Goal: Task Accomplishment & Management: Complete application form

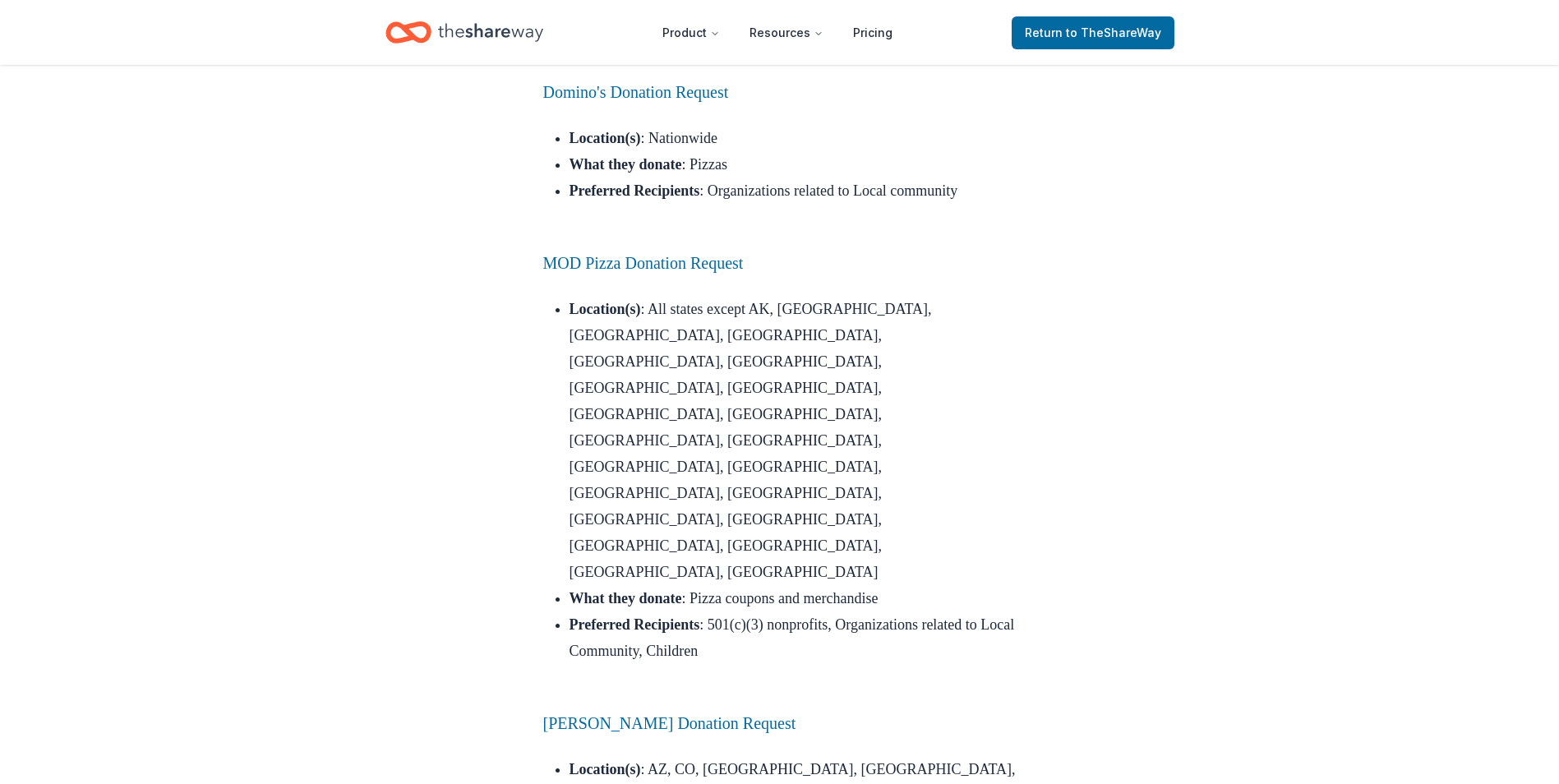
scroll to position [875, 0]
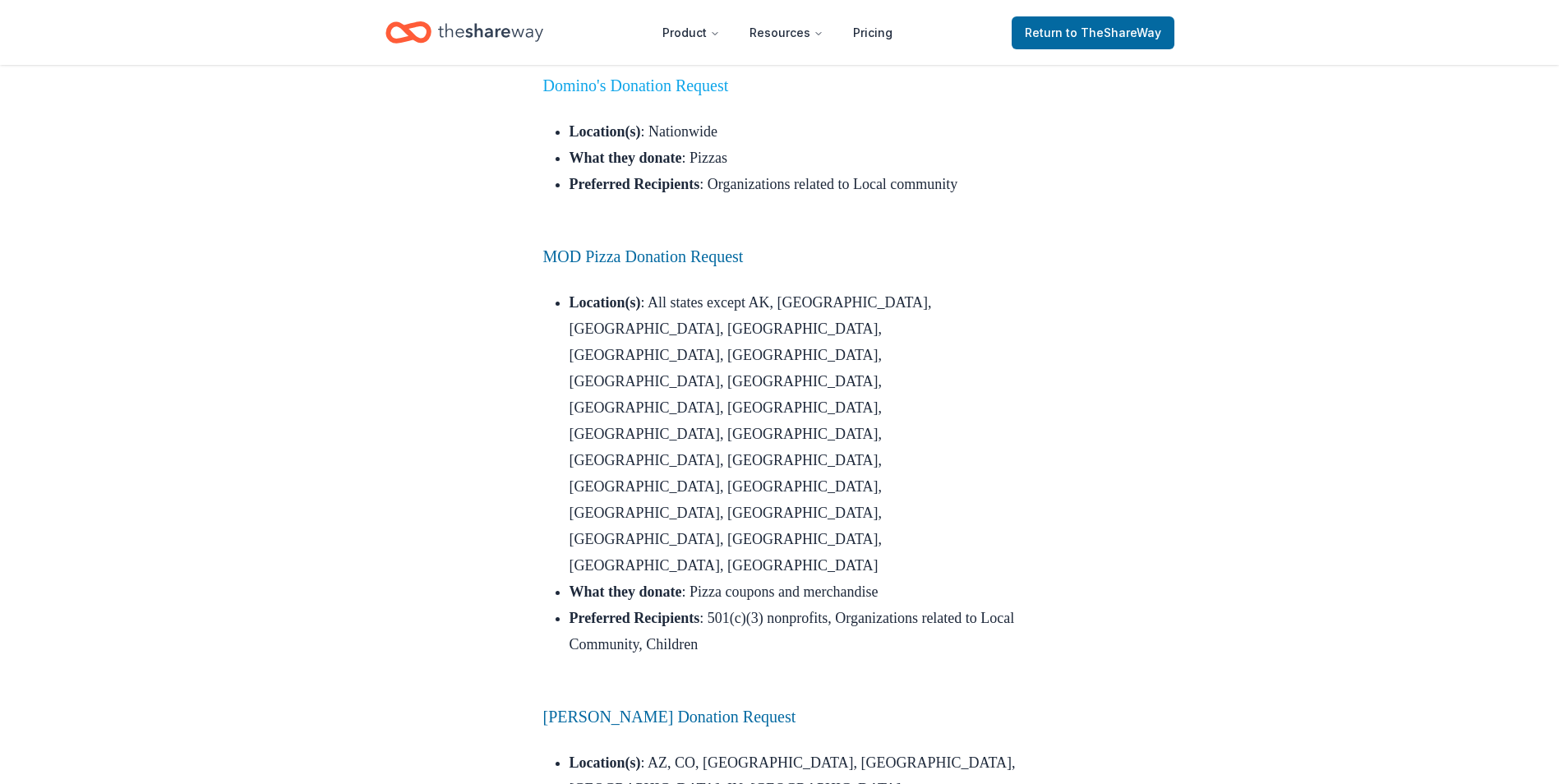
click at [644, 94] on link "Domino's Donation Request" at bounding box center [636, 85] width 186 height 18
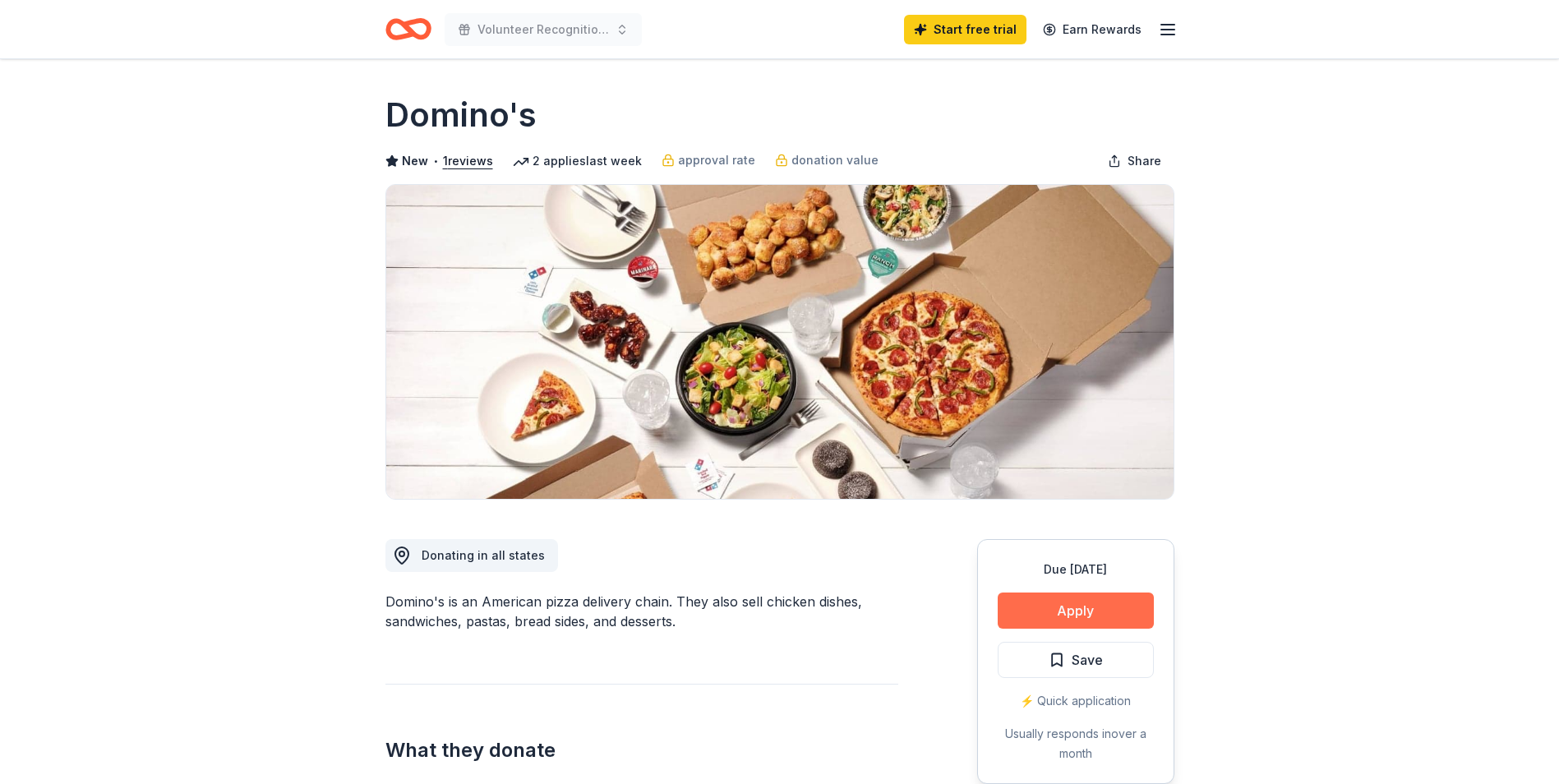
click at [1084, 600] on button "Apply" at bounding box center [1076, 611] width 156 height 36
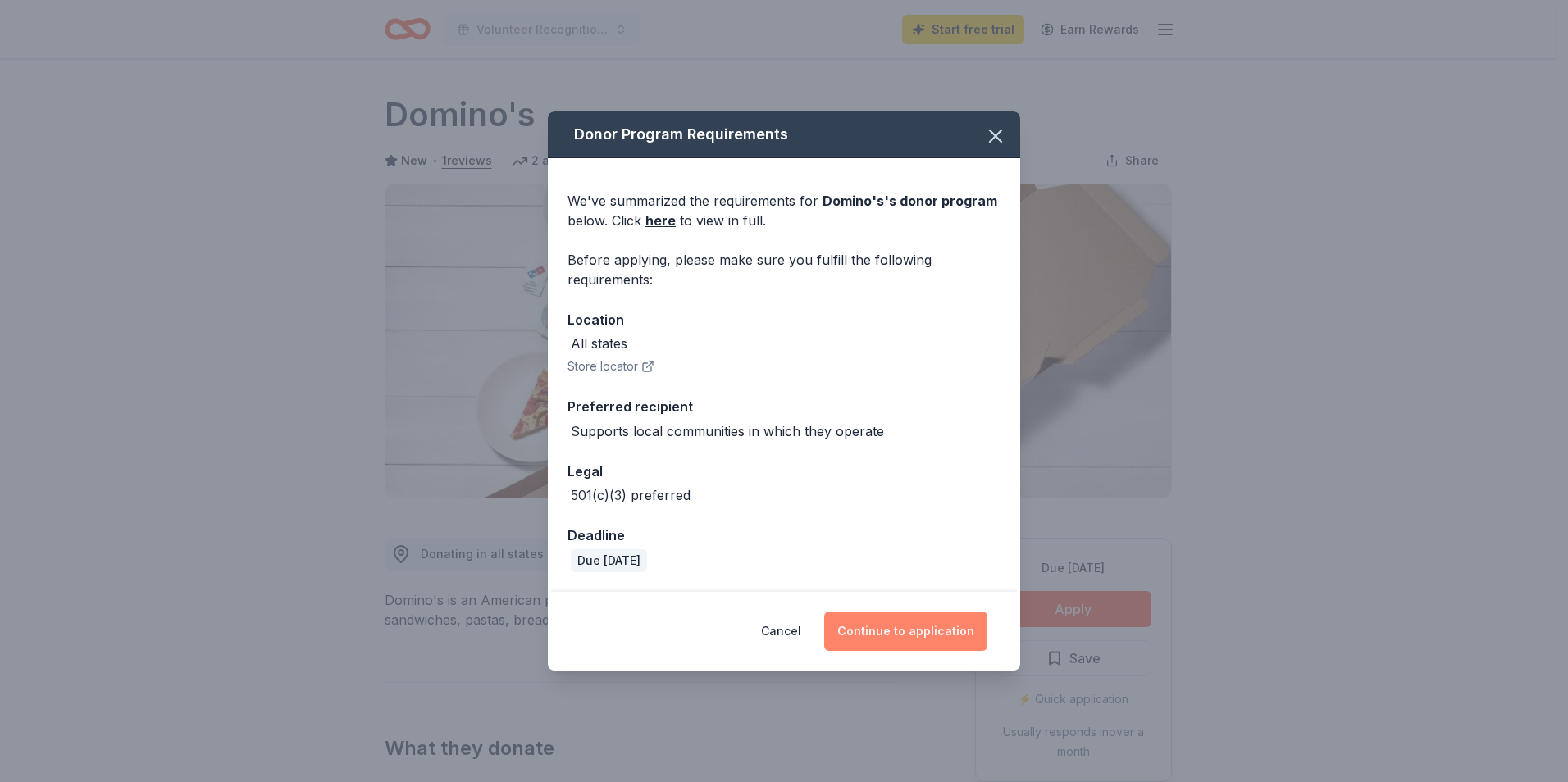
click at [914, 628] on button "Continue to application" at bounding box center [906, 631] width 163 height 39
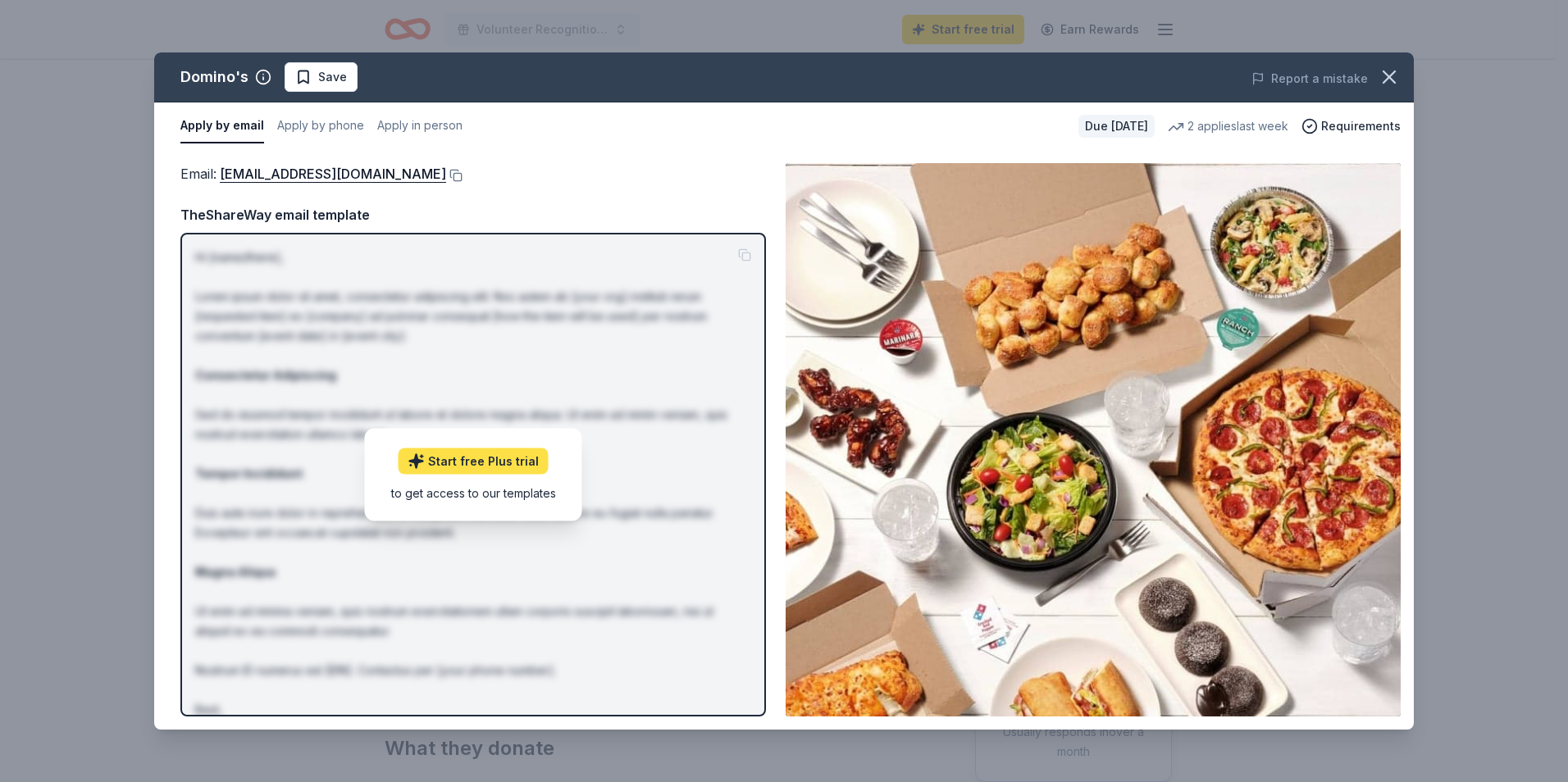
click at [499, 457] on link "Start free Plus trial" at bounding box center [473, 460] width 150 height 27
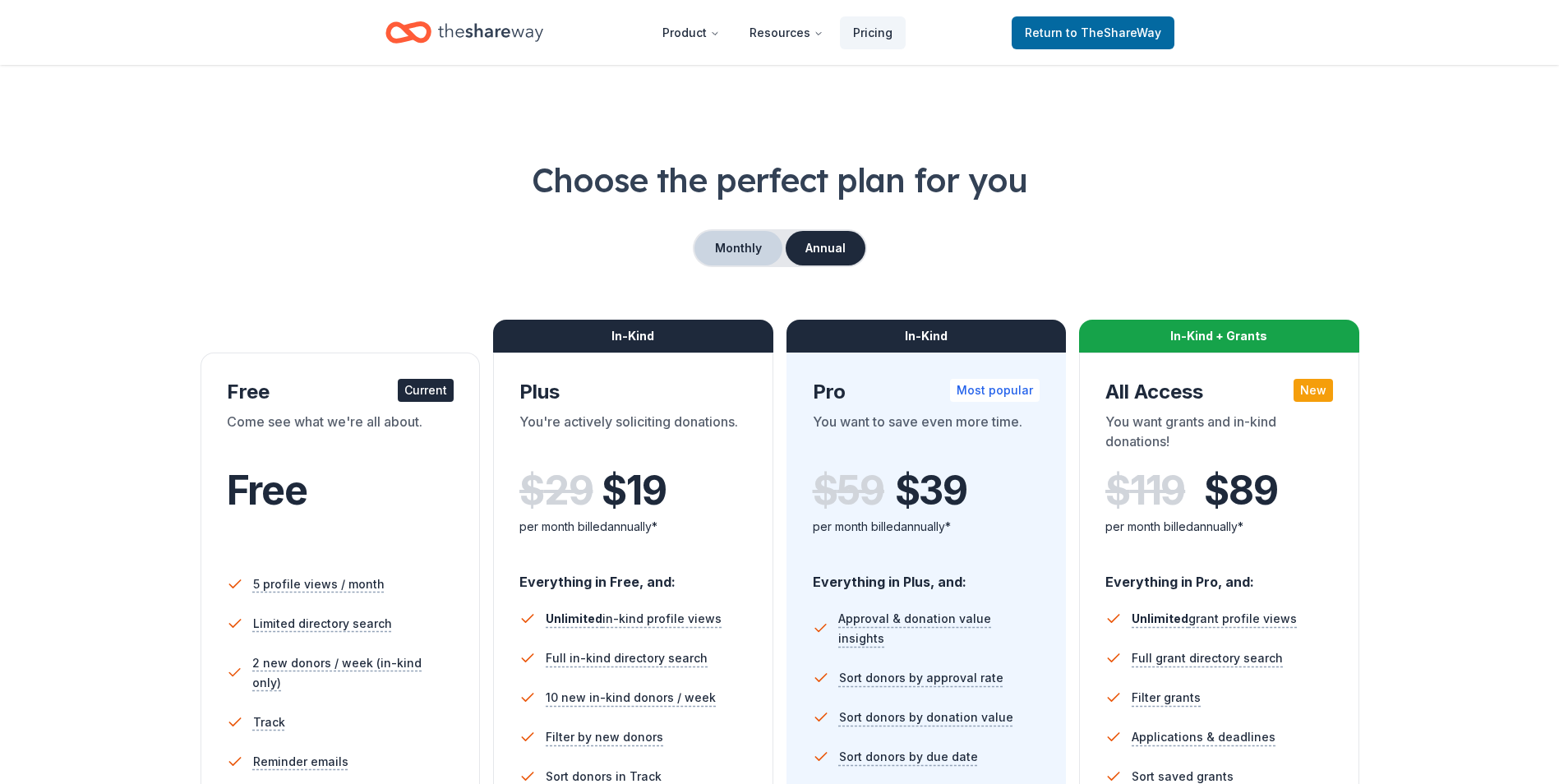
click at [741, 248] on button "Monthly" at bounding box center [739, 248] width 88 height 34
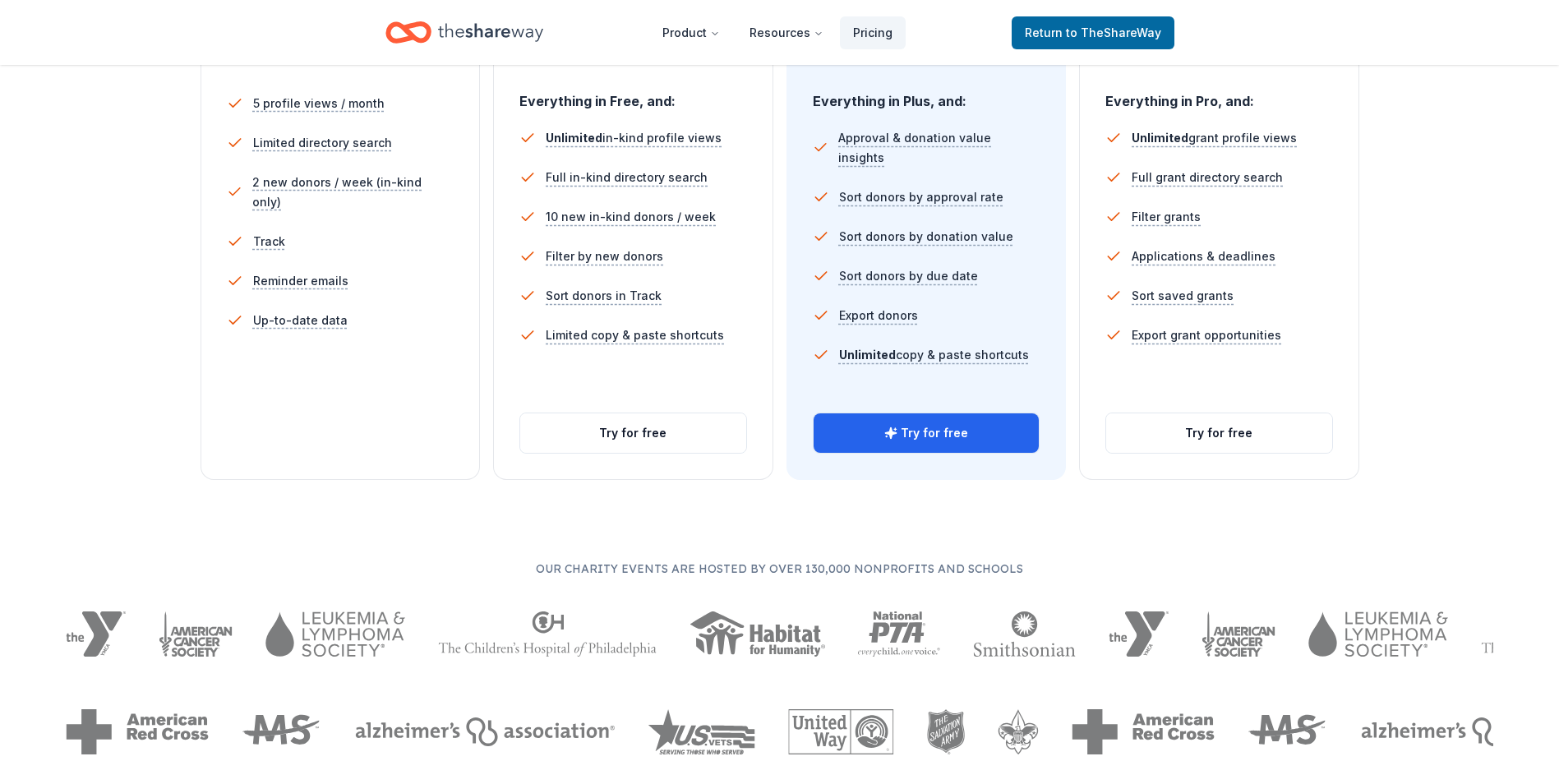
scroll to position [485, 0]
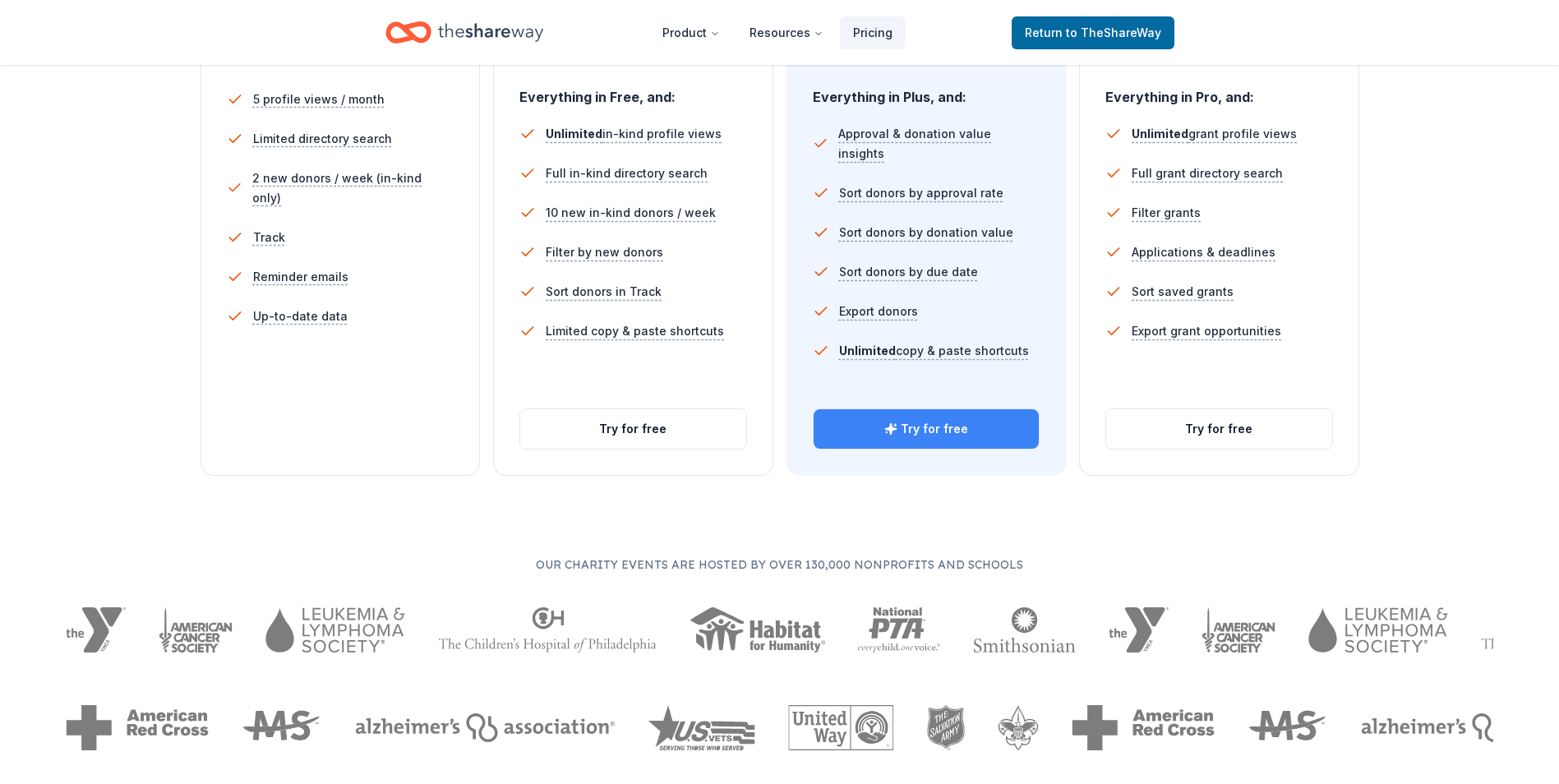
click at [938, 423] on button "Try for free" at bounding box center [926, 429] width 226 height 39
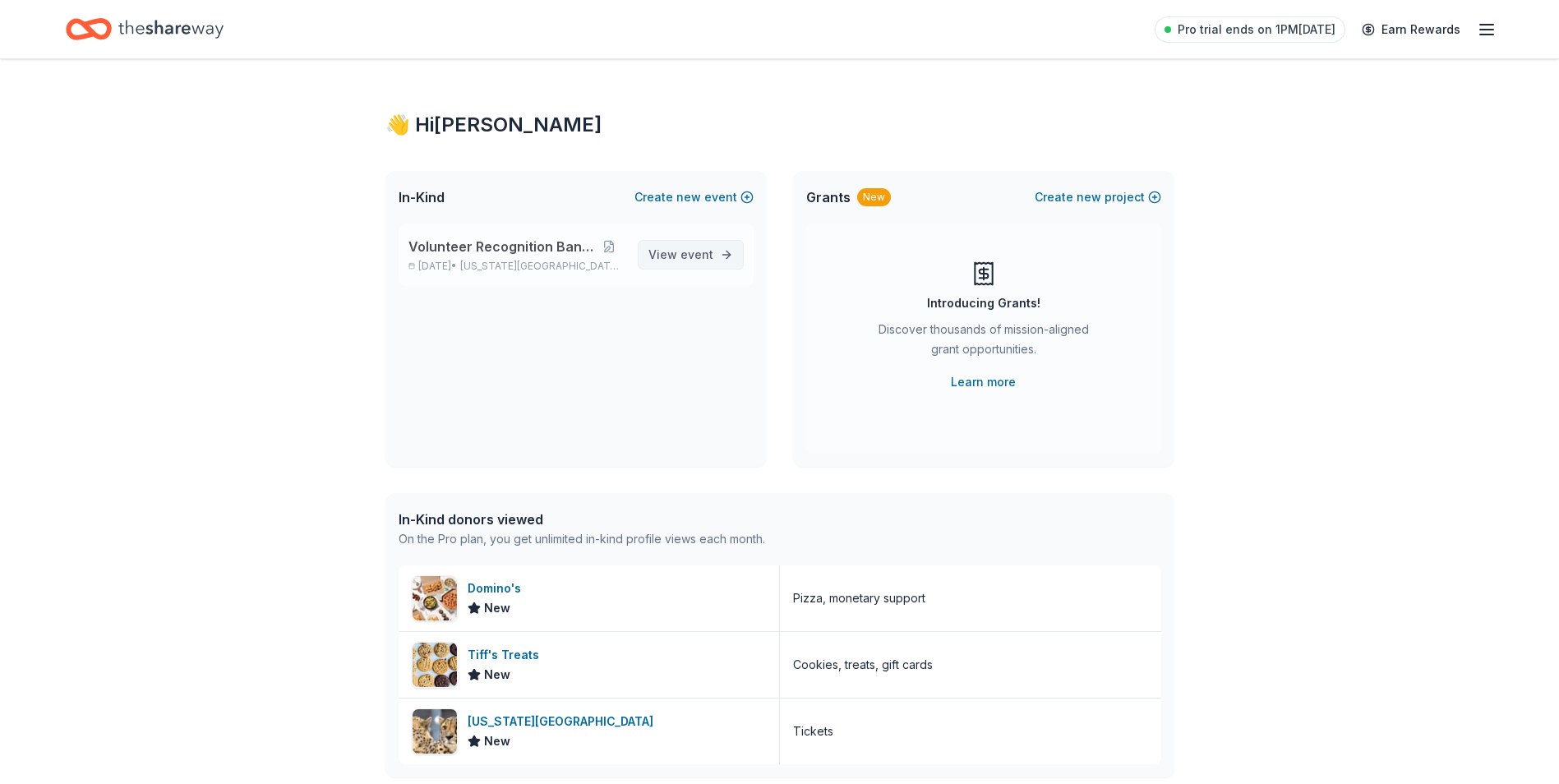
click at [672, 252] on span "View event" at bounding box center [681, 254] width 65 height 20
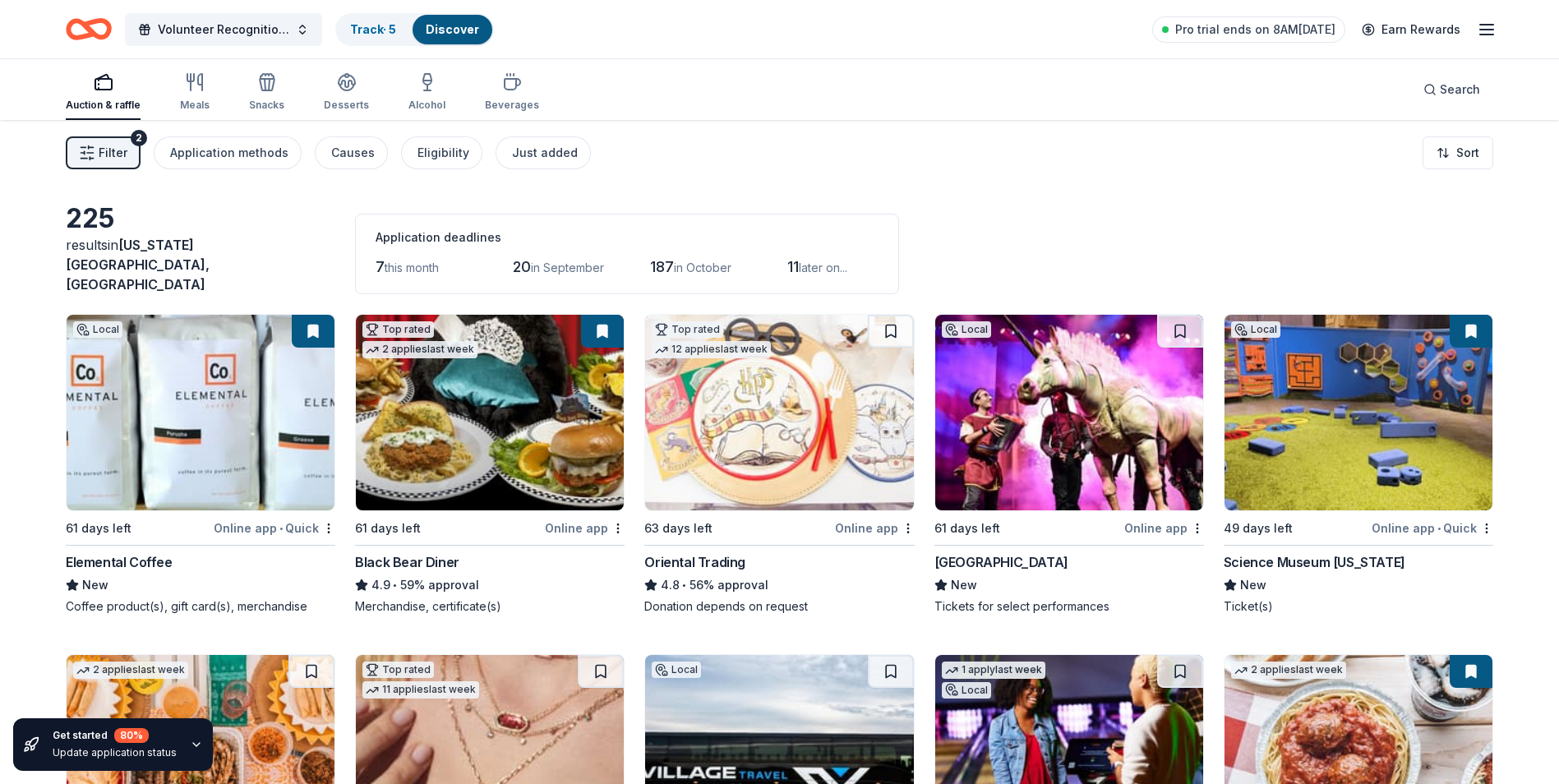
click at [108, 150] on span "Filter" at bounding box center [113, 153] width 29 height 20
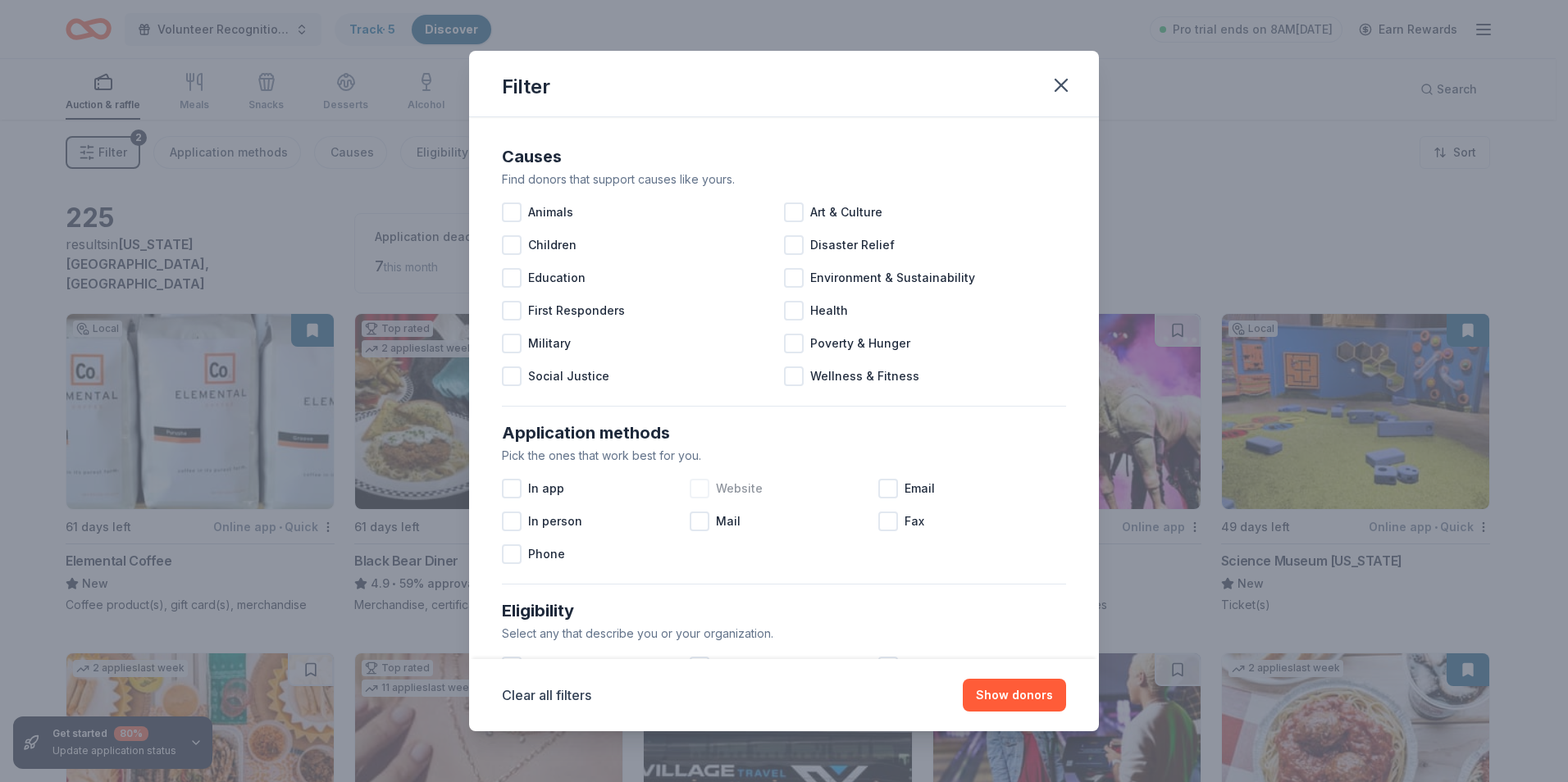
click at [695, 487] on div at bounding box center [699, 488] width 20 height 20
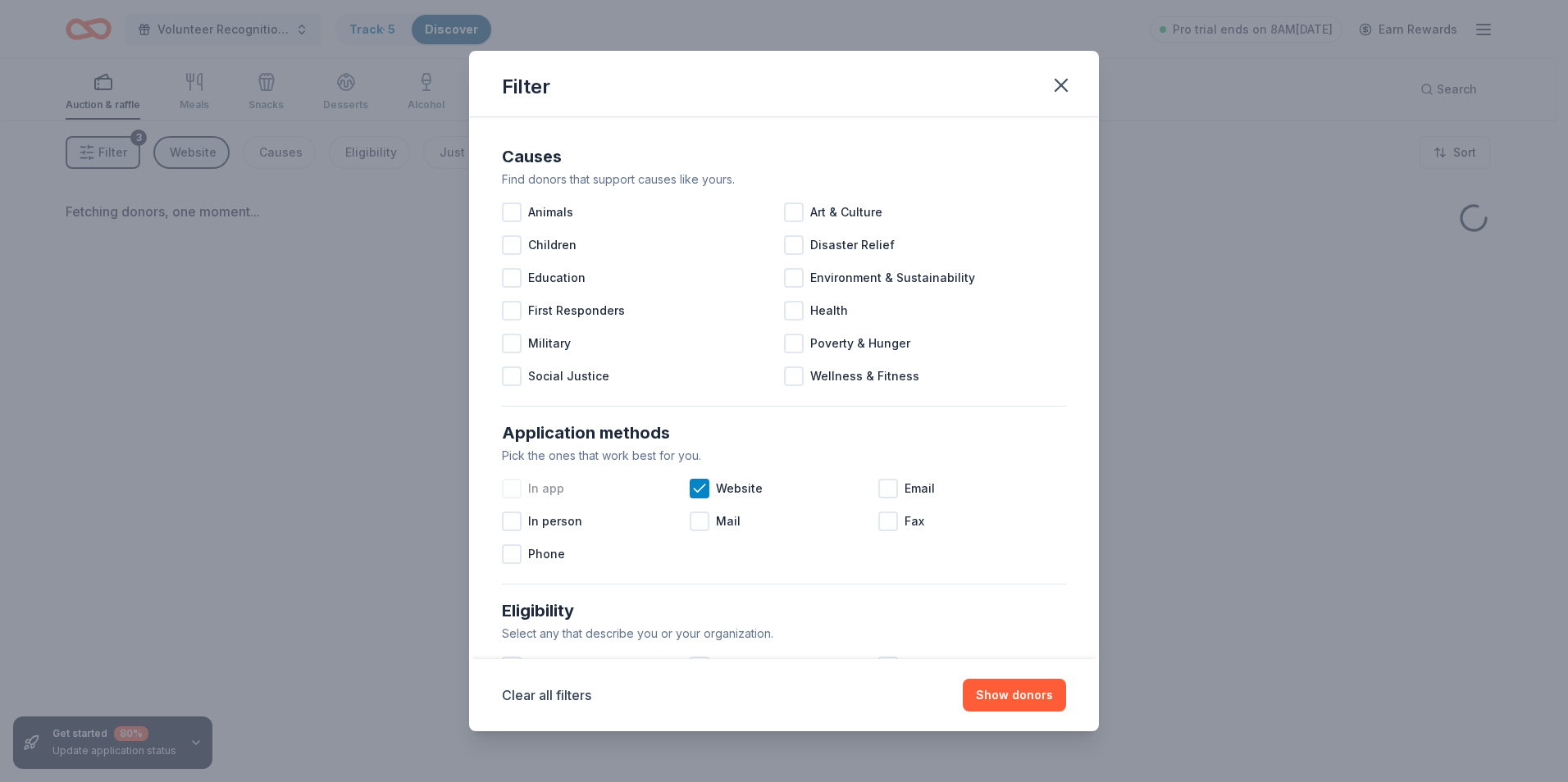
click at [512, 486] on div at bounding box center [511, 488] width 20 height 20
click at [888, 487] on div at bounding box center [888, 488] width 20 height 20
click at [691, 520] on div at bounding box center [699, 521] width 20 height 20
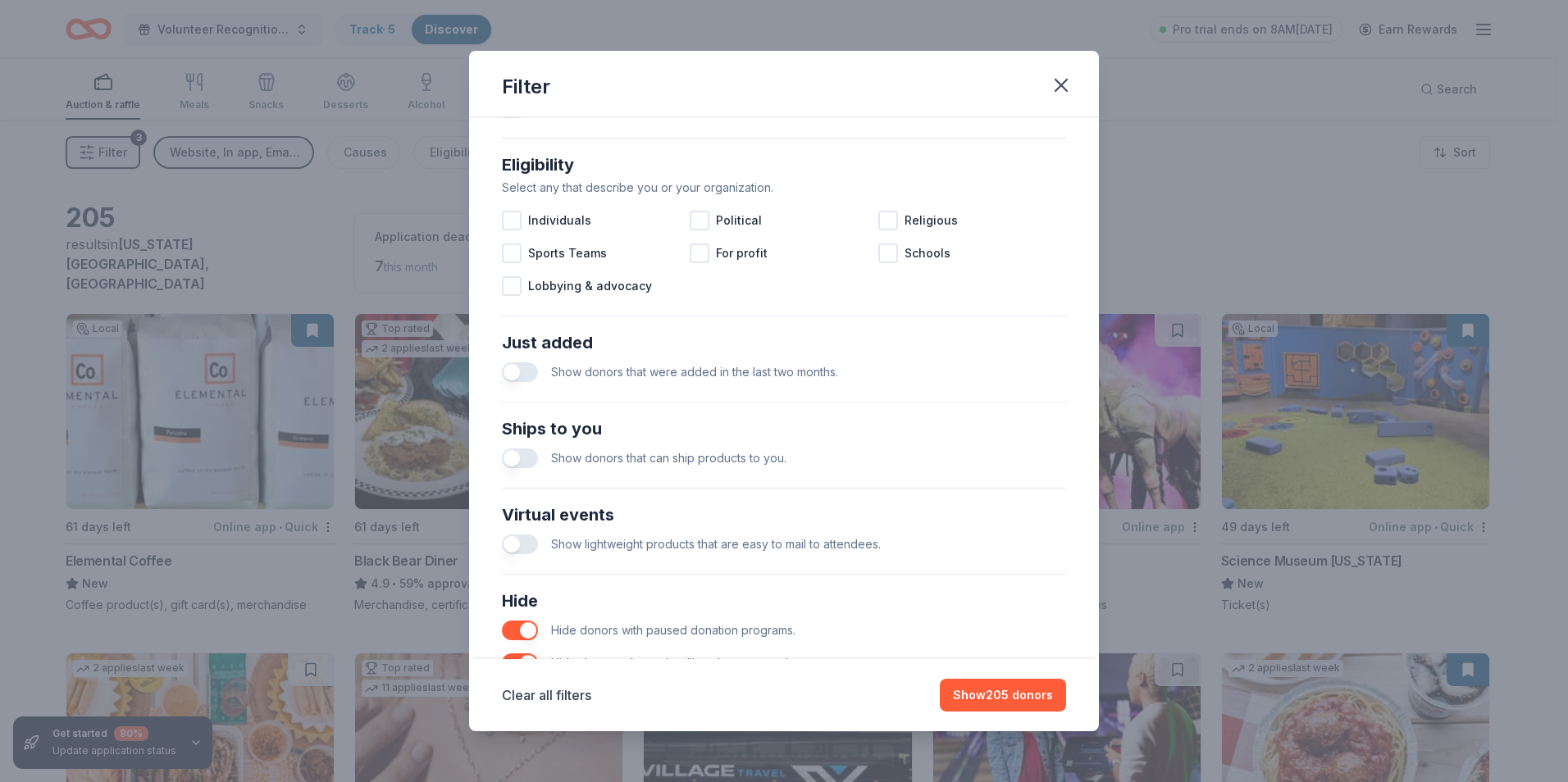
scroll to position [443, 0]
click at [520, 377] on button "button" at bounding box center [520, 374] width 36 height 20
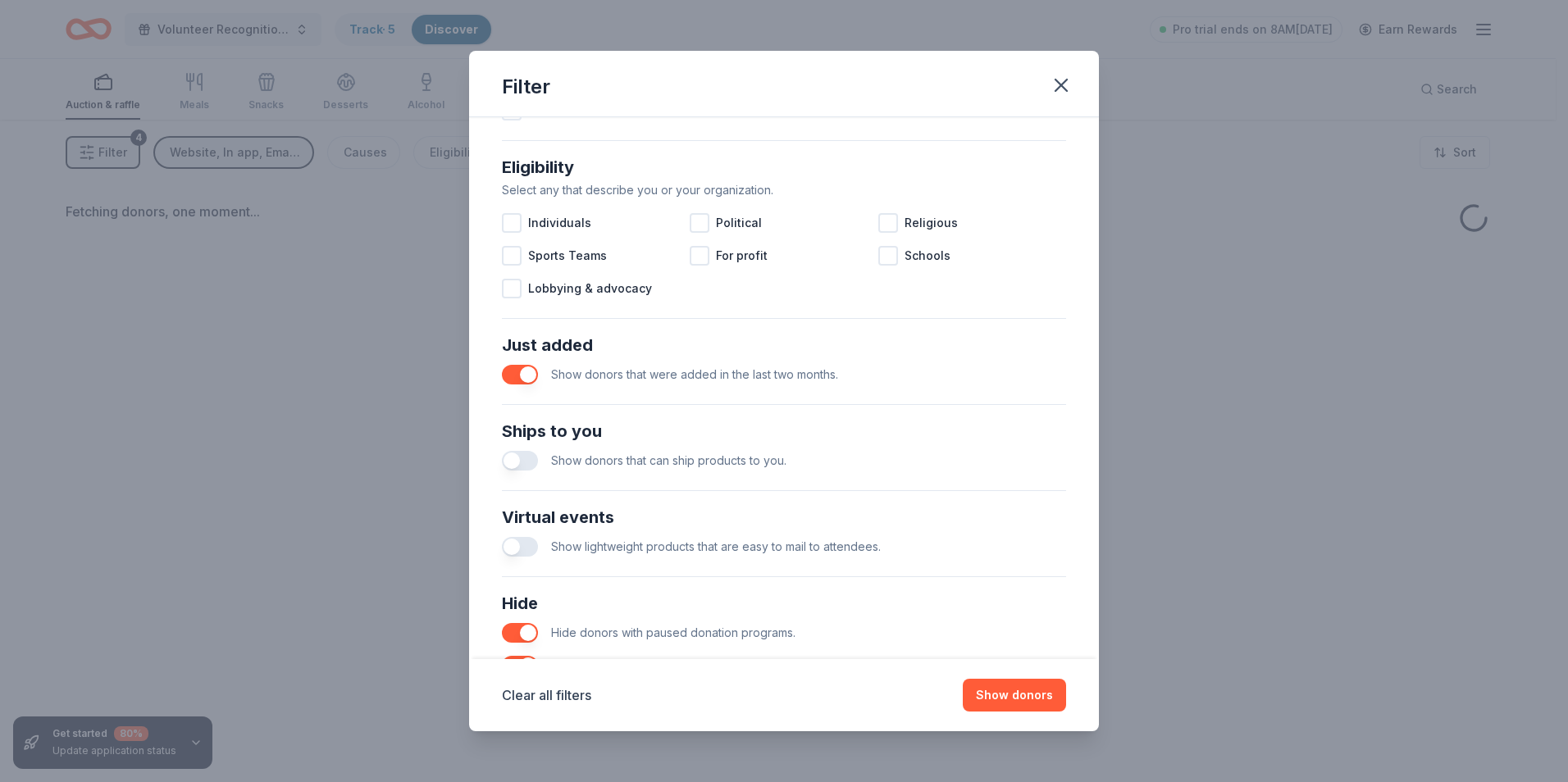
click at [525, 460] on button "button" at bounding box center [520, 460] width 36 height 20
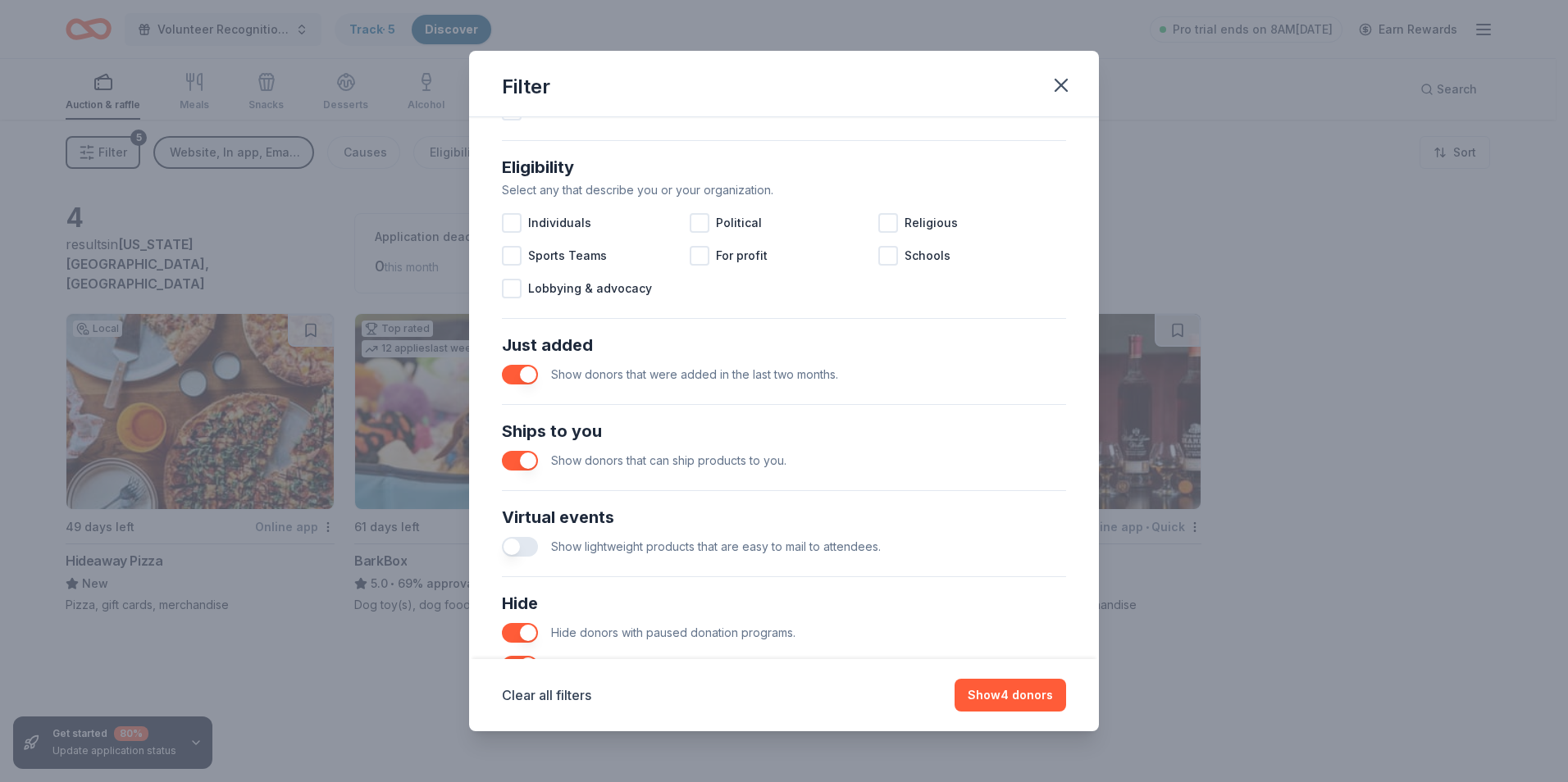
click at [526, 542] on button "button" at bounding box center [520, 546] width 36 height 20
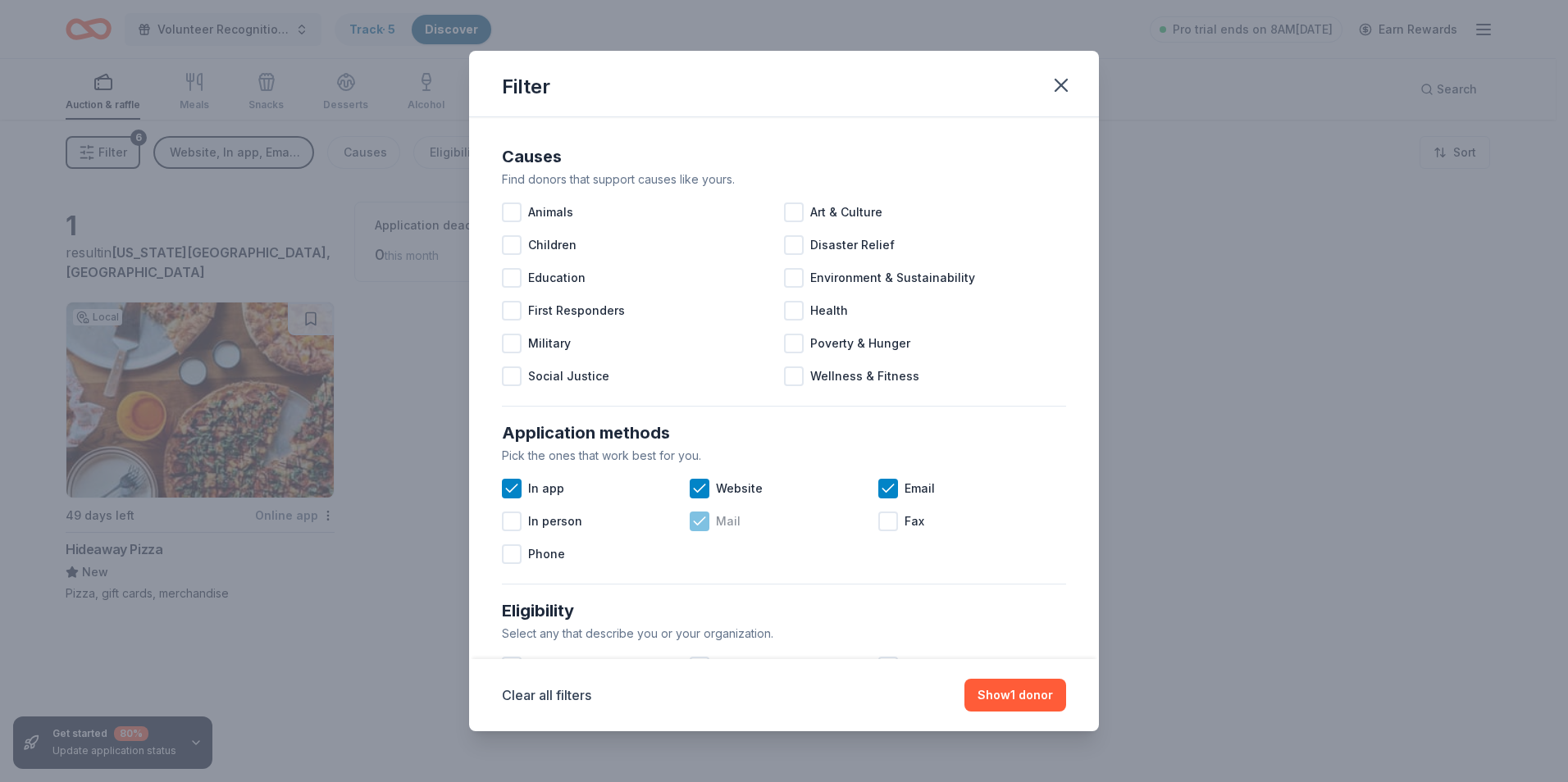
click at [695, 521] on icon at bounding box center [699, 521] width 16 height 16
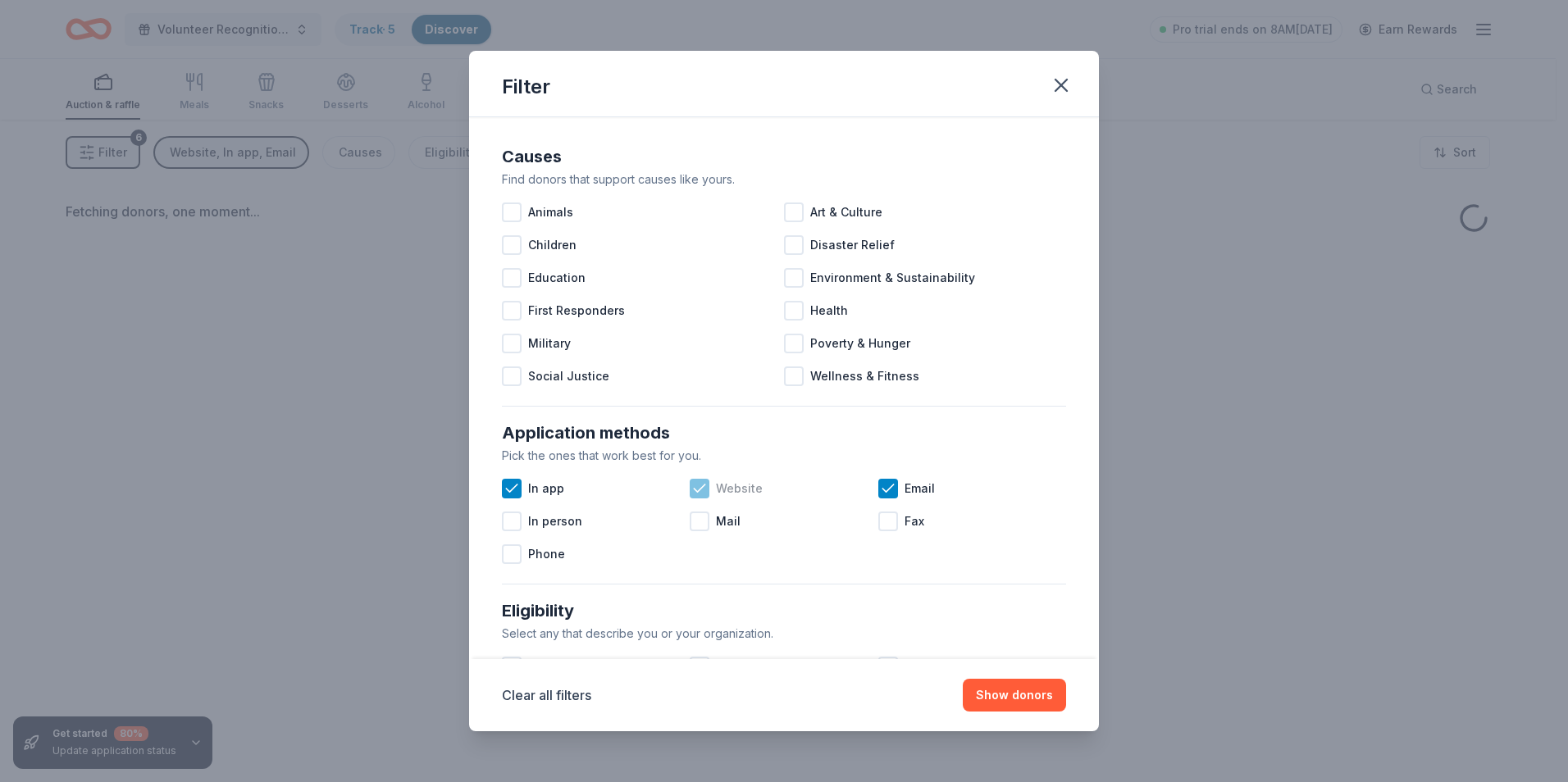
click at [697, 483] on icon at bounding box center [699, 488] width 16 height 16
click at [883, 493] on icon at bounding box center [888, 488] width 16 height 16
click at [511, 489] on icon at bounding box center [511, 488] width 16 height 16
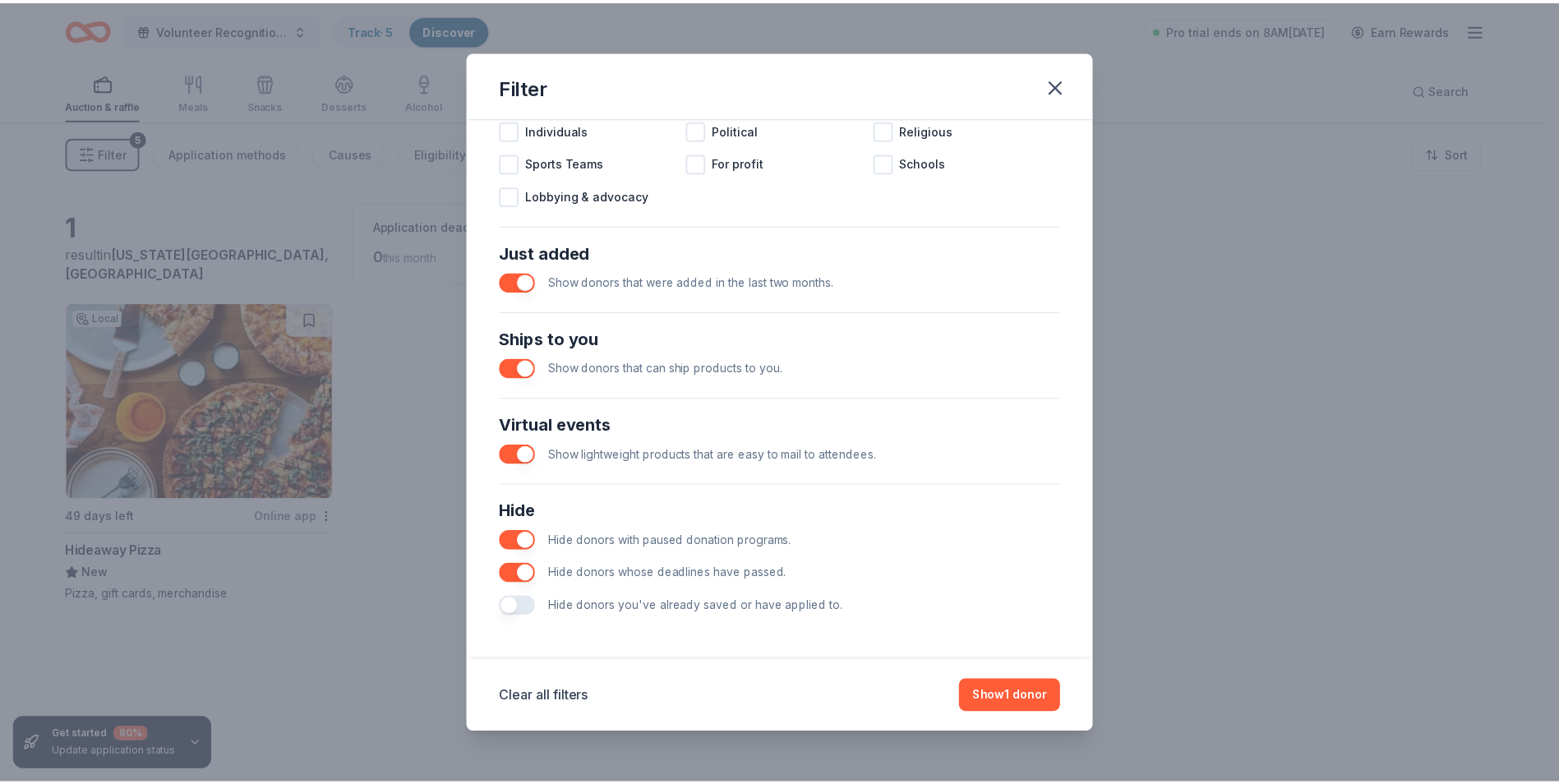
scroll to position [540, 0]
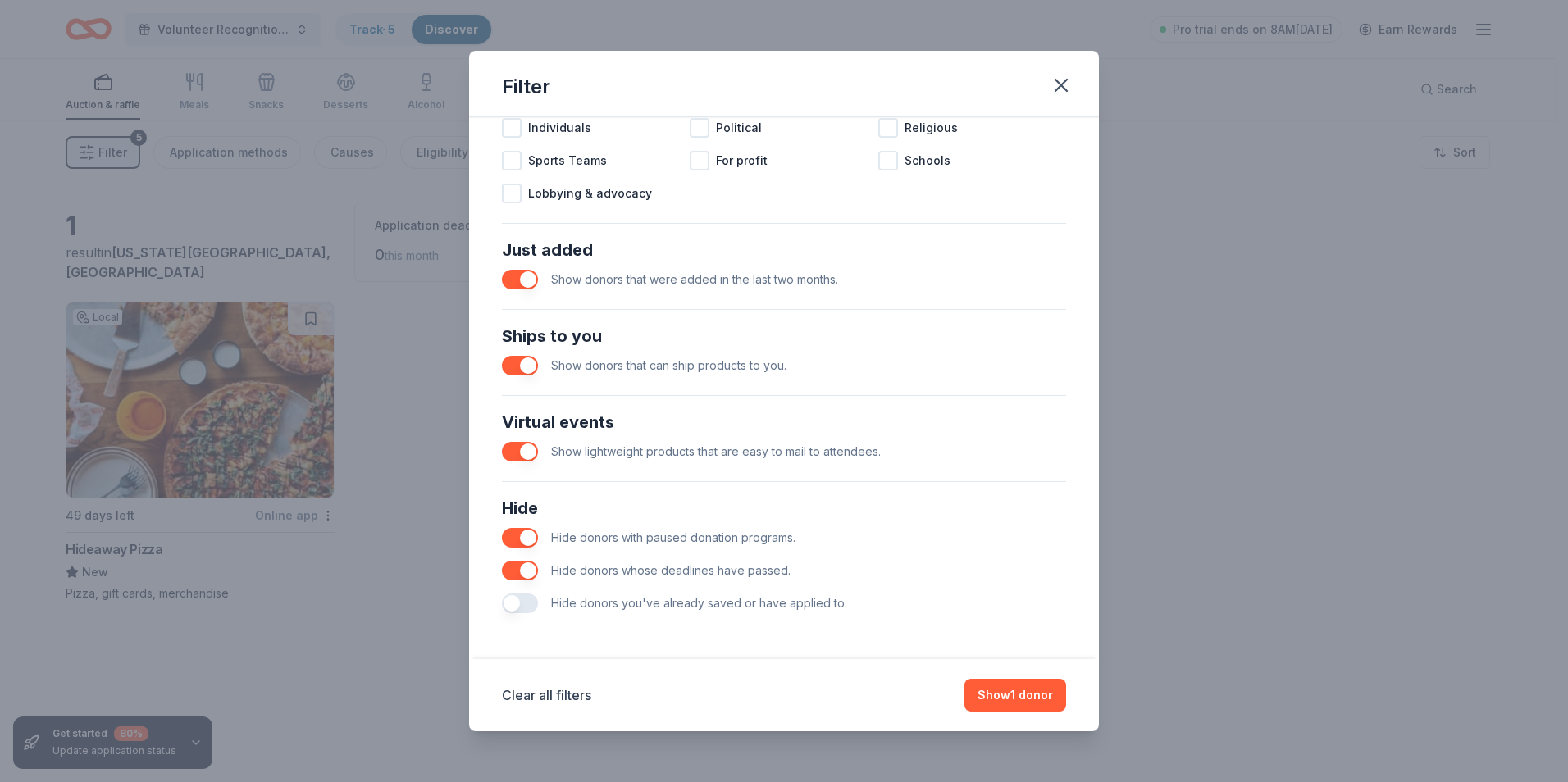
click at [527, 271] on button "button" at bounding box center [520, 279] width 36 height 20
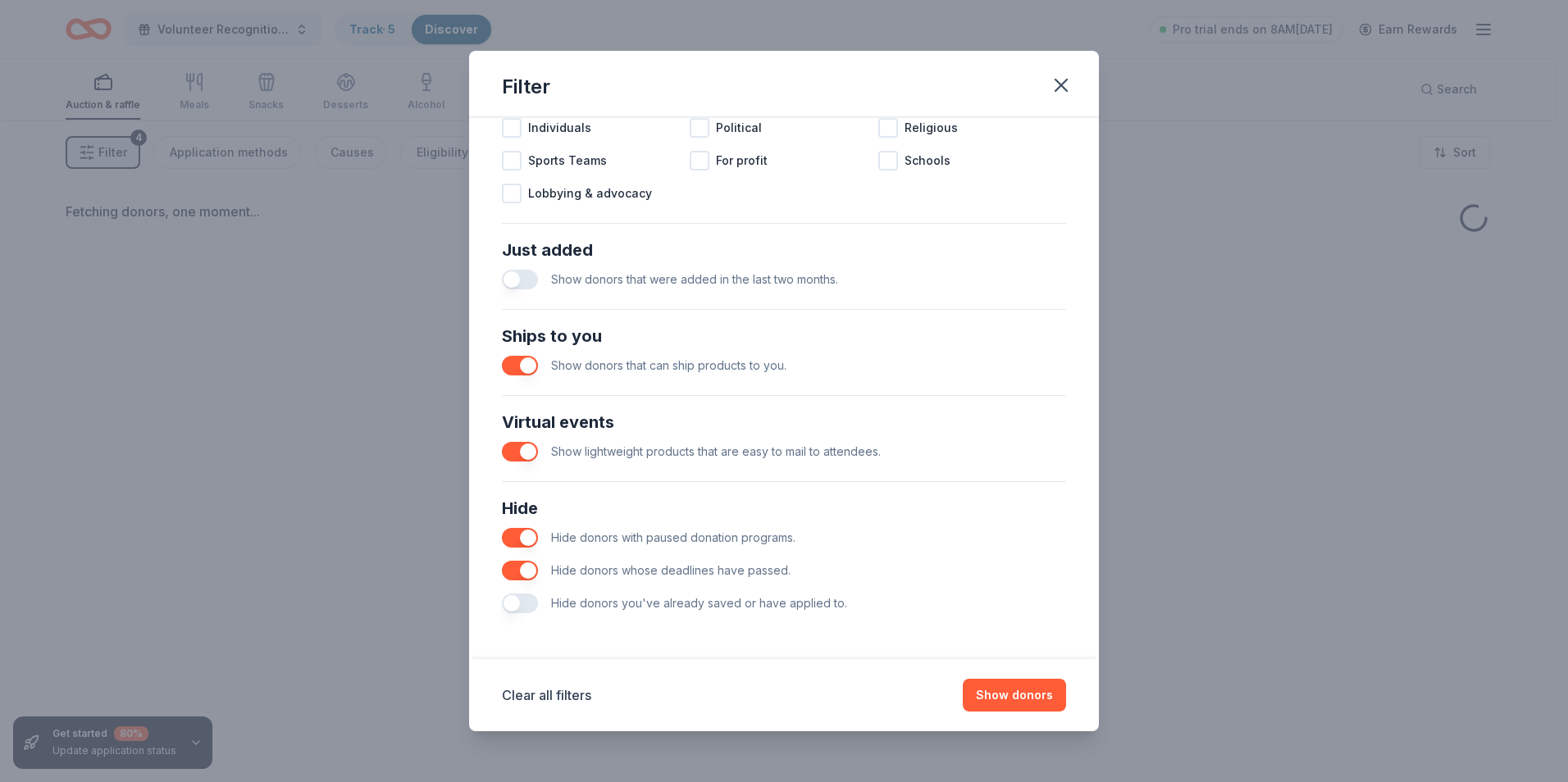
click at [530, 365] on button "button" at bounding box center [520, 365] width 36 height 20
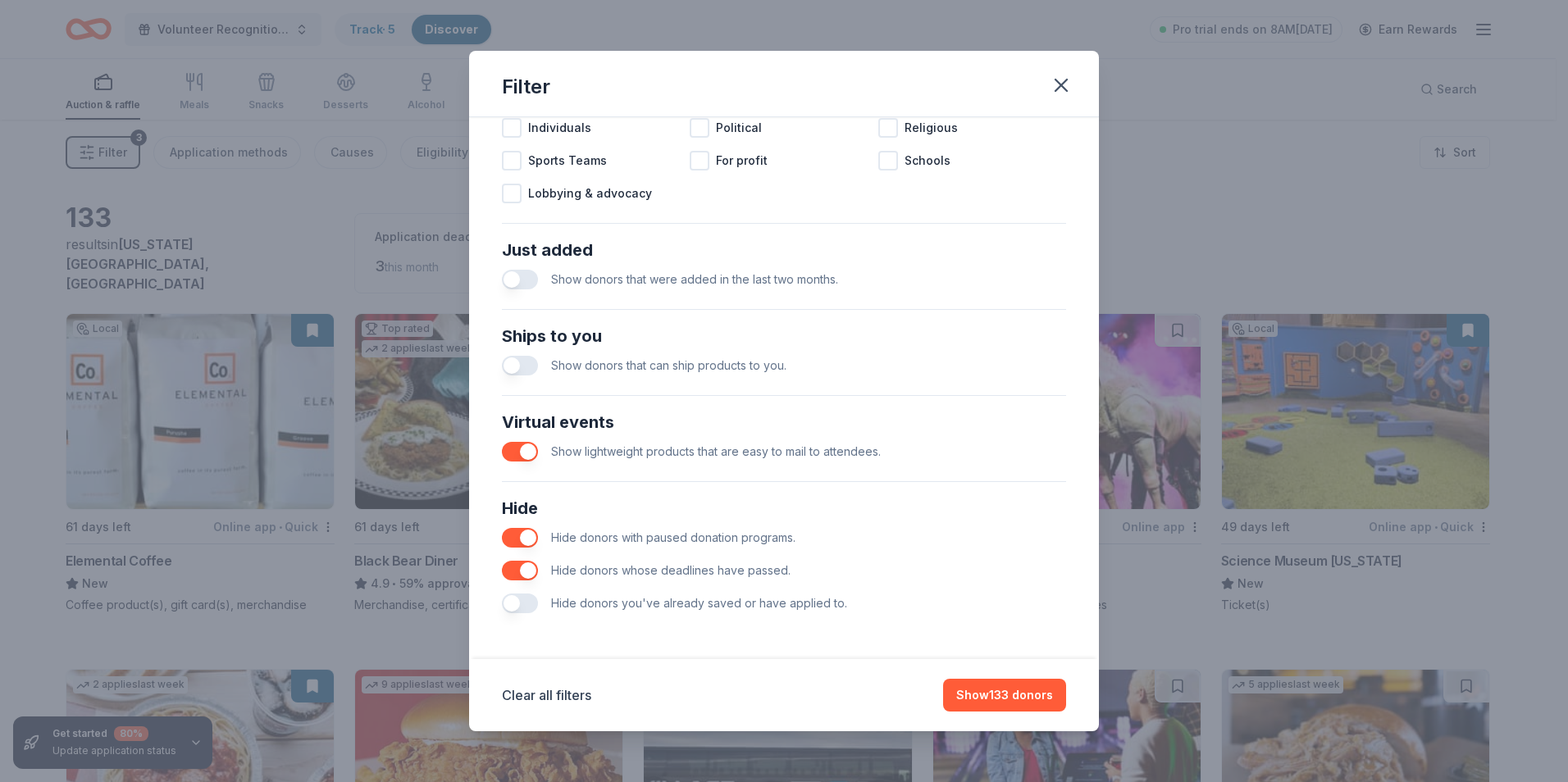
click at [526, 454] on button "button" at bounding box center [520, 451] width 36 height 20
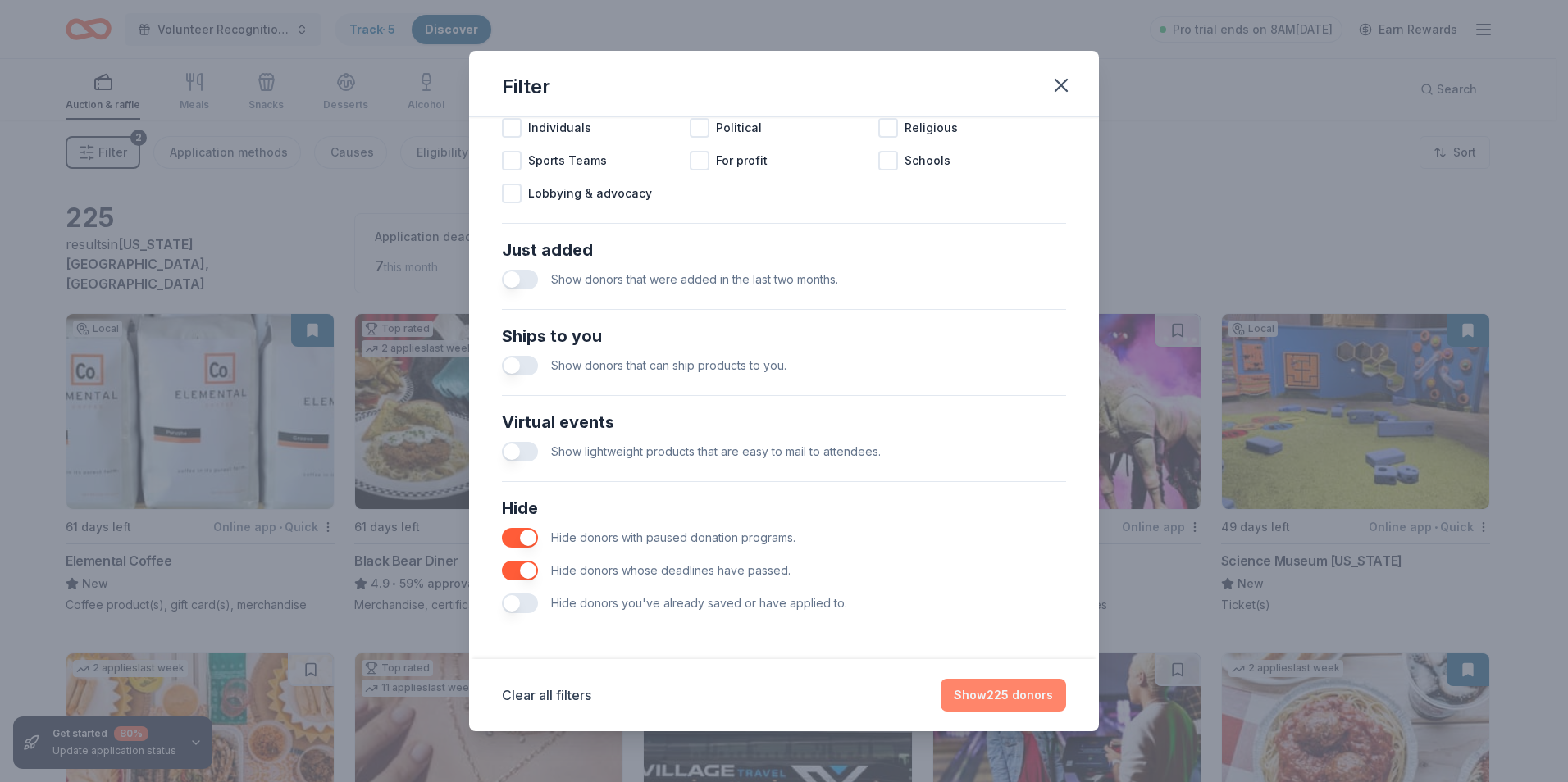
click at [1007, 694] on button "Show 225 donors" at bounding box center [1003, 695] width 126 height 33
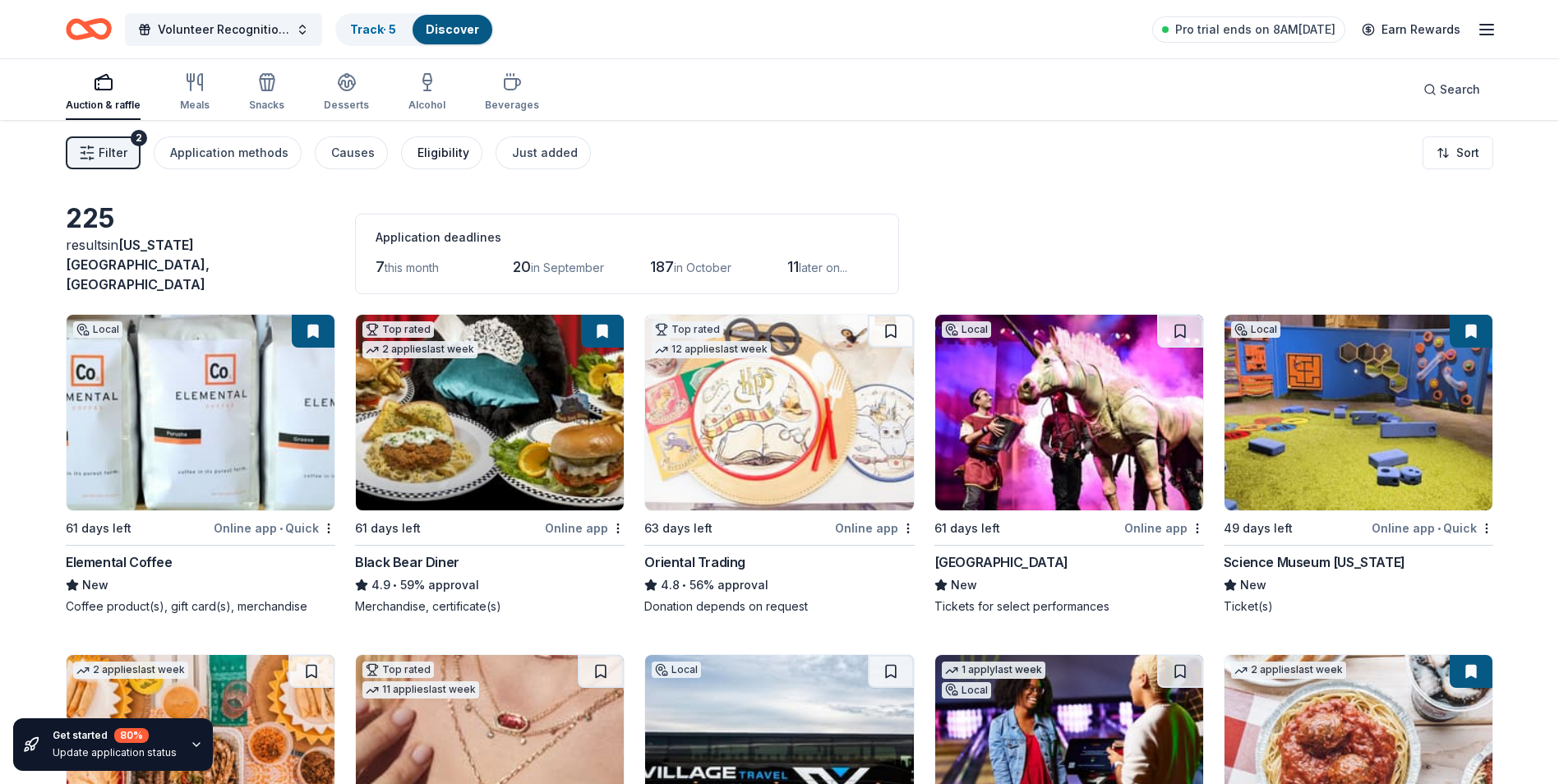
click at [430, 150] on div "Eligibility" at bounding box center [444, 153] width 51 height 20
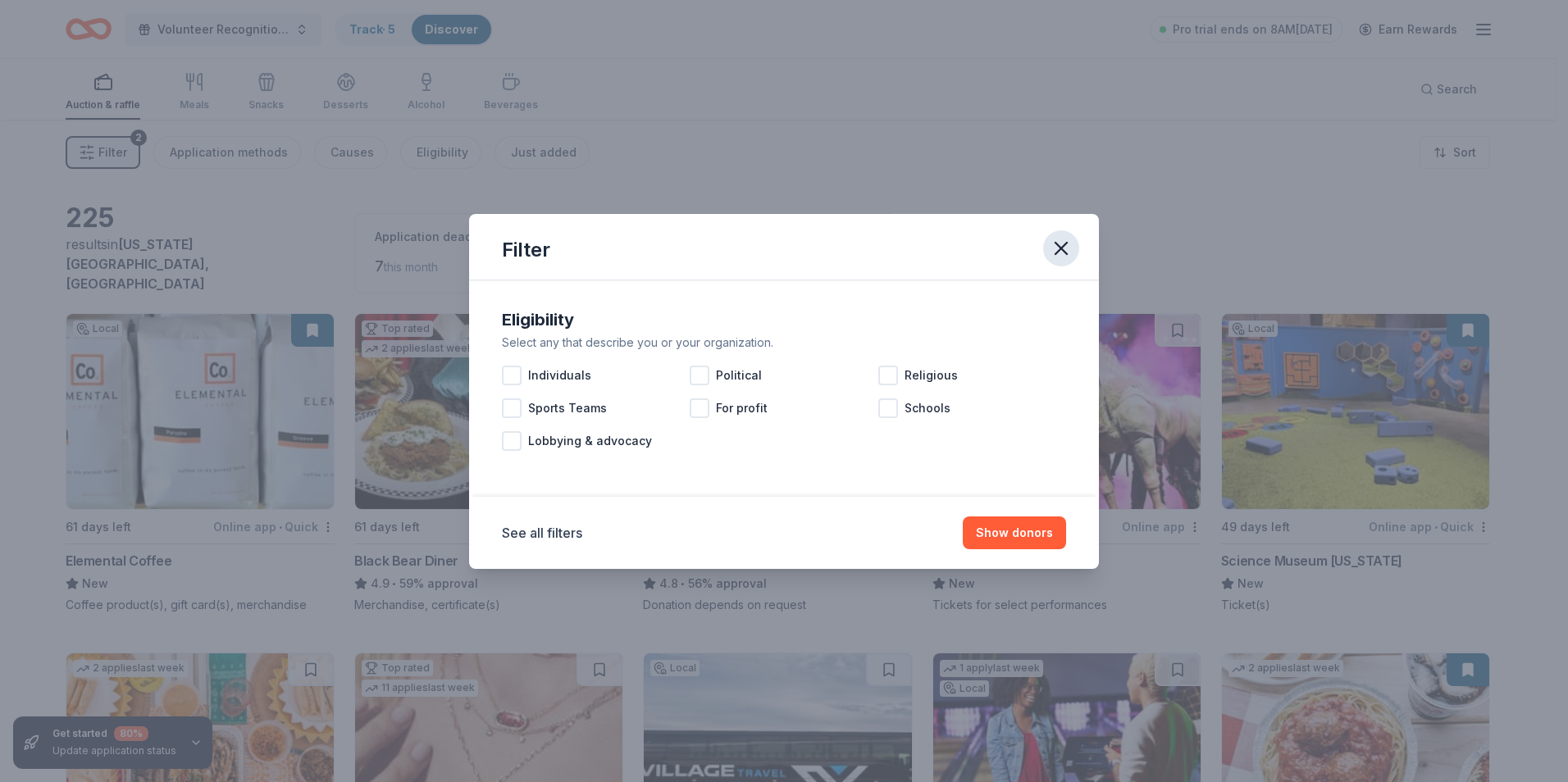
click at [1062, 248] on icon "button" at bounding box center [1060, 248] width 11 height 11
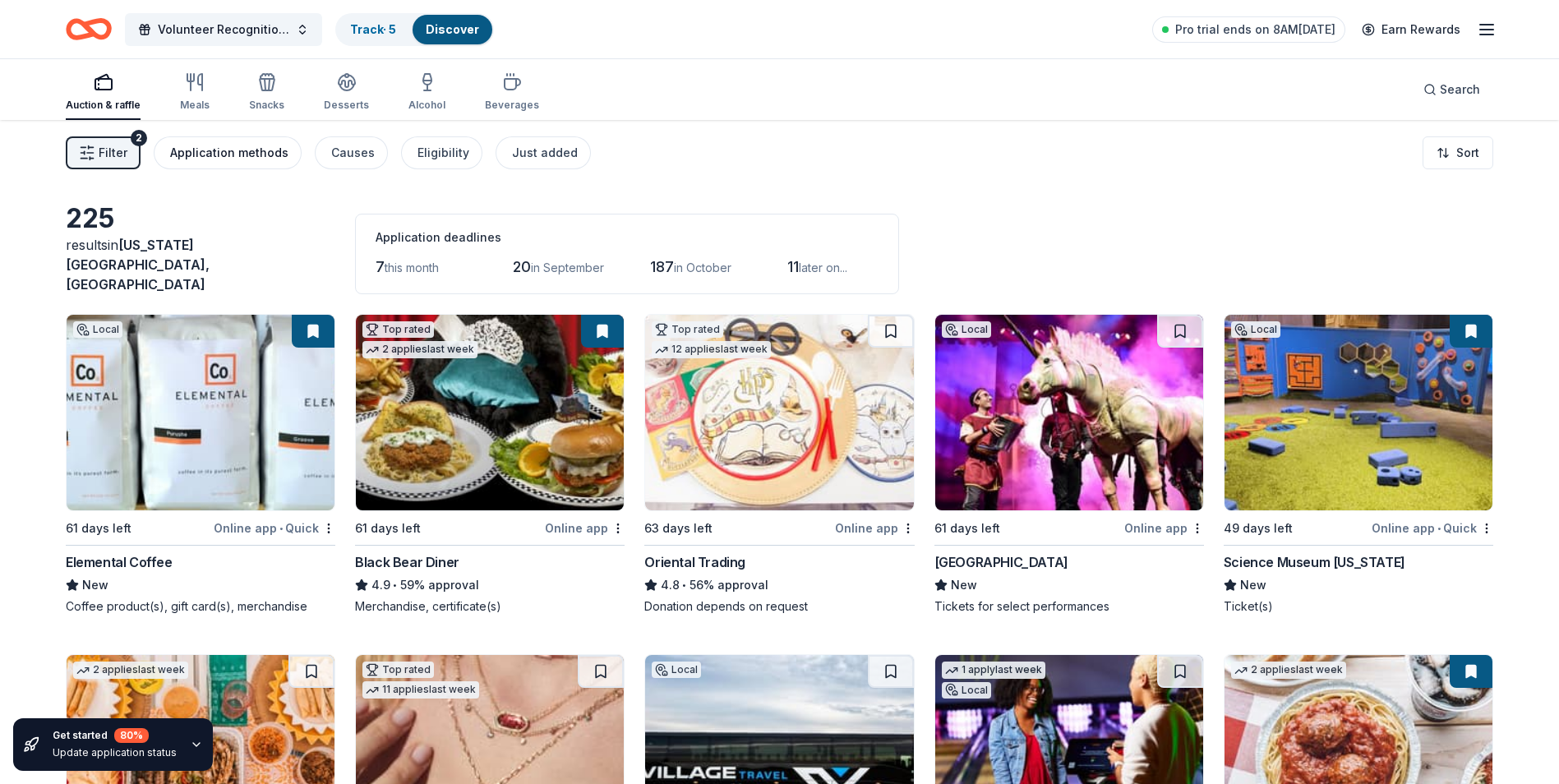
click at [245, 155] on div "Application methods" at bounding box center [229, 153] width 118 height 20
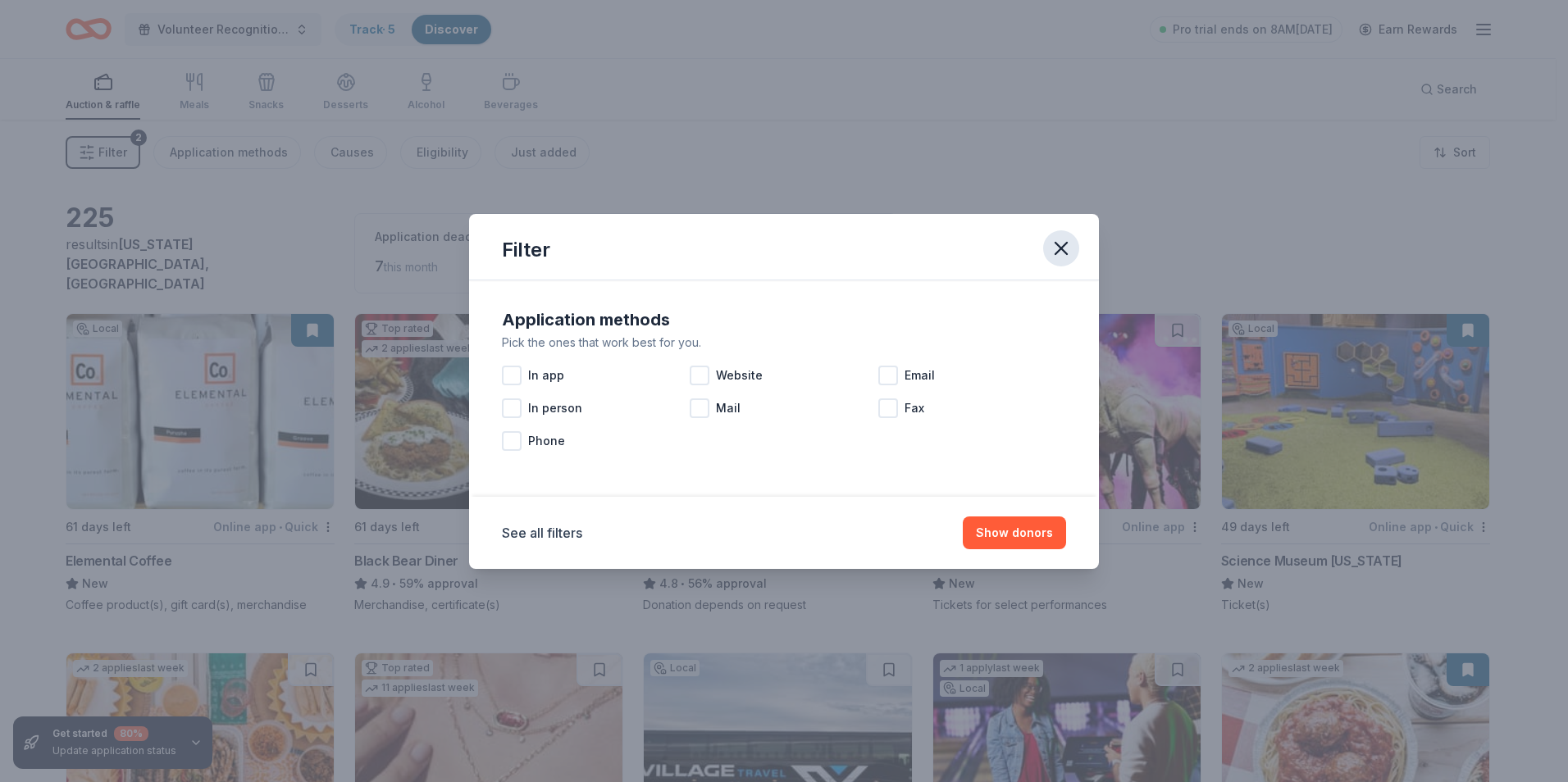
click at [1054, 252] on icon "button" at bounding box center [1060, 248] width 23 height 23
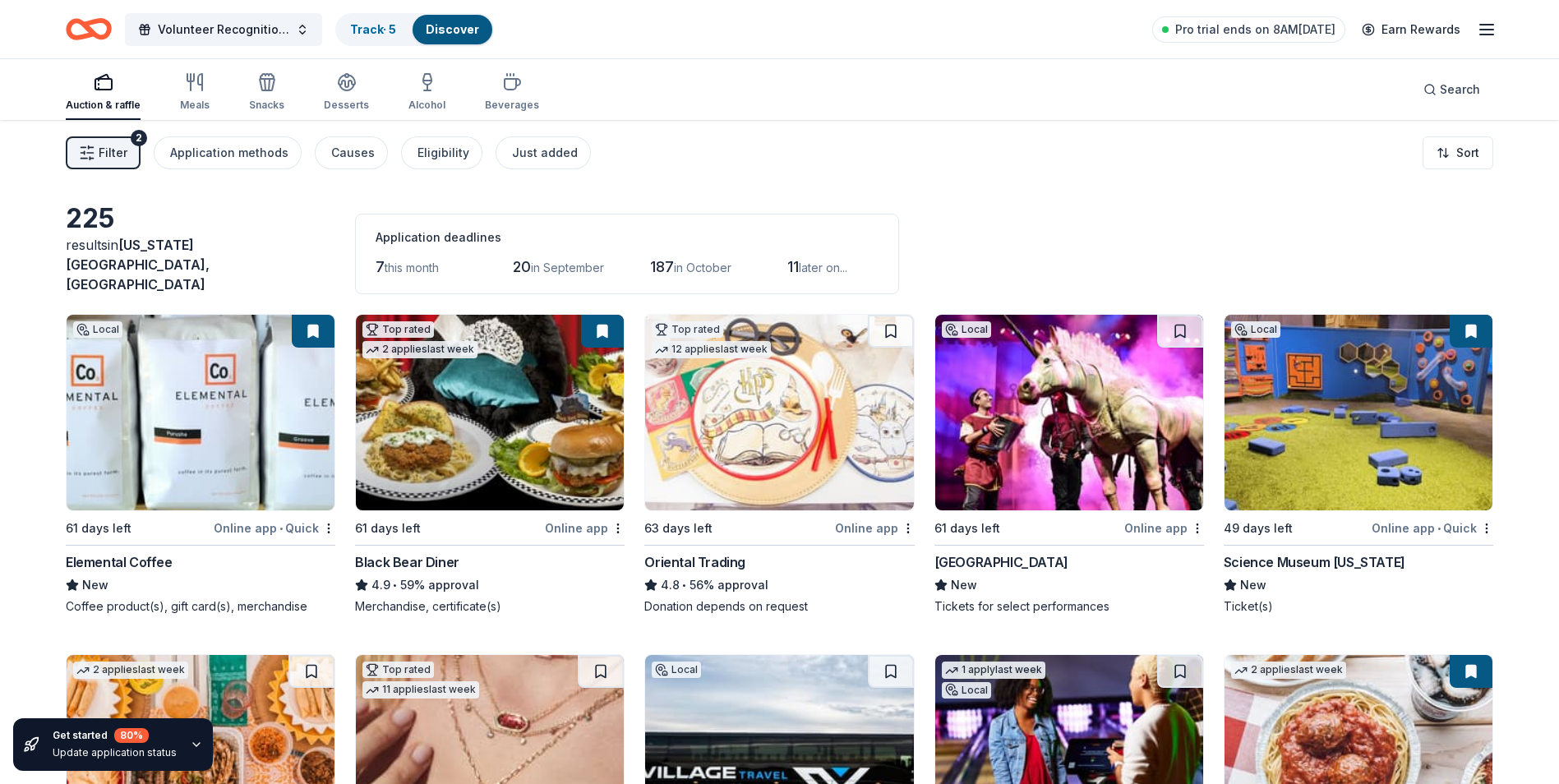
click at [1161, 518] on div "Online app" at bounding box center [1164, 528] width 80 height 21
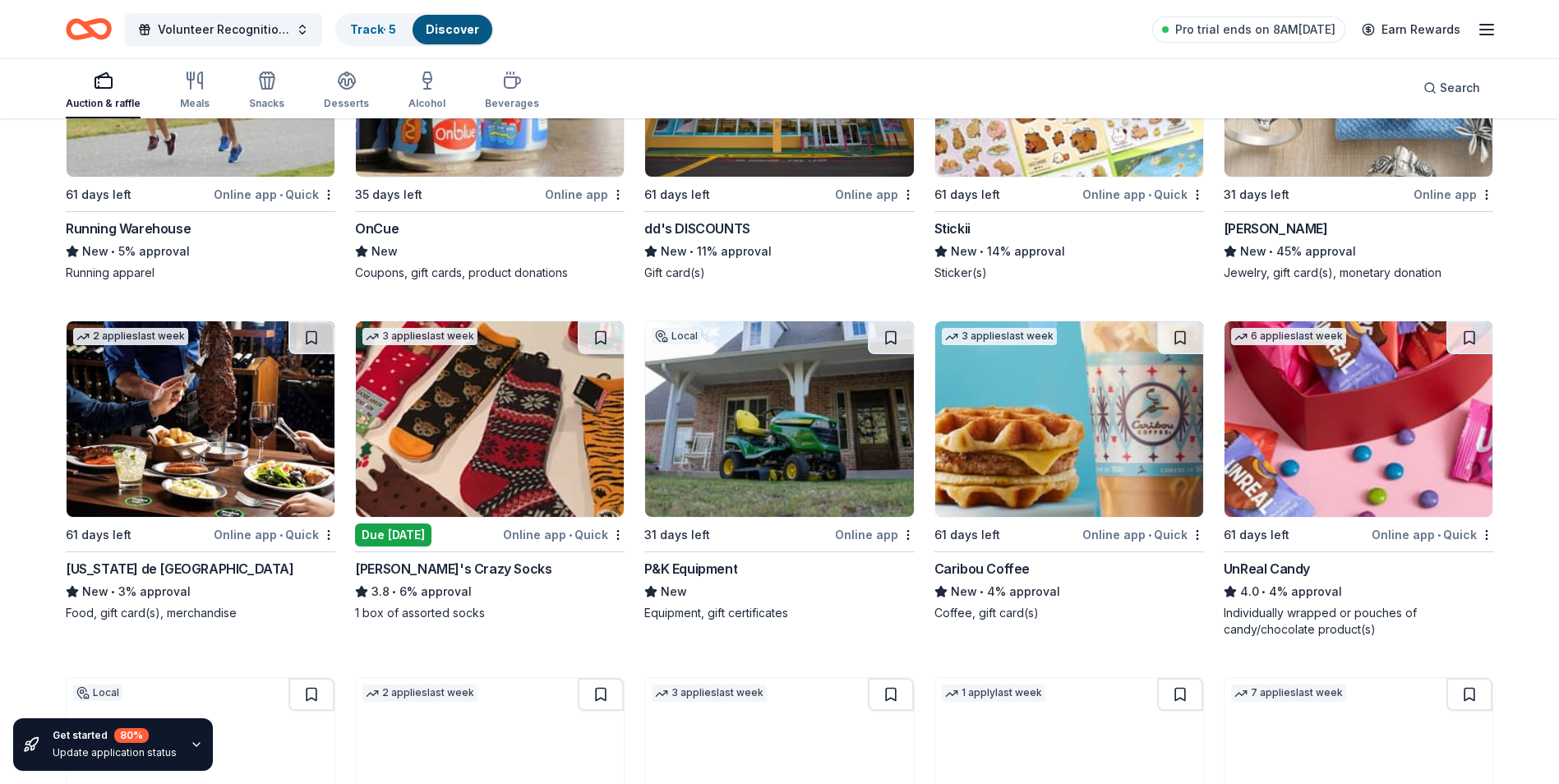
scroll to position [7111, 0]
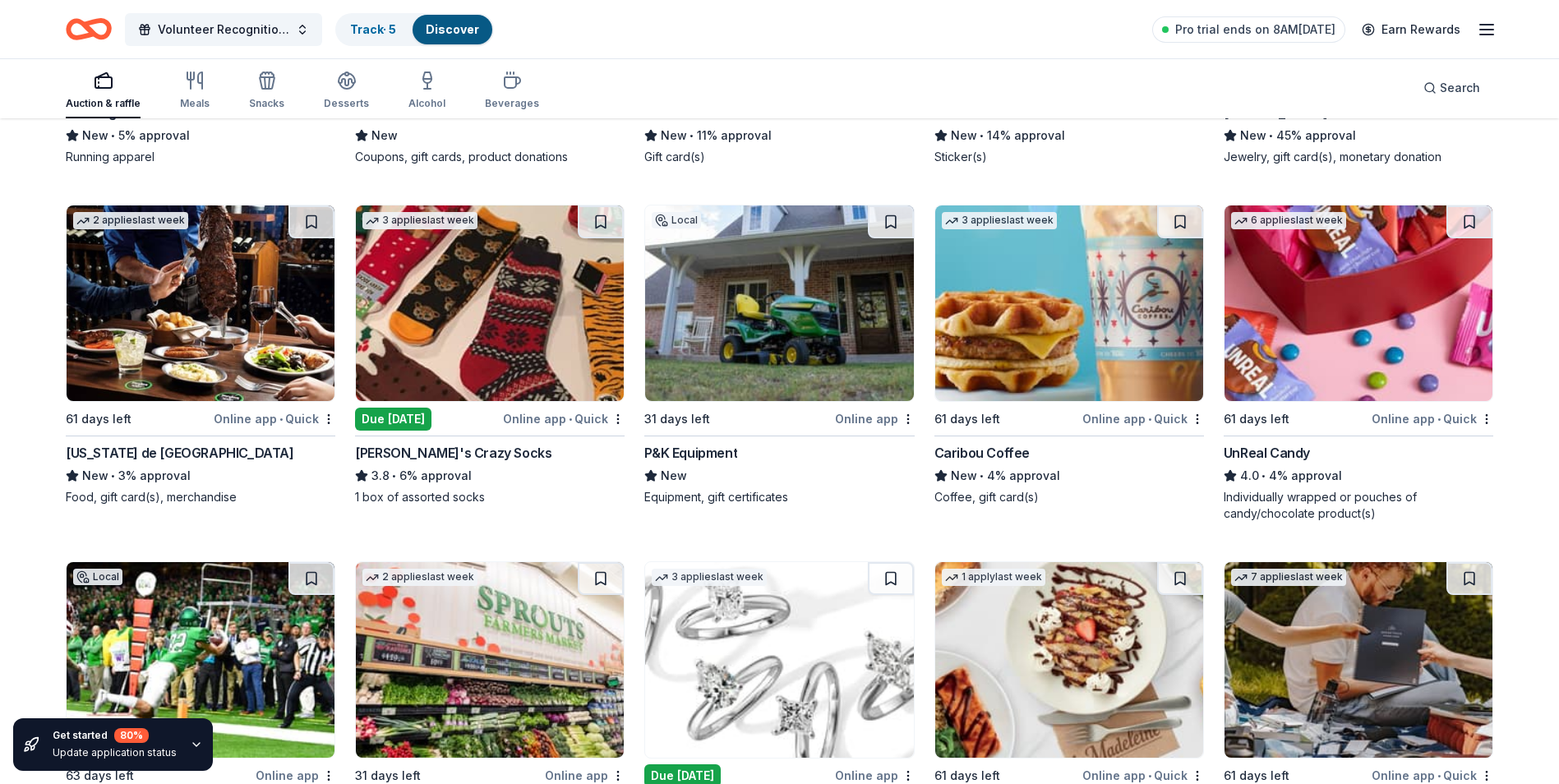
click at [536, 421] on div "Online app • Quick" at bounding box center [564, 419] width 122 height 21
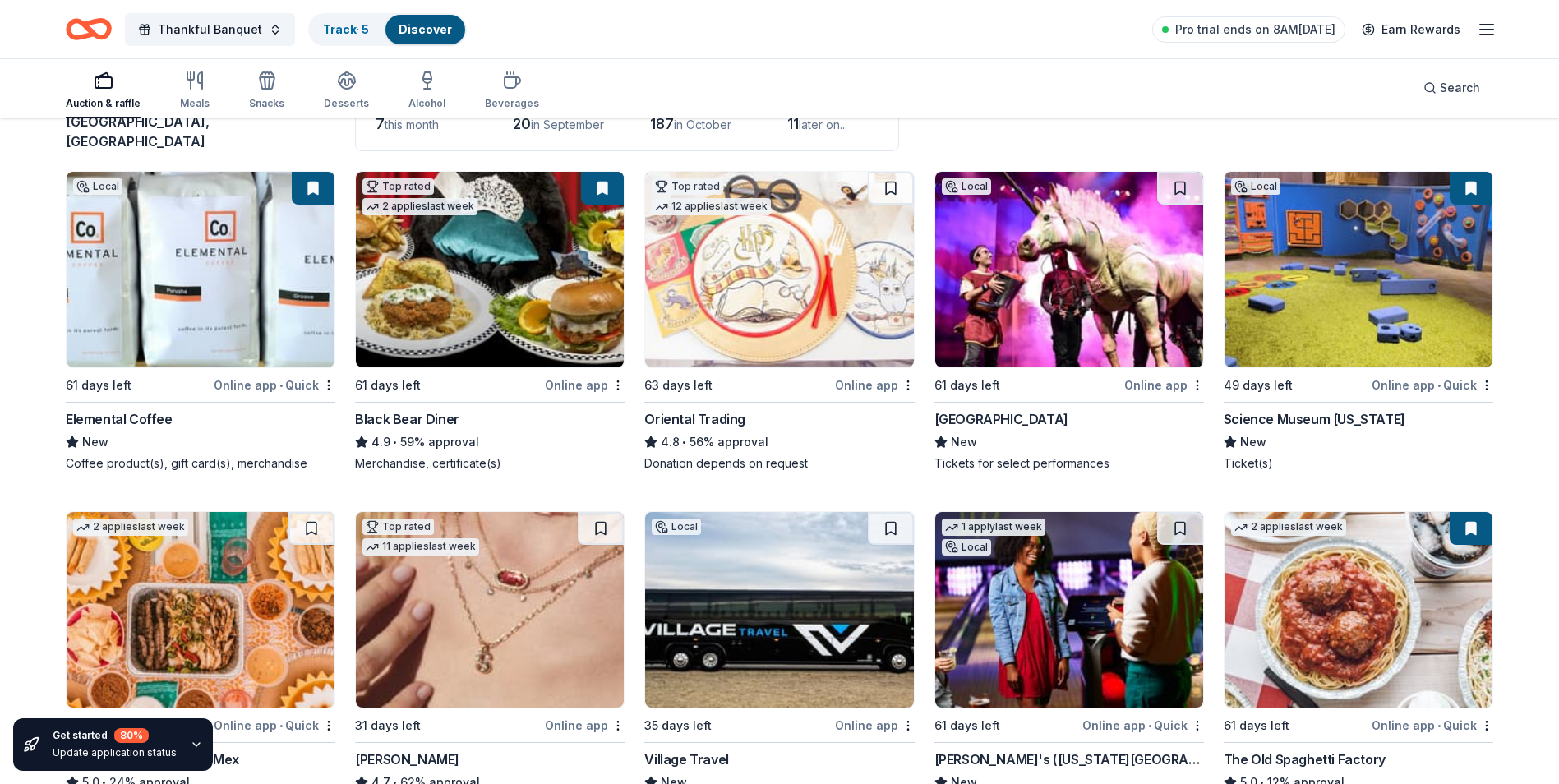
scroll to position [0, 0]
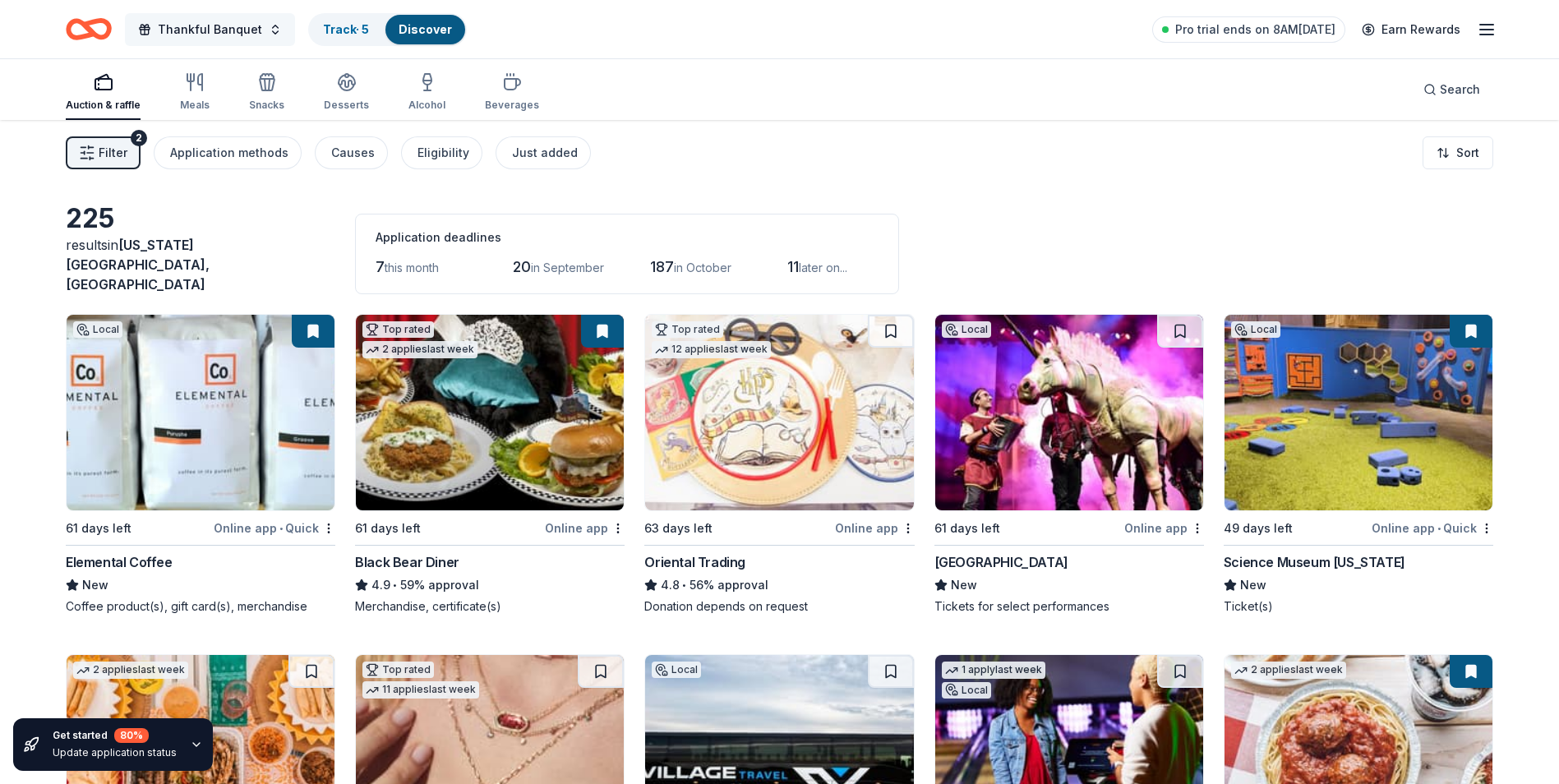
click at [269, 33] on button "Thankful Banquet" at bounding box center [210, 29] width 170 height 33
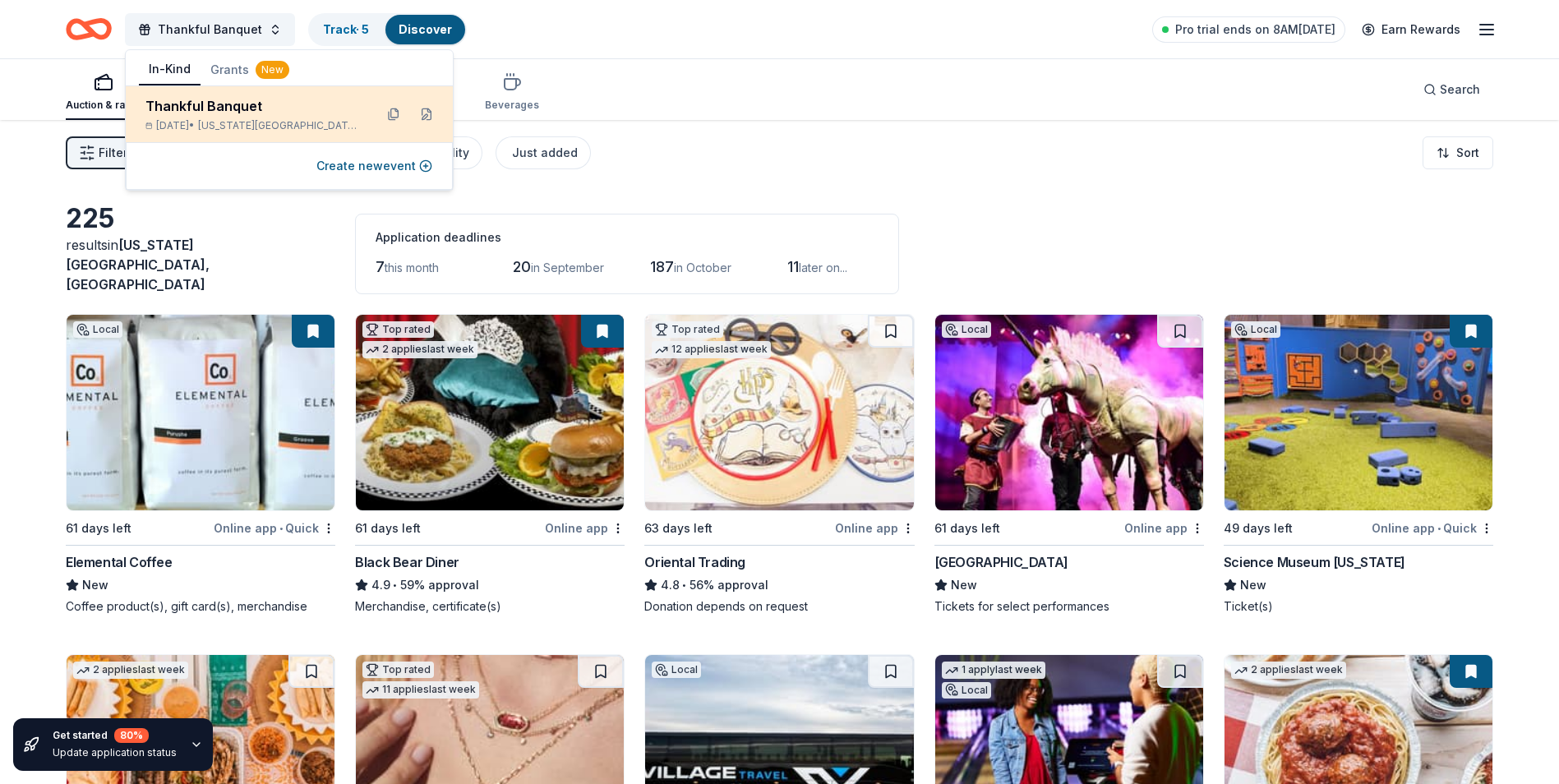
click at [247, 105] on div "Thankful Banquet" at bounding box center [253, 106] width 215 height 20
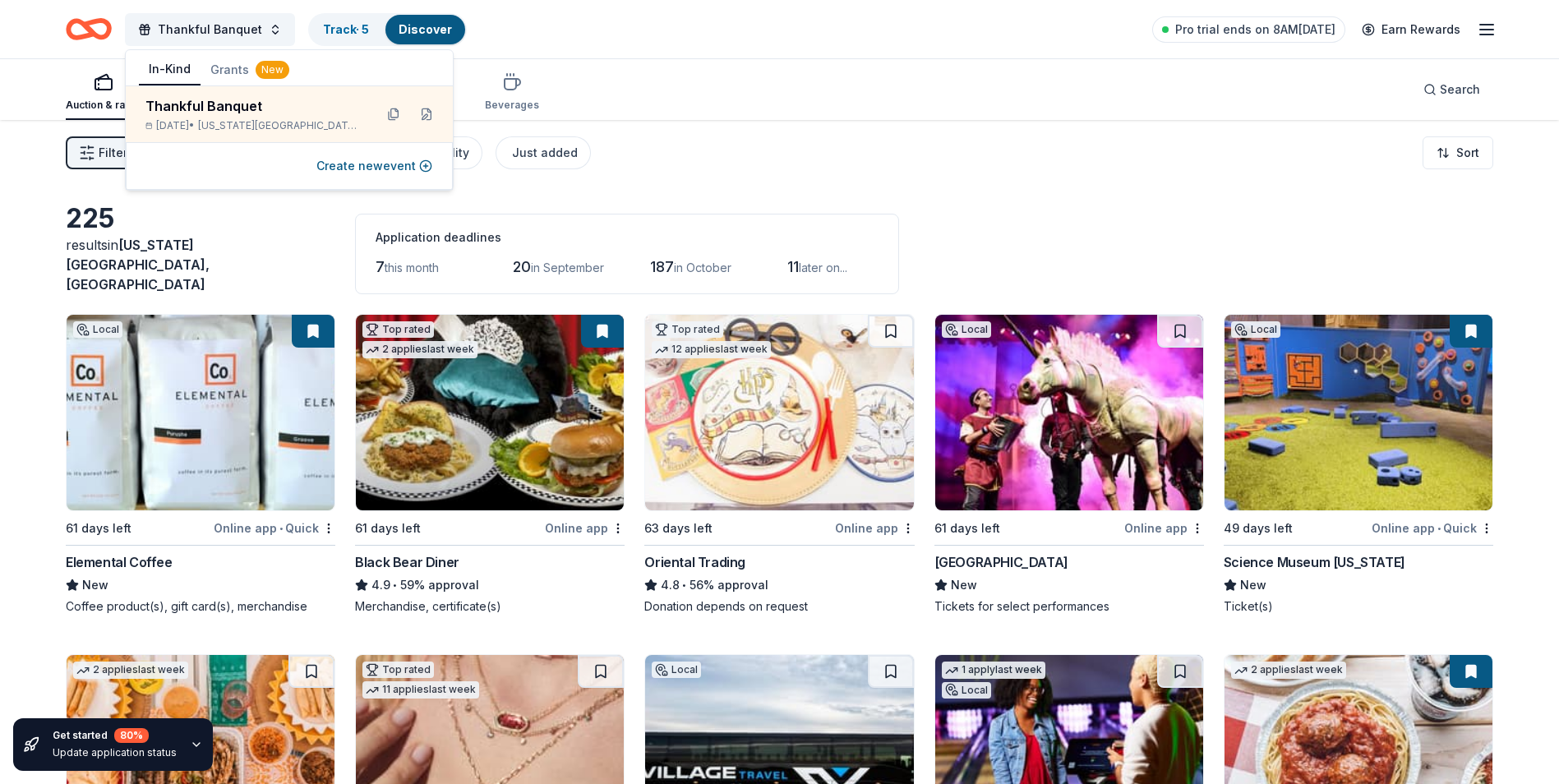
click at [232, 235] on div "225" at bounding box center [201, 219] width 269 height 33
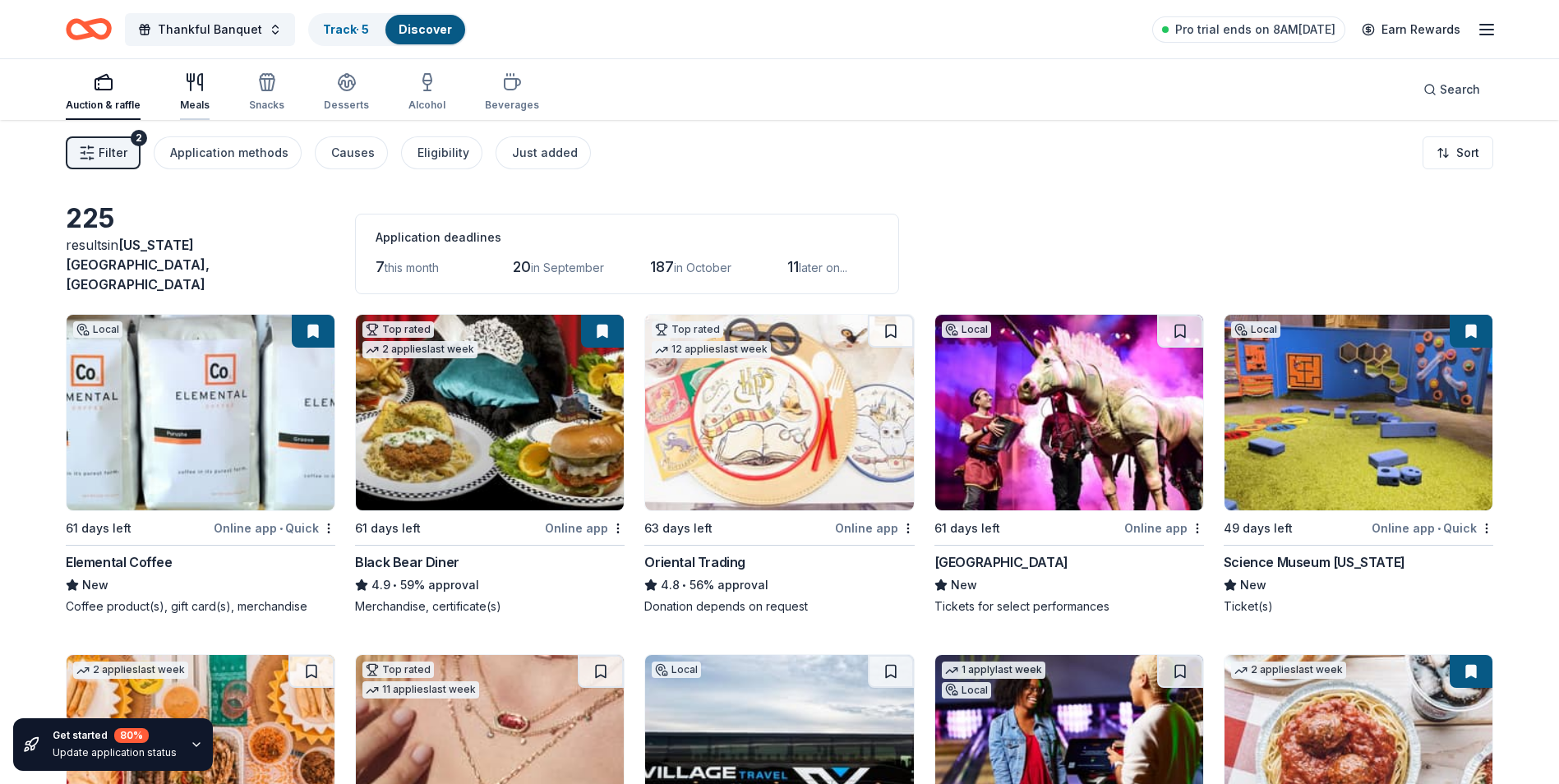
click at [196, 93] on div "Meals" at bounding box center [195, 92] width 29 height 39
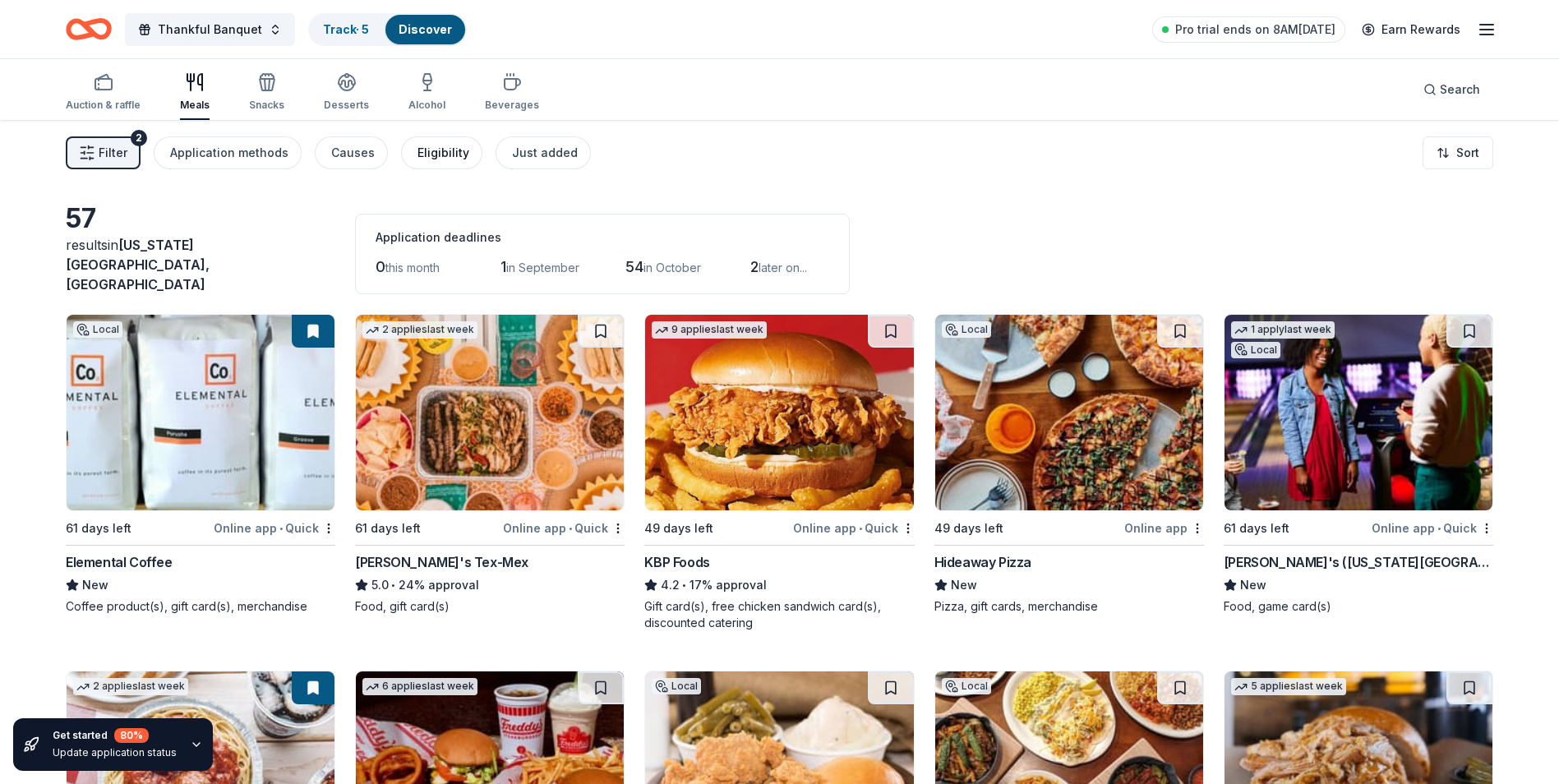
click at [451, 152] on div "Eligibility" at bounding box center [444, 153] width 51 height 20
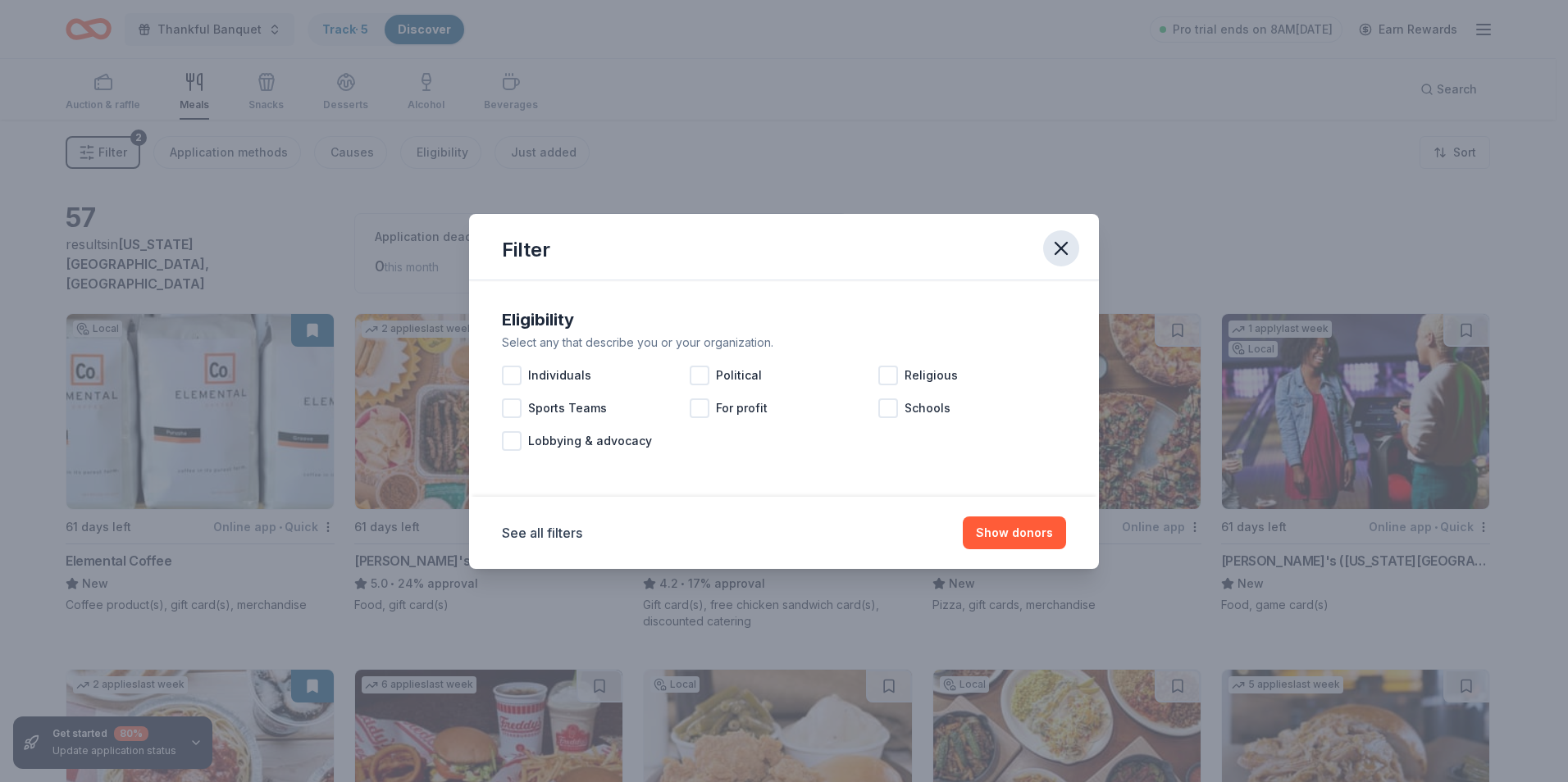
click at [1062, 250] on icon "button" at bounding box center [1060, 248] width 11 height 11
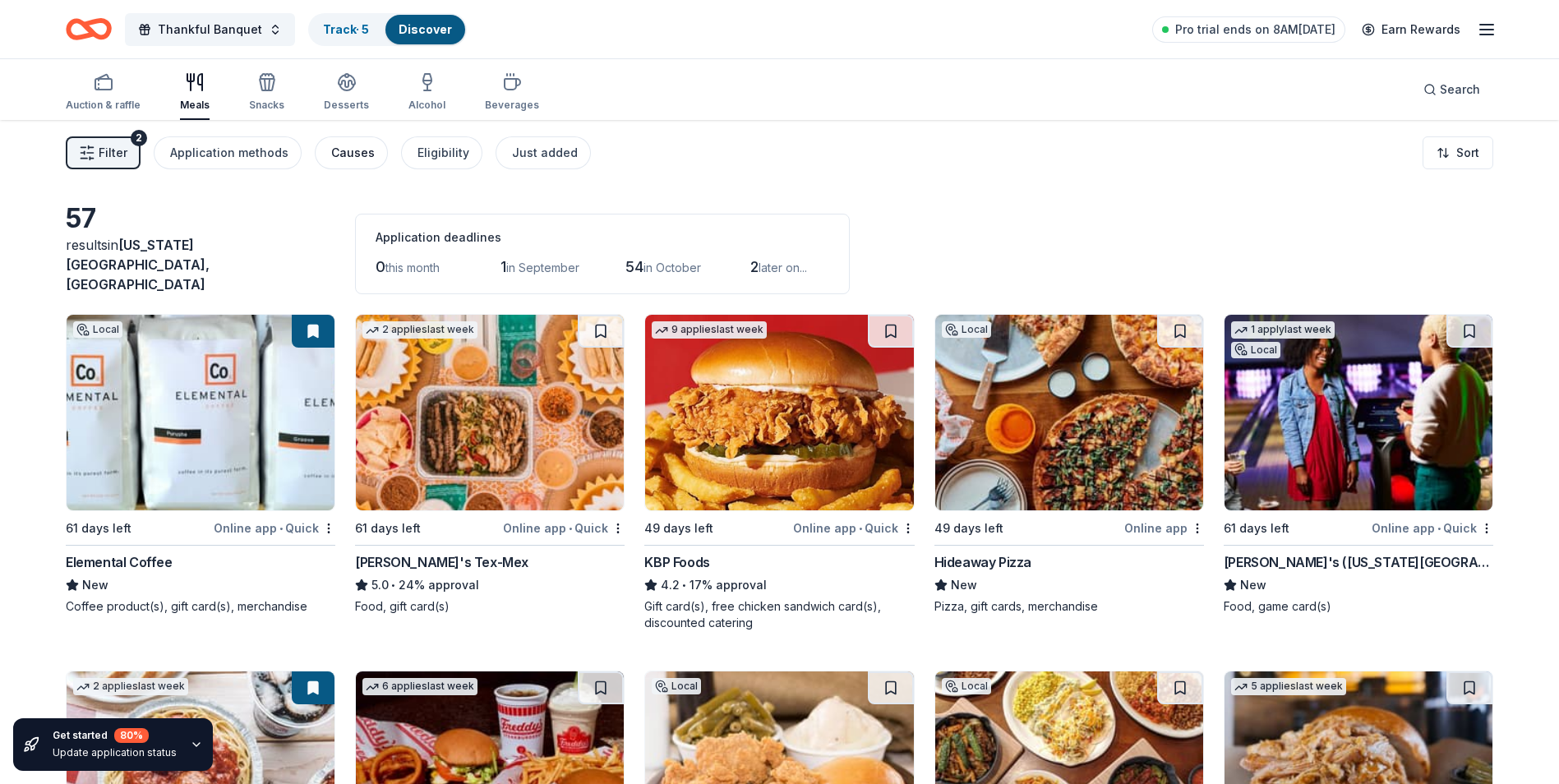
click at [347, 153] on div "Causes" at bounding box center [353, 153] width 44 height 20
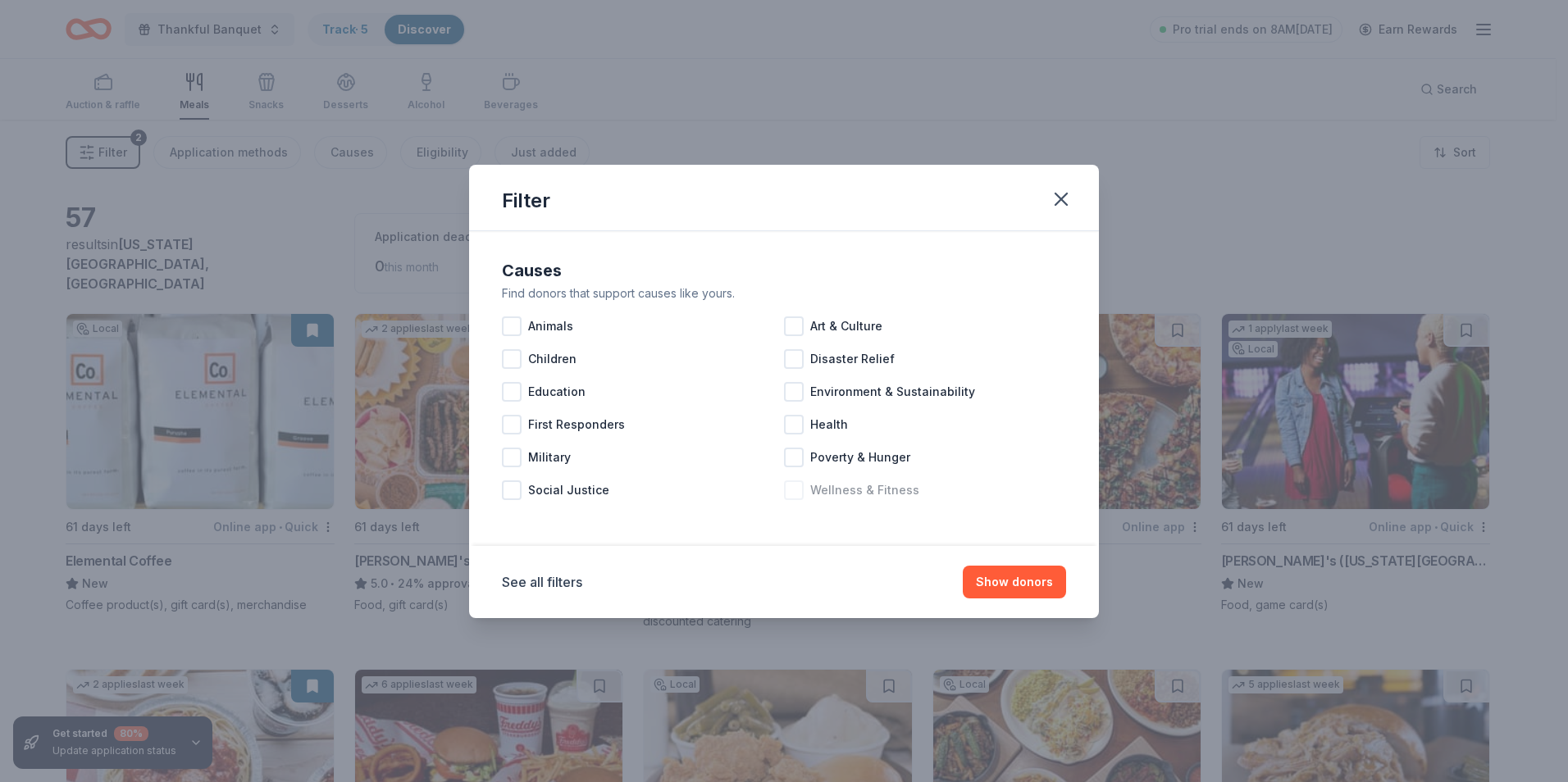
click at [797, 485] on div at bounding box center [793, 489] width 20 height 20
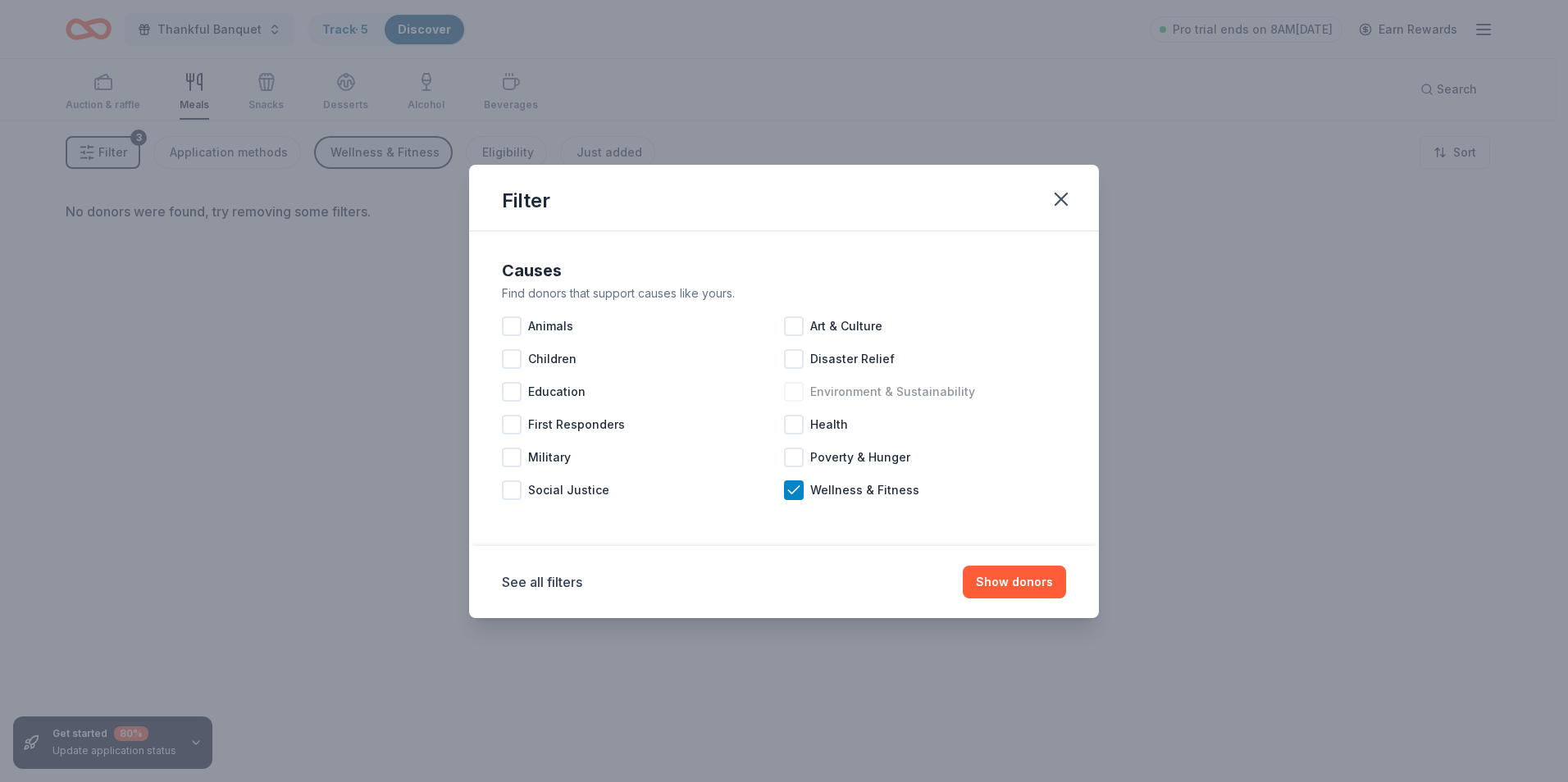
click at [796, 393] on div at bounding box center [793, 391] width 20 height 20
click at [1004, 576] on button "Show donors" at bounding box center [1014, 582] width 104 height 33
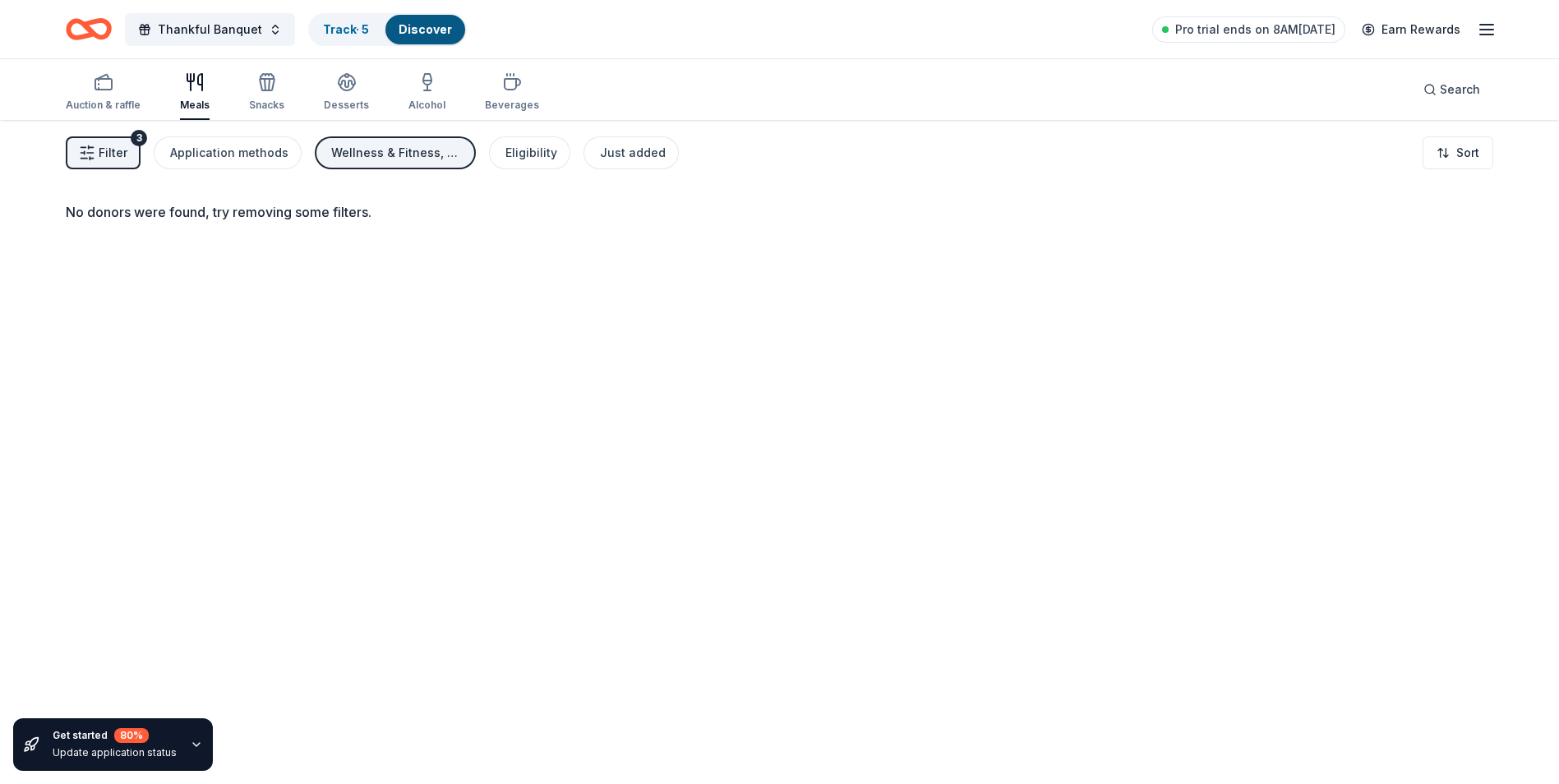
click at [426, 155] on div "Wellness & Fitness, Environment & Sustainability" at bounding box center [396, 153] width 131 height 20
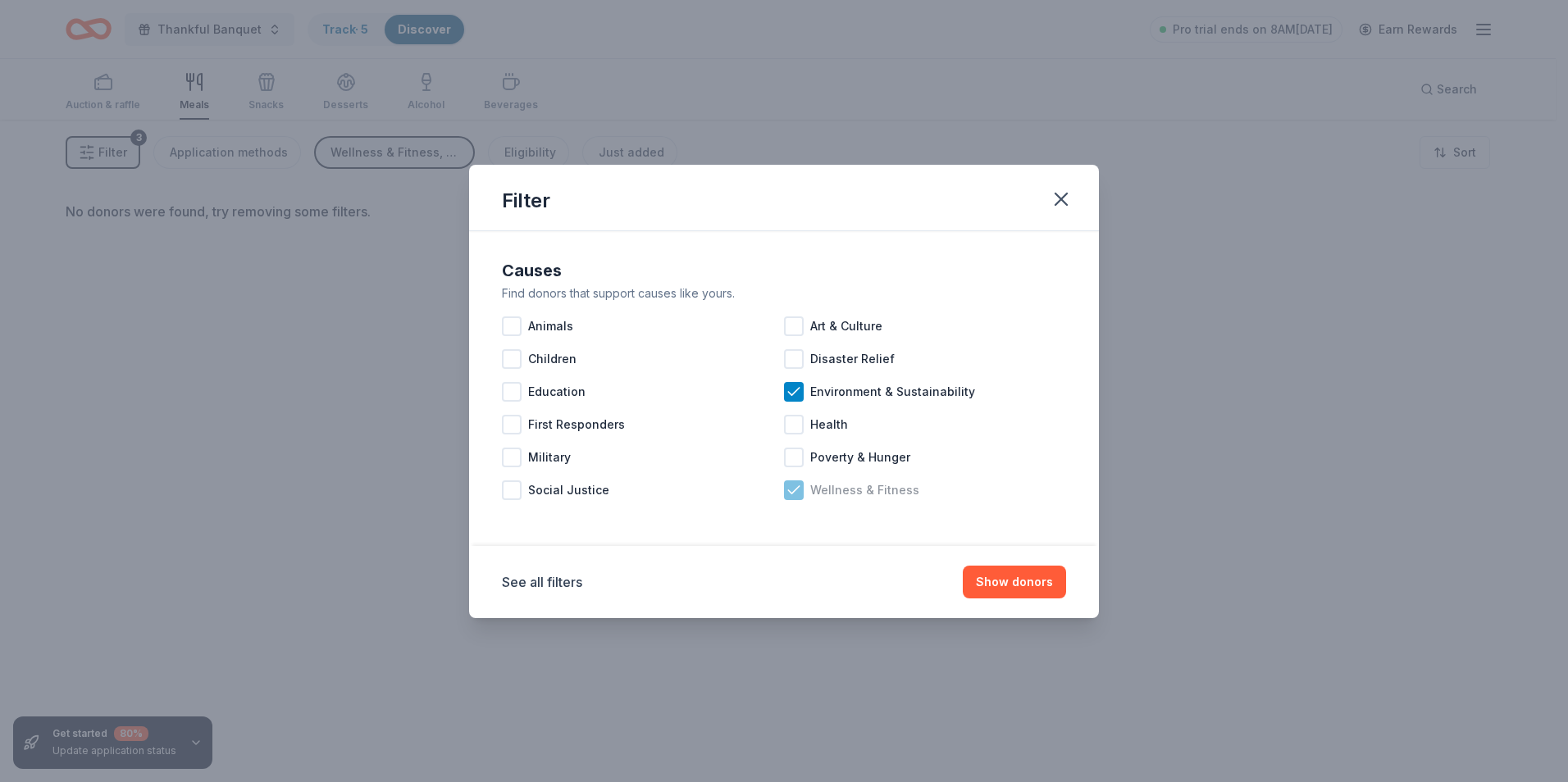
click at [795, 488] on icon at bounding box center [793, 489] width 16 height 16
click at [789, 392] on icon at bounding box center [793, 391] width 10 height 8
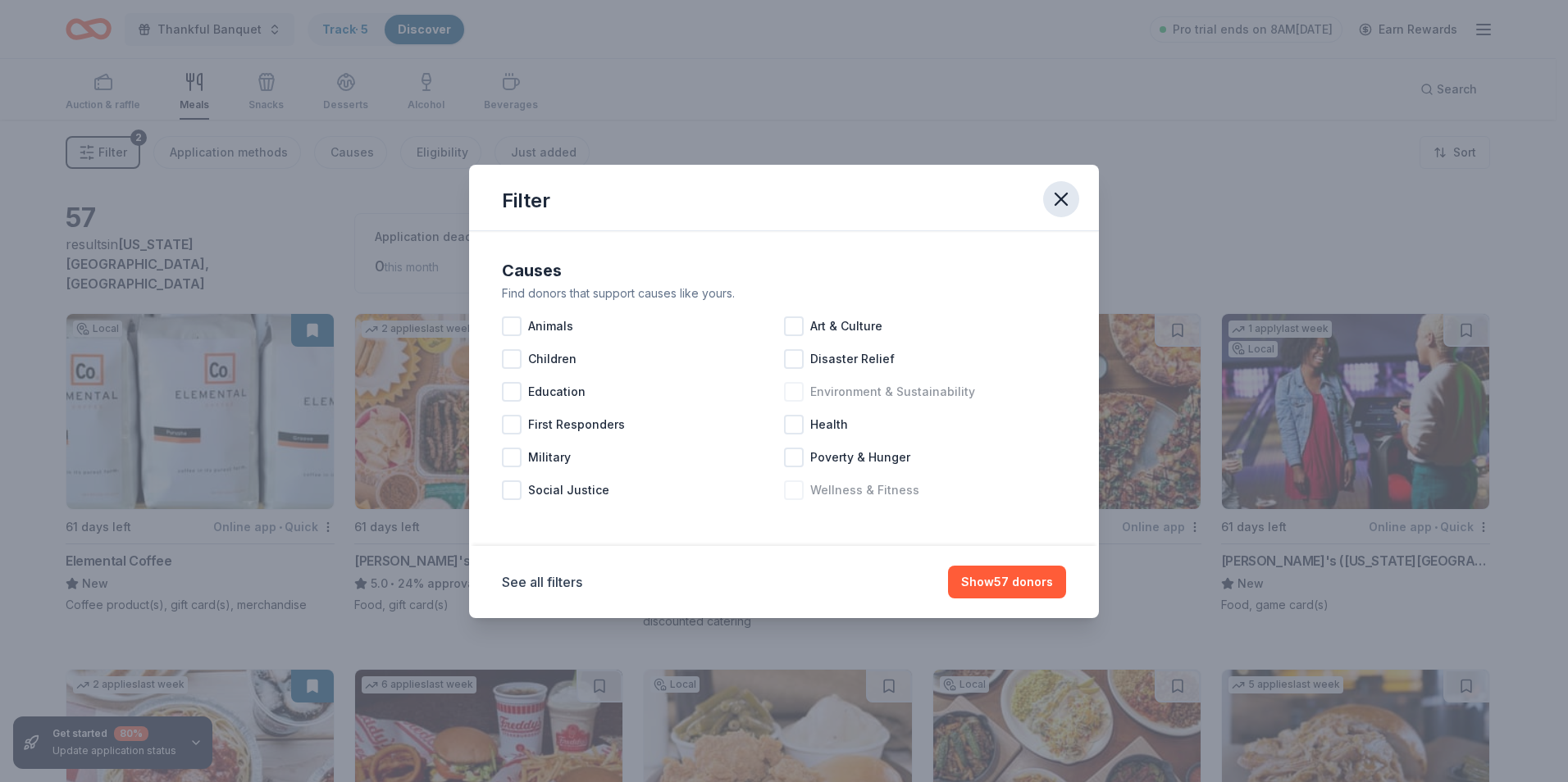
click at [1064, 204] on icon "button" at bounding box center [1060, 198] width 11 height 11
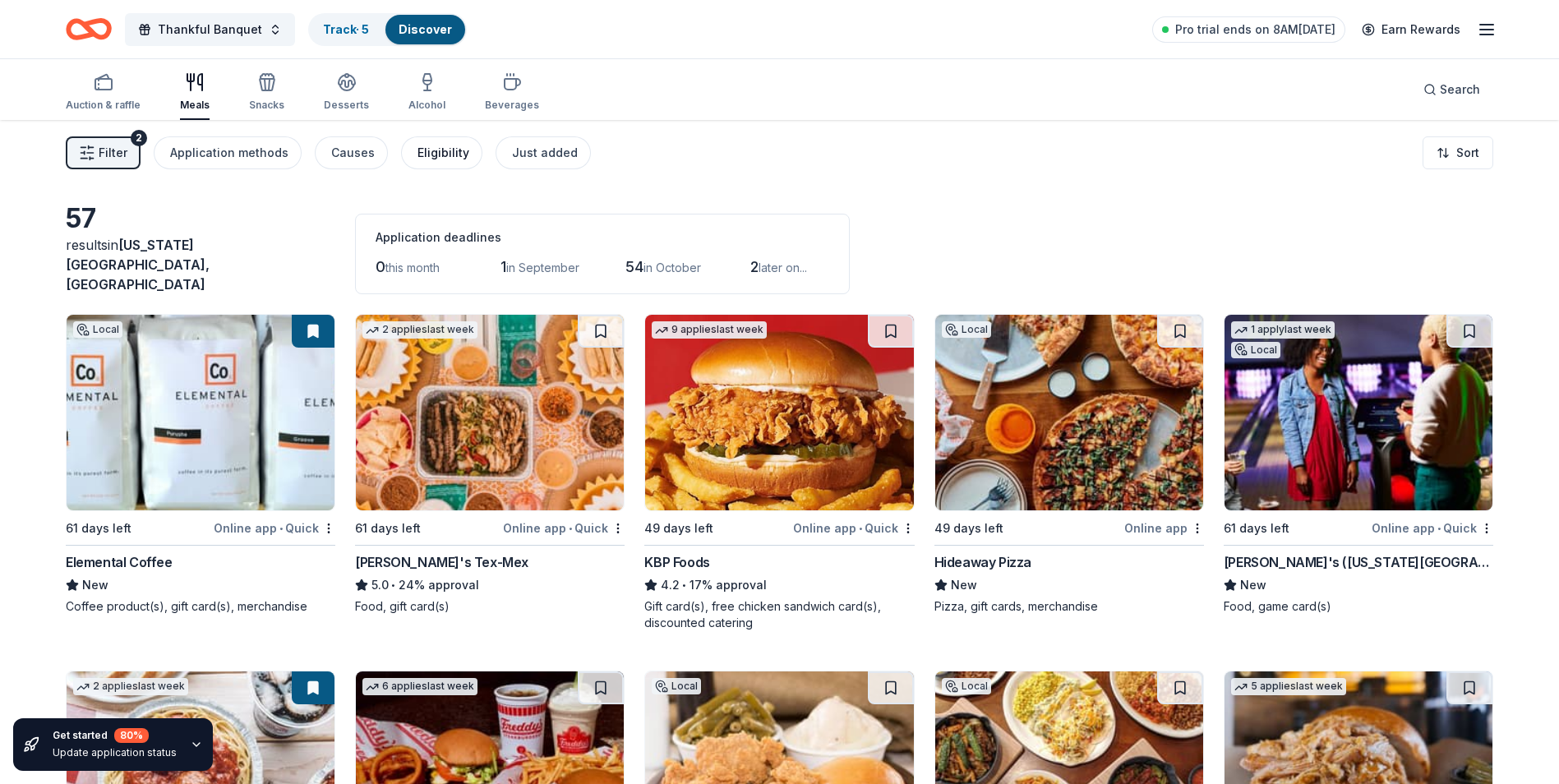
click at [437, 160] on div "Eligibility" at bounding box center [444, 153] width 51 height 20
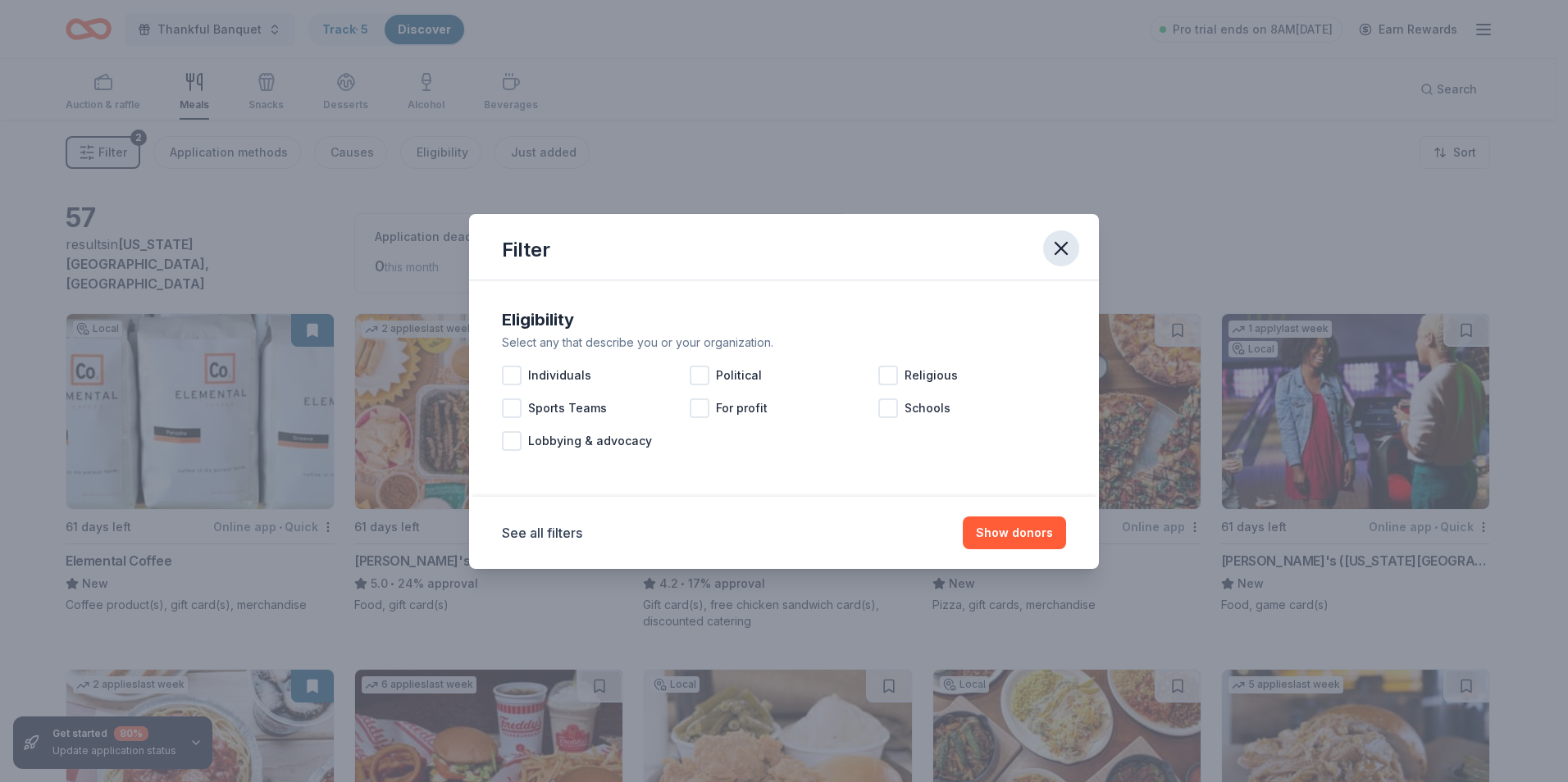
click at [1057, 249] on icon "button" at bounding box center [1060, 248] width 23 height 23
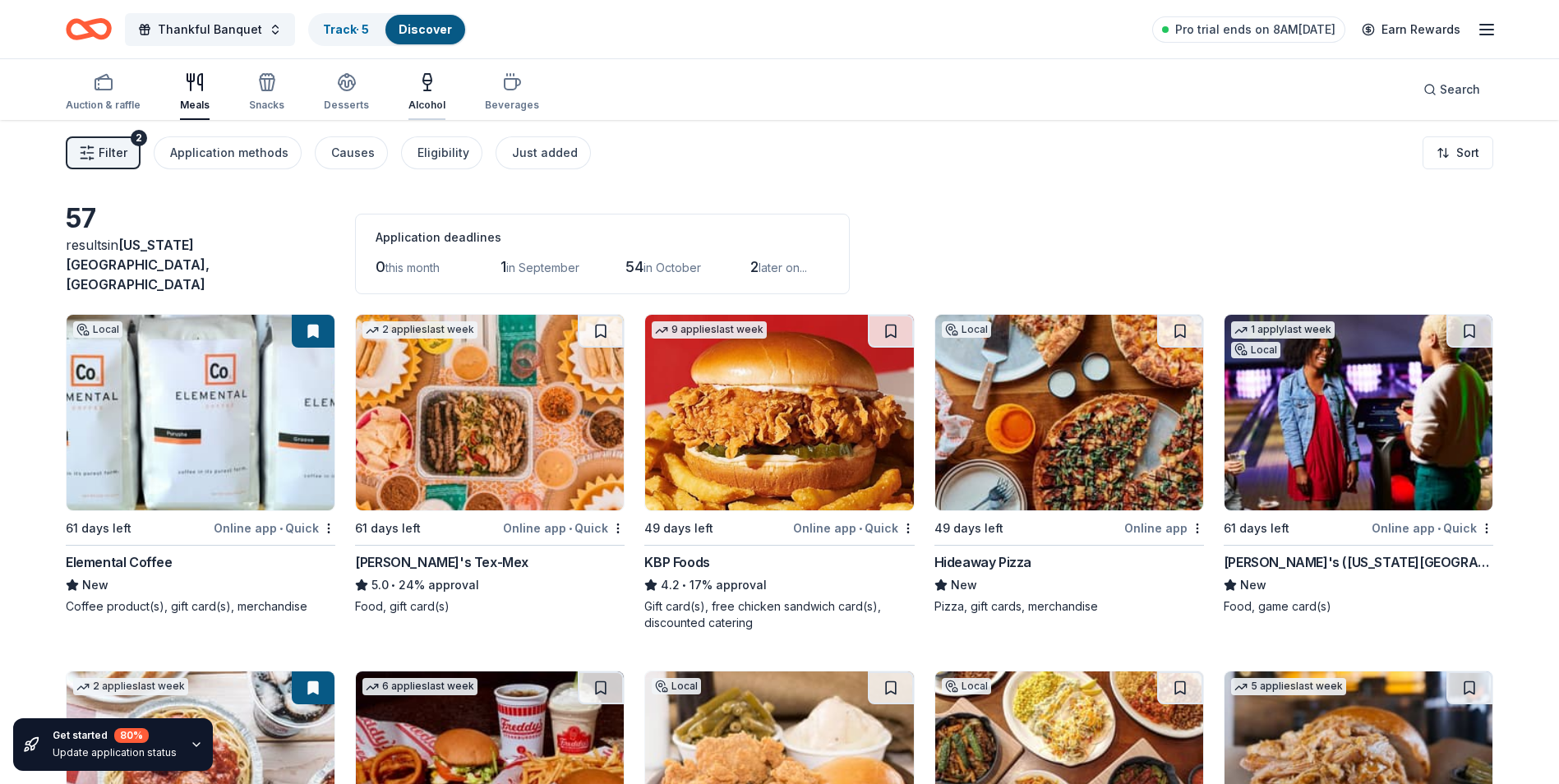
click at [420, 102] on div "Alcohol" at bounding box center [426, 105] width 37 height 13
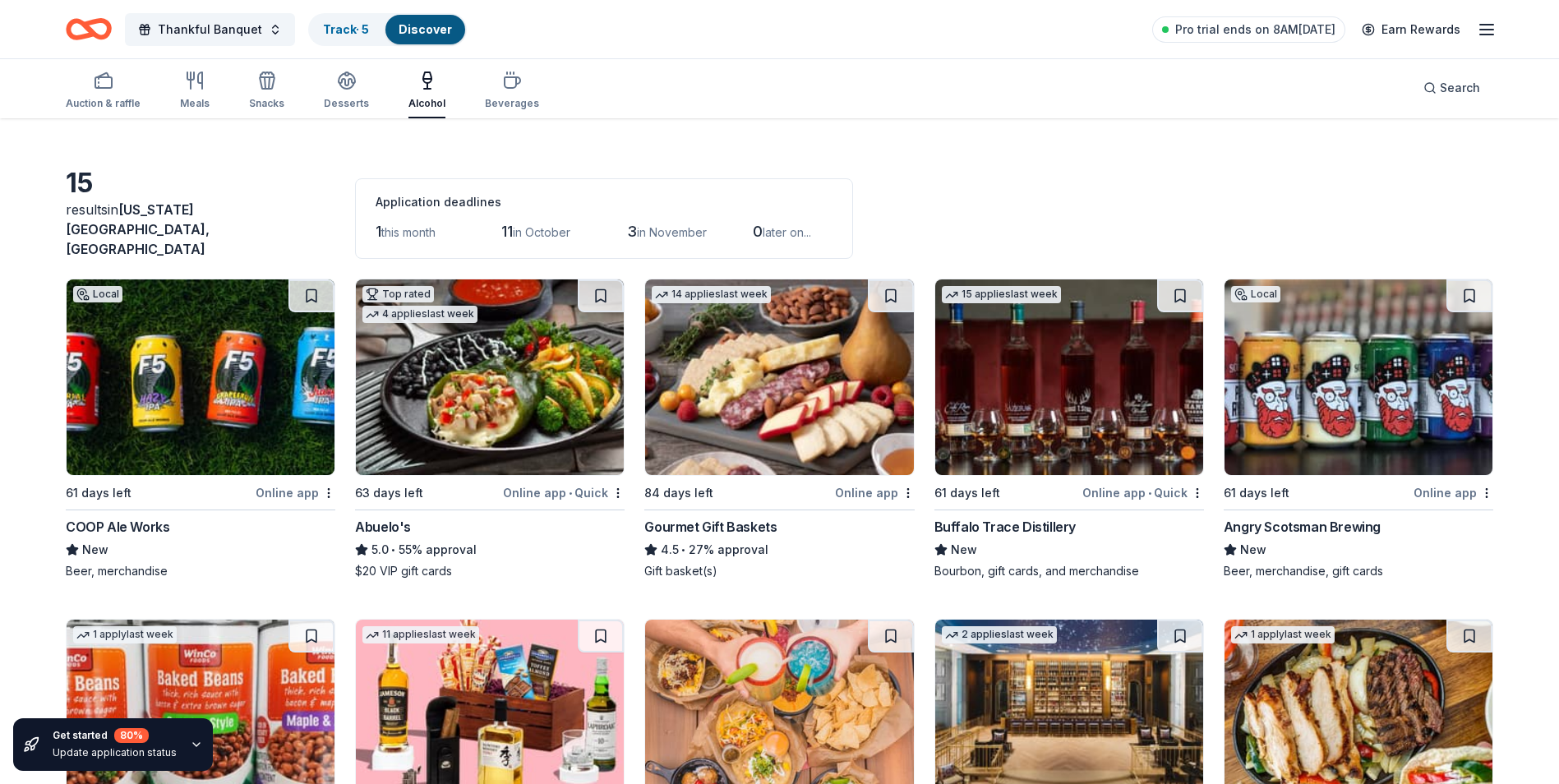
scroll to position [36, 0]
click at [137, 516] on div "COOP Ale Works" at bounding box center [118, 526] width 104 height 20
click at [389, 516] on div "Abuelo's" at bounding box center [383, 526] width 56 height 20
click at [684, 516] on div "Gourmet Gift Baskets" at bounding box center [710, 526] width 132 height 20
click at [1118, 481] on div "Online app • Quick" at bounding box center [1144, 492] width 122 height 21
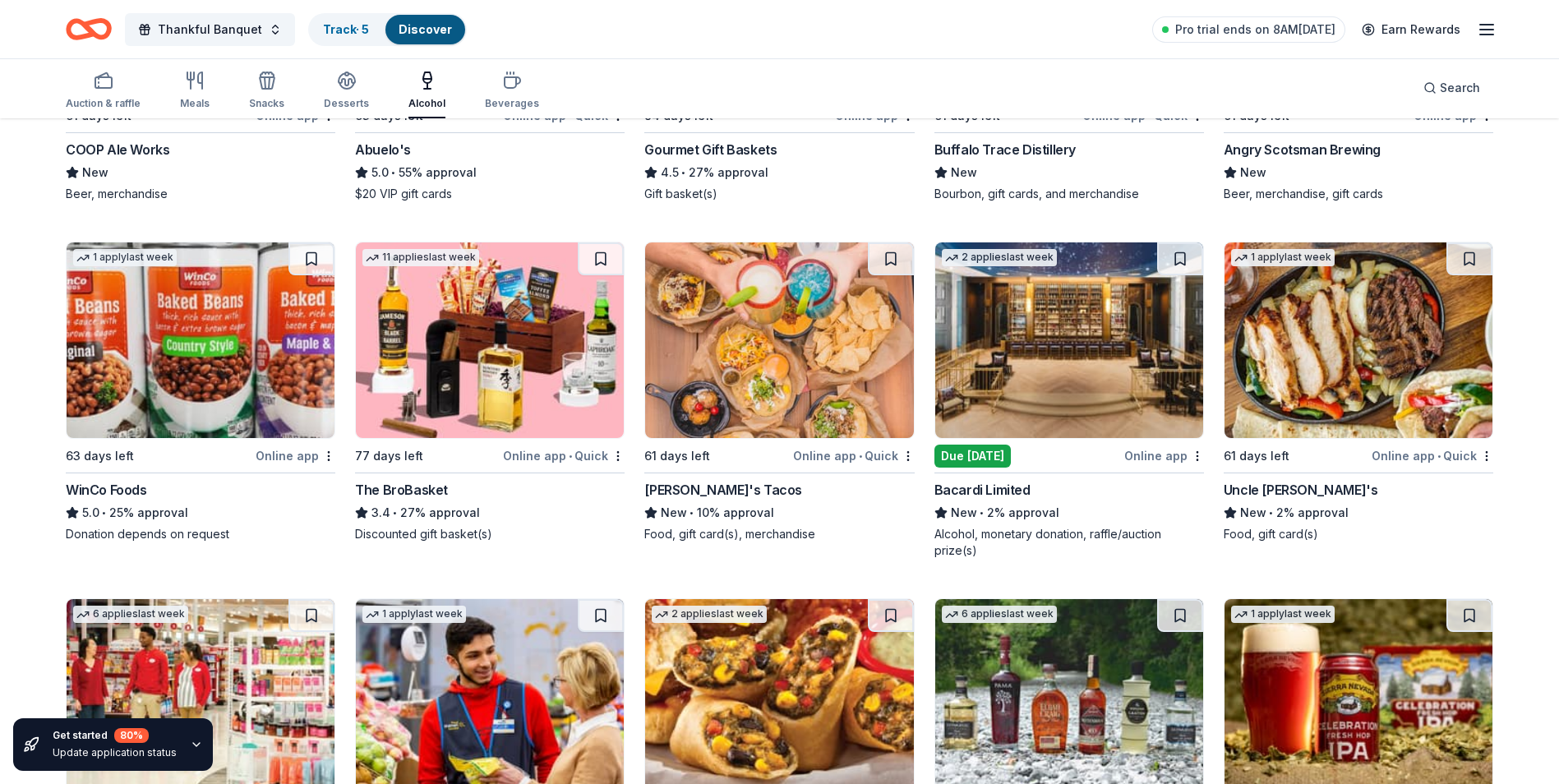
scroll to position [426, 0]
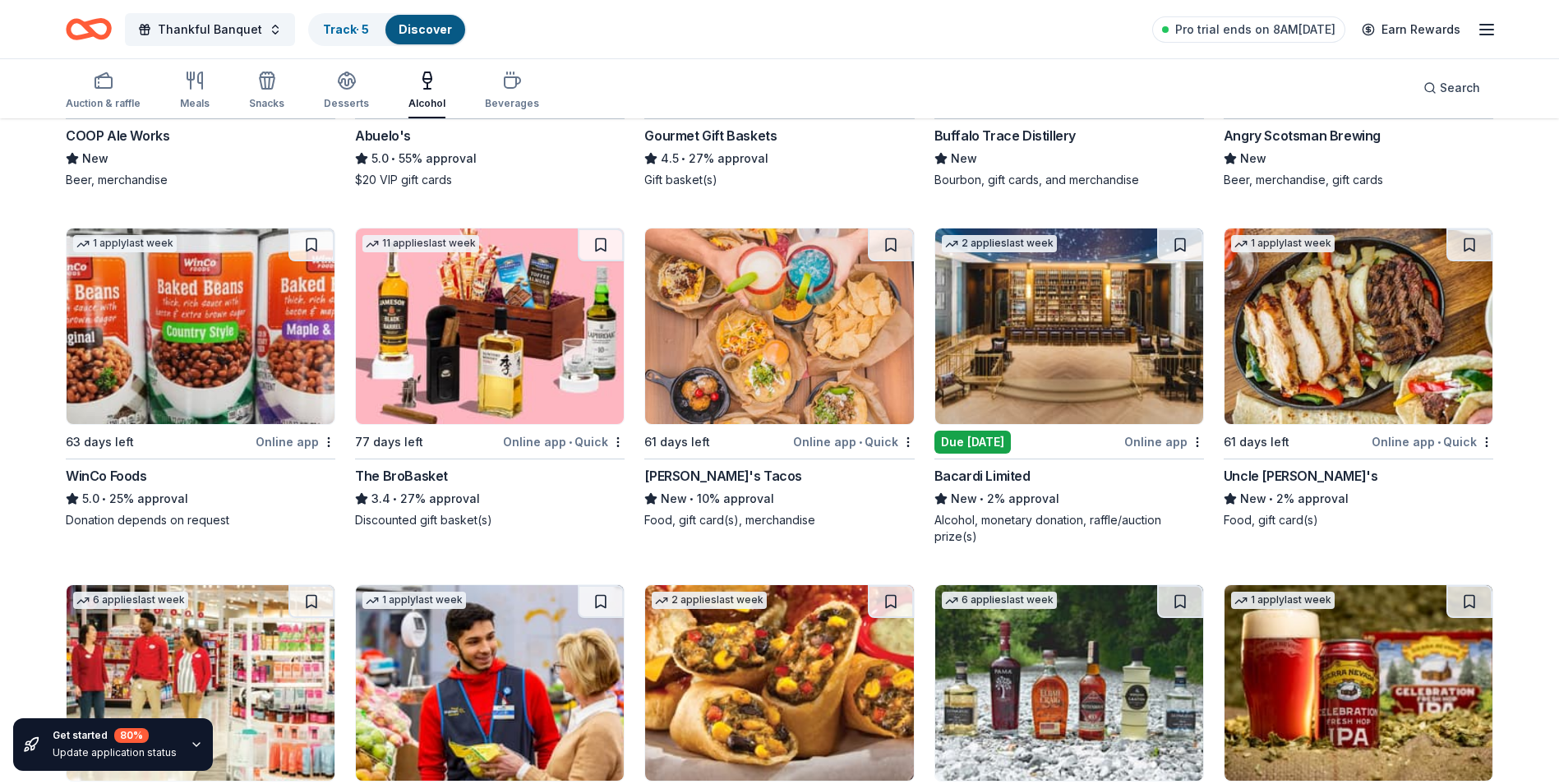
click at [1157, 432] on div "Online app" at bounding box center [1164, 442] width 80 height 21
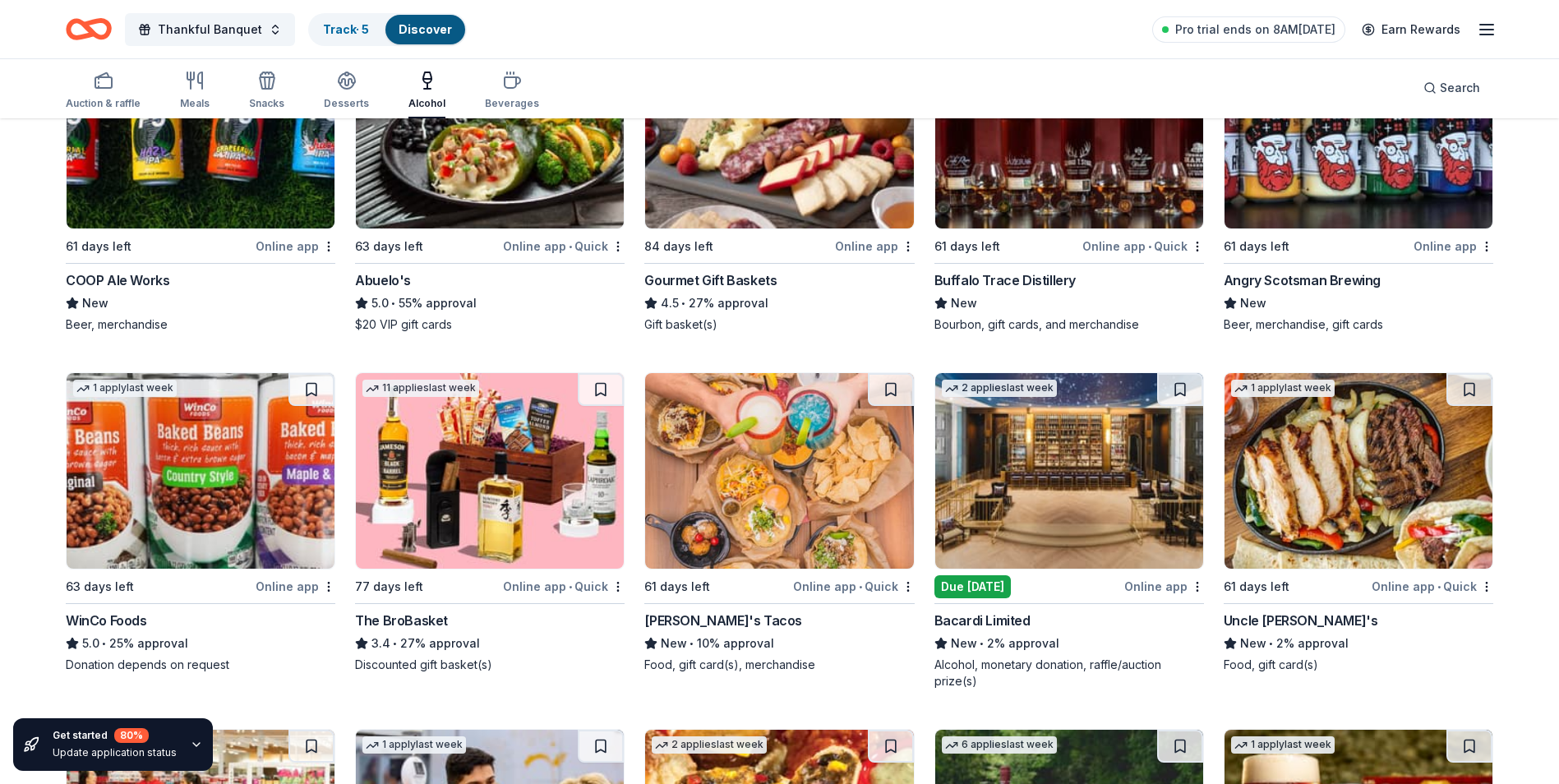
scroll to position [284, 0]
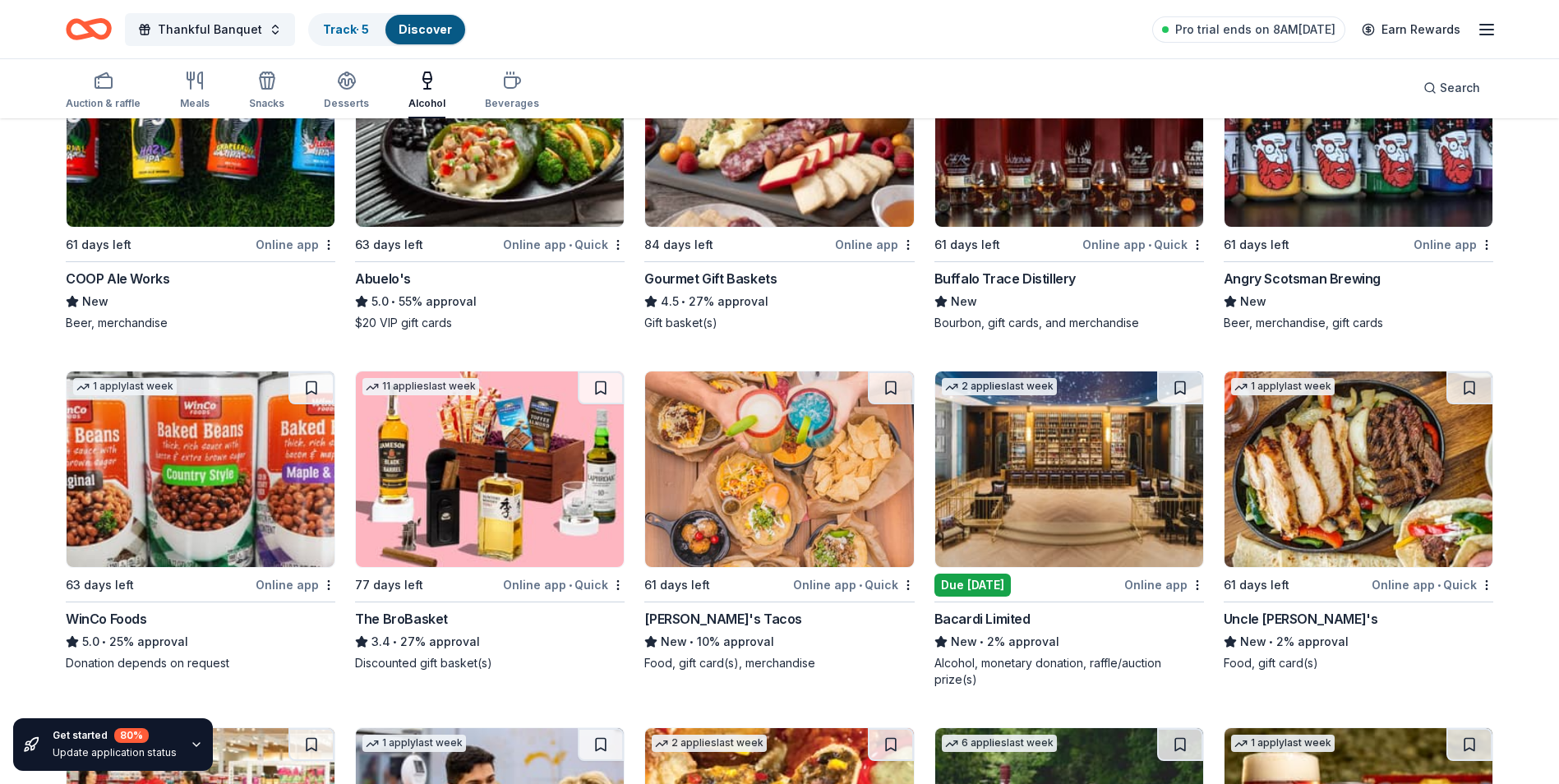
click at [412, 609] on div "The BroBasket" at bounding box center [402, 618] width 93 height 20
click at [100, 609] on div "WinCo Foods" at bounding box center [106, 618] width 82 height 20
click at [697, 609] on div "Torchy's Tacos" at bounding box center [723, 618] width 158 height 20
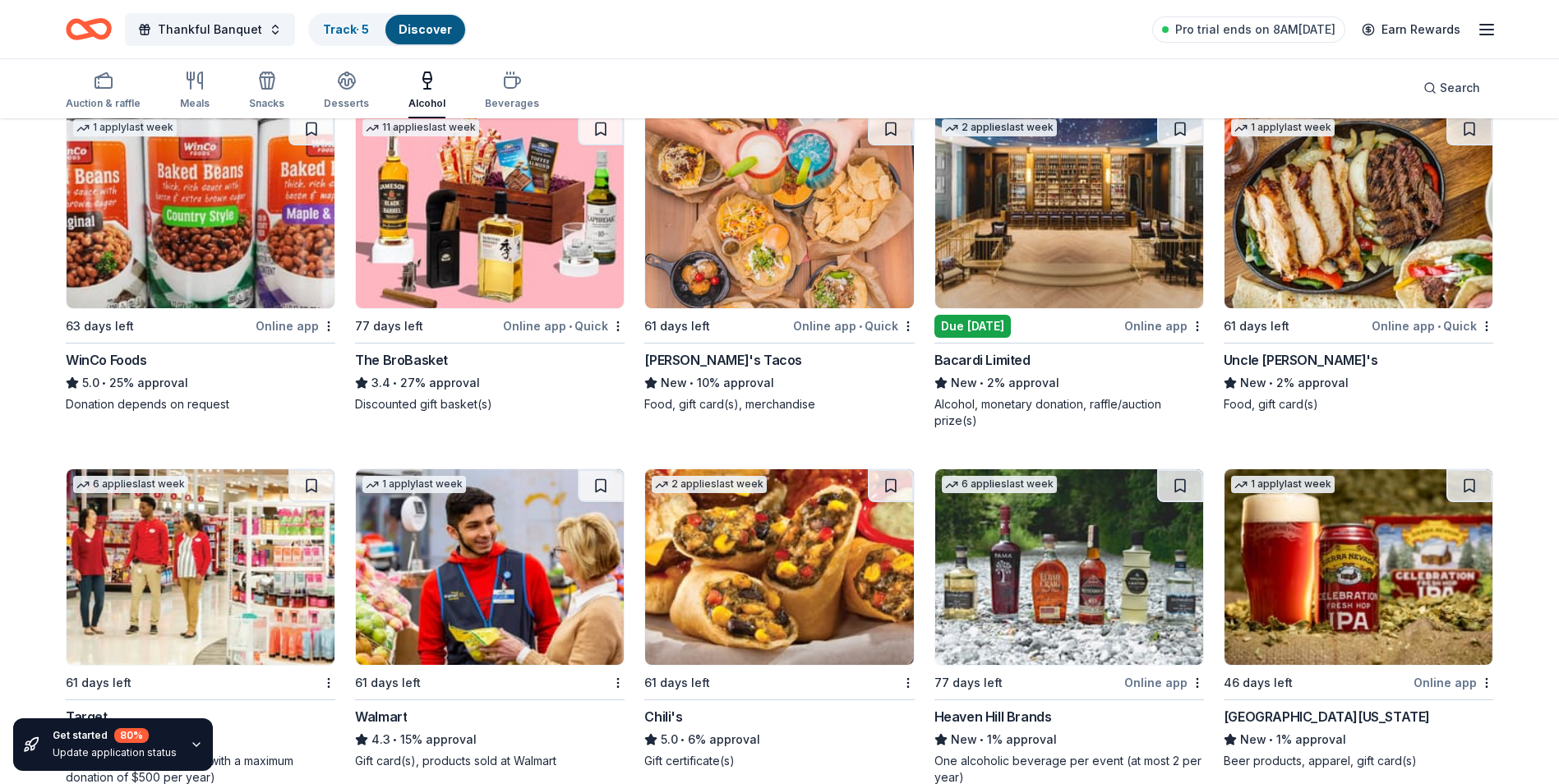
scroll to position [537, 0]
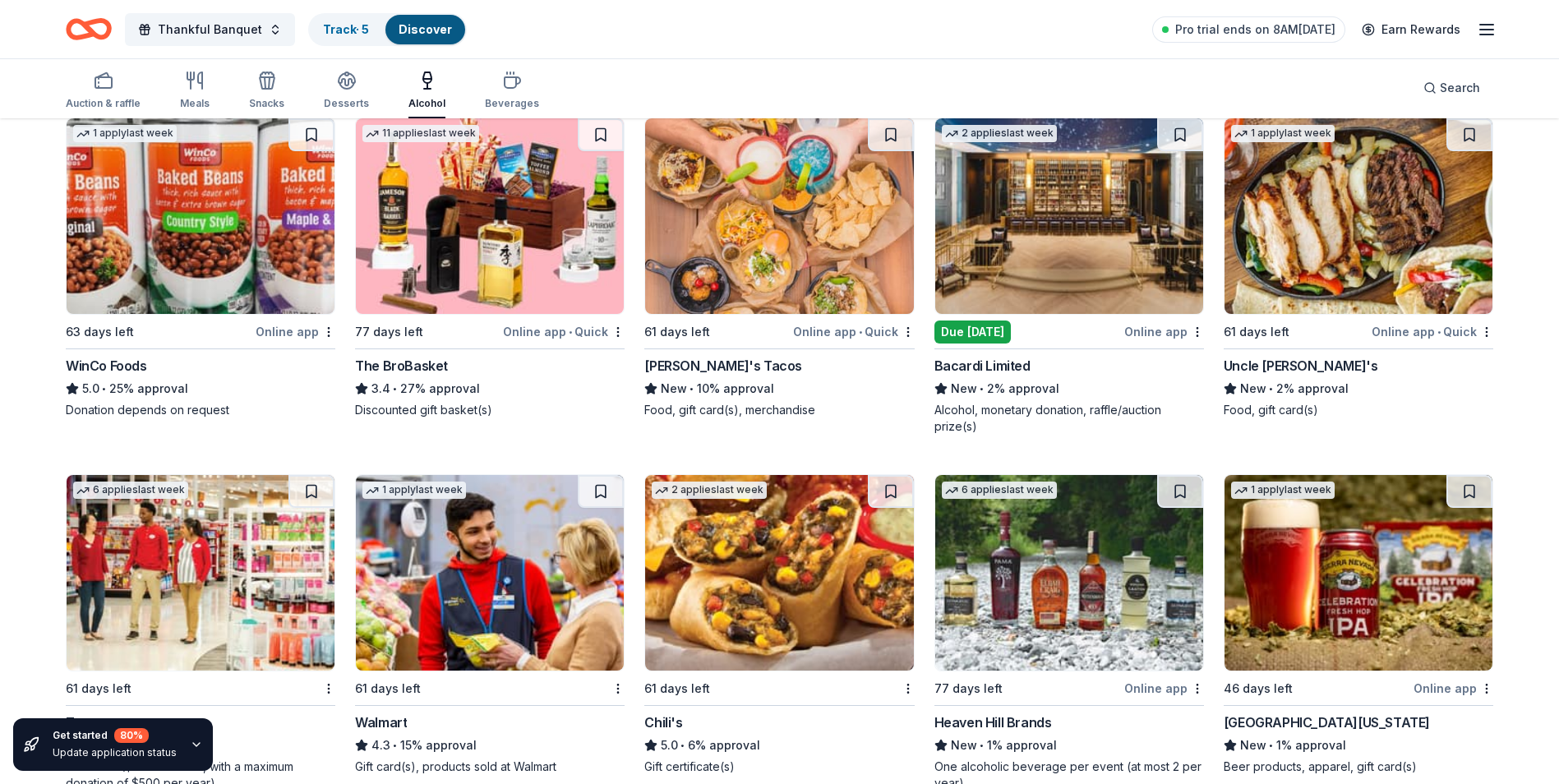
click at [1277, 286] on img at bounding box center [1358, 216] width 268 height 196
click at [1289, 713] on div "Sierra Nevada" at bounding box center [1326, 722] width 206 height 20
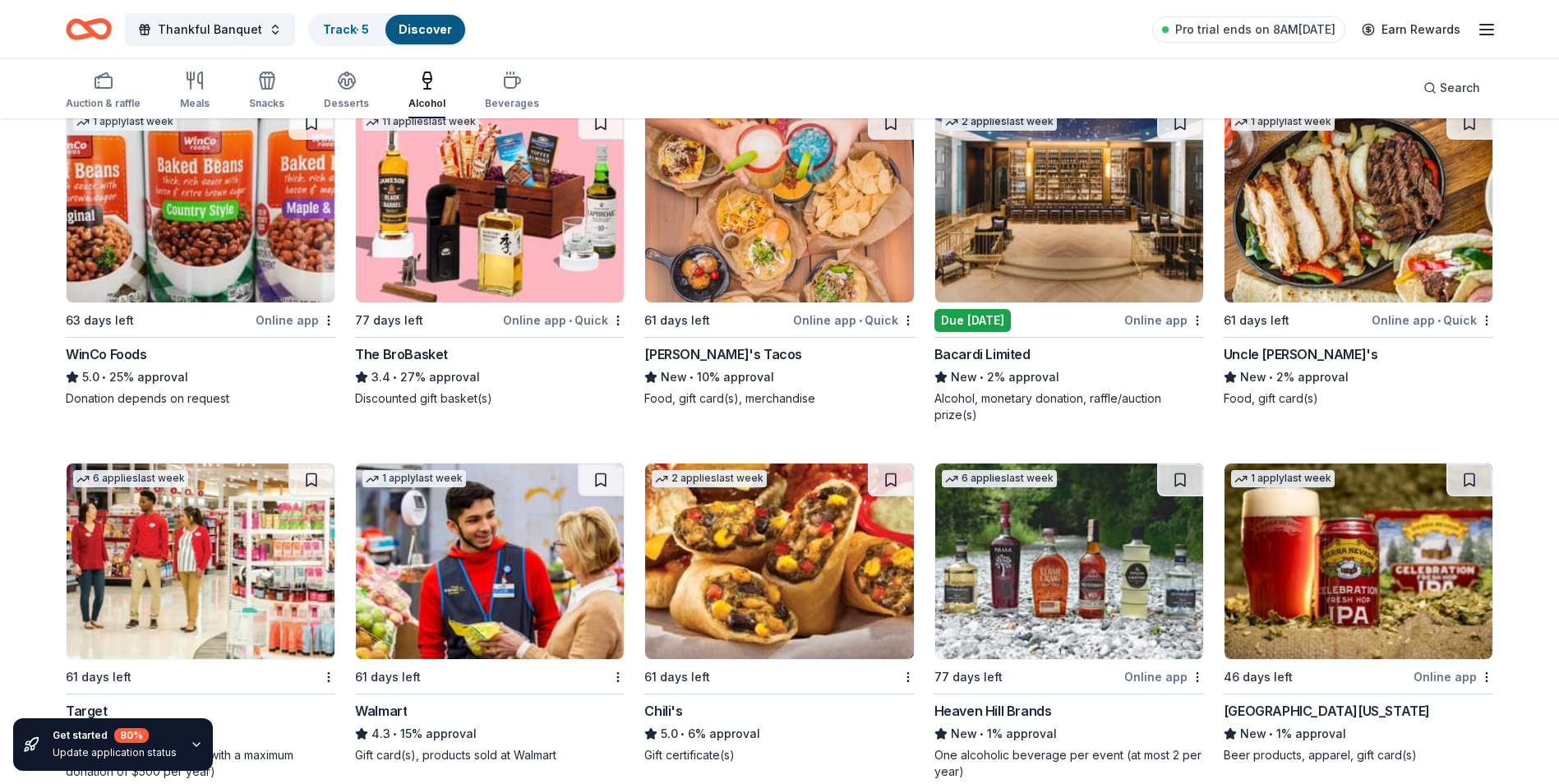
scroll to position [565, 0]
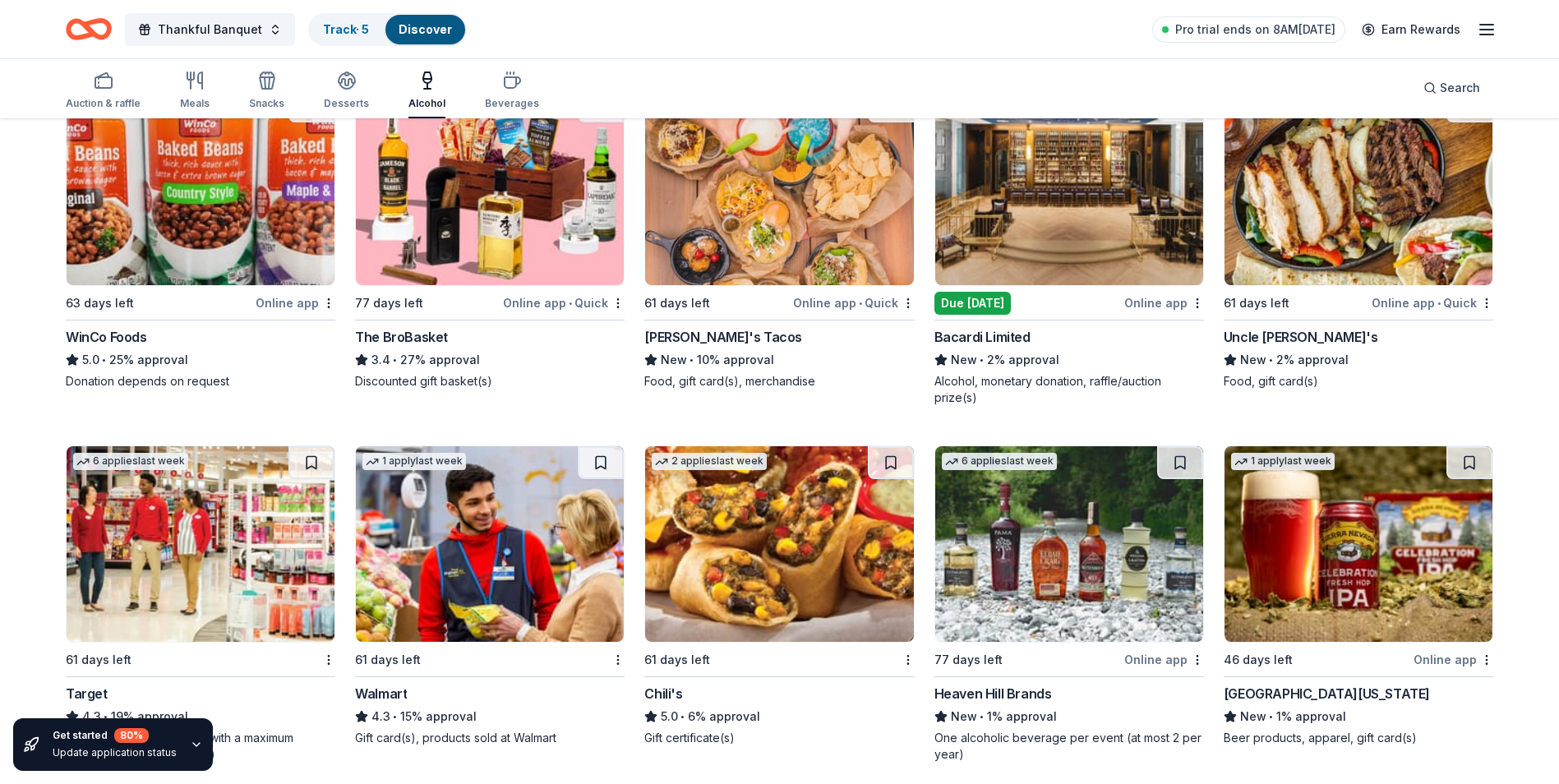
click at [305, 694] on div "Target 4.3 • 19% approval Gift cards ($50-100 value, with a maximum donation of…" at bounding box center [201, 723] width 269 height 79
click at [388, 684] on div "Walmart" at bounding box center [381, 693] width 51 height 20
click at [671, 685] on div "Chili's" at bounding box center [663, 693] width 38 height 20
click at [1006, 684] on div "Heaven Hill Brands" at bounding box center [993, 693] width 118 height 20
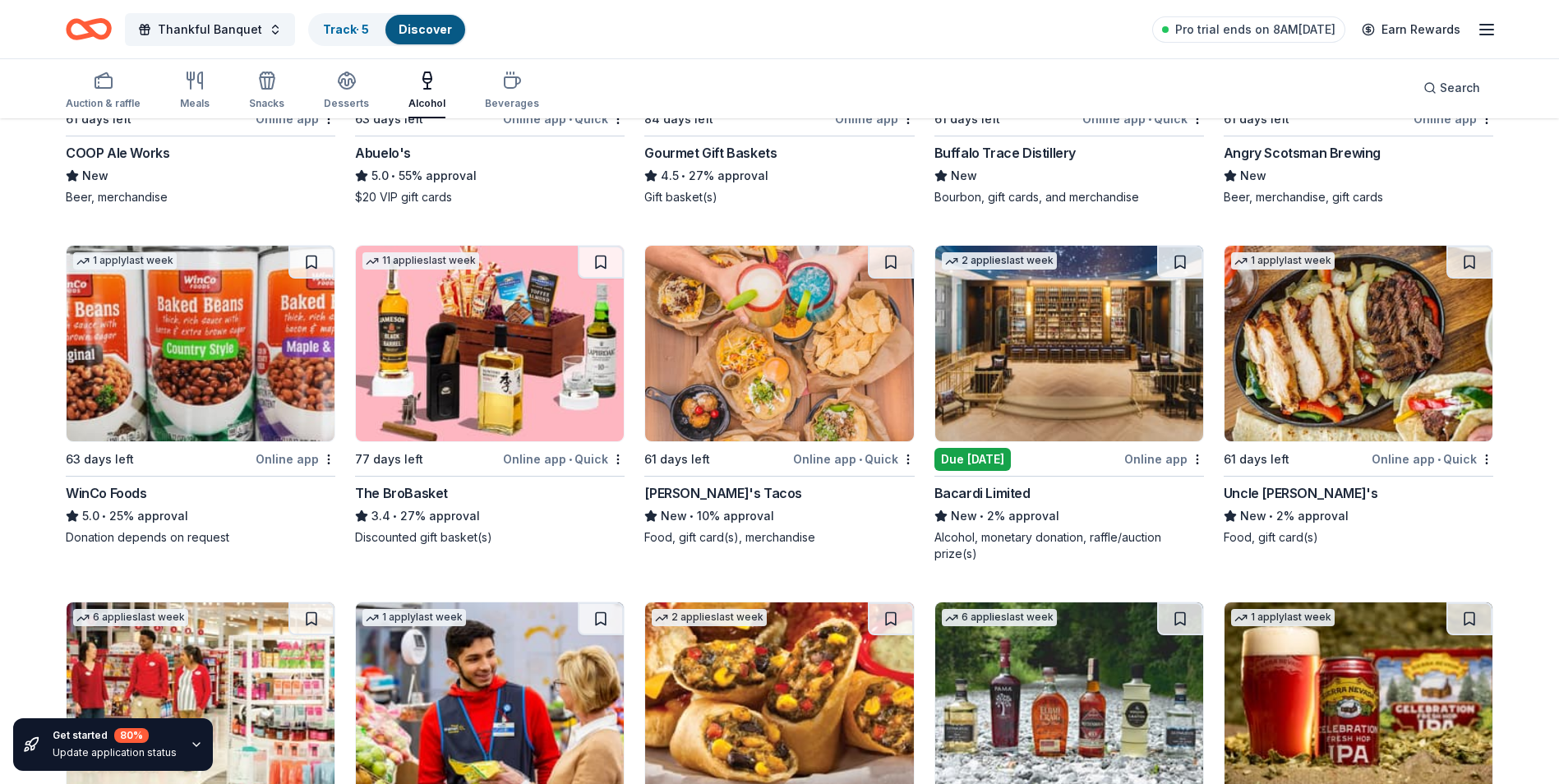
scroll to position [401, 0]
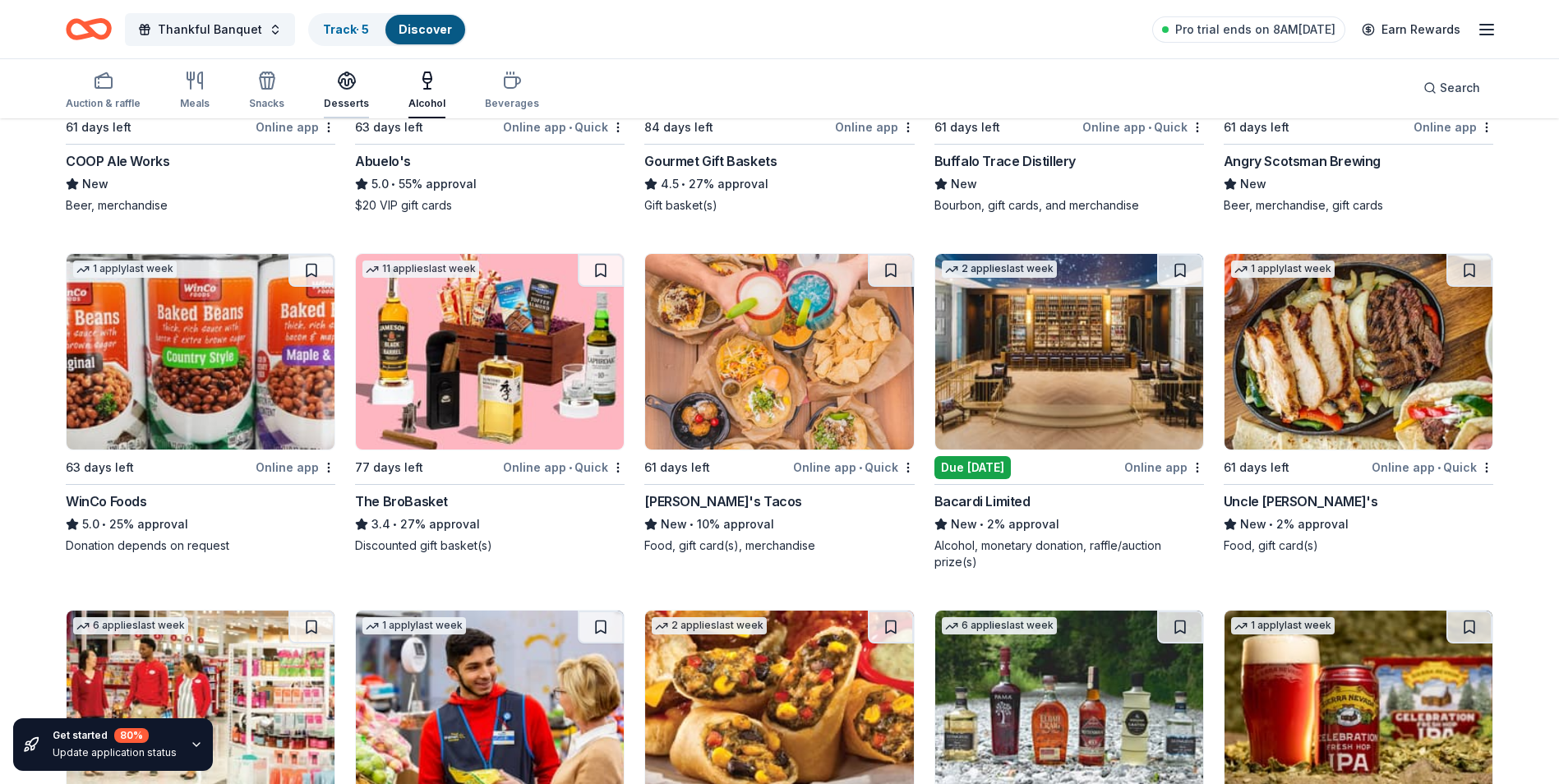
click at [344, 94] on div "Desserts" at bounding box center [346, 90] width 45 height 39
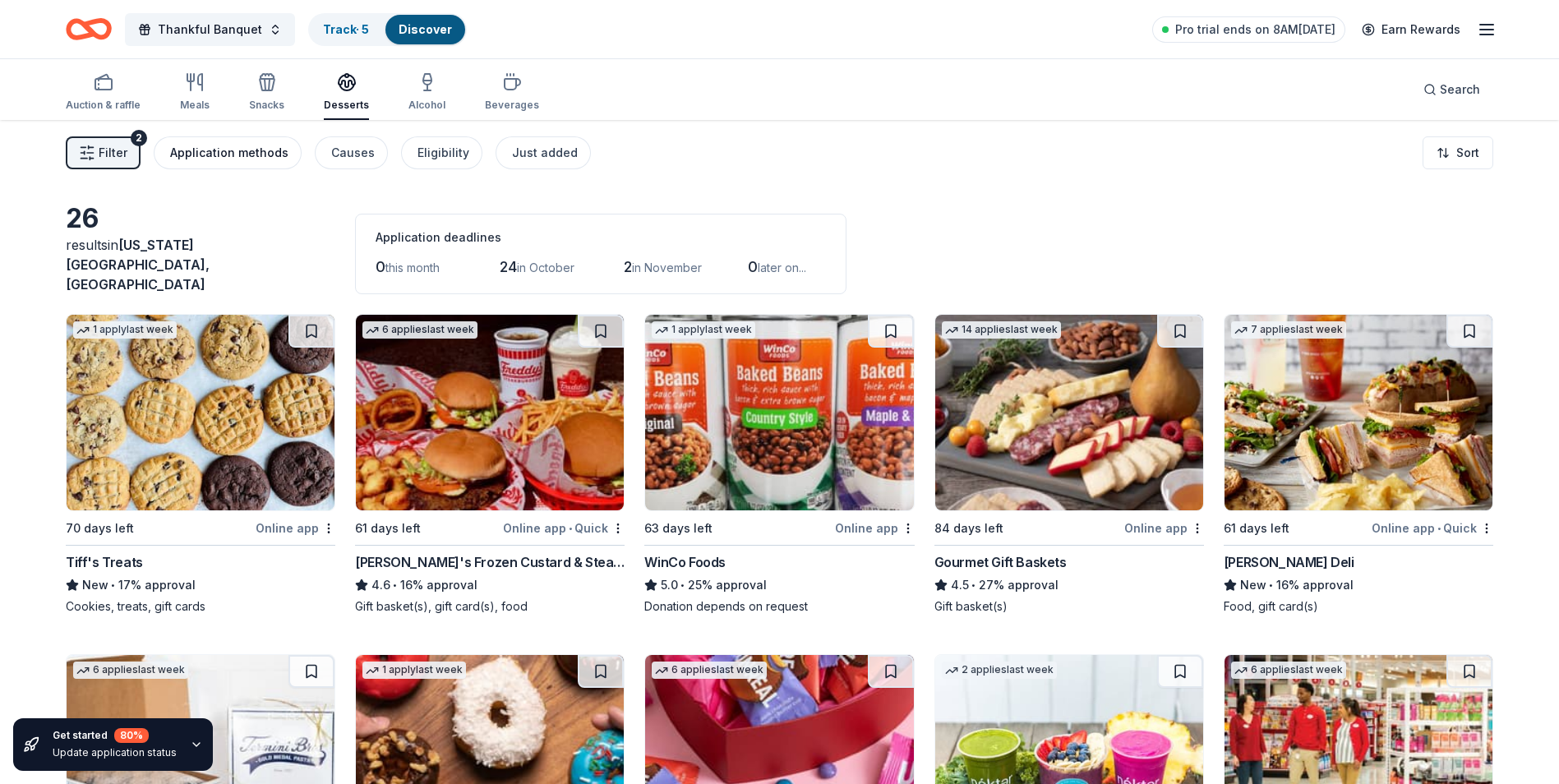
click at [255, 147] on div "Application methods" at bounding box center [229, 153] width 118 height 20
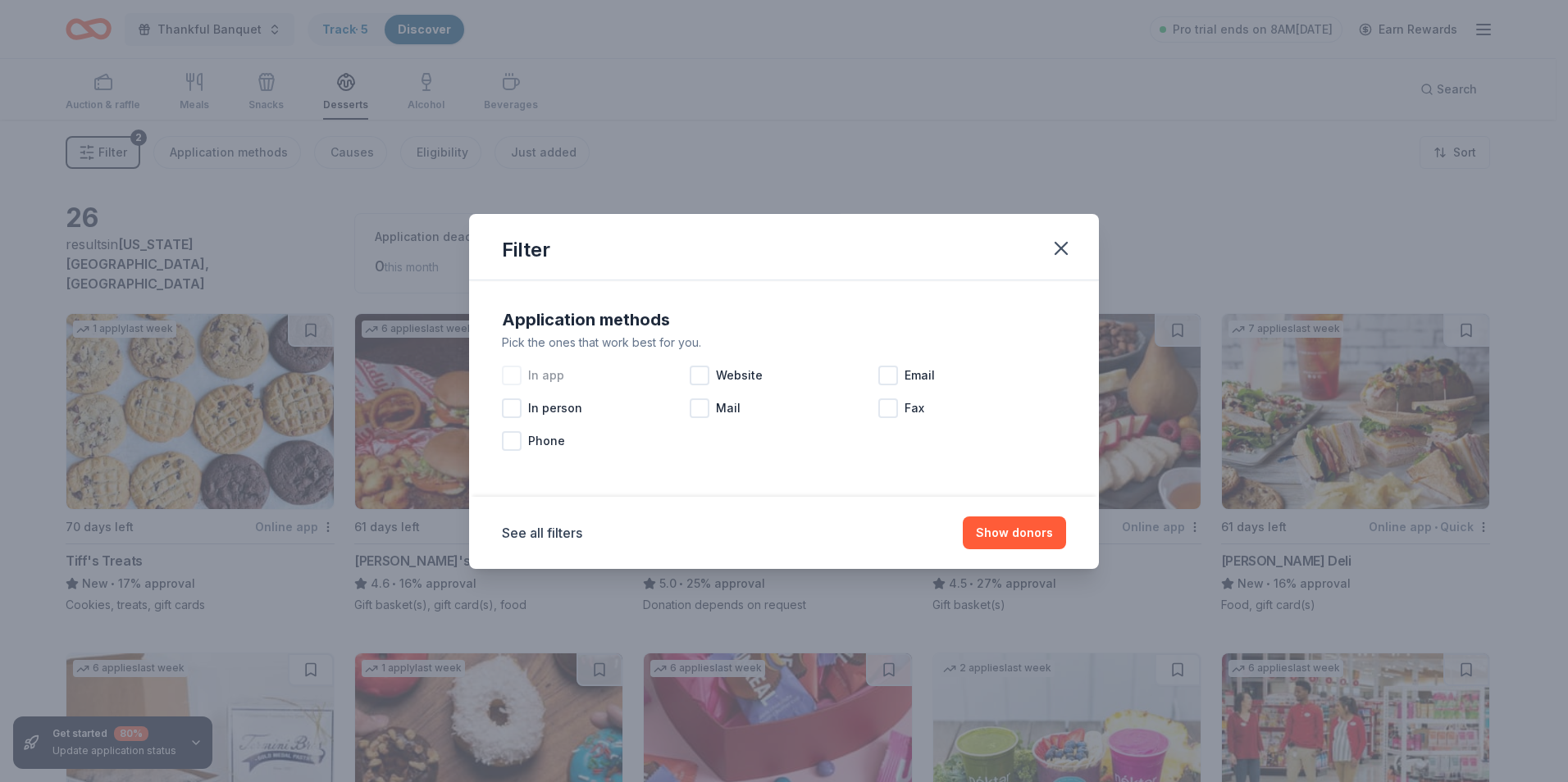
click at [514, 378] on div at bounding box center [511, 375] width 20 height 20
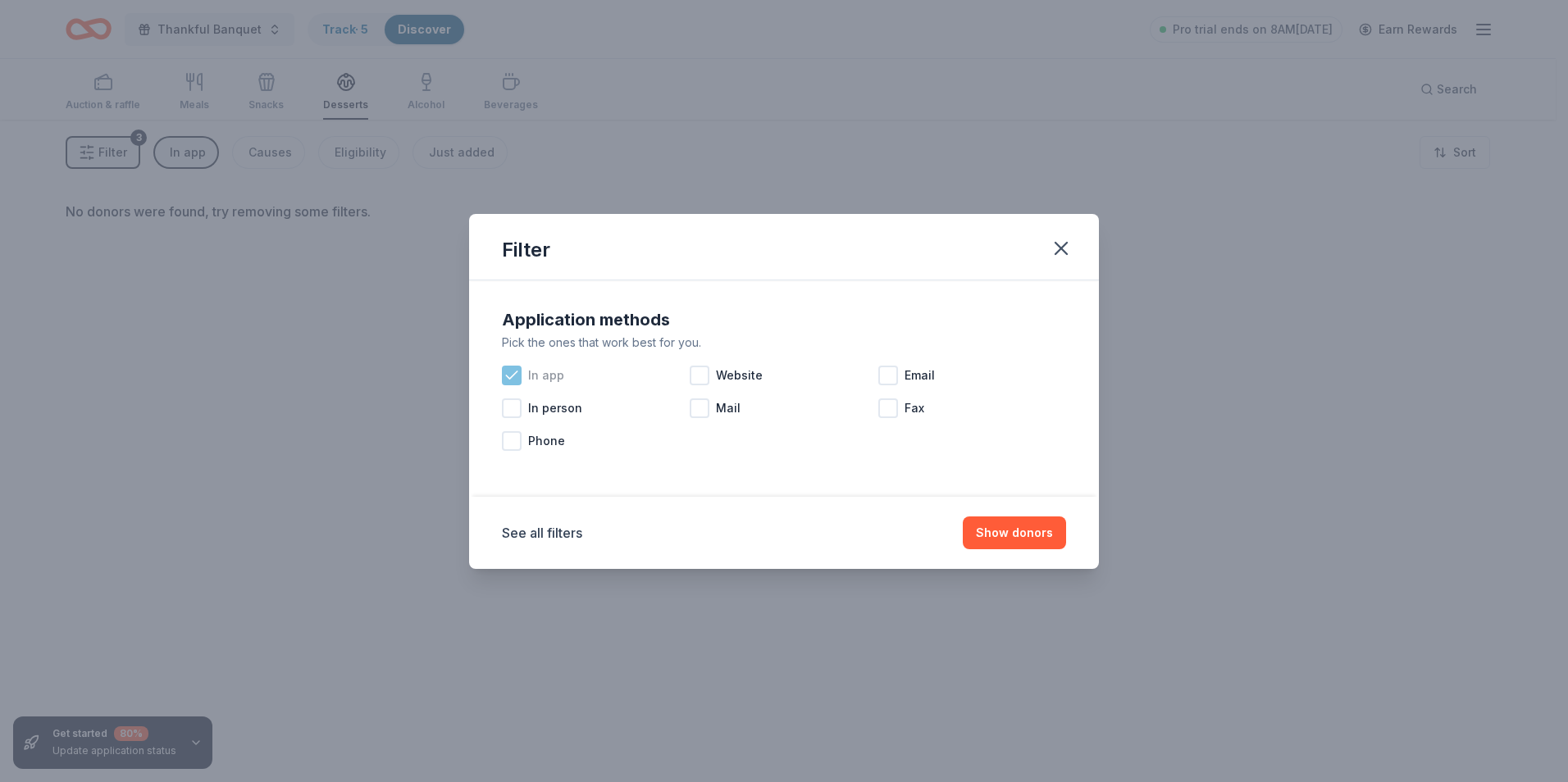
click at [513, 376] on icon at bounding box center [511, 375] width 10 height 8
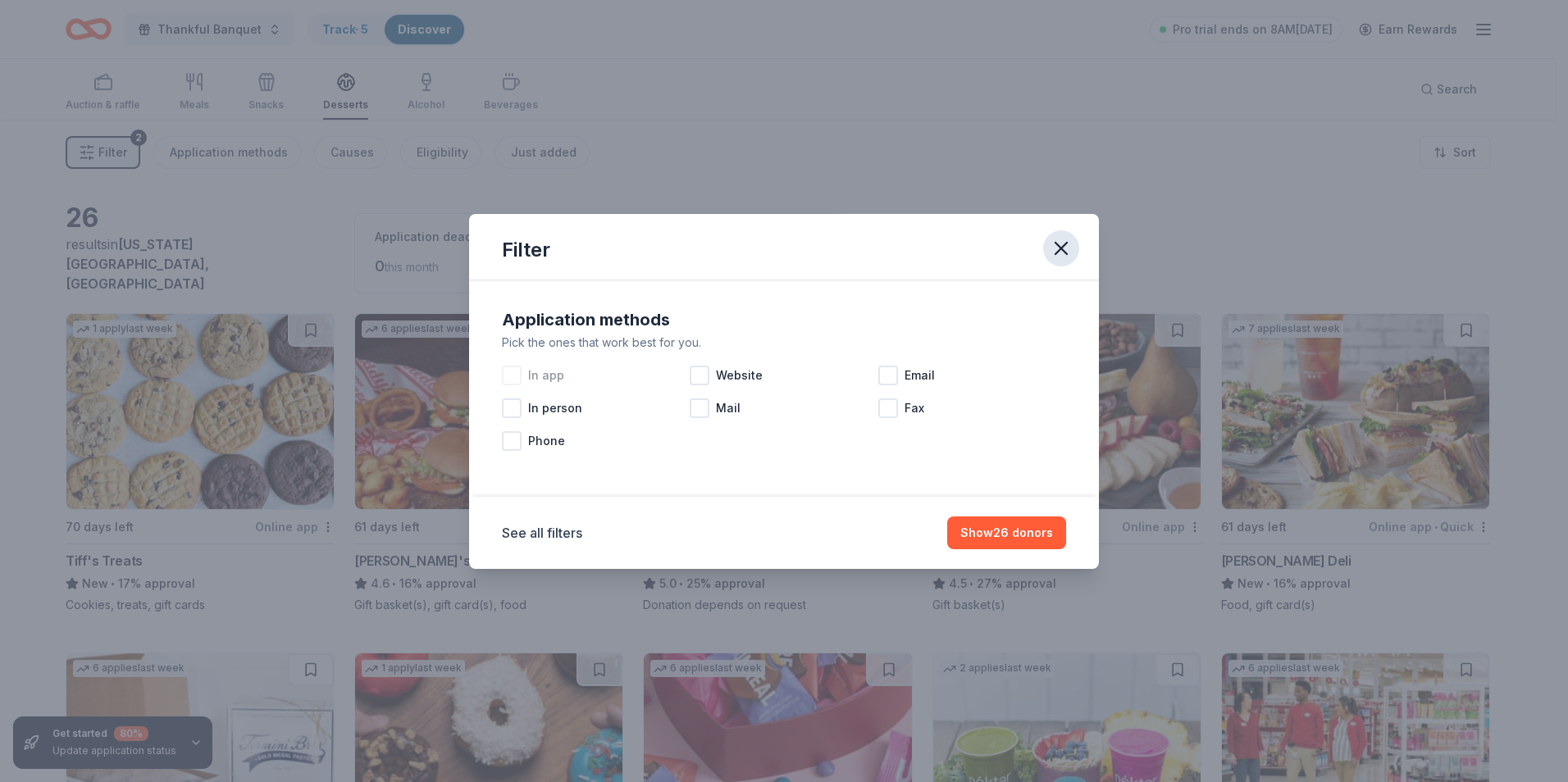
click at [1064, 248] on icon "button" at bounding box center [1060, 248] width 23 height 23
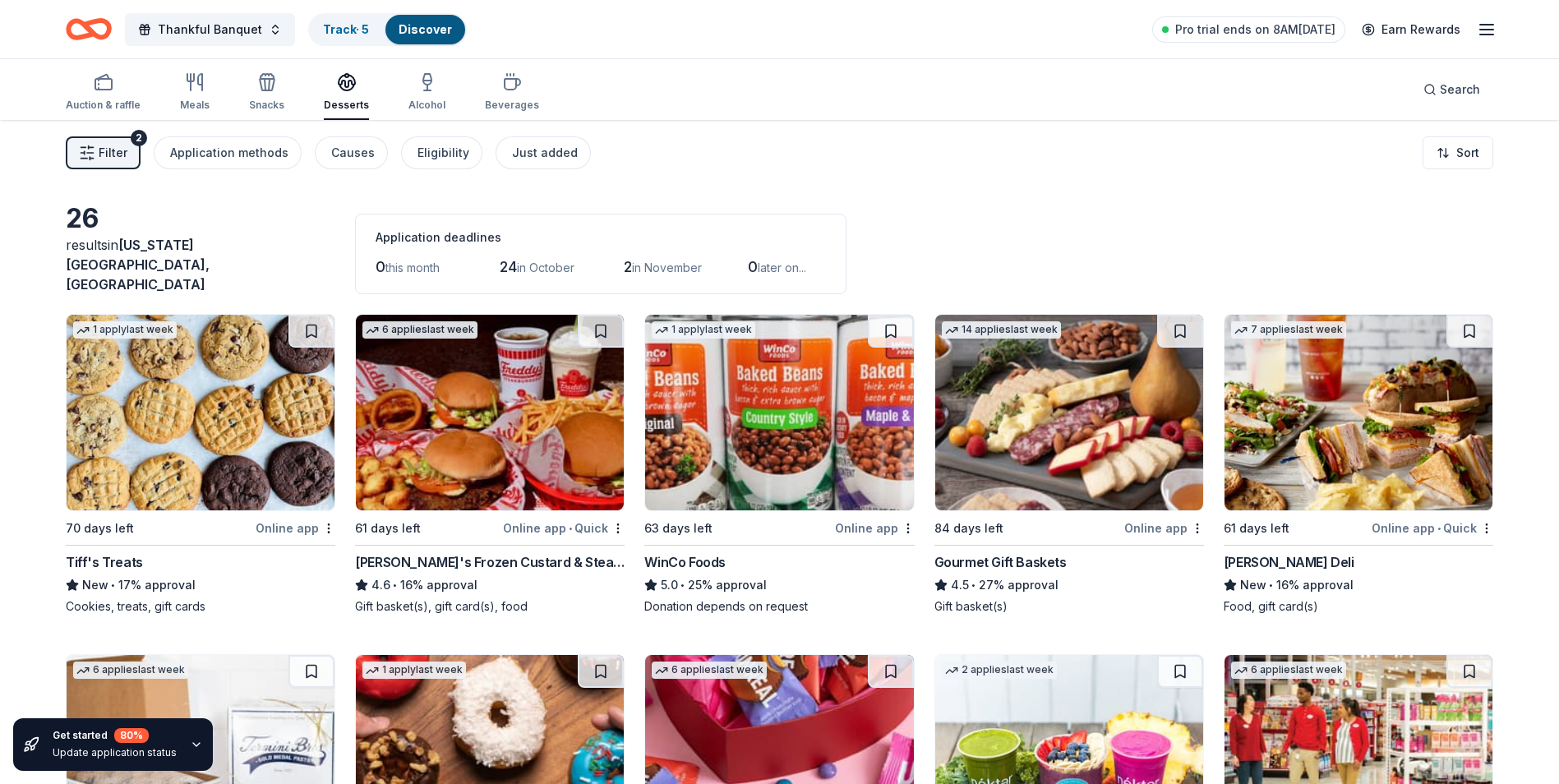
click at [499, 480] on img at bounding box center [490, 413] width 268 height 196
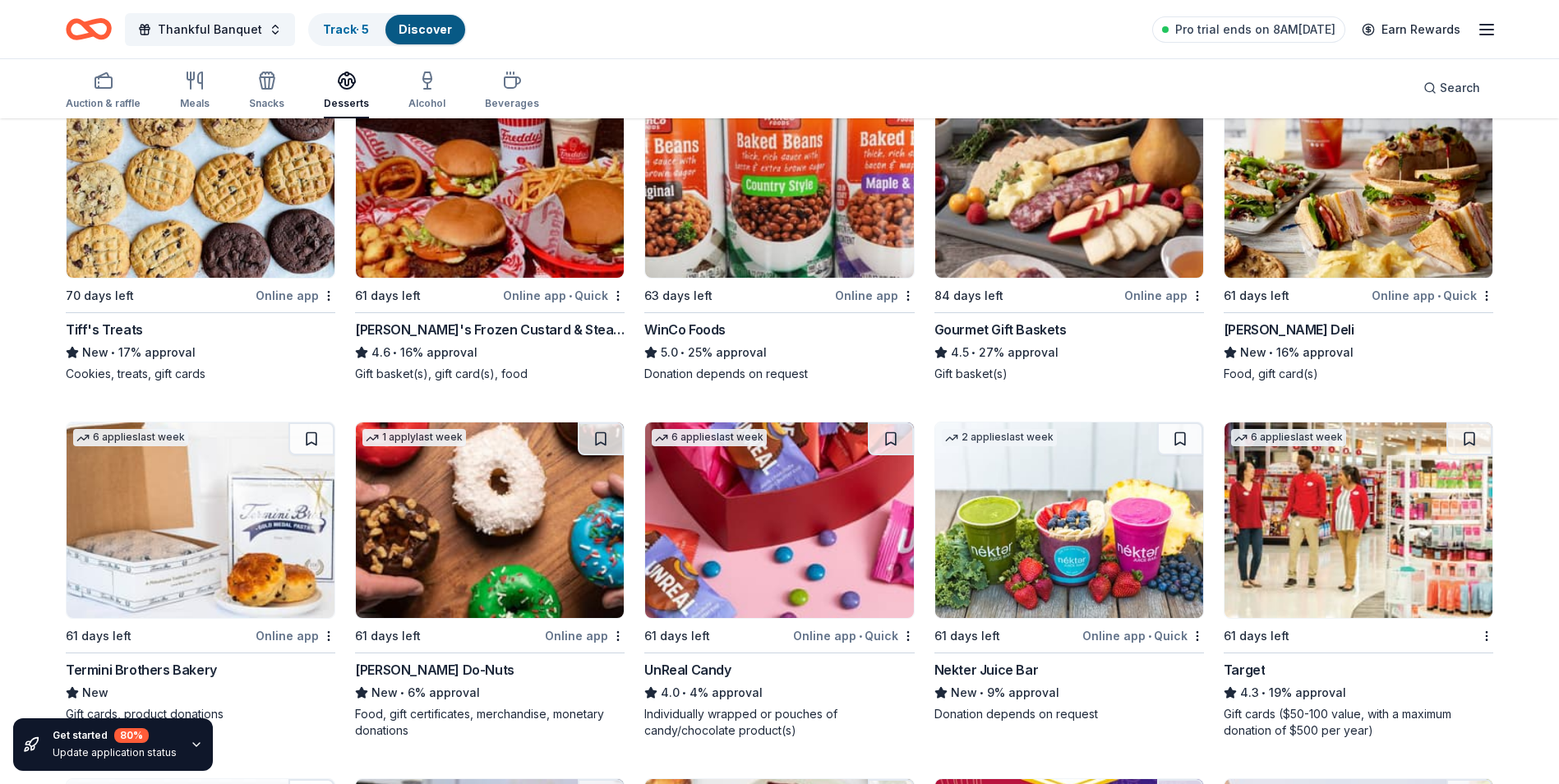
scroll to position [235, 0]
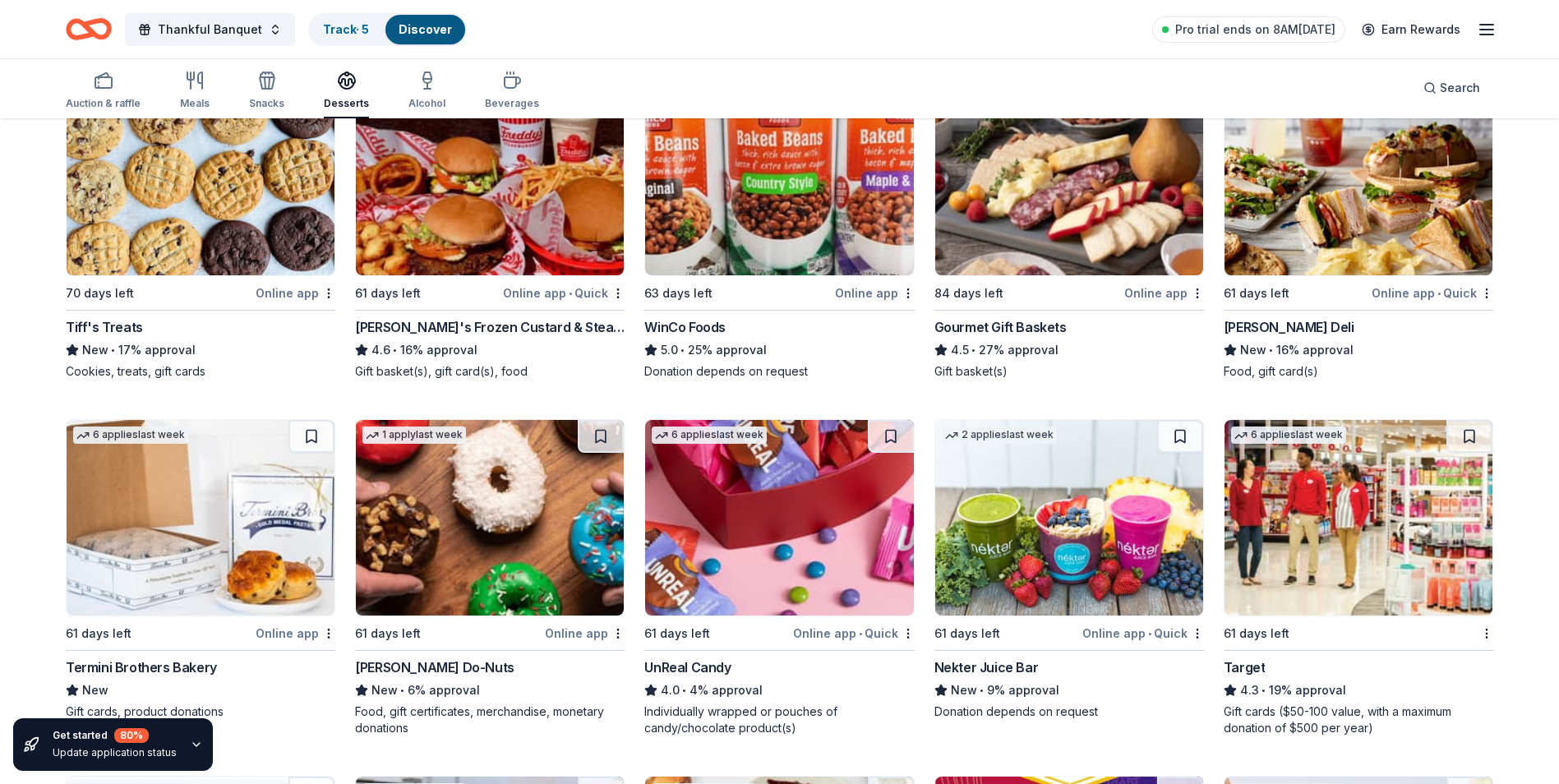
click at [1279, 317] on div "McAlister's Deli" at bounding box center [1289, 327] width 130 height 20
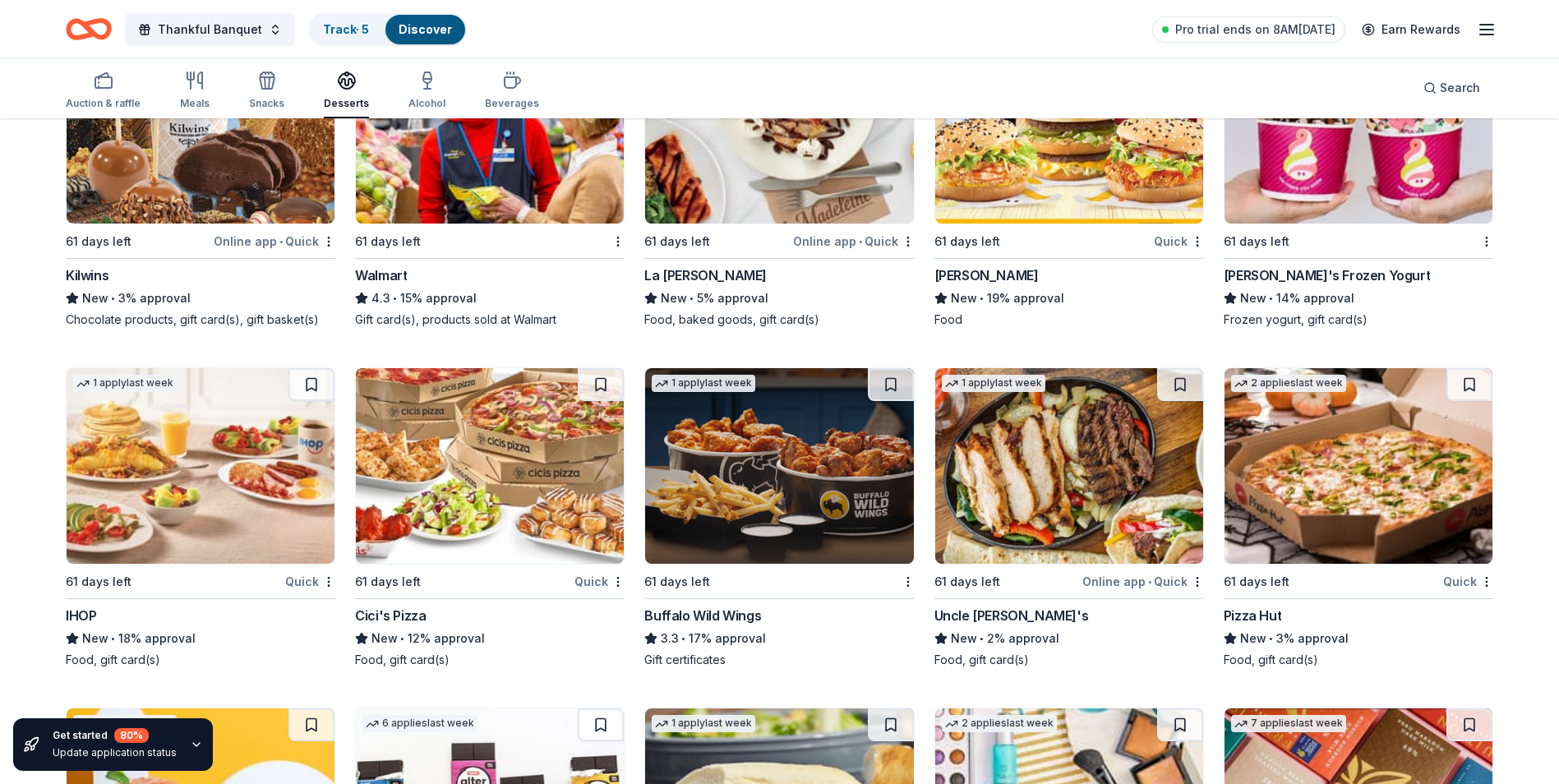
scroll to position [978, 0]
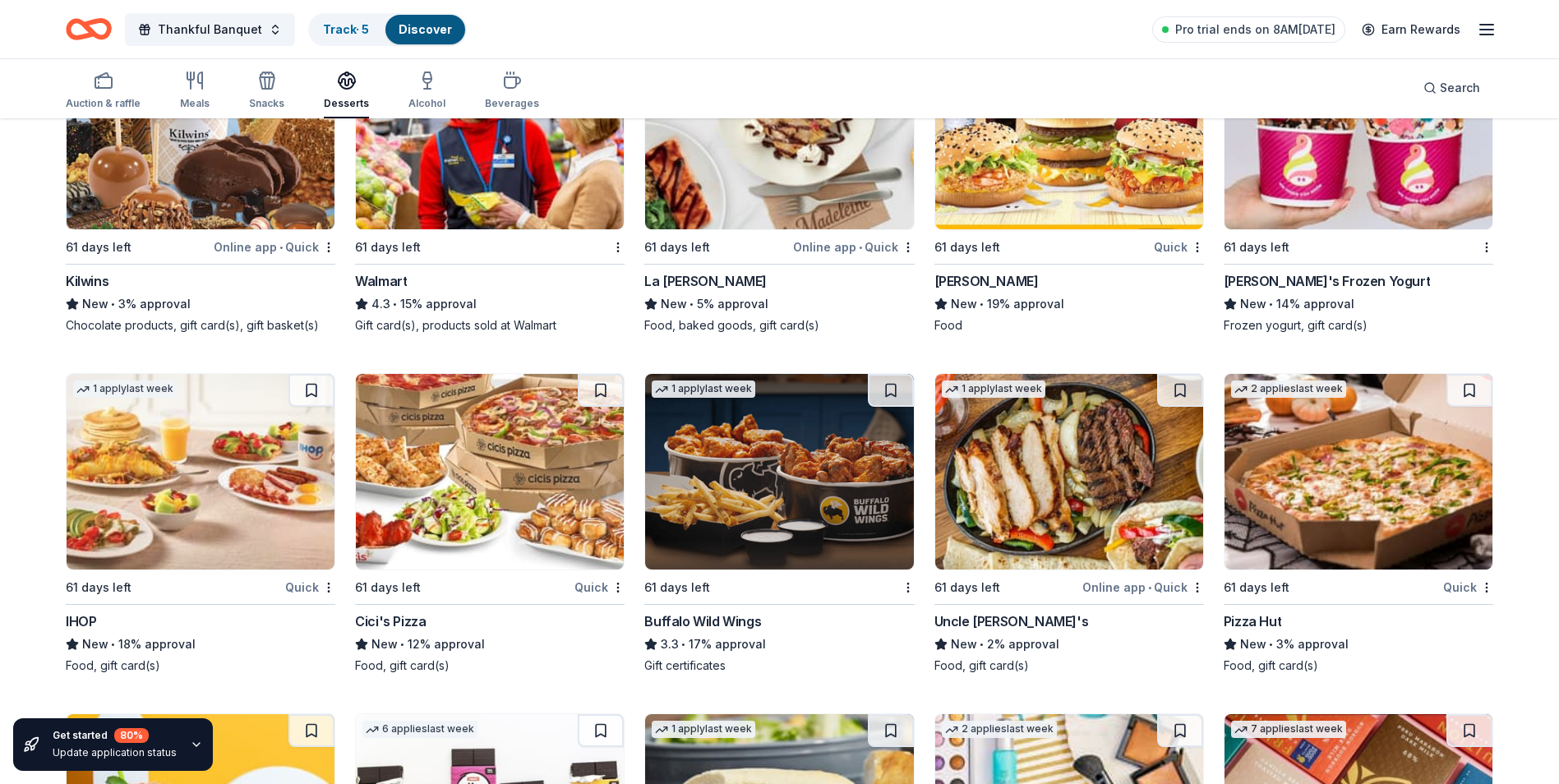
click at [715, 612] on div "Buffalo Wild Wings" at bounding box center [703, 621] width 117 height 20
click at [1265, 612] on div "Pizza Hut" at bounding box center [1252, 621] width 57 height 20
click at [193, 80] on icon "button" at bounding box center [195, 80] width 20 height 20
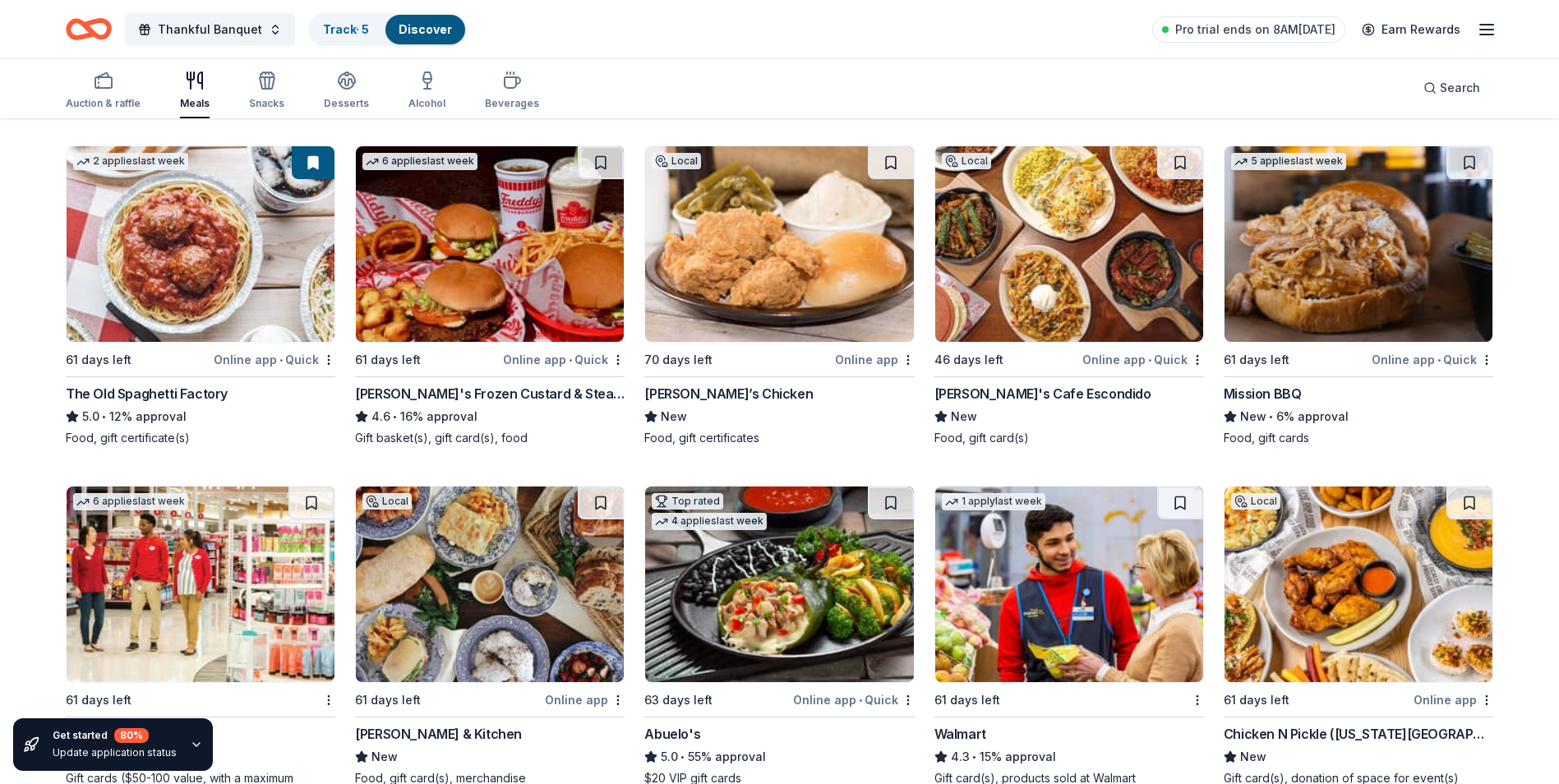
scroll to position [528, 0]
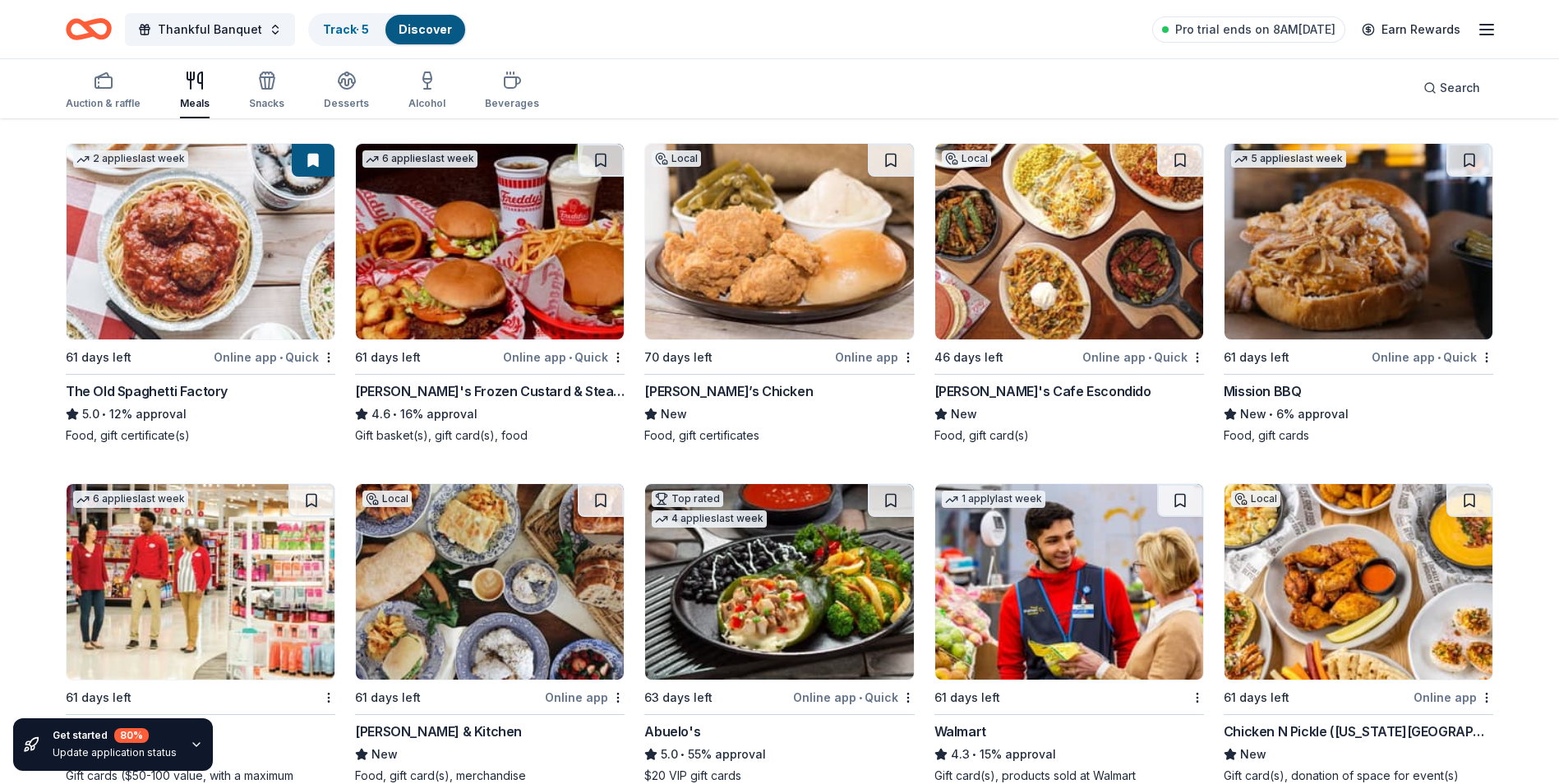
click at [164, 382] on div "The Old Spaghetti Factory" at bounding box center [147, 391] width 162 height 20
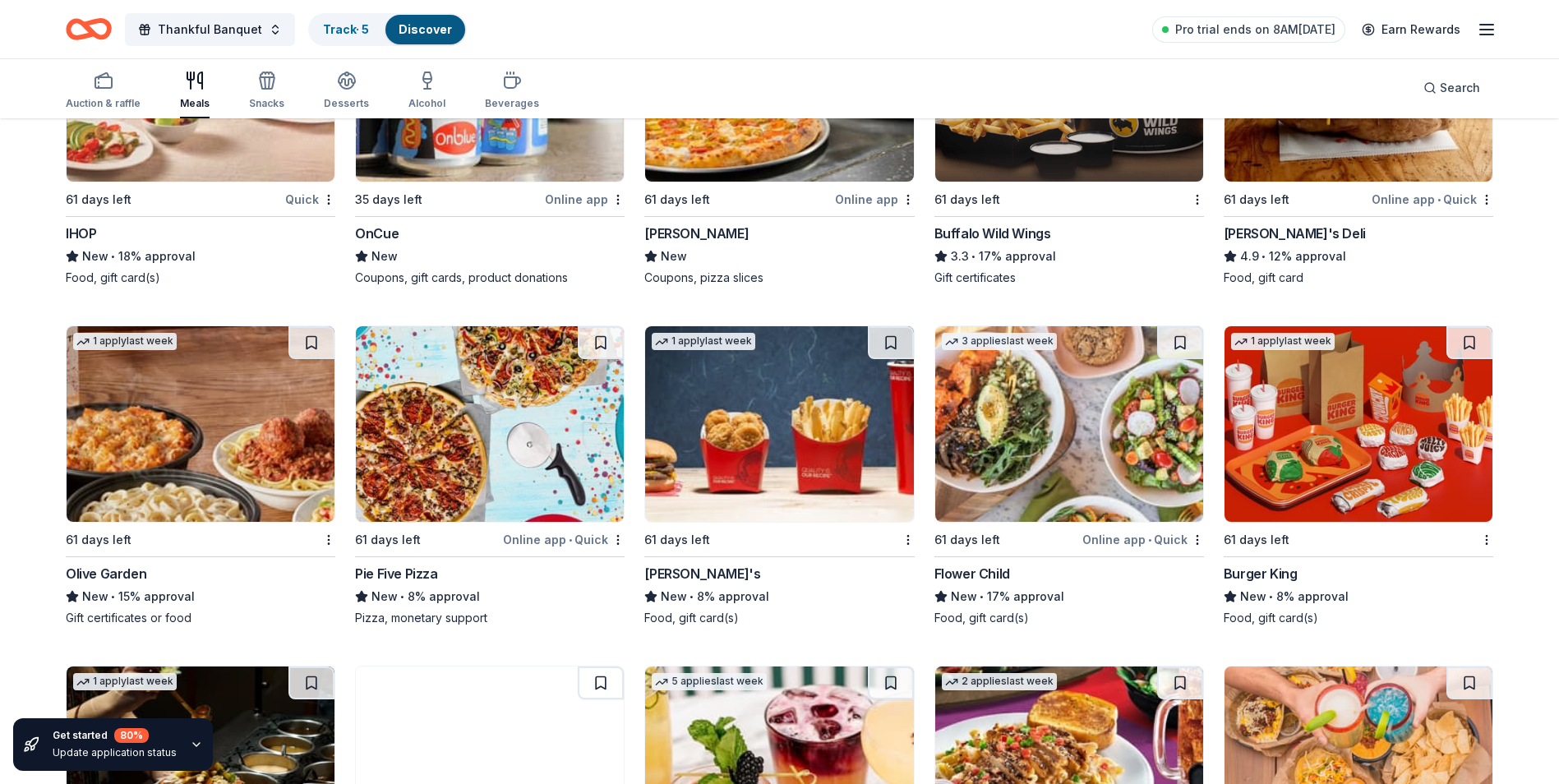
scroll to position [2143, 0]
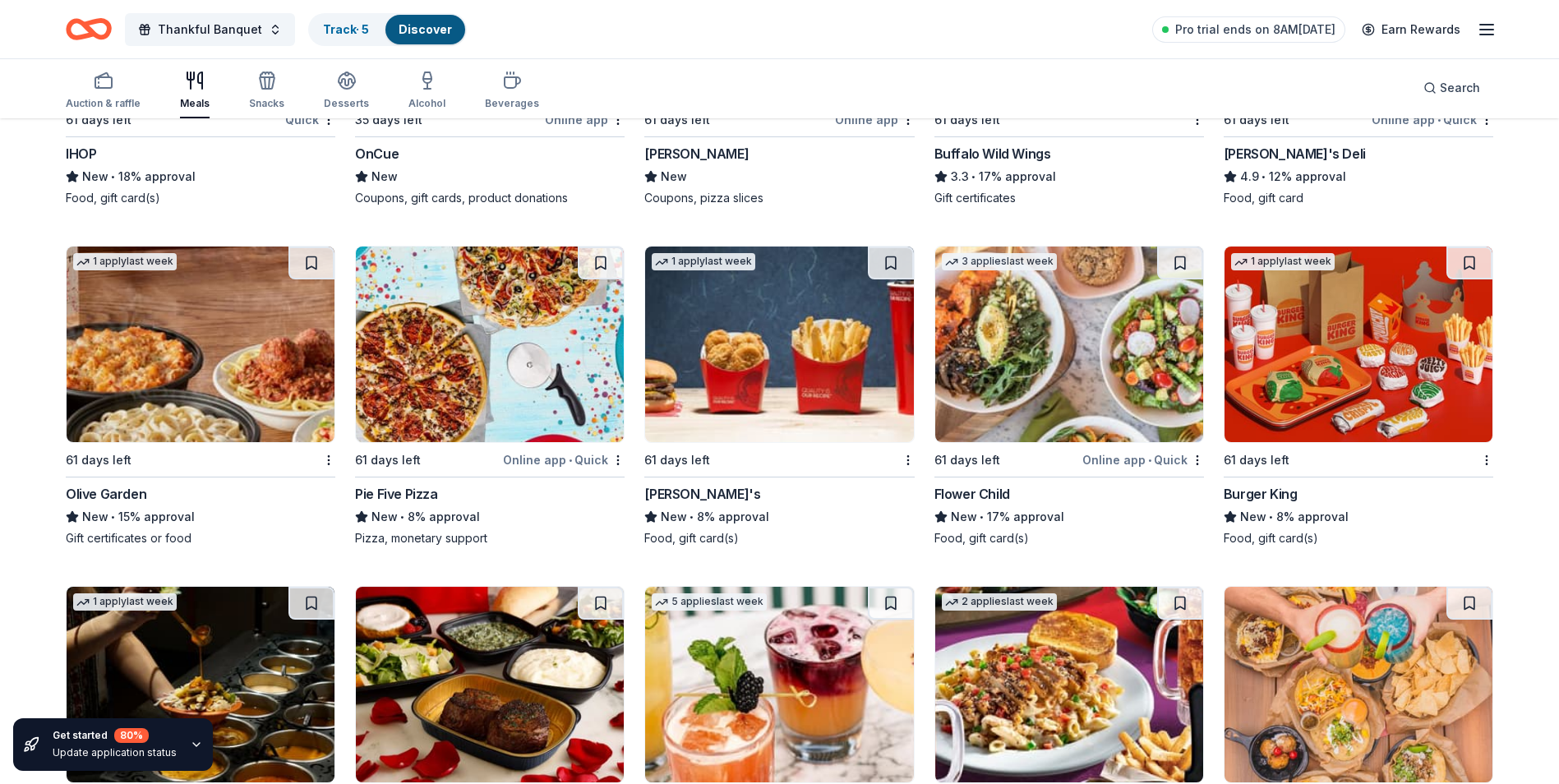
click at [401, 484] on div "Pie Five Pizza" at bounding box center [396, 493] width 82 height 20
click at [124, 484] on div "Olive Garden" at bounding box center [106, 493] width 81 height 20
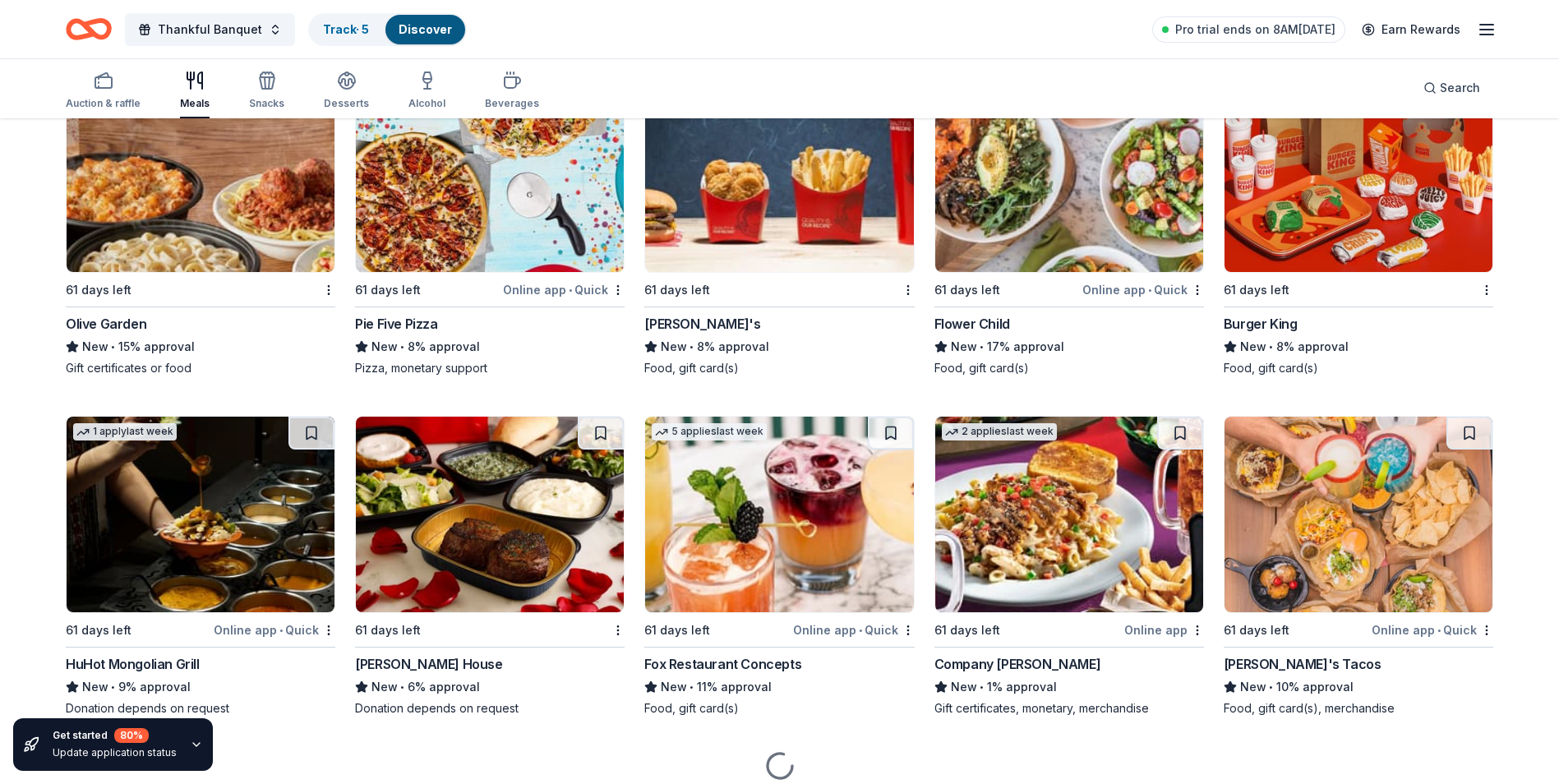
scroll to position [2365, 0]
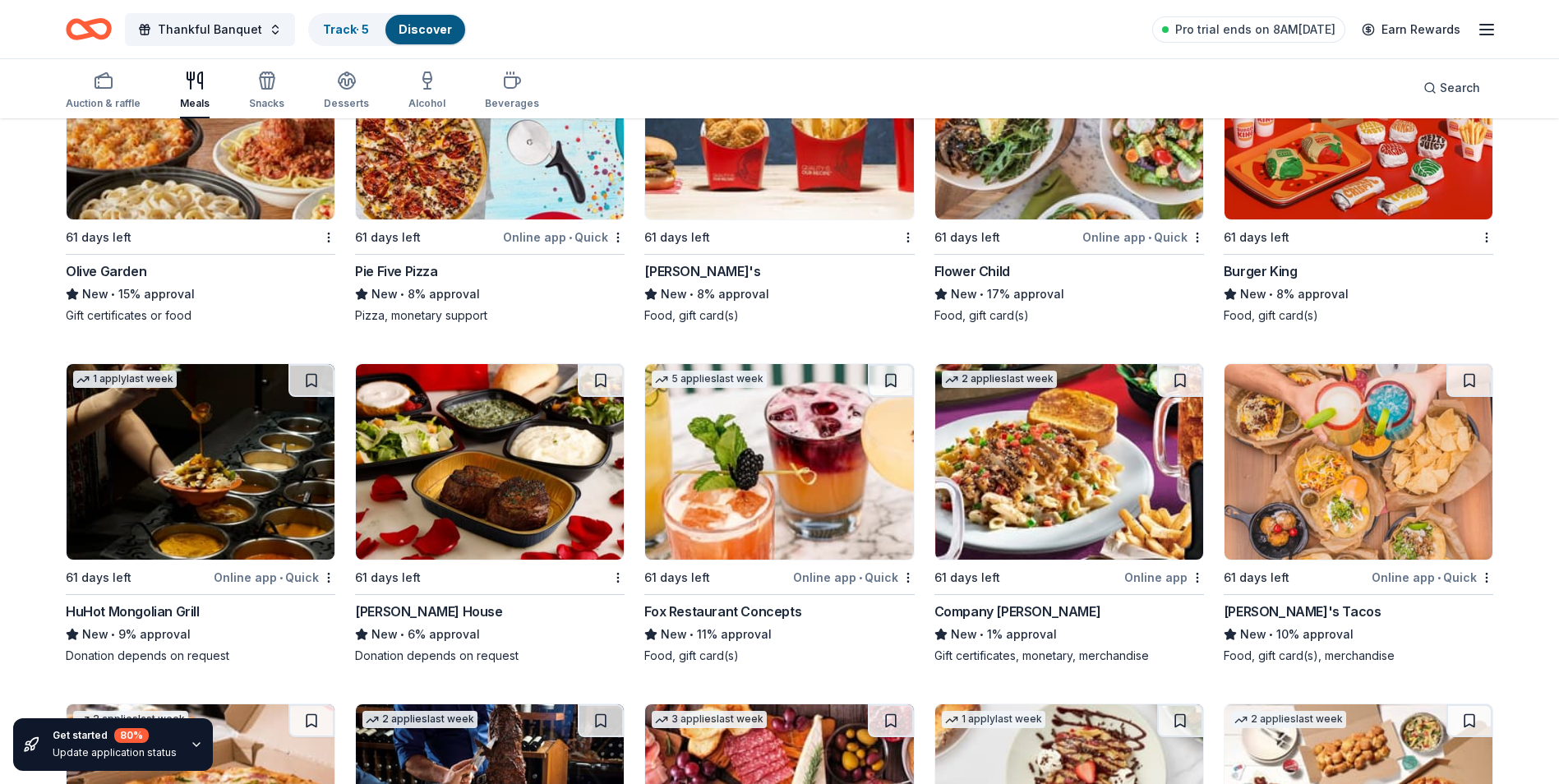
click at [750, 601] on div "Fox Restaurant Concepts" at bounding box center [722, 611] width 157 height 20
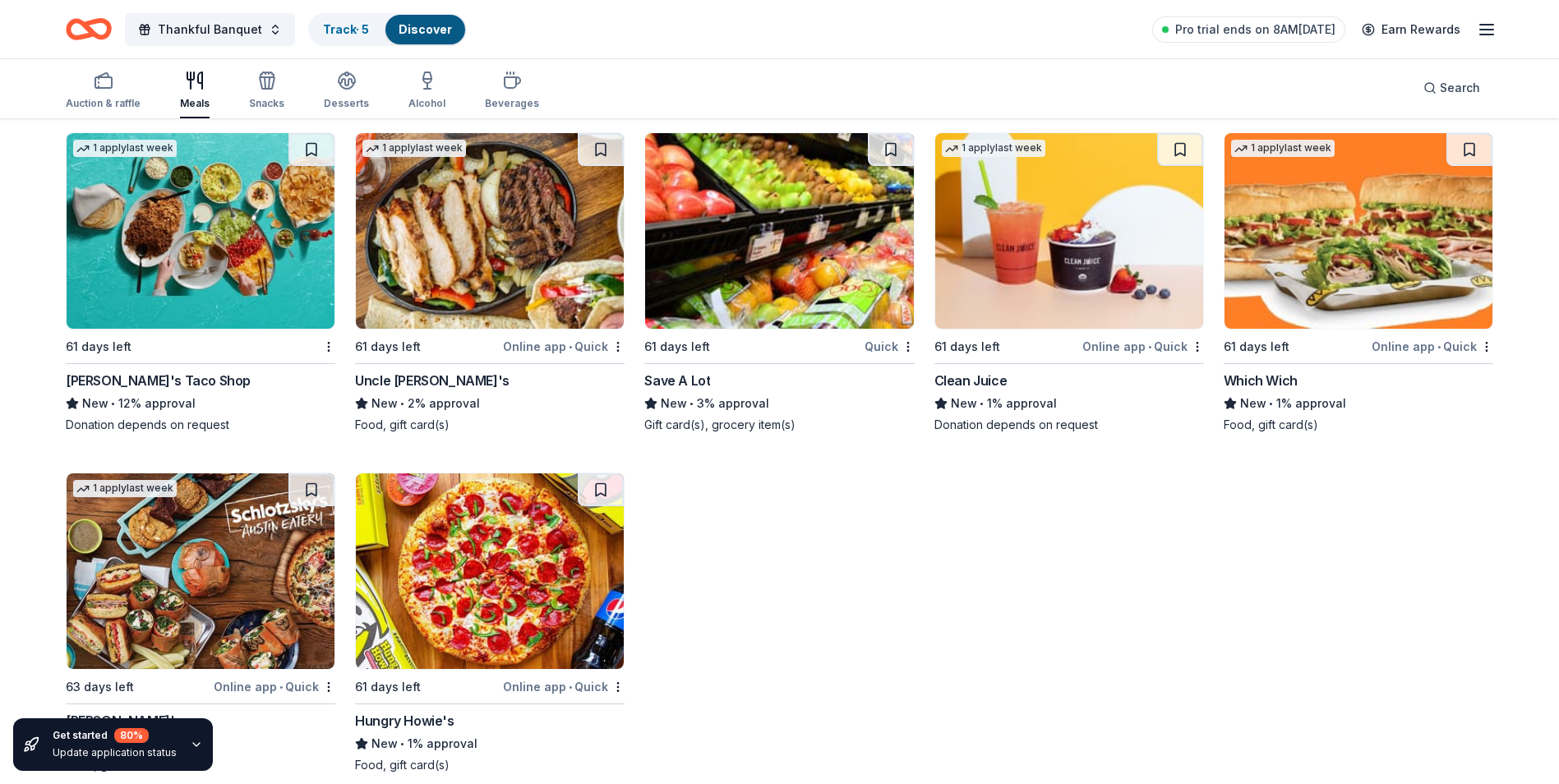
scroll to position [3628, 0]
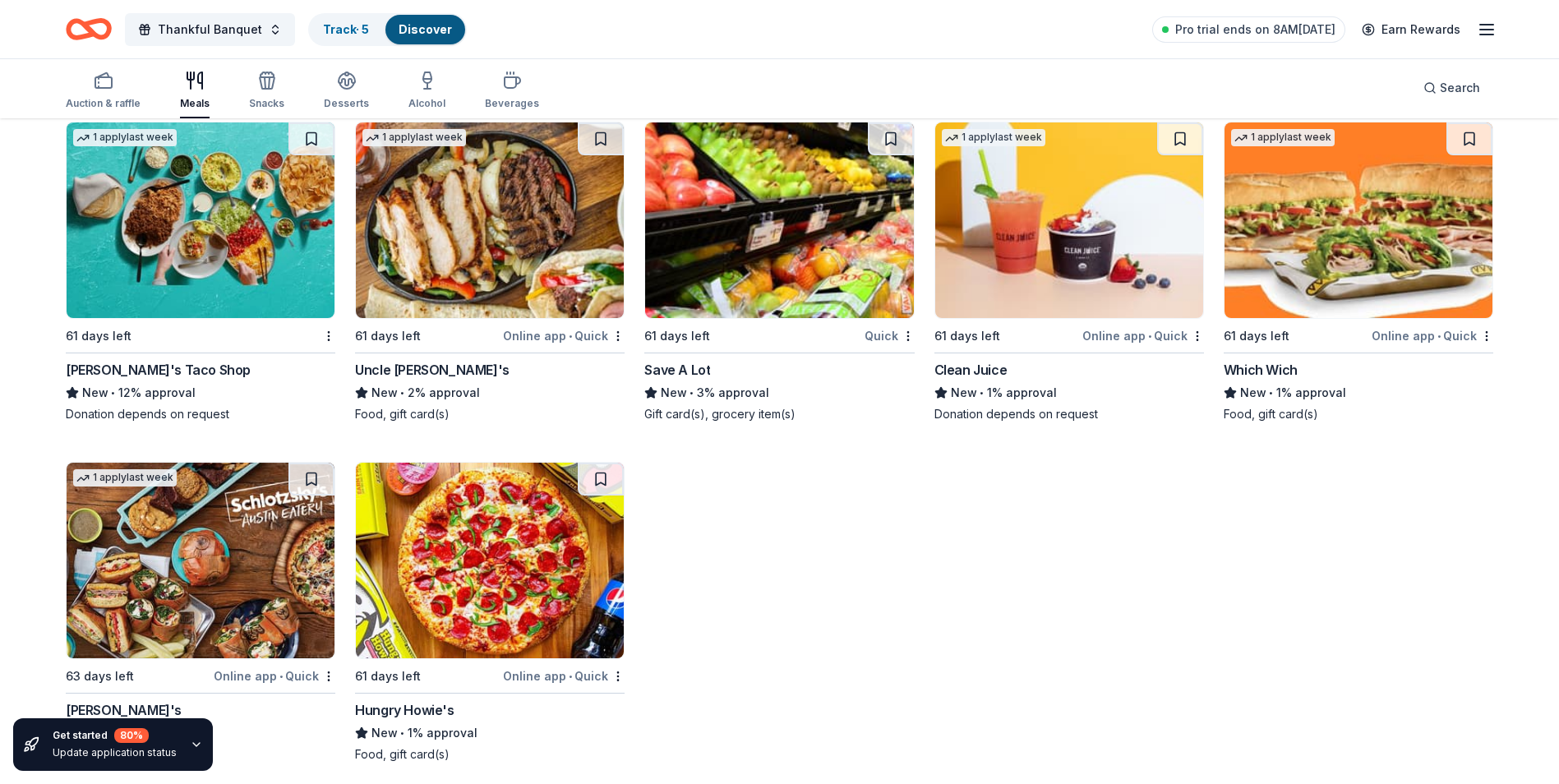
click at [117, 700] on div "Schlotzsky's" at bounding box center [124, 709] width 116 height 20
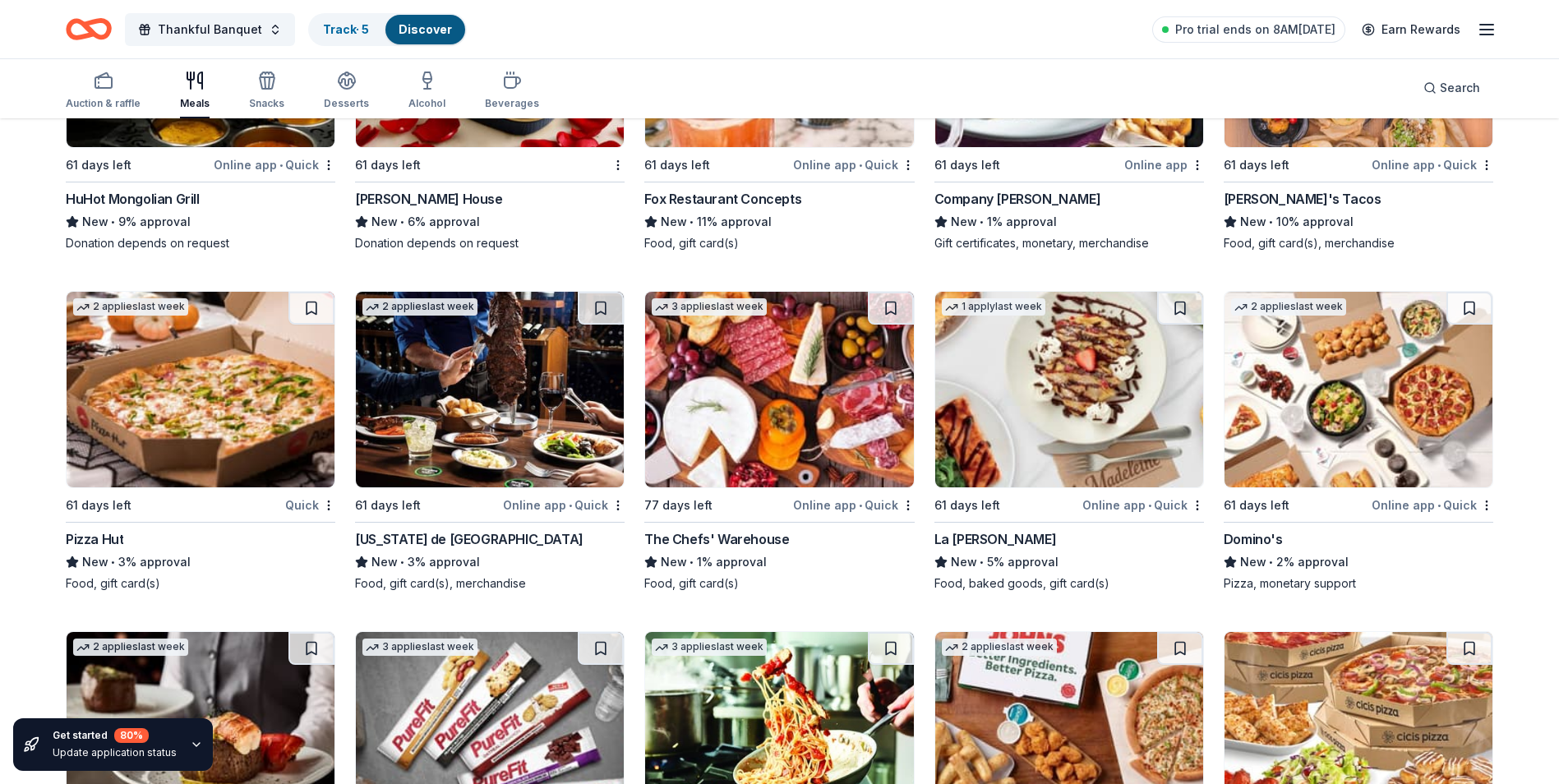
scroll to position [2772, 0]
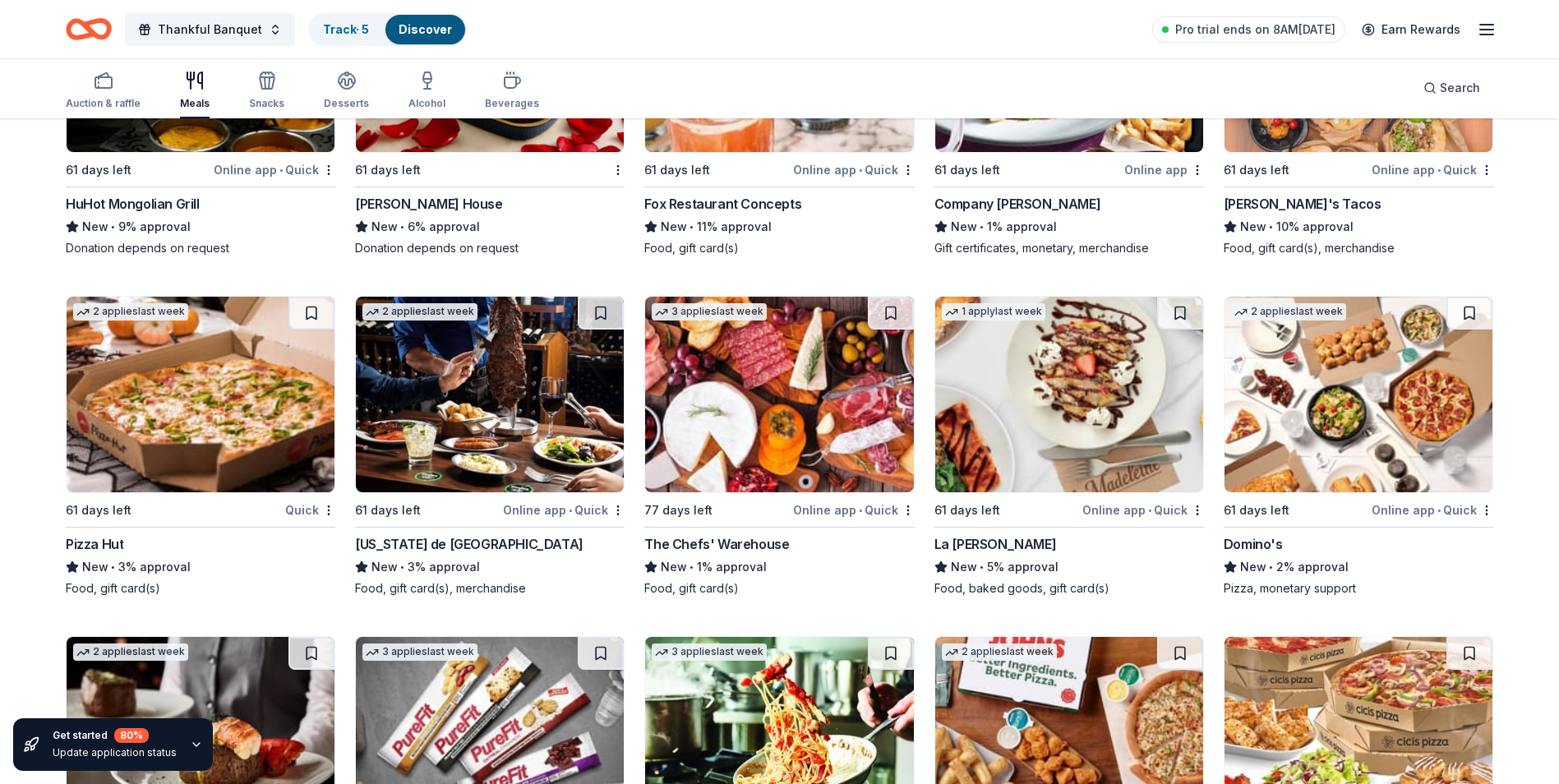
click at [426, 534] on div "Texas de Brazil" at bounding box center [469, 544] width 228 height 20
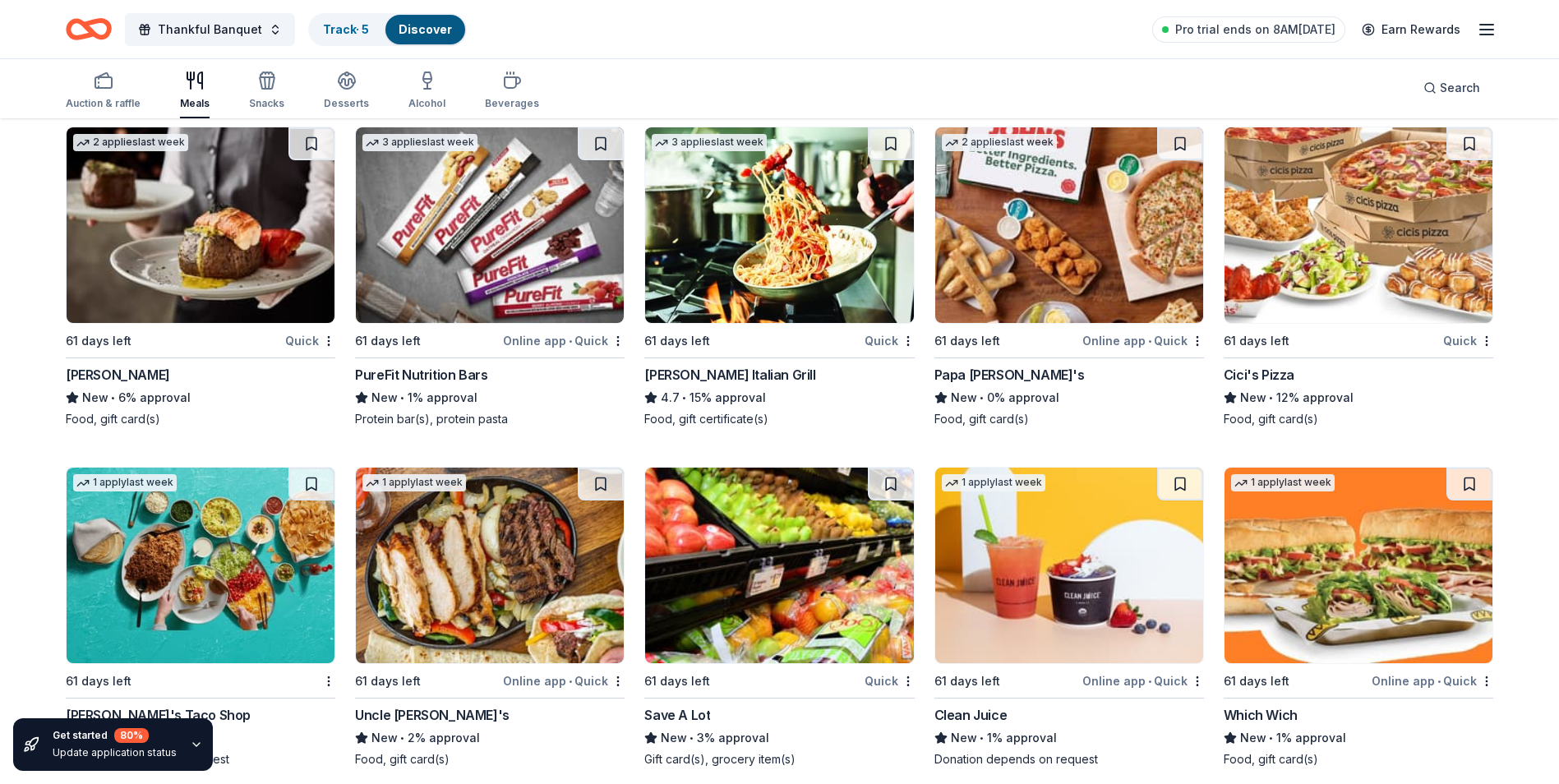
scroll to position [3307, 0]
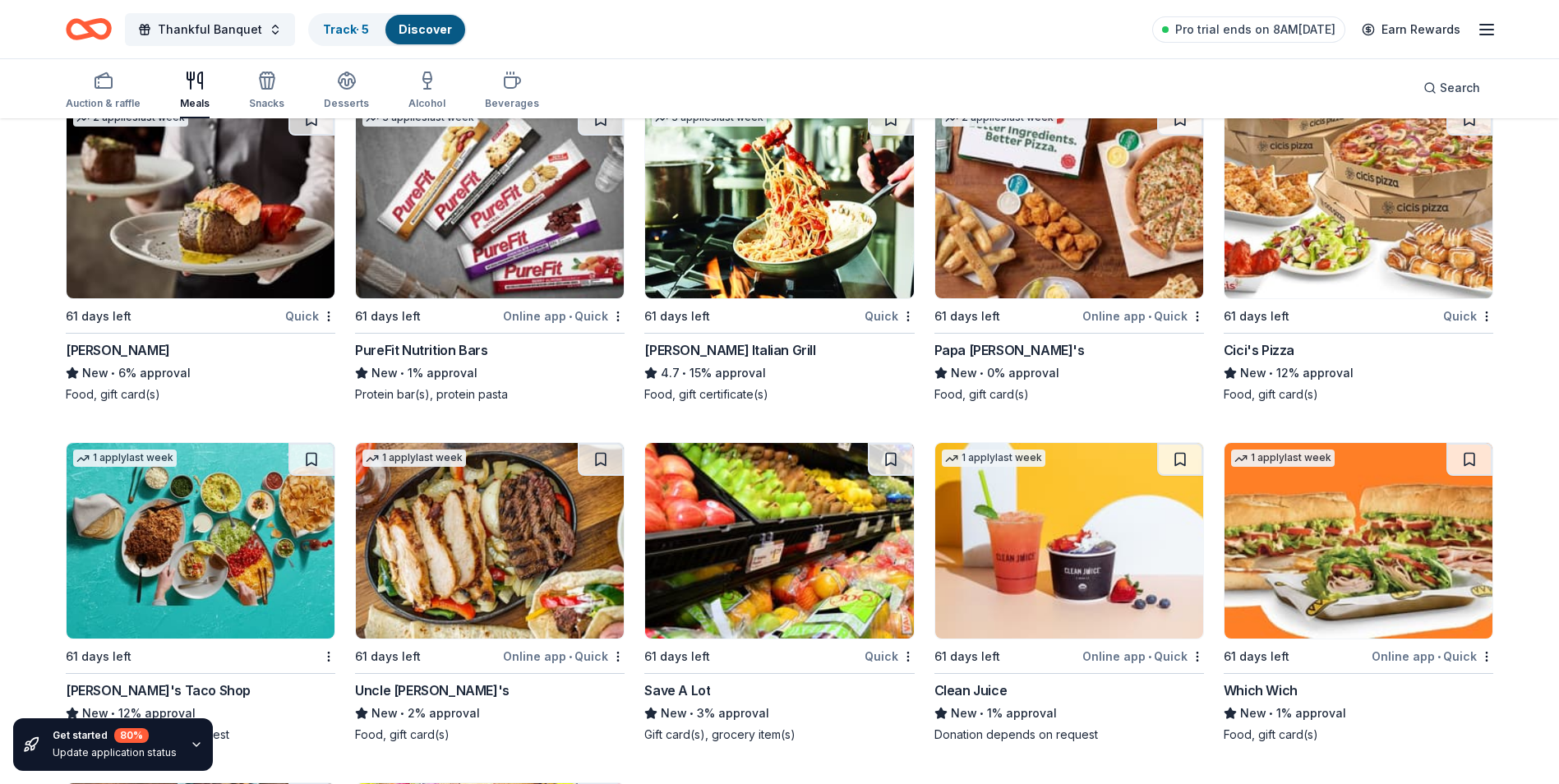
click at [1133, 305] on div "Online app • Quick" at bounding box center [1144, 316] width 122 height 21
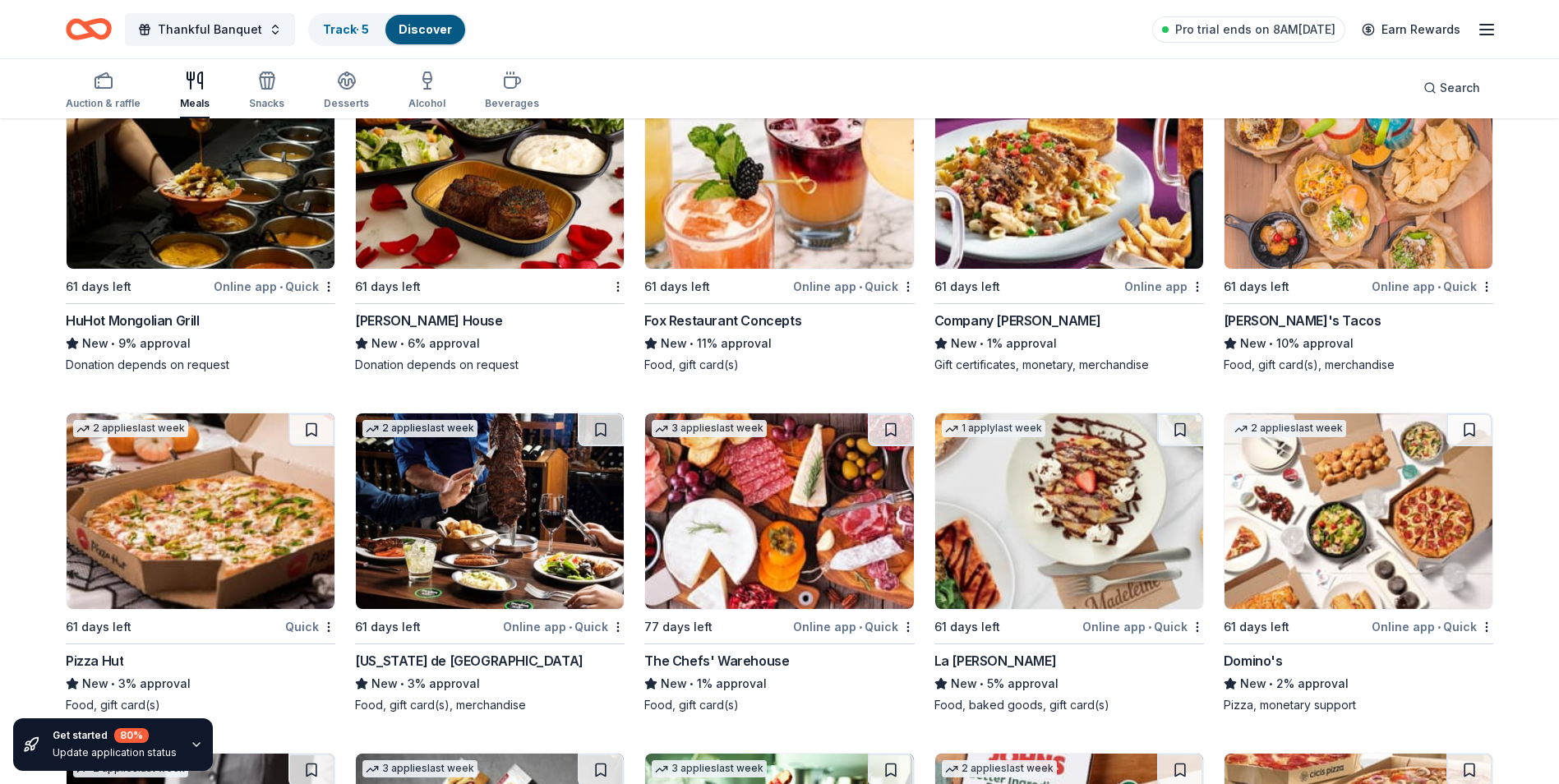
scroll to position [2651, 0]
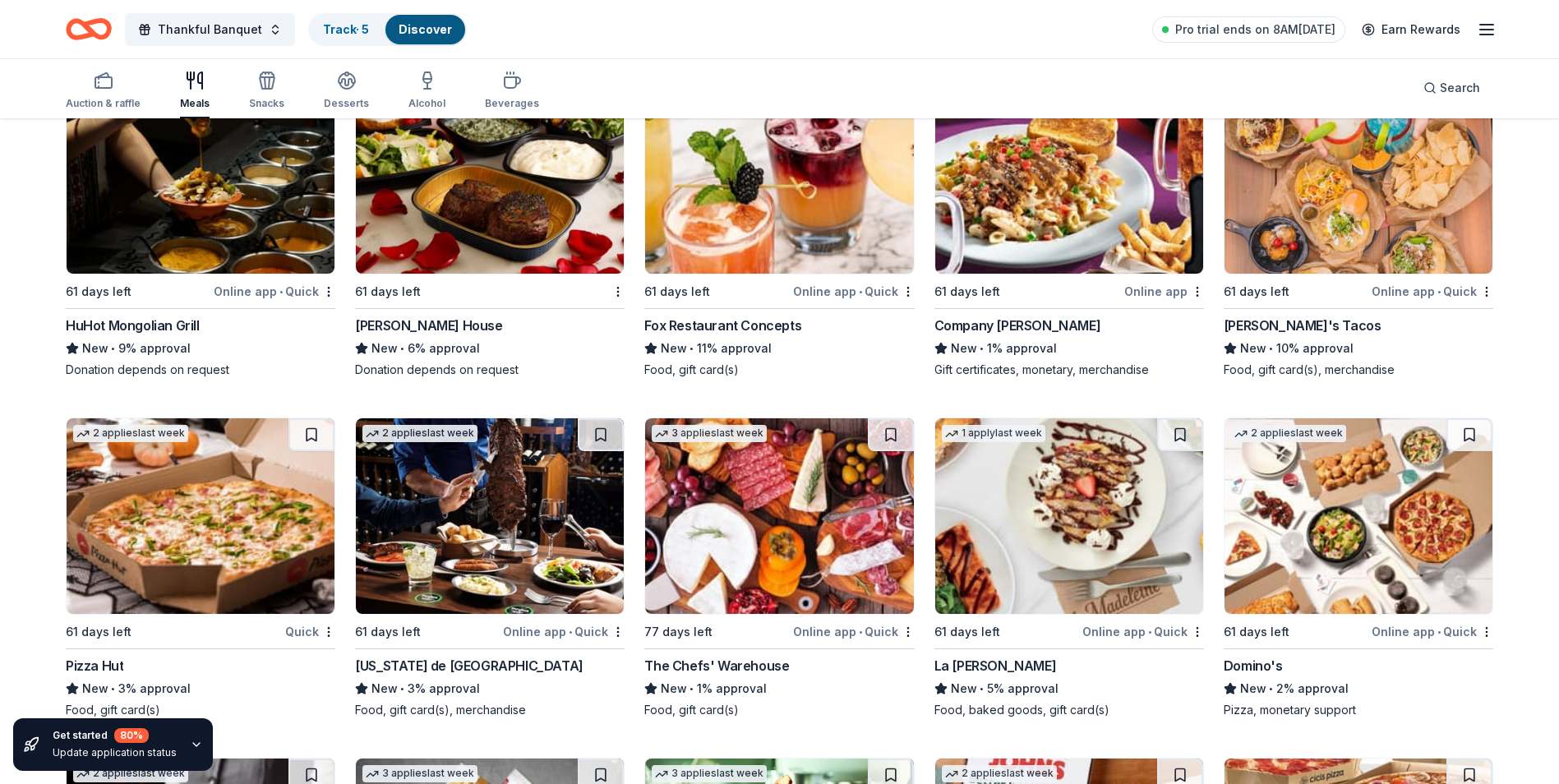
click at [1054, 560] on img at bounding box center [1069, 516] width 268 height 196
click at [462, 316] on div "Ruth's Chris Steak House" at bounding box center [428, 325] width 147 height 20
click at [106, 87] on icon "button" at bounding box center [103, 80] width 20 height 20
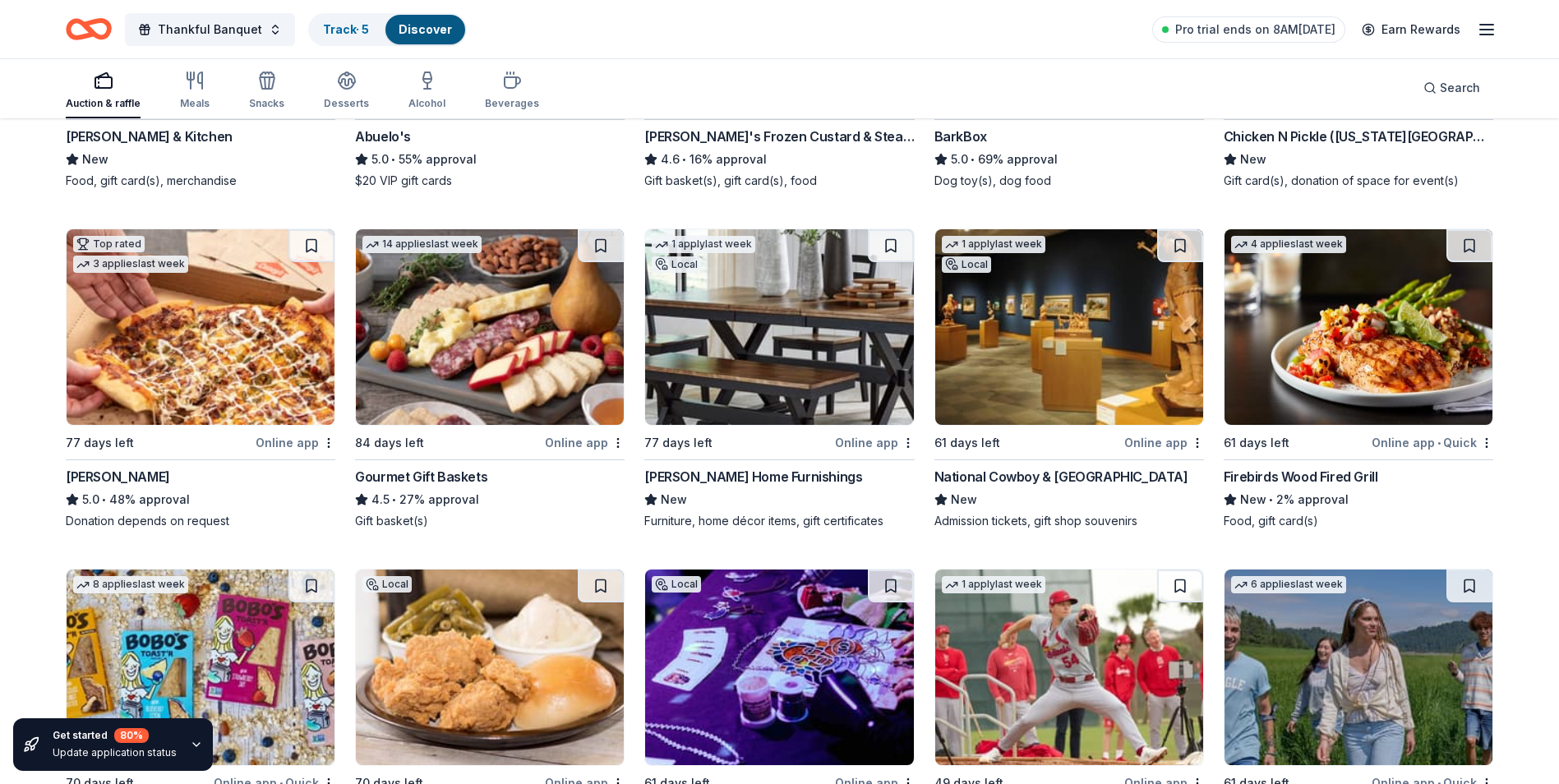
scroll to position [1824, 0]
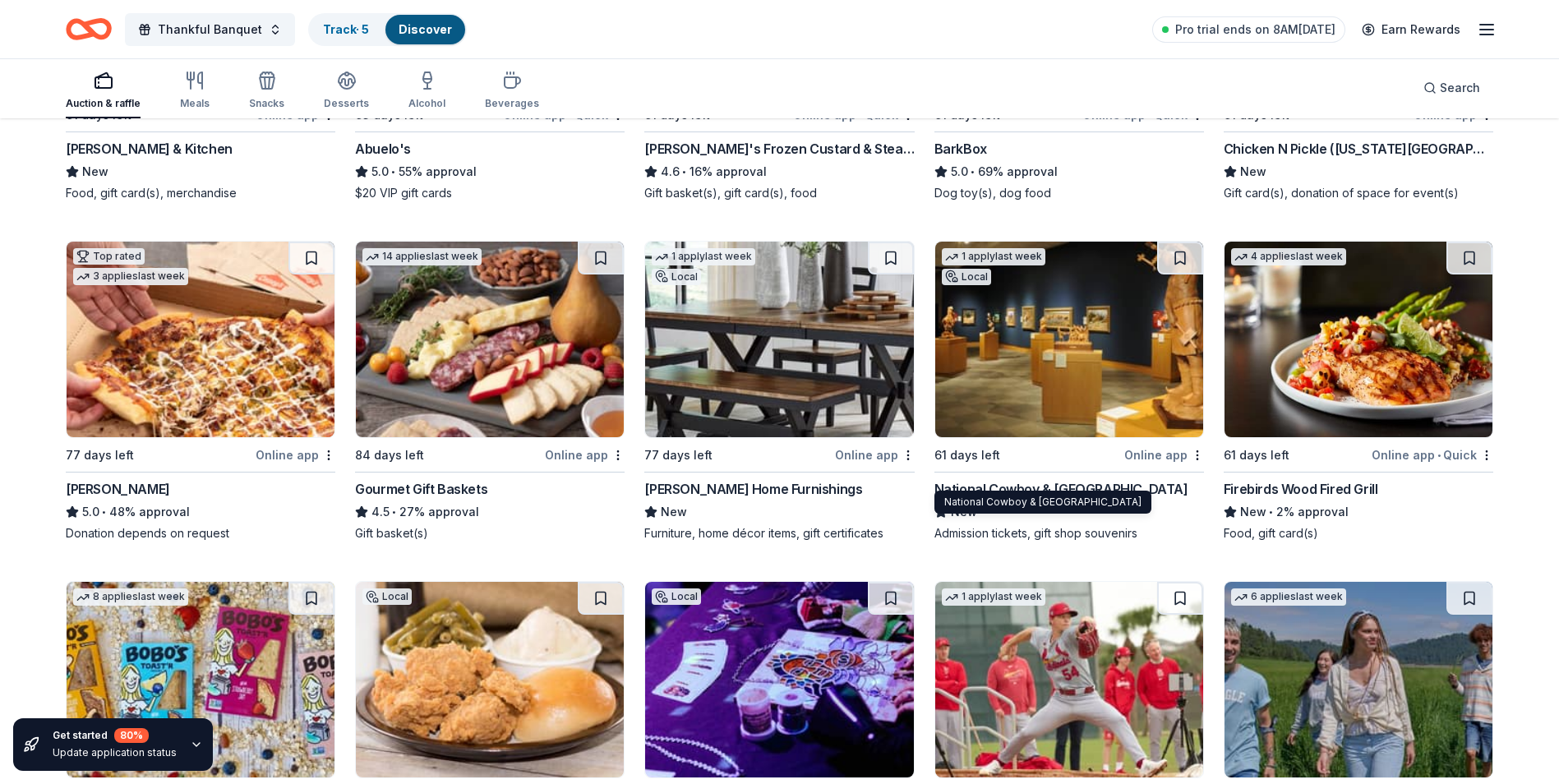
click at [1053, 479] on div "National Cowboy & Western Heritage Museum" at bounding box center [1061, 489] width 254 height 20
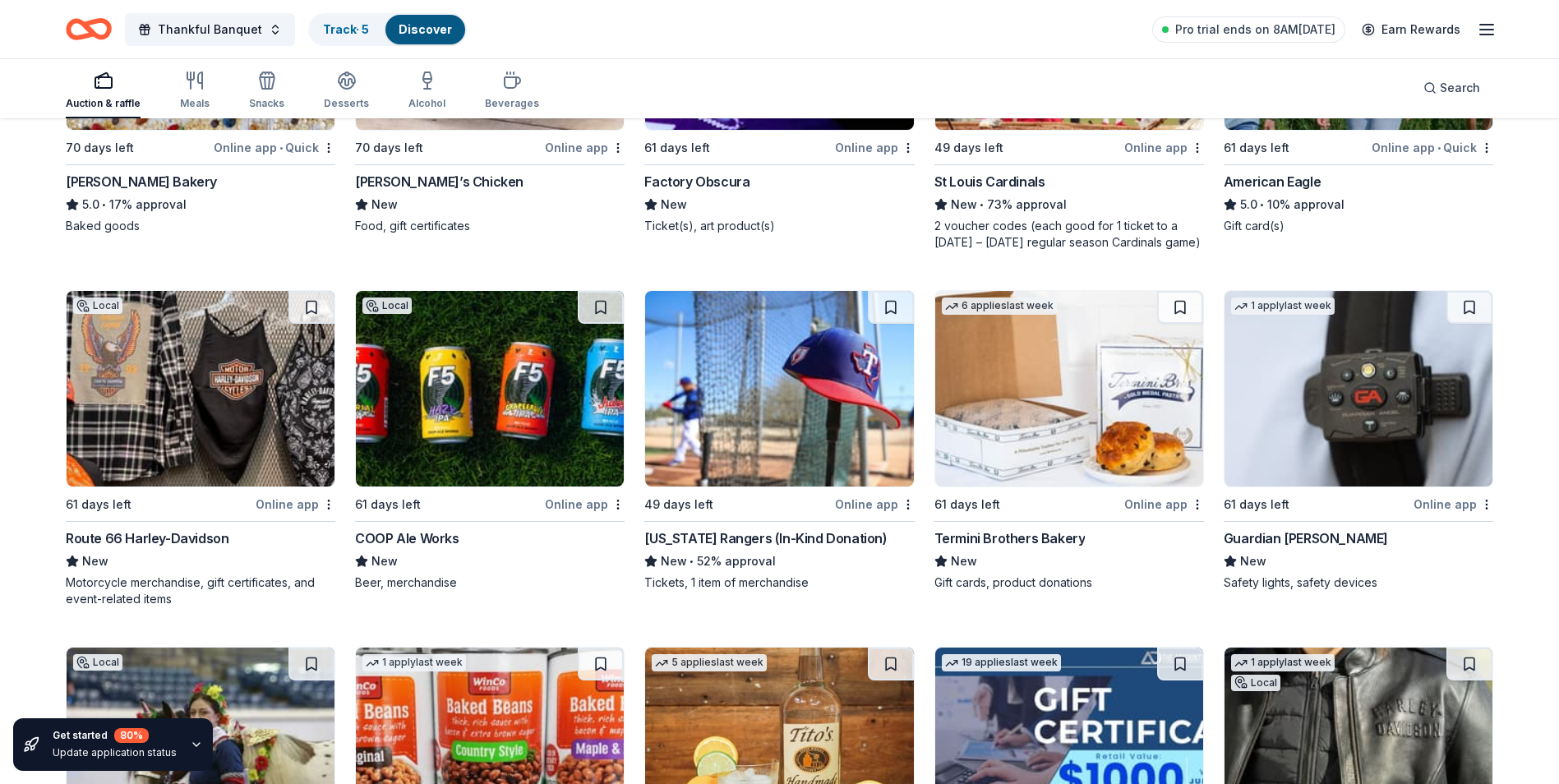
scroll to position [2507, 0]
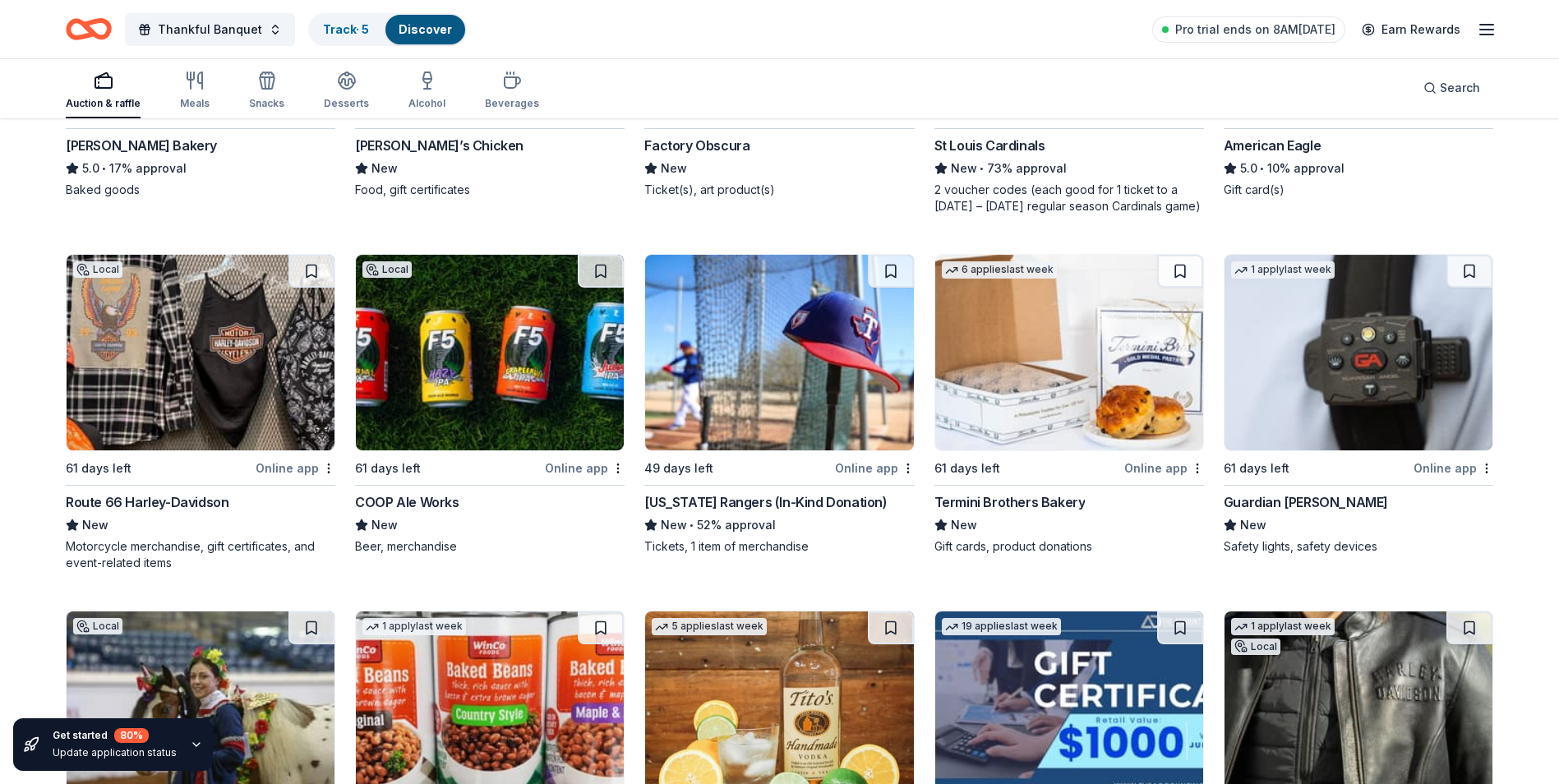
click at [723, 492] on div "Texas Rangers (In-Kind Donation)" at bounding box center [765, 502] width 243 height 20
click at [172, 492] on div "Route 66 Harley-Davidson" at bounding box center [148, 502] width 163 height 20
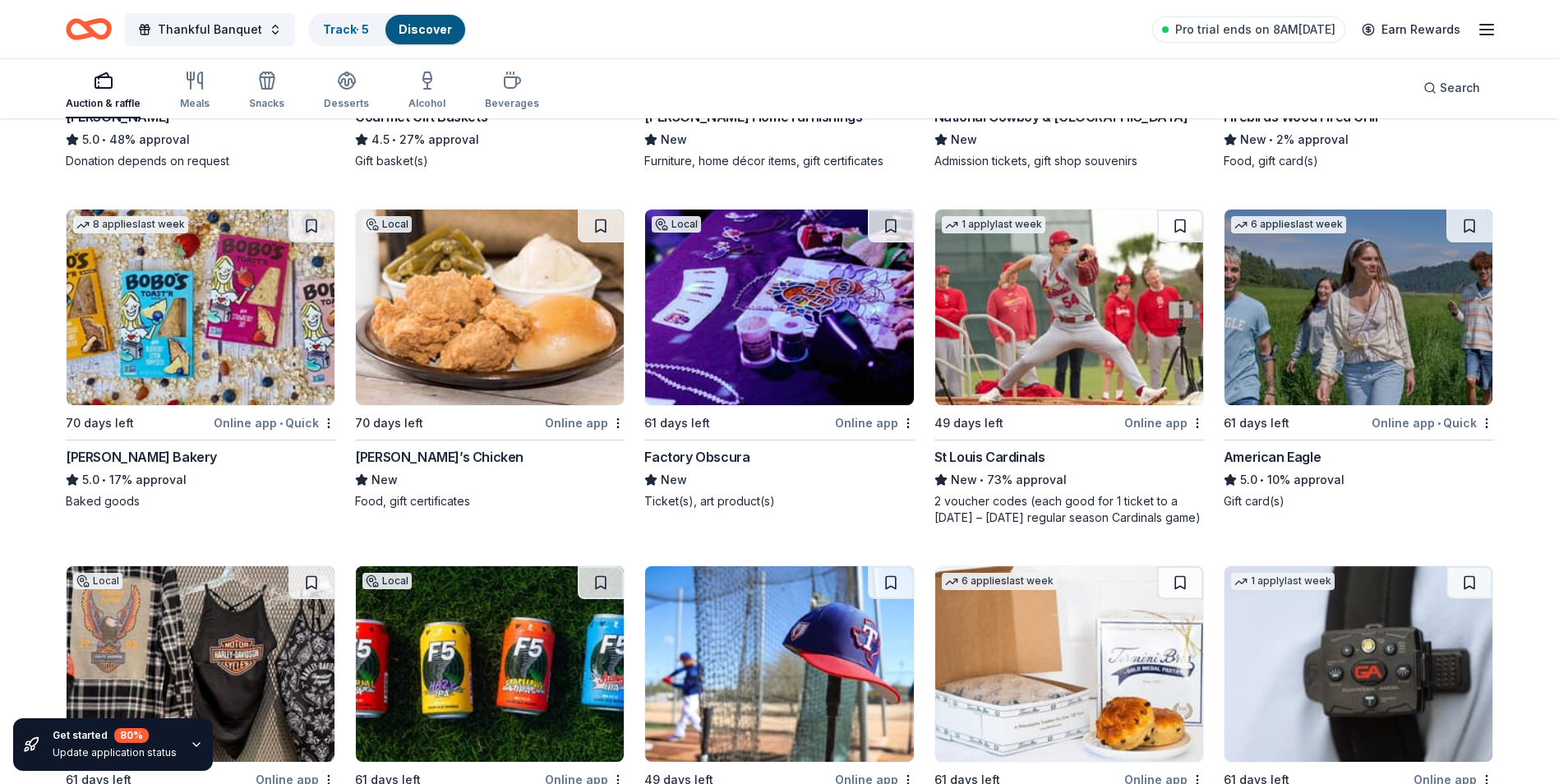
scroll to position [2147, 0]
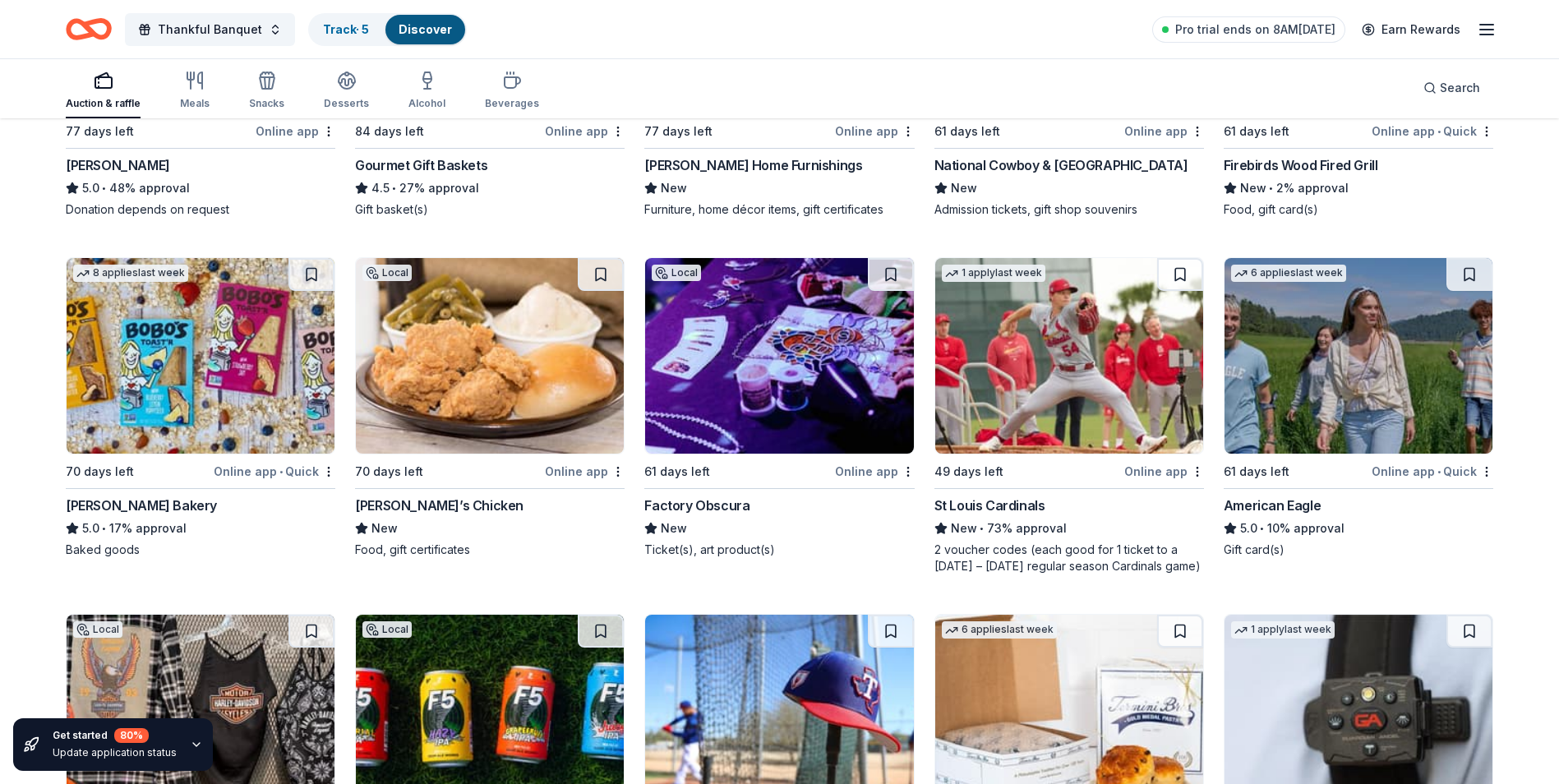
click at [998, 496] on div "St Louis Cardinals" at bounding box center [989, 505] width 111 height 20
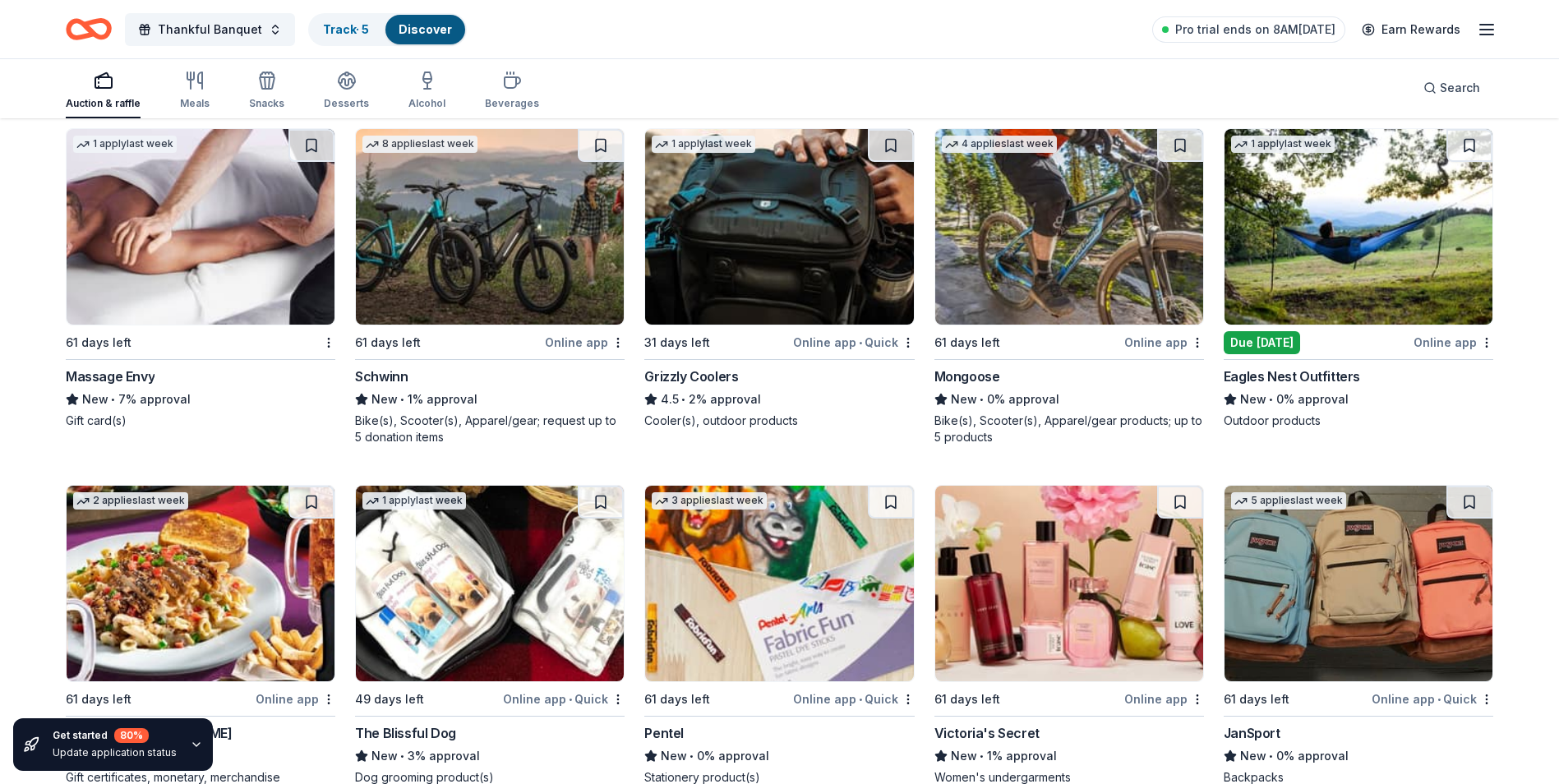
scroll to position [11490, 0]
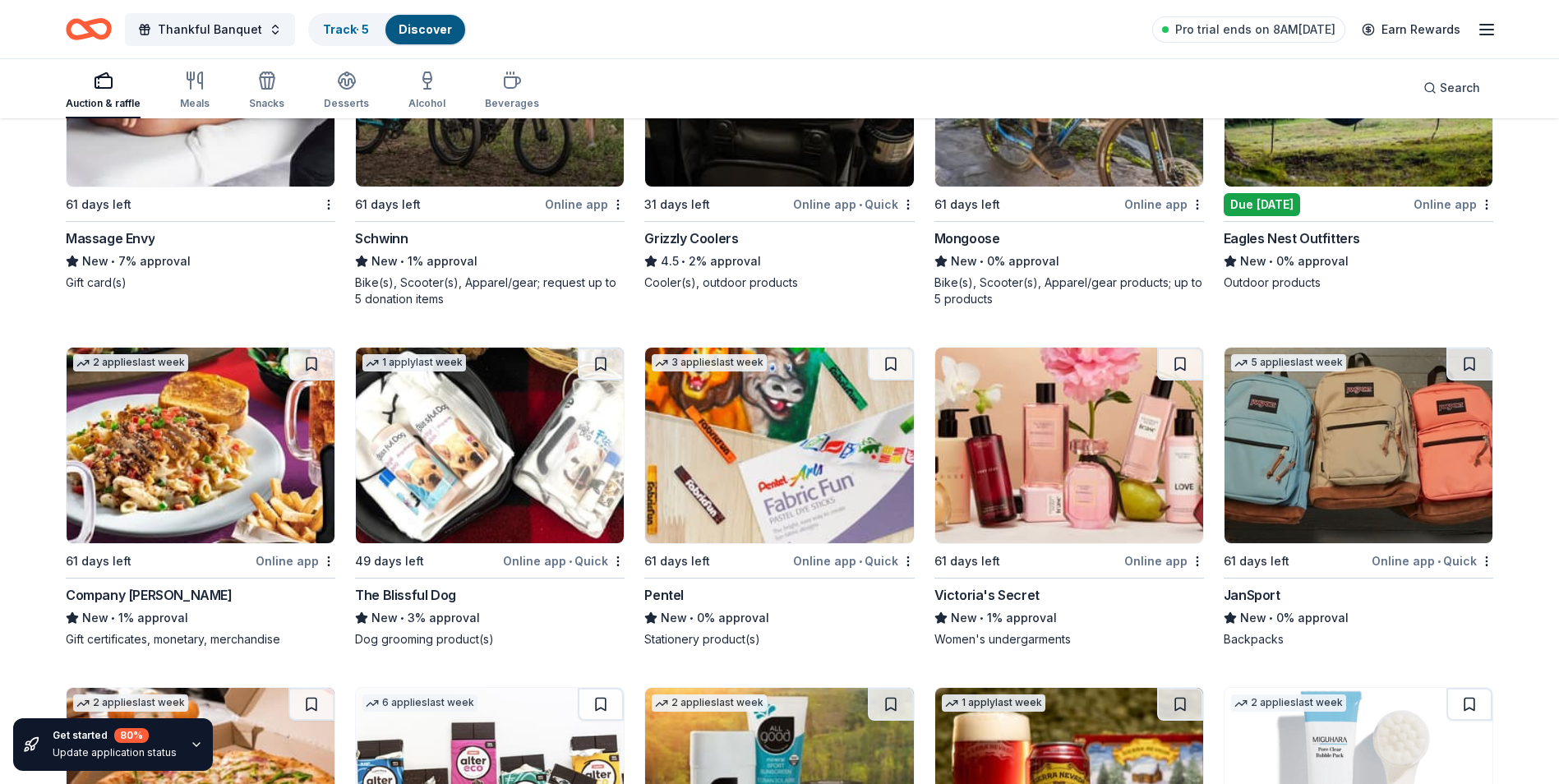
click at [1169, 565] on div "Online app" at bounding box center [1164, 561] width 80 height 21
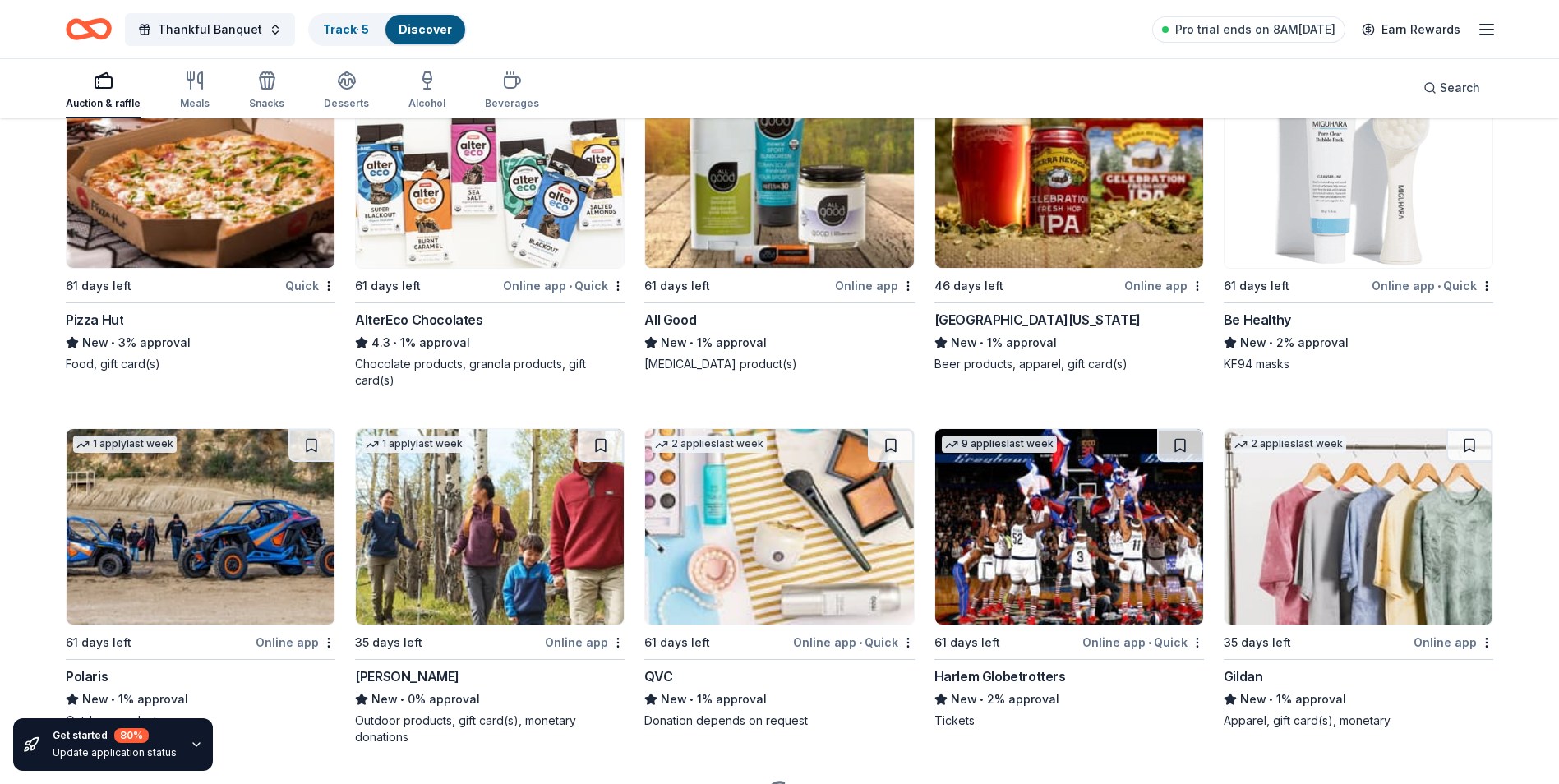
scroll to position [12203, 0]
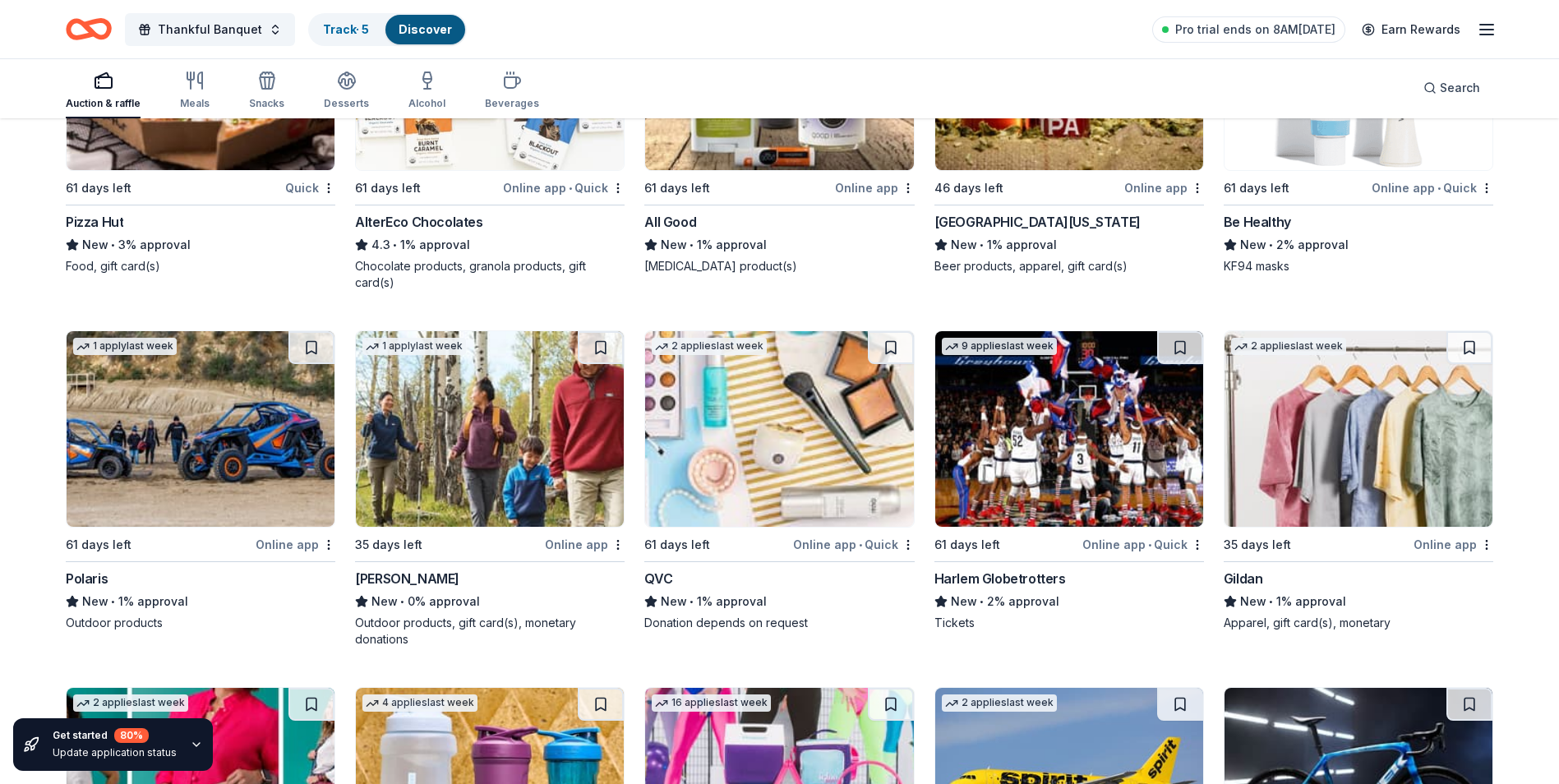
click at [1018, 583] on div "Harlem Globetrotters" at bounding box center [1000, 578] width 131 height 20
click at [1021, 507] on img at bounding box center [1069, 429] width 268 height 196
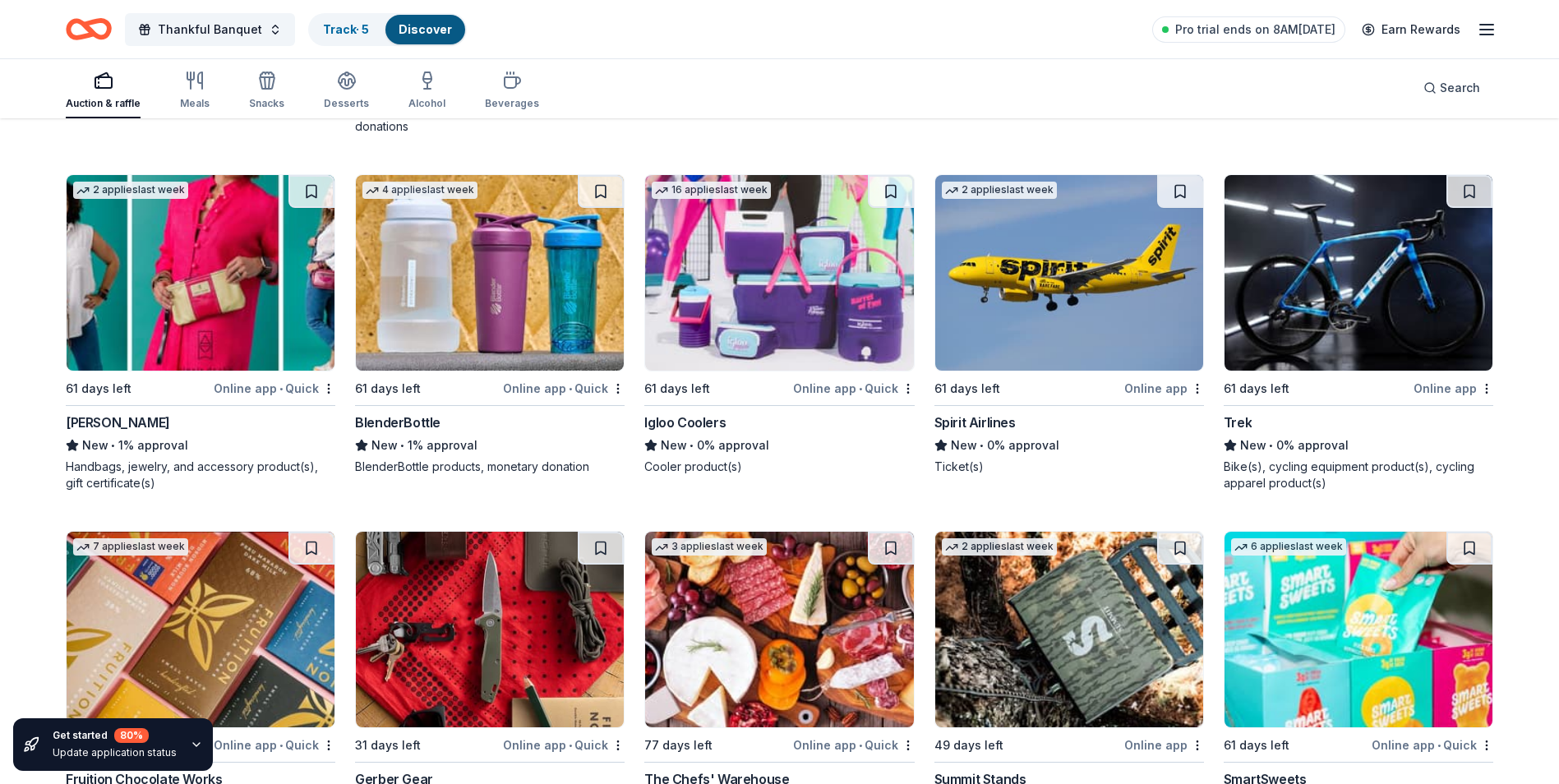
scroll to position [12731, 0]
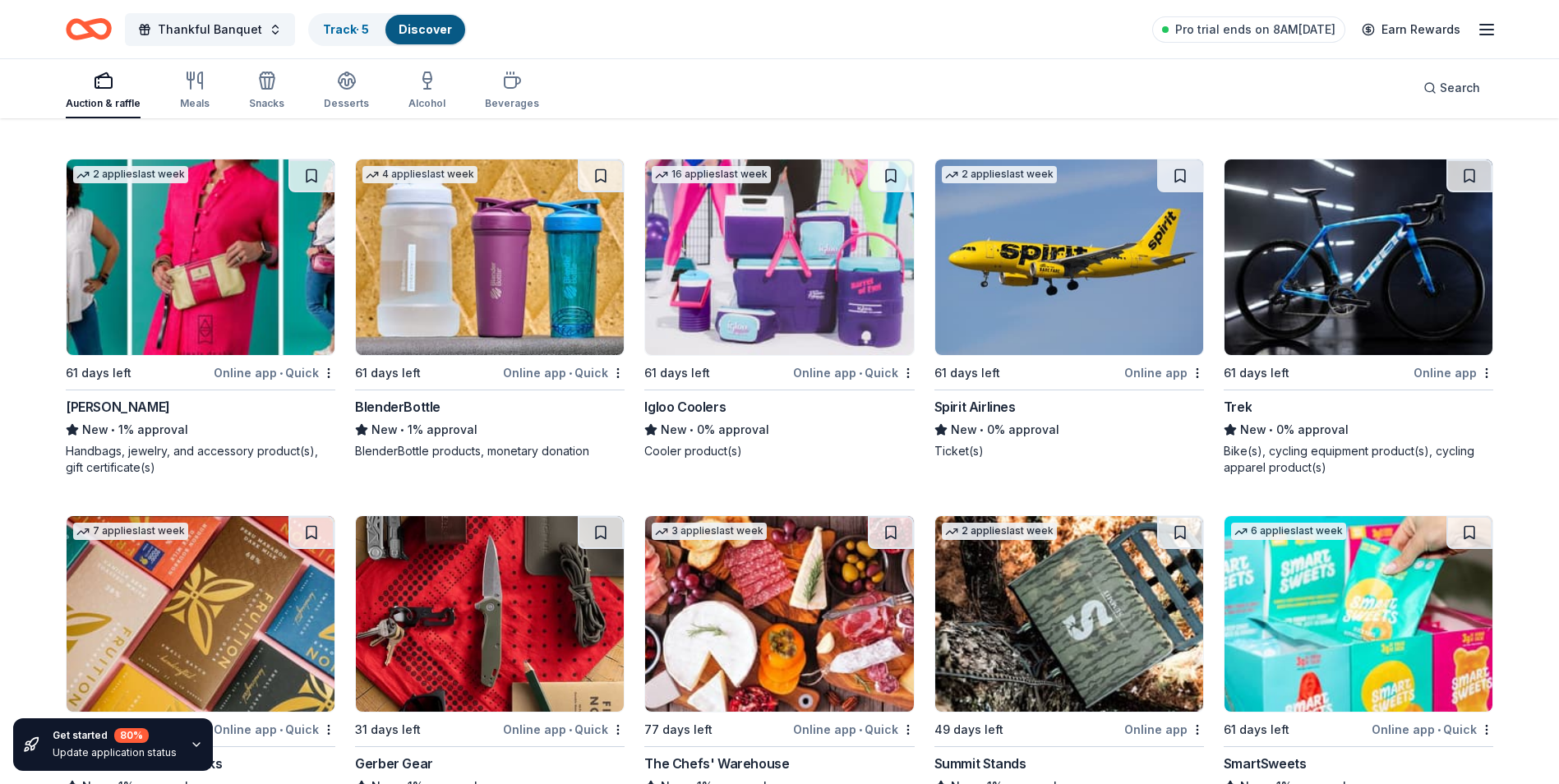
click at [837, 373] on div "Online app • Quick" at bounding box center [854, 372] width 122 height 21
click at [886, 379] on div "Online app • Quick" at bounding box center [854, 372] width 122 height 21
click at [855, 302] on img at bounding box center [779, 257] width 268 height 196
click at [257, 373] on div "Online app • Quick" at bounding box center [275, 372] width 122 height 21
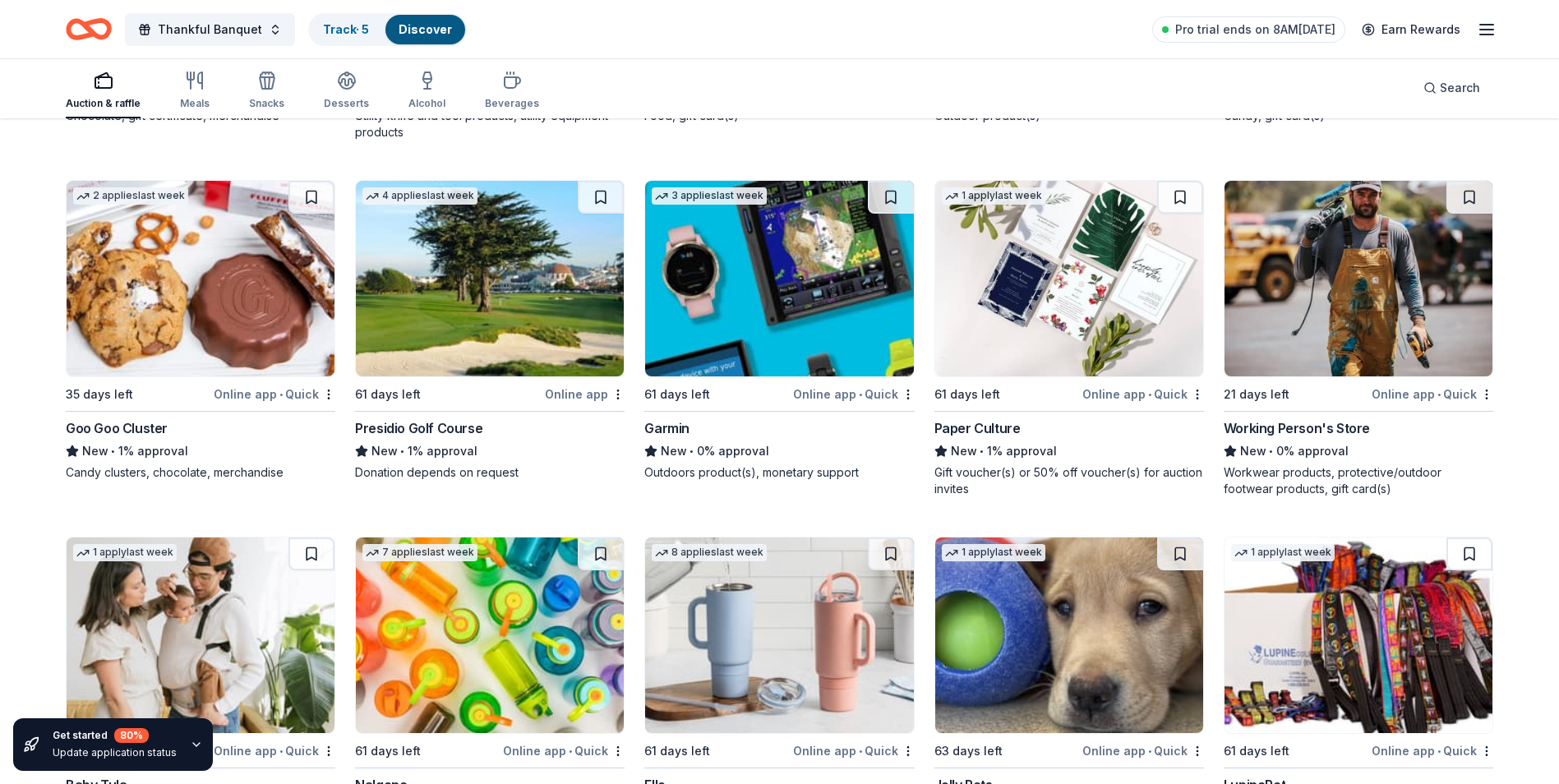
scroll to position [13613, 0]
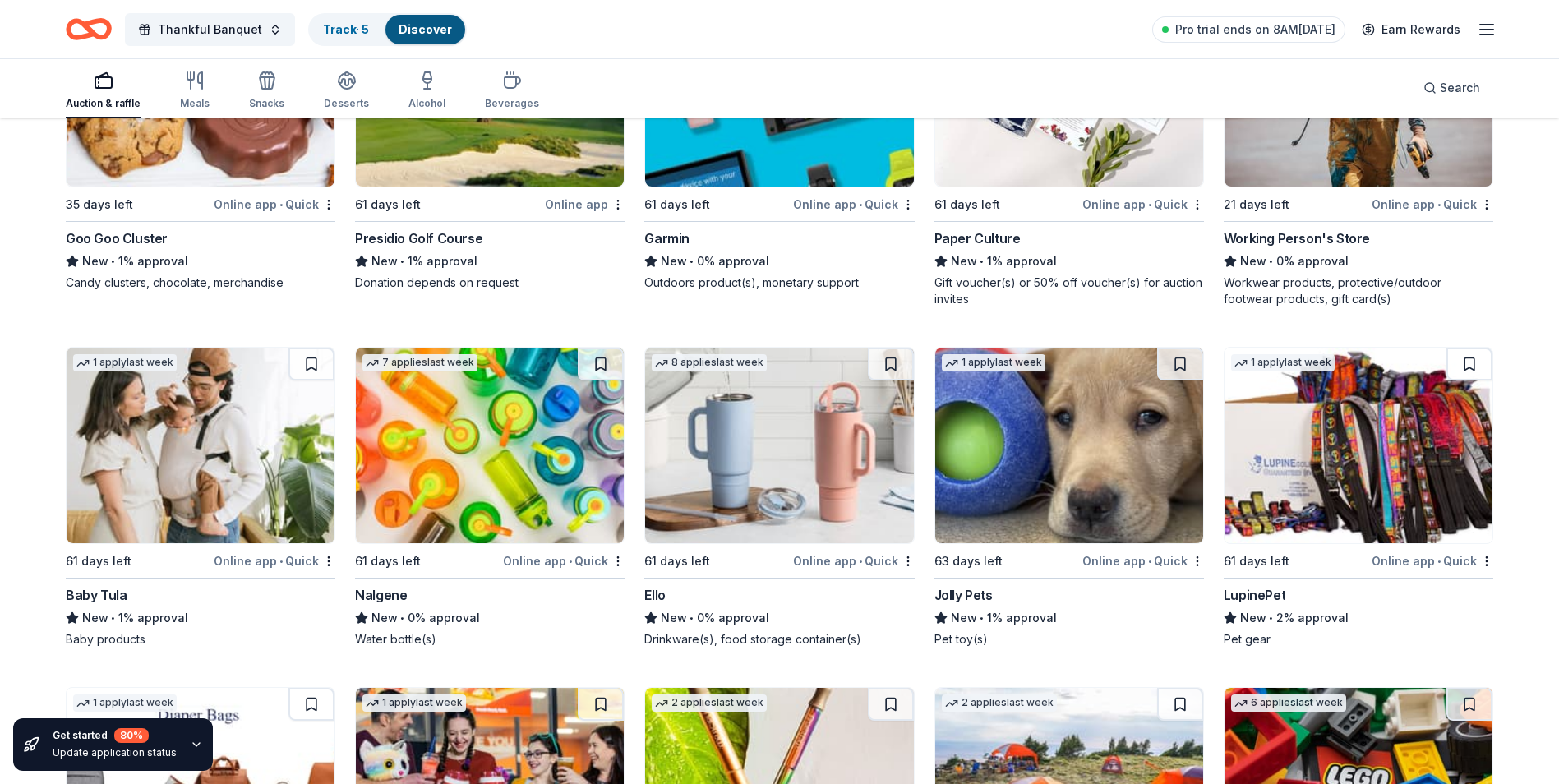
click at [841, 570] on div "Online app • Quick" at bounding box center [854, 561] width 122 height 21
click at [426, 531] on img at bounding box center [490, 445] width 268 height 196
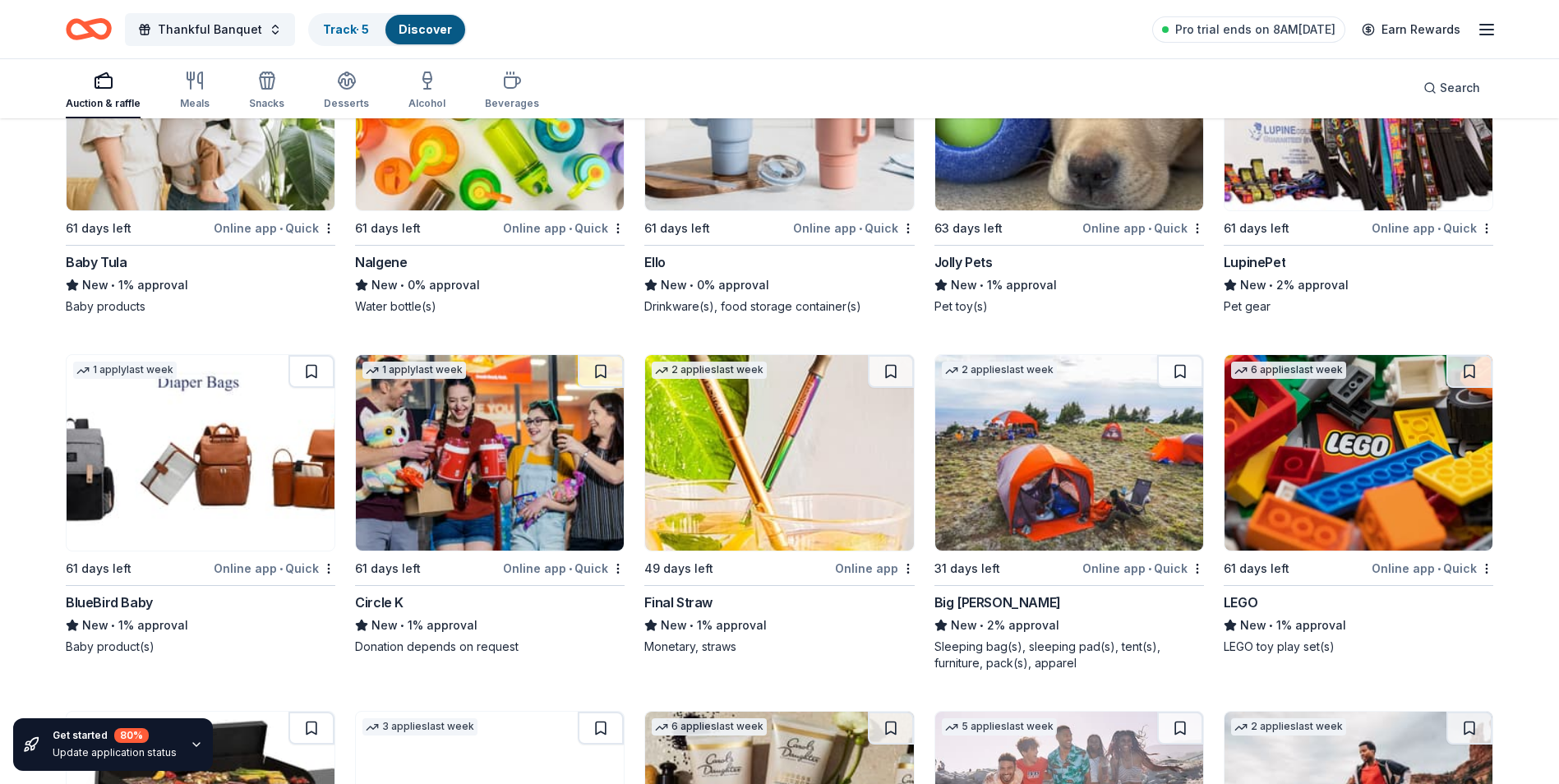
scroll to position [14012, 0]
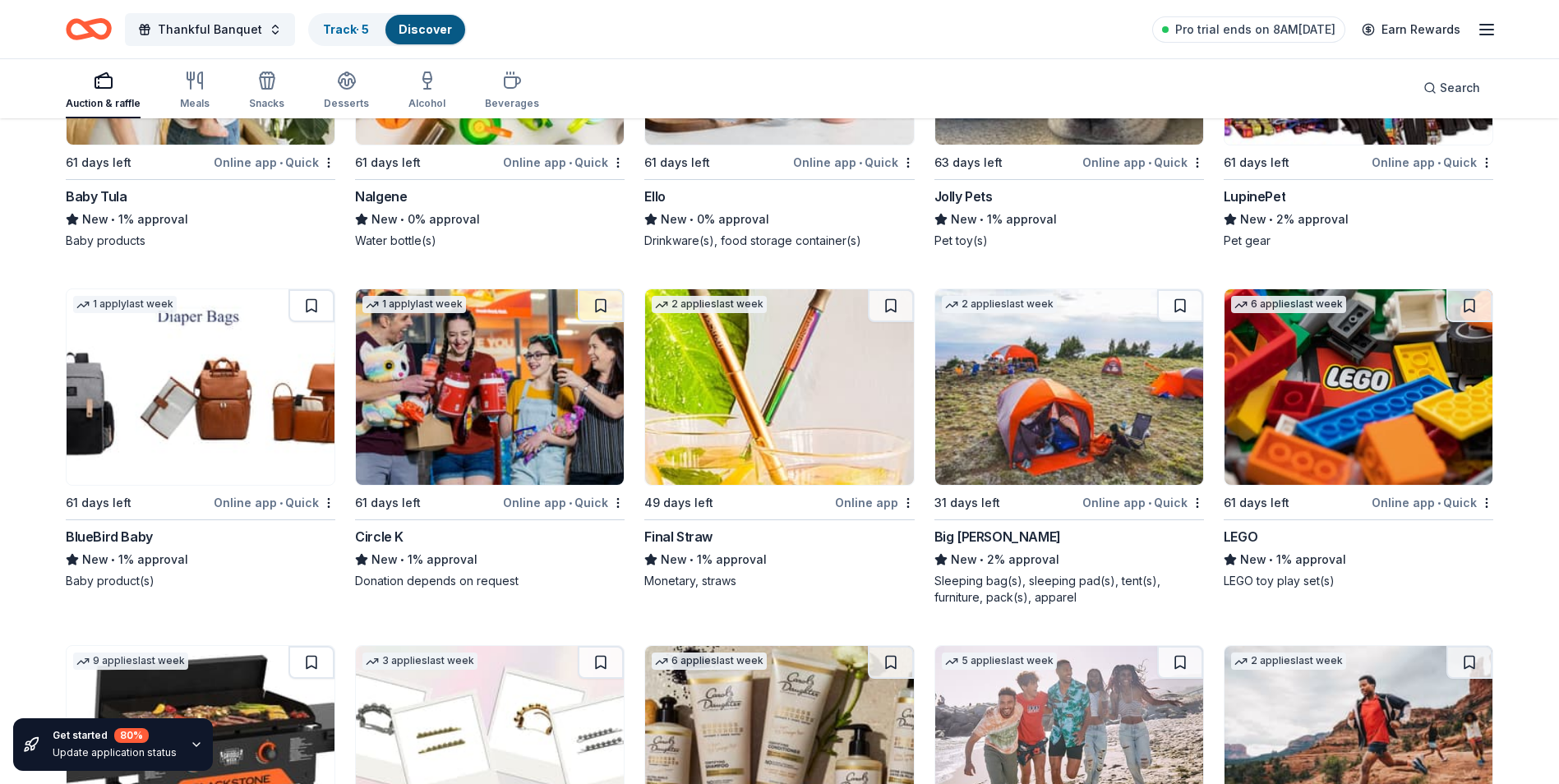
click at [685, 542] on div "Final Straw" at bounding box center [679, 536] width 69 height 20
click at [1129, 511] on div "Online app • Quick" at bounding box center [1144, 503] width 122 height 21
click at [1259, 539] on div "LEGO" at bounding box center [1358, 536] width 269 height 20
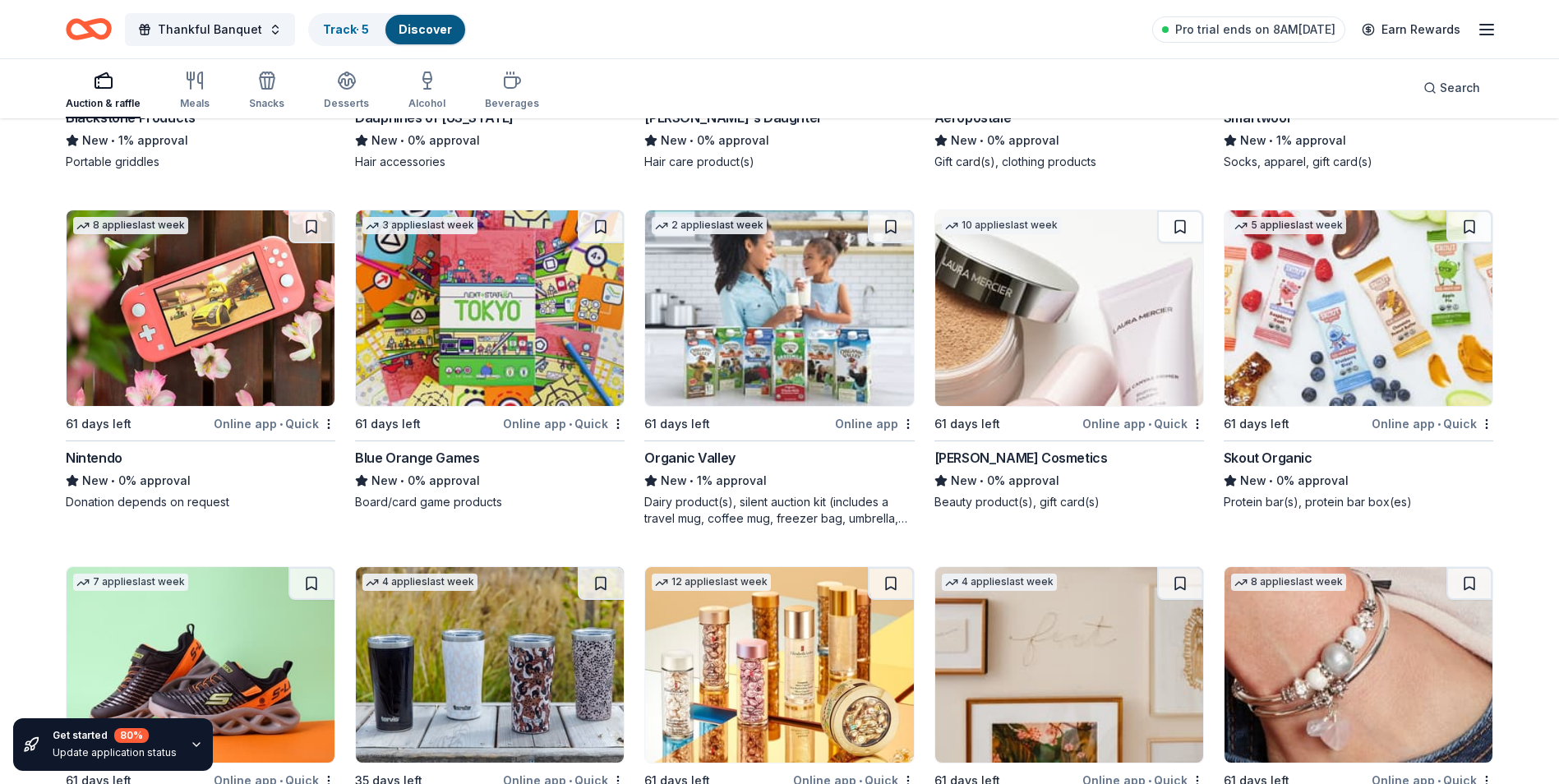
scroll to position [14979, 0]
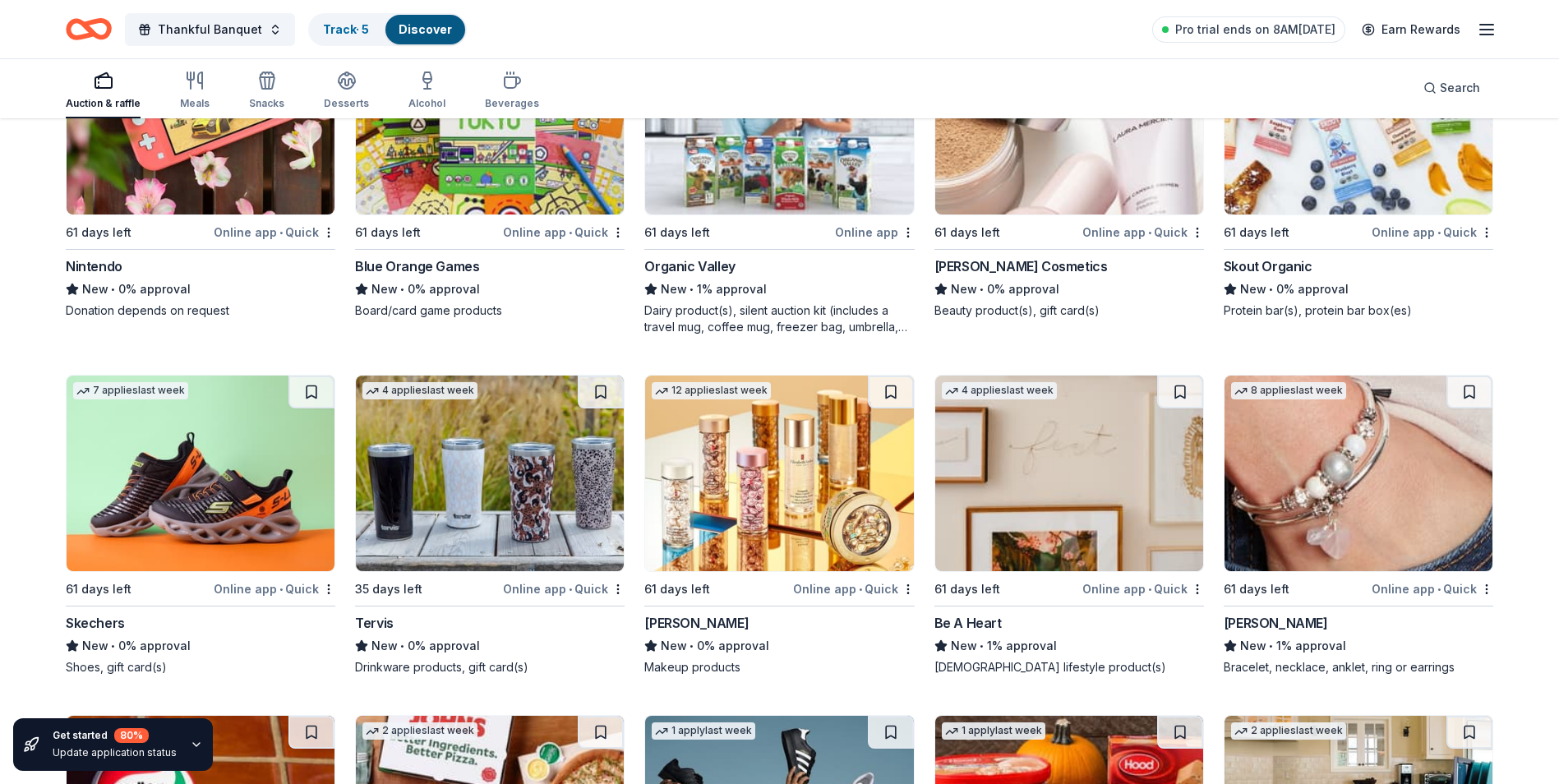
click at [371, 628] on div "Tervis" at bounding box center [374, 623] width 39 height 20
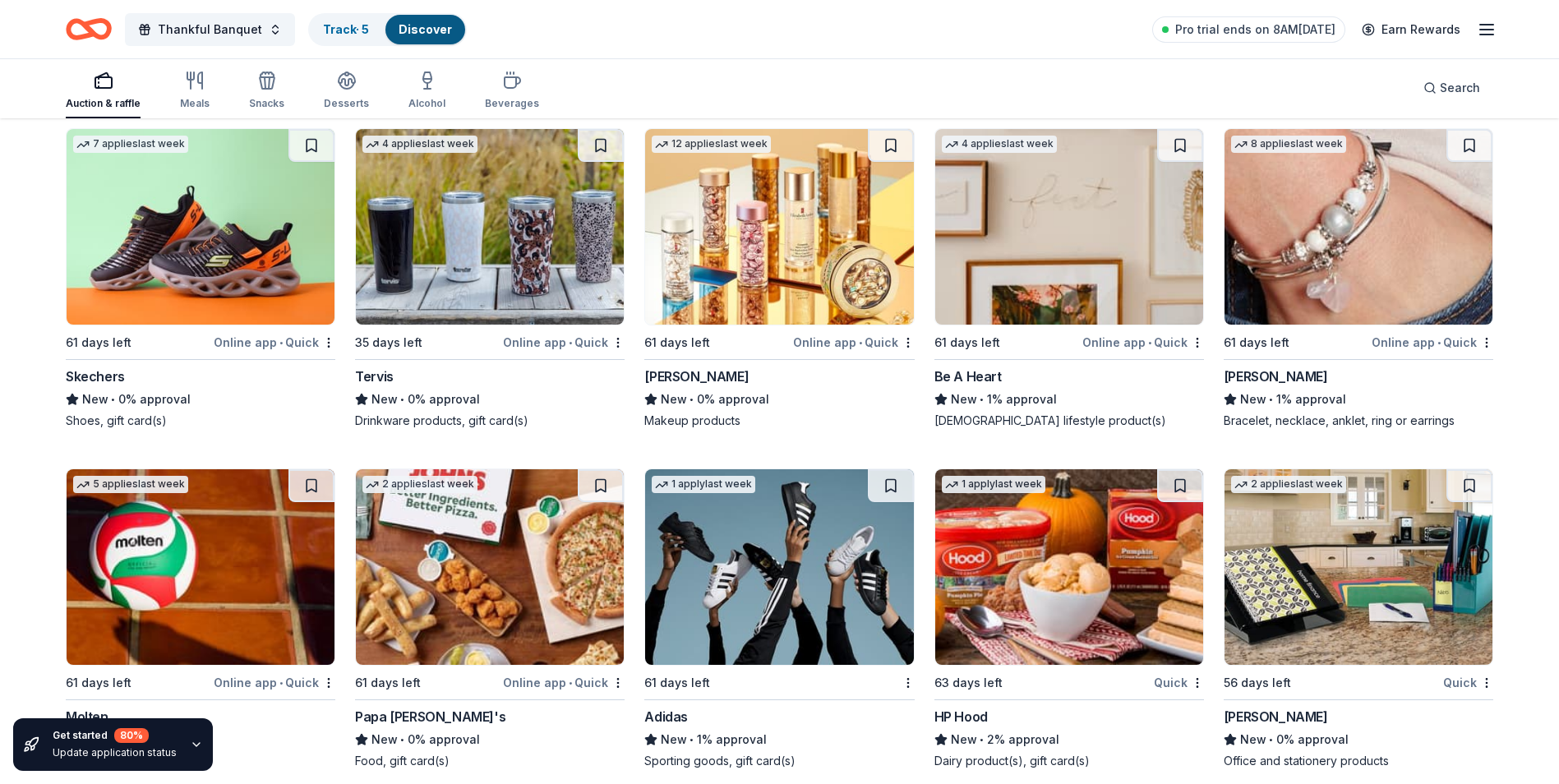
scroll to position [15249, 0]
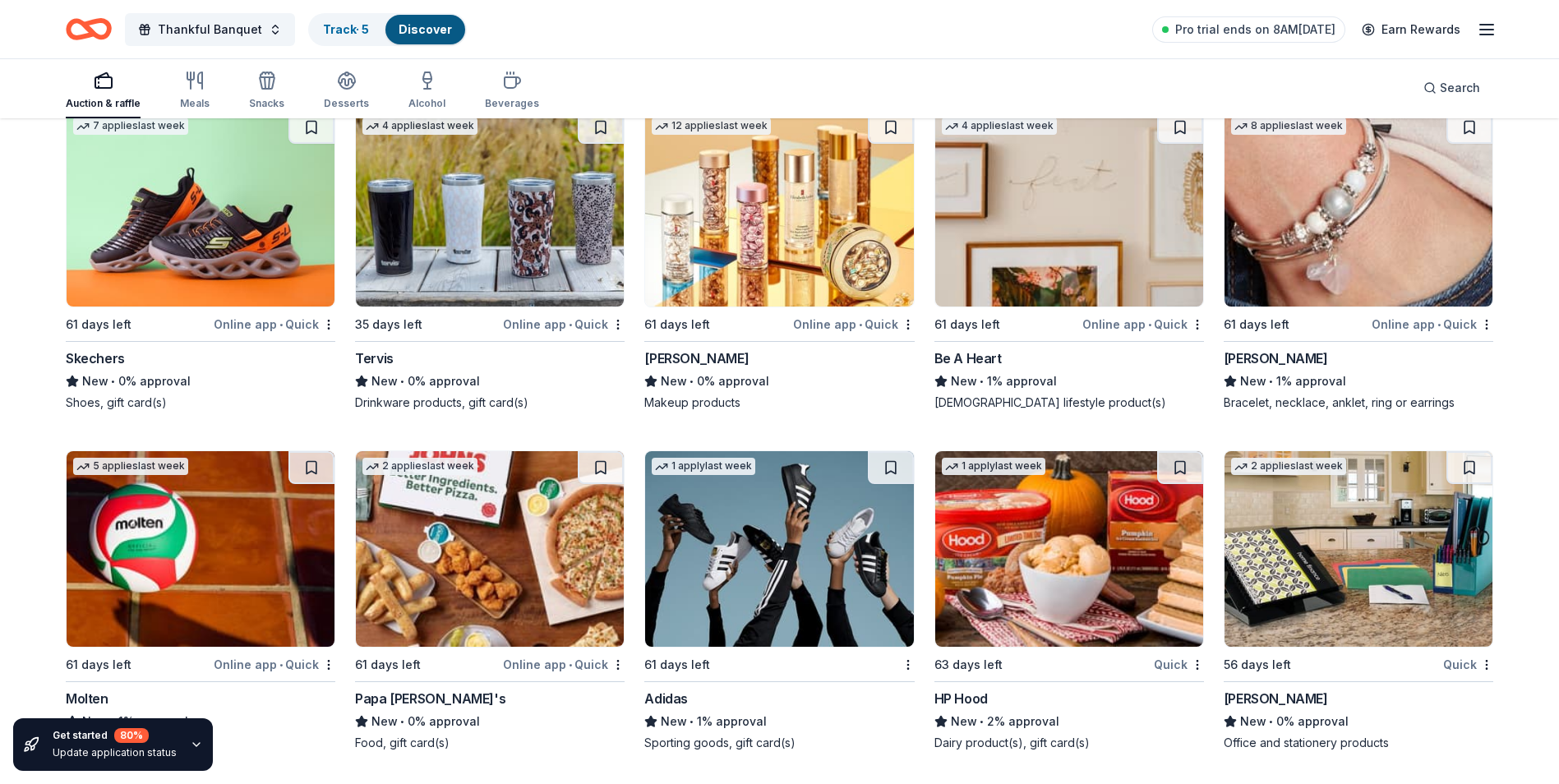
click at [795, 591] on img at bounding box center [779, 549] width 268 height 196
click at [268, 71] on icon "button" at bounding box center [267, 80] width 20 height 20
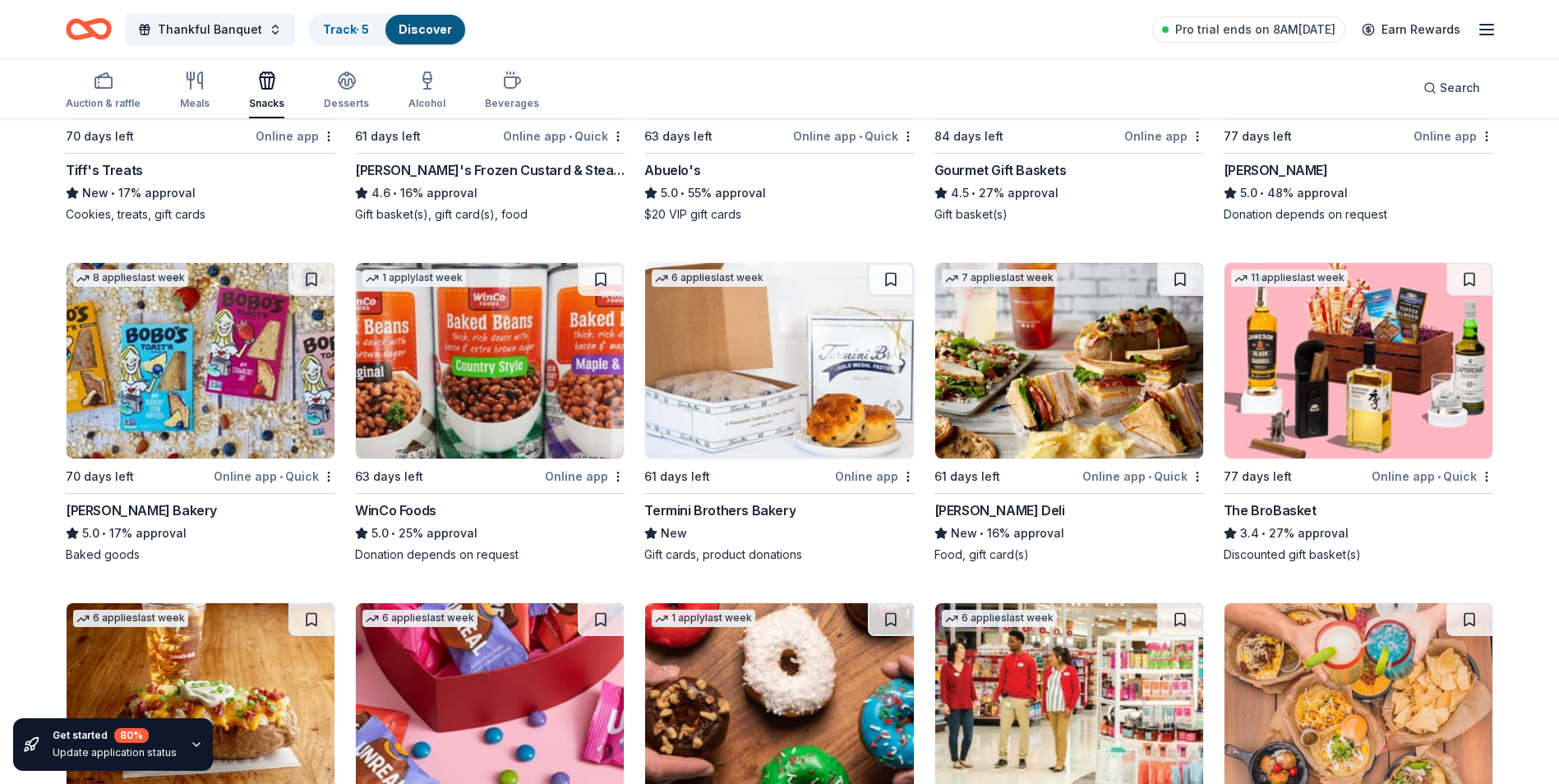
scroll to position [406, 0]
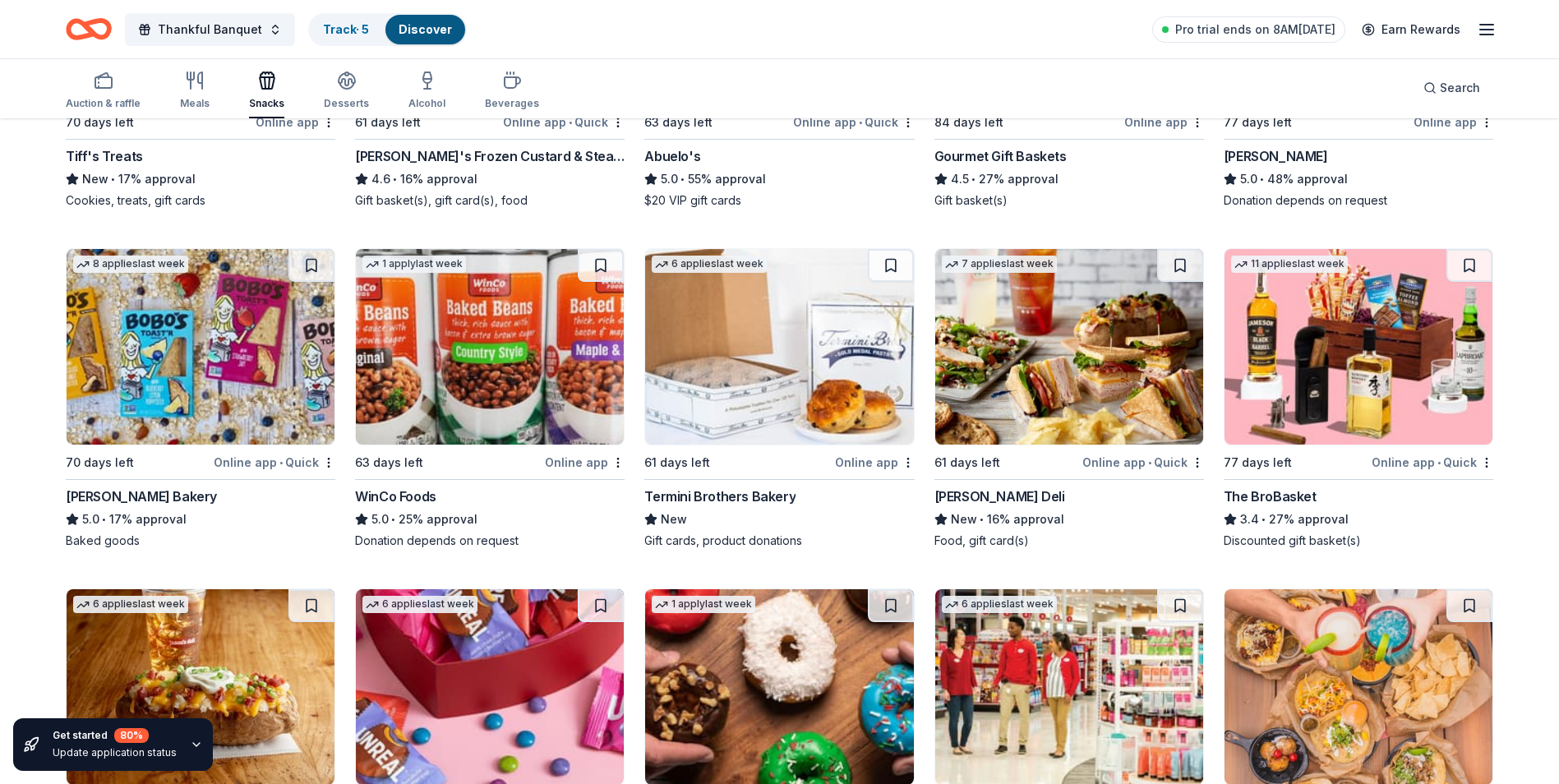
click at [868, 452] on div "Online app" at bounding box center [874, 462] width 80 height 21
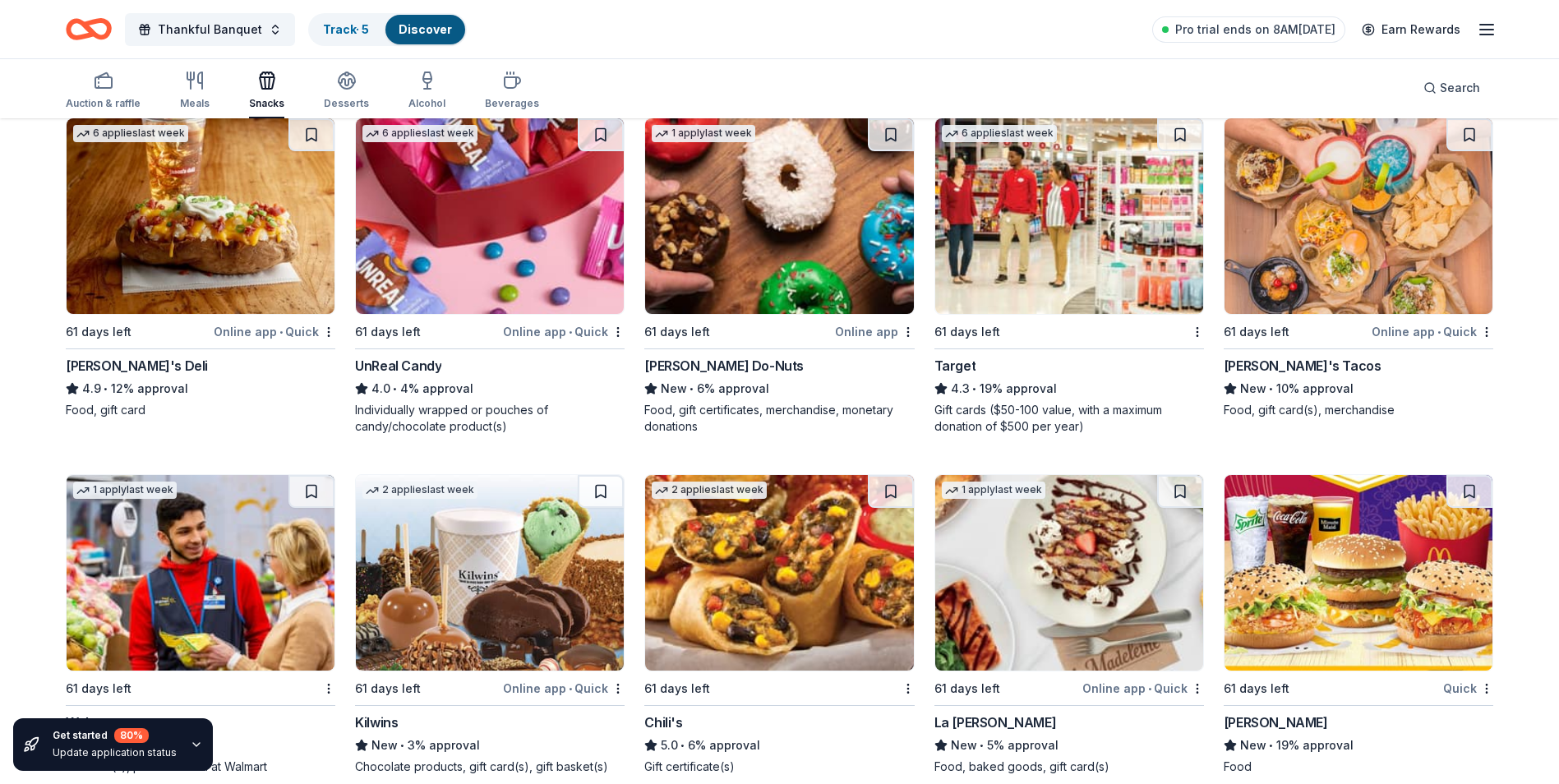
scroll to position [878, 0]
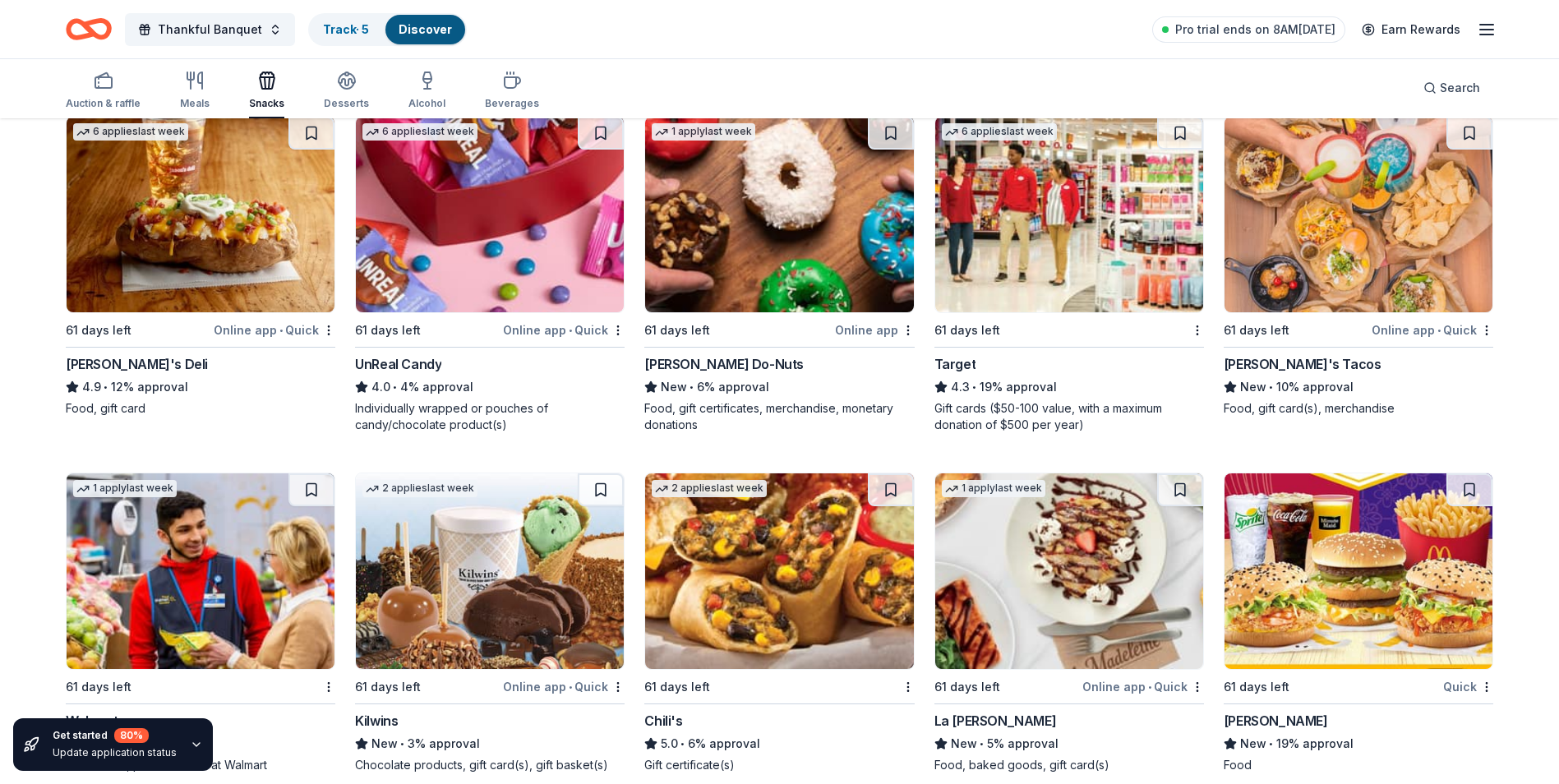
click at [450, 267] on img at bounding box center [490, 214] width 268 height 196
click at [729, 269] on img at bounding box center [779, 214] width 268 height 196
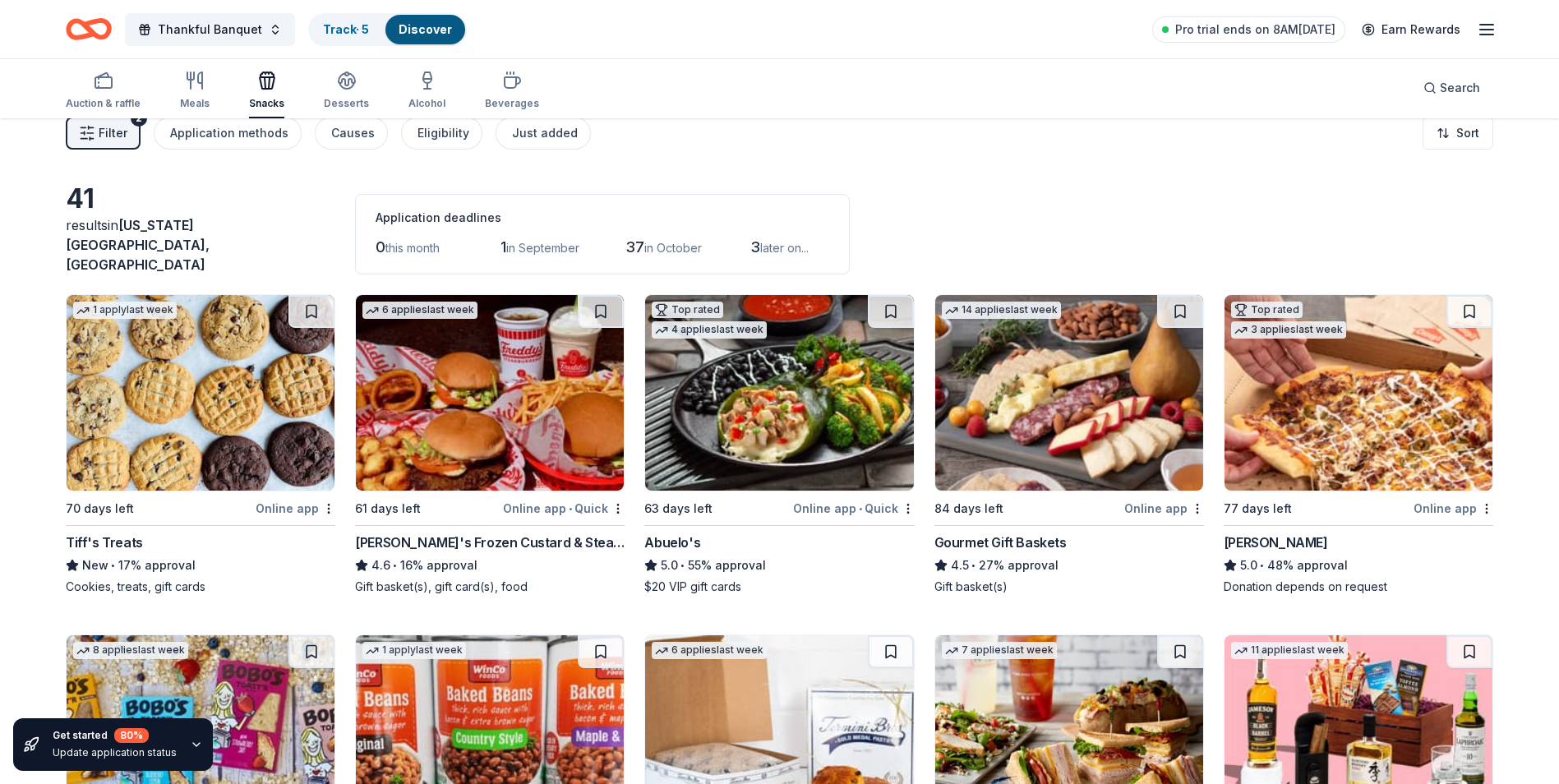
scroll to position [0, 0]
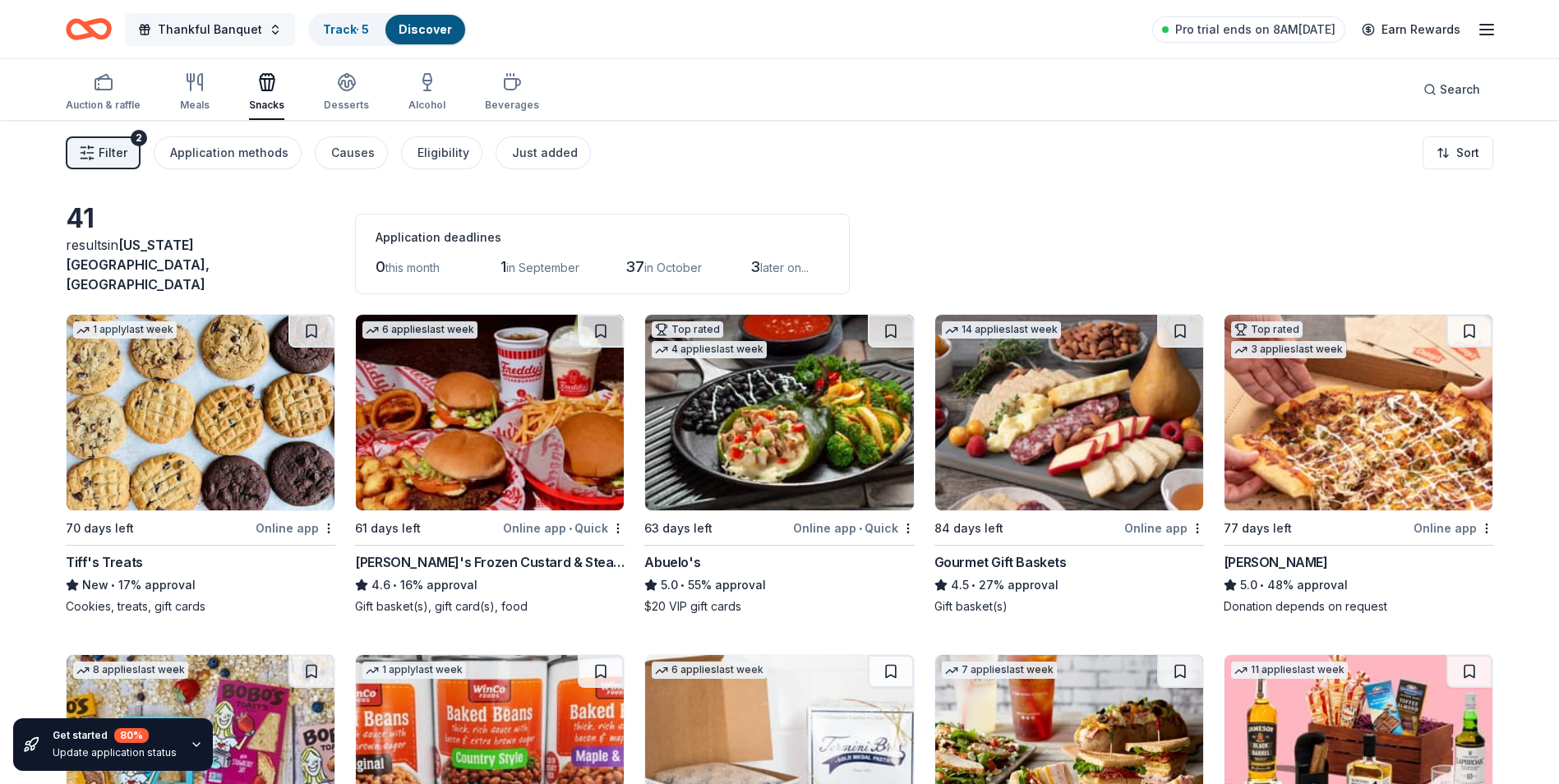
click at [265, 29] on button "Thankful Banquet" at bounding box center [210, 29] width 170 height 33
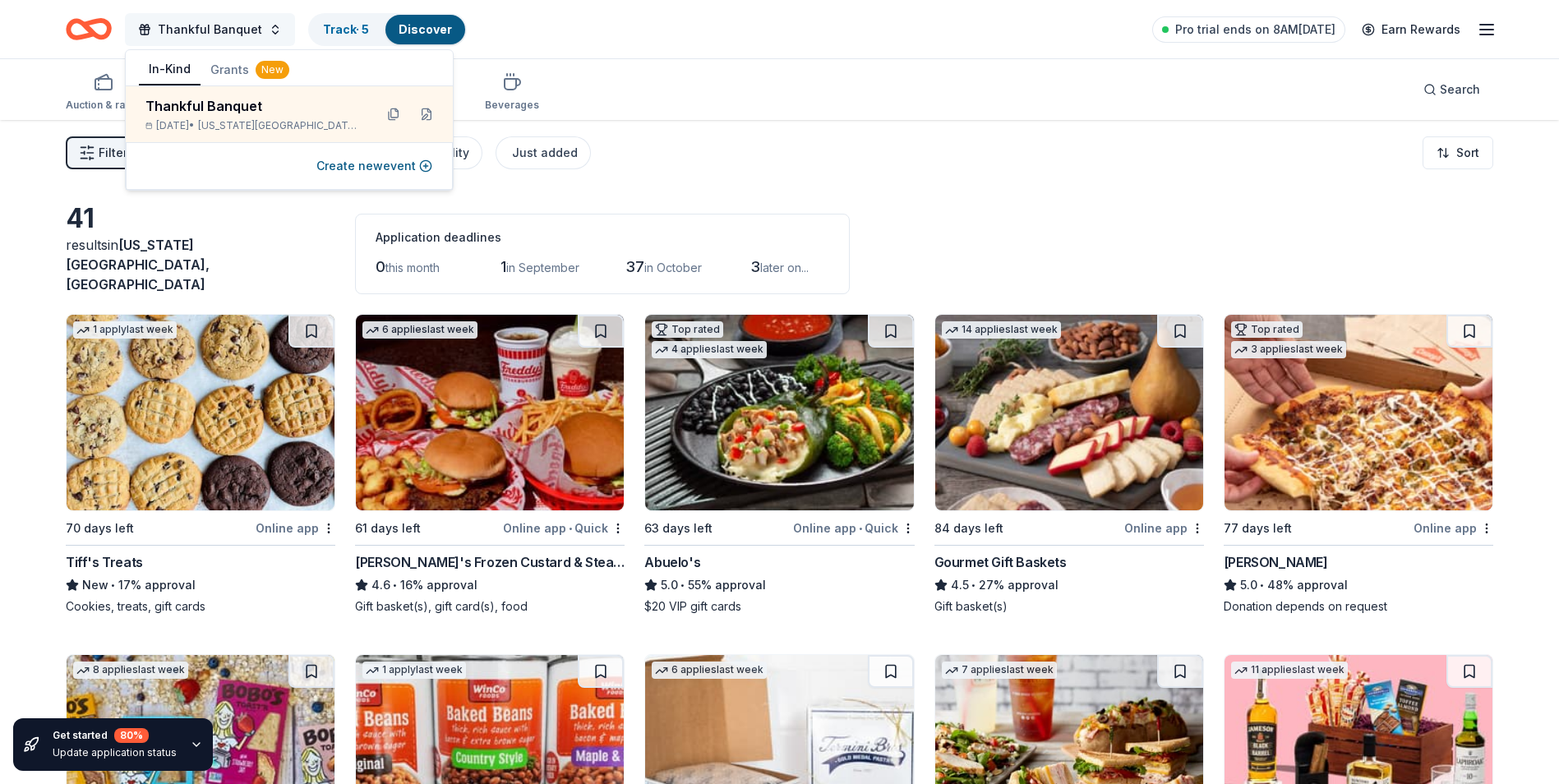
click at [265, 29] on button "Thankful Banquet" at bounding box center [210, 29] width 170 height 33
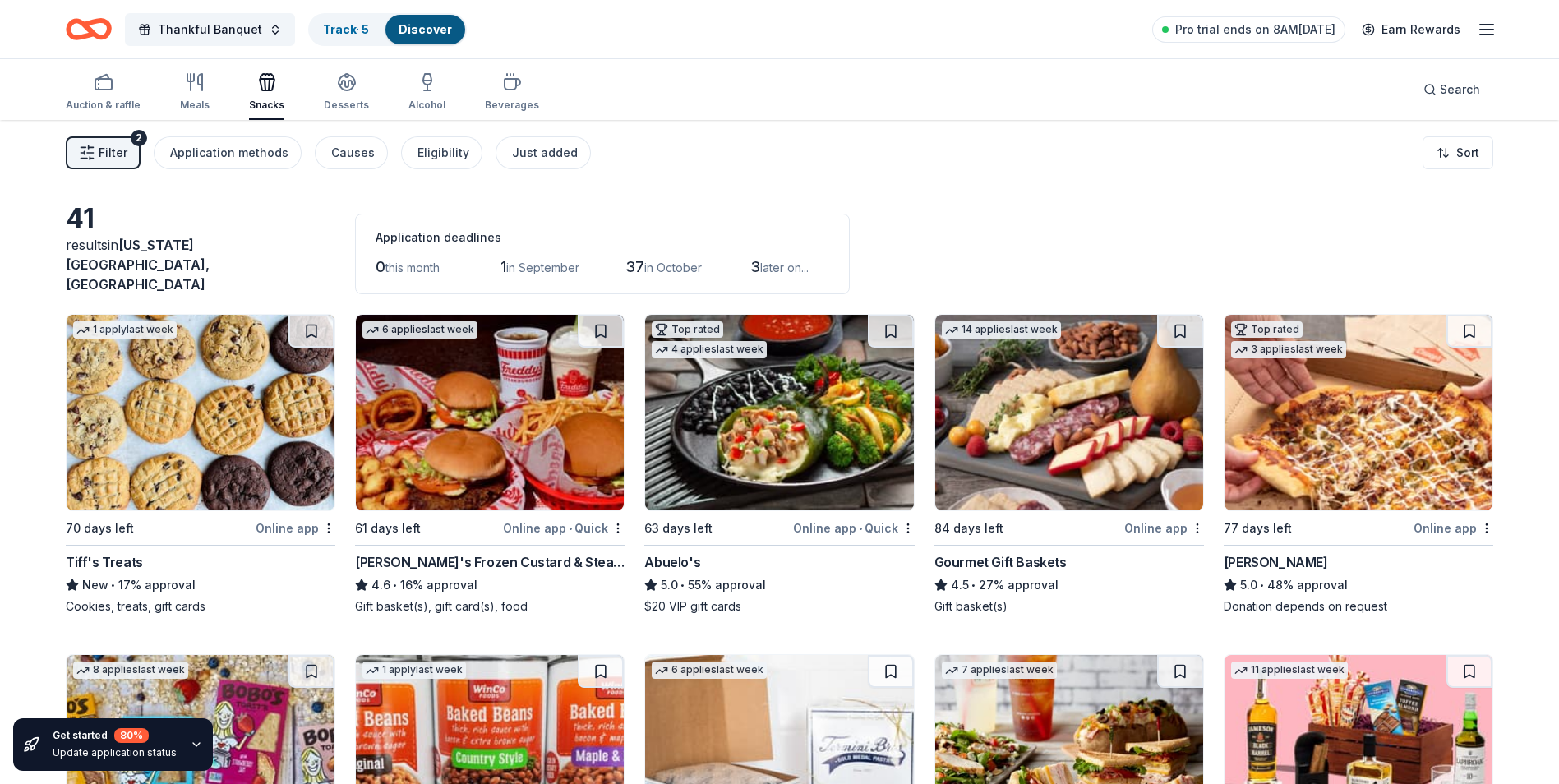
click at [415, 30] on link "Discover" at bounding box center [426, 29] width 53 height 14
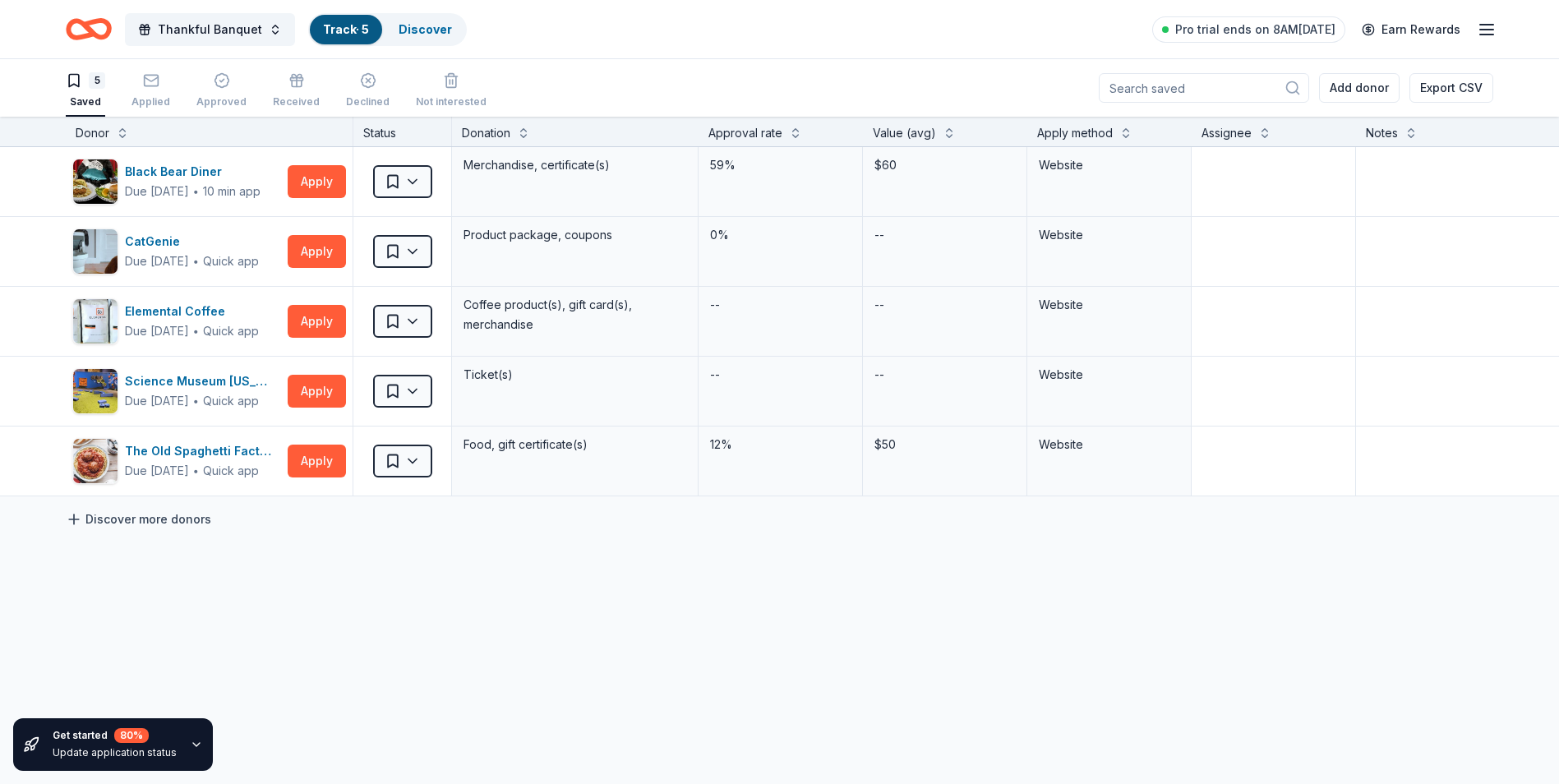
click at [161, 521] on link "Discover more donors" at bounding box center [139, 519] width 146 height 20
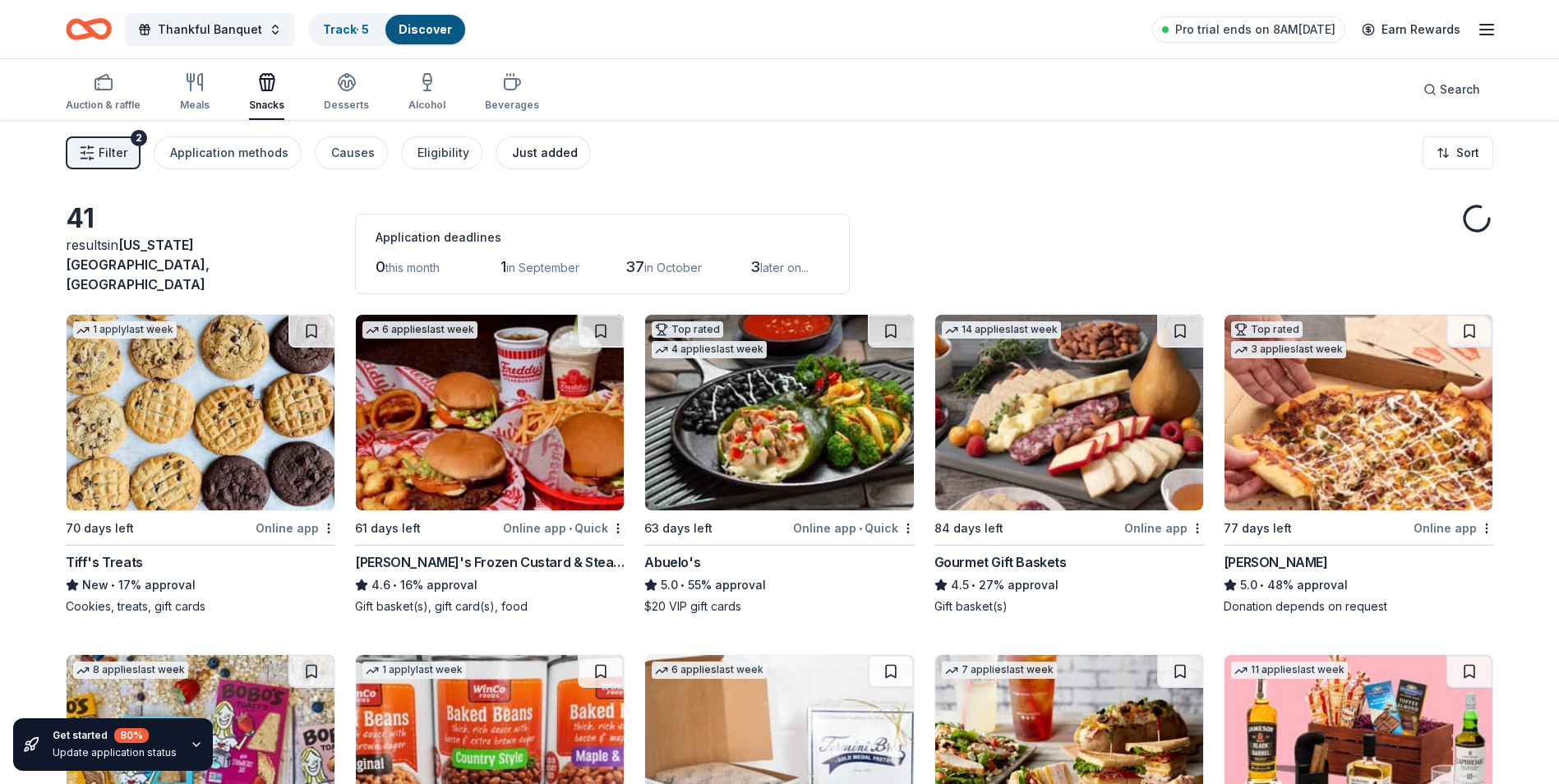
click at [515, 146] on div "Just added" at bounding box center [545, 153] width 66 height 20
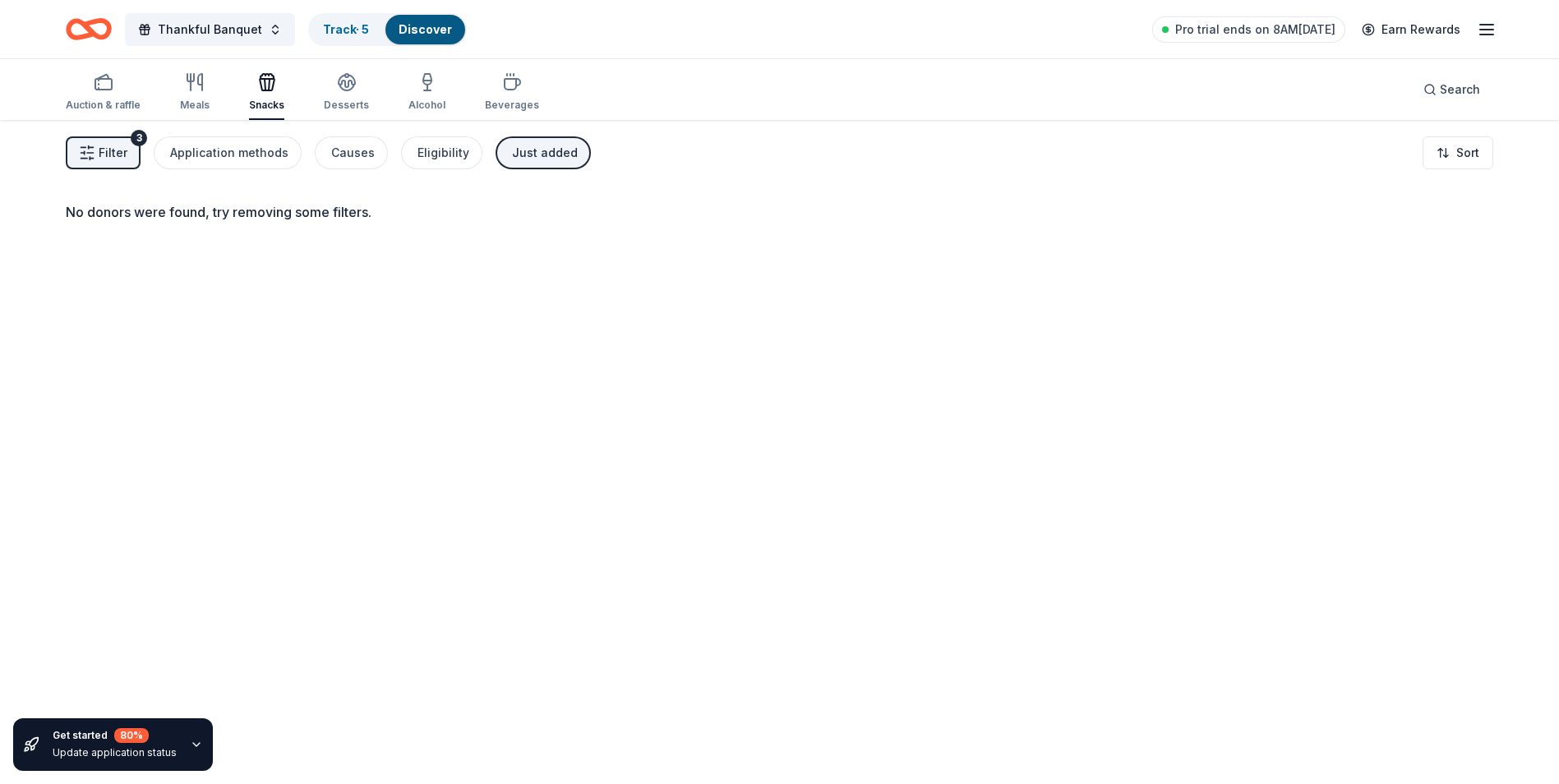
click at [100, 148] on span "Filter" at bounding box center [113, 153] width 29 height 20
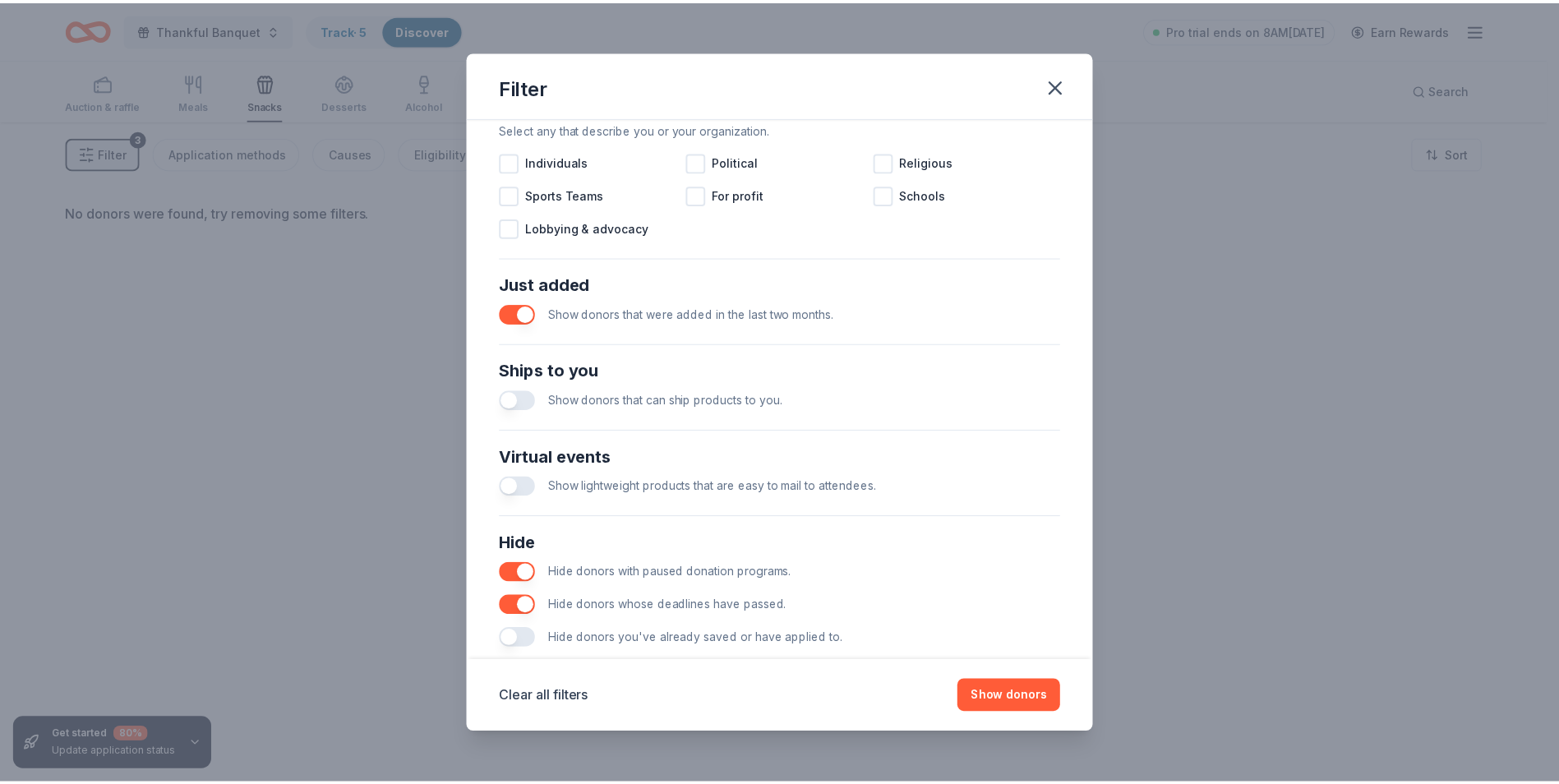
scroll to position [540, 0]
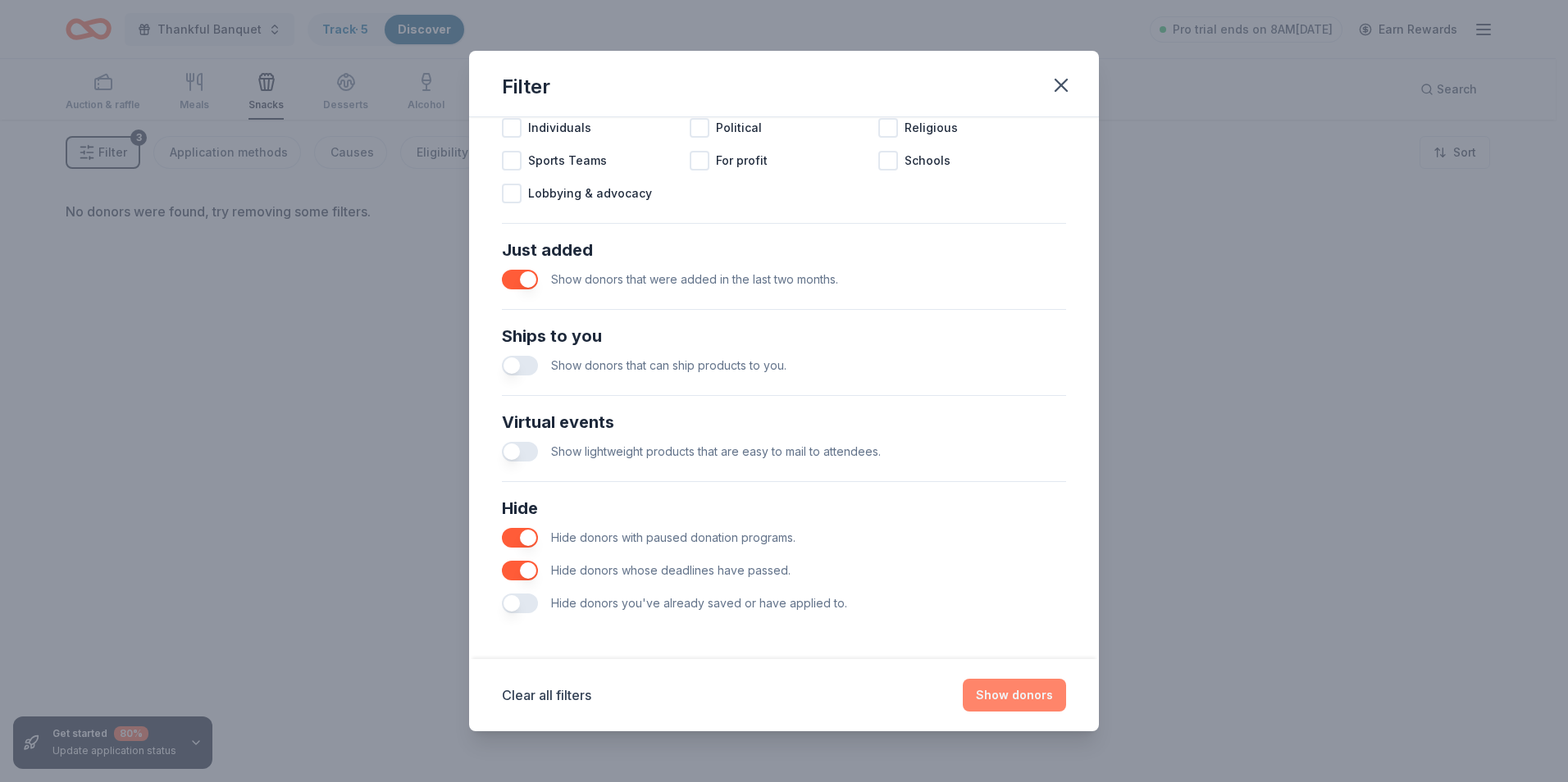
click at [1023, 690] on button "Show donors" at bounding box center [1014, 695] width 104 height 33
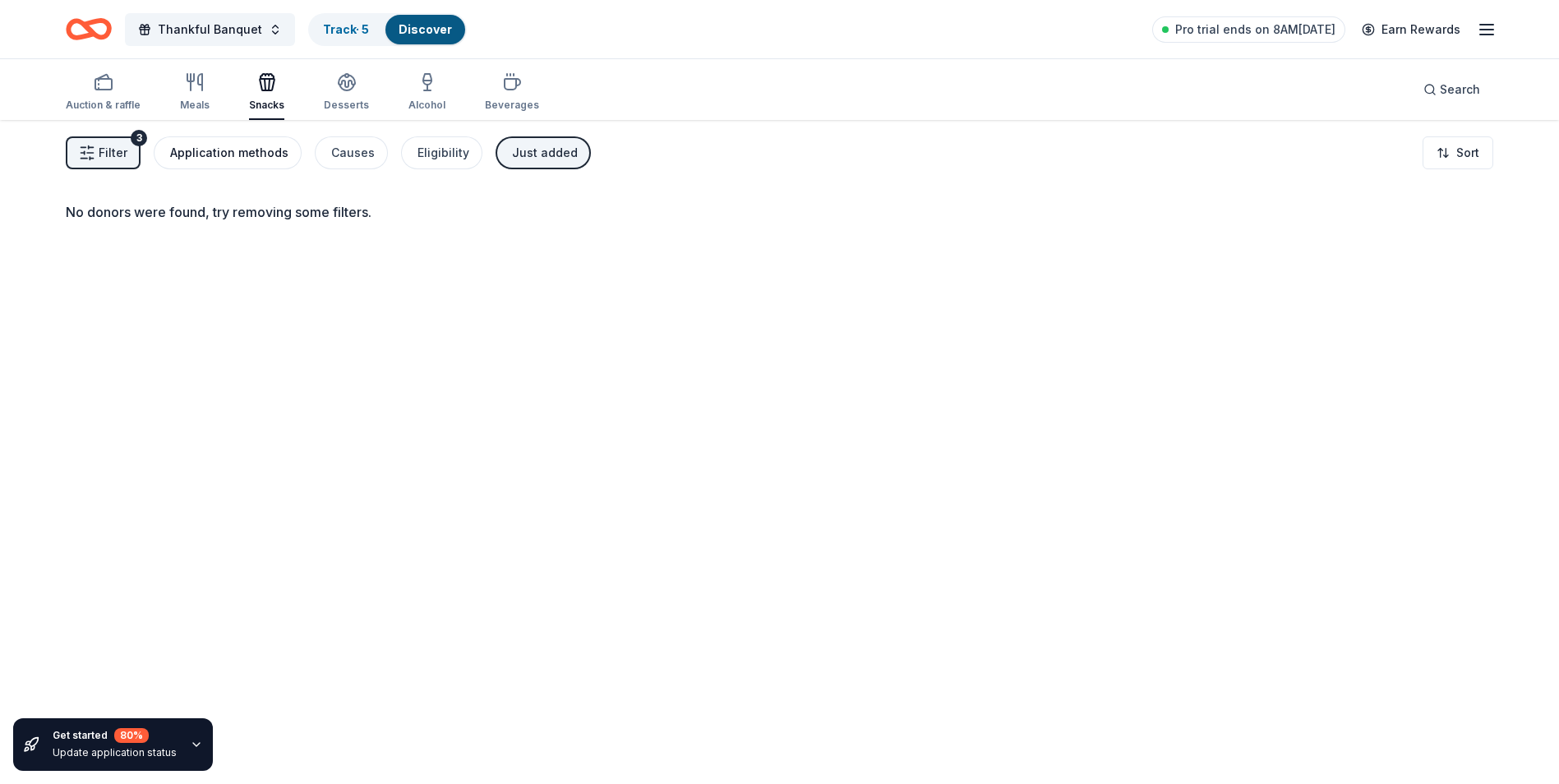
click at [239, 155] on div "Application methods" at bounding box center [229, 153] width 118 height 20
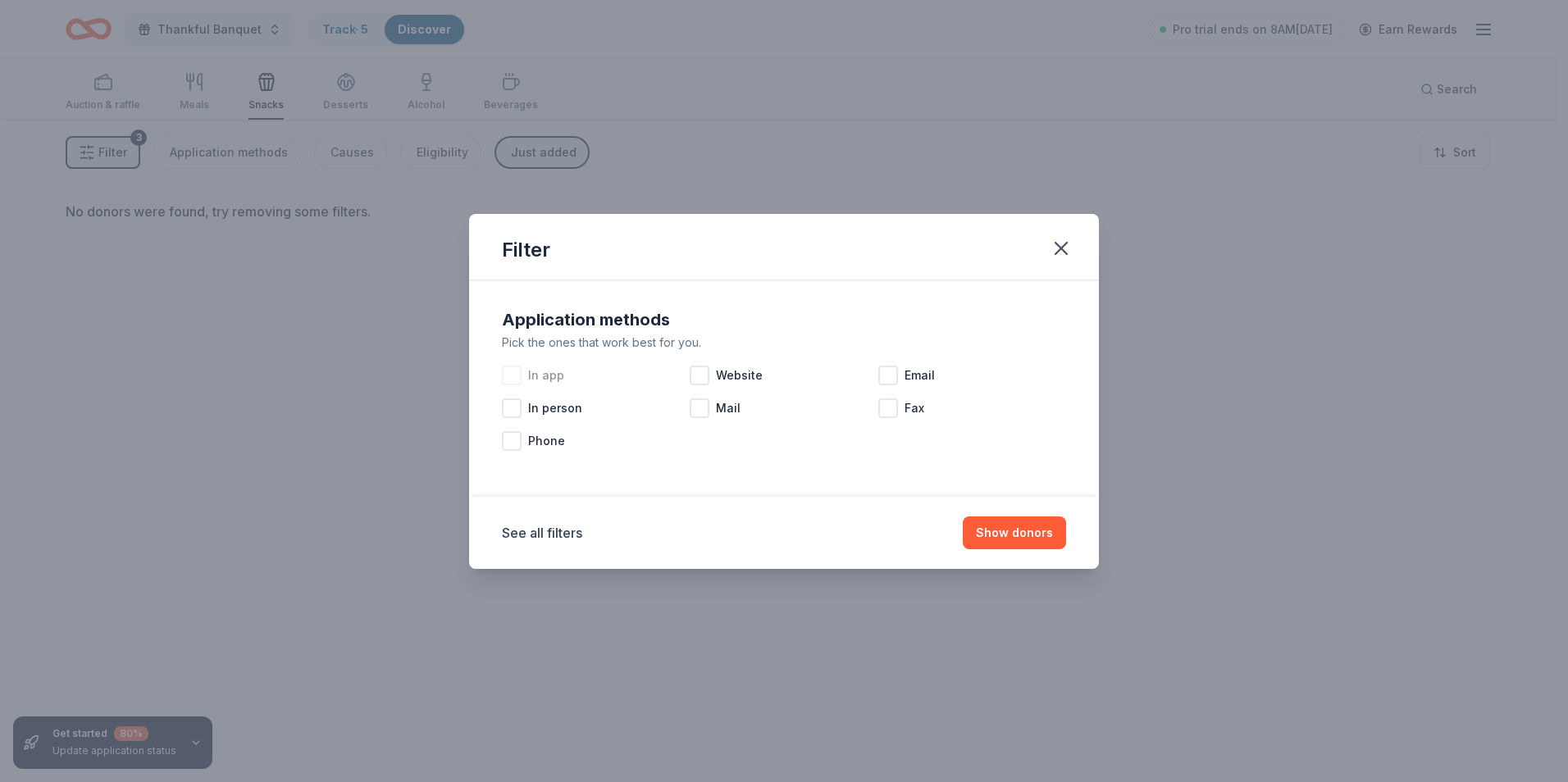
click at [515, 376] on div at bounding box center [511, 375] width 20 height 20
click at [1007, 536] on button "Show donors" at bounding box center [1014, 533] width 104 height 33
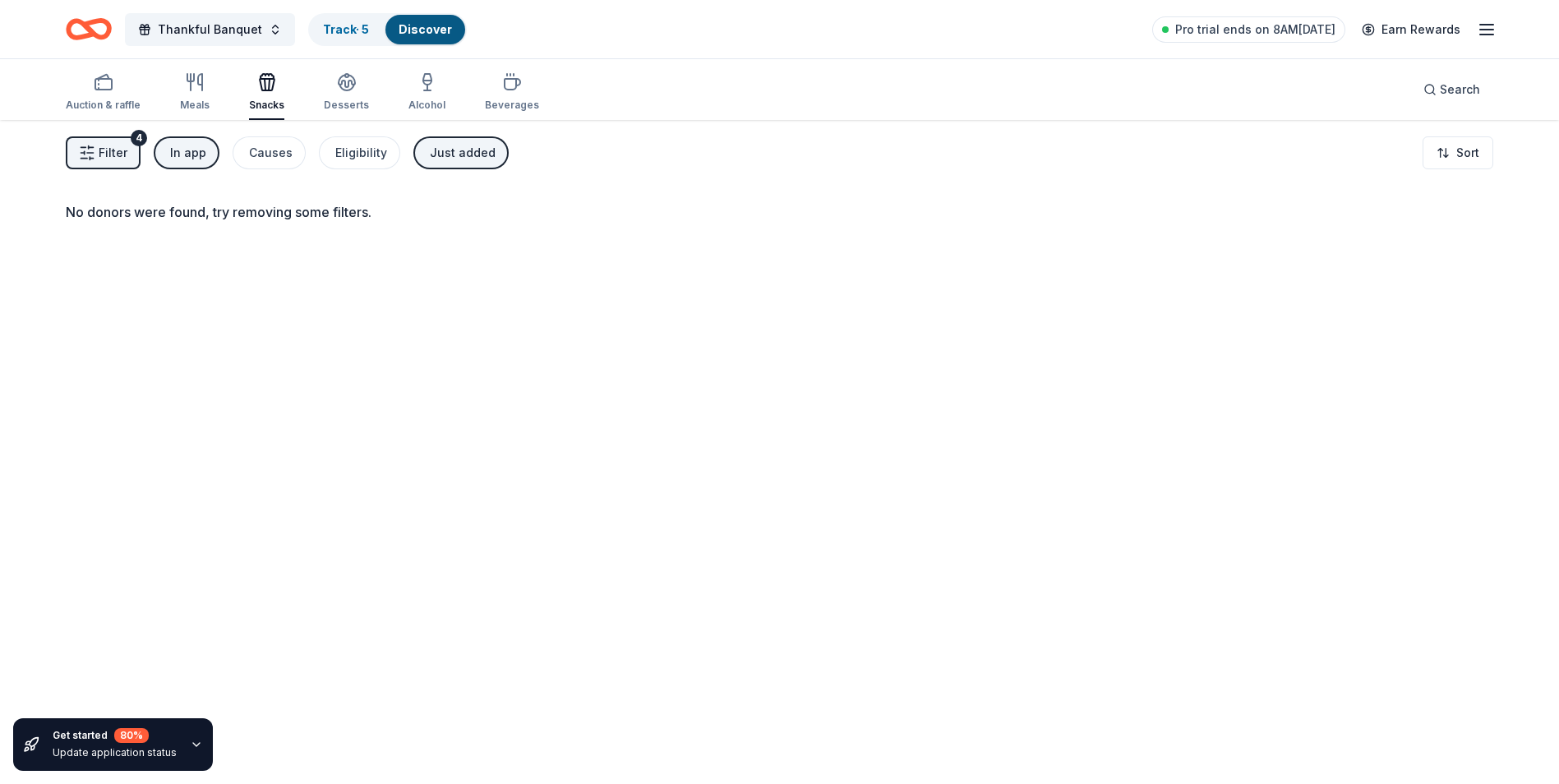
click at [439, 148] on div "Just added" at bounding box center [462, 153] width 66 height 20
click at [86, 97] on div "Auction & raffle" at bounding box center [103, 92] width 75 height 39
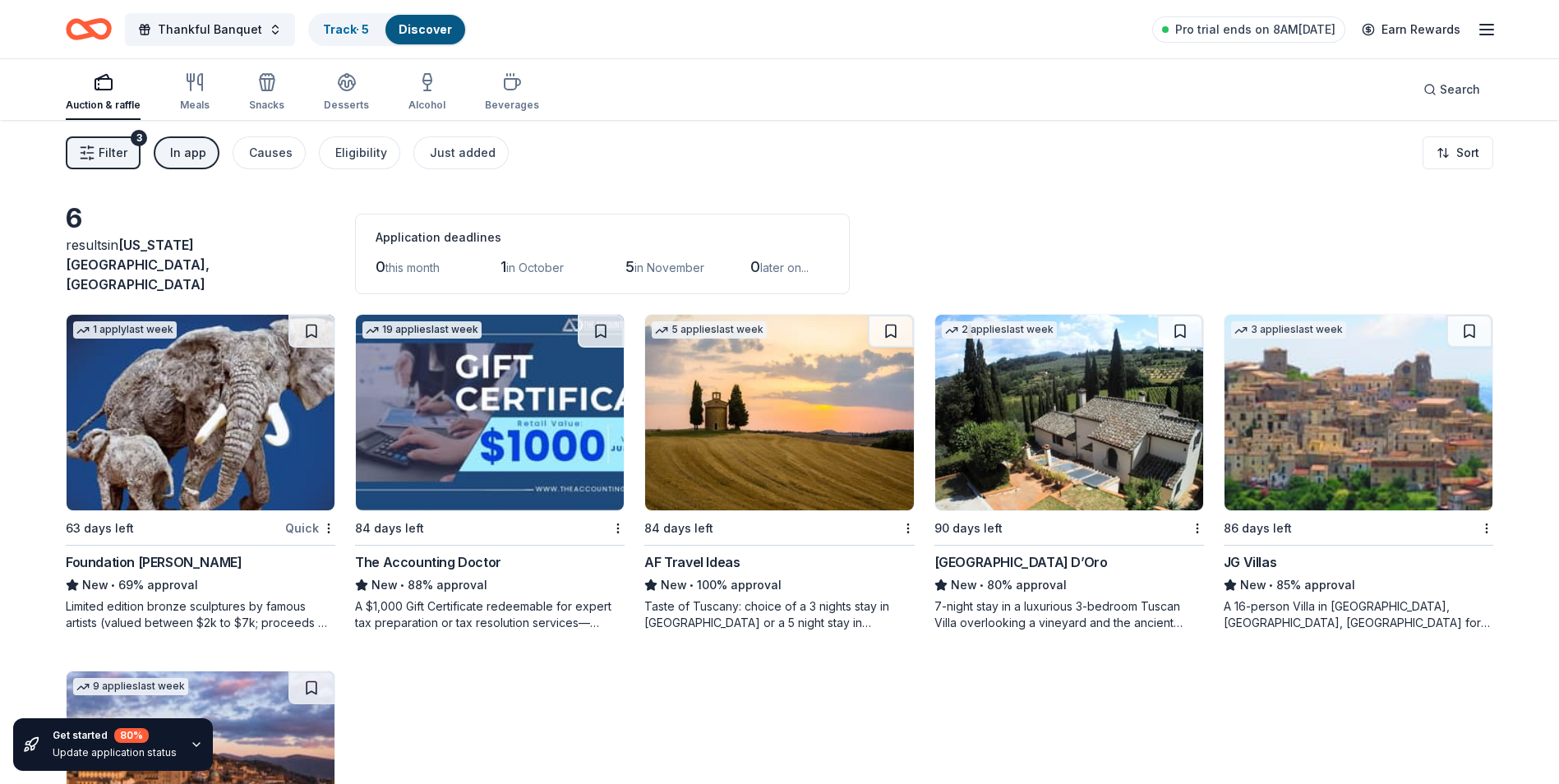
click at [181, 153] on div "In app" at bounding box center [188, 153] width 36 height 20
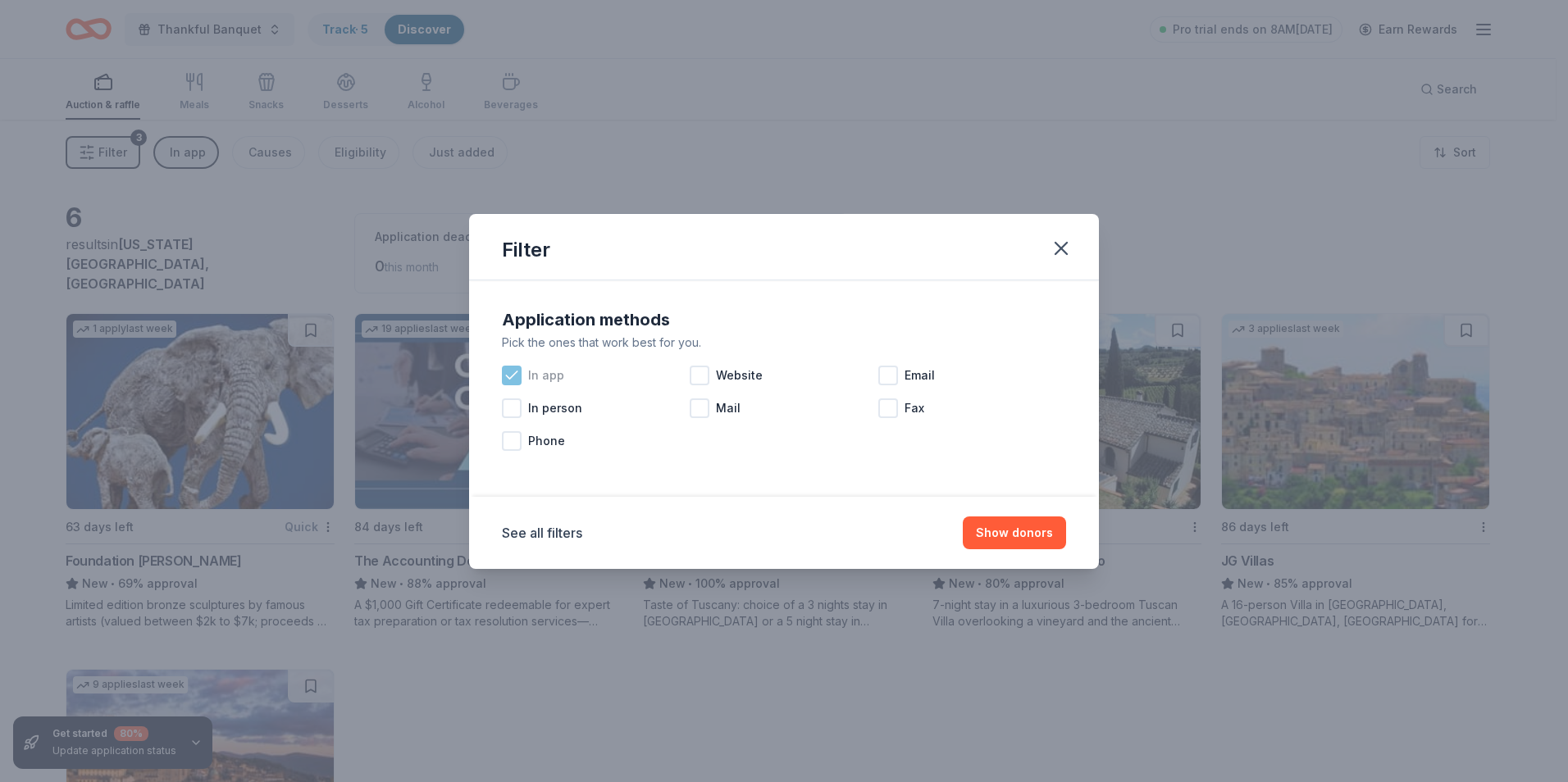
click at [507, 374] on icon at bounding box center [511, 375] width 16 height 16
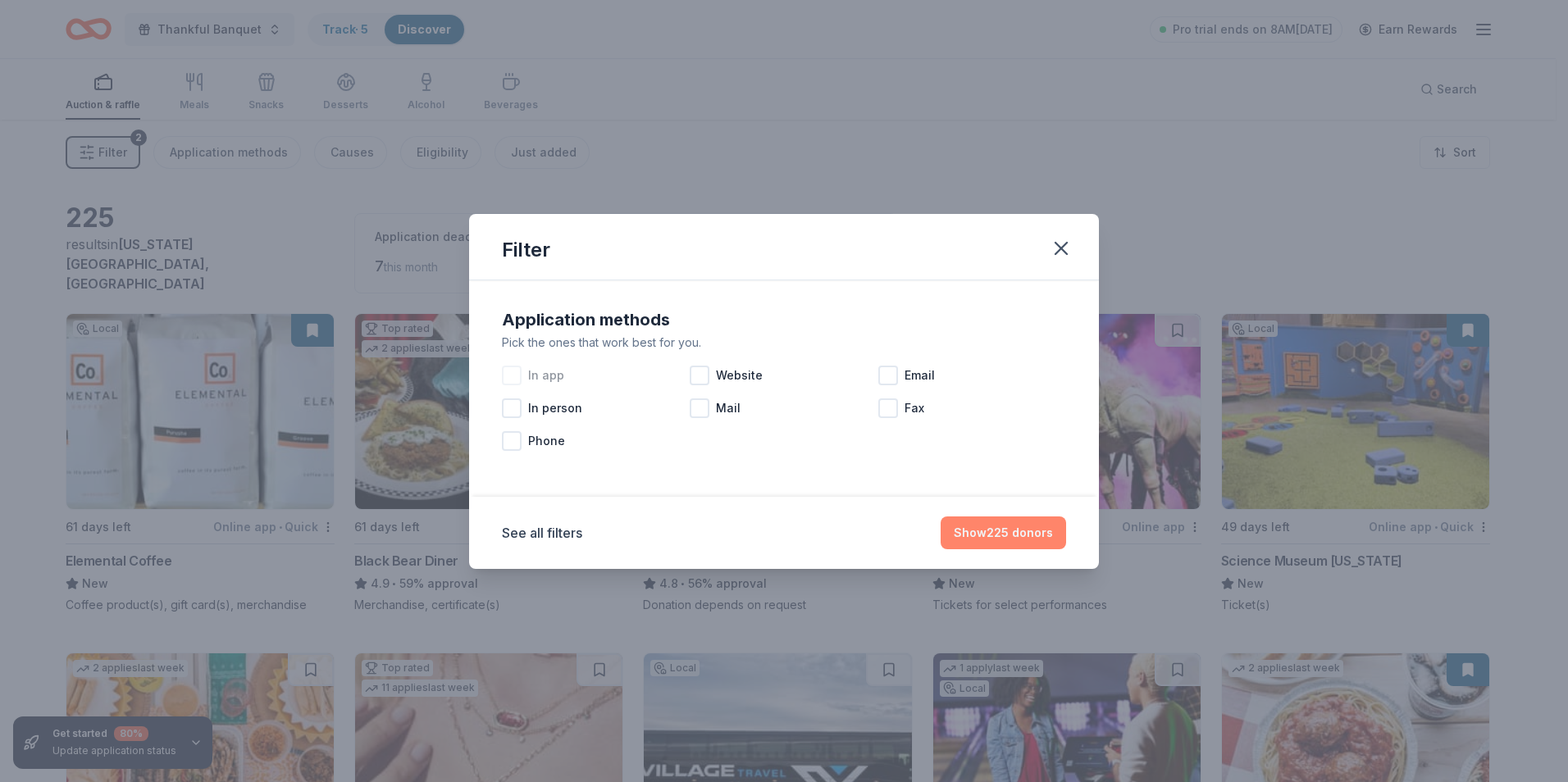
click at [1002, 531] on button "Show 225 donors" at bounding box center [1003, 533] width 126 height 33
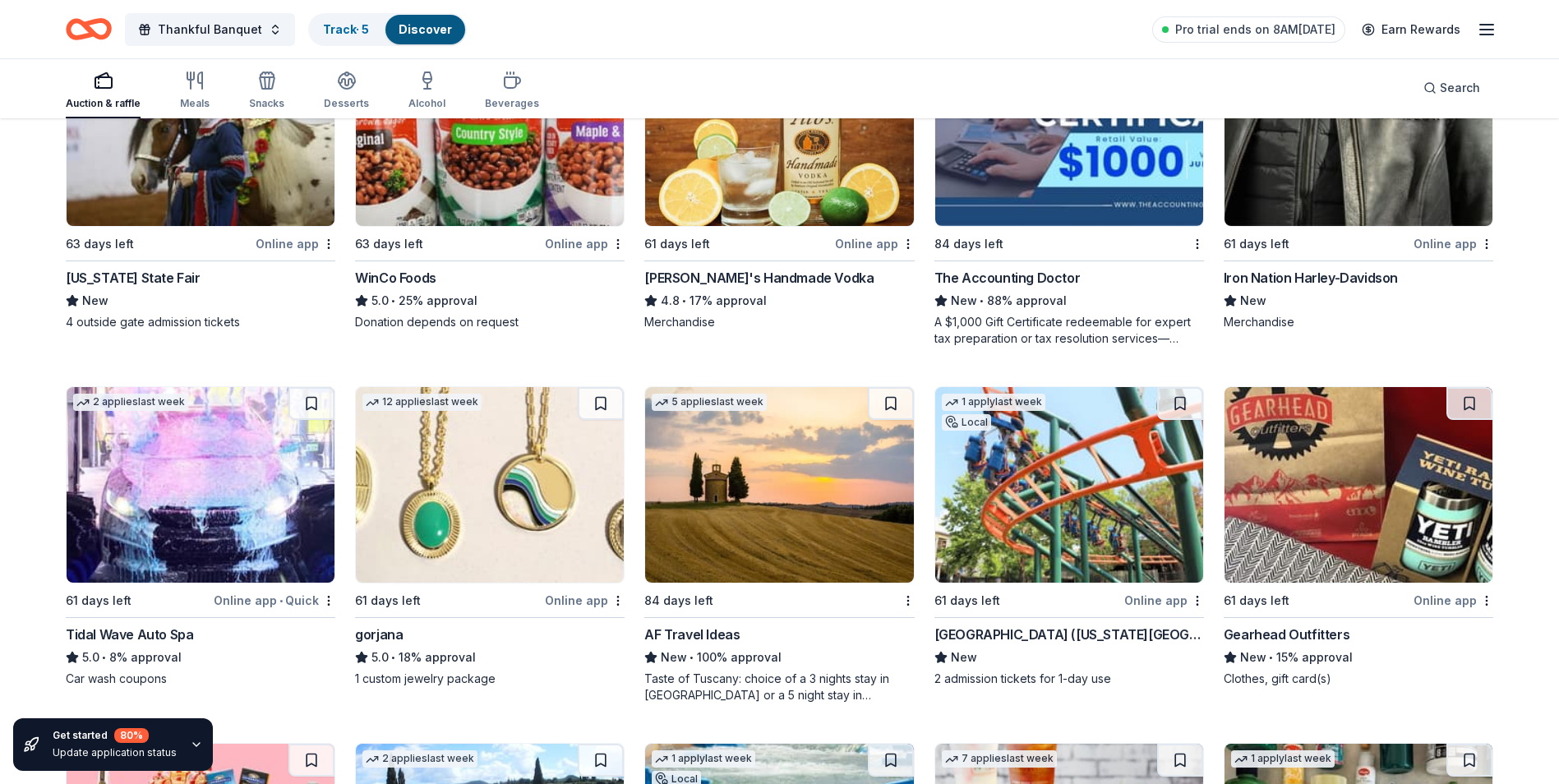
scroll to position [3123, 0]
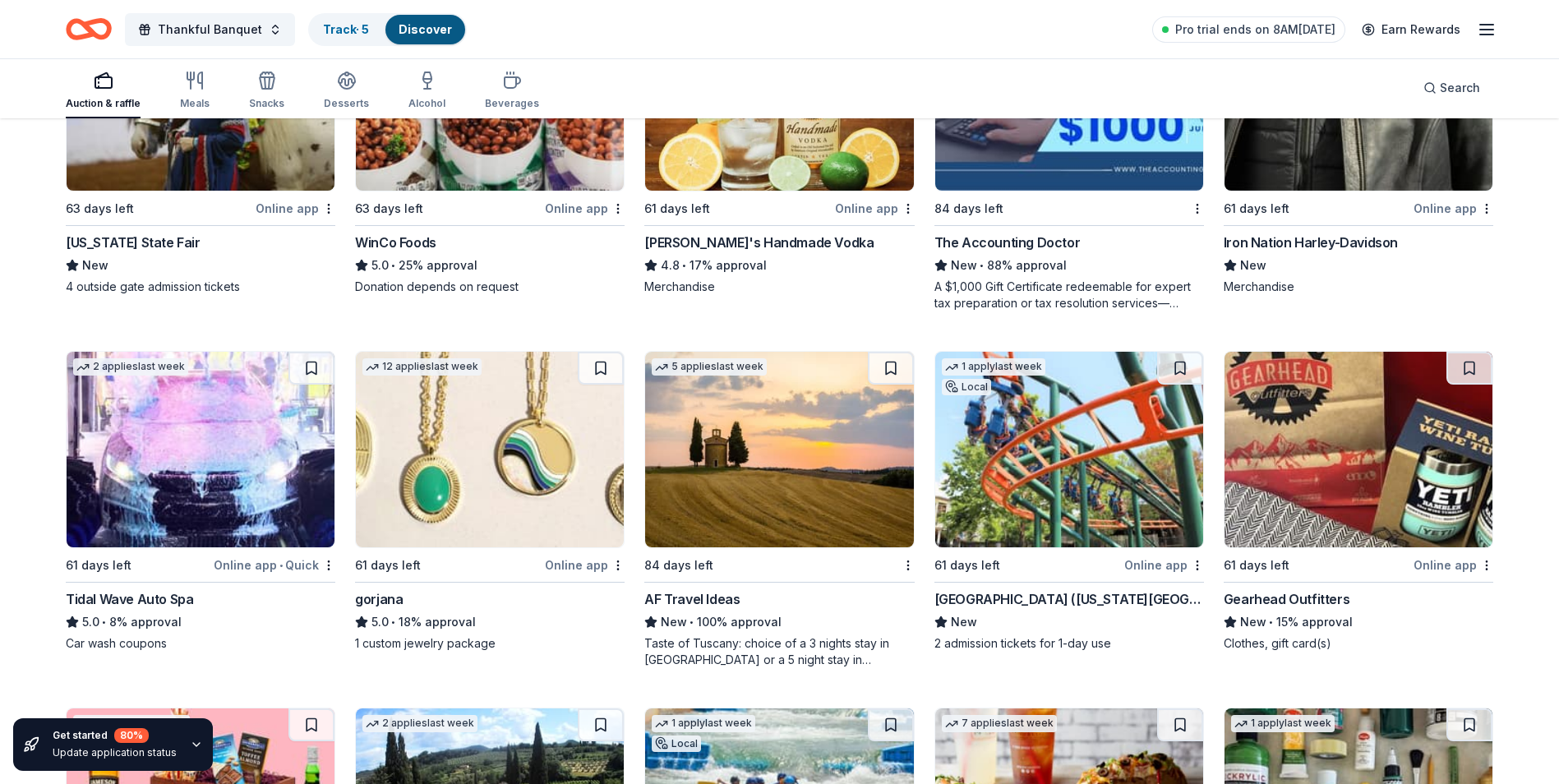
click at [309, 555] on div "Online app • Quick" at bounding box center [275, 565] width 122 height 21
click at [1075, 589] on div "Six Flags Frontier City (Oklahoma City)" at bounding box center [1069, 599] width 269 height 20
click at [1335, 461] on img at bounding box center [1358, 449] width 268 height 196
click at [571, 555] on div "Online app" at bounding box center [584, 565] width 80 height 21
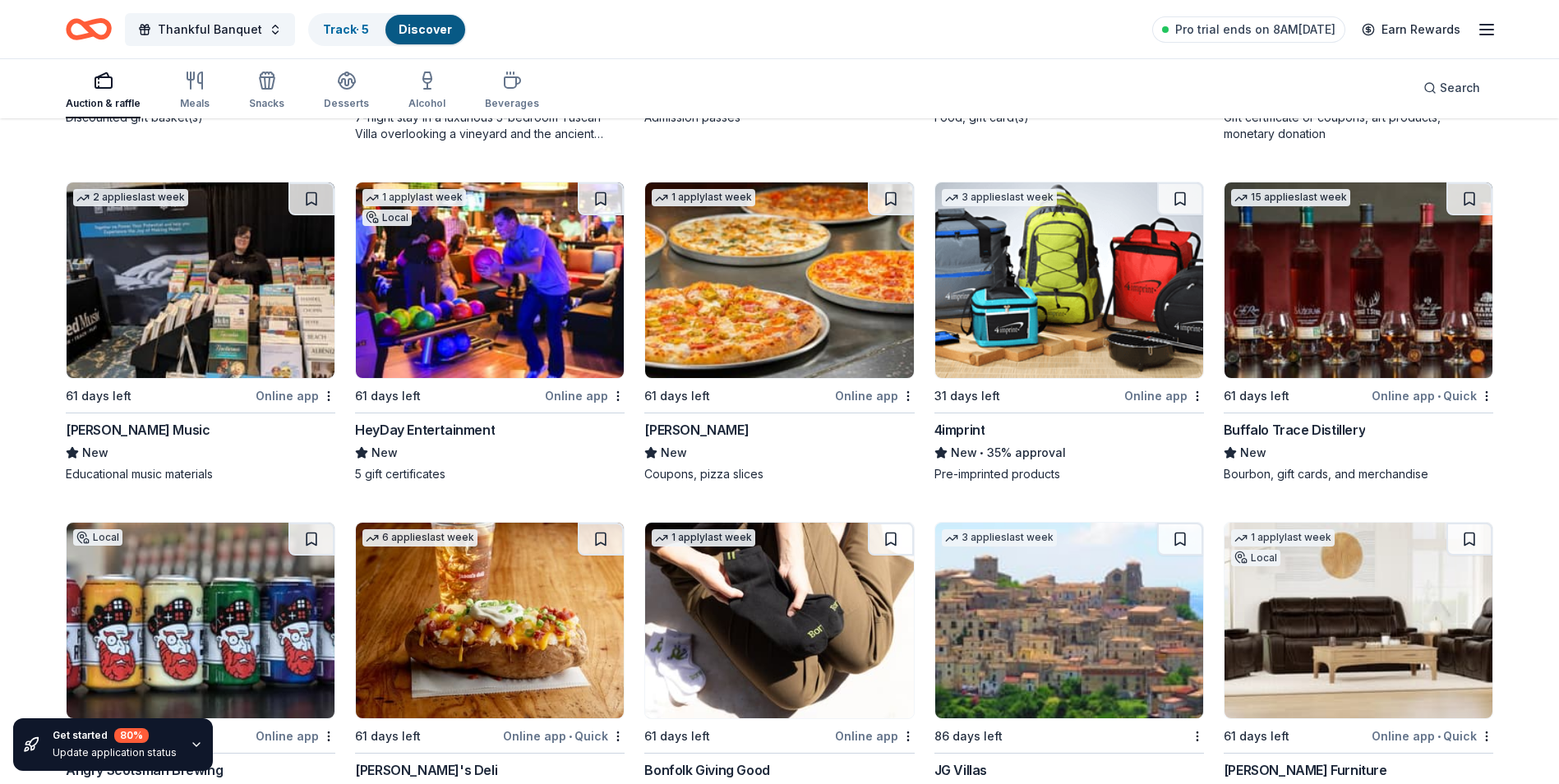
scroll to position [4060, 0]
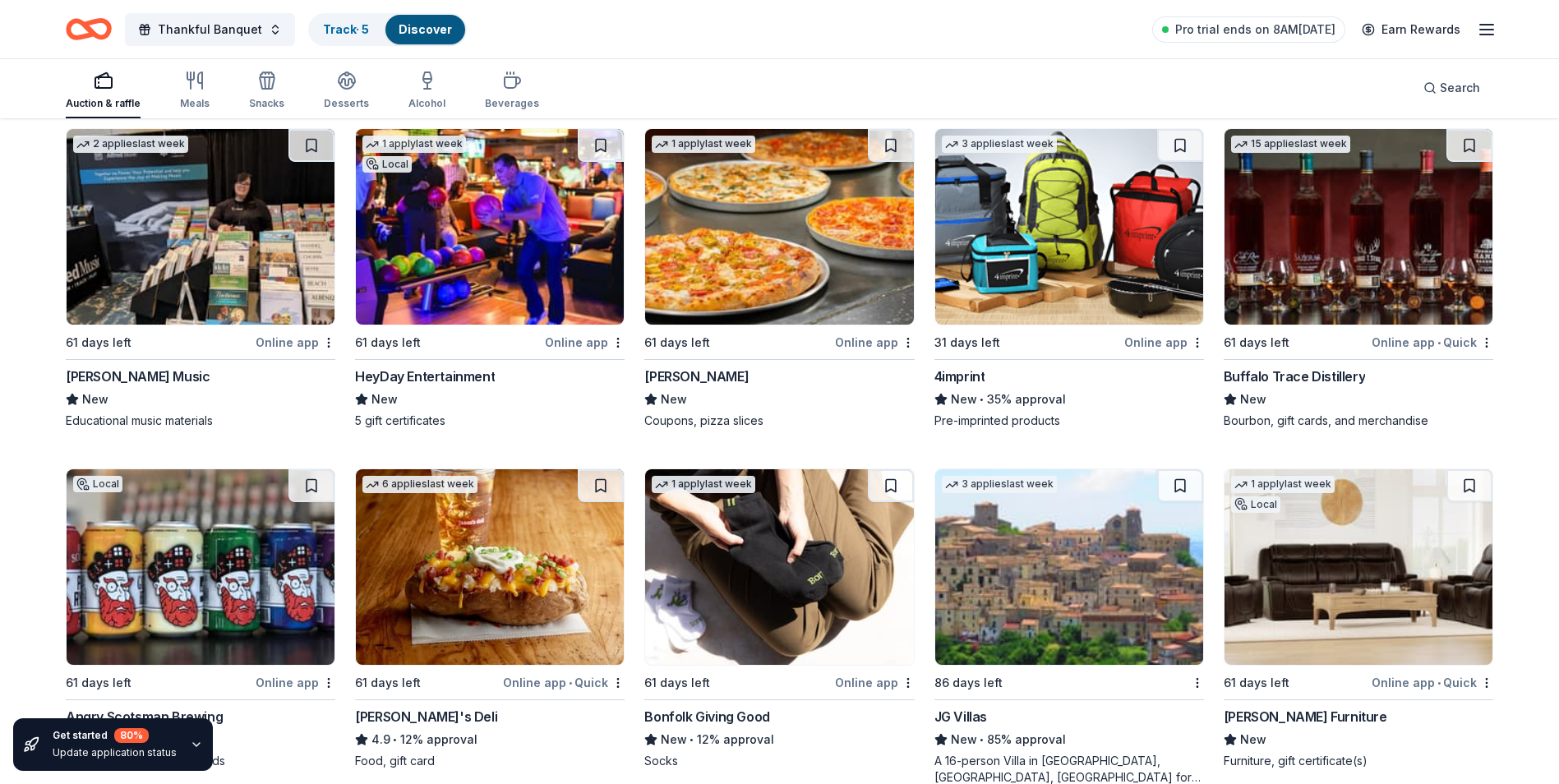
click at [952, 369] on div "4imprint" at bounding box center [959, 376] width 51 height 20
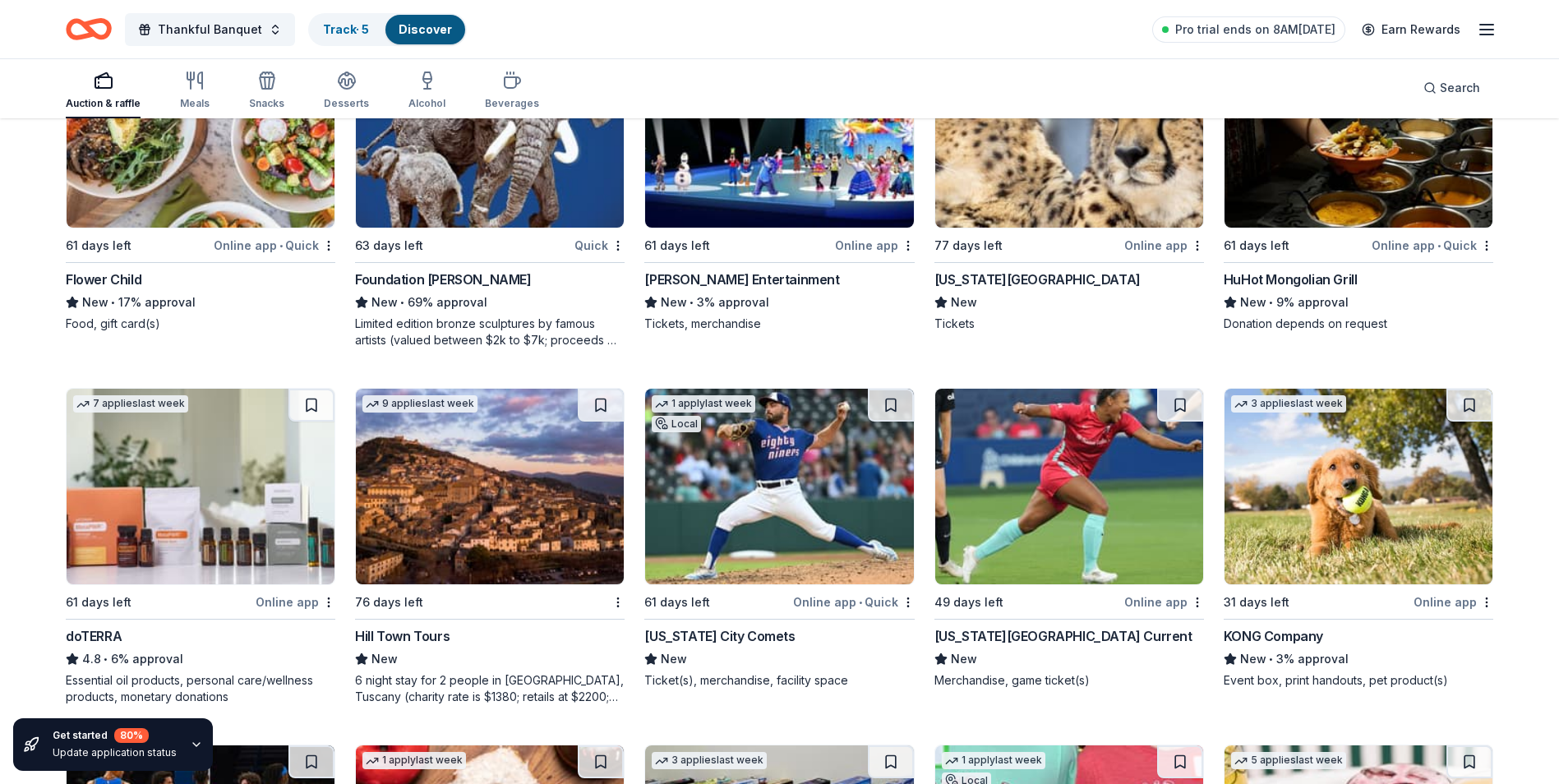
scroll to position [4871, 0]
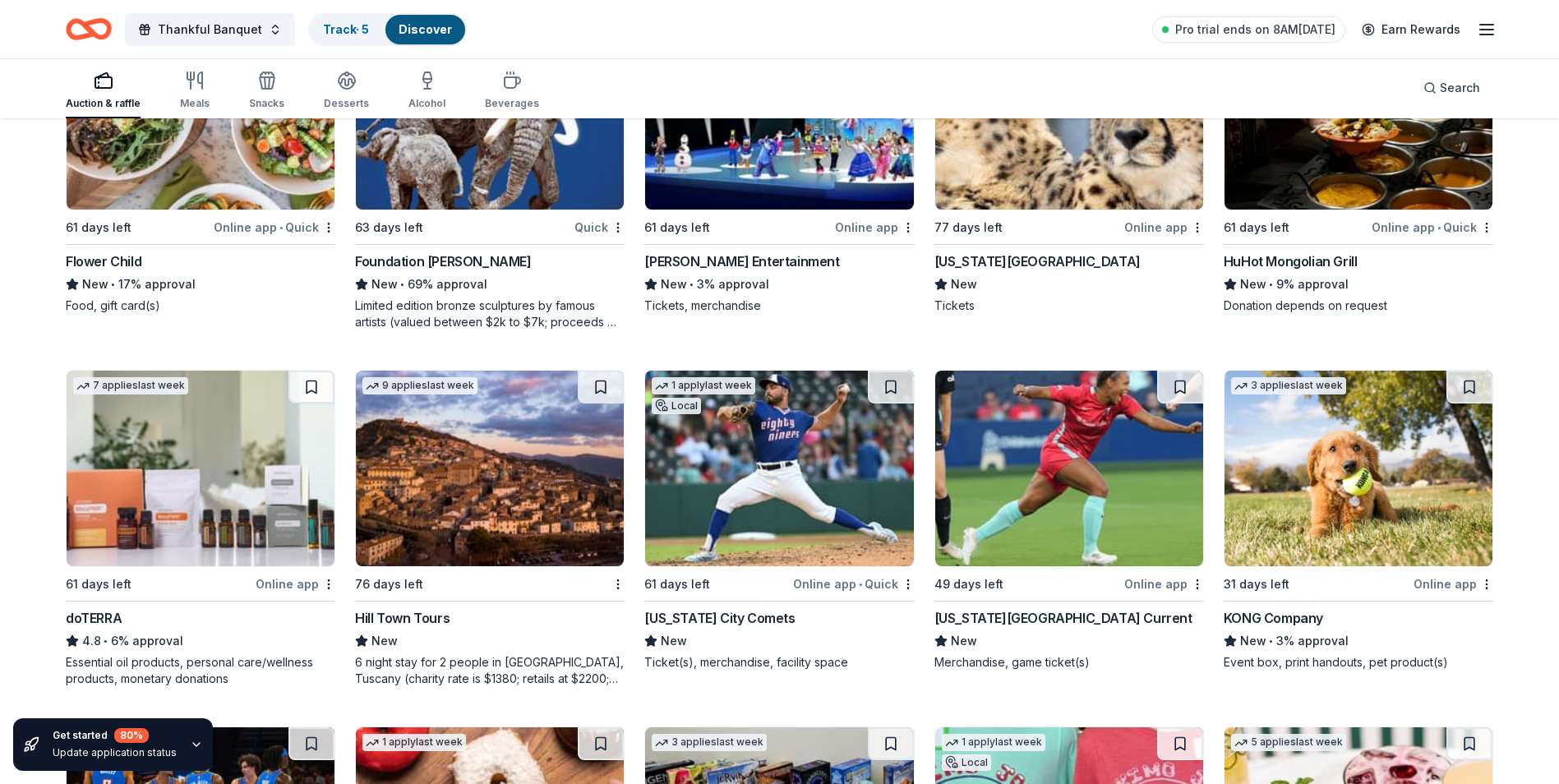
click at [837, 576] on div "Online app • Quick" at bounding box center [854, 584] width 122 height 21
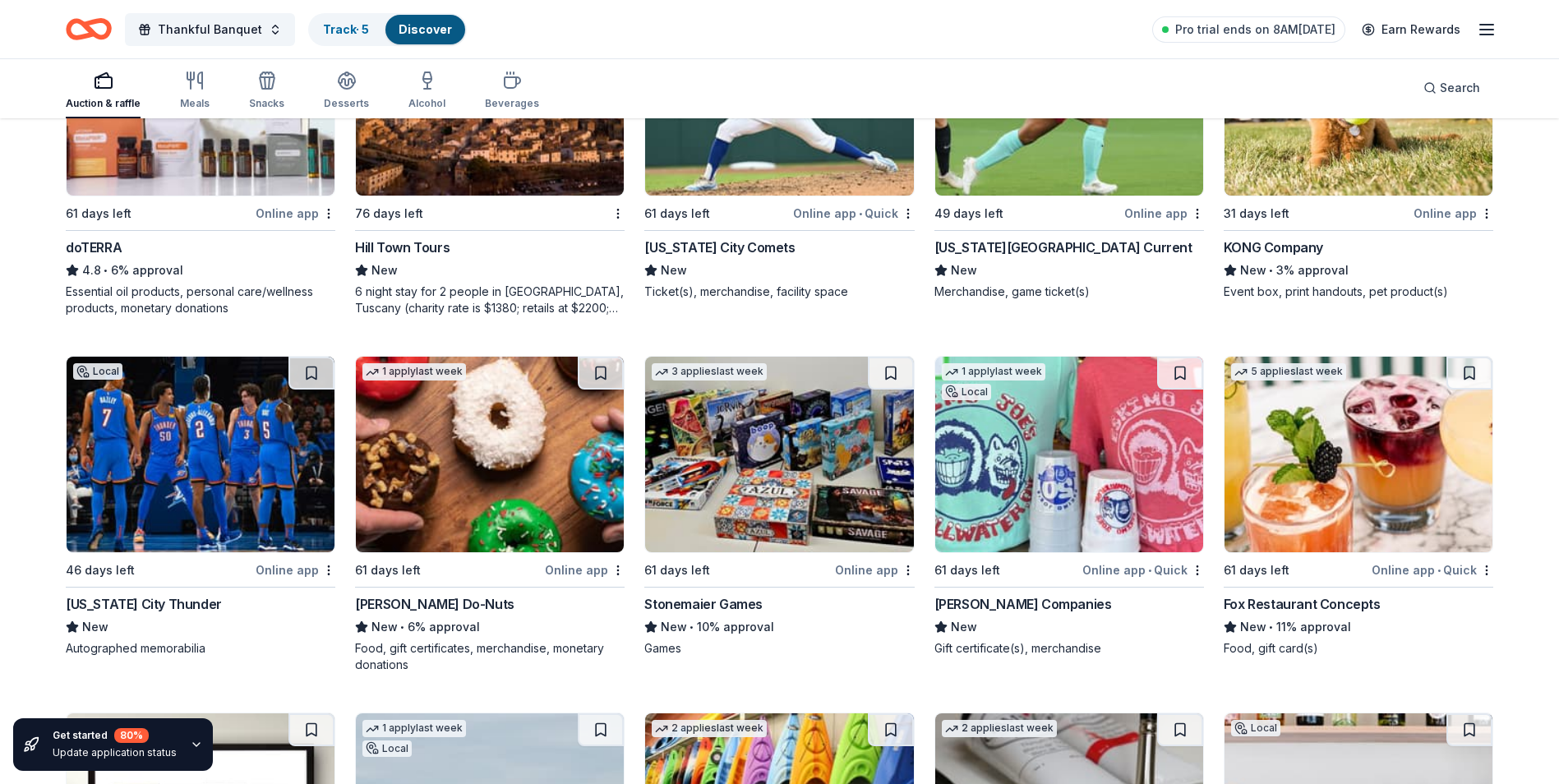
scroll to position [5259, 0]
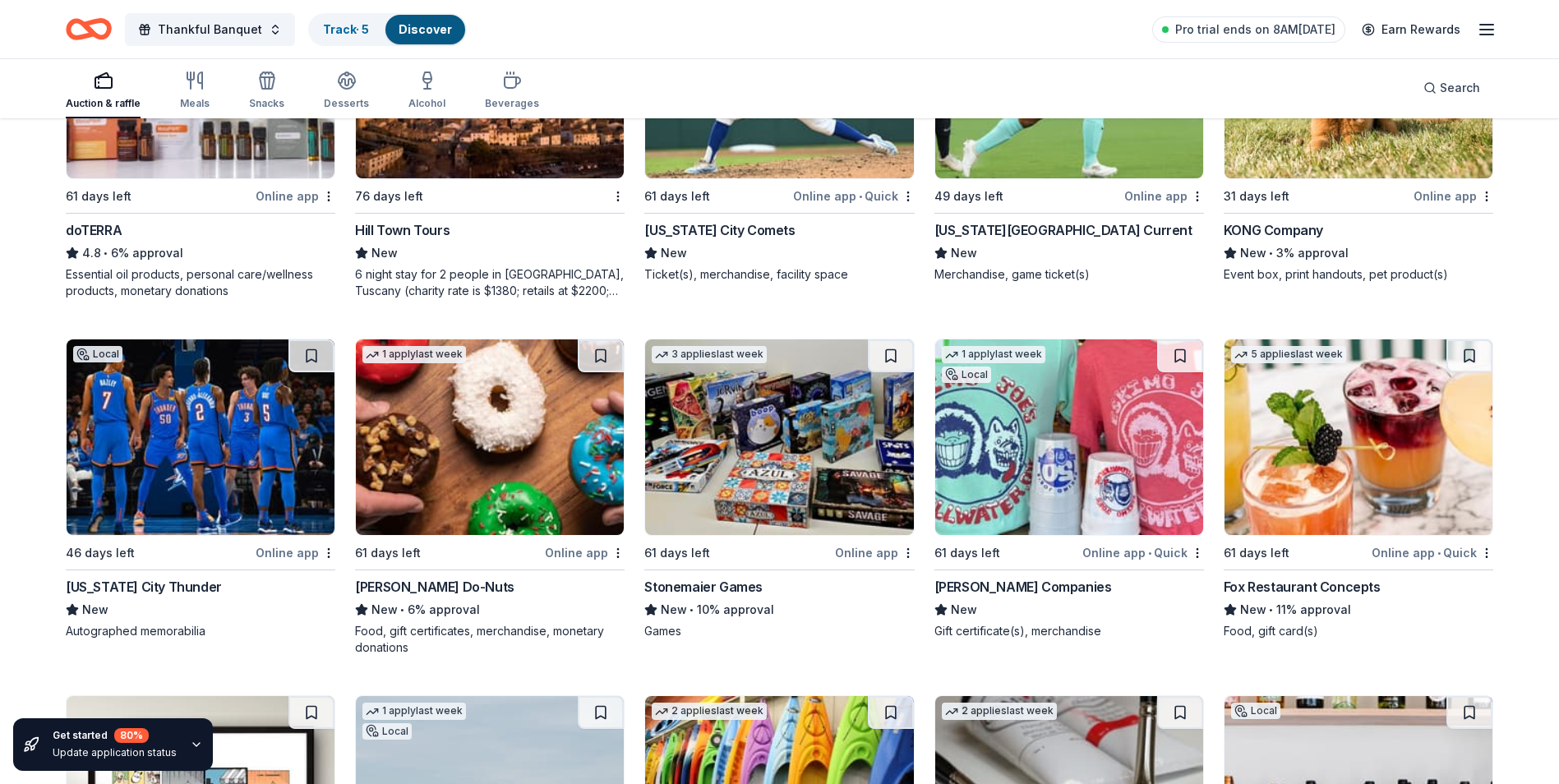
click at [165, 577] on div "Oklahoma City Thunder" at bounding box center [144, 587] width 156 height 20
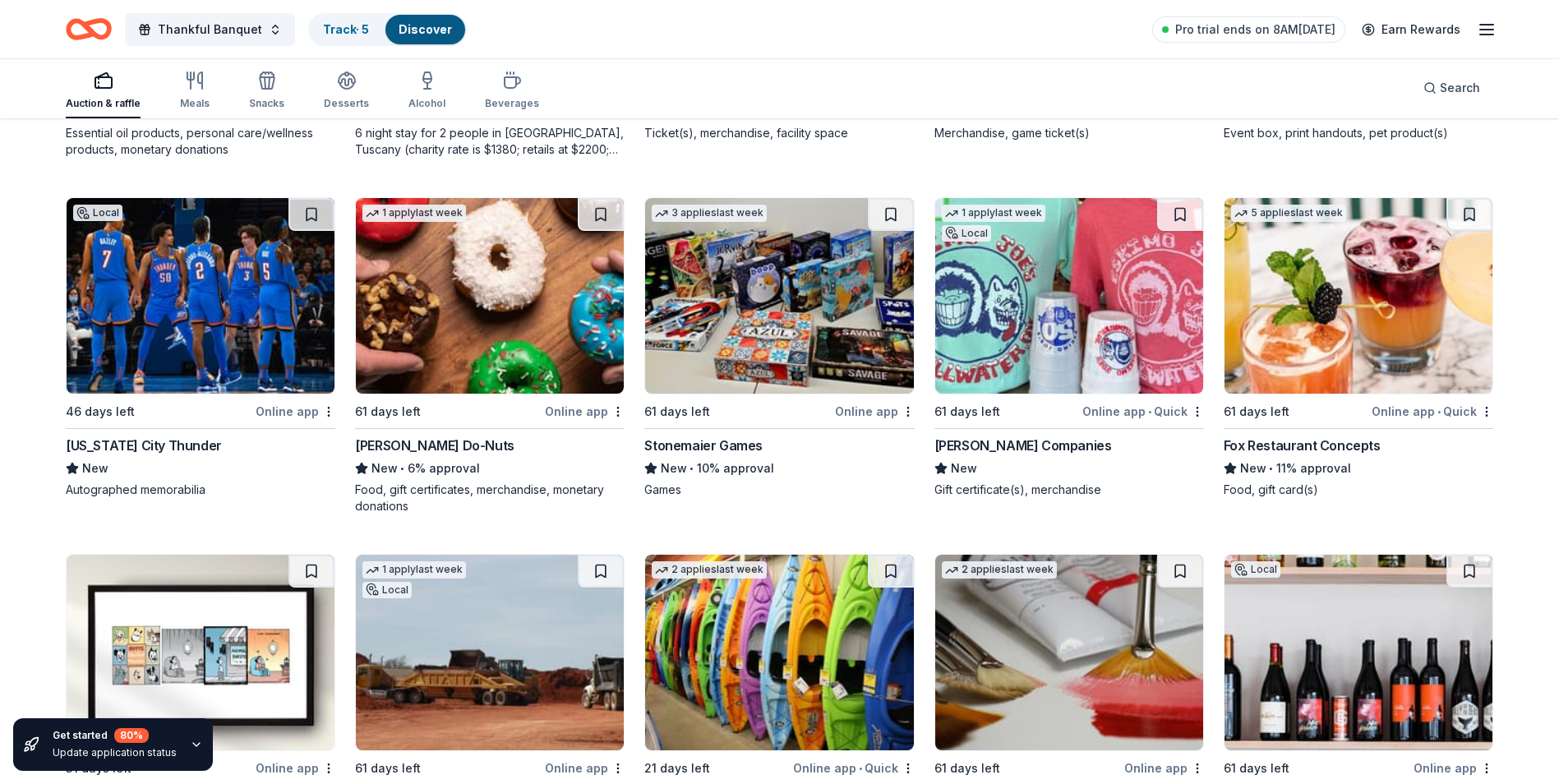
scroll to position [5806, 0]
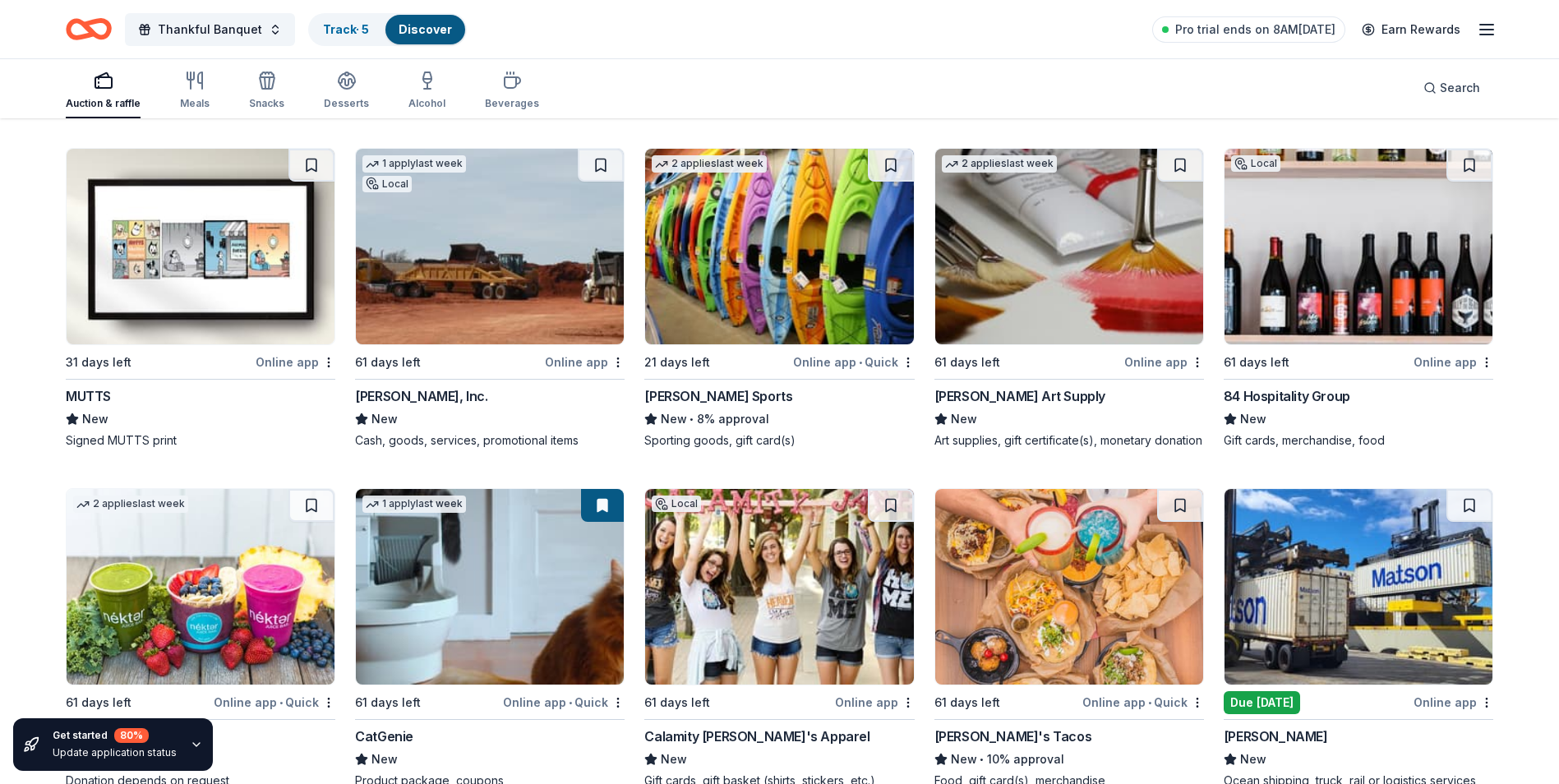
click at [708, 387] on div "Dunham's Sports" at bounding box center [718, 395] width 148 height 20
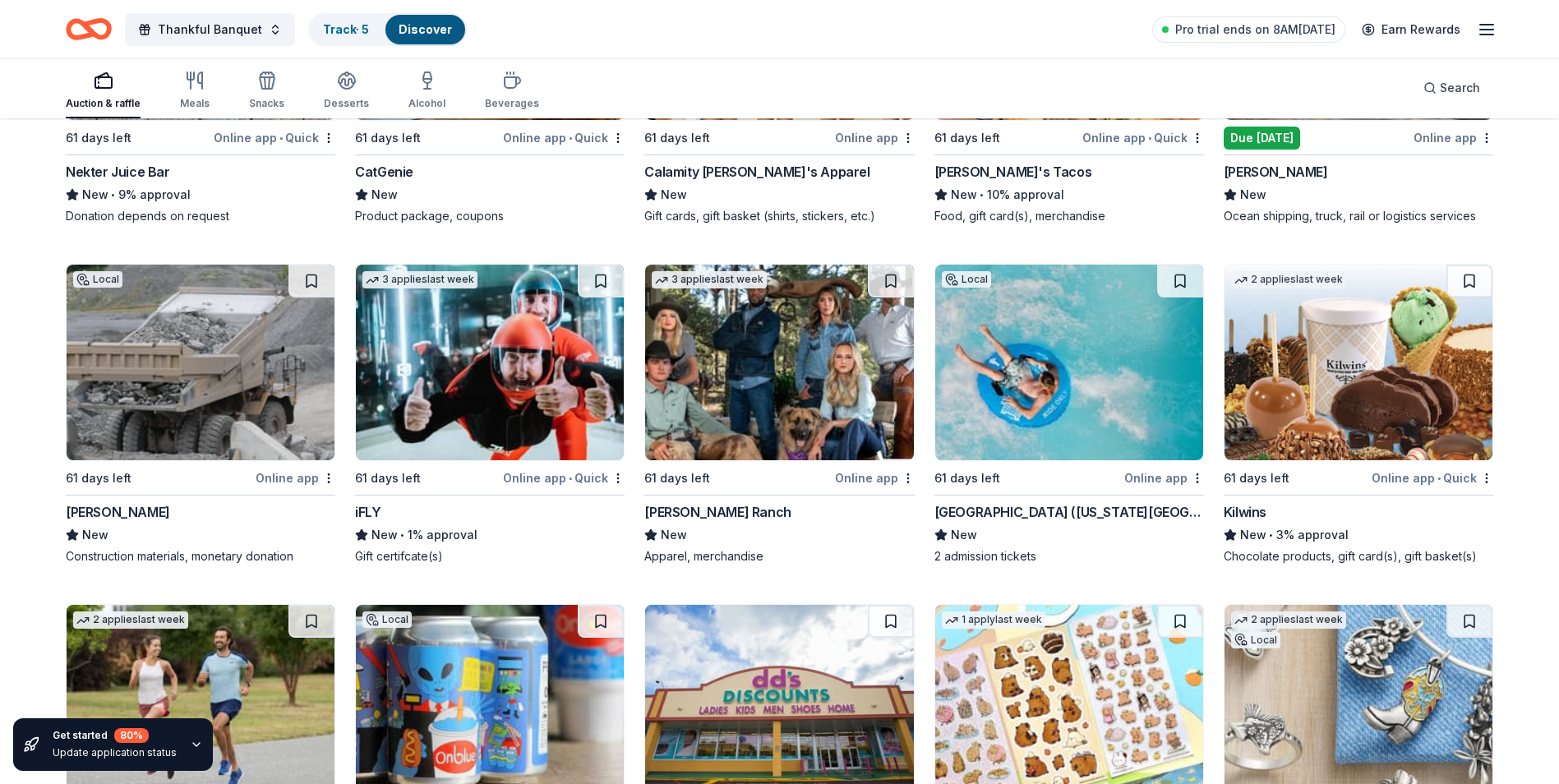
scroll to position [6512, 0]
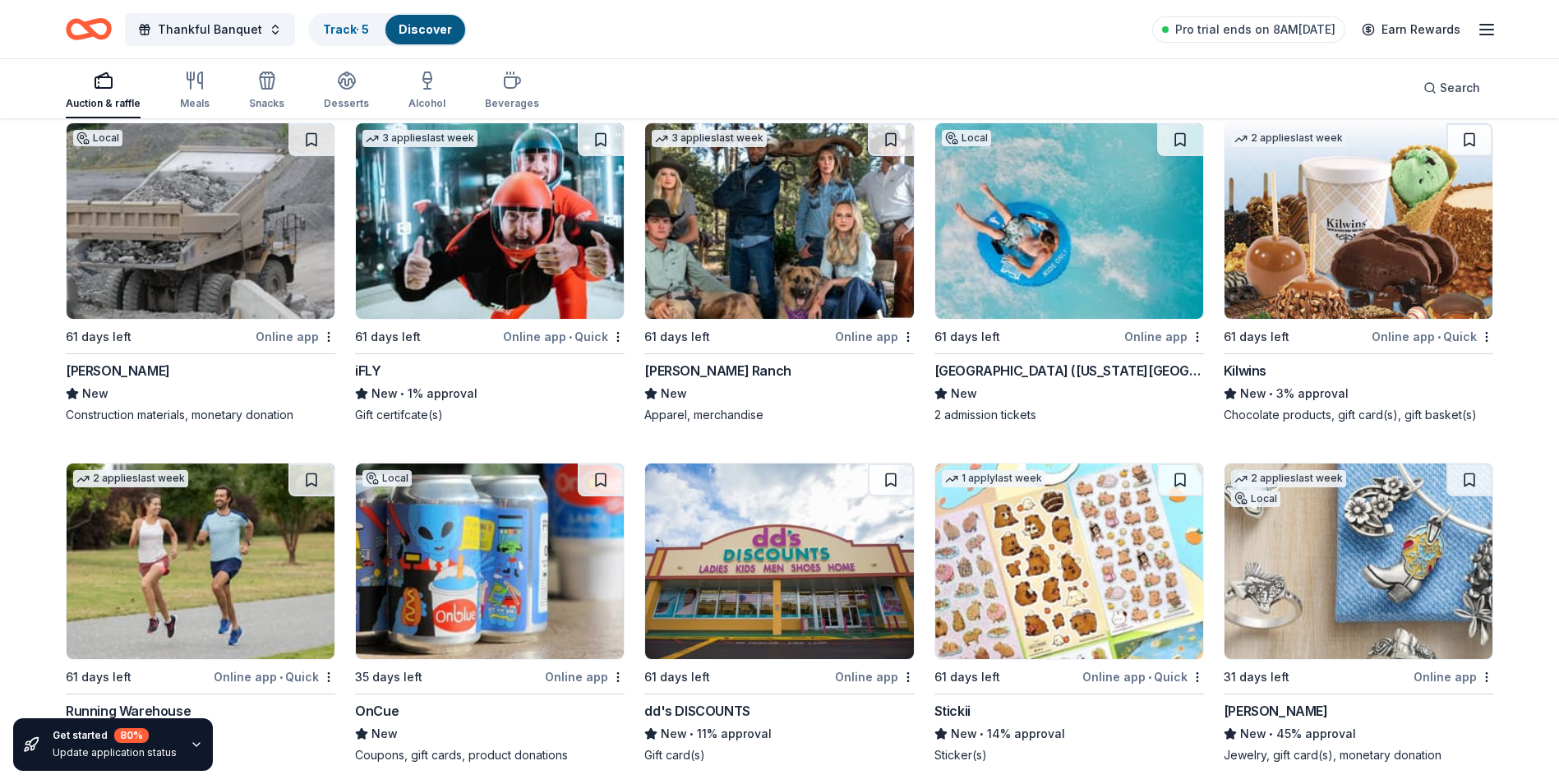
click at [363, 375] on div "iFLY" at bounding box center [368, 371] width 26 height 20
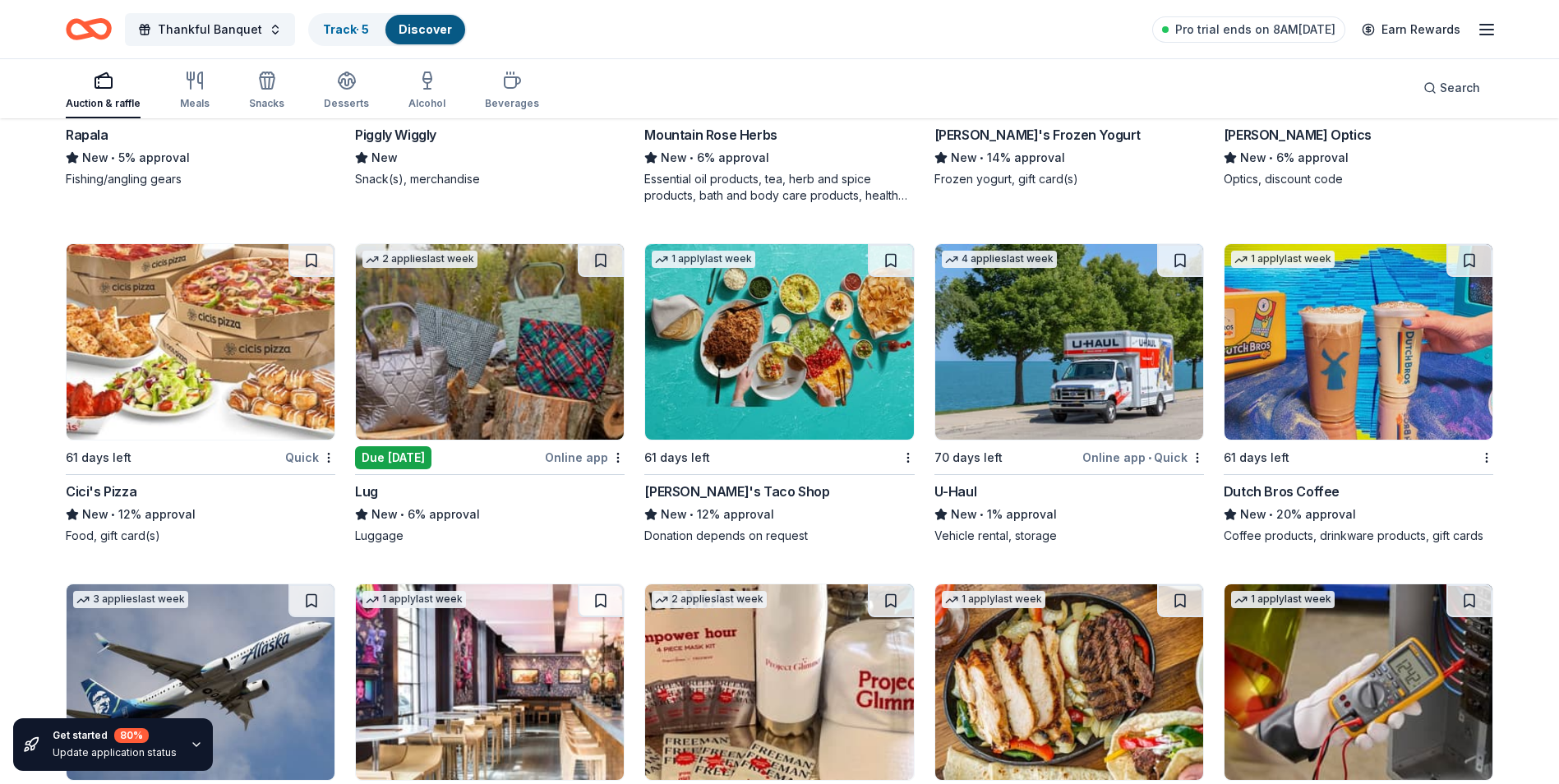
scroll to position [8447, 0]
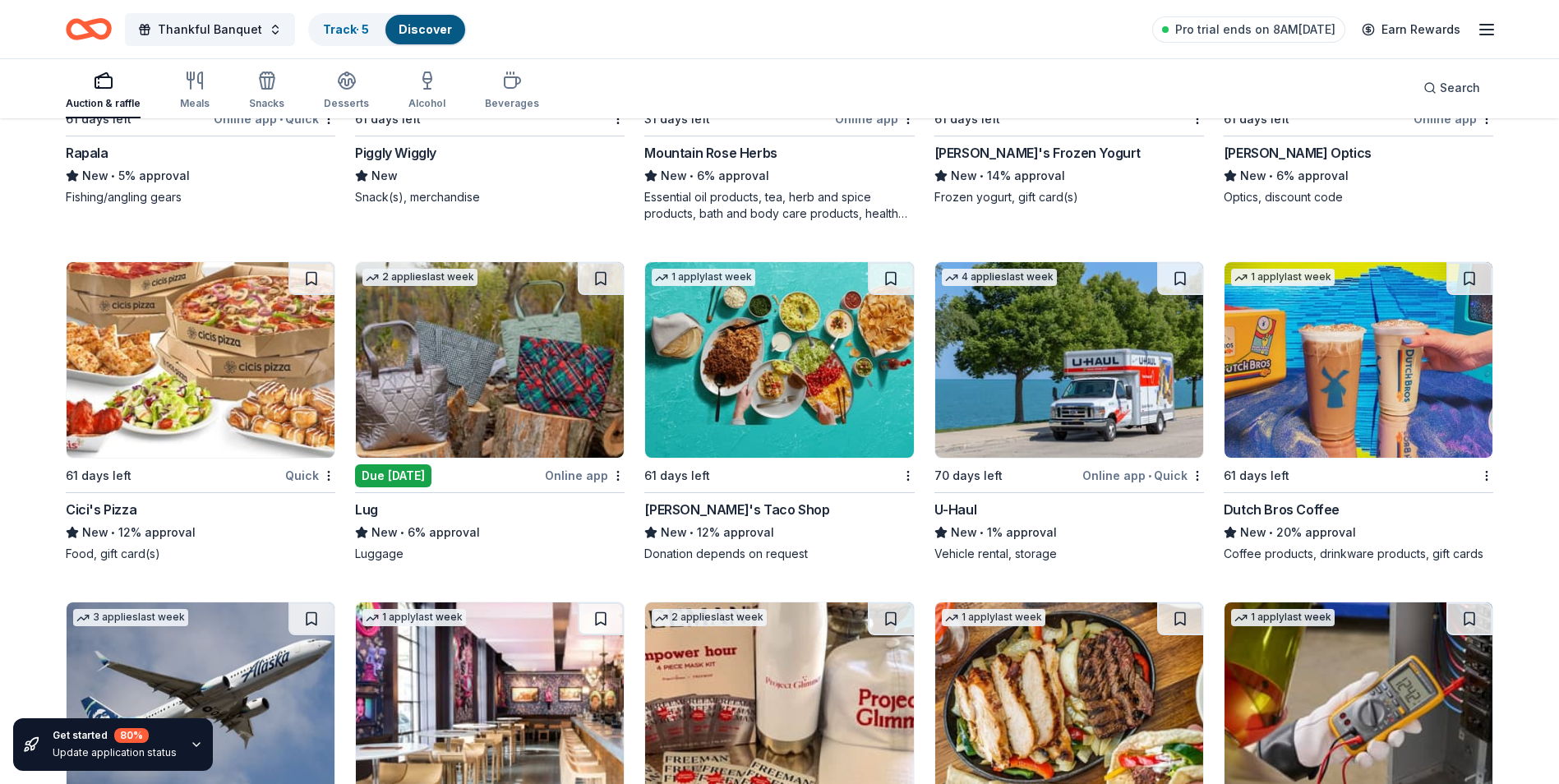
click at [463, 374] on img at bounding box center [490, 360] width 268 height 196
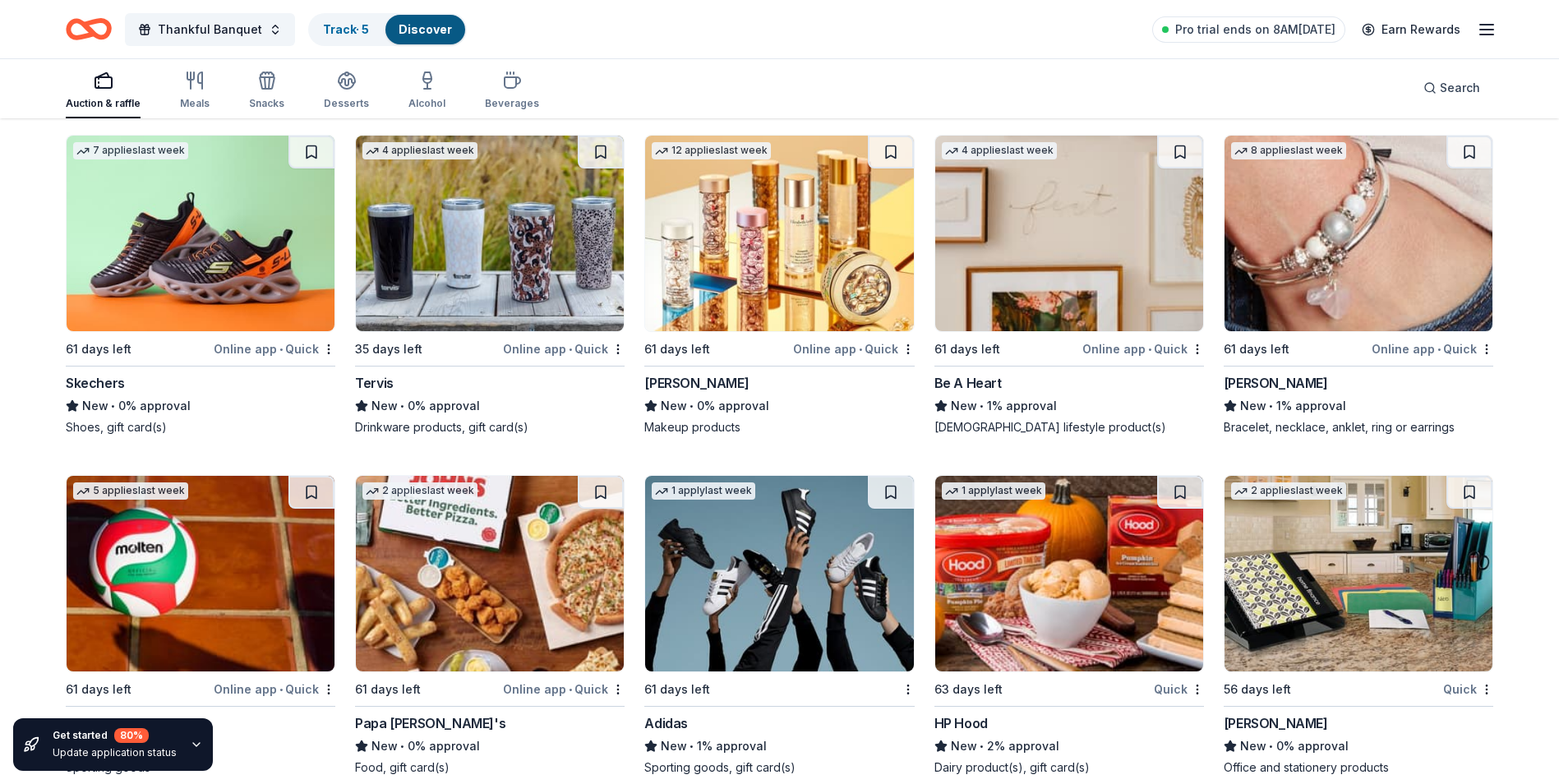
scroll to position [15249, 0]
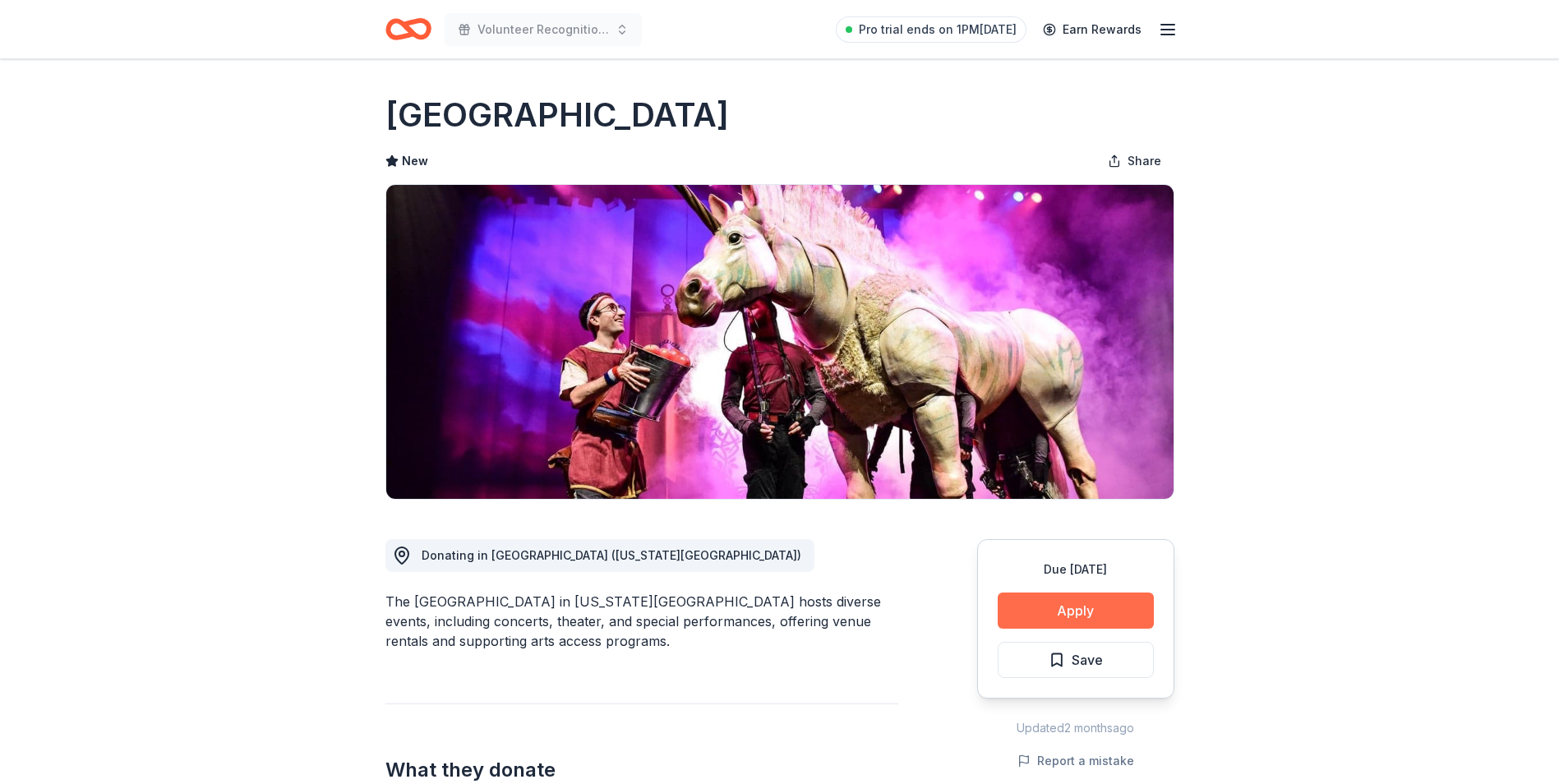
click at [1068, 616] on button "Apply" at bounding box center [1076, 611] width 156 height 36
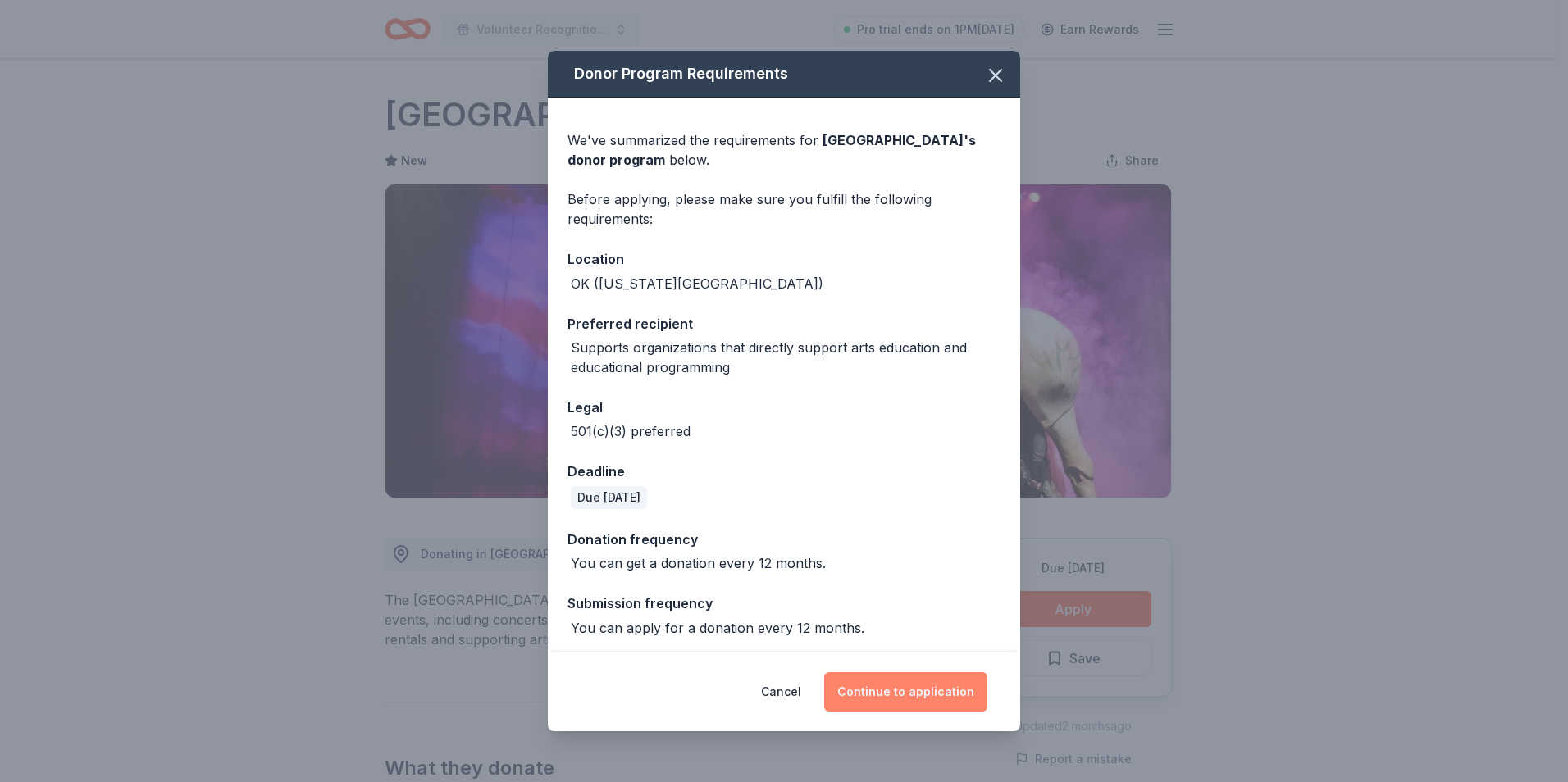
click at [904, 696] on button "Continue to application" at bounding box center [906, 692] width 163 height 39
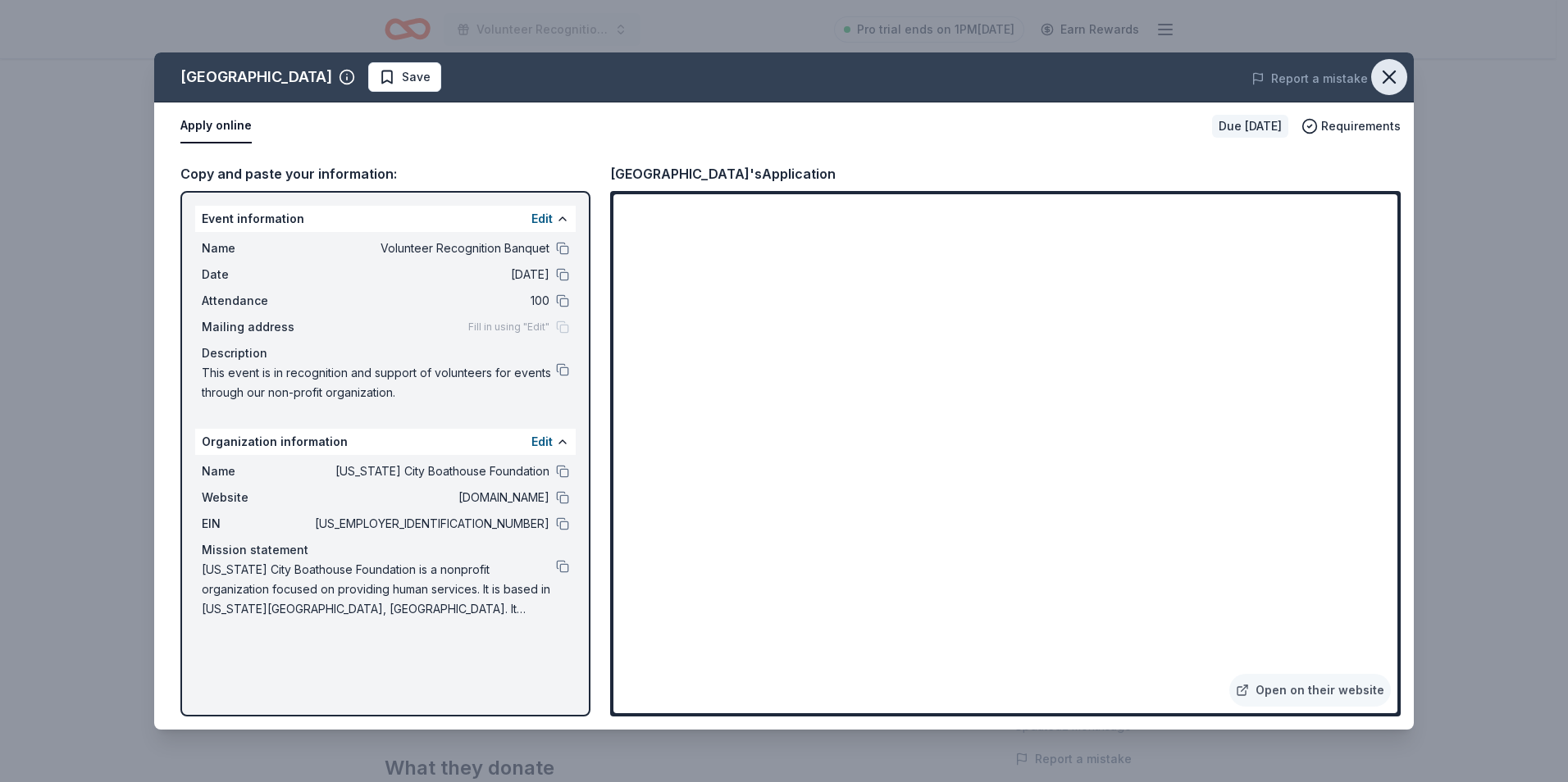
click at [1399, 68] on icon "button" at bounding box center [1388, 77] width 23 height 23
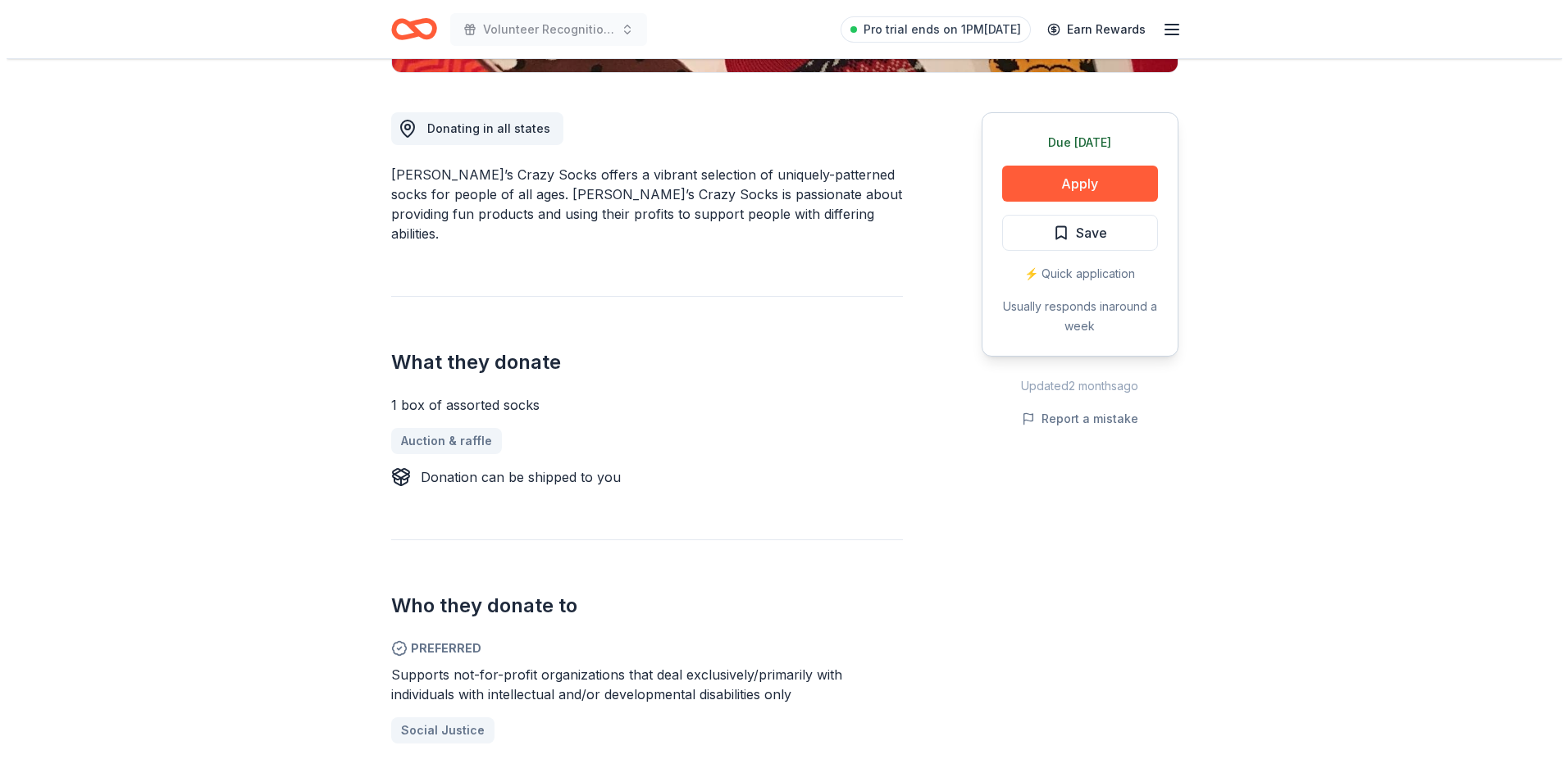
scroll to position [465, 0]
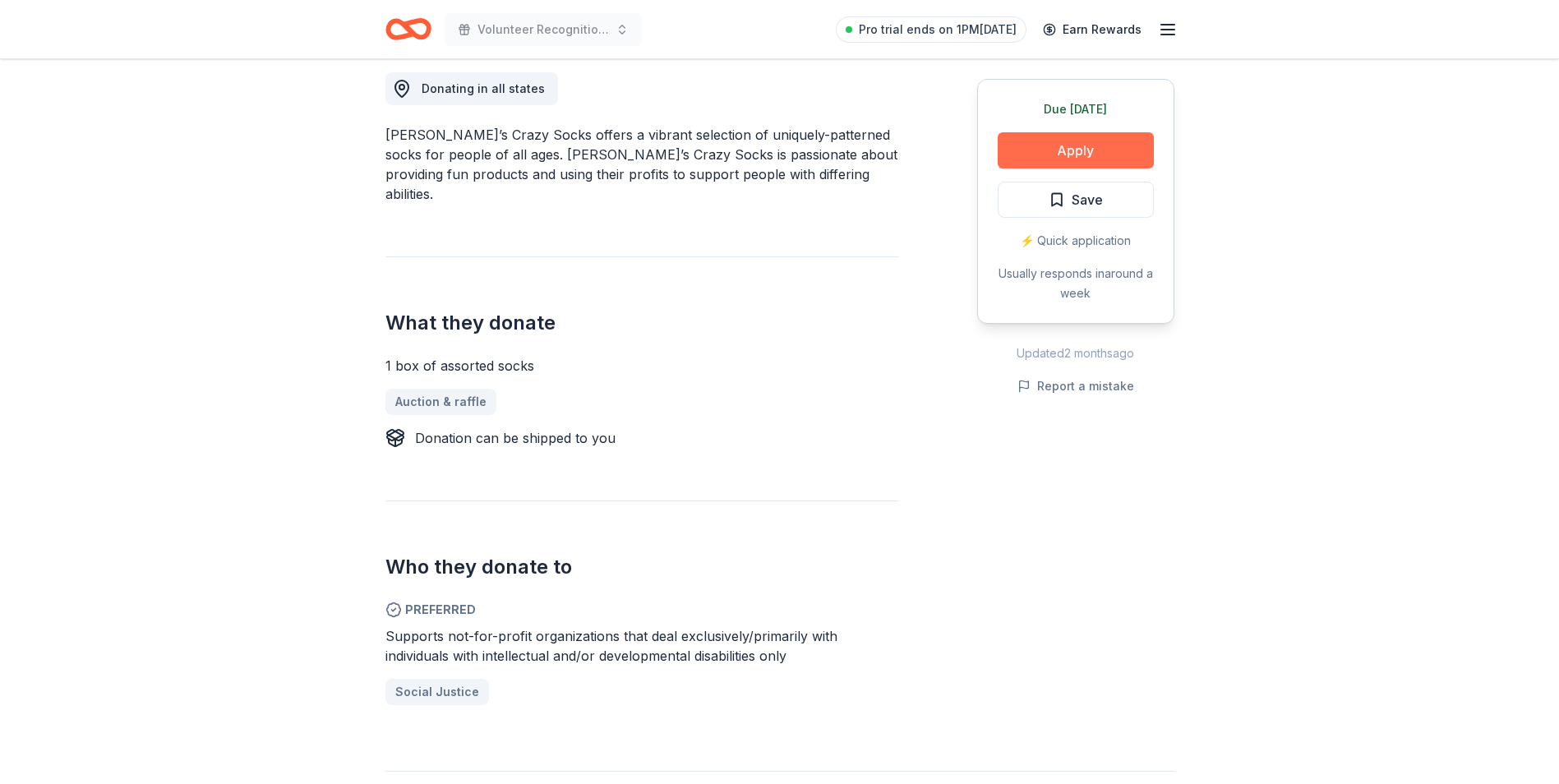
click at [1061, 147] on button "Apply" at bounding box center [1076, 150] width 156 height 36
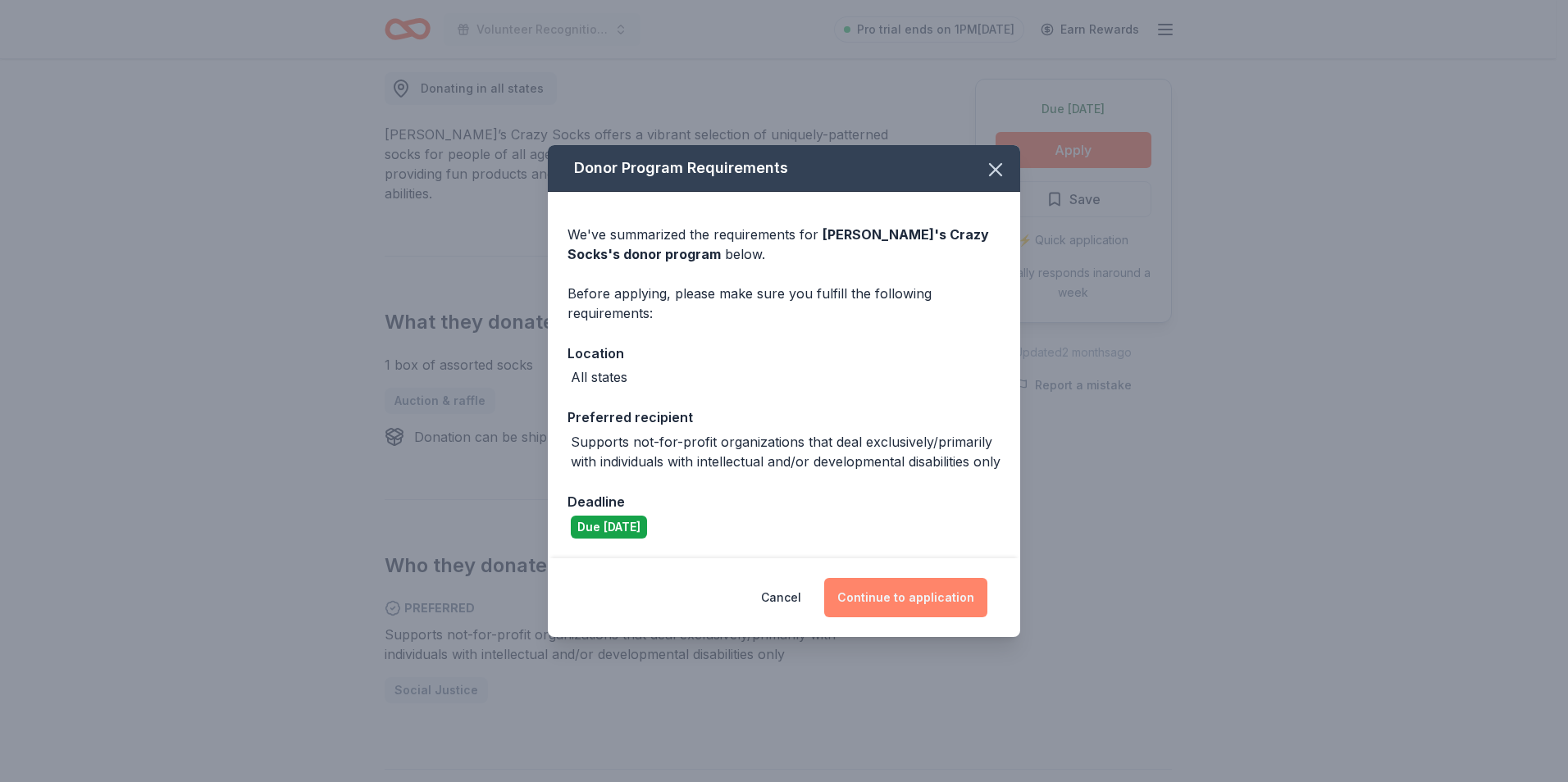
click at [902, 599] on button "Continue to application" at bounding box center [906, 597] width 163 height 39
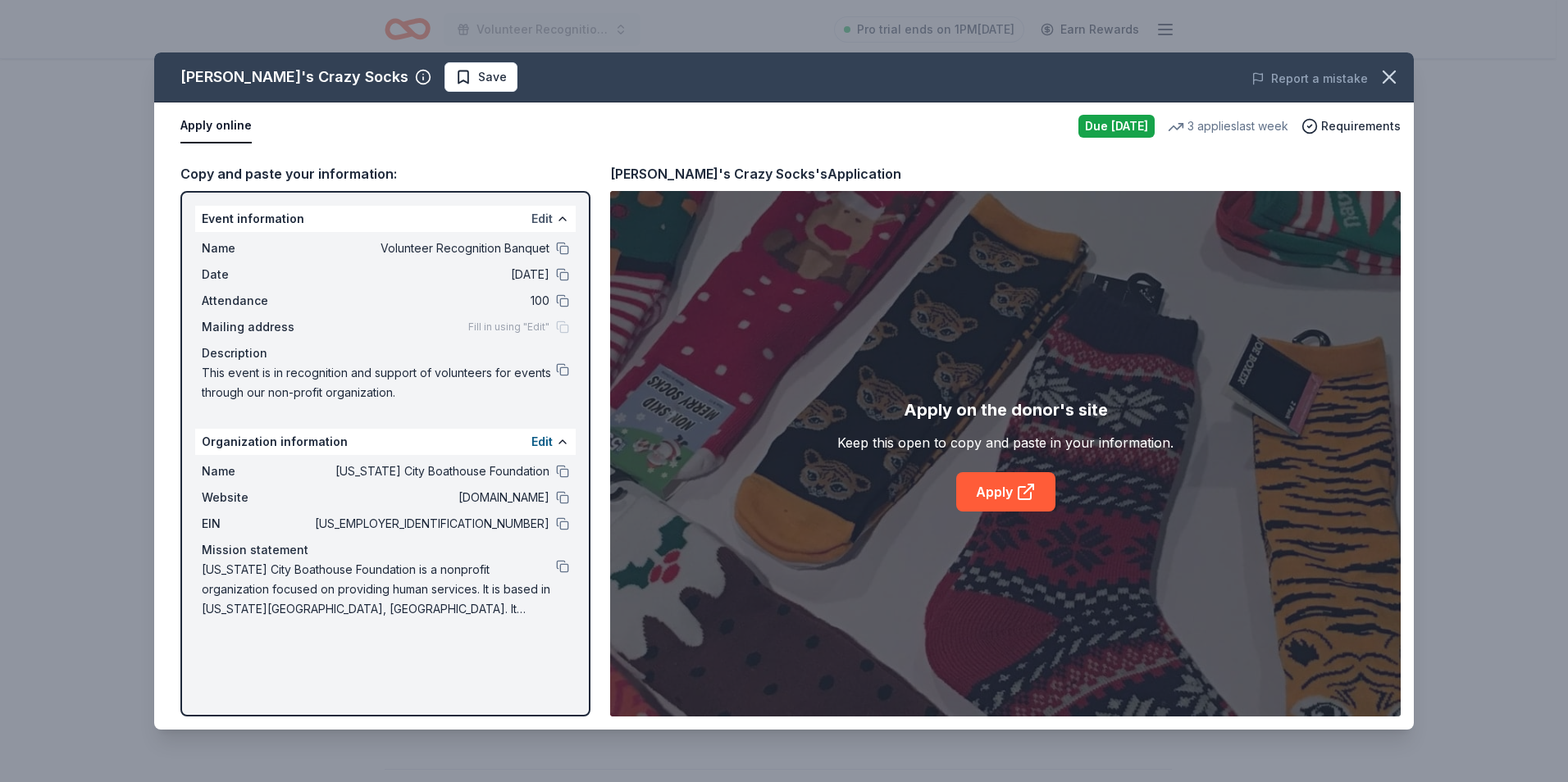
click at [538, 218] on button "Edit" at bounding box center [542, 218] width 21 height 20
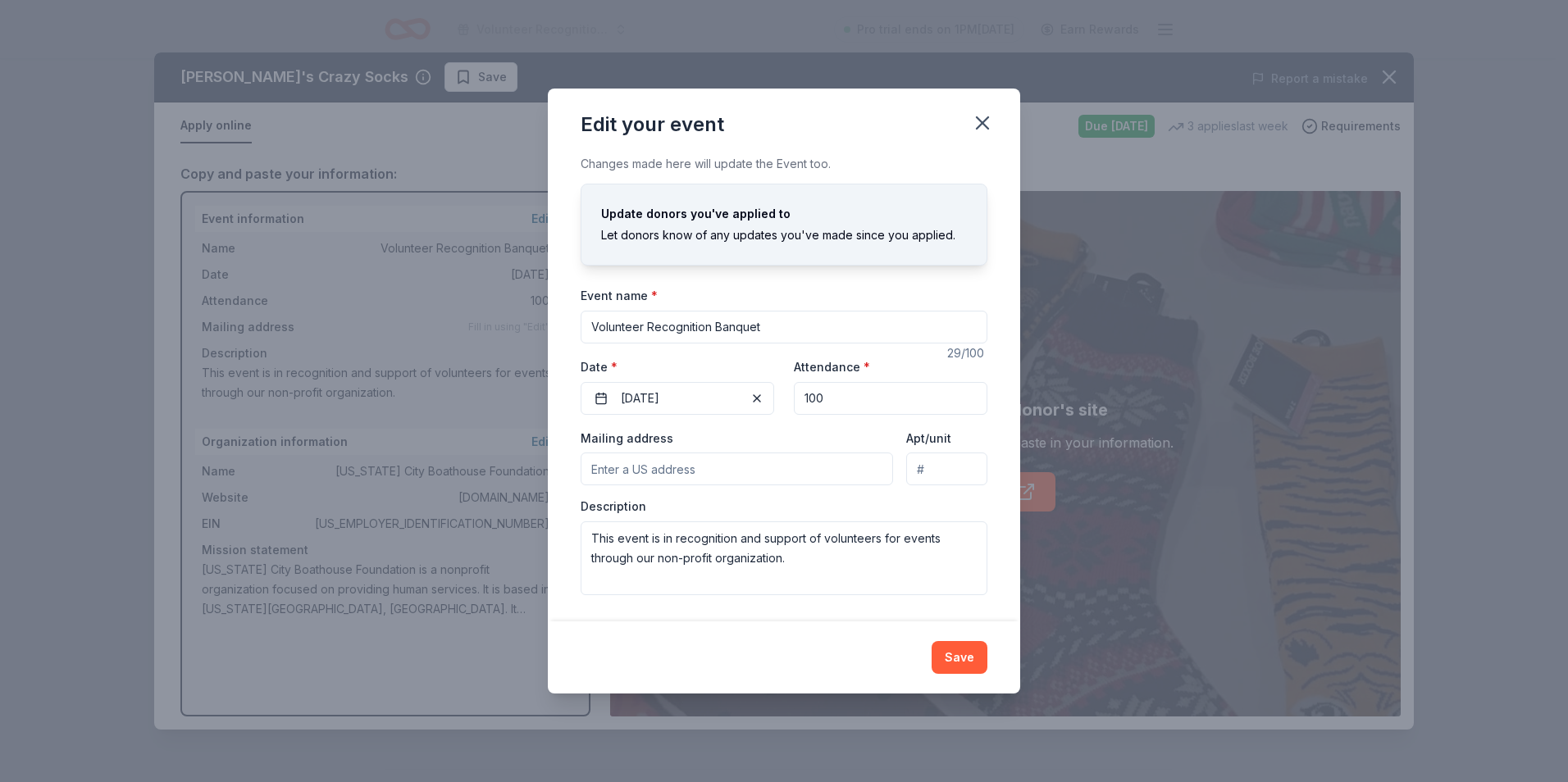
drag, startPoint x: 765, startPoint y: 328, endPoint x: 581, endPoint y: 326, distance: 184.0
click at [581, 326] on input "Volunteer Recognition Banquet" at bounding box center [783, 327] width 407 height 33
type input "Thankful Banquet"
click at [790, 560] on textarea "This event is in recognition and support of volunteers for events through our n…" at bounding box center [783, 558] width 407 height 74
drag, startPoint x: 751, startPoint y: 581, endPoint x: 572, endPoint y: 527, distance: 187.0
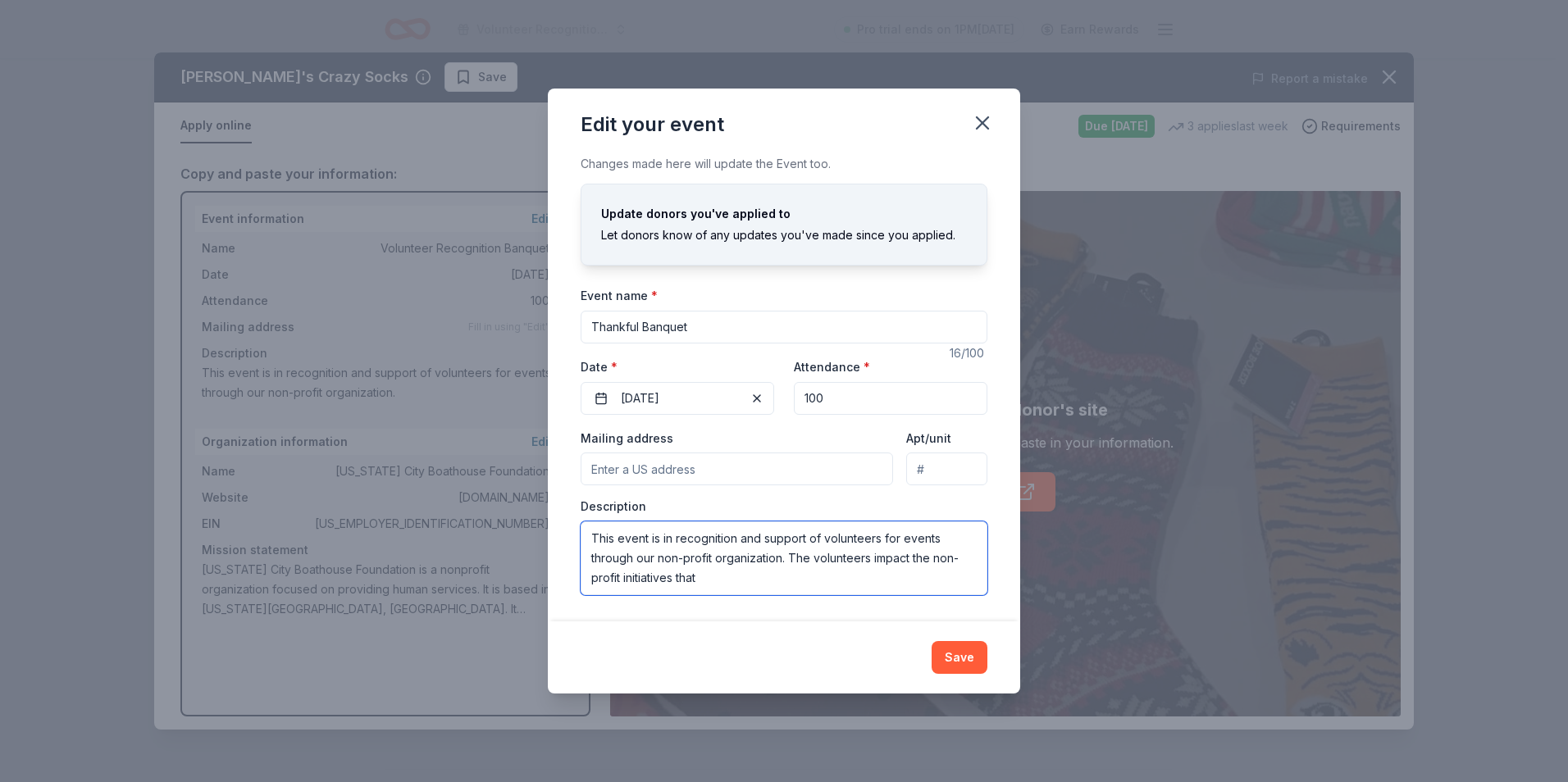
click at [572, 527] on div "Changes made here will update the Event too. Update donors you've applied to Le…" at bounding box center [784, 387] width 472 height 466
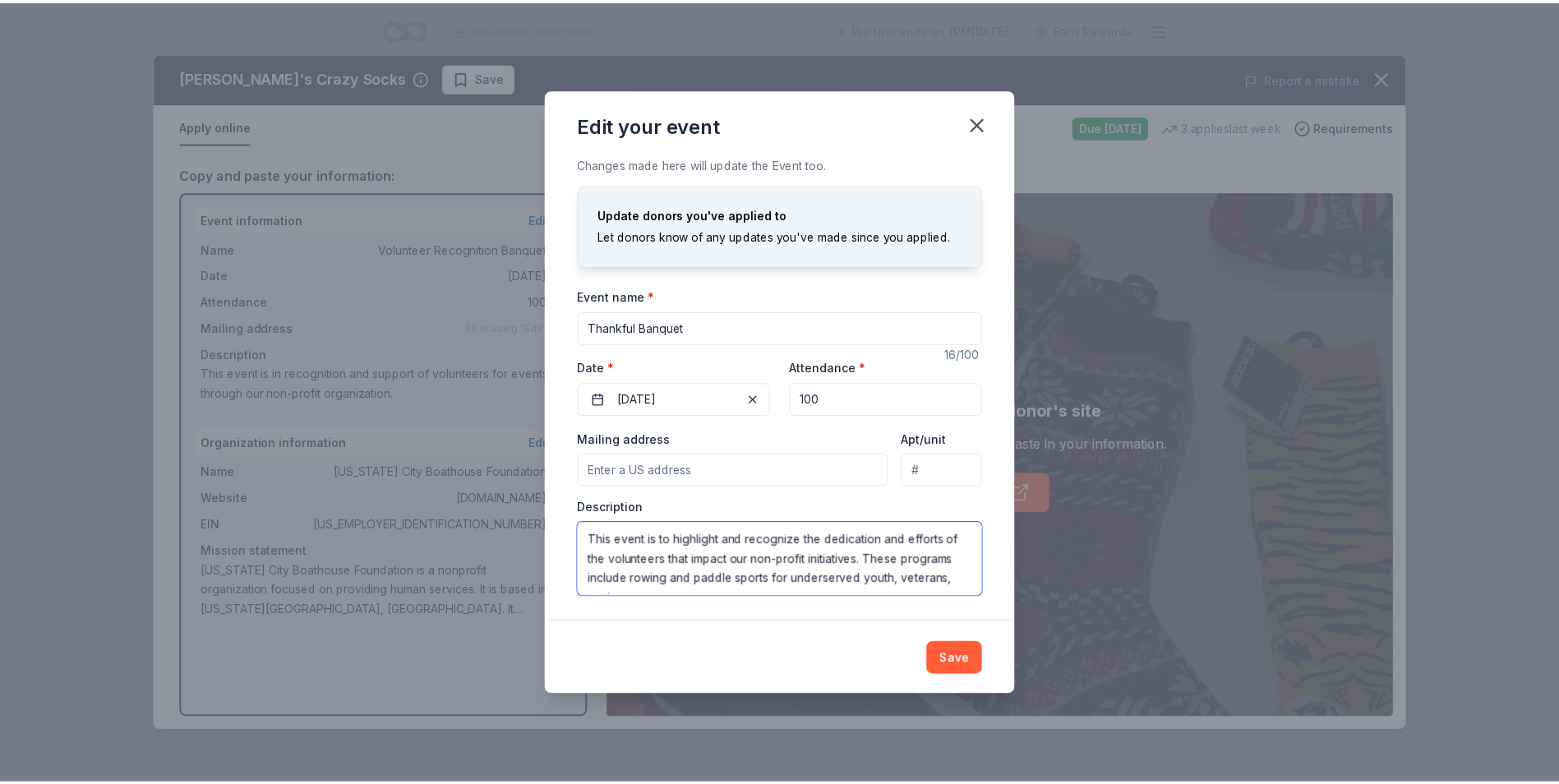
scroll to position [9, 0]
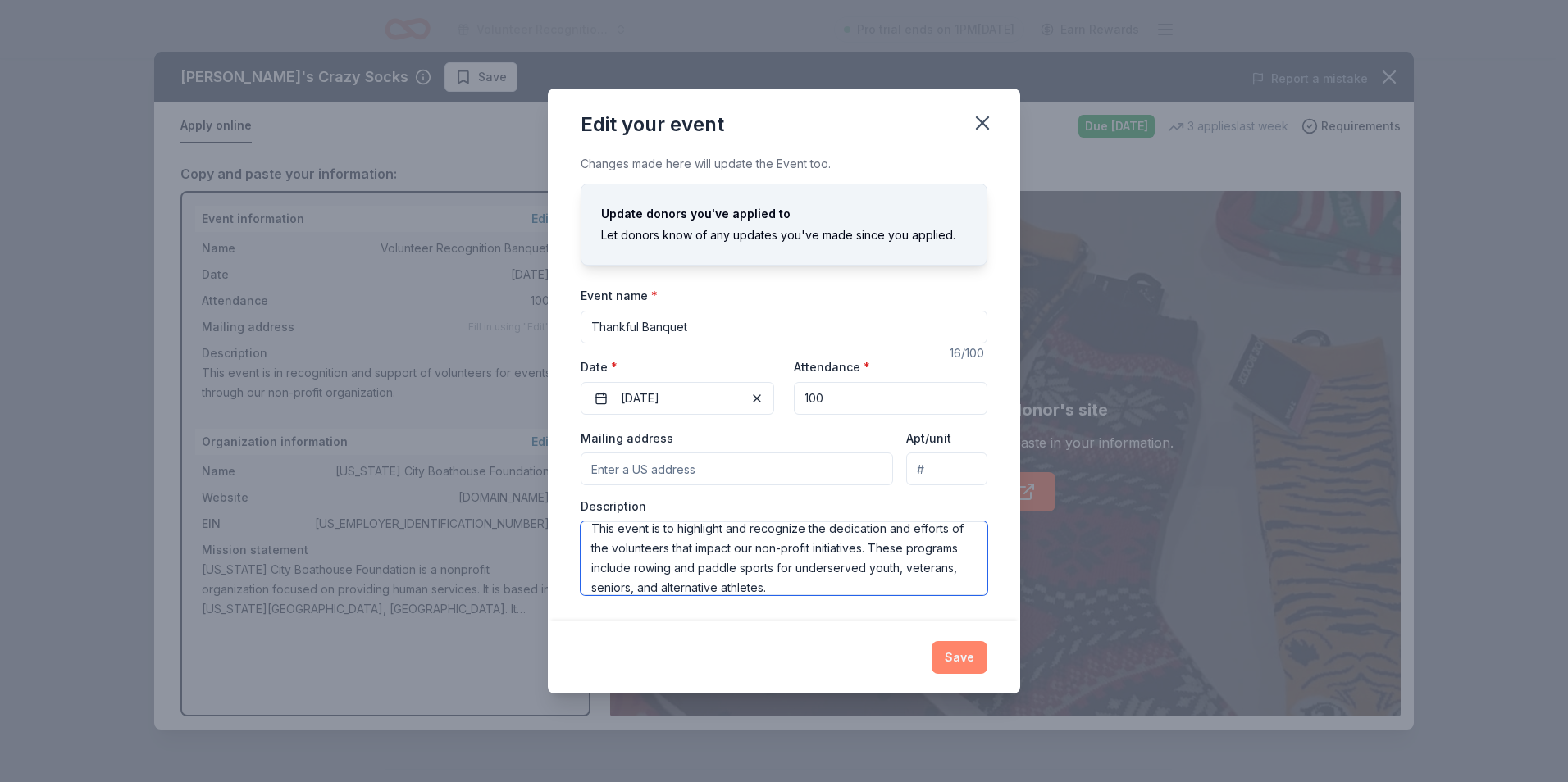
type textarea "This event is to highlight and recognize the dedication and efforts of the volu…"
click at [961, 652] on button "Save" at bounding box center [959, 657] width 56 height 33
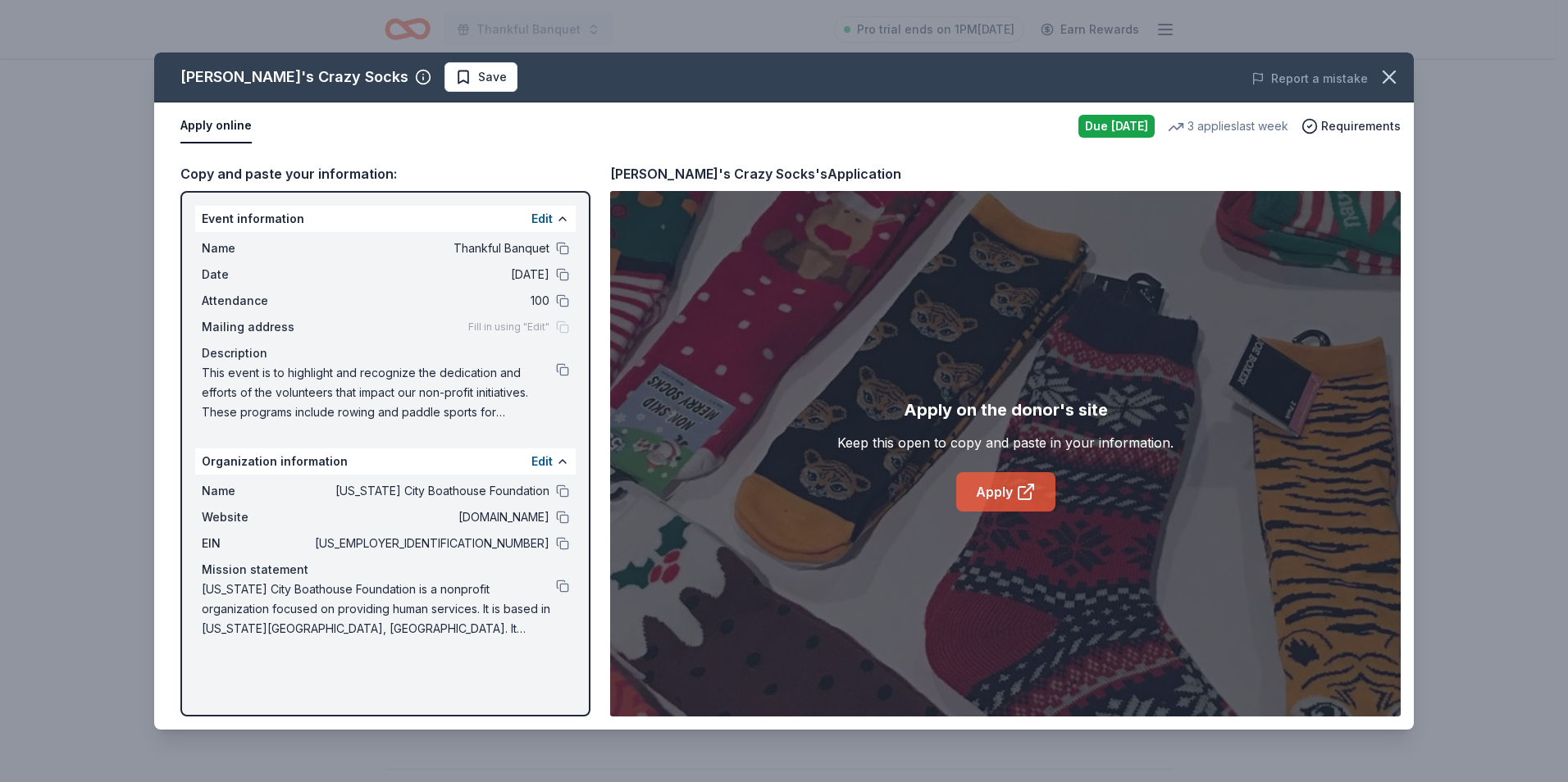
click at [985, 495] on link "Apply" at bounding box center [1006, 492] width 99 height 39
click at [1381, 77] on icon "button" at bounding box center [1388, 77] width 23 height 23
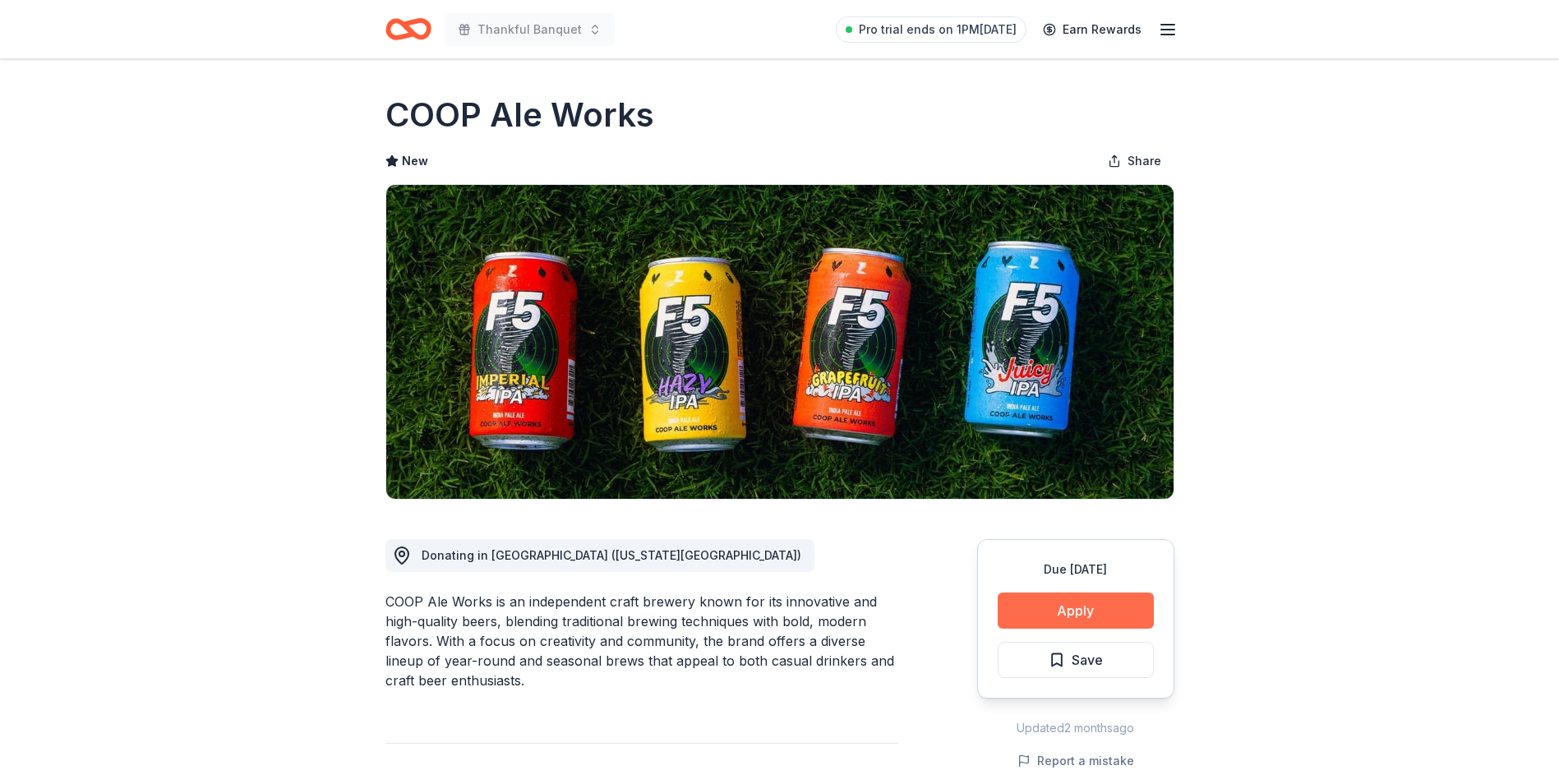
click at [1085, 606] on button "Apply" at bounding box center [1076, 611] width 156 height 36
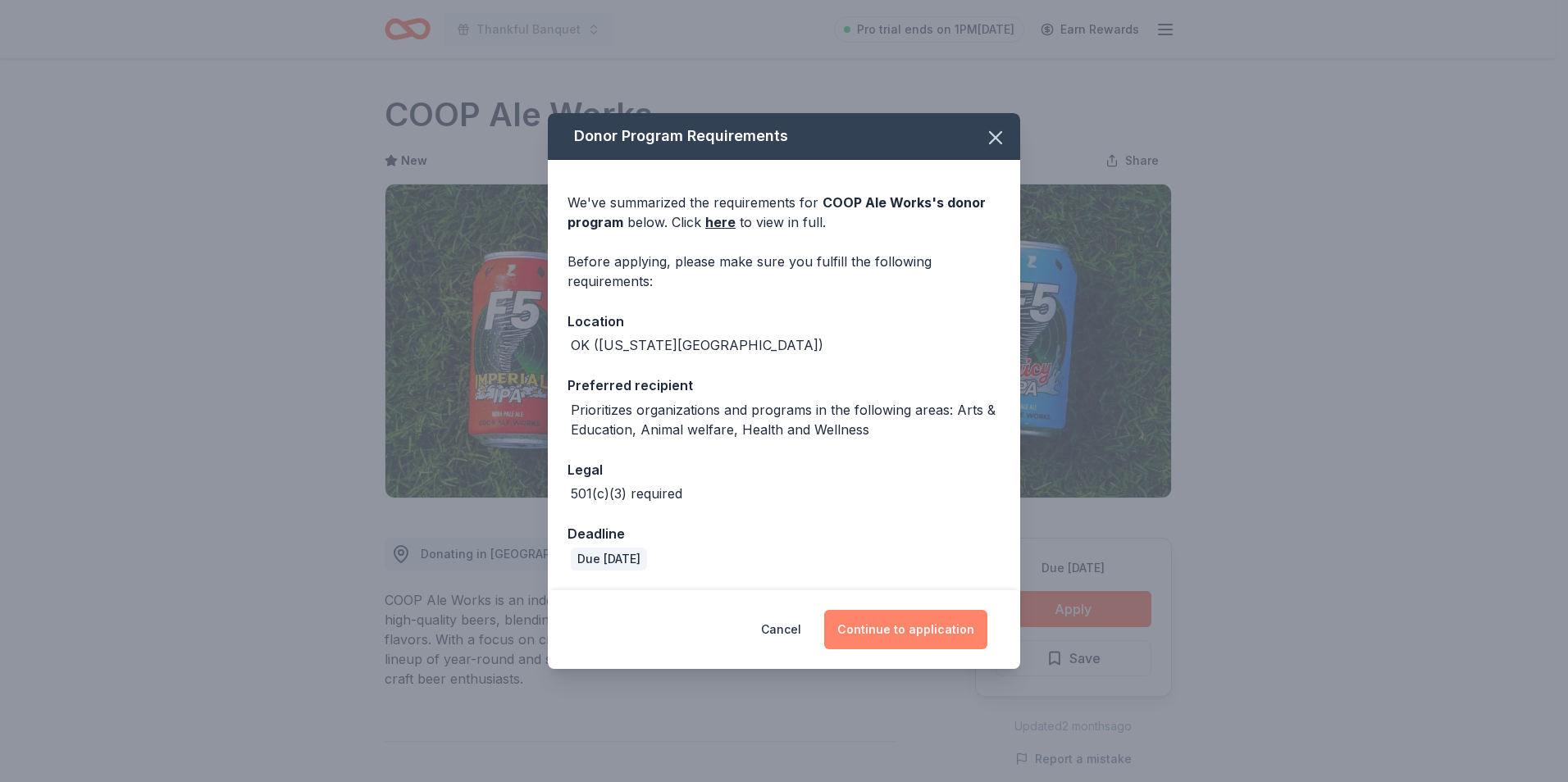
click at [914, 635] on button "Continue to application" at bounding box center [906, 630] width 163 height 39
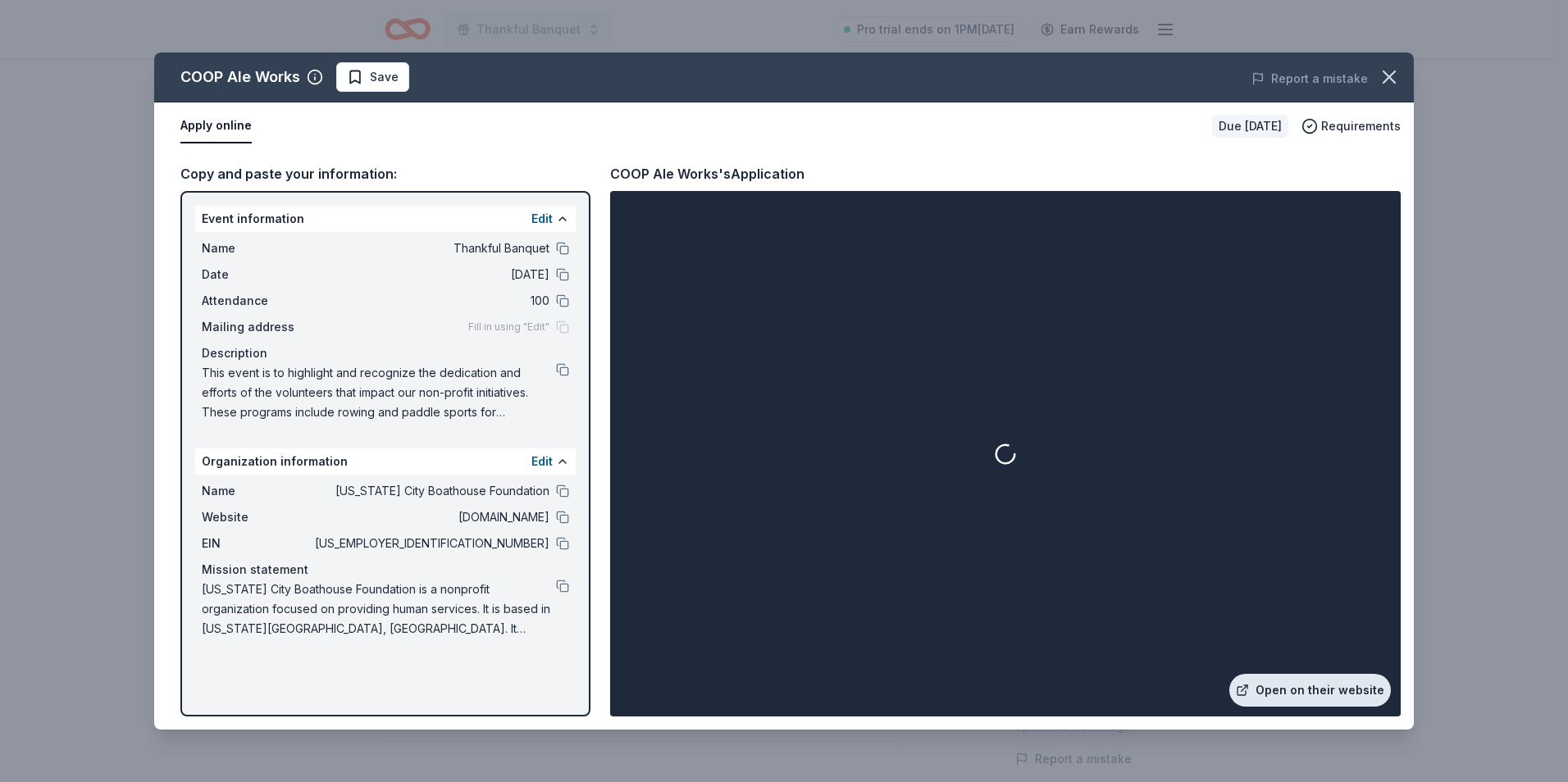
click at [1302, 675] on link "Open on their website" at bounding box center [1310, 690] width 162 height 33
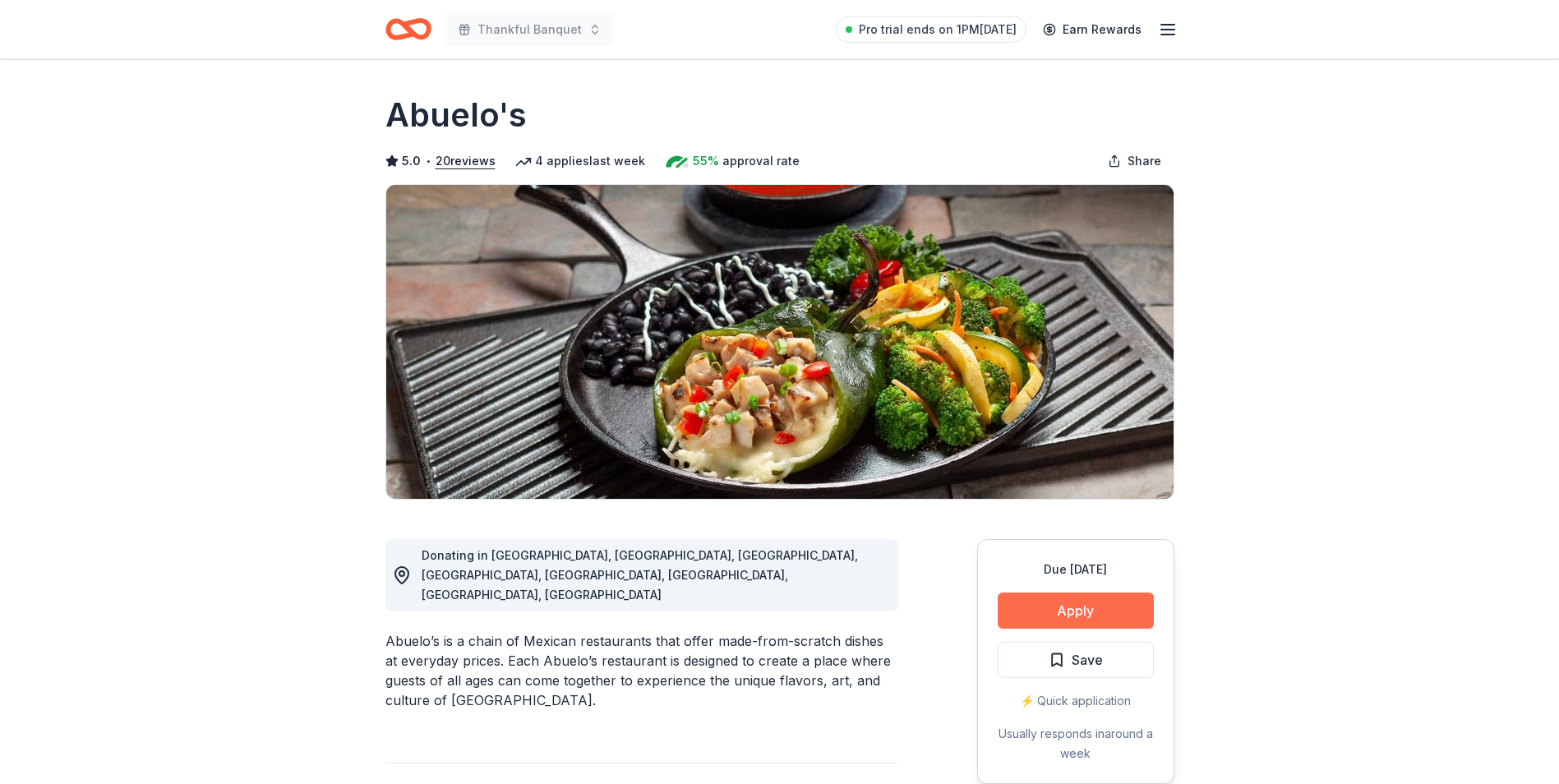
click at [1080, 615] on button "Apply" at bounding box center [1076, 611] width 156 height 36
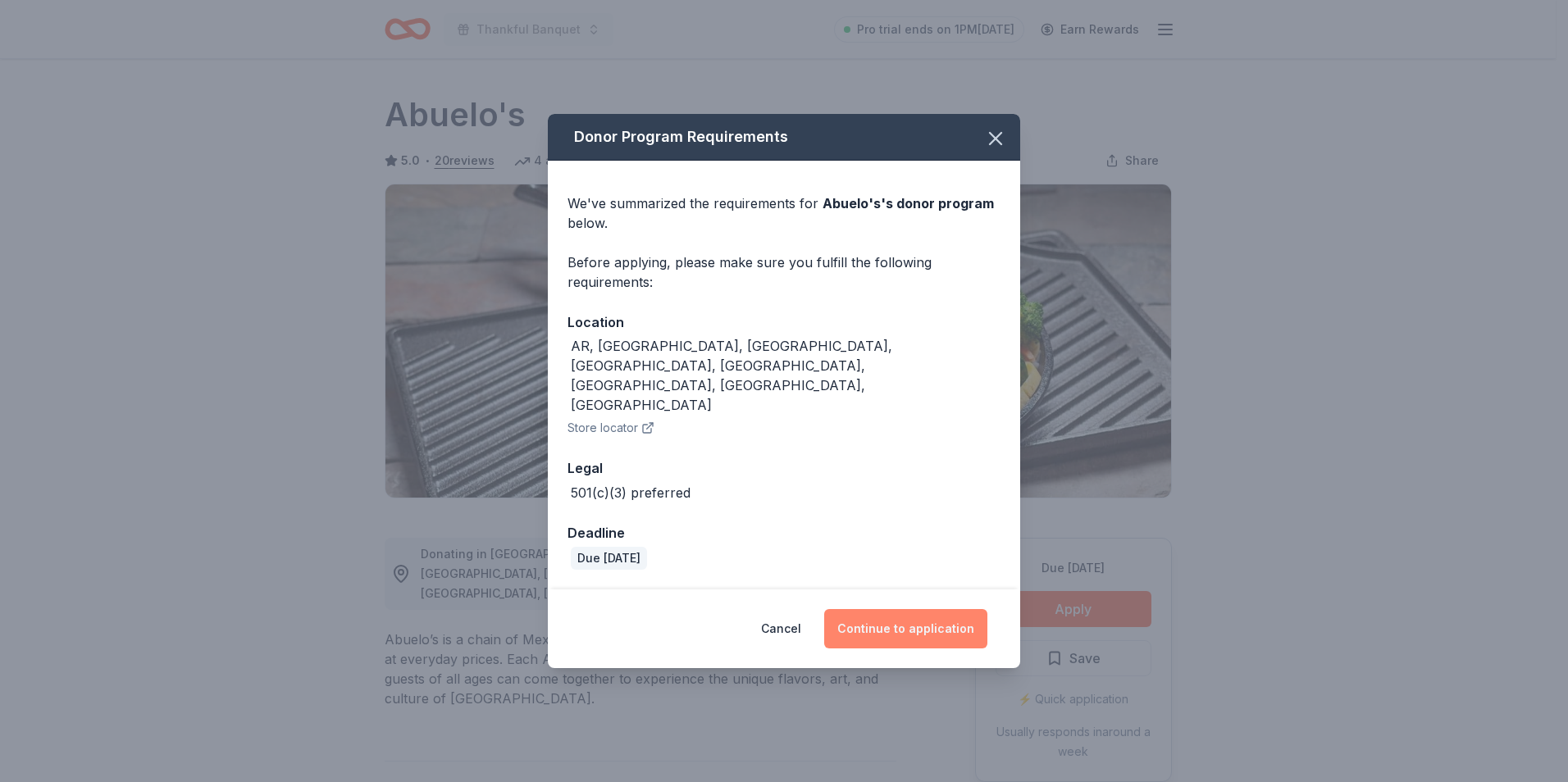
click at [903, 609] on button "Continue to application" at bounding box center [906, 629] width 163 height 39
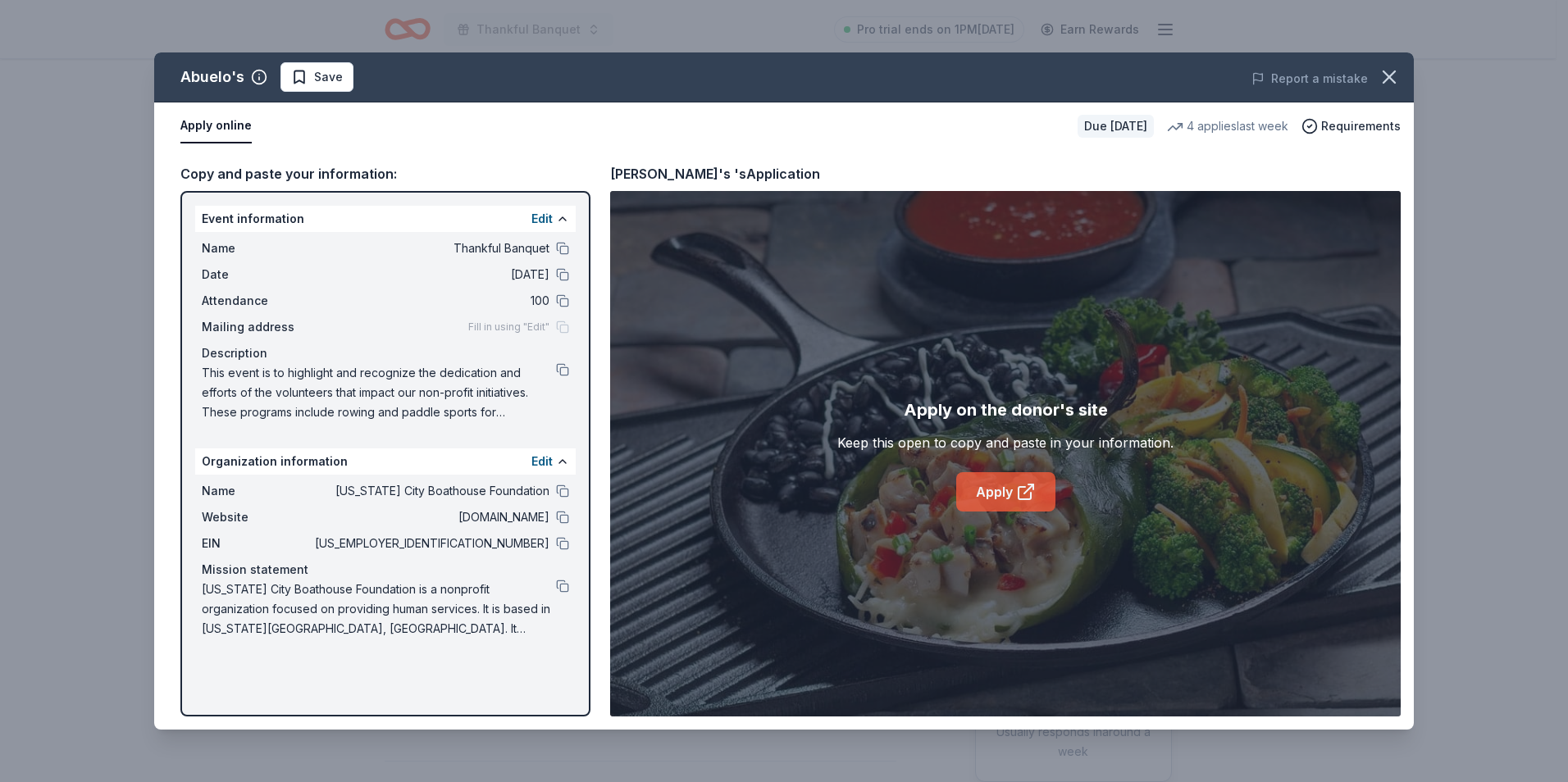
click at [990, 477] on link "Apply" at bounding box center [1006, 492] width 99 height 39
click at [1386, 80] on icon "button" at bounding box center [1388, 76] width 11 height 11
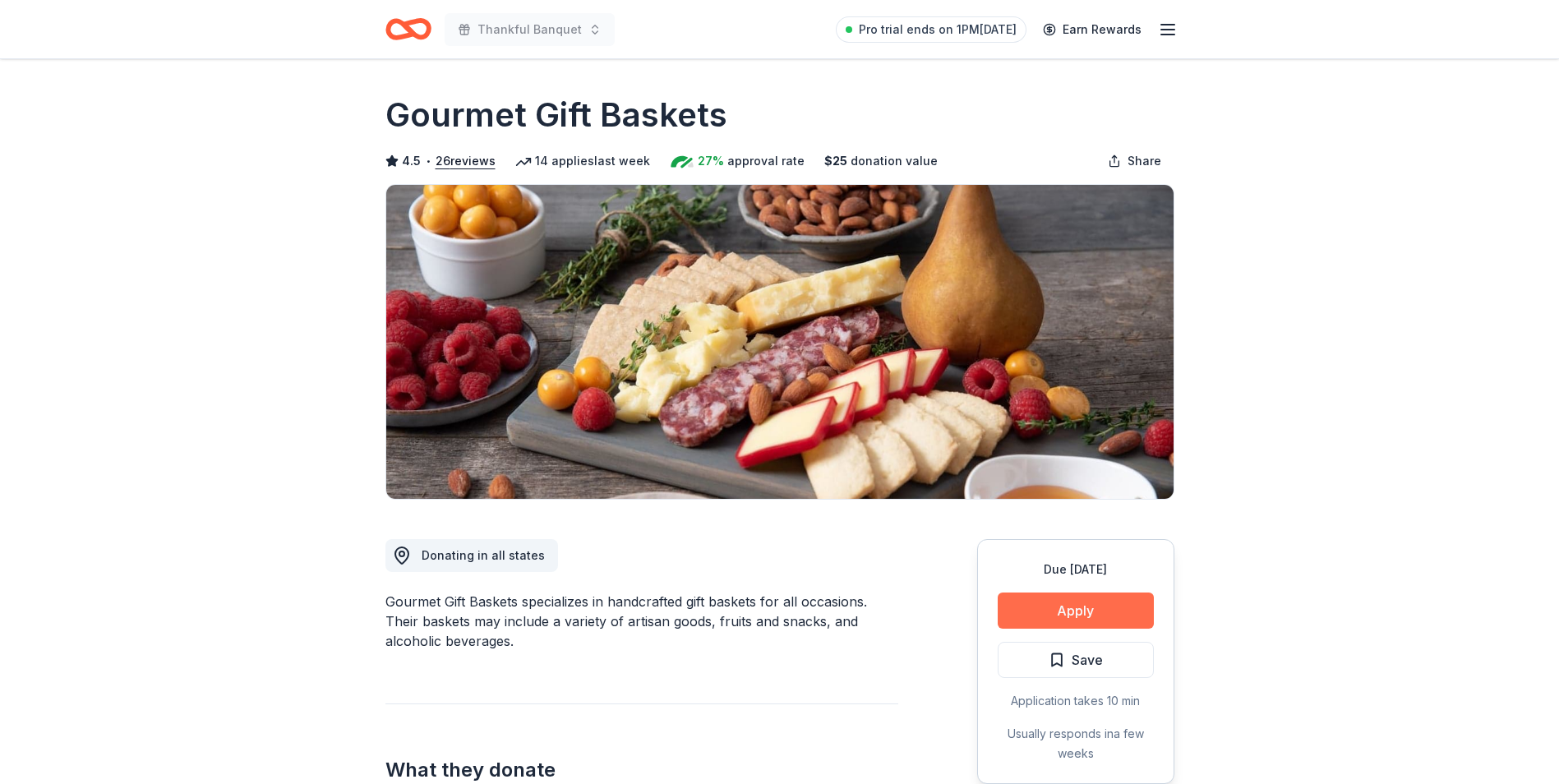
click at [1079, 598] on button "Apply" at bounding box center [1076, 611] width 156 height 36
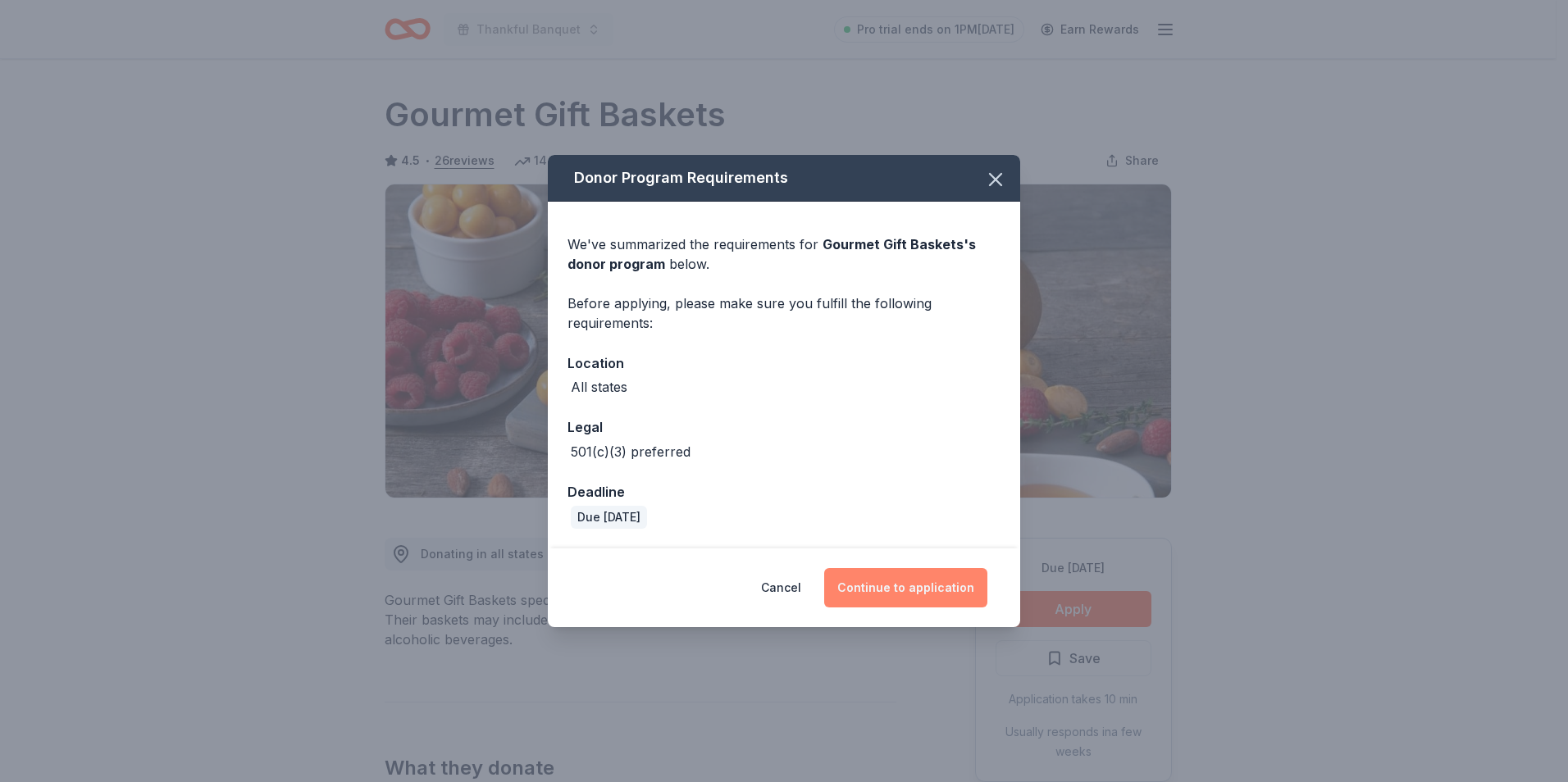
click at [918, 582] on button "Continue to application" at bounding box center [906, 588] width 163 height 39
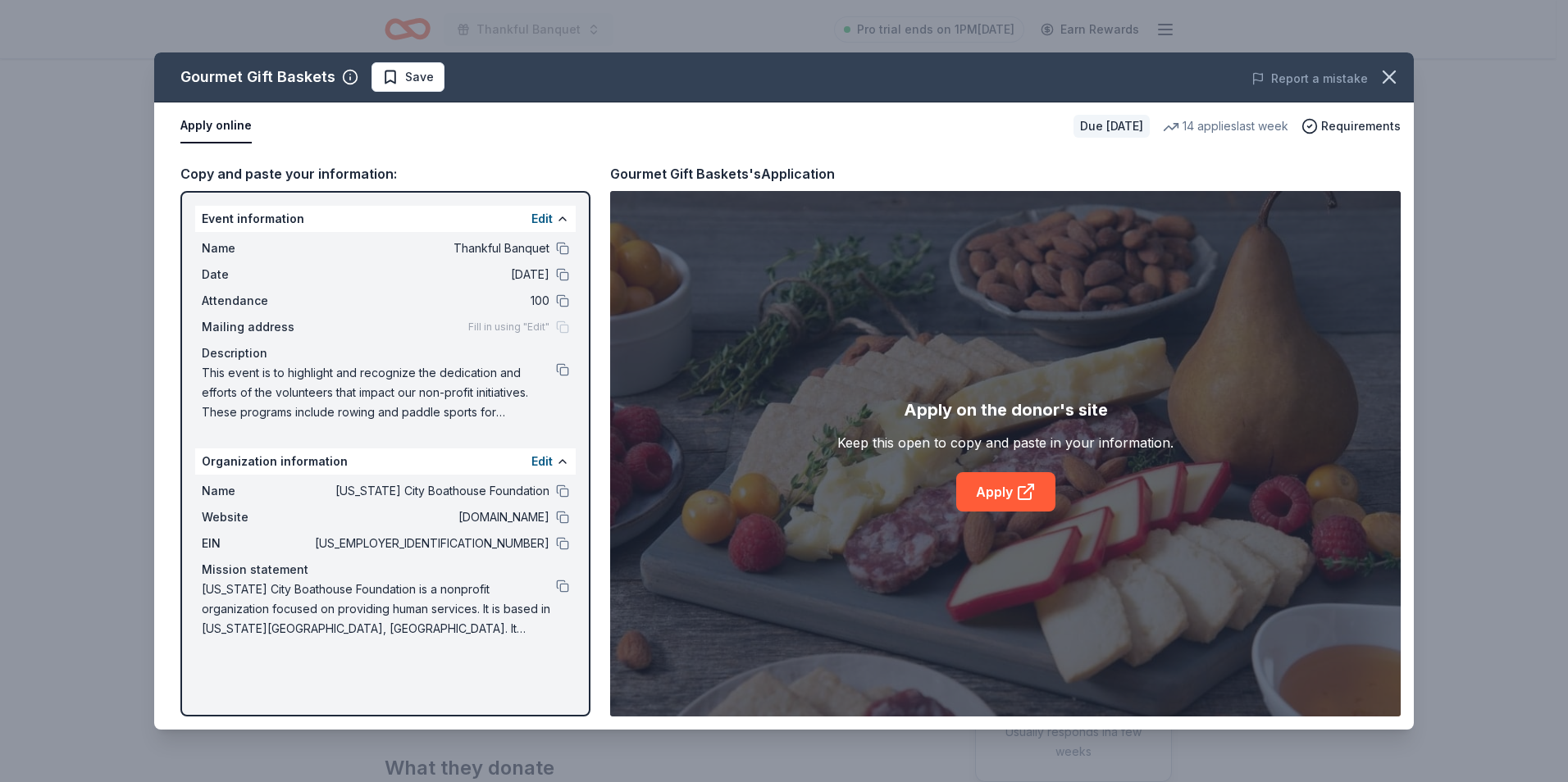
drag, startPoint x: 202, startPoint y: 243, endPoint x: 575, endPoint y: 367, distance: 393.1
click at [577, 355] on div "Event information Edit Name Thankful Banquet Date [DATE] Attendance 100 Mailing…" at bounding box center [385, 453] width 410 height 525
click at [1006, 489] on link "Apply" at bounding box center [1006, 492] width 99 height 39
click at [1026, 406] on div "Apply on the donor's site" at bounding box center [1006, 410] width 205 height 27
click at [1011, 444] on div "Keep this open to copy and paste in your information." at bounding box center [1005, 442] width 336 height 20
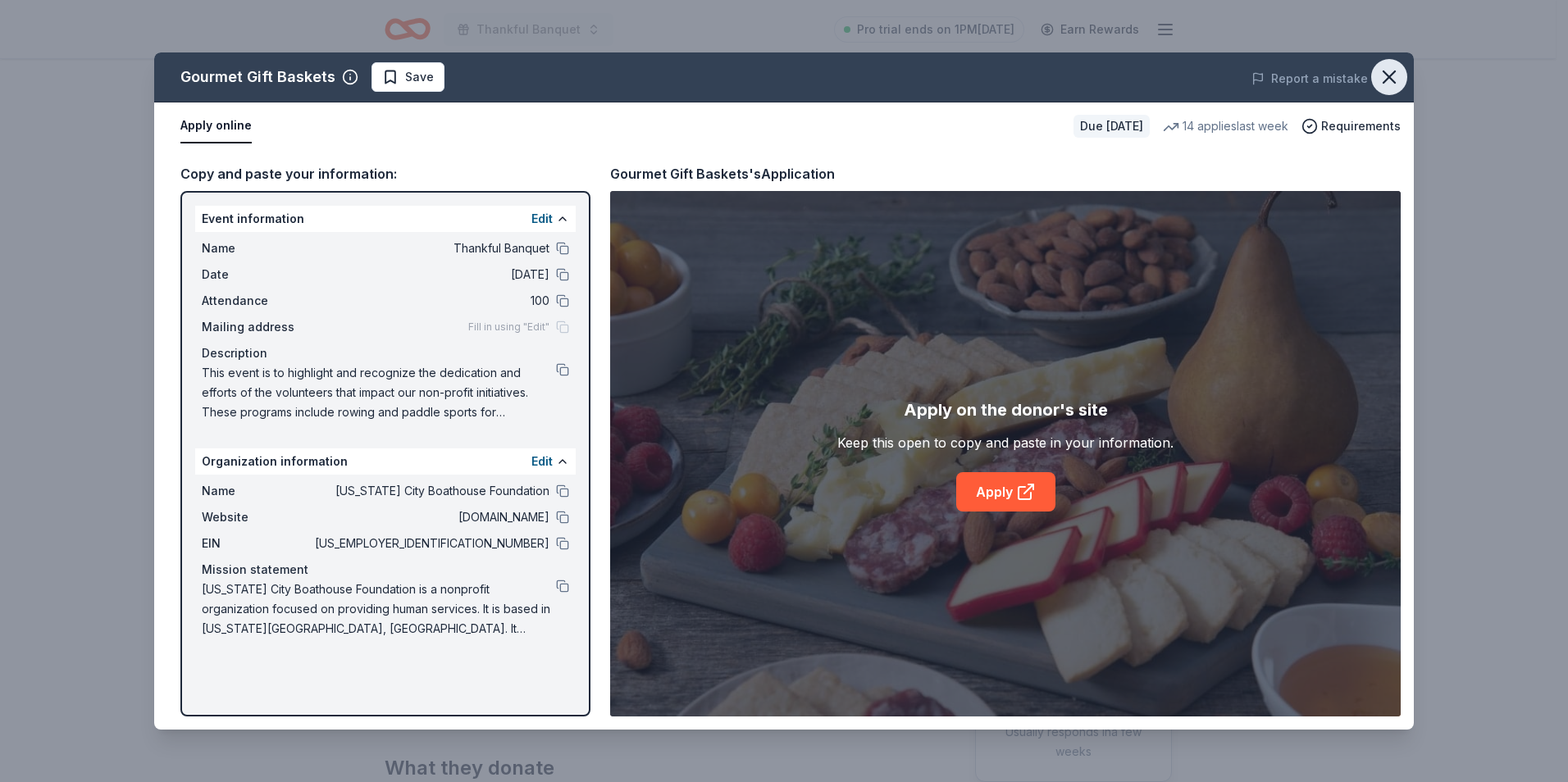
click at [1389, 78] on icon "button" at bounding box center [1388, 76] width 11 height 11
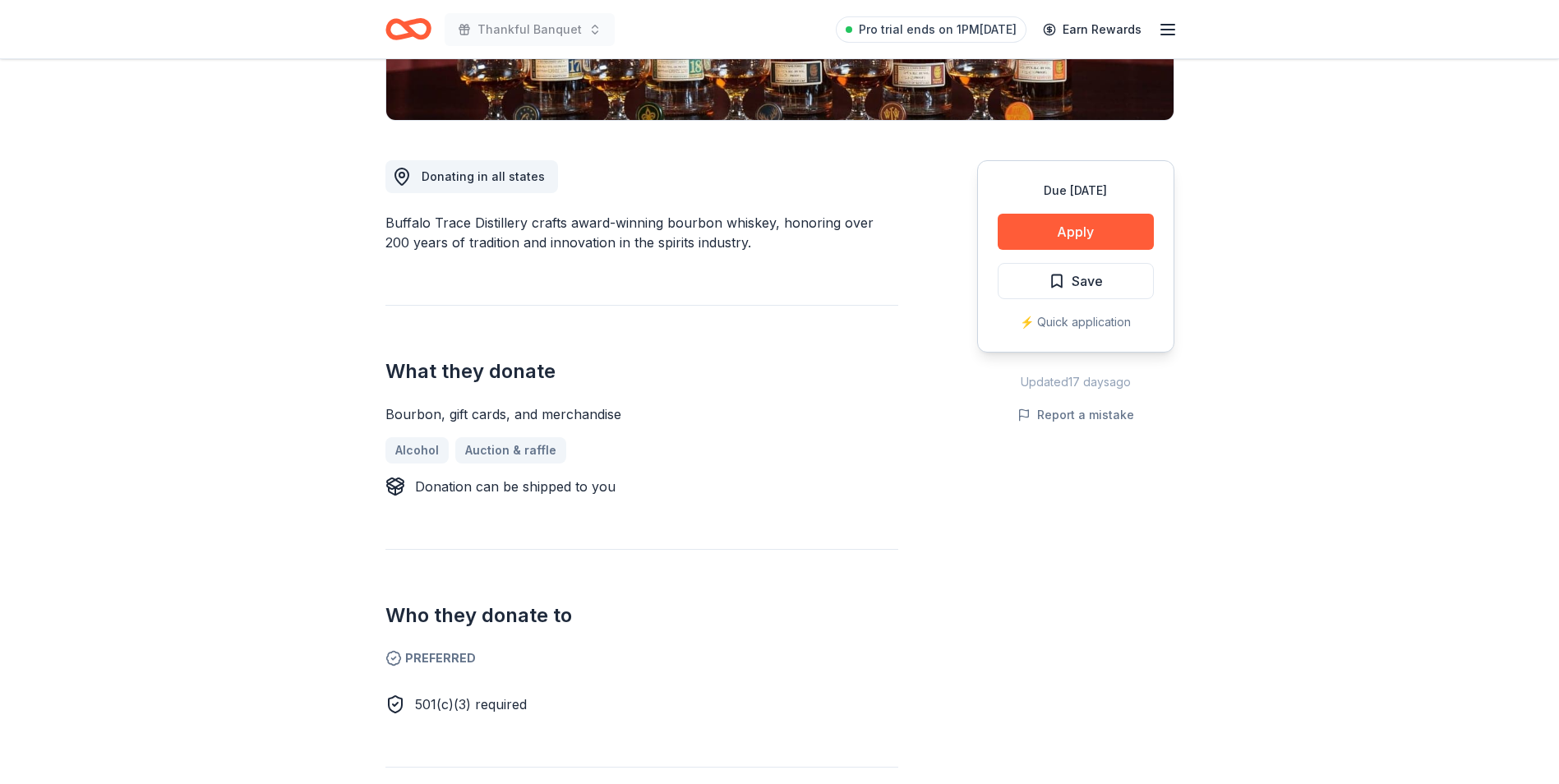
scroll to position [355, 0]
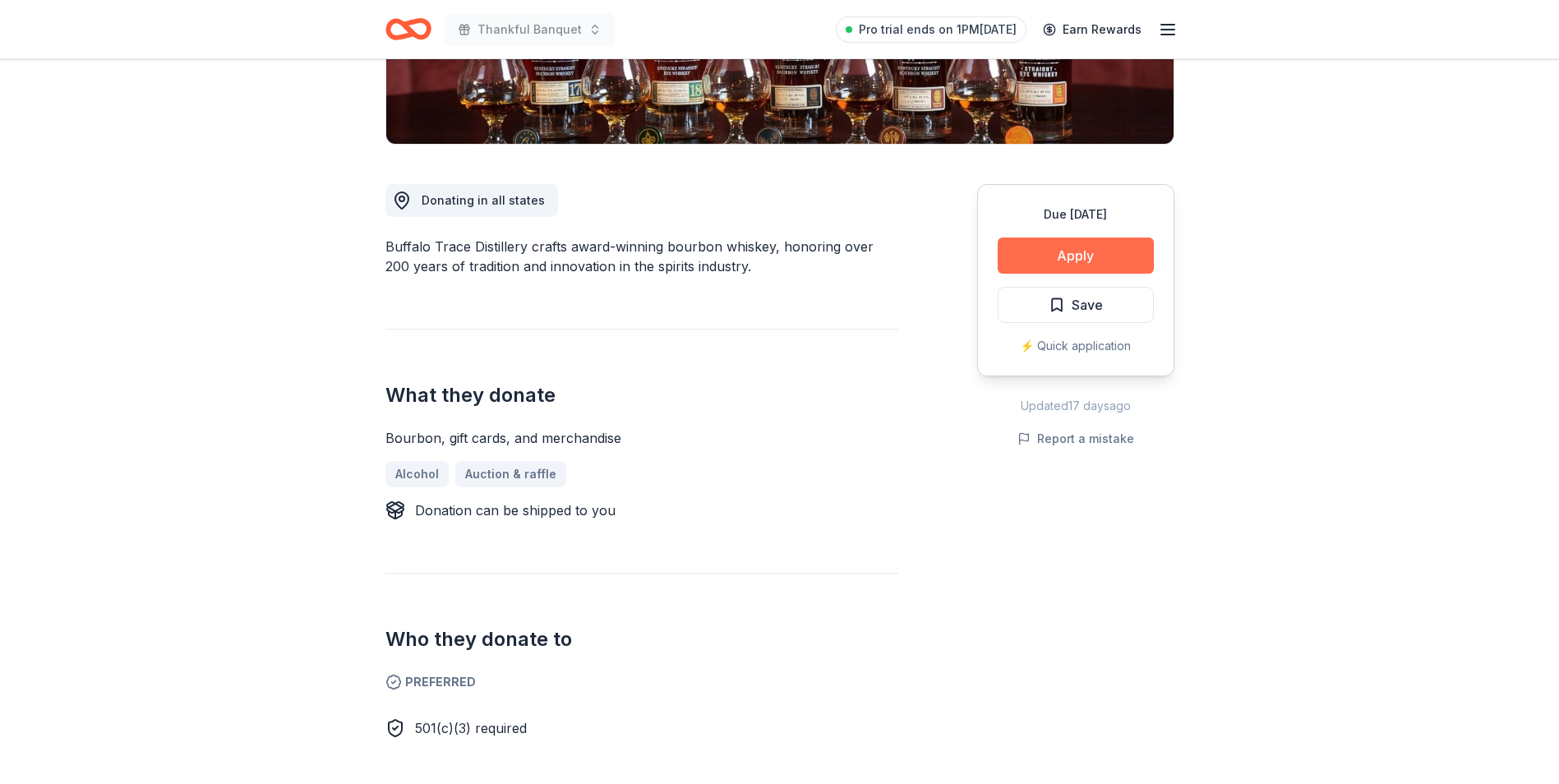
click at [1079, 252] on button "Apply" at bounding box center [1076, 256] width 156 height 36
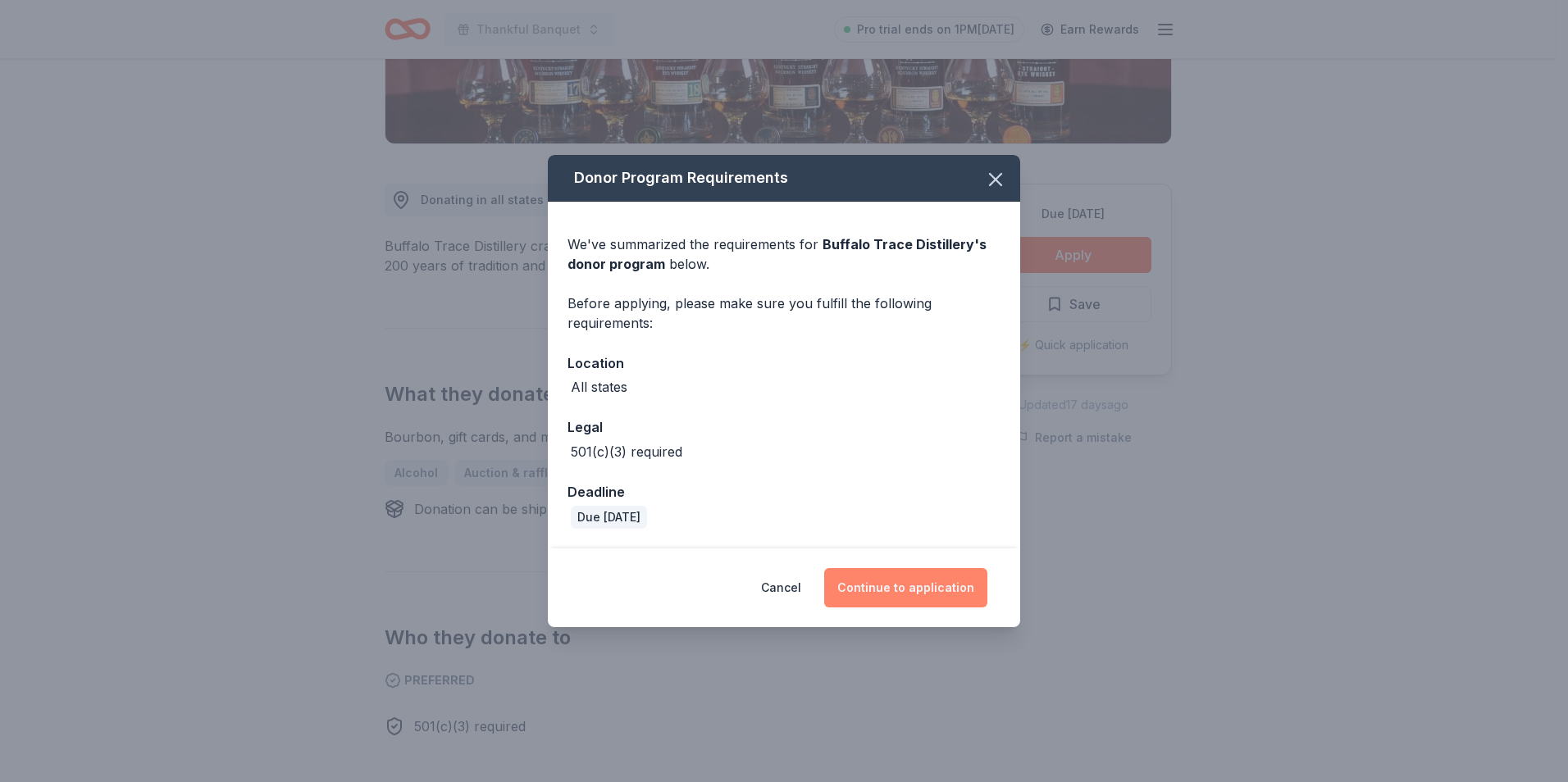
click at [904, 590] on button "Continue to application" at bounding box center [906, 588] width 163 height 39
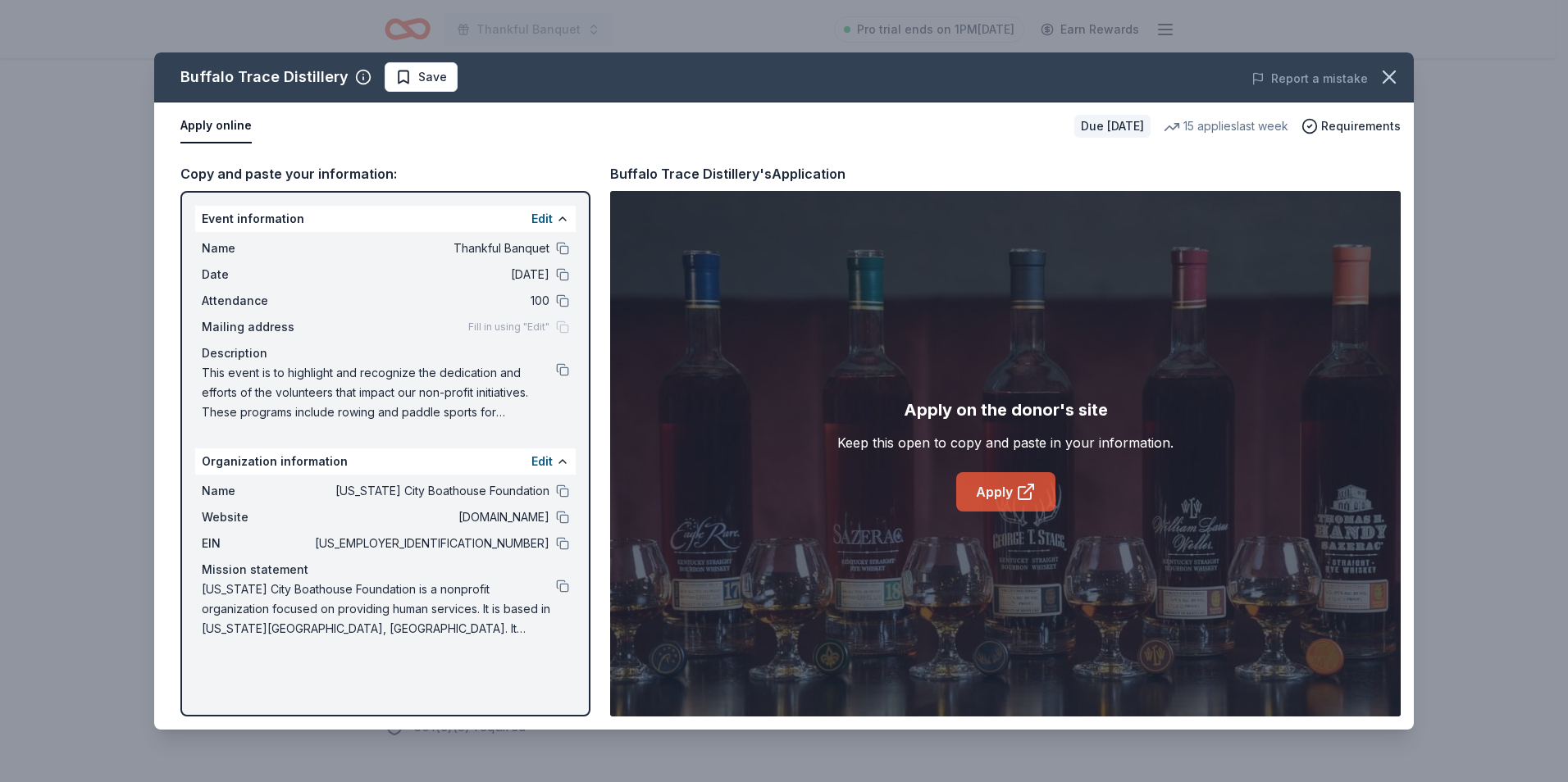
click at [1005, 495] on link "Apply" at bounding box center [1006, 492] width 99 height 39
click at [1386, 73] on icon "button" at bounding box center [1388, 77] width 23 height 23
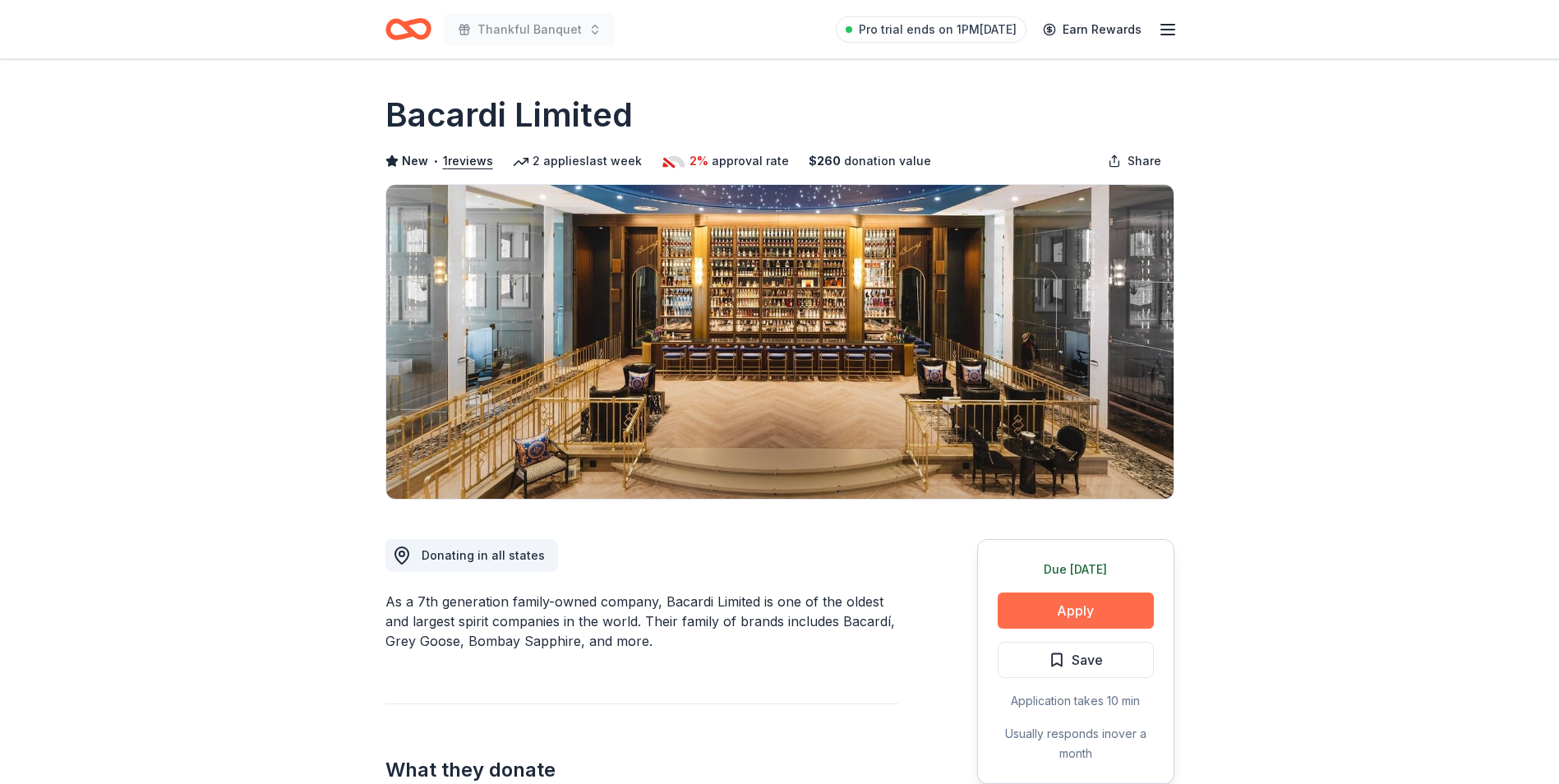
click at [1071, 612] on button "Apply" at bounding box center [1076, 611] width 156 height 36
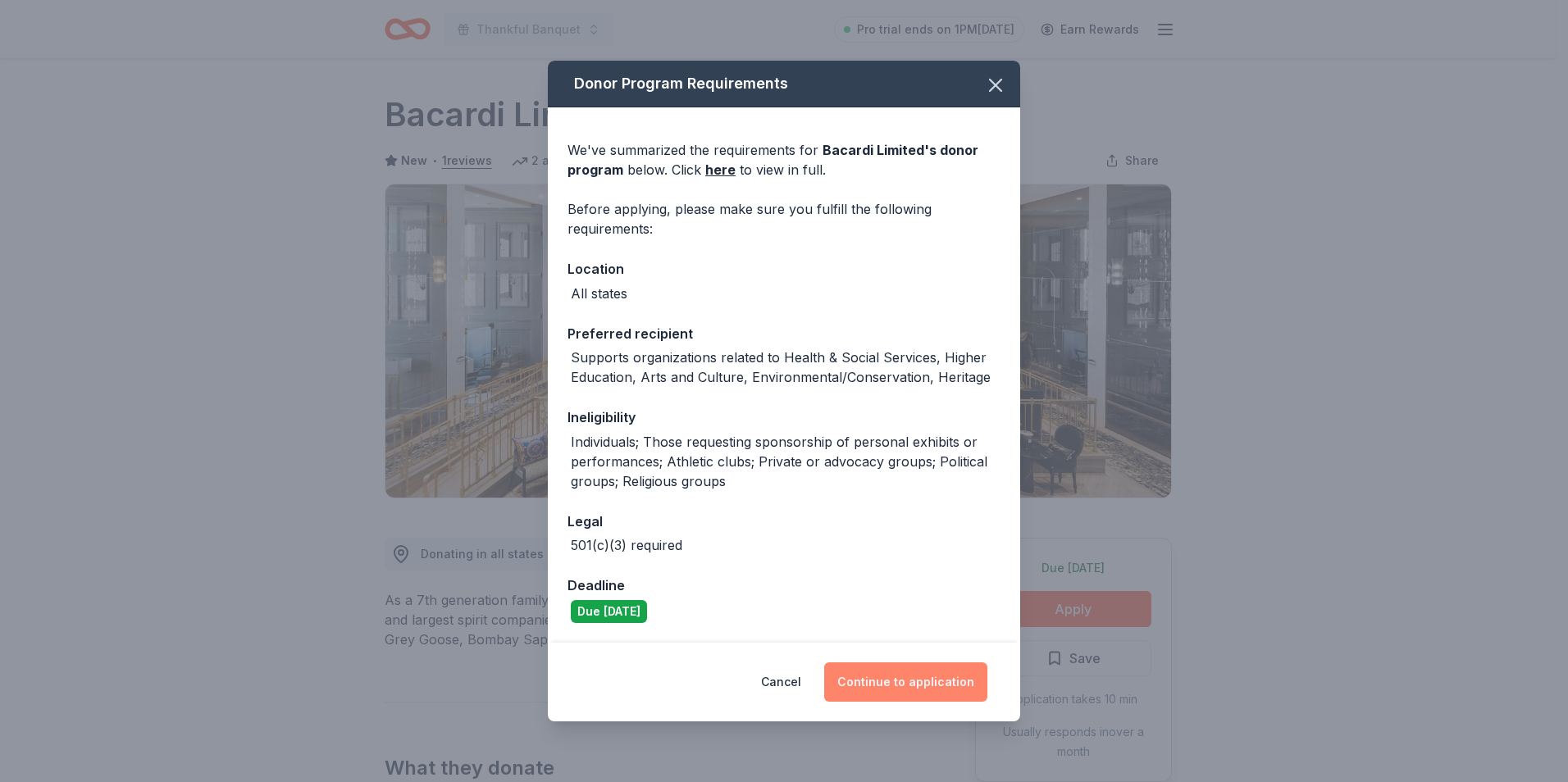
click at [909, 675] on button "Continue to application" at bounding box center [906, 682] width 163 height 39
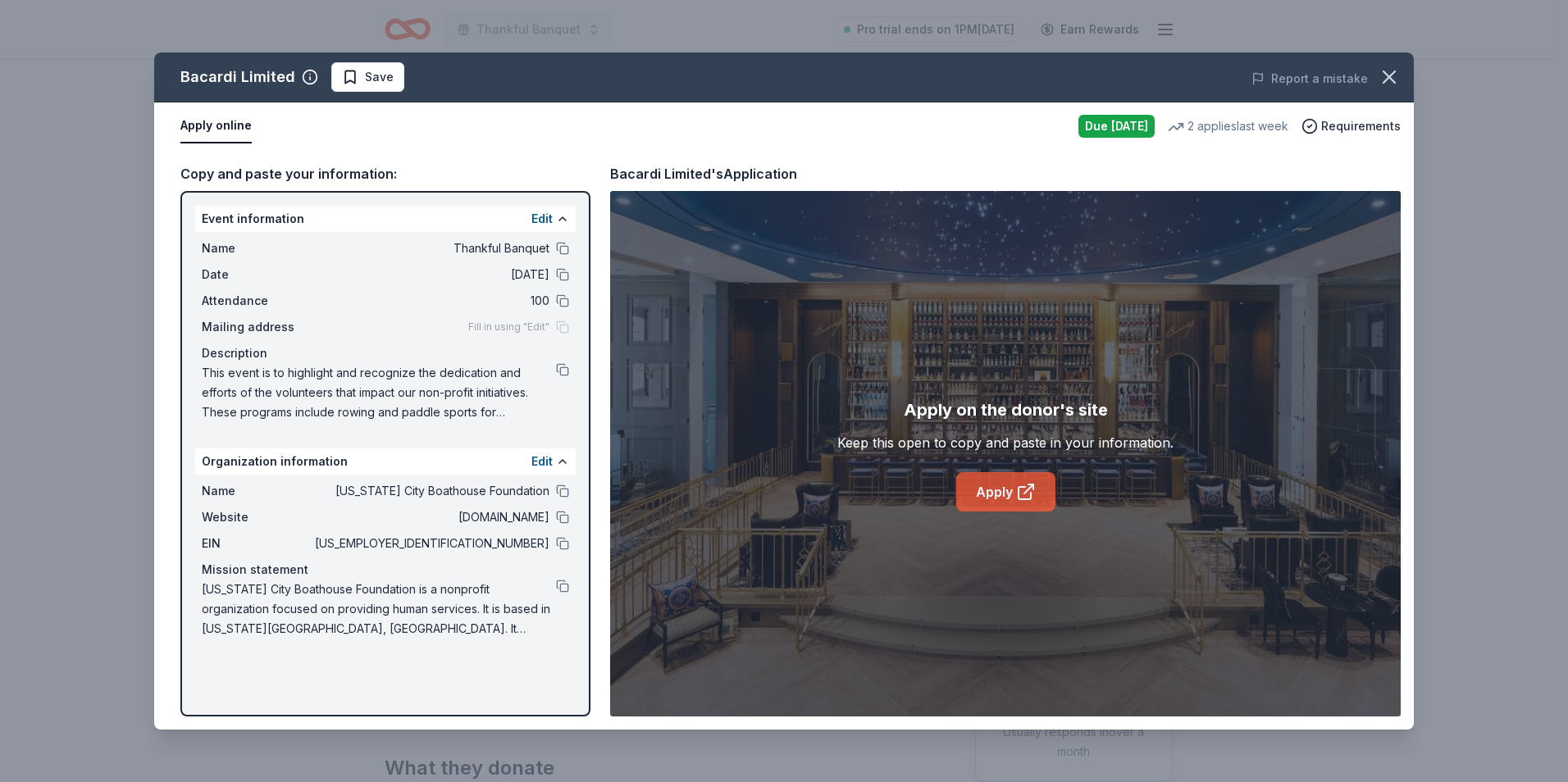
click at [995, 480] on link "Apply" at bounding box center [1006, 492] width 99 height 39
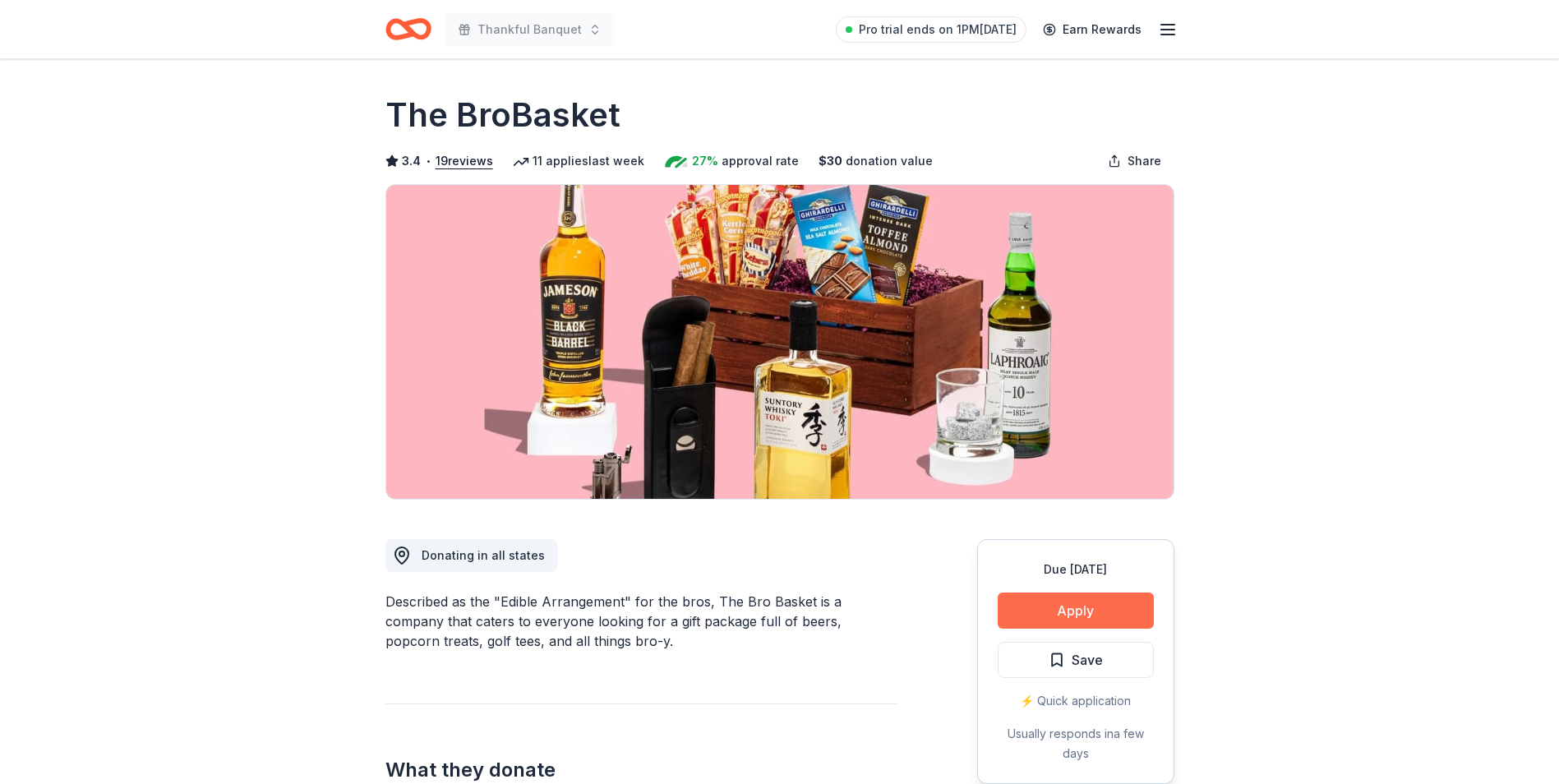
click at [1070, 609] on button "Apply" at bounding box center [1076, 611] width 156 height 36
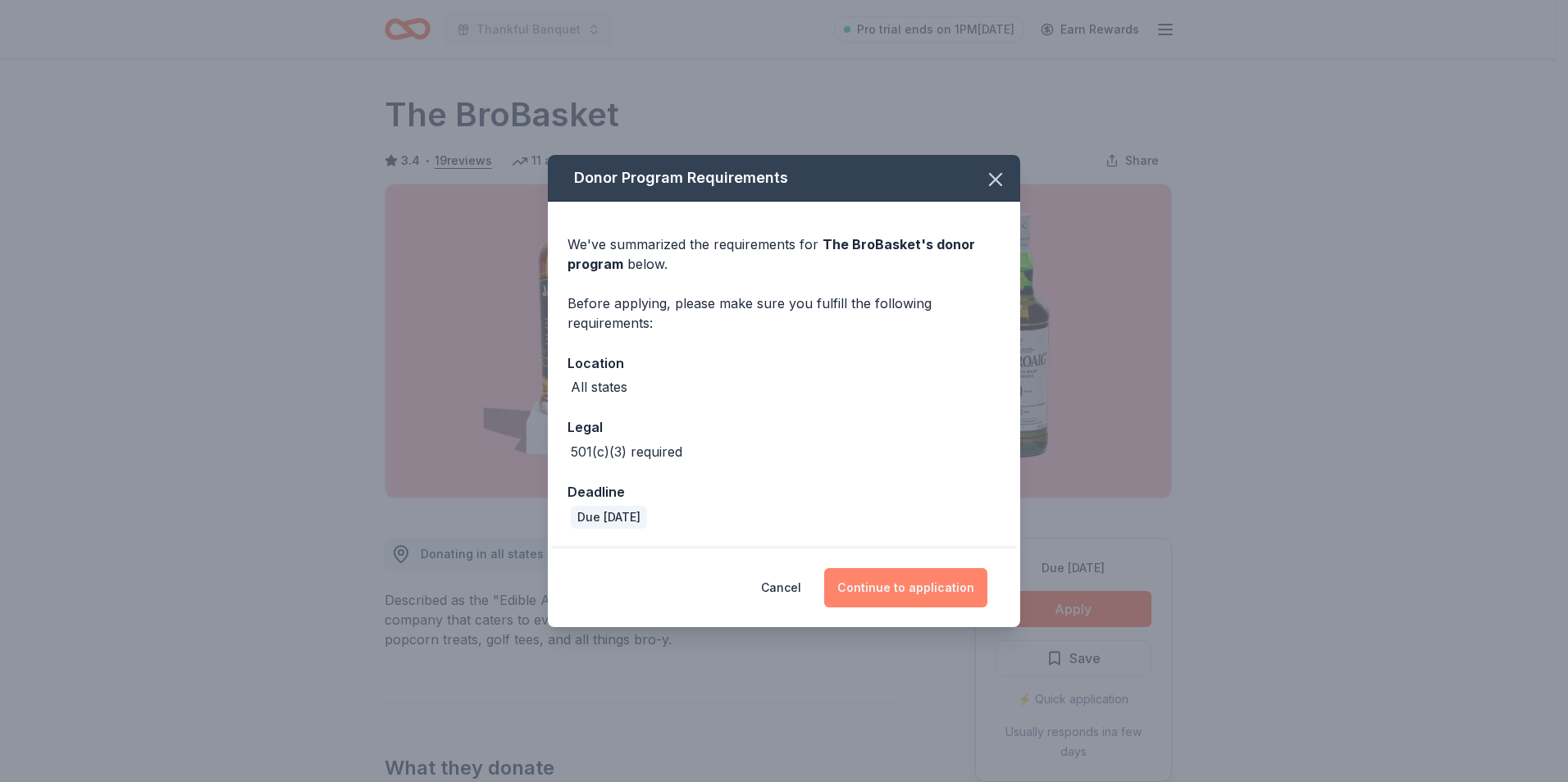
click at [918, 588] on button "Continue to application" at bounding box center [906, 588] width 163 height 39
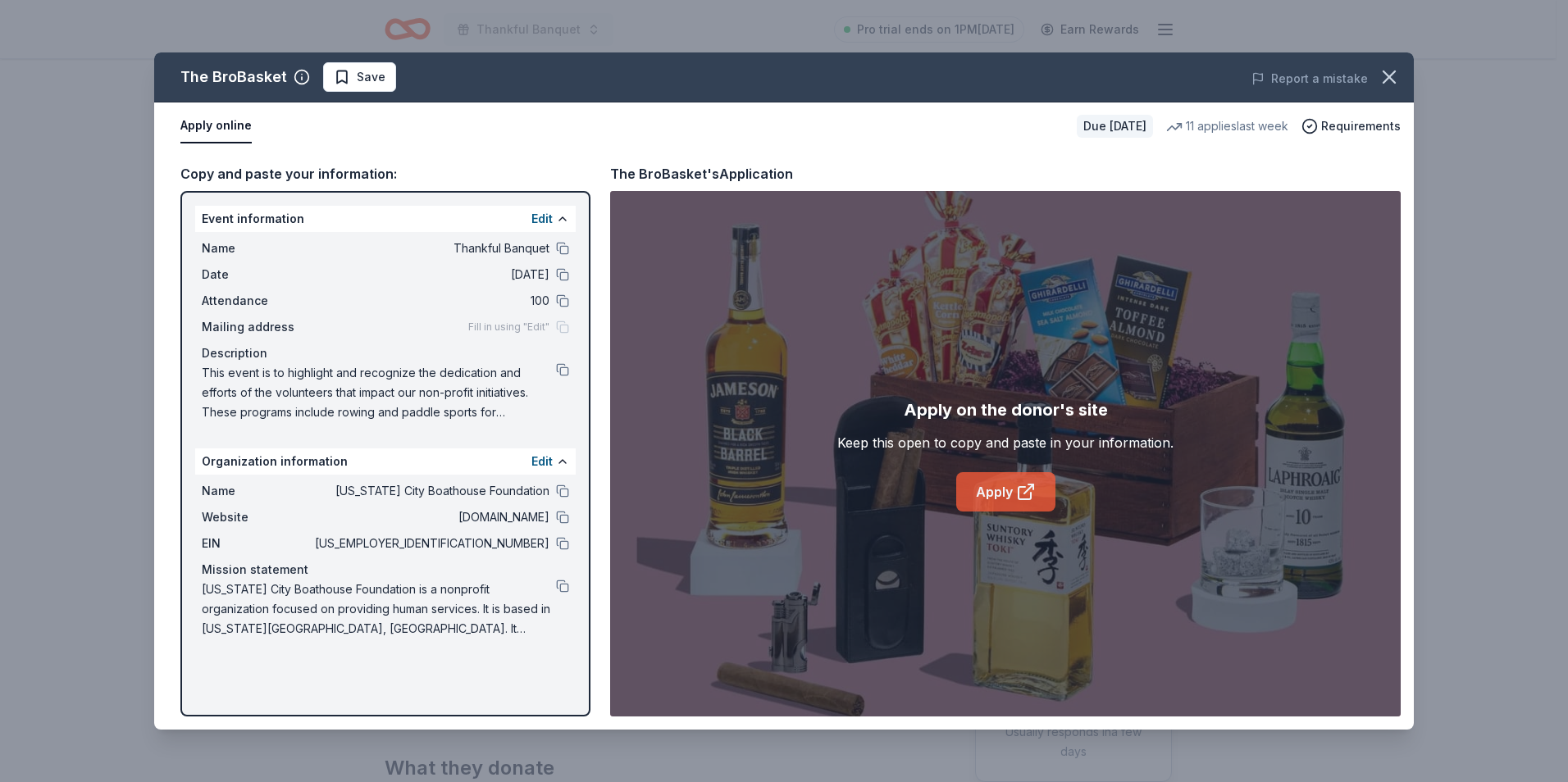
click at [1002, 487] on link "Apply" at bounding box center [1006, 492] width 99 height 39
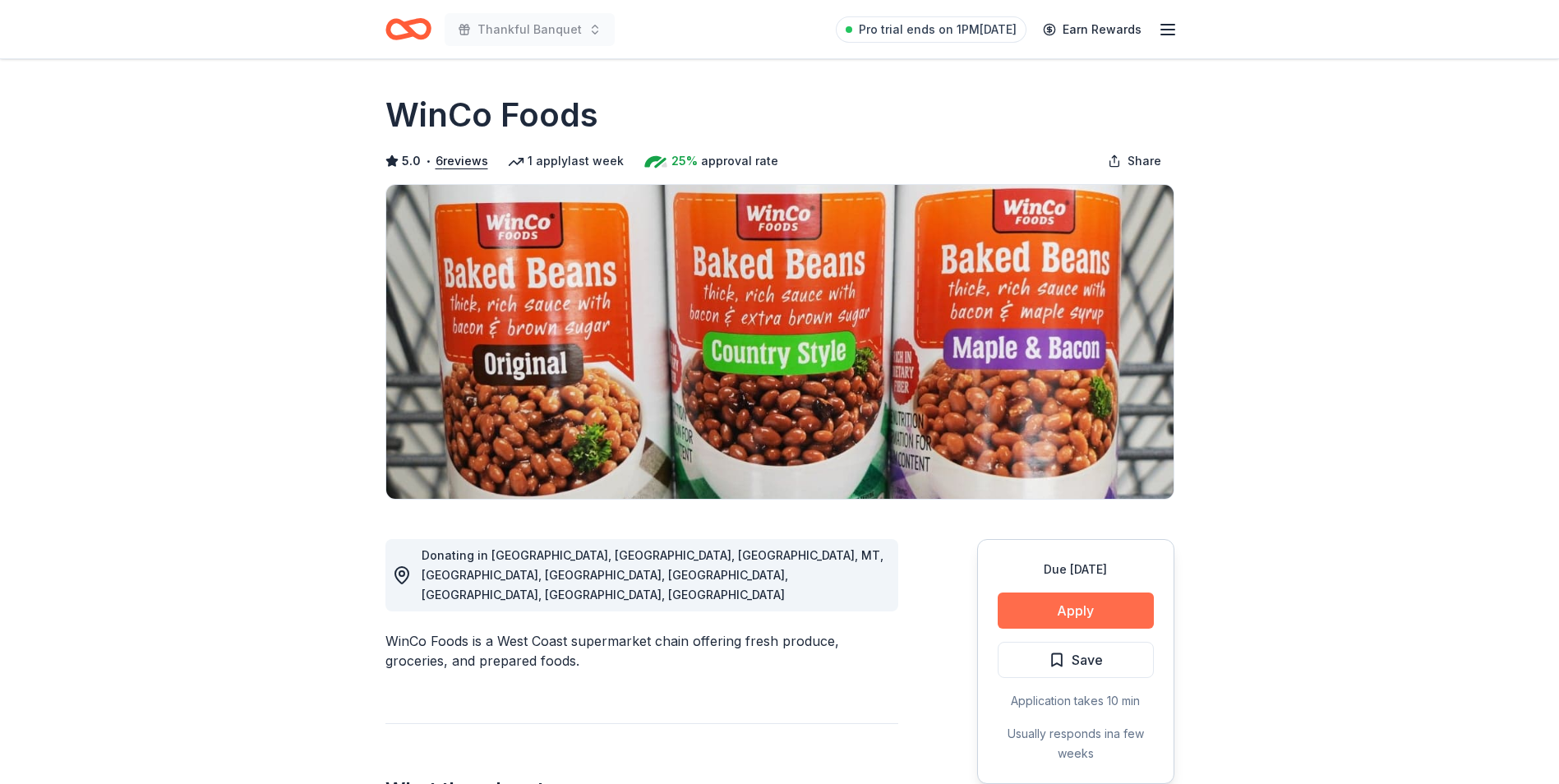
click at [1069, 612] on button "Apply" at bounding box center [1076, 611] width 156 height 36
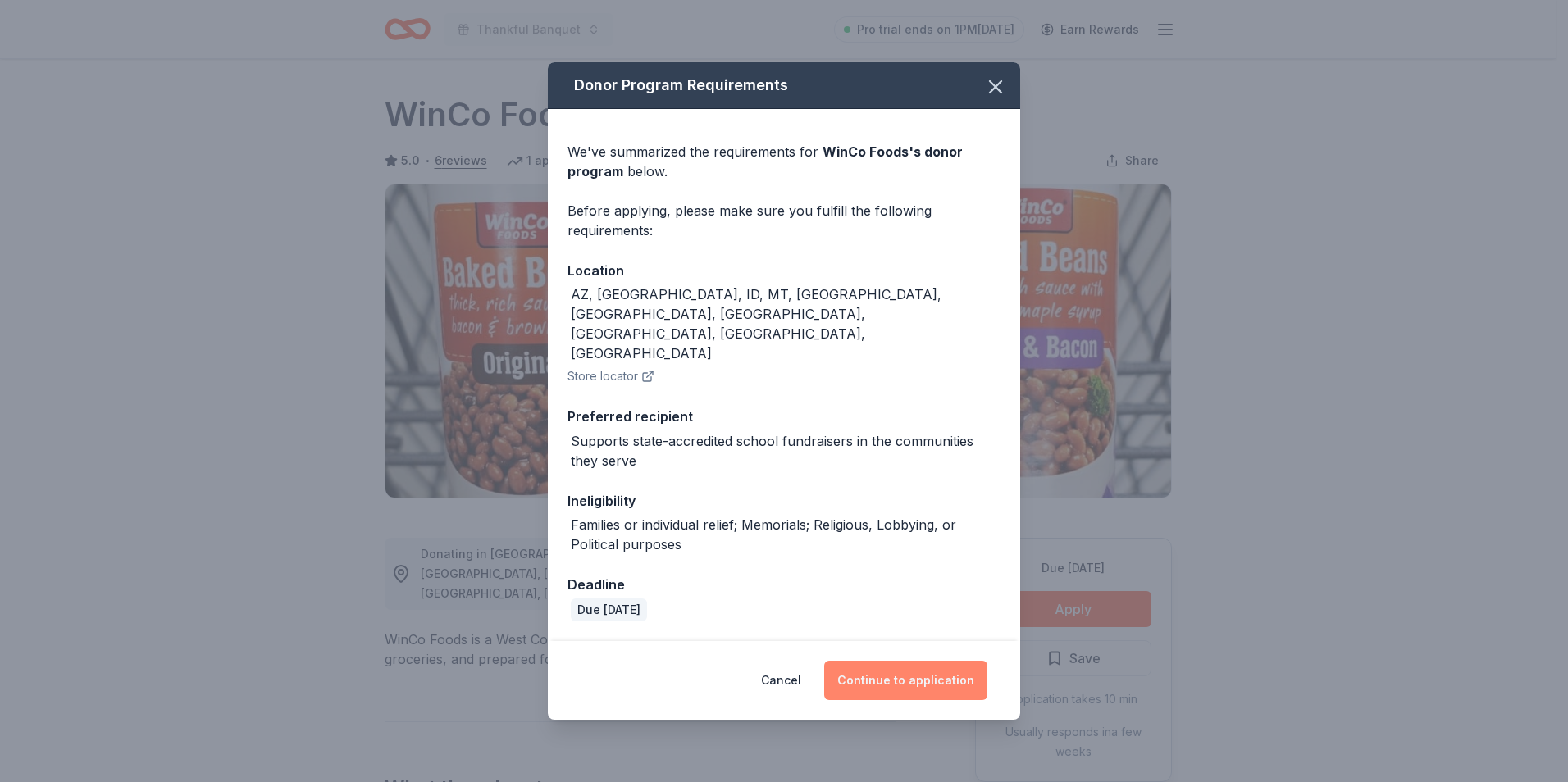
click at [906, 661] on button "Continue to application" at bounding box center [906, 680] width 163 height 39
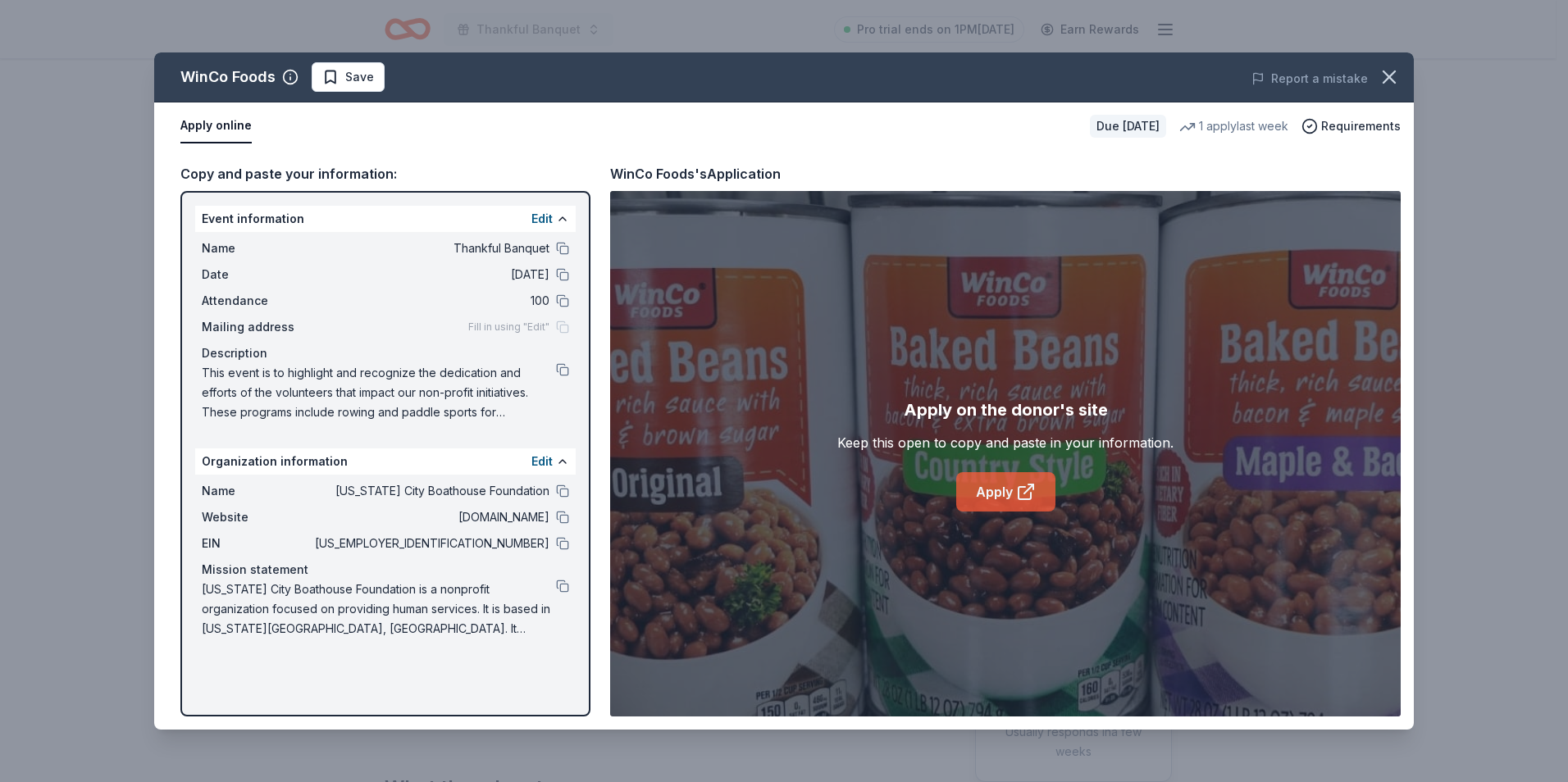
click at [1019, 495] on icon at bounding box center [1025, 491] width 20 height 20
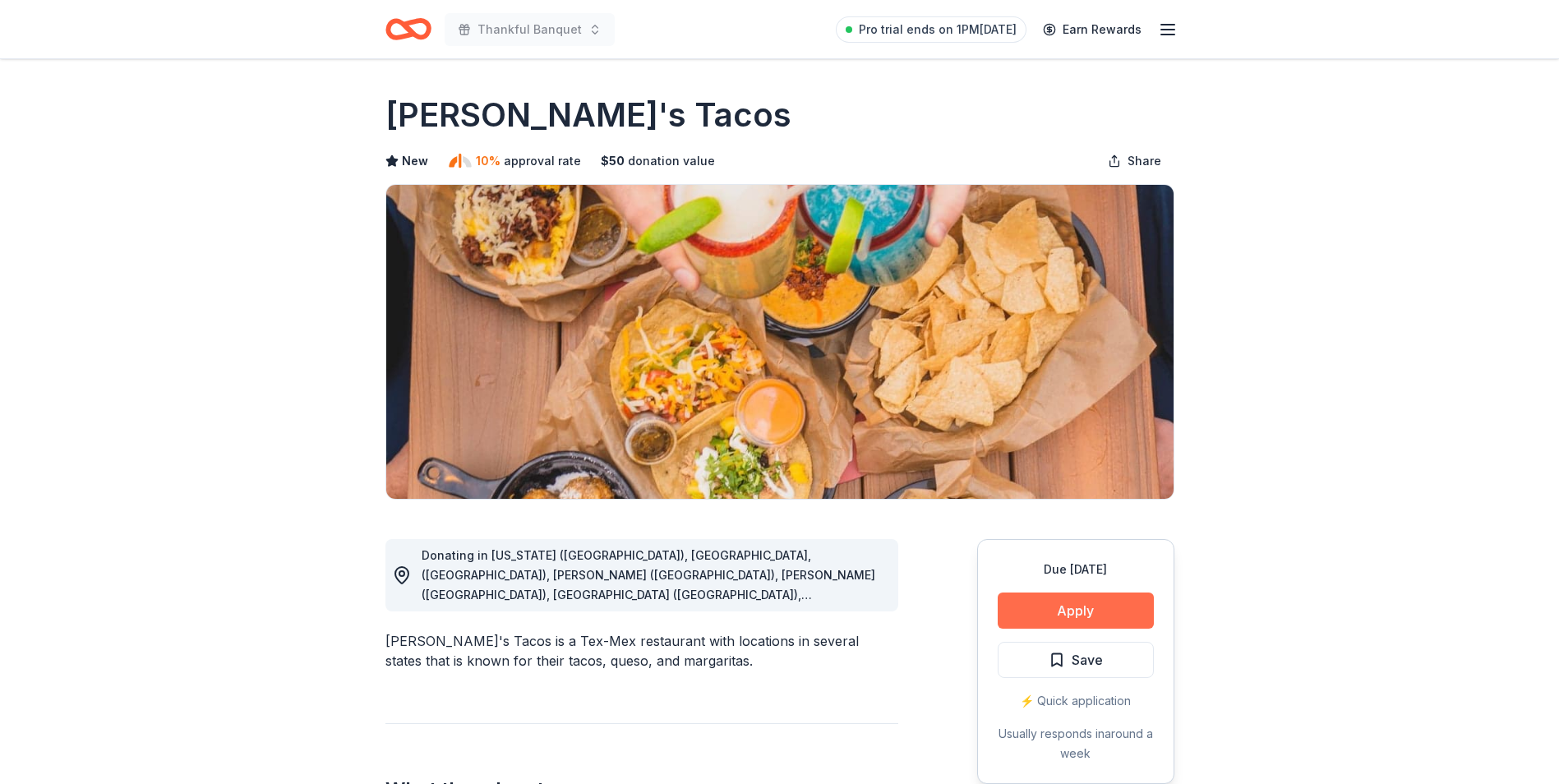
click at [1077, 599] on button "Apply" at bounding box center [1076, 611] width 156 height 36
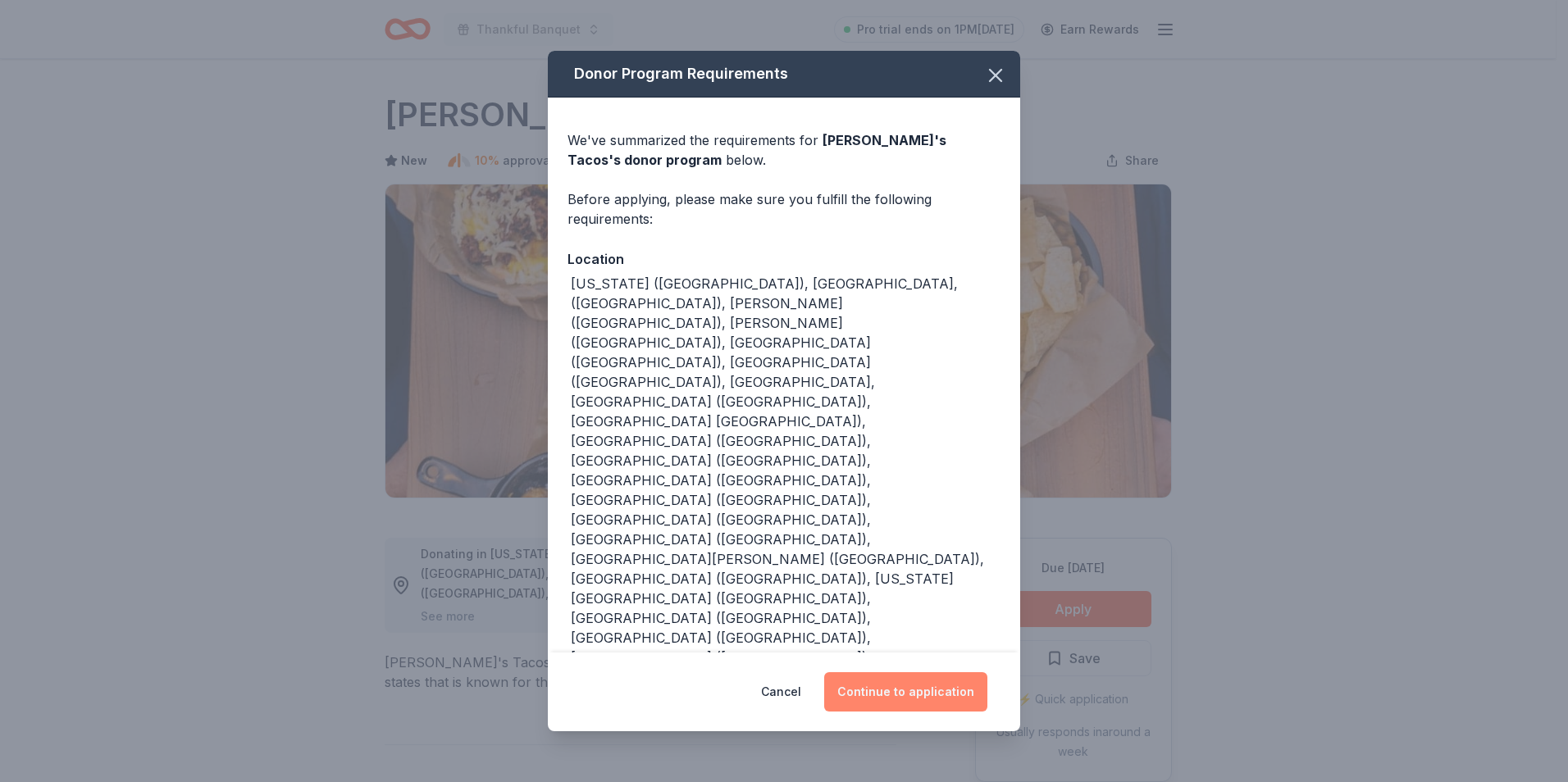
click at [914, 672] on button "Continue to application" at bounding box center [906, 692] width 163 height 39
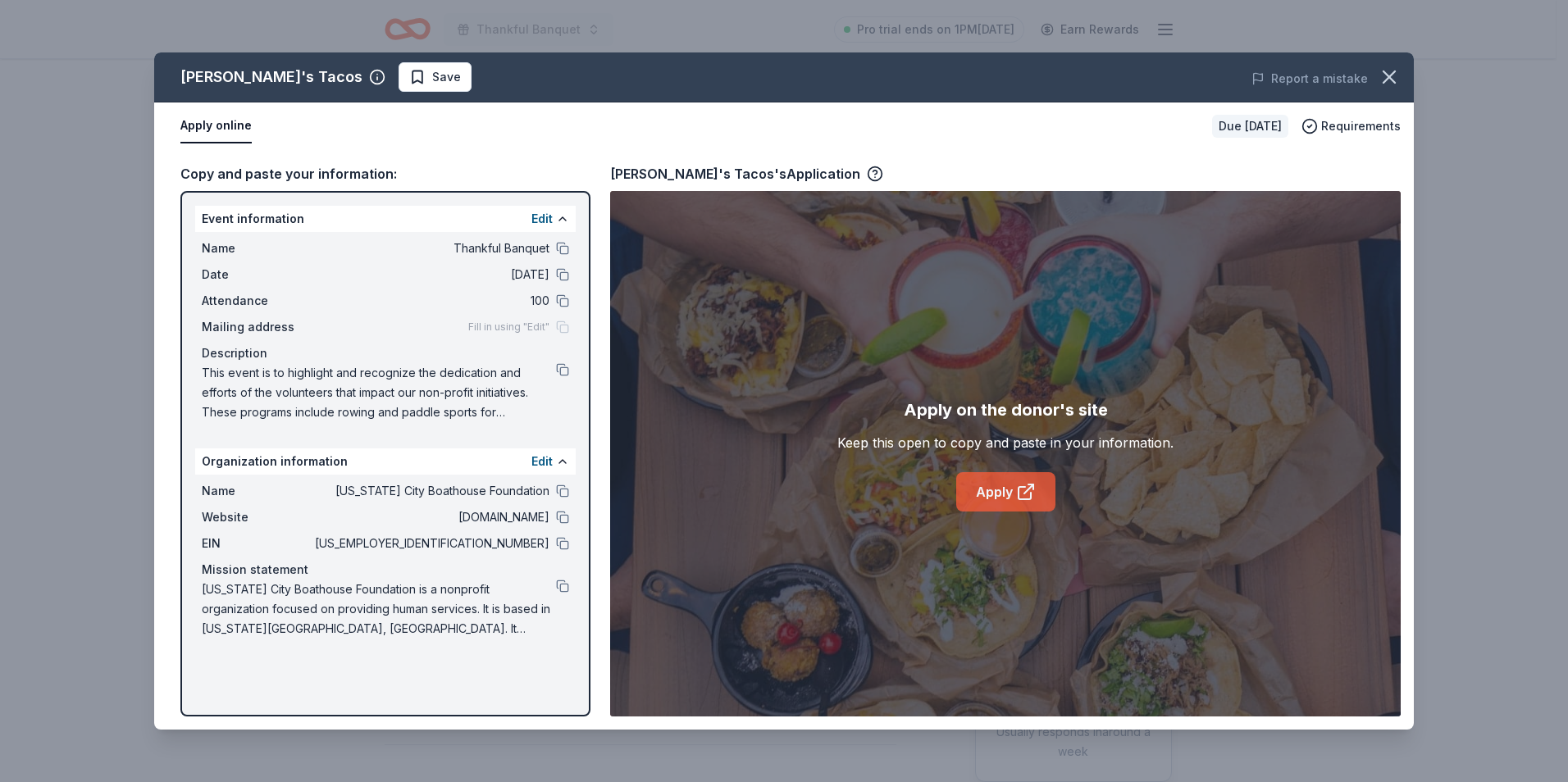
click at [1000, 495] on link "Apply" at bounding box center [1006, 492] width 99 height 39
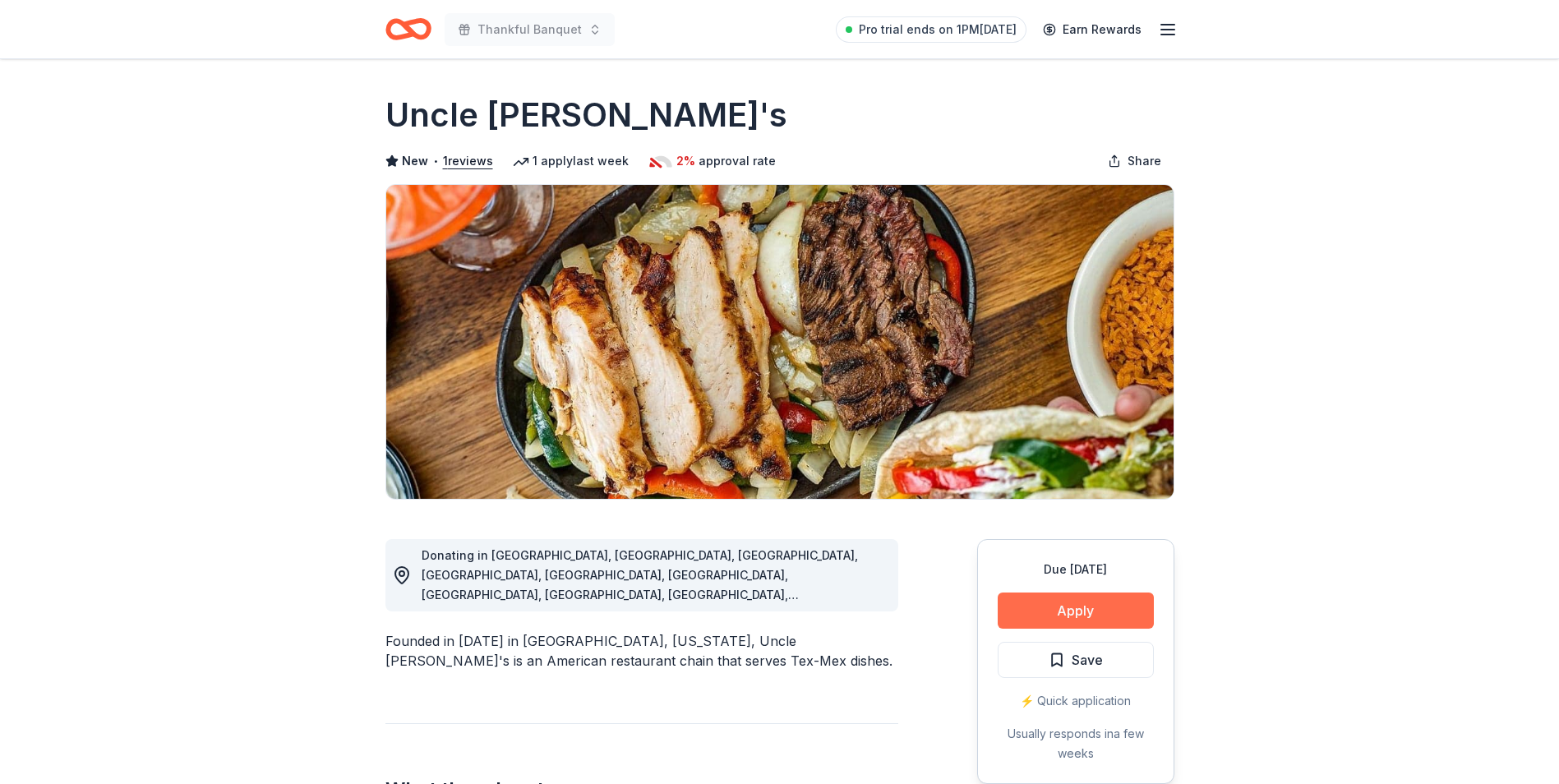
click at [1054, 594] on button "Apply" at bounding box center [1076, 611] width 156 height 36
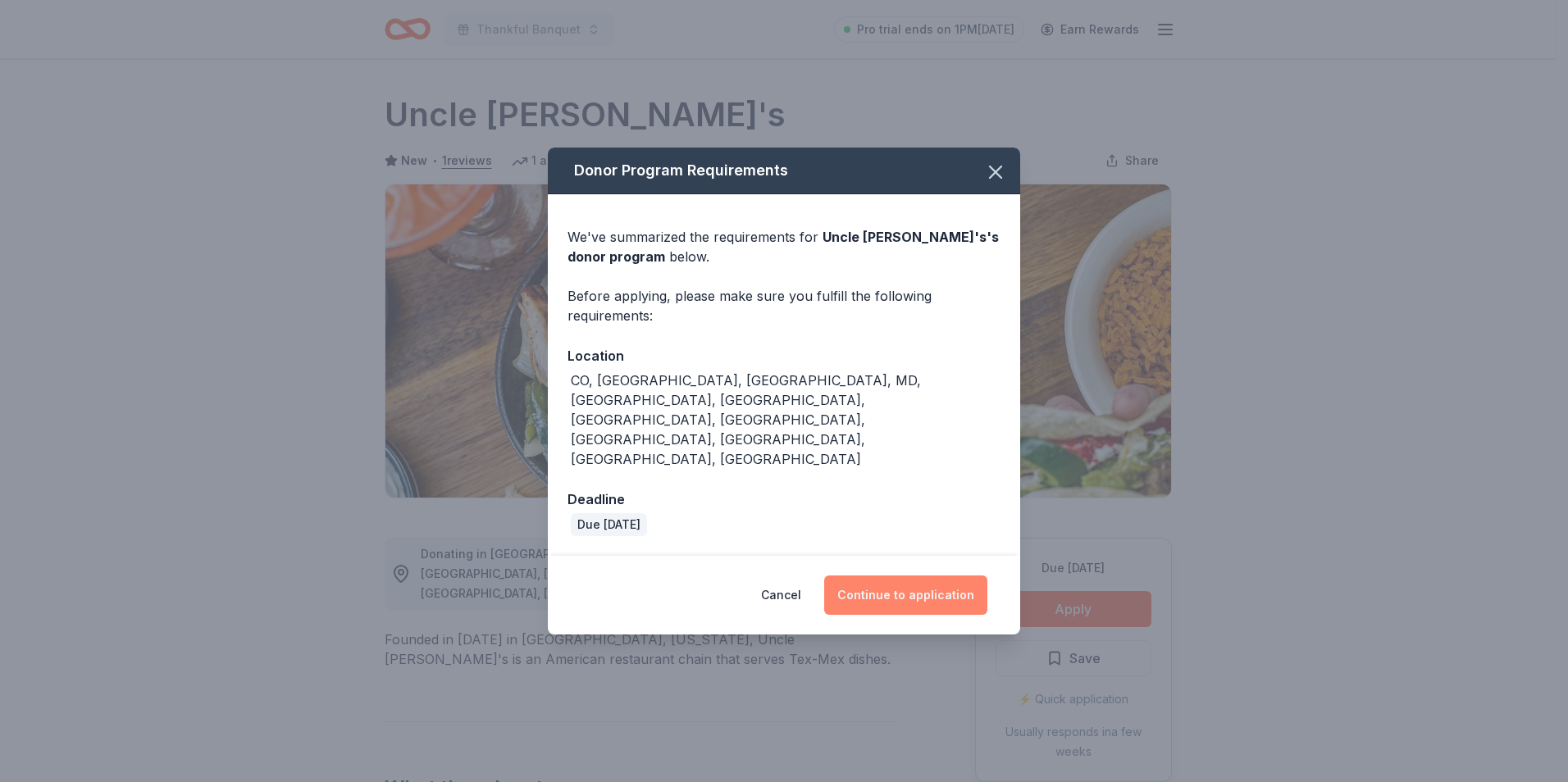
click at [933, 576] on button "Continue to application" at bounding box center [906, 595] width 163 height 39
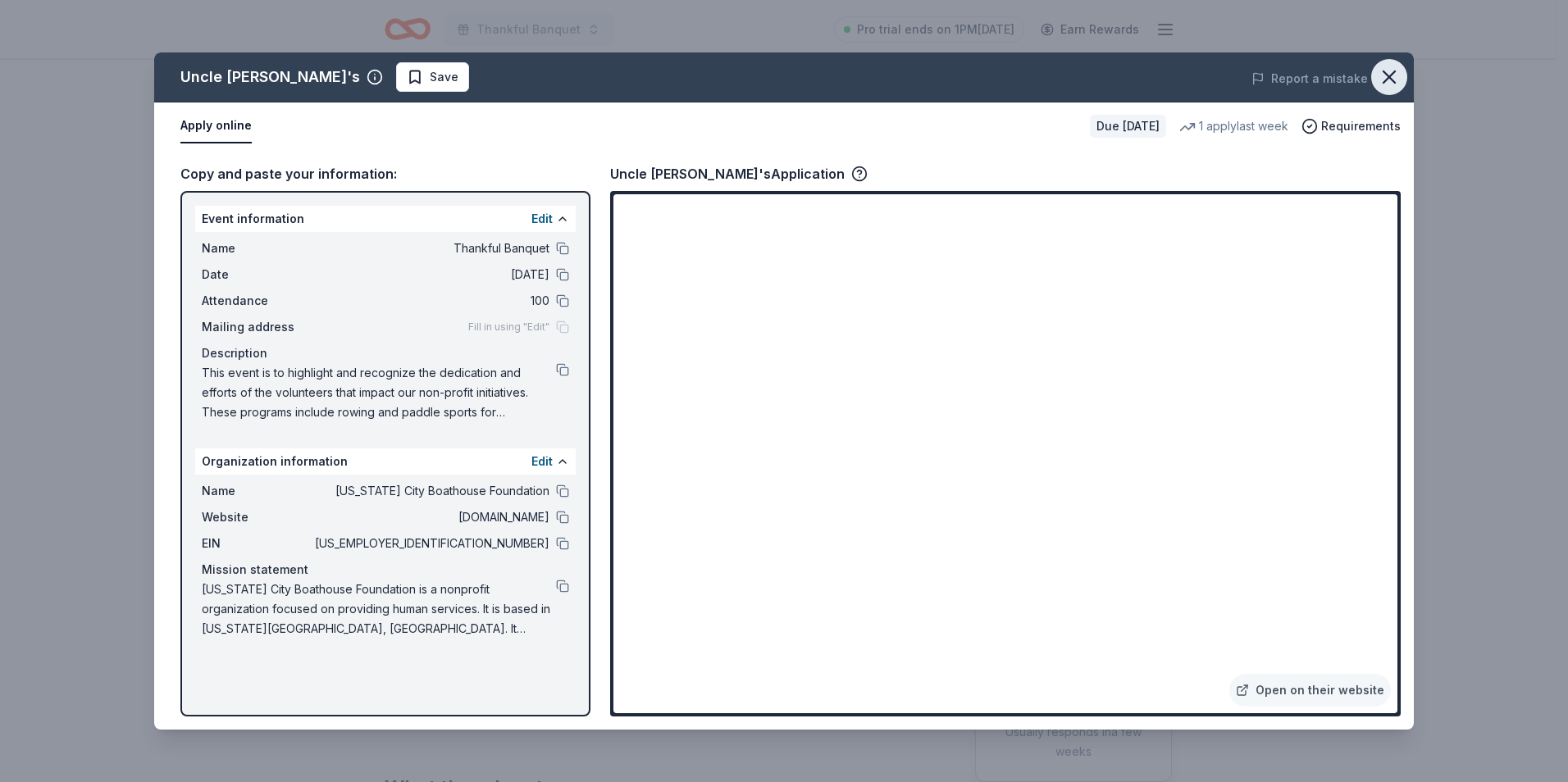
click at [1391, 83] on icon "button" at bounding box center [1388, 77] width 23 height 23
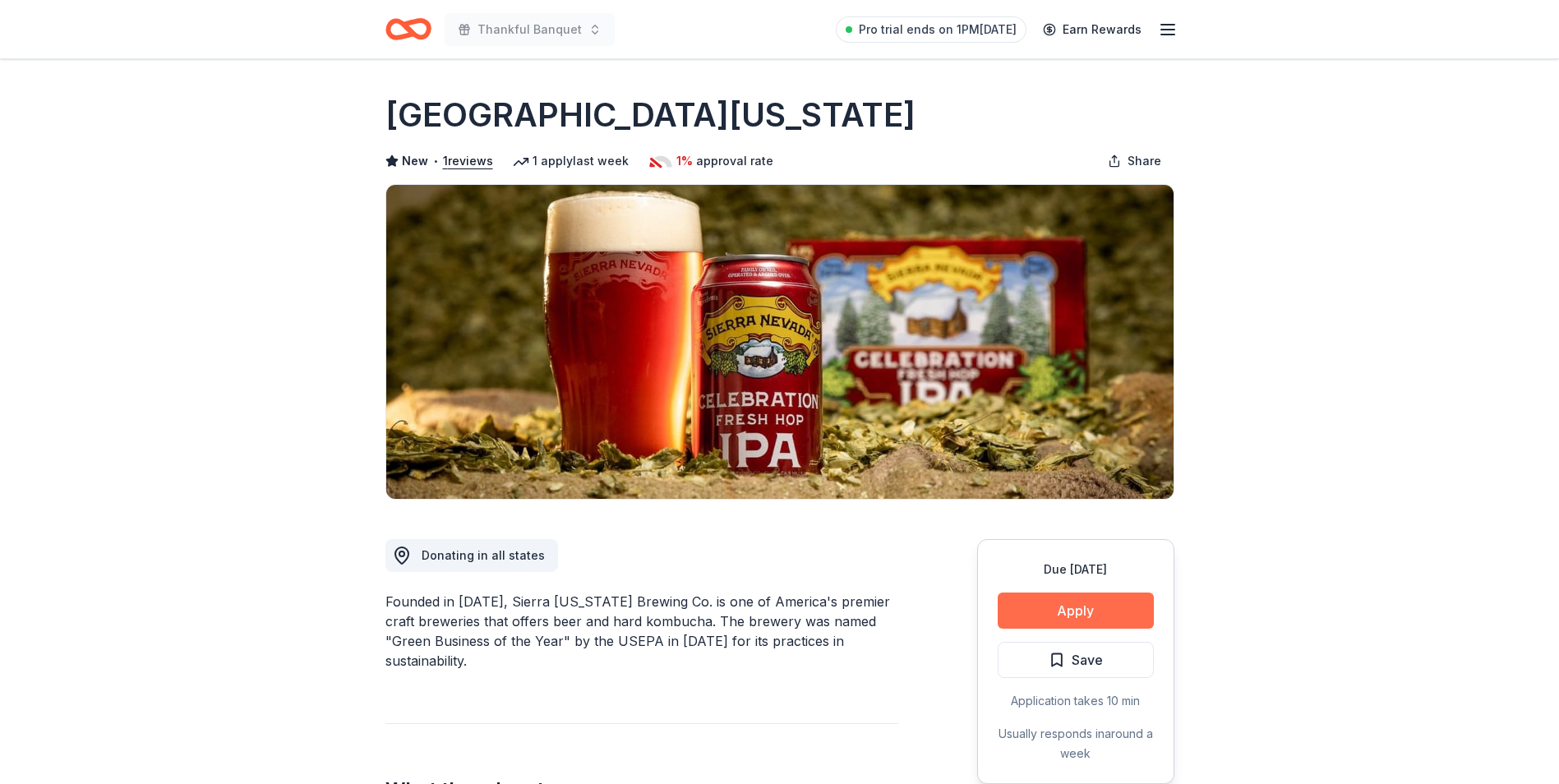
click at [1054, 606] on button "Apply" at bounding box center [1076, 611] width 156 height 36
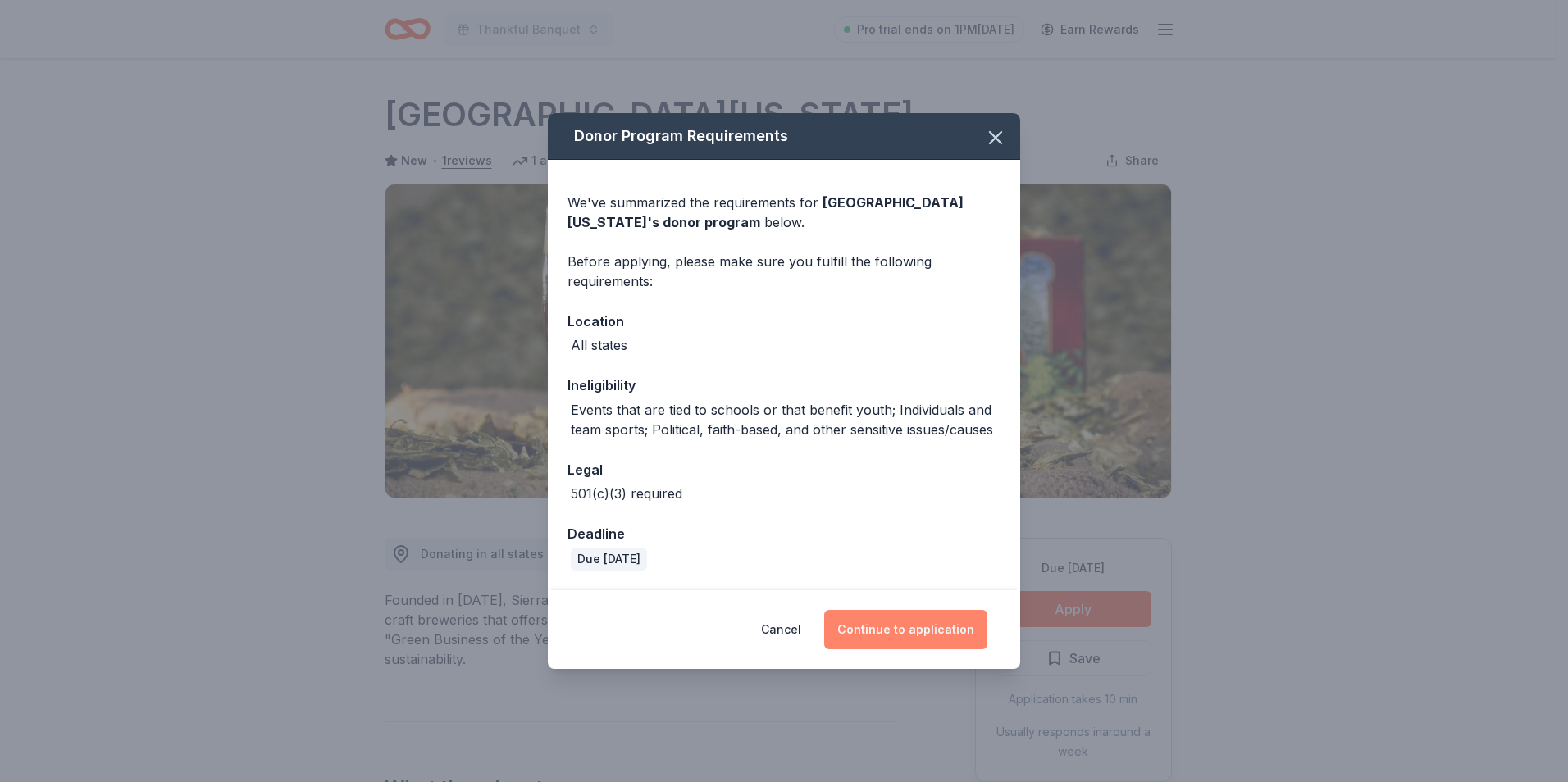
click at [911, 626] on button "Continue to application" at bounding box center [906, 630] width 163 height 39
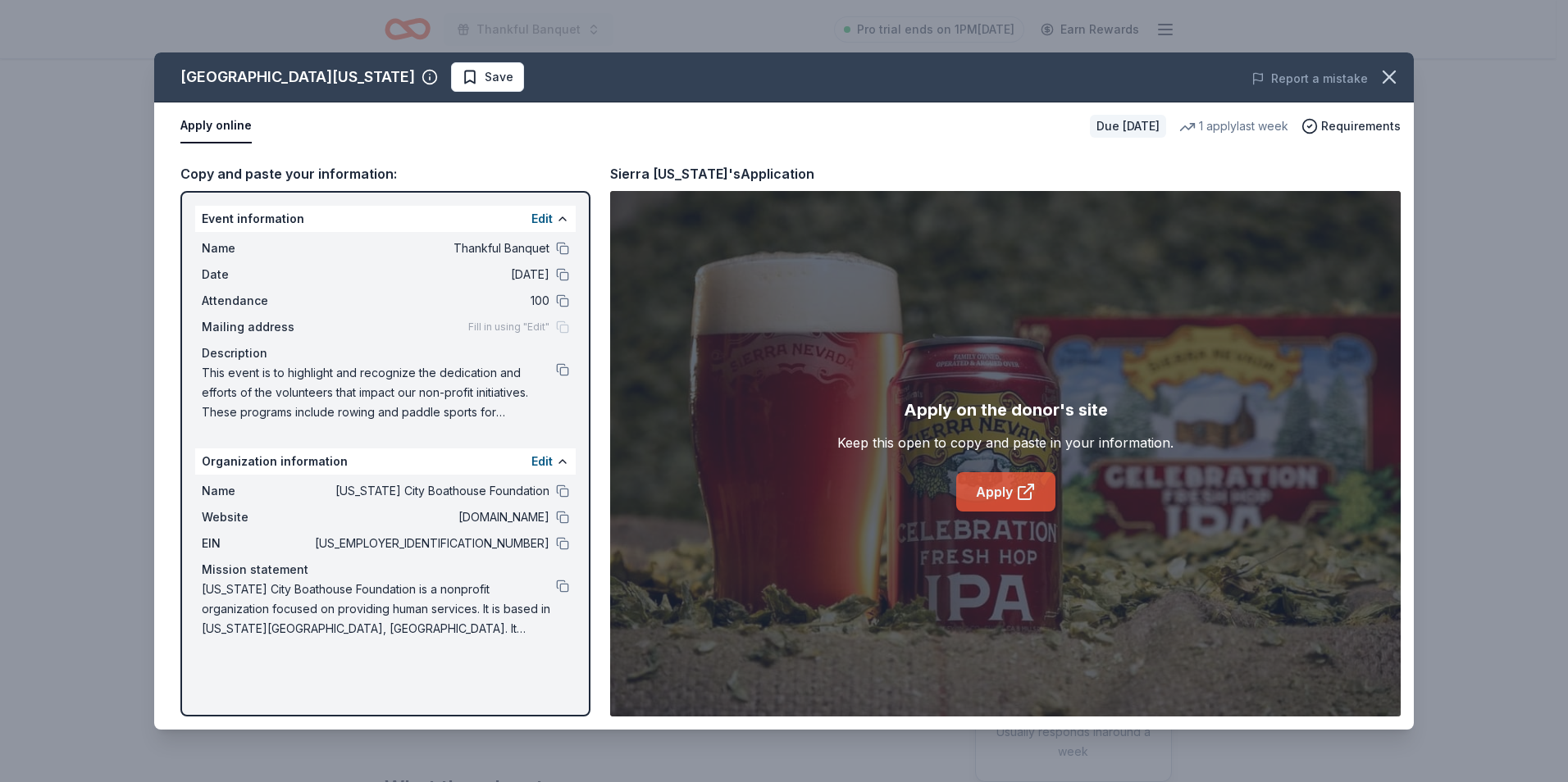
click at [1005, 493] on link "Apply" at bounding box center [1006, 492] width 99 height 39
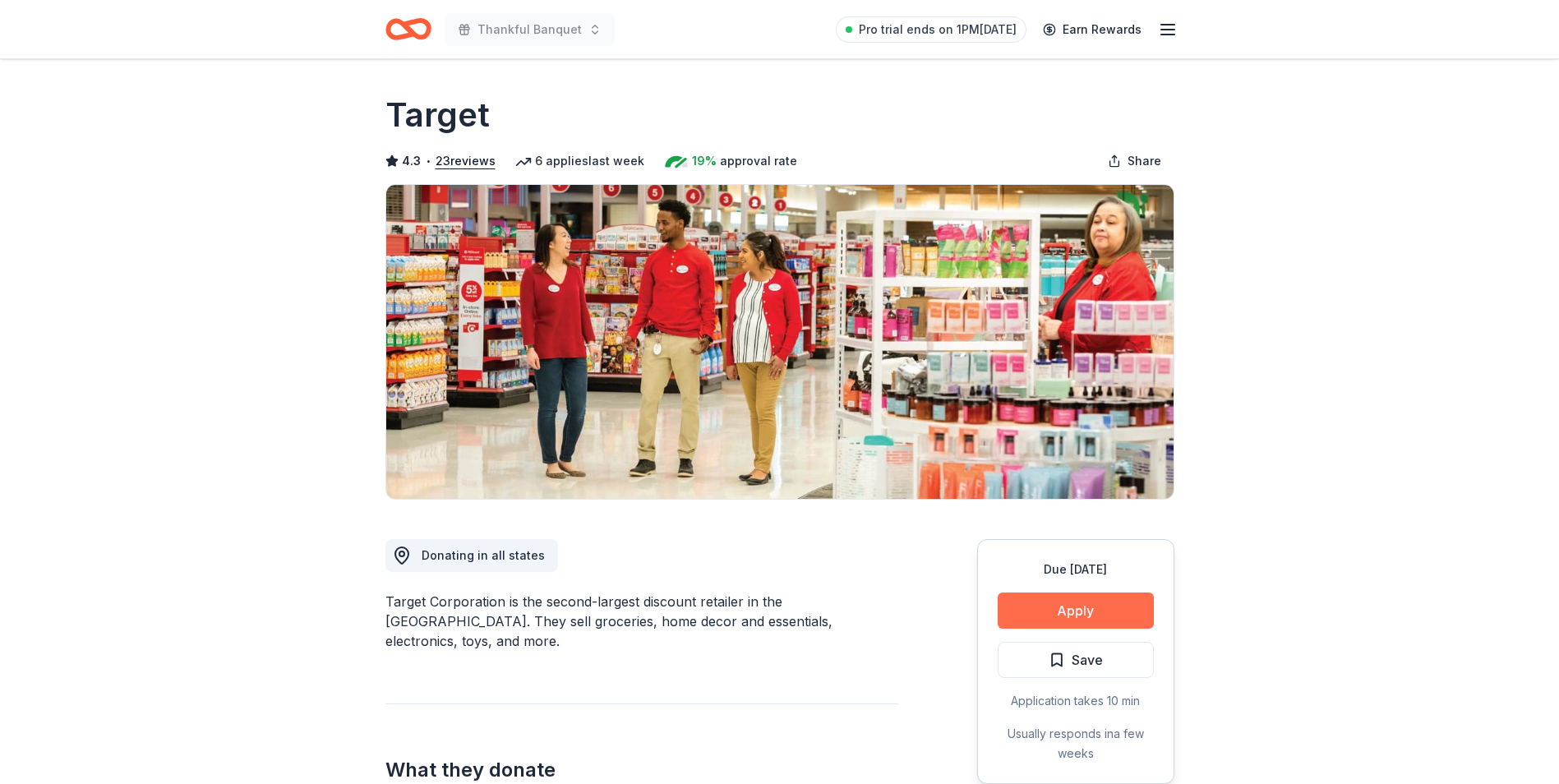
click at [1082, 614] on button "Apply" at bounding box center [1076, 611] width 156 height 36
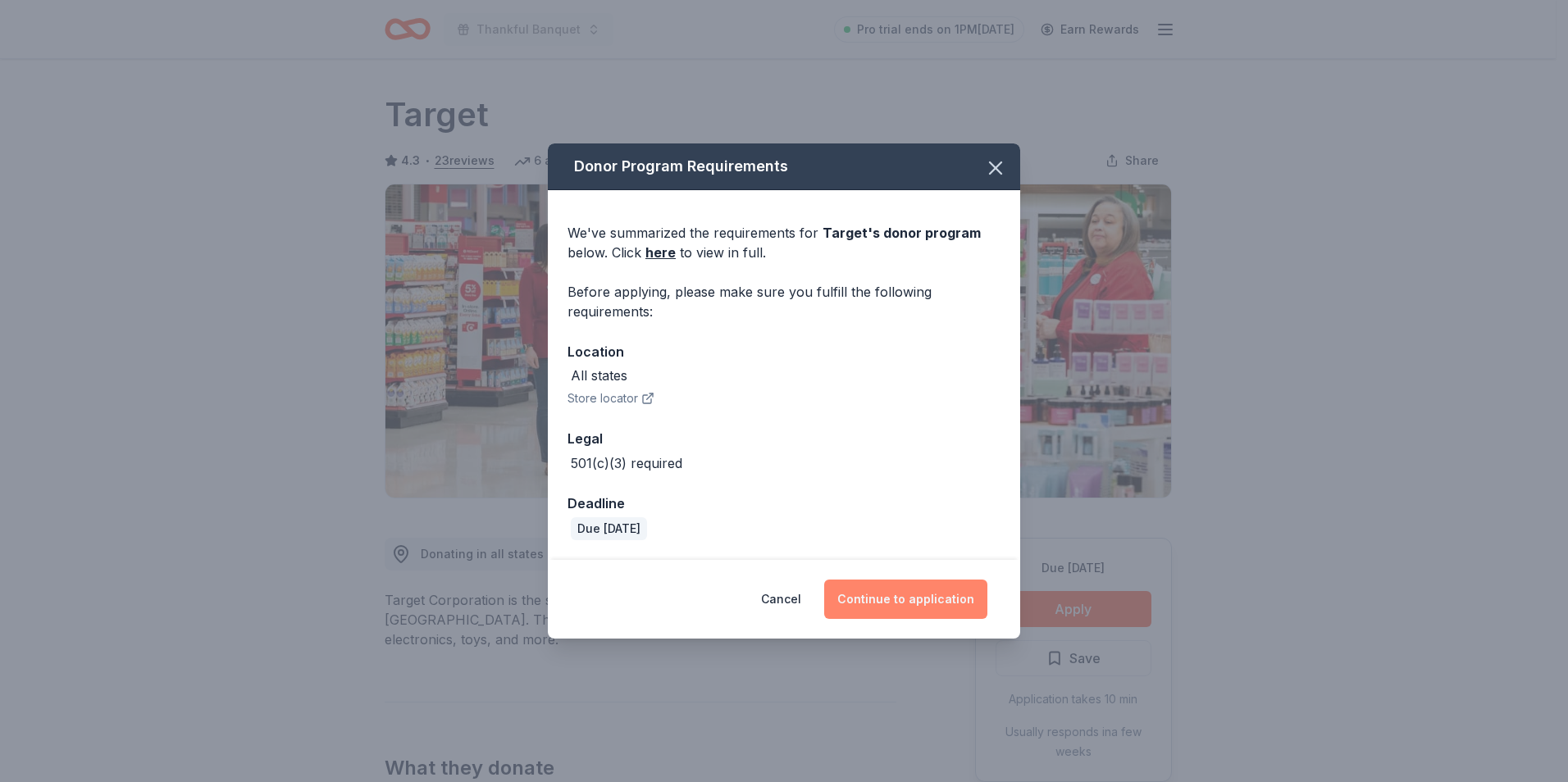
click at [947, 602] on button "Continue to application" at bounding box center [906, 599] width 163 height 39
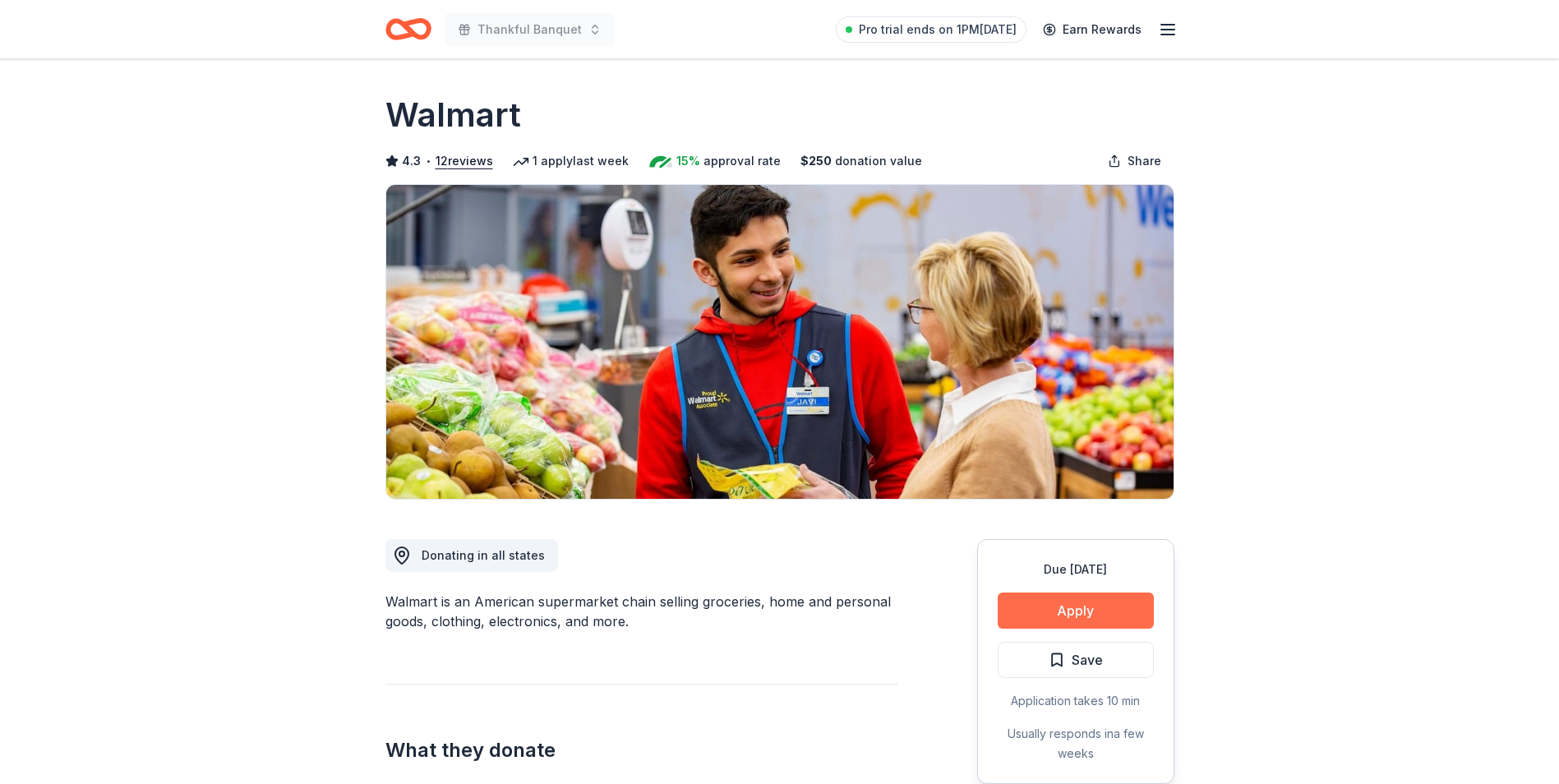
click at [1073, 617] on button "Apply" at bounding box center [1076, 611] width 156 height 36
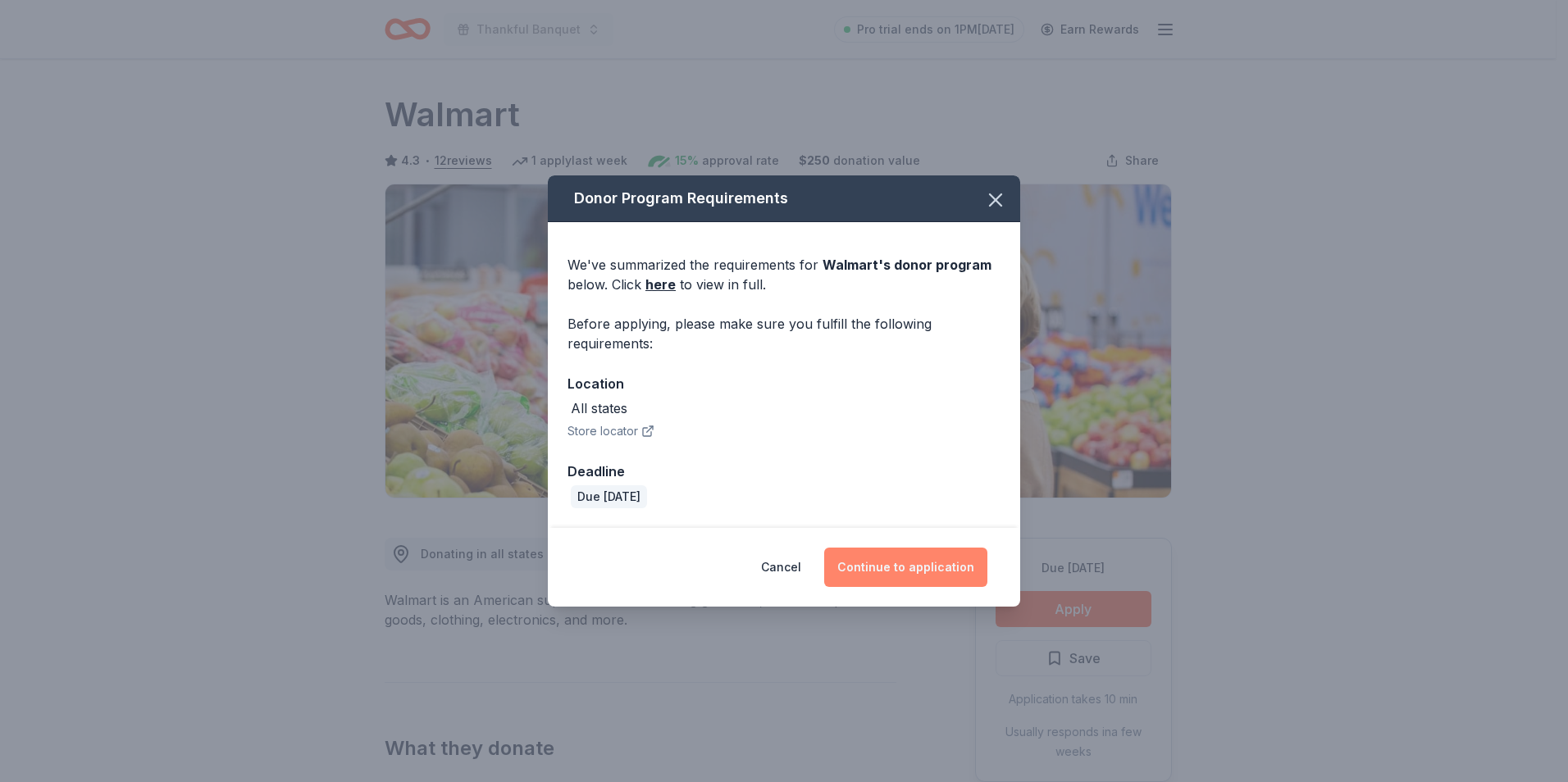
click at [929, 566] on button "Continue to application" at bounding box center [906, 567] width 163 height 39
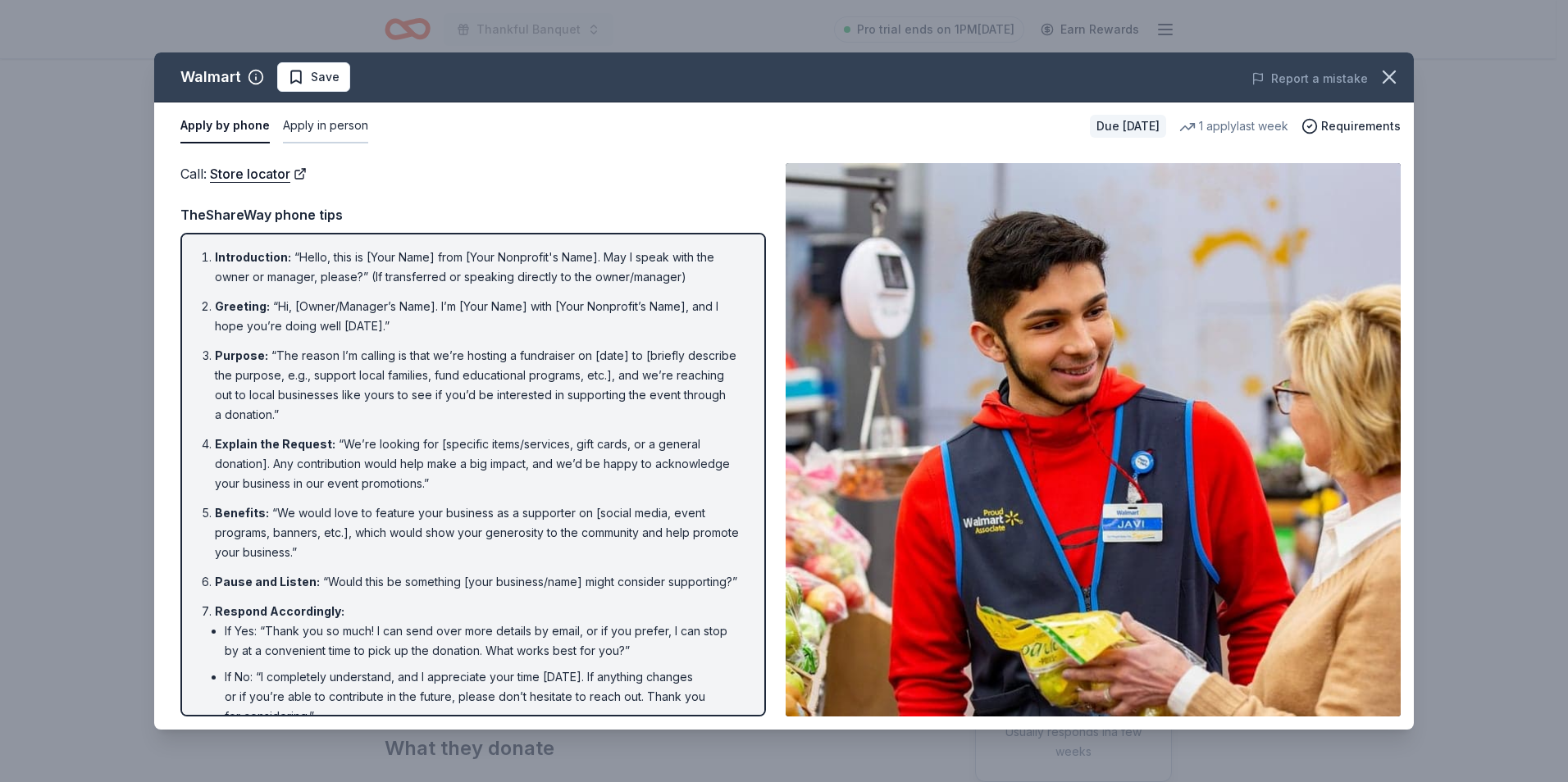
click at [328, 127] on button "Apply in person" at bounding box center [326, 126] width 86 height 34
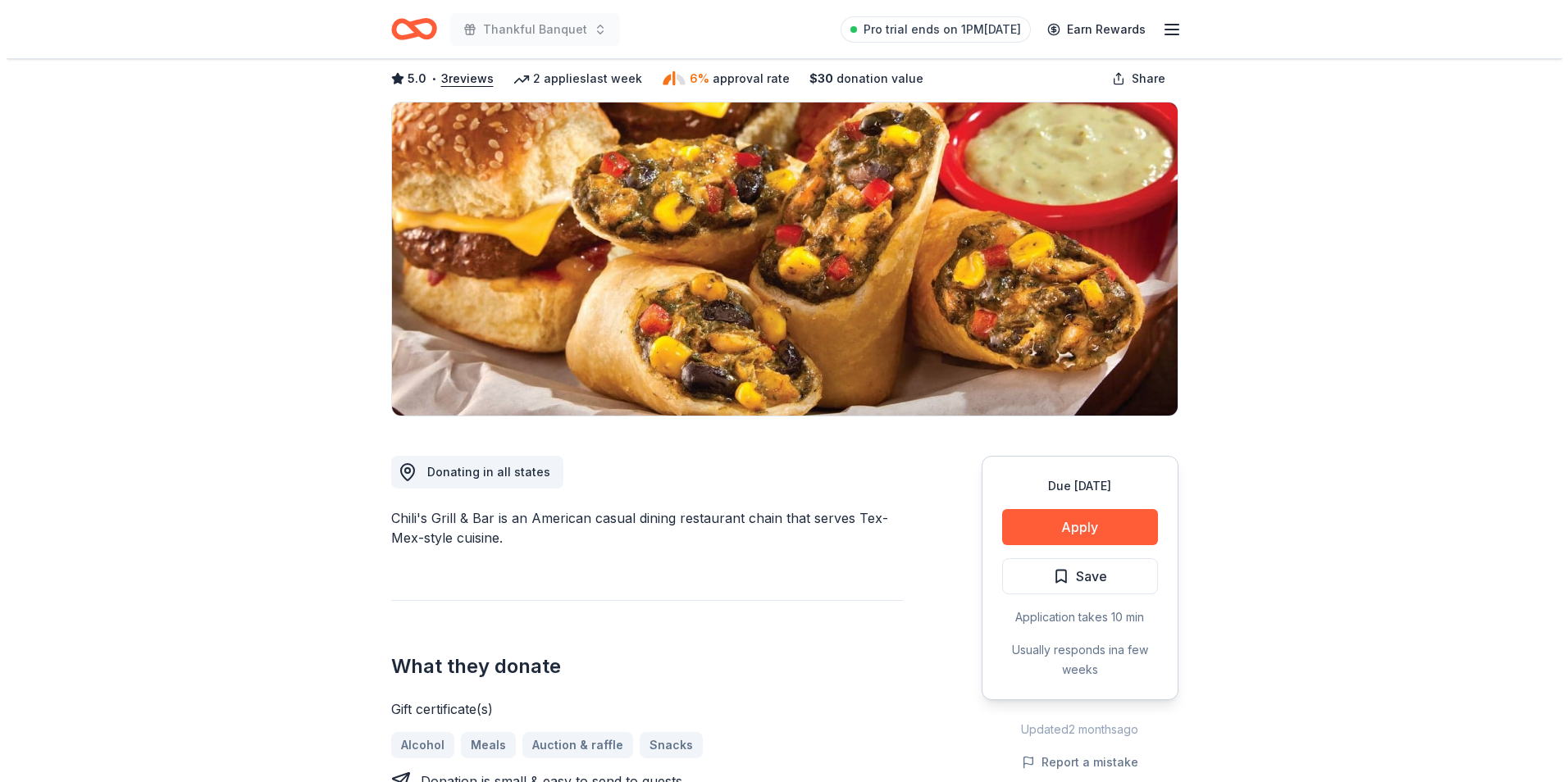
scroll to position [164, 0]
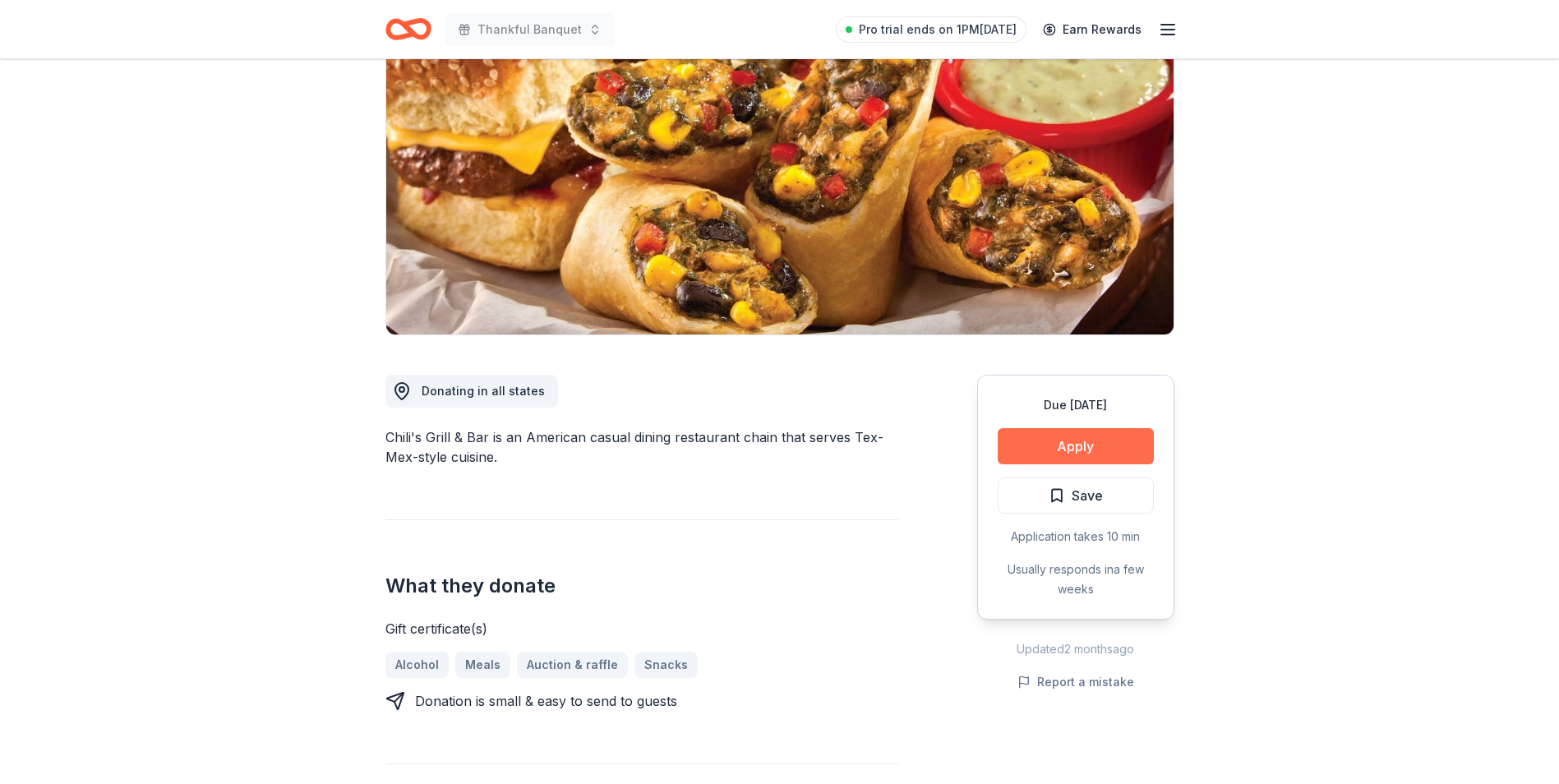
click at [1087, 443] on button "Apply" at bounding box center [1076, 446] width 156 height 36
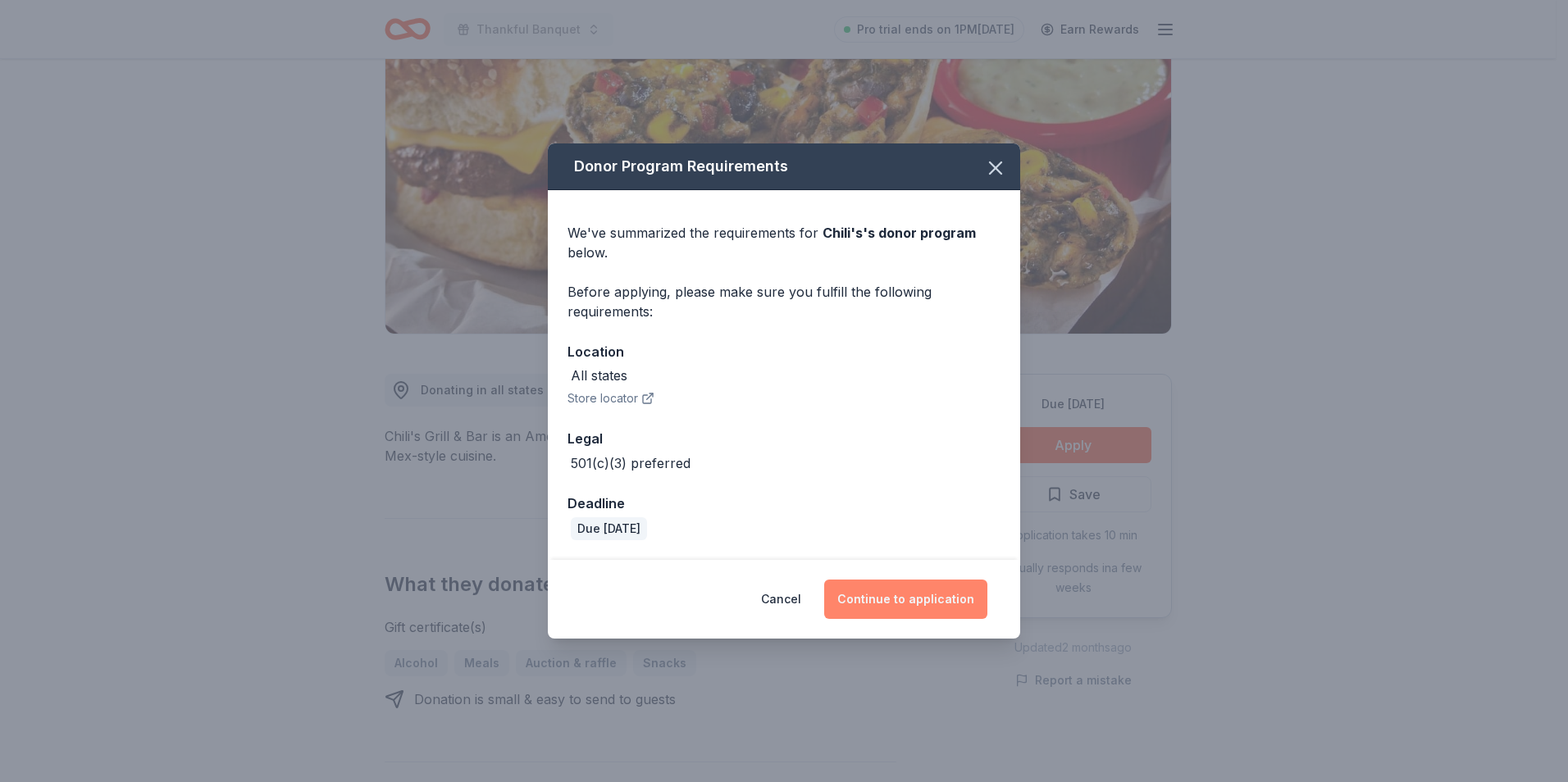
click at [896, 596] on button "Continue to application" at bounding box center [906, 599] width 163 height 39
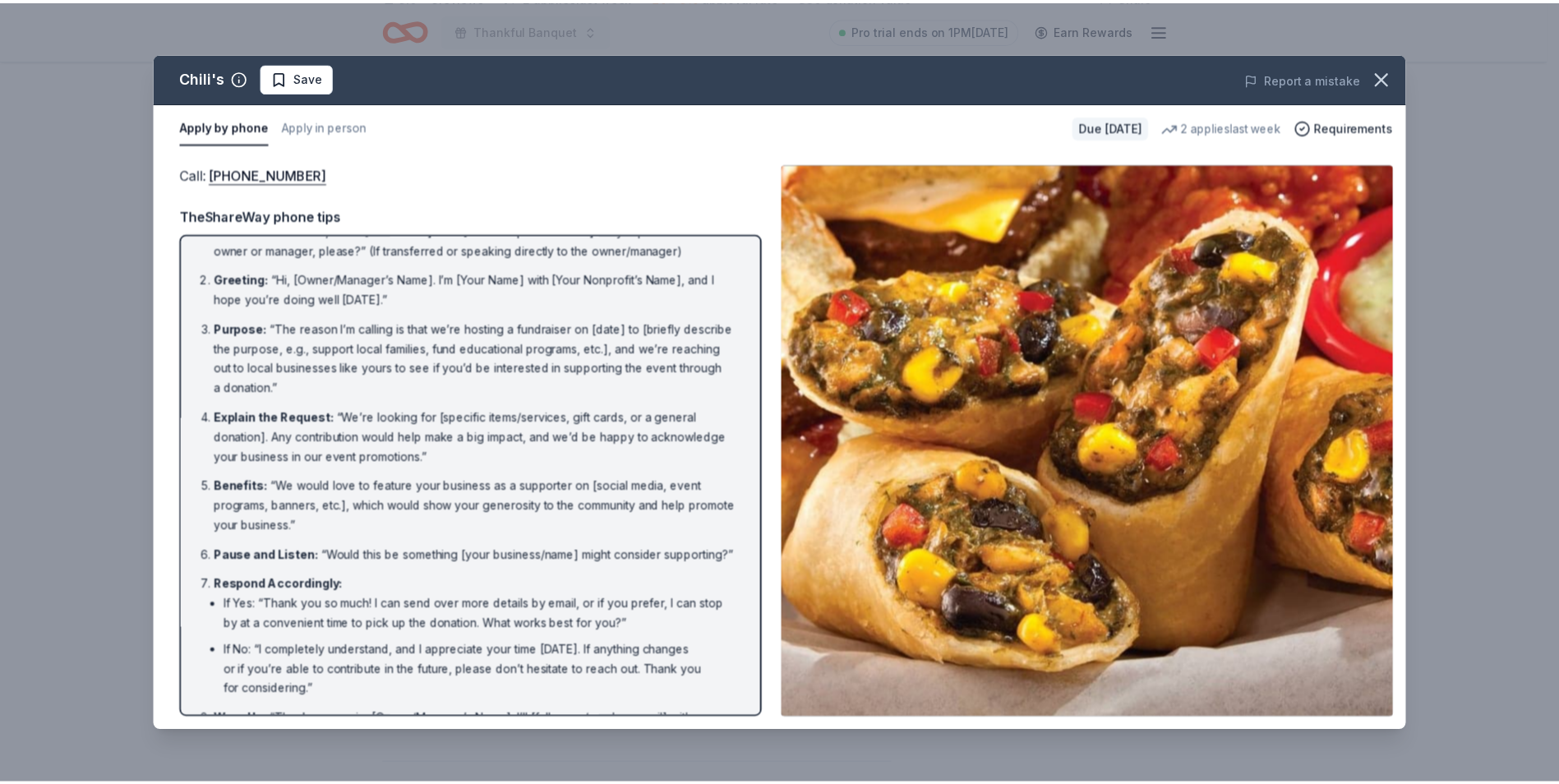
scroll to position [0, 0]
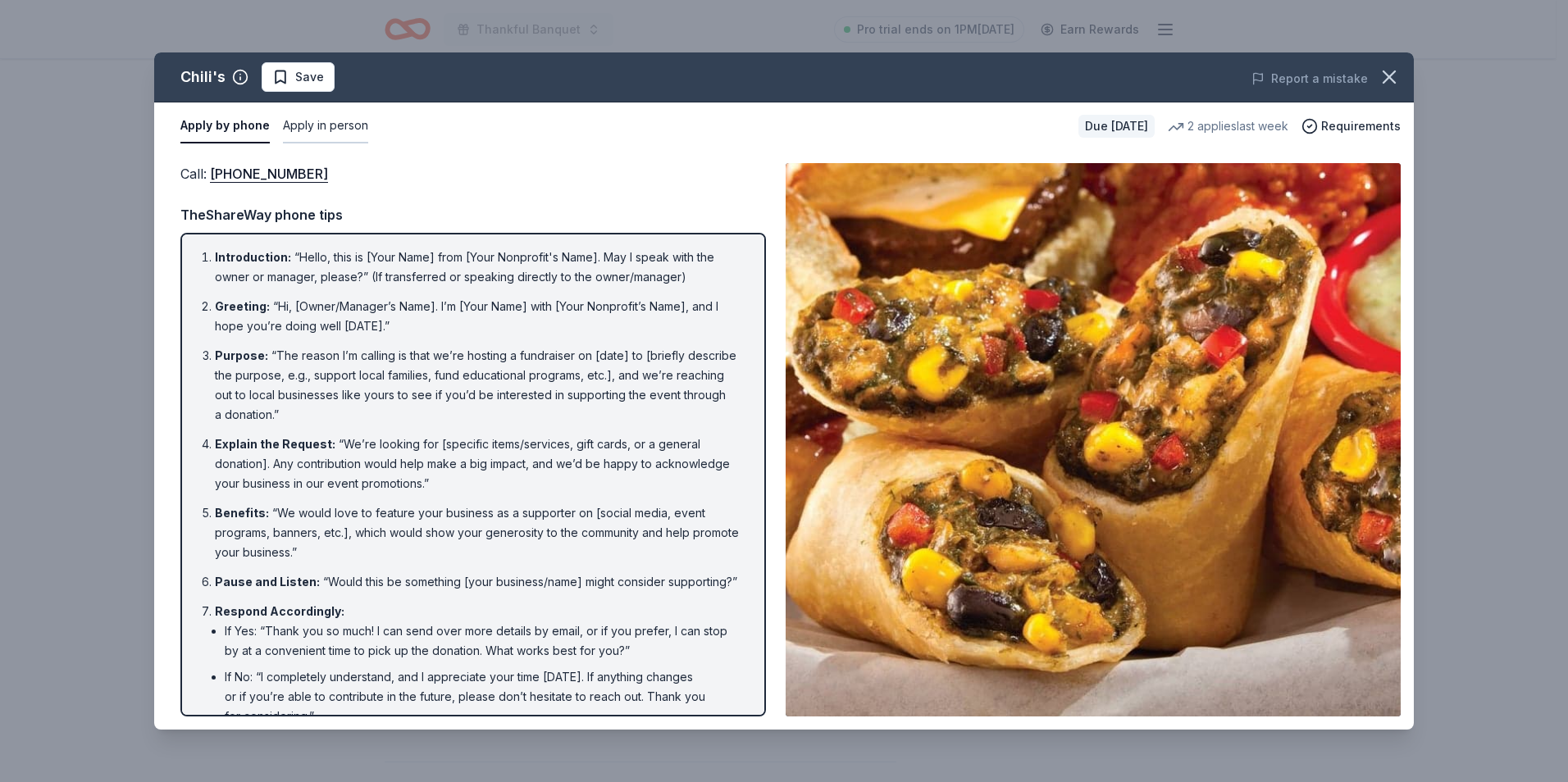
click at [318, 132] on button "Apply in person" at bounding box center [326, 126] width 86 height 34
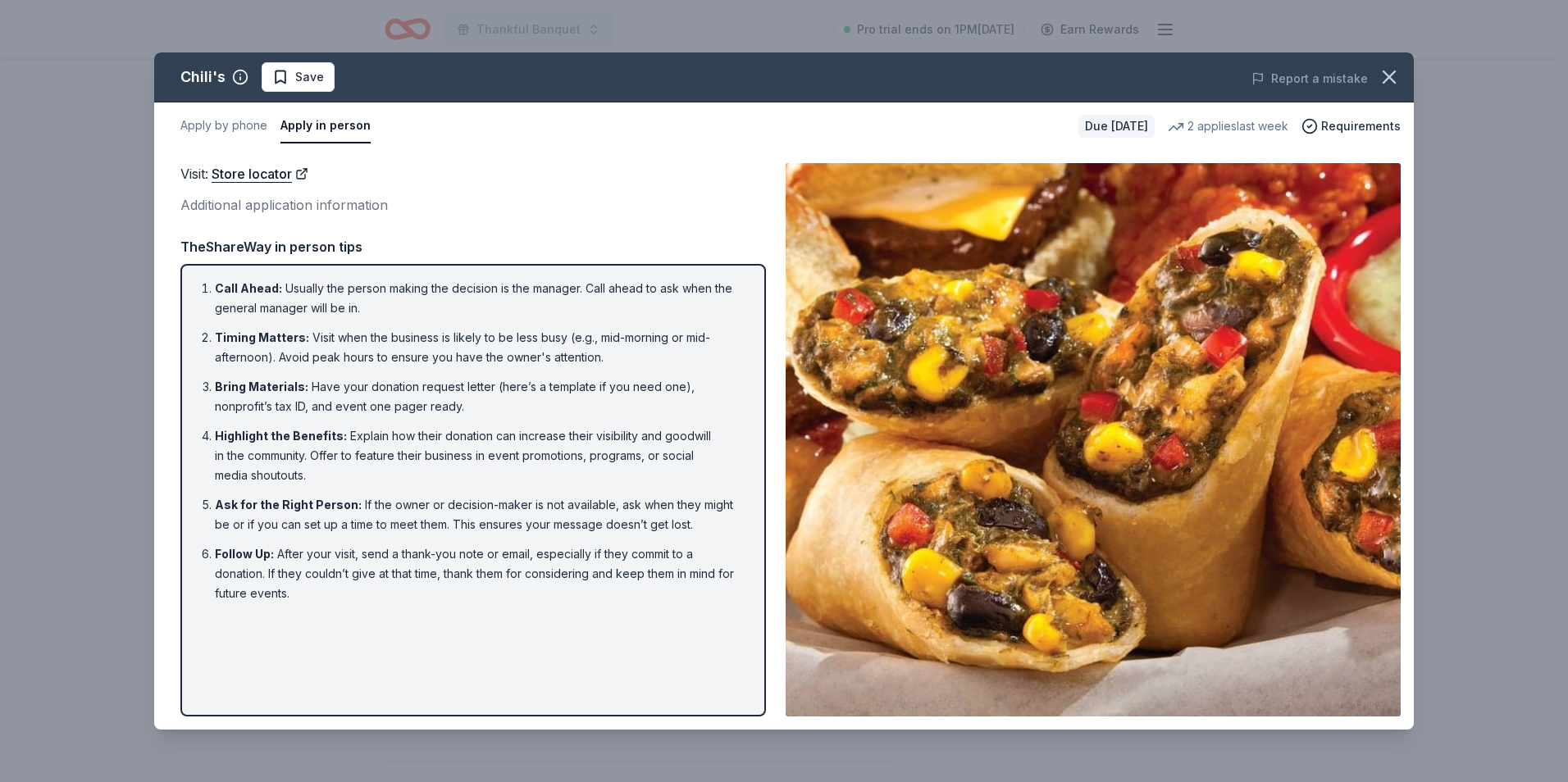
click at [1098, 409] on img at bounding box center [1093, 440] width 615 height 554
click at [1098, 410] on img at bounding box center [1093, 440] width 615 height 554
click at [1396, 74] on icon "button" at bounding box center [1388, 77] width 23 height 23
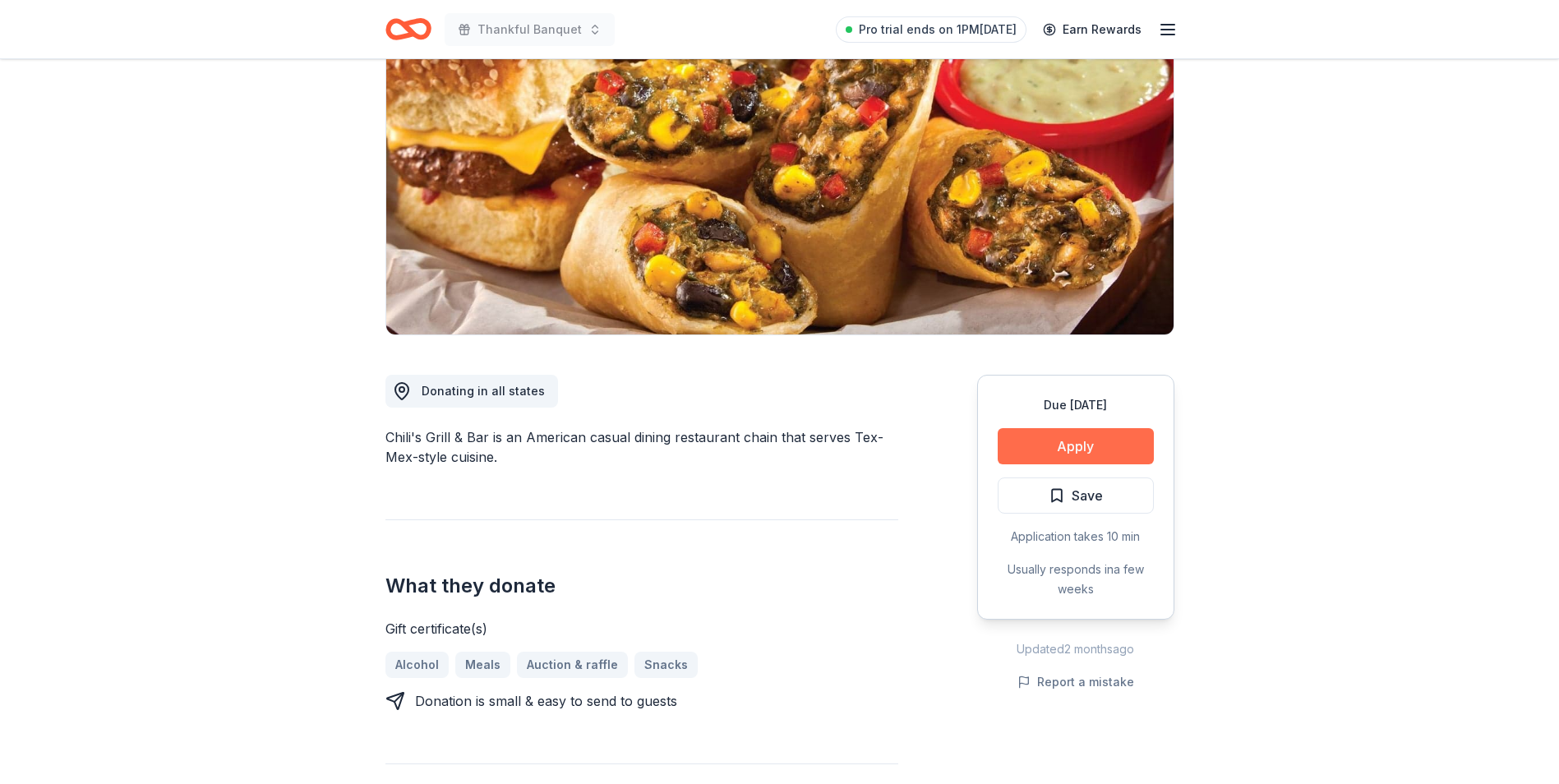
click at [1074, 444] on button "Apply" at bounding box center [1076, 446] width 156 height 36
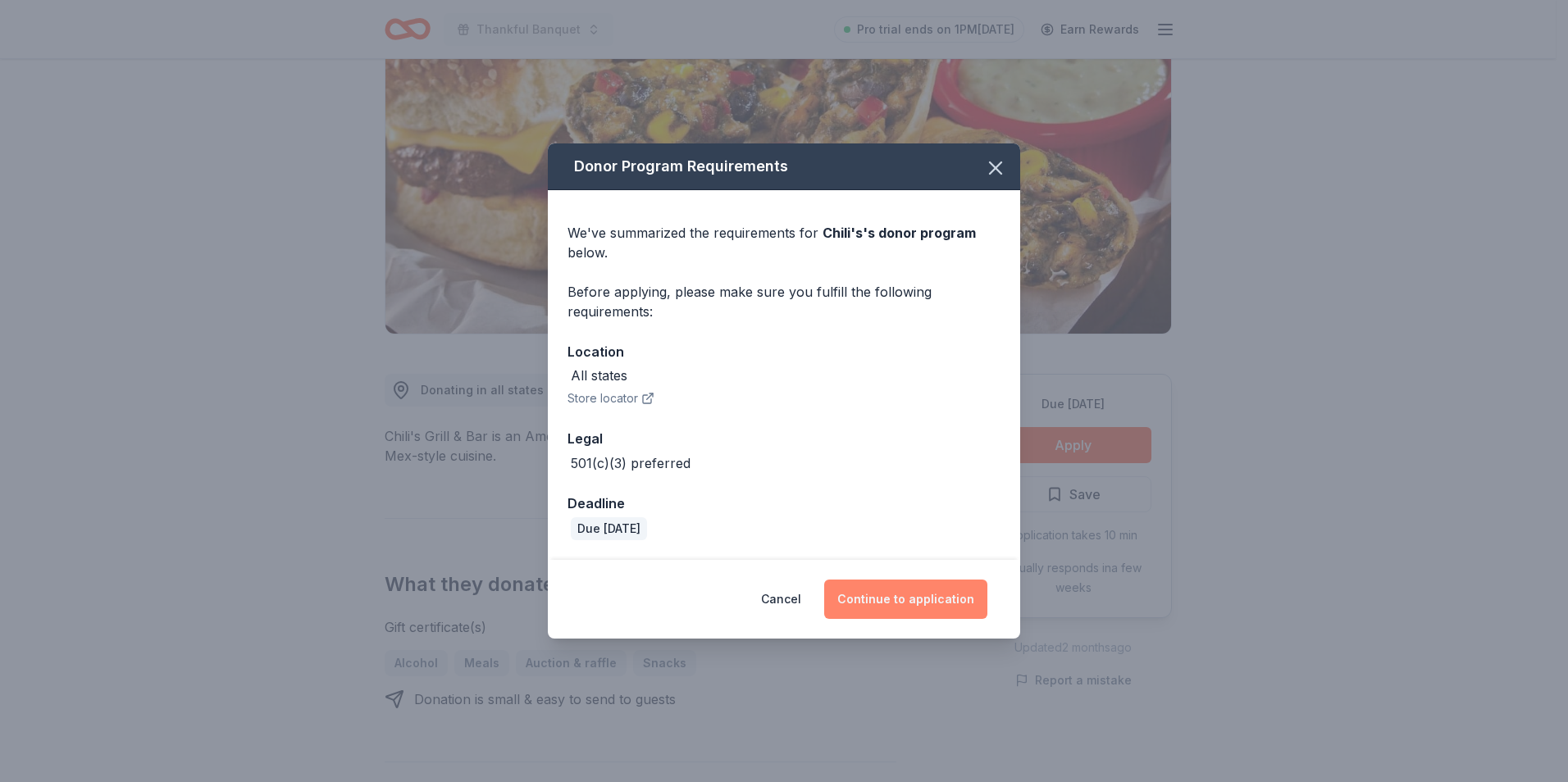
click at [894, 606] on button "Continue to application" at bounding box center [906, 599] width 163 height 39
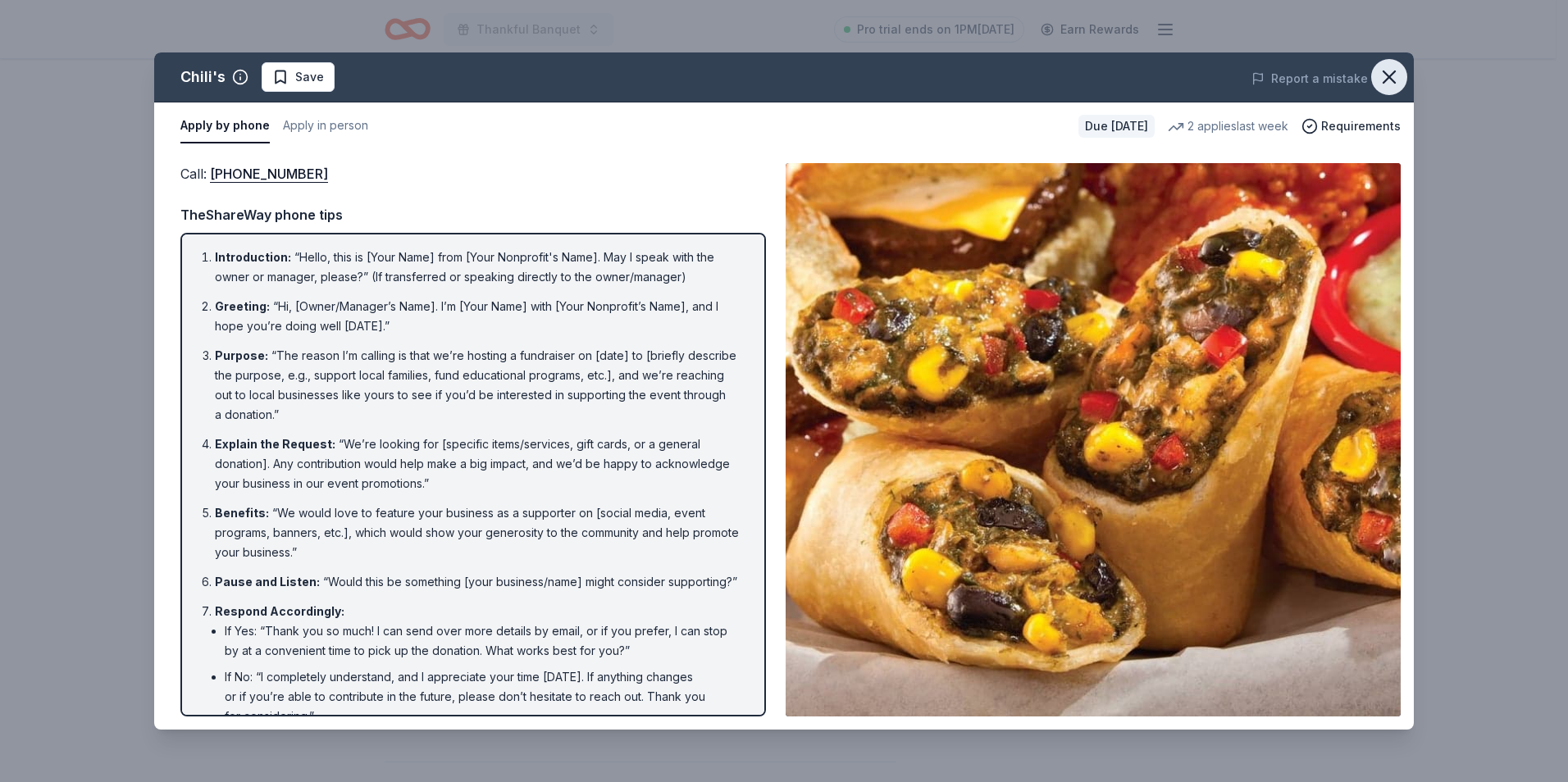
click at [1385, 75] on icon "button" at bounding box center [1388, 77] width 23 height 23
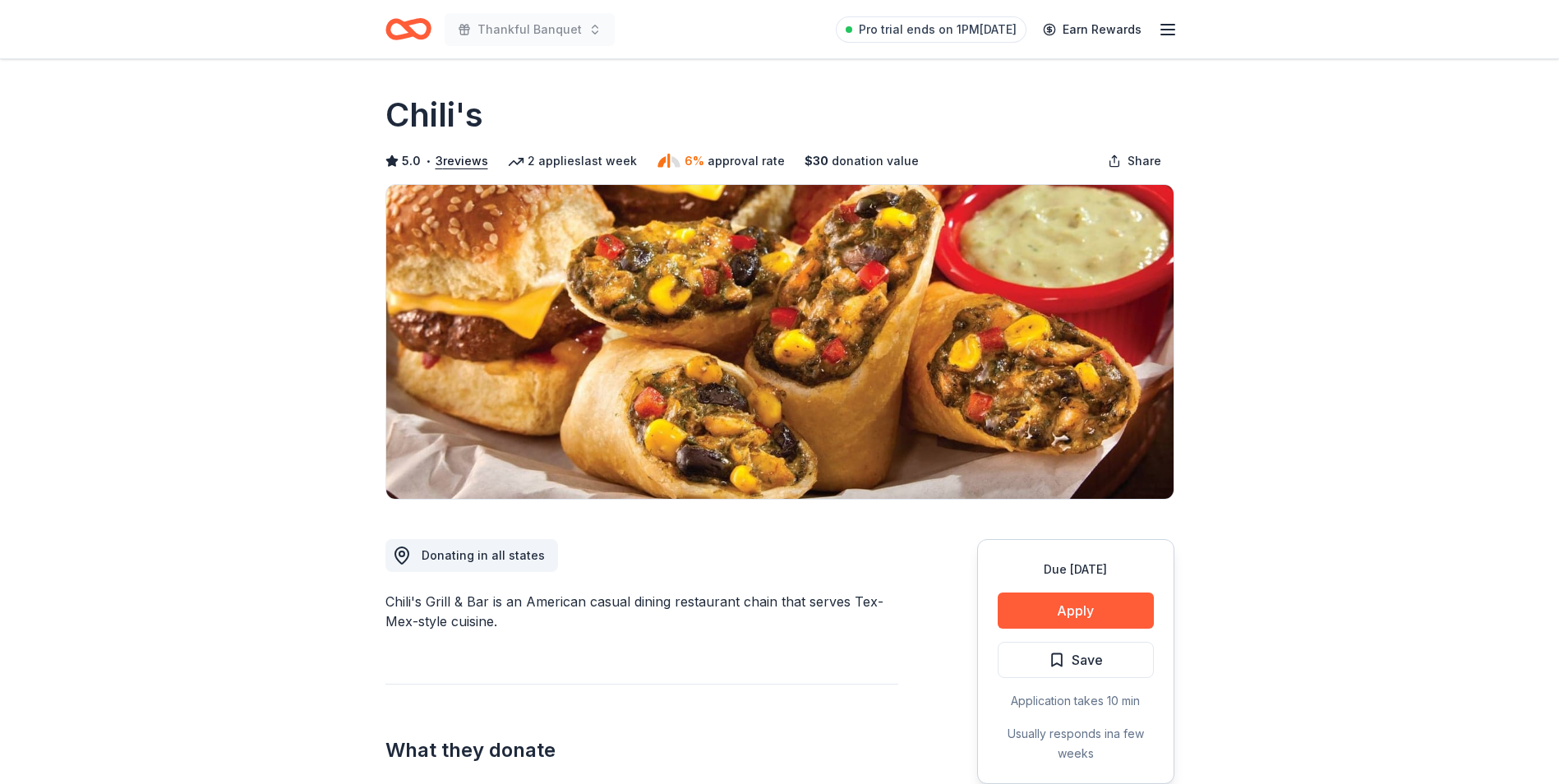
drag, startPoint x: 789, startPoint y: 301, endPoint x: 713, endPoint y: 650, distance: 357.2
click at [713, 650] on div "Donating in all states Chili's Grill & Bar is an American casual dining restaur…" at bounding box center [642, 796] width 513 height 594
click at [1063, 610] on button "Apply" at bounding box center [1076, 611] width 156 height 36
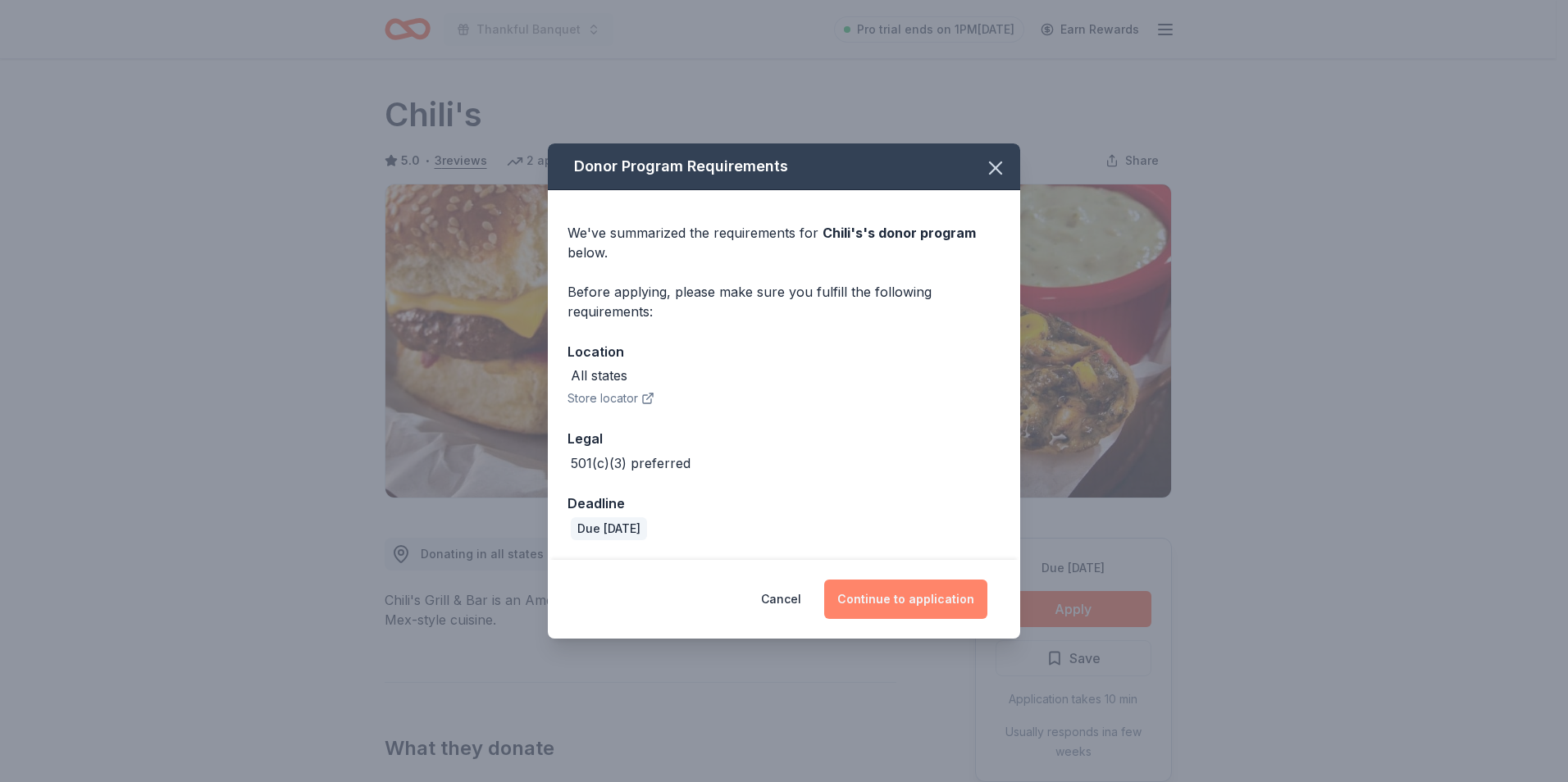
click at [902, 596] on button "Continue to application" at bounding box center [906, 599] width 163 height 39
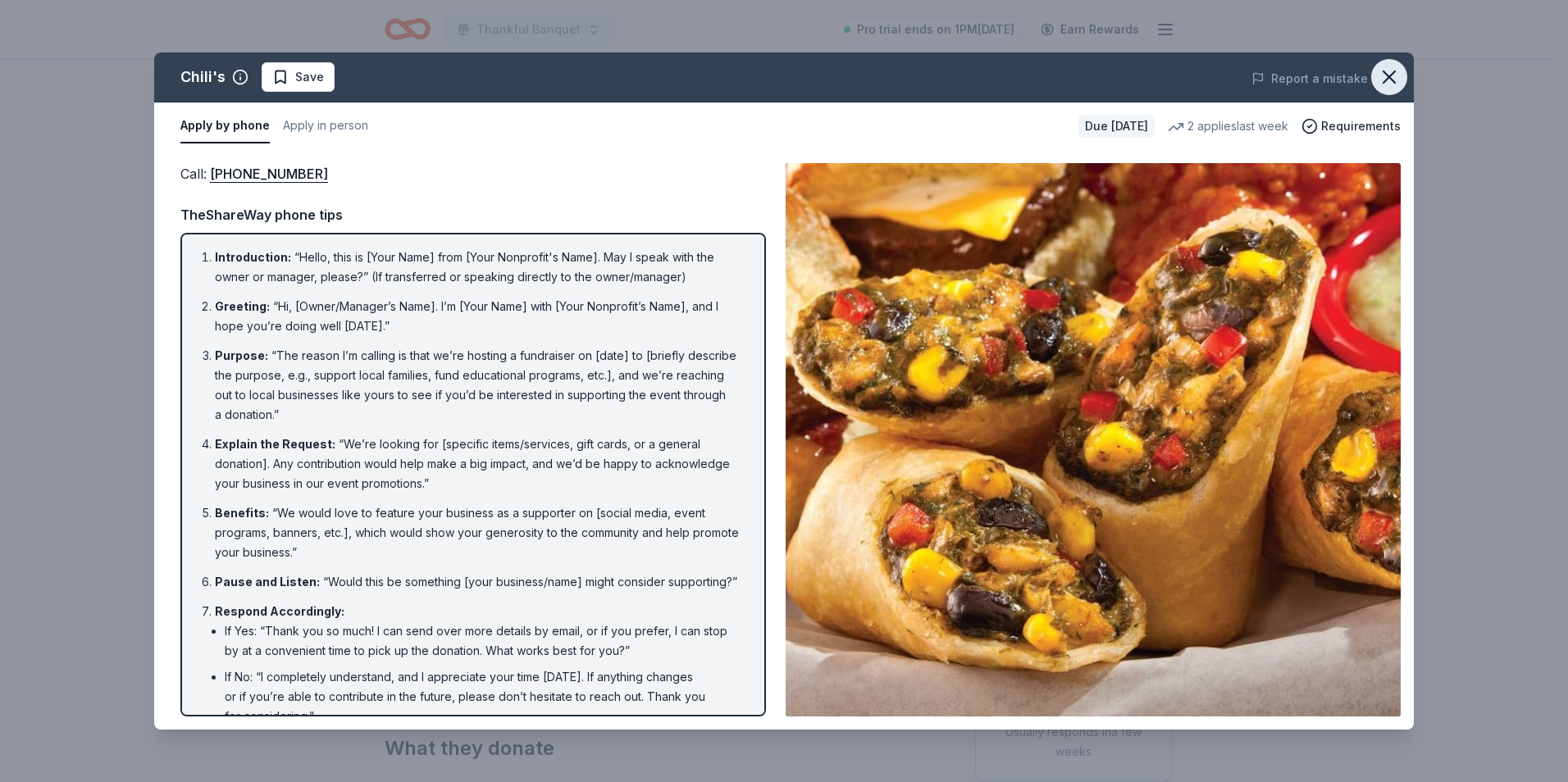
click at [1396, 68] on icon "button" at bounding box center [1388, 77] width 23 height 23
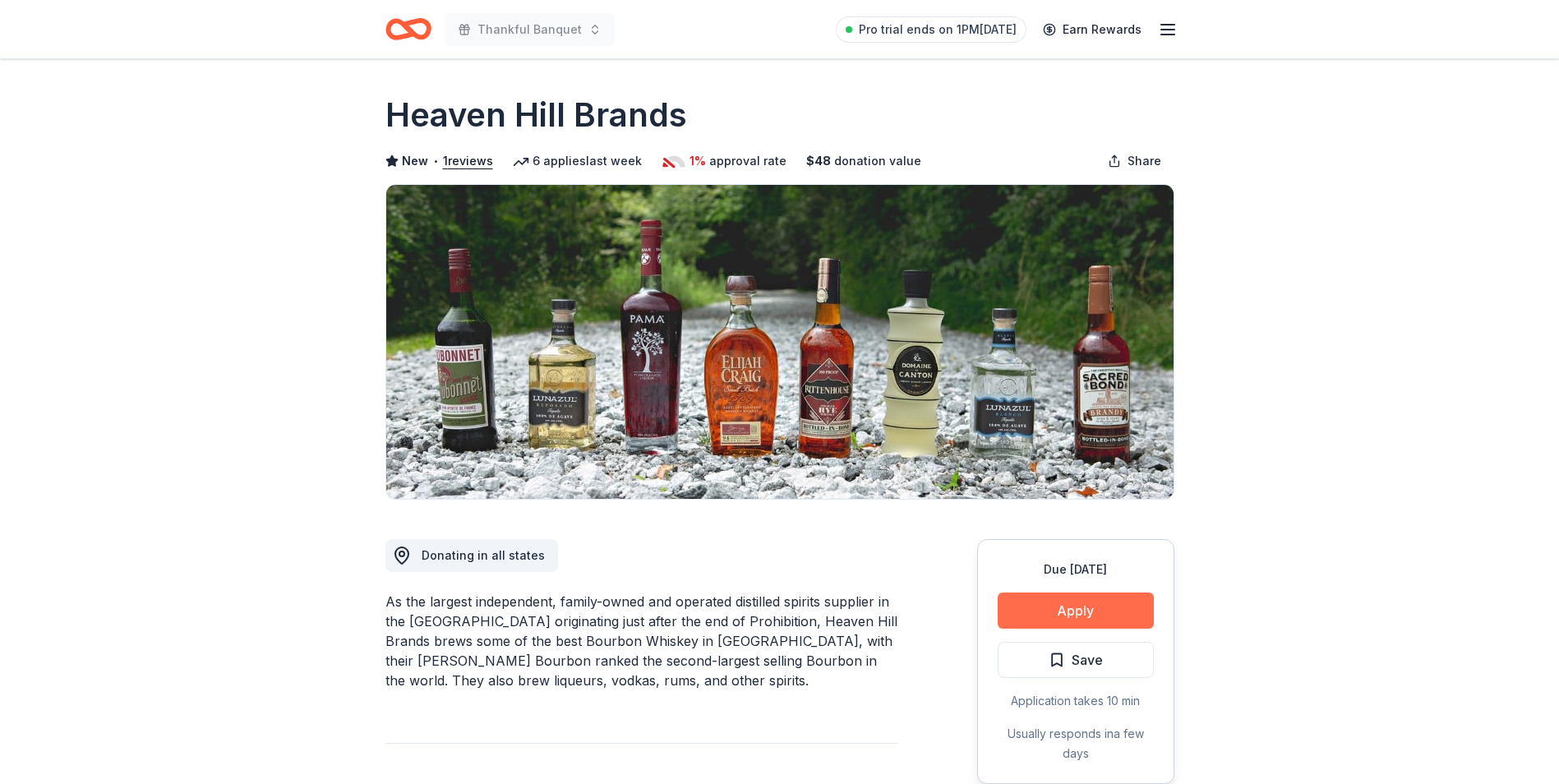
click at [1070, 612] on button "Apply" at bounding box center [1076, 611] width 156 height 36
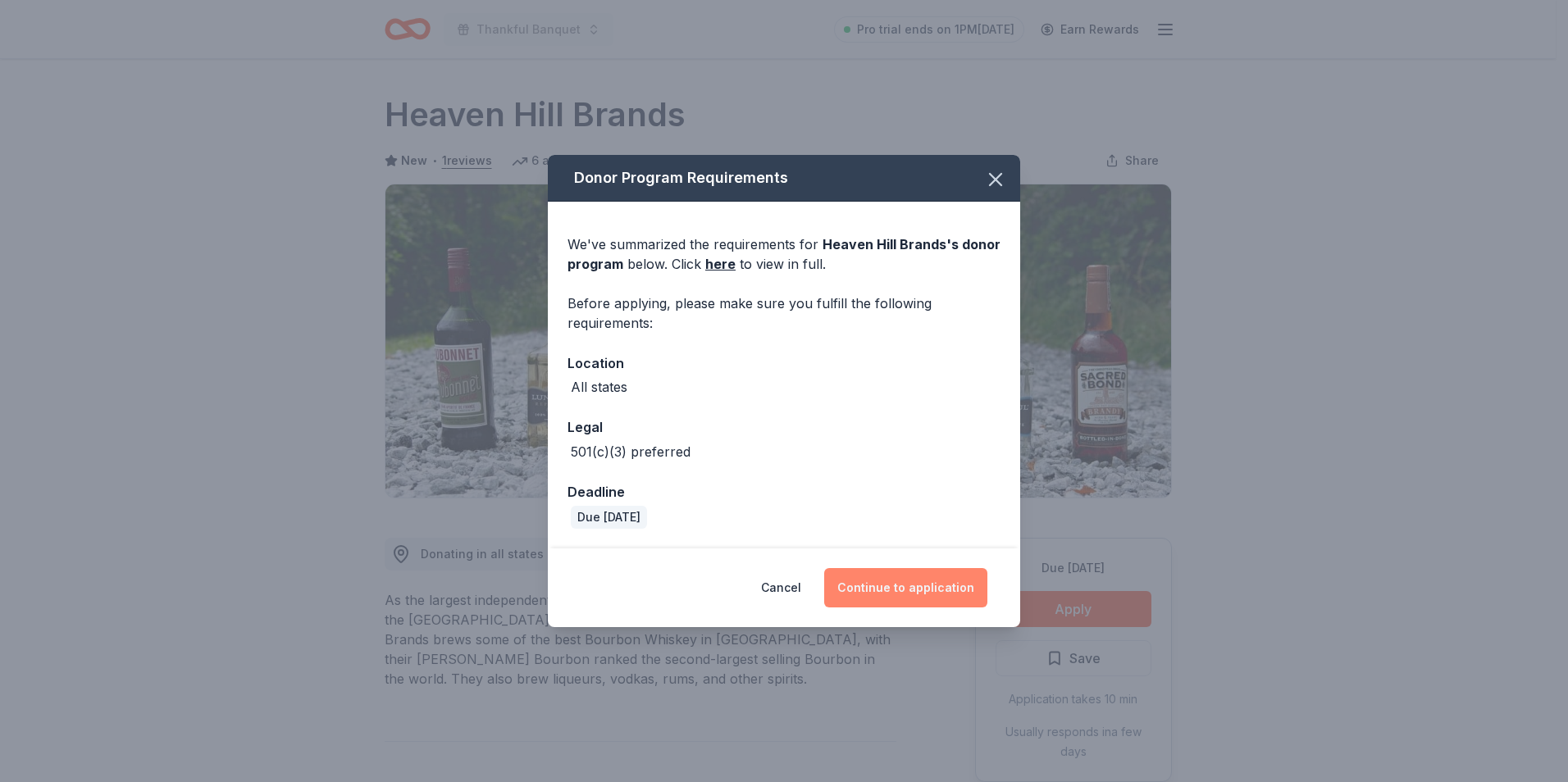
click at [917, 589] on button "Continue to application" at bounding box center [906, 588] width 163 height 39
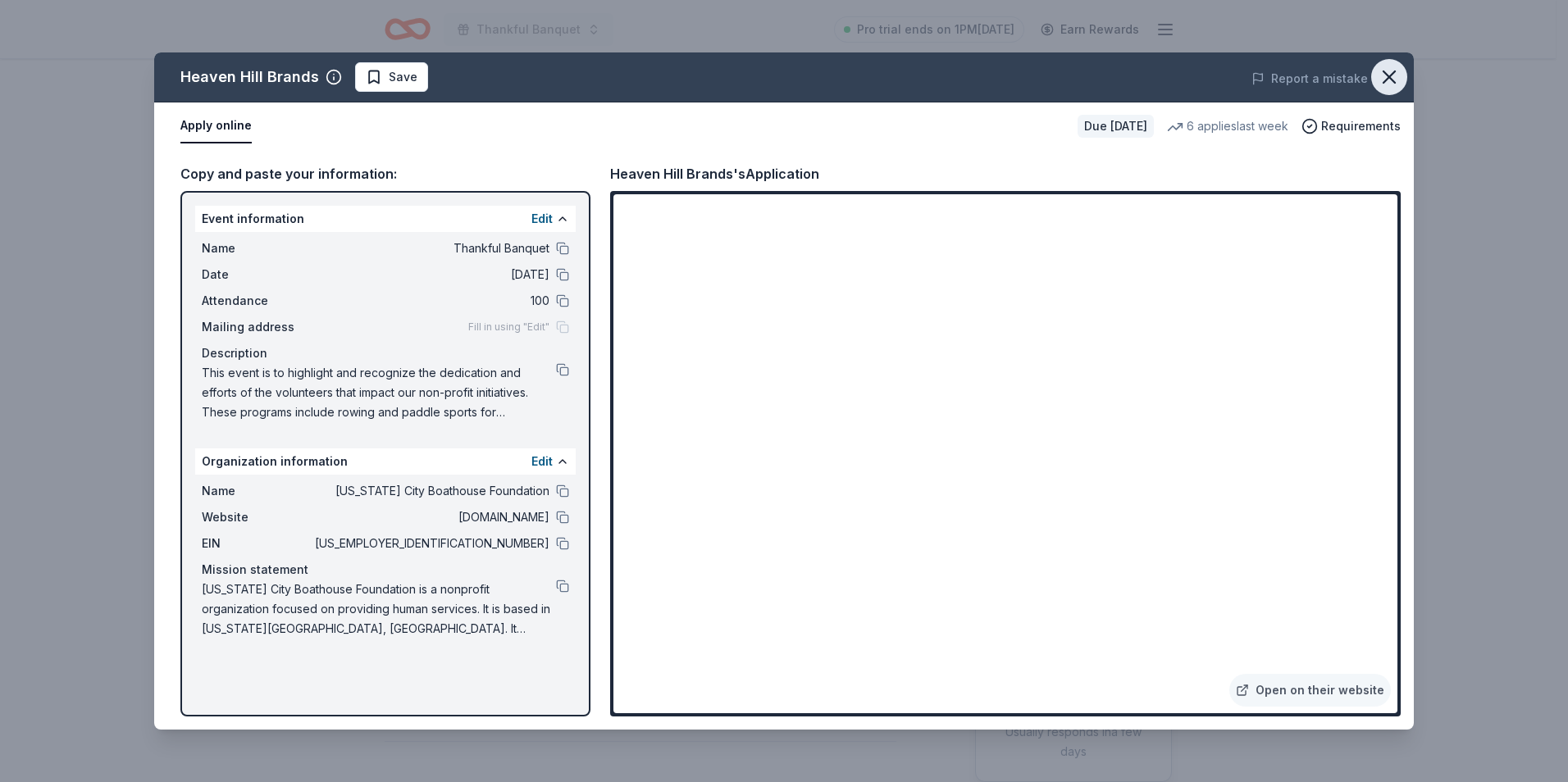
click at [1390, 77] on icon "button" at bounding box center [1388, 76] width 11 height 11
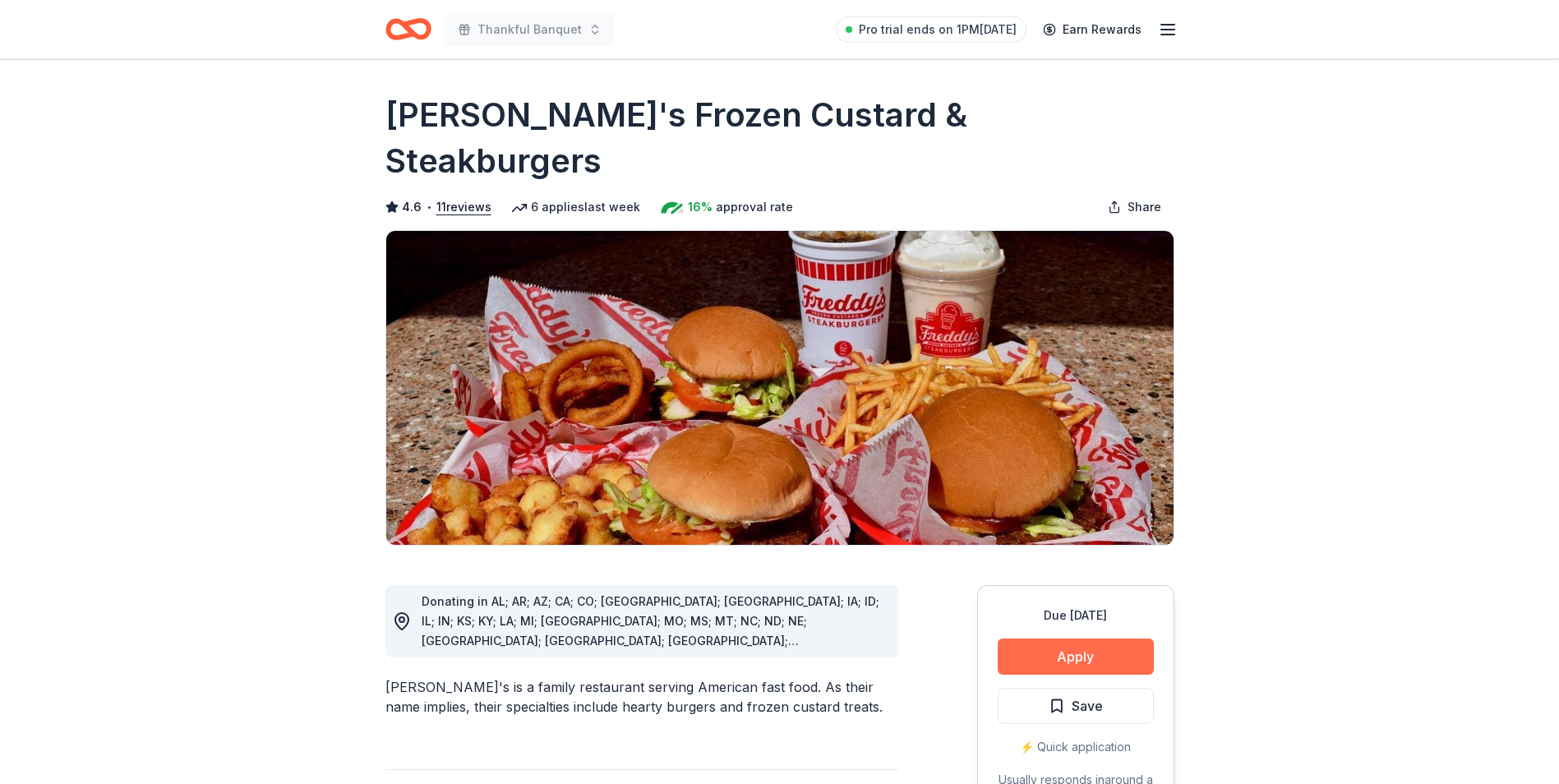
click at [1062, 638] on button "Apply" at bounding box center [1076, 656] width 156 height 36
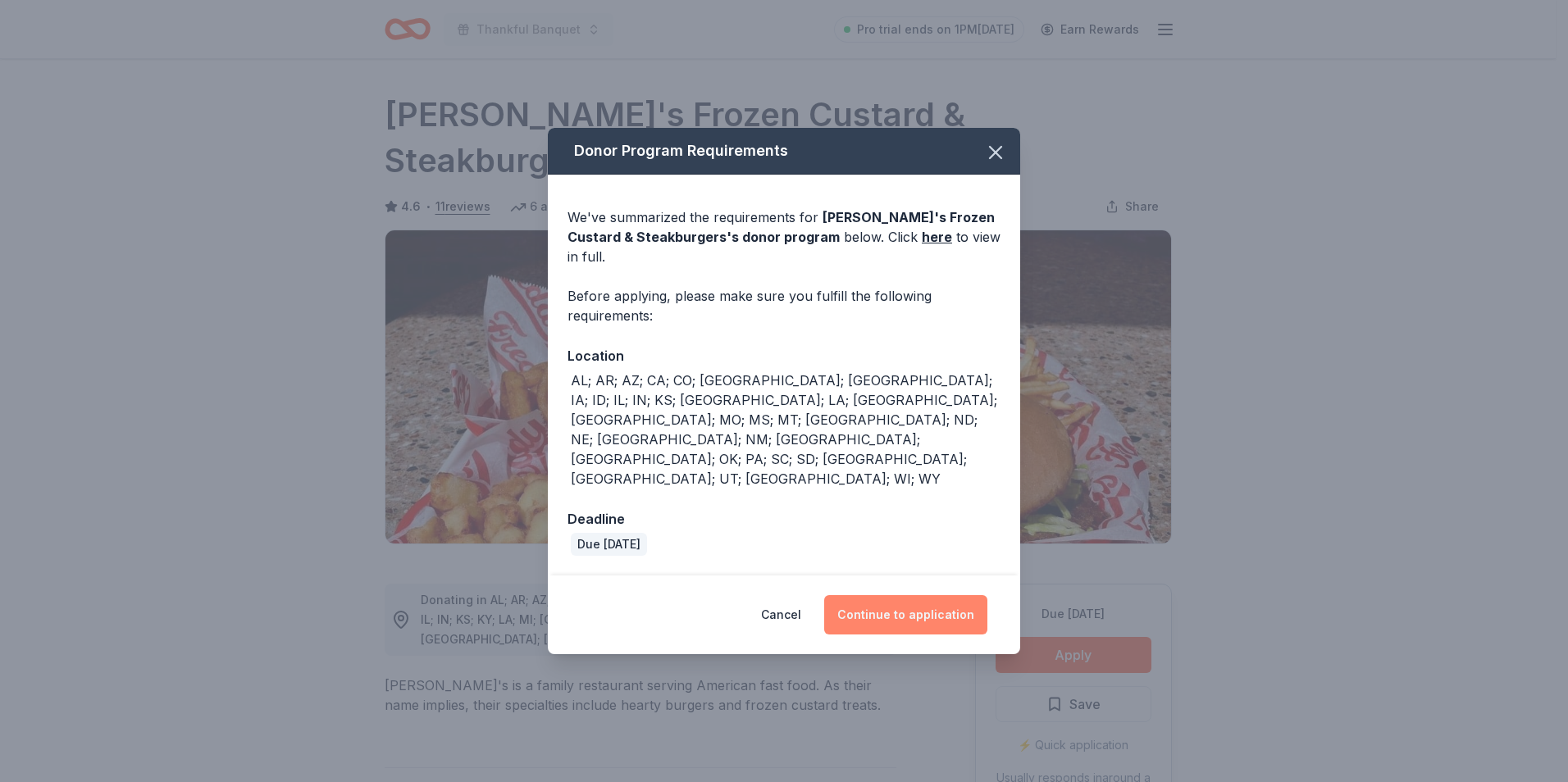
click at [895, 595] on button "Continue to application" at bounding box center [906, 615] width 163 height 39
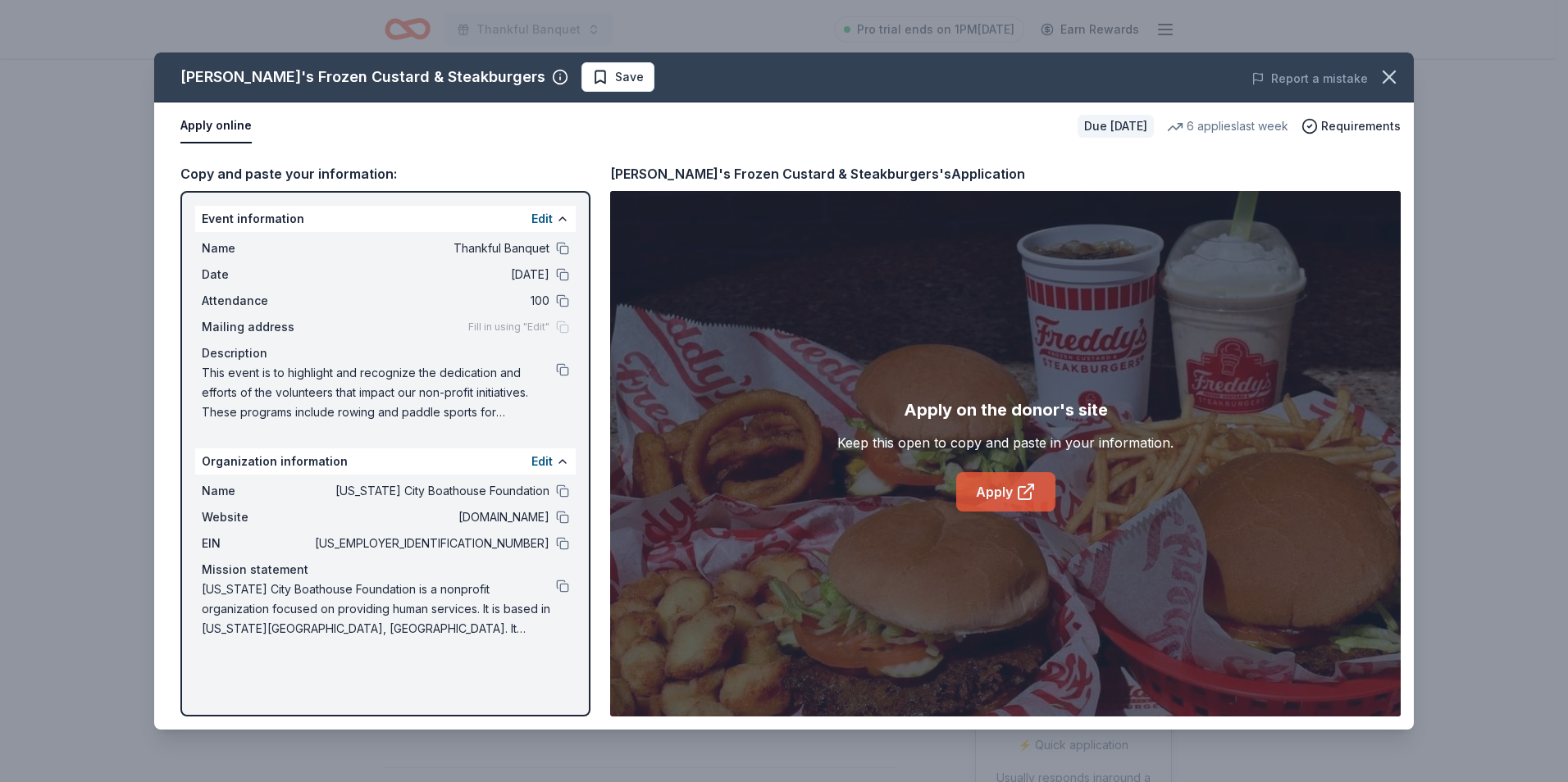
click at [1001, 491] on link "Apply" at bounding box center [1006, 492] width 99 height 39
click at [1388, 76] on icon "button" at bounding box center [1388, 76] width 11 height 11
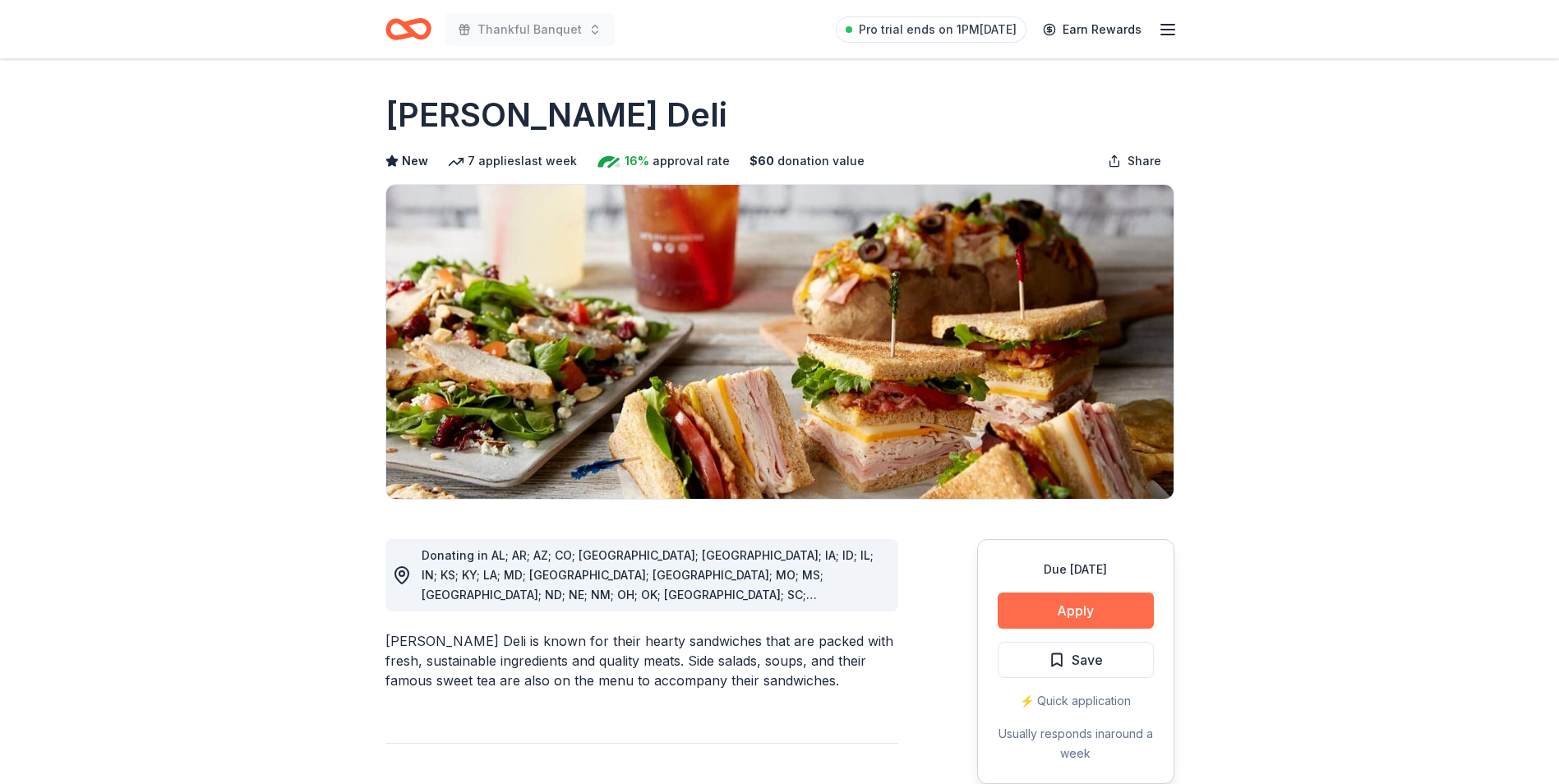
click at [1100, 606] on button "Apply" at bounding box center [1076, 611] width 156 height 36
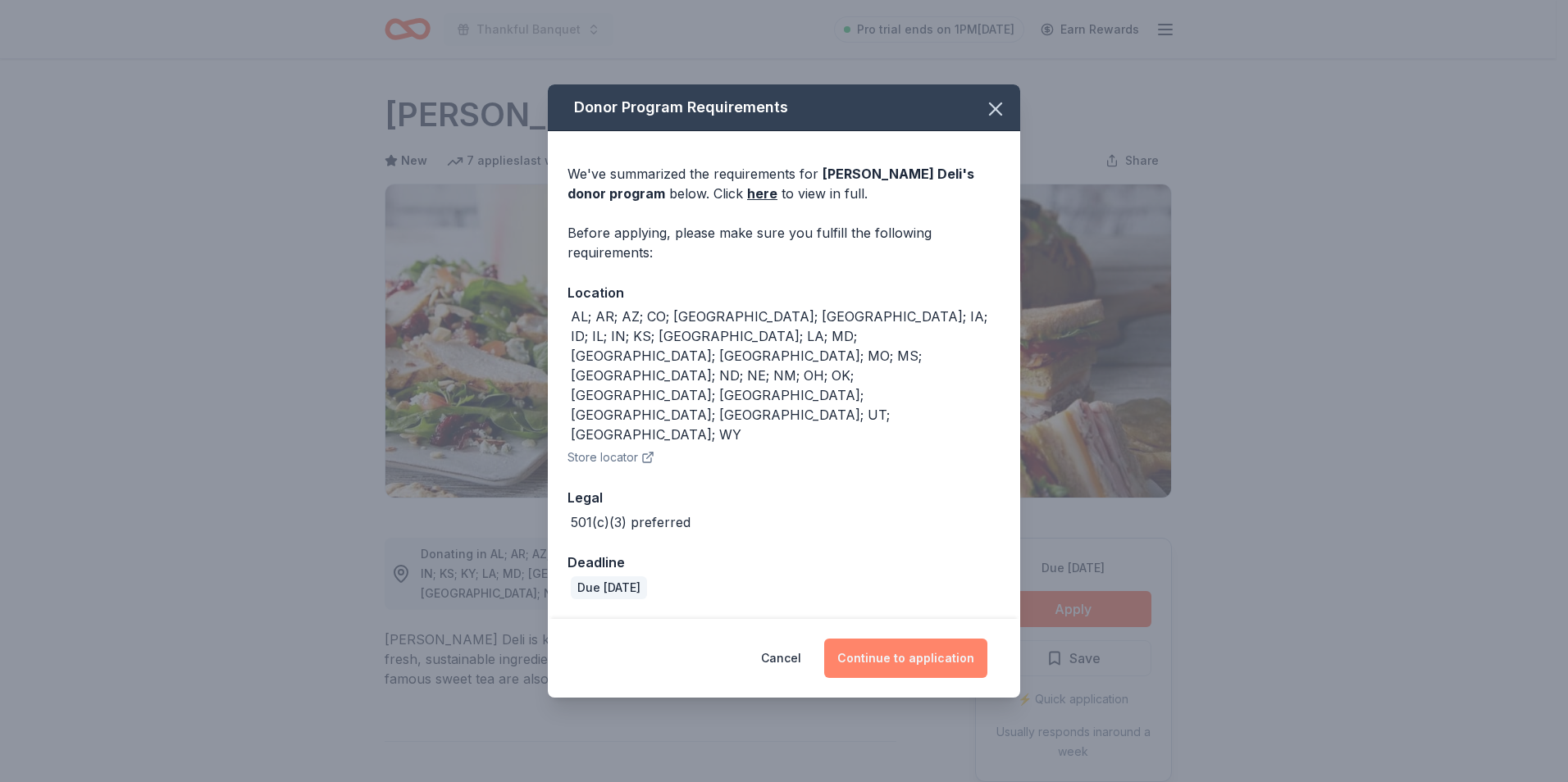
click at [888, 638] on button "Continue to application" at bounding box center [906, 658] width 163 height 39
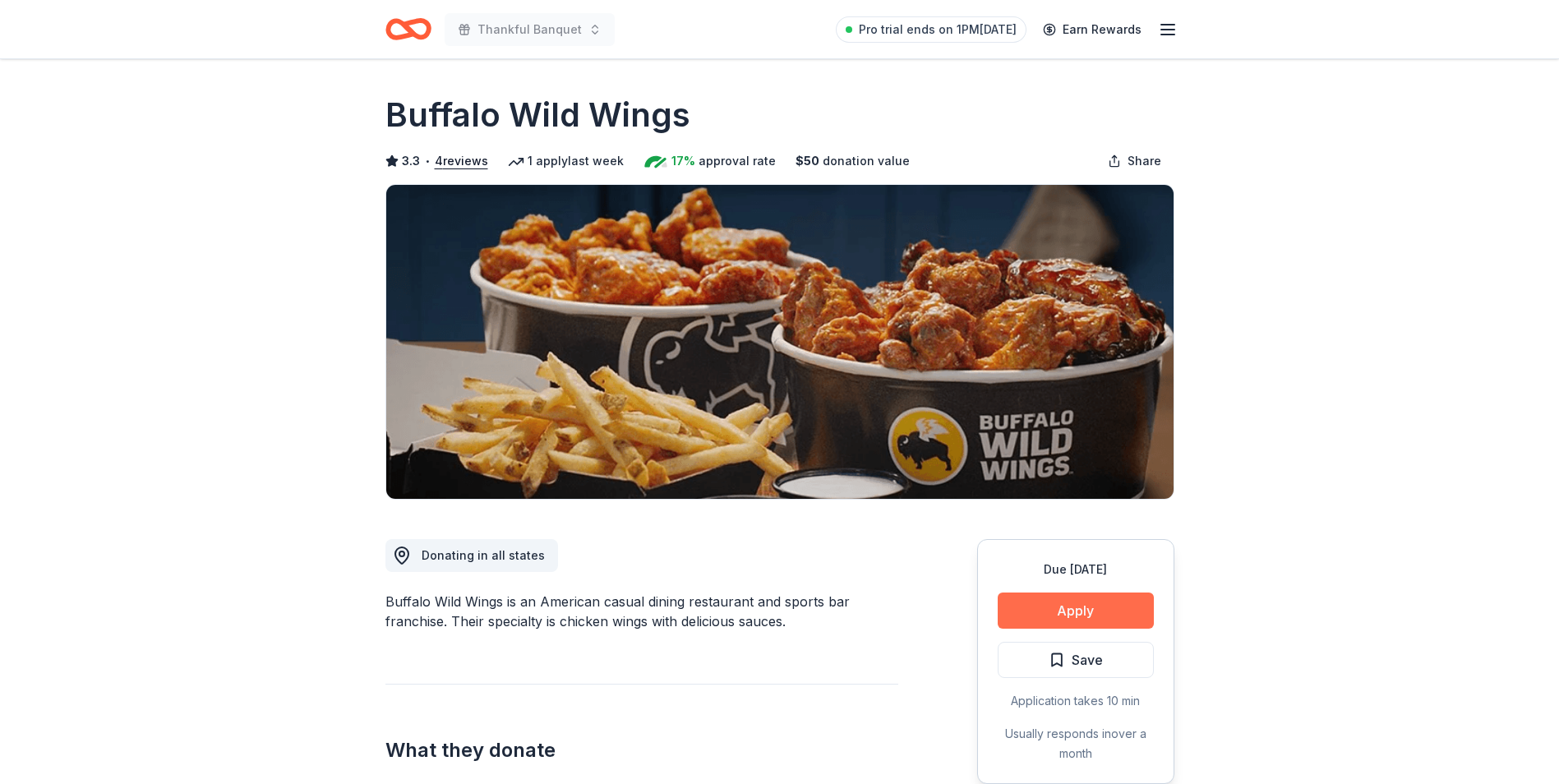
click at [1073, 608] on button "Apply" at bounding box center [1076, 611] width 156 height 36
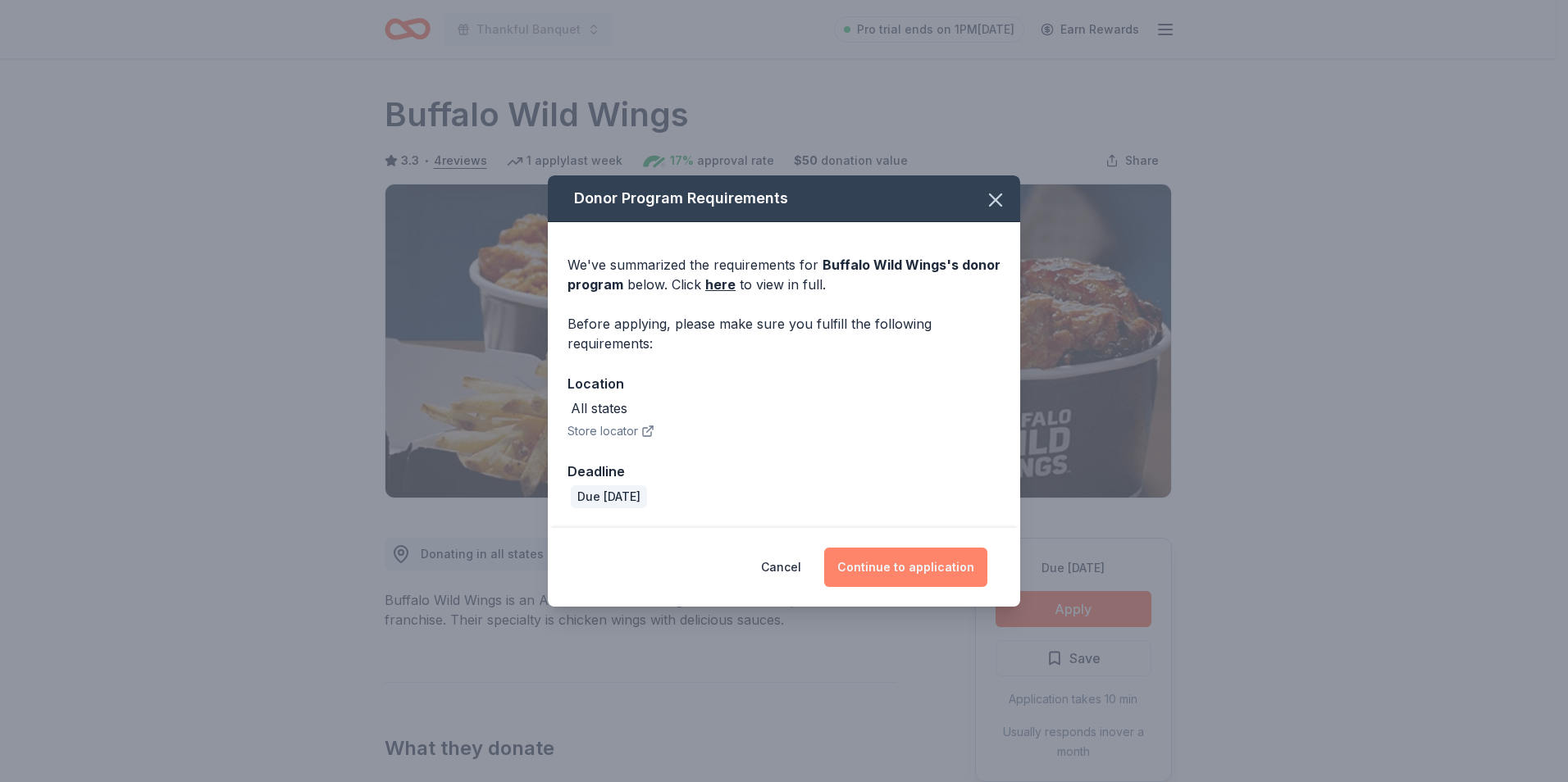
click at [893, 569] on button "Continue to application" at bounding box center [906, 567] width 163 height 39
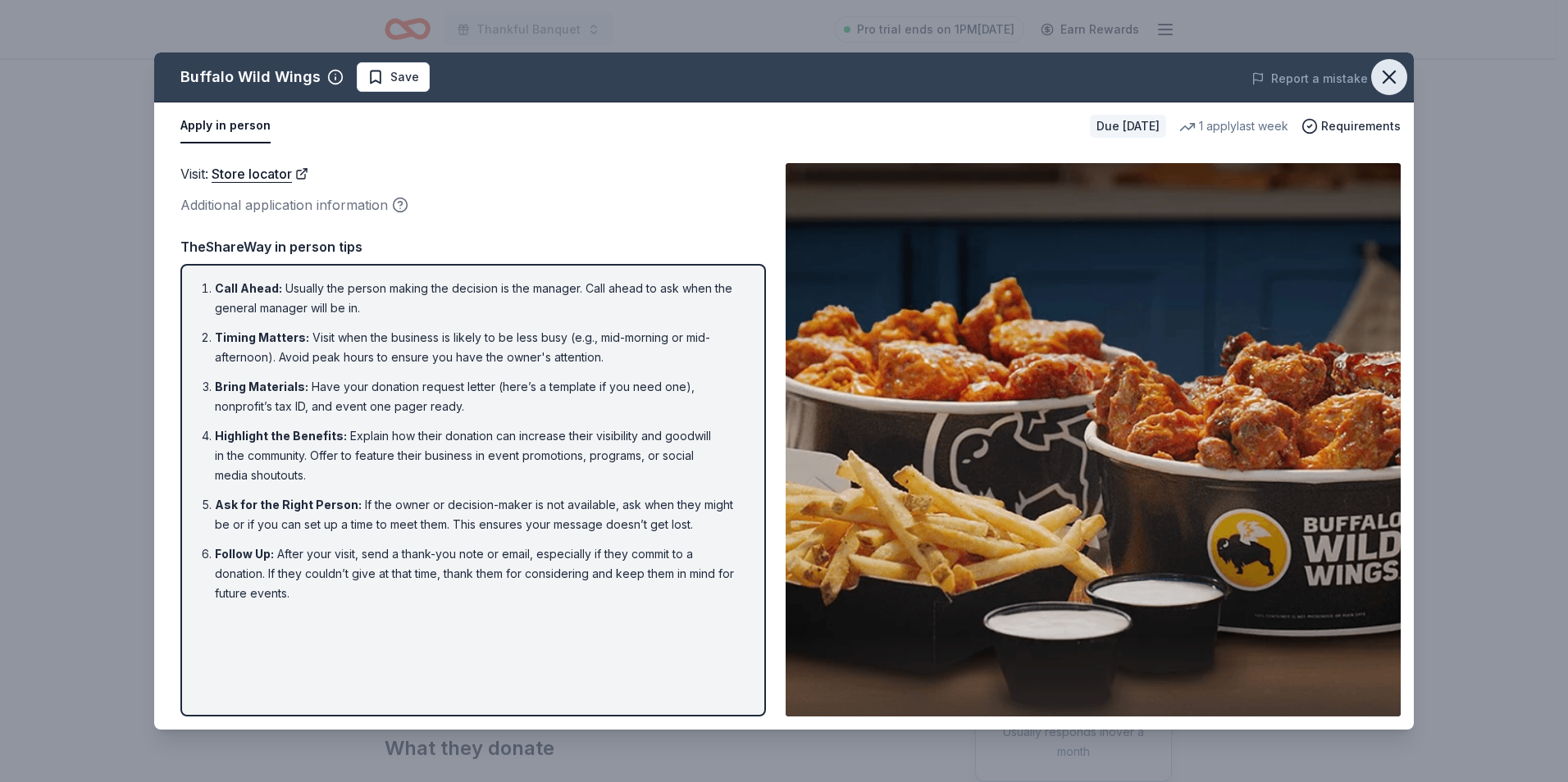
click at [1387, 75] on icon "button" at bounding box center [1388, 76] width 11 height 11
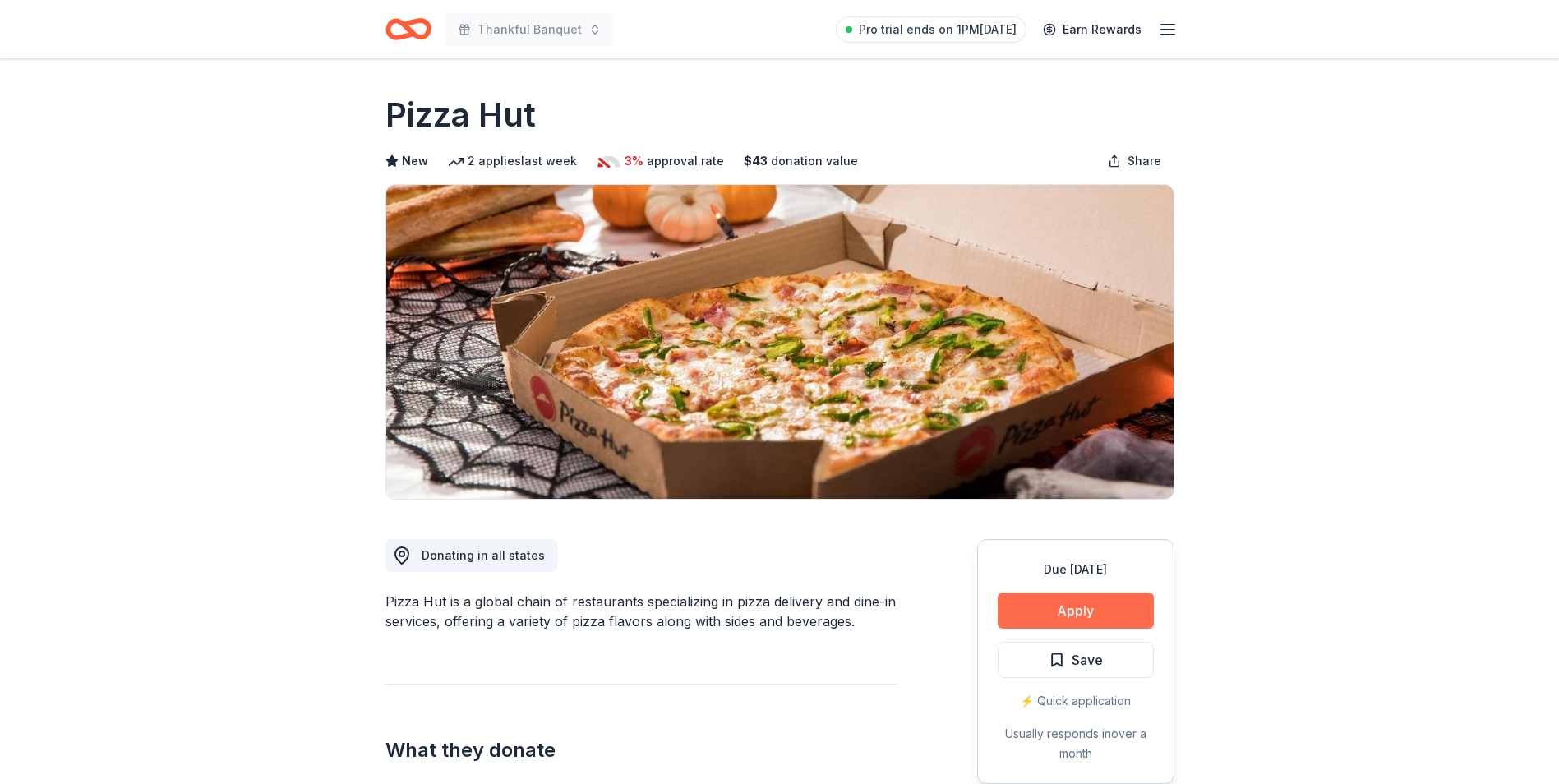
click at [1068, 609] on button "Apply" at bounding box center [1076, 611] width 156 height 36
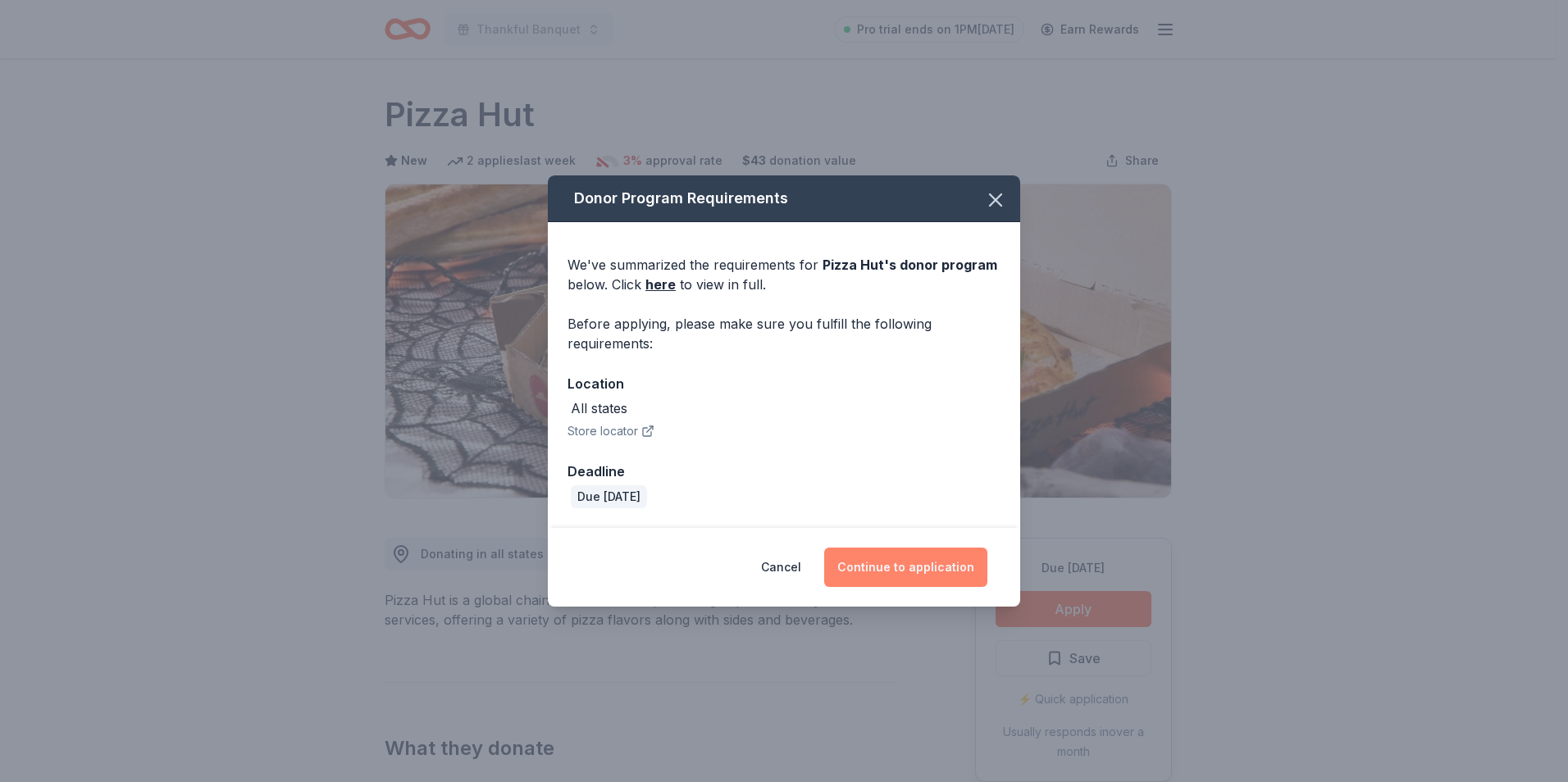
click at [930, 572] on button "Continue to application" at bounding box center [906, 567] width 163 height 39
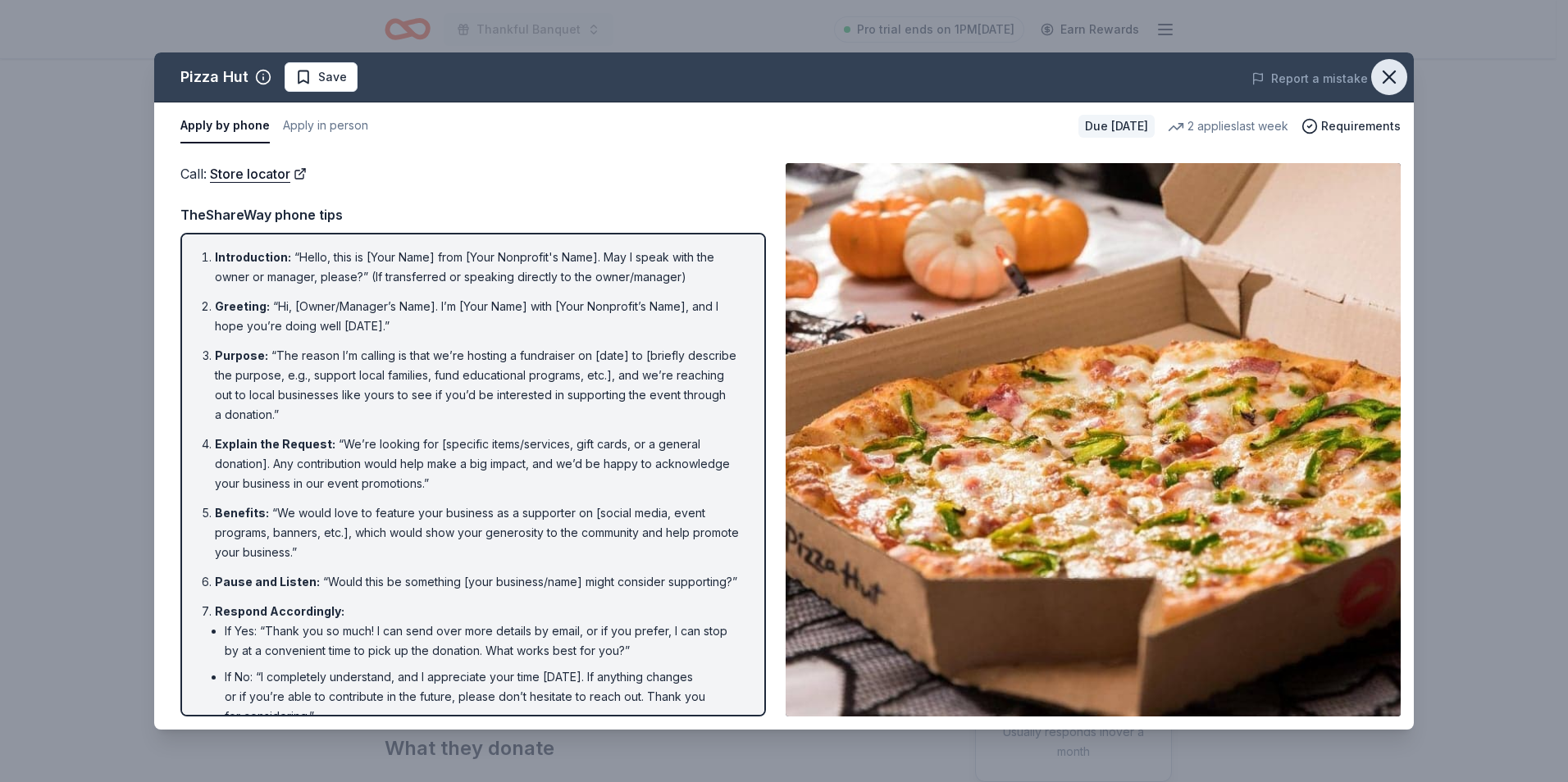
click at [1390, 75] on icon "button" at bounding box center [1388, 76] width 11 height 11
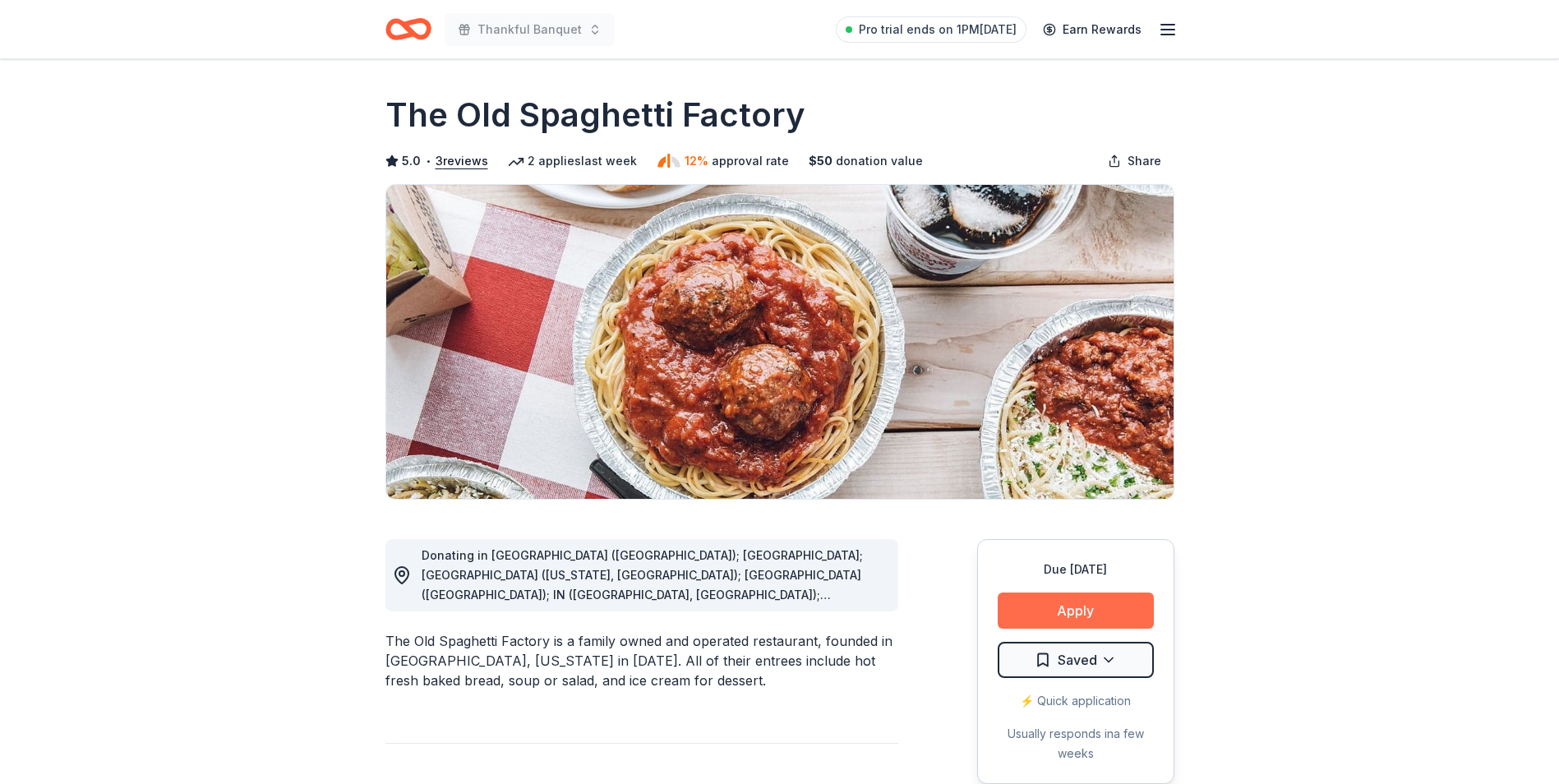
click at [1067, 612] on button "Apply" at bounding box center [1076, 611] width 156 height 36
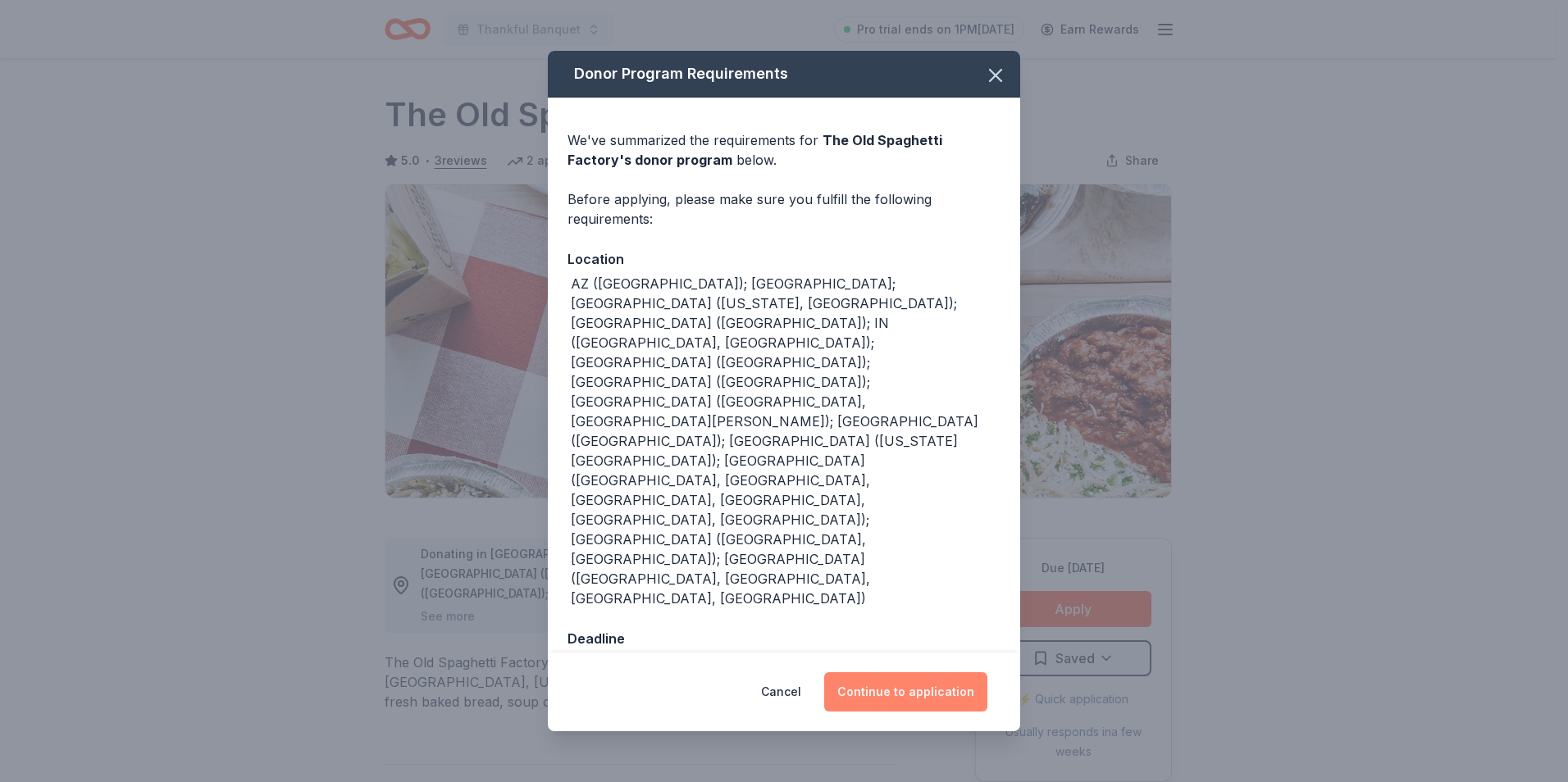
click at [925, 672] on button "Continue to application" at bounding box center [906, 692] width 163 height 39
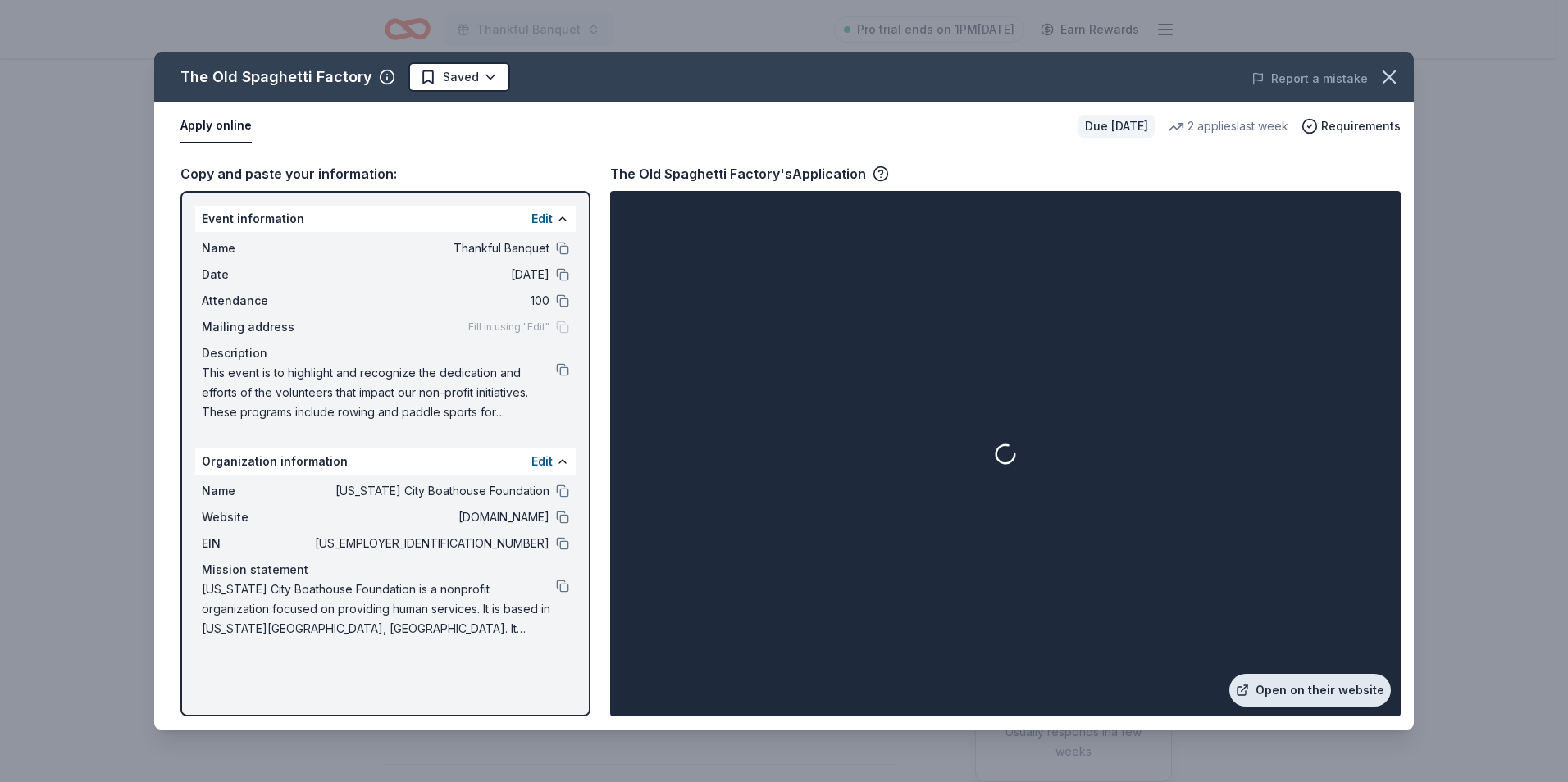
click at [1310, 679] on link "Open on their website" at bounding box center [1310, 690] width 162 height 33
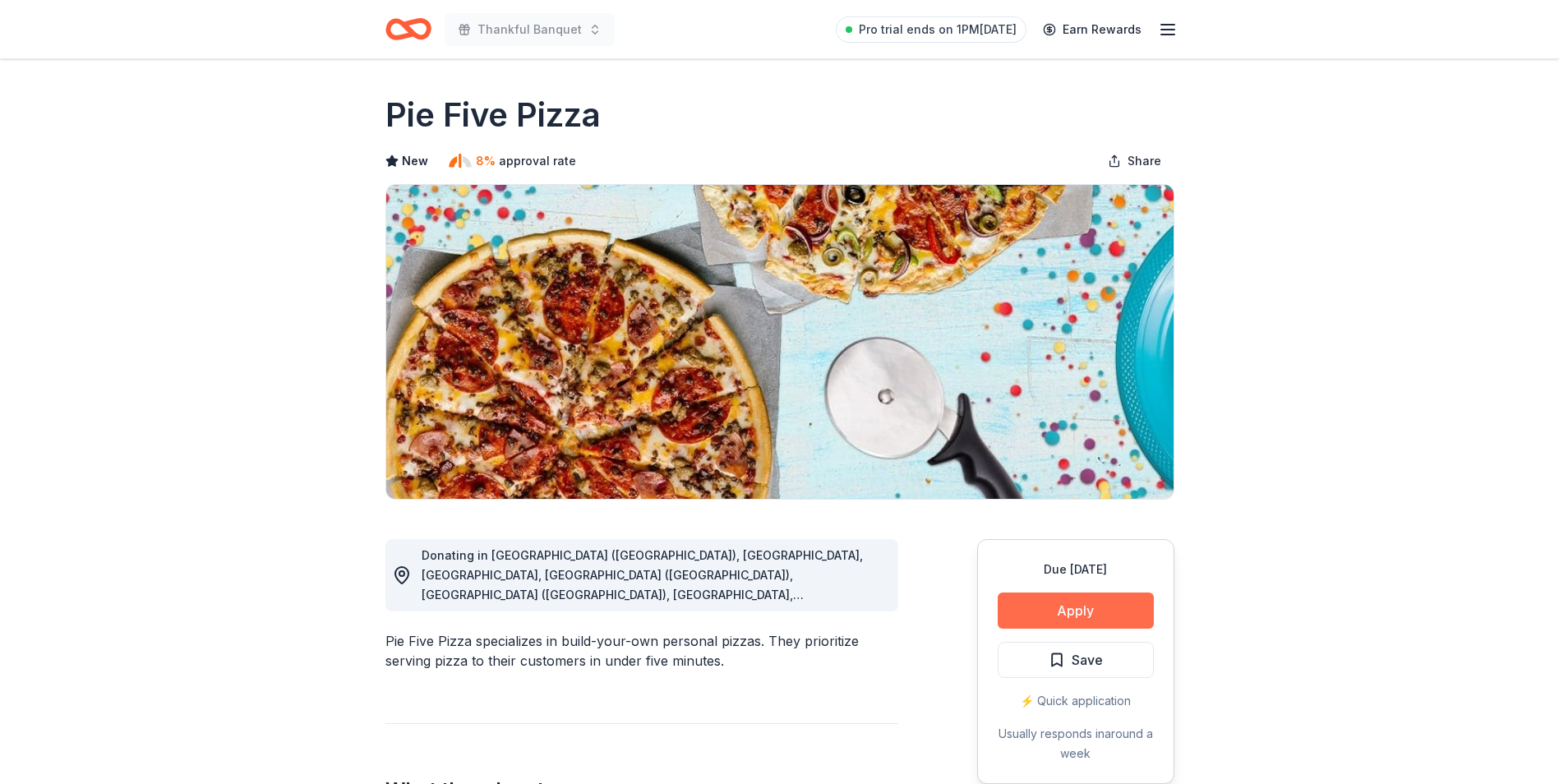
click at [1085, 602] on button "Apply" at bounding box center [1076, 611] width 156 height 36
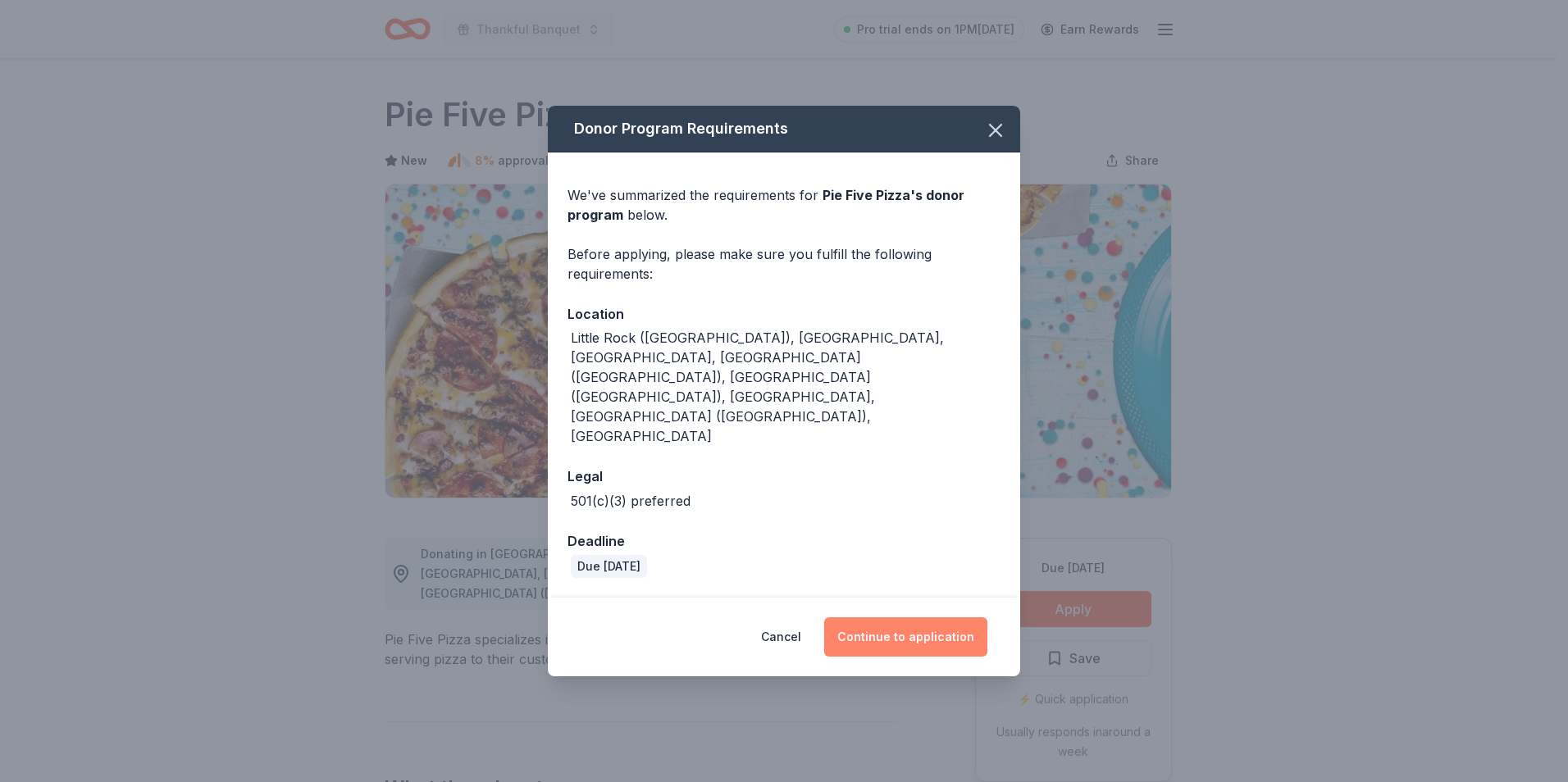
click at [917, 617] on button "Continue to application" at bounding box center [906, 637] width 163 height 39
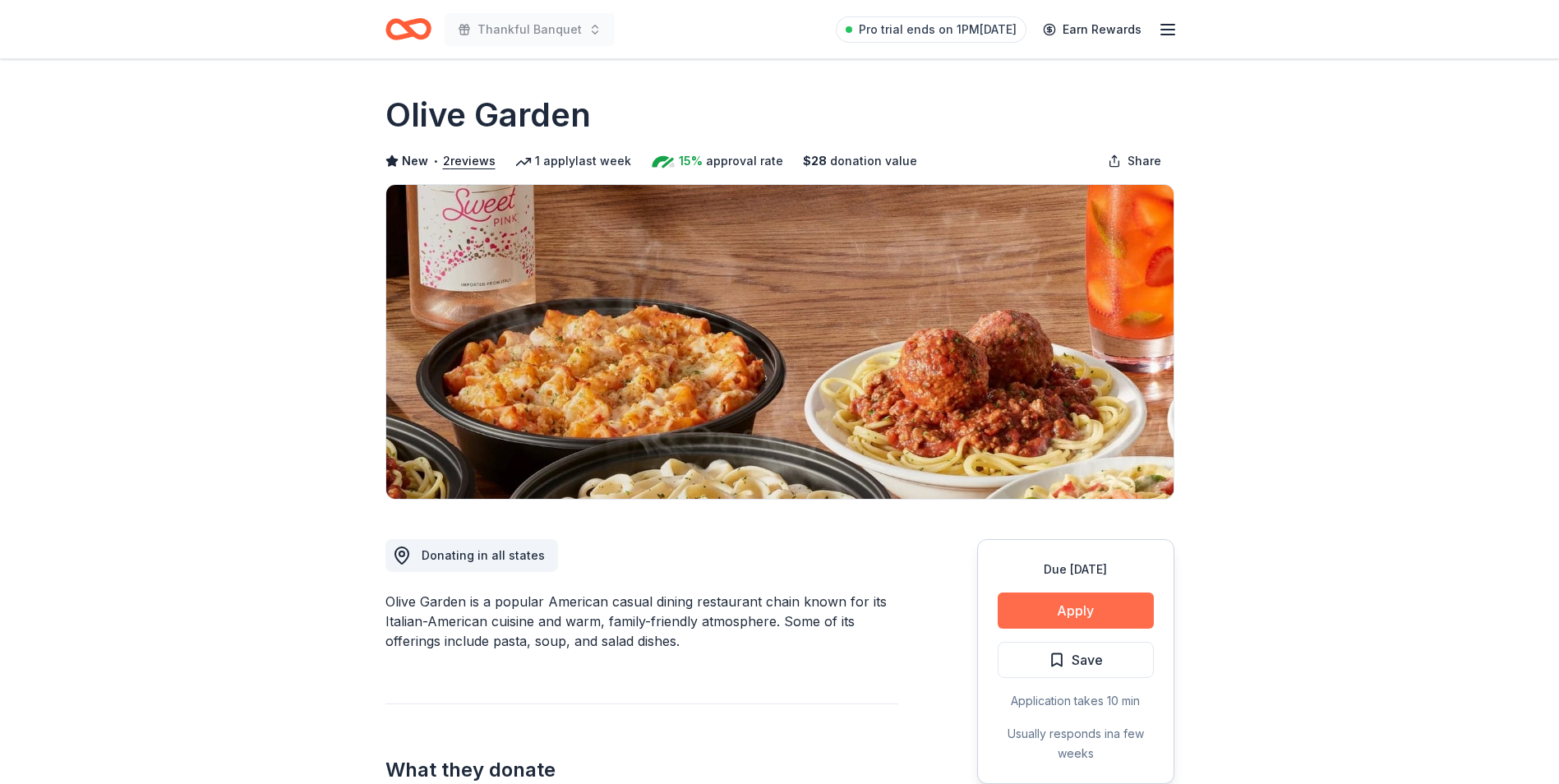
click at [1085, 602] on button "Apply" at bounding box center [1076, 611] width 156 height 36
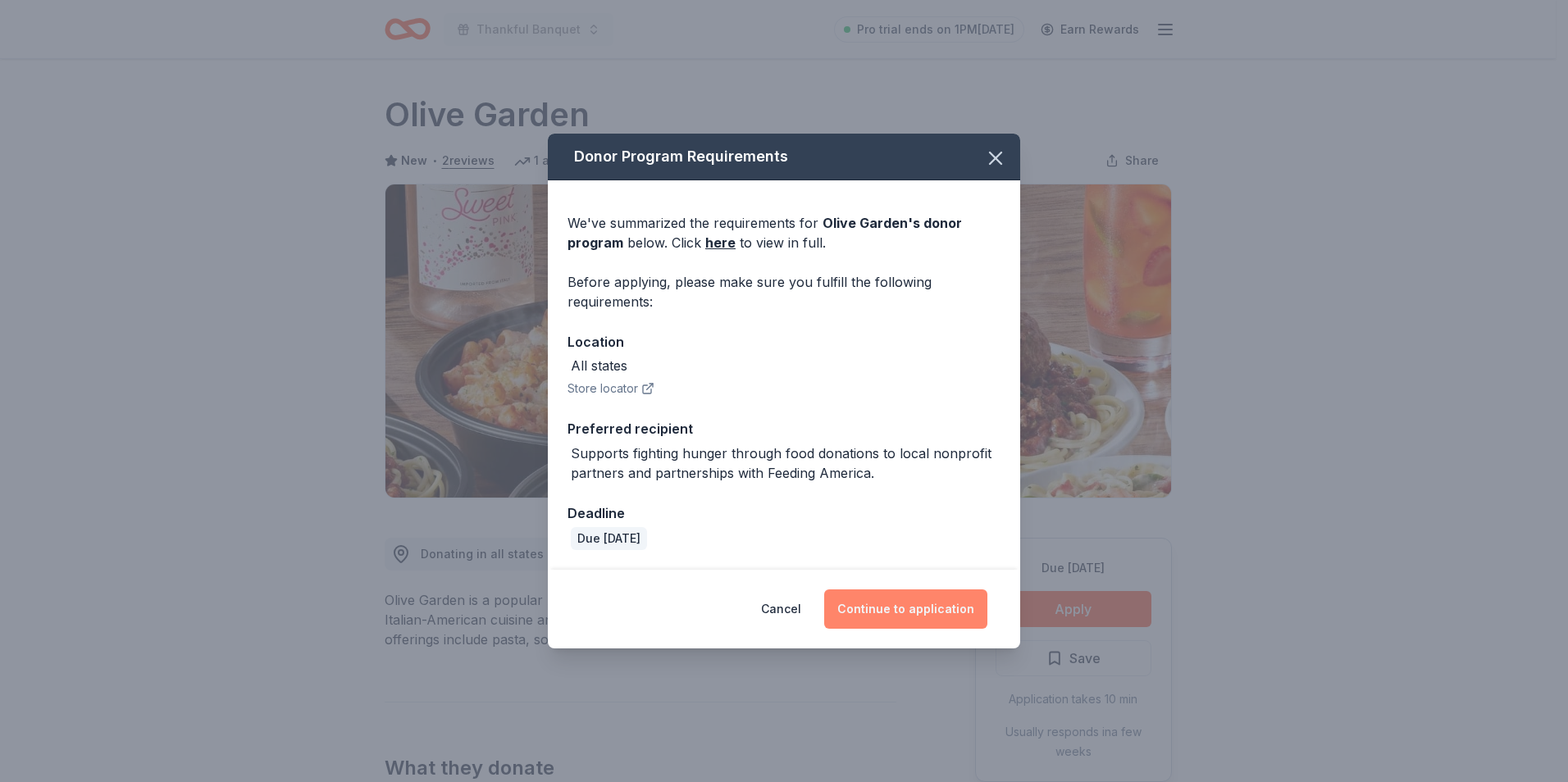
click at [893, 607] on button "Continue to application" at bounding box center [906, 609] width 163 height 39
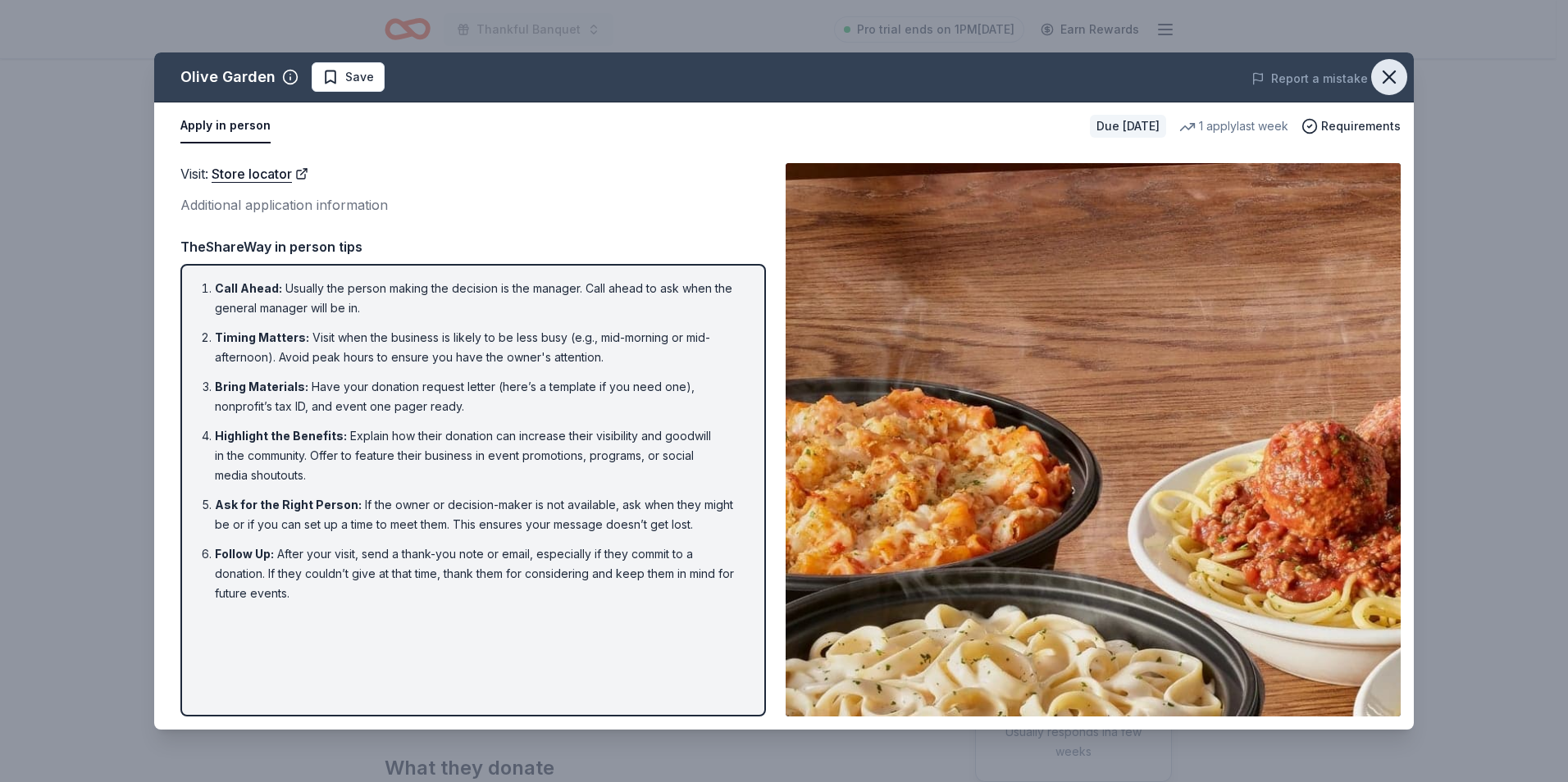
click at [1383, 75] on icon "button" at bounding box center [1388, 77] width 23 height 23
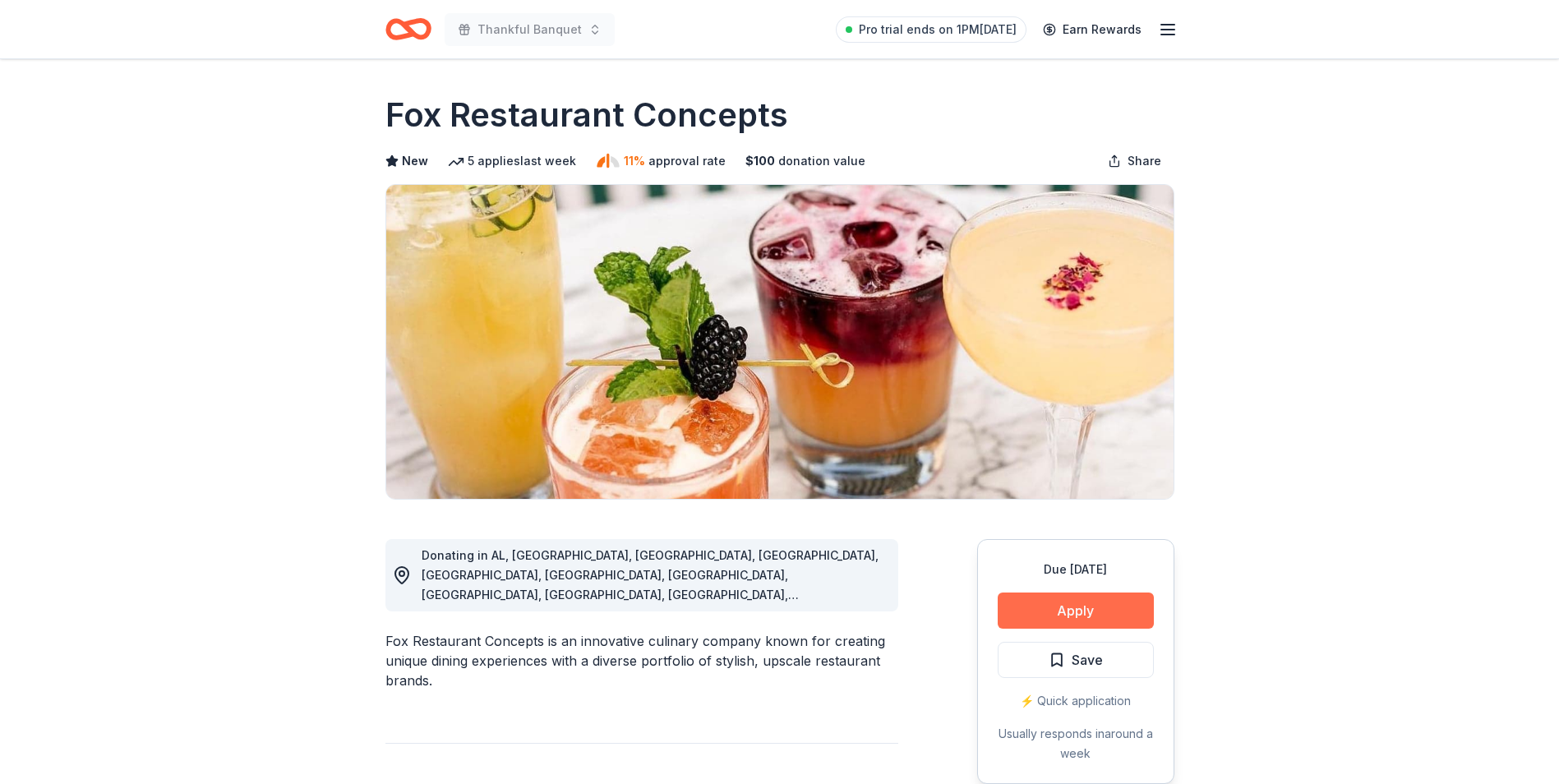
click at [1099, 606] on button "Apply" at bounding box center [1076, 611] width 156 height 36
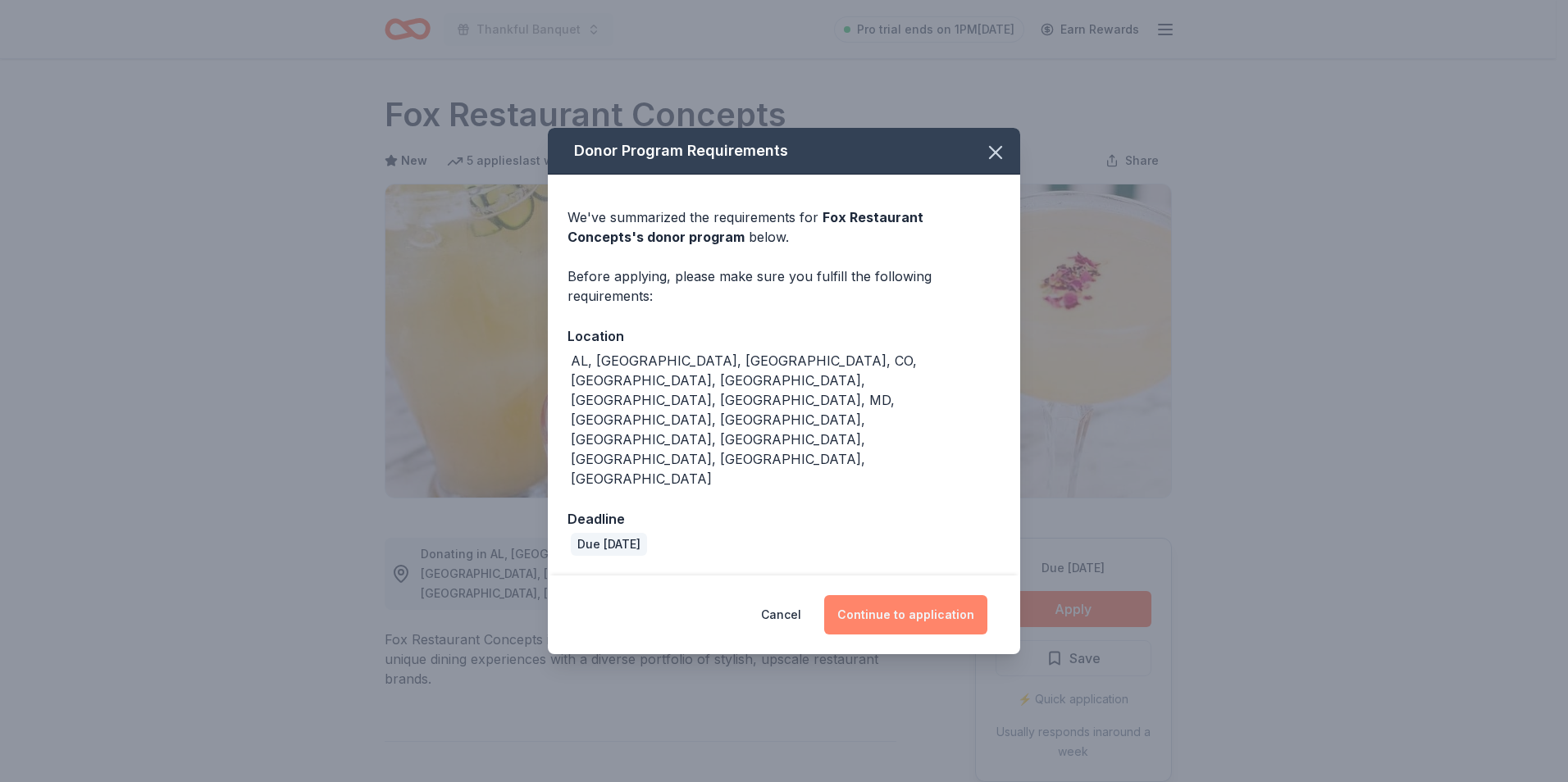
click at [906, 595] on button "Continue to application" at bounding box center [906, 615] width 163 height 39
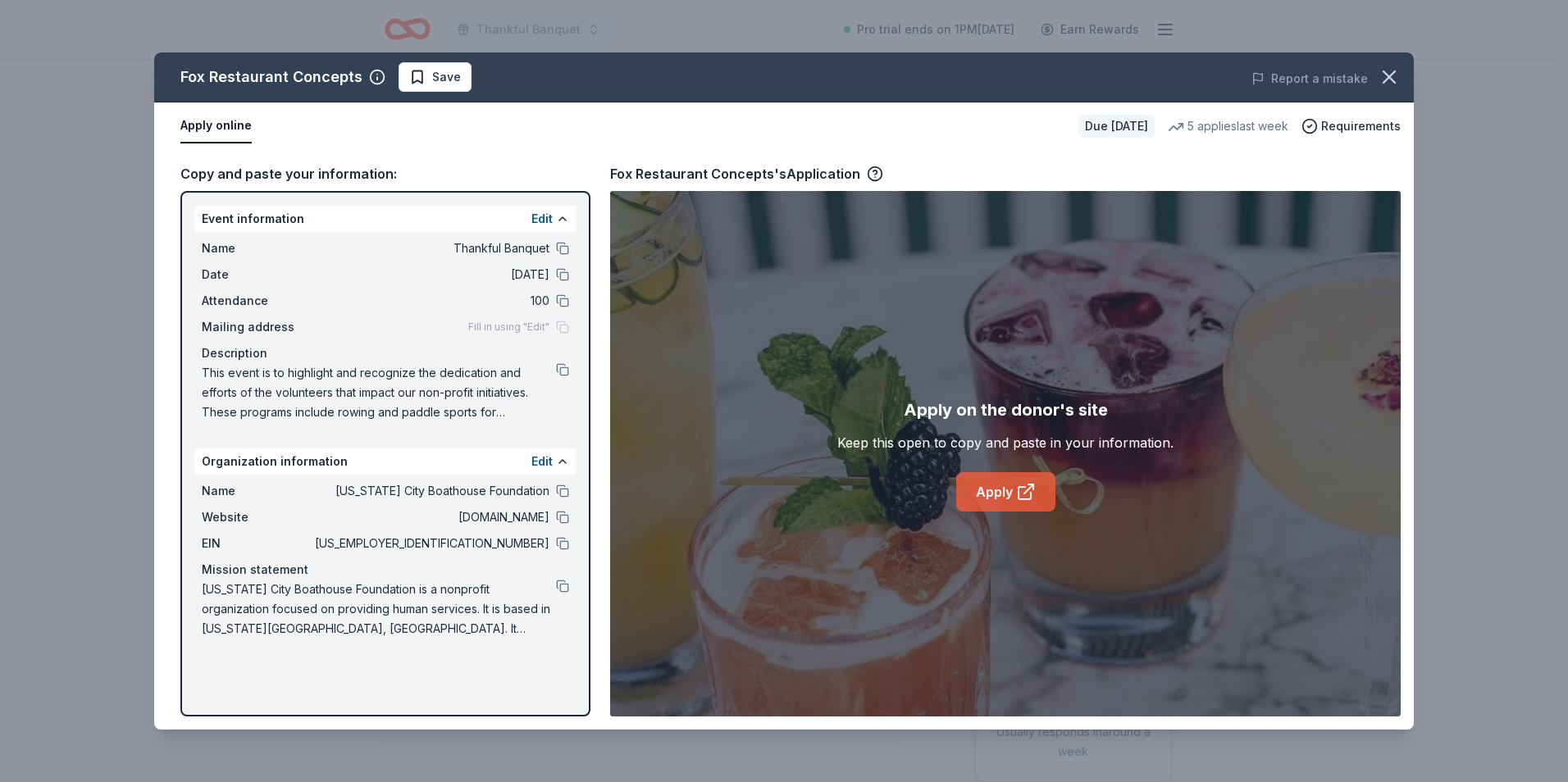
click at [995, 489] on link "Apply" at bounding box center [1006, 492] width 99 height 39
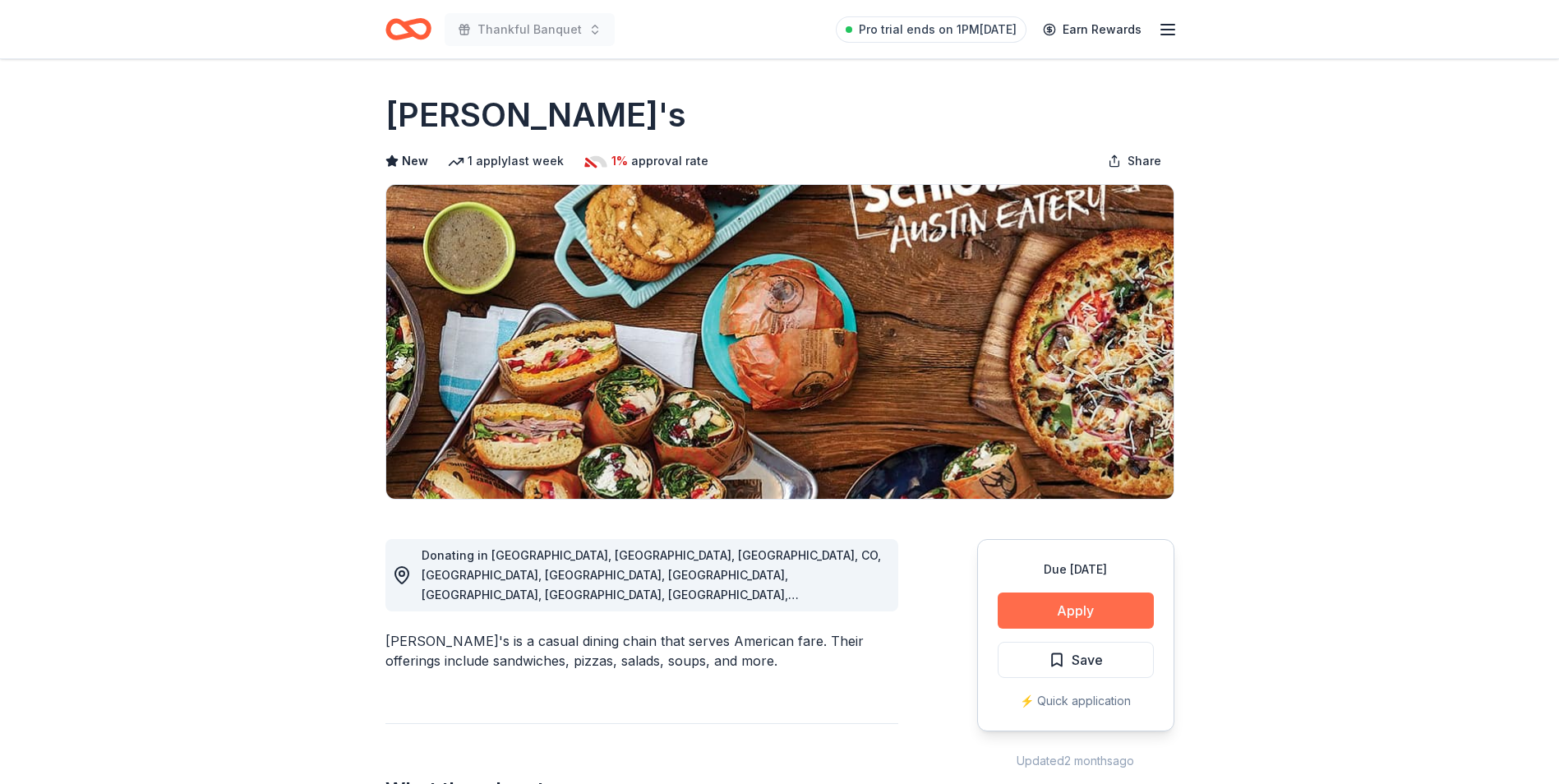
click at [1064, 604] on button "Apply" at bounding box center [1076, 611] width 156 height 36
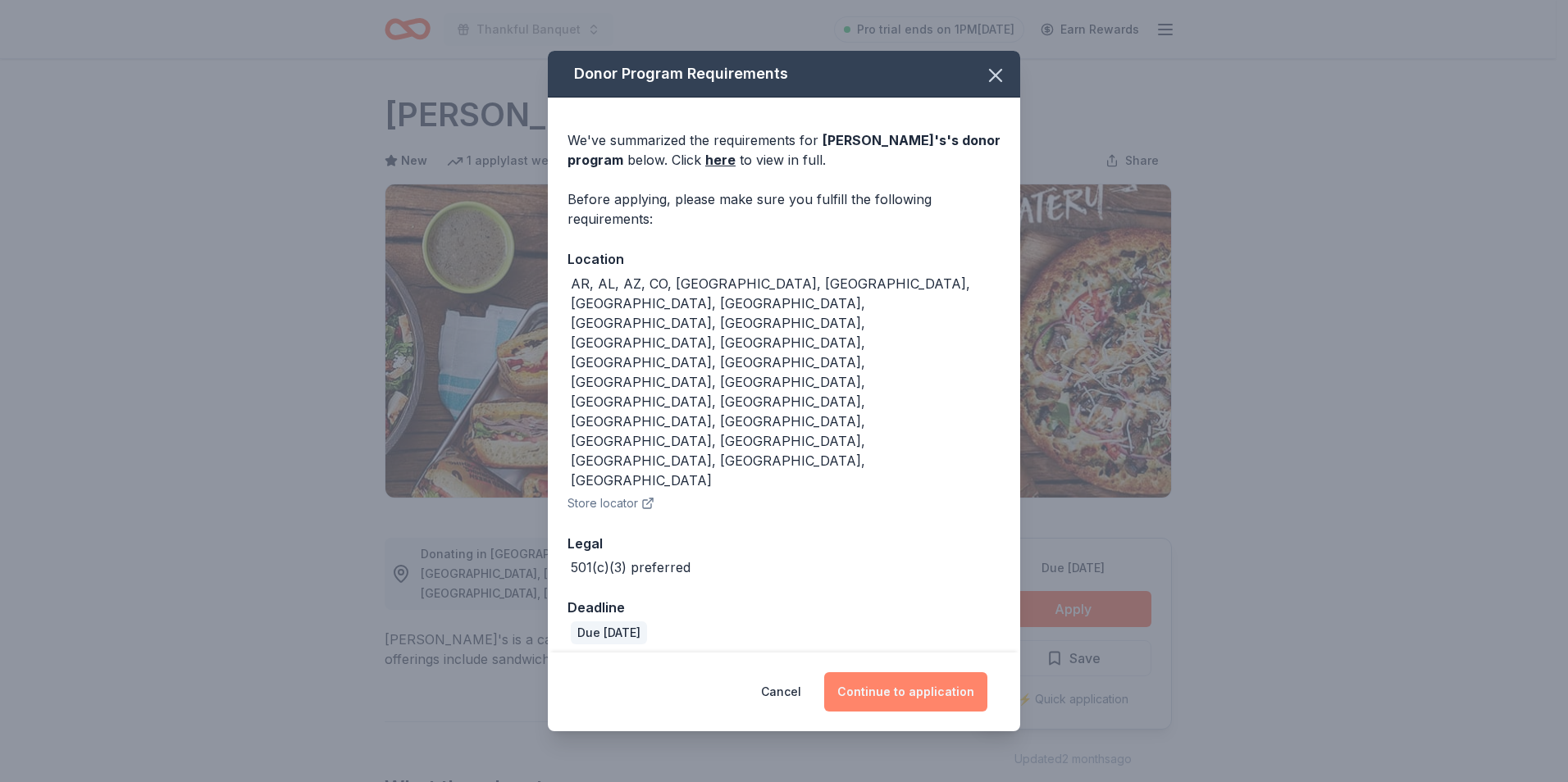
click at [906, 672] on button "Continue to application" at bounding box center [906, 692] width 163 height 39
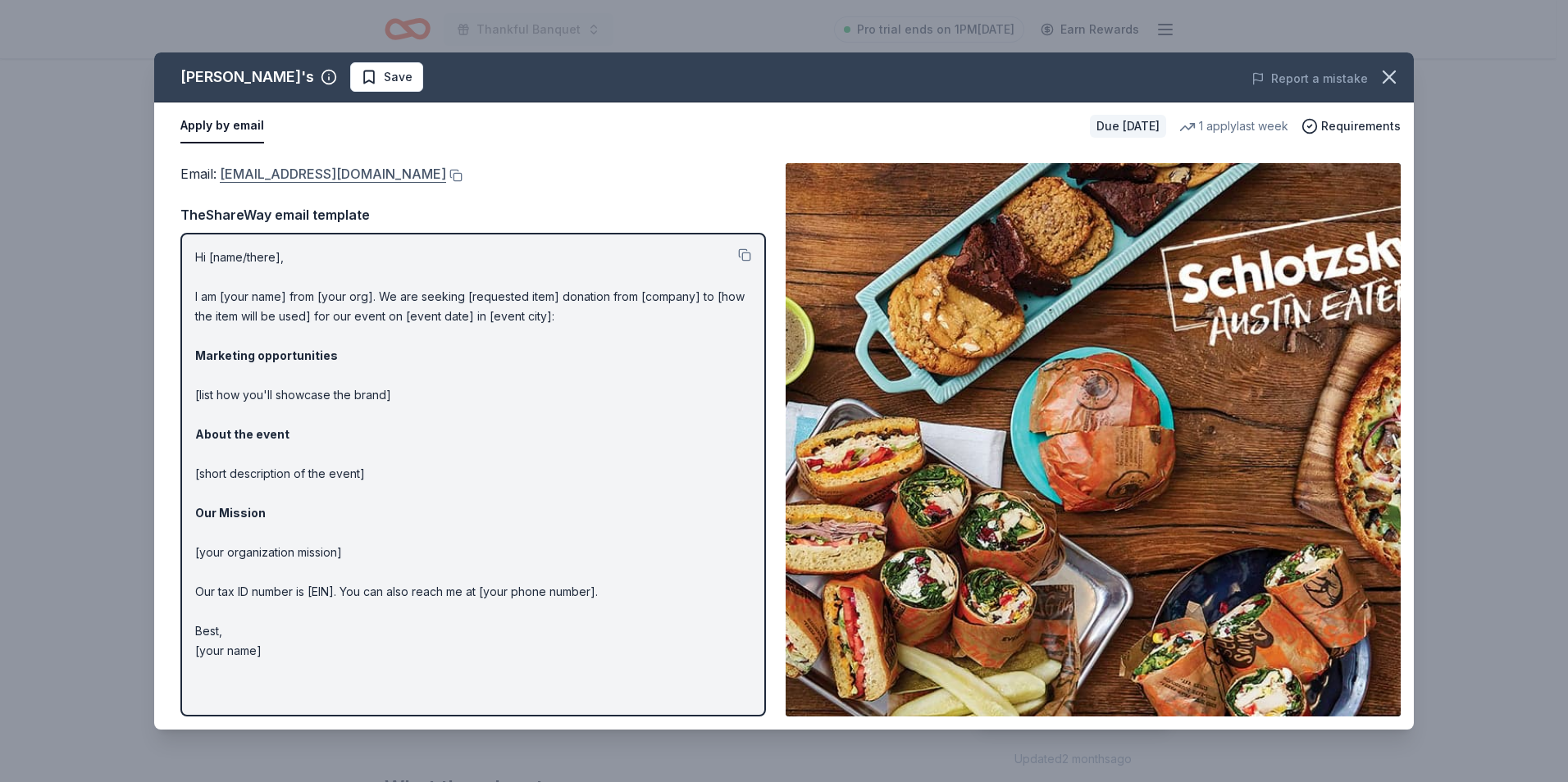
click at [288, 177] on link "donationrequests@schlotzskys.com" at bounding box center [333, 174] width 226 height 21
click at [218, 130] on button "Apply by email" at bounding box center [223, 126] width 84 height 34
click at [1393, 77] on icon "button" at bounding box center [1388, 77] width 23 height 23
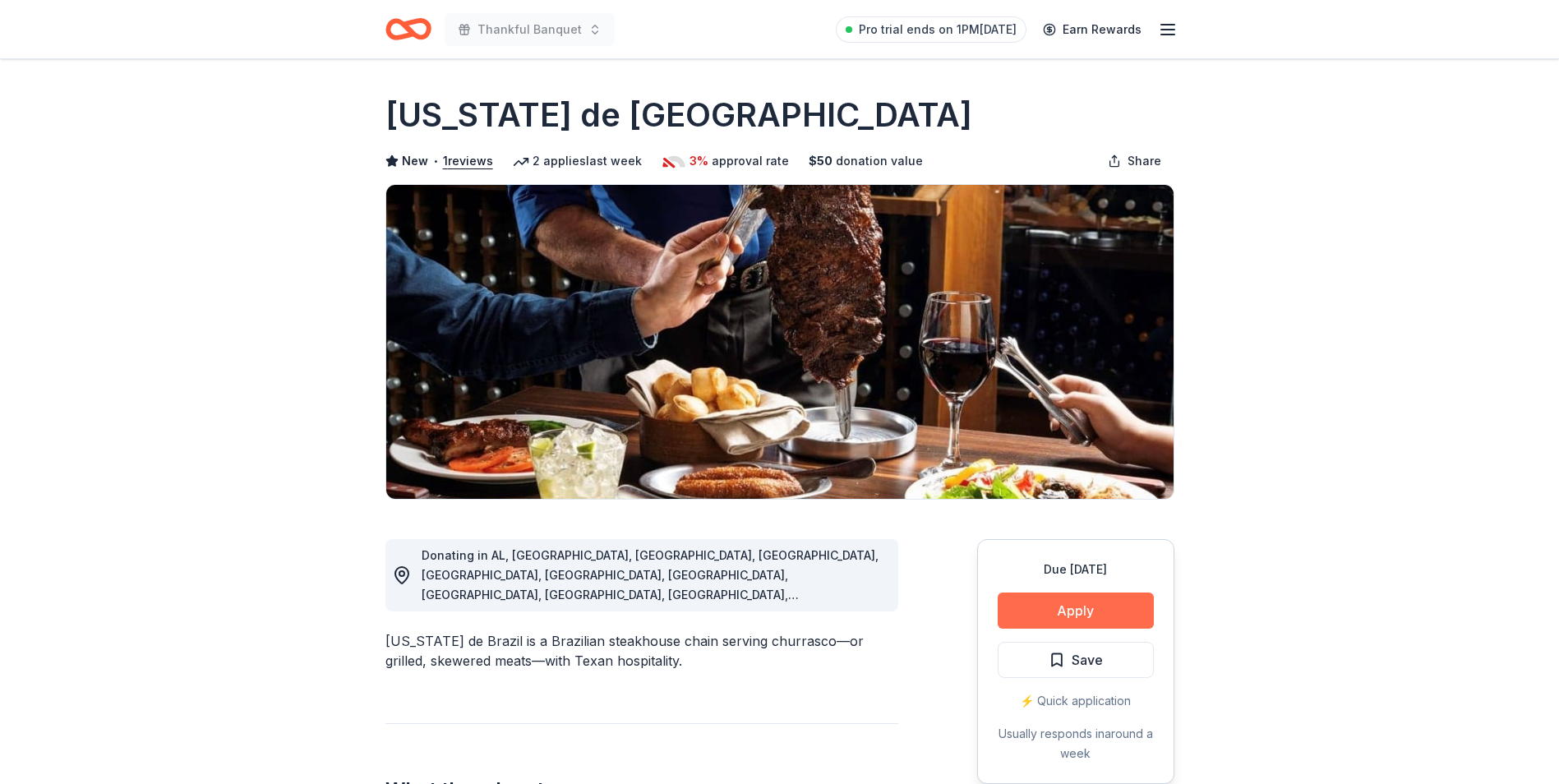
click at [1075, 608] on button "Apply" at bounding box center [1076, 611] width 156 height 36
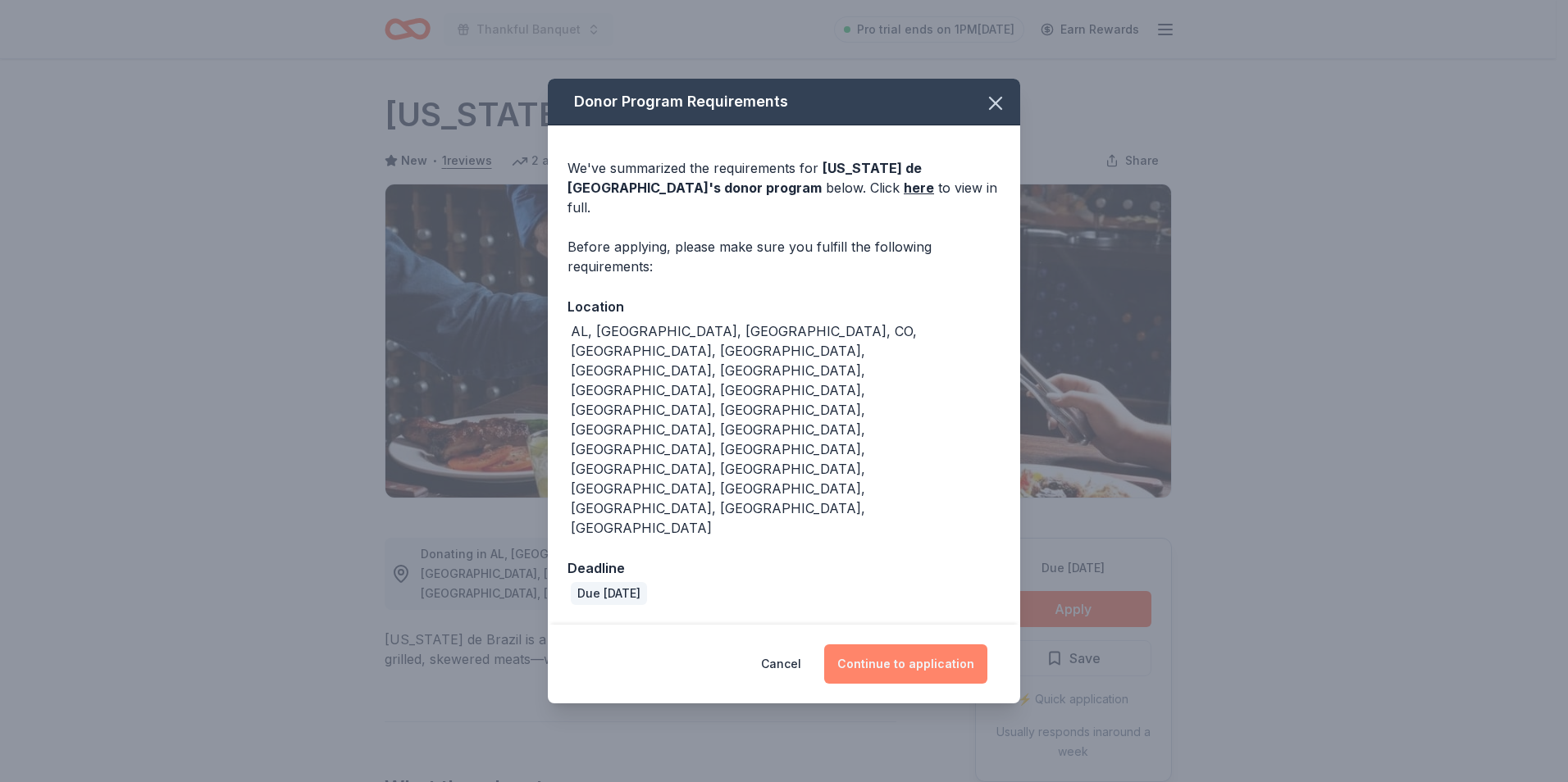
click at [901, 644] on button "Continue to application" at bounding box center [906, 664] width 163 height 39
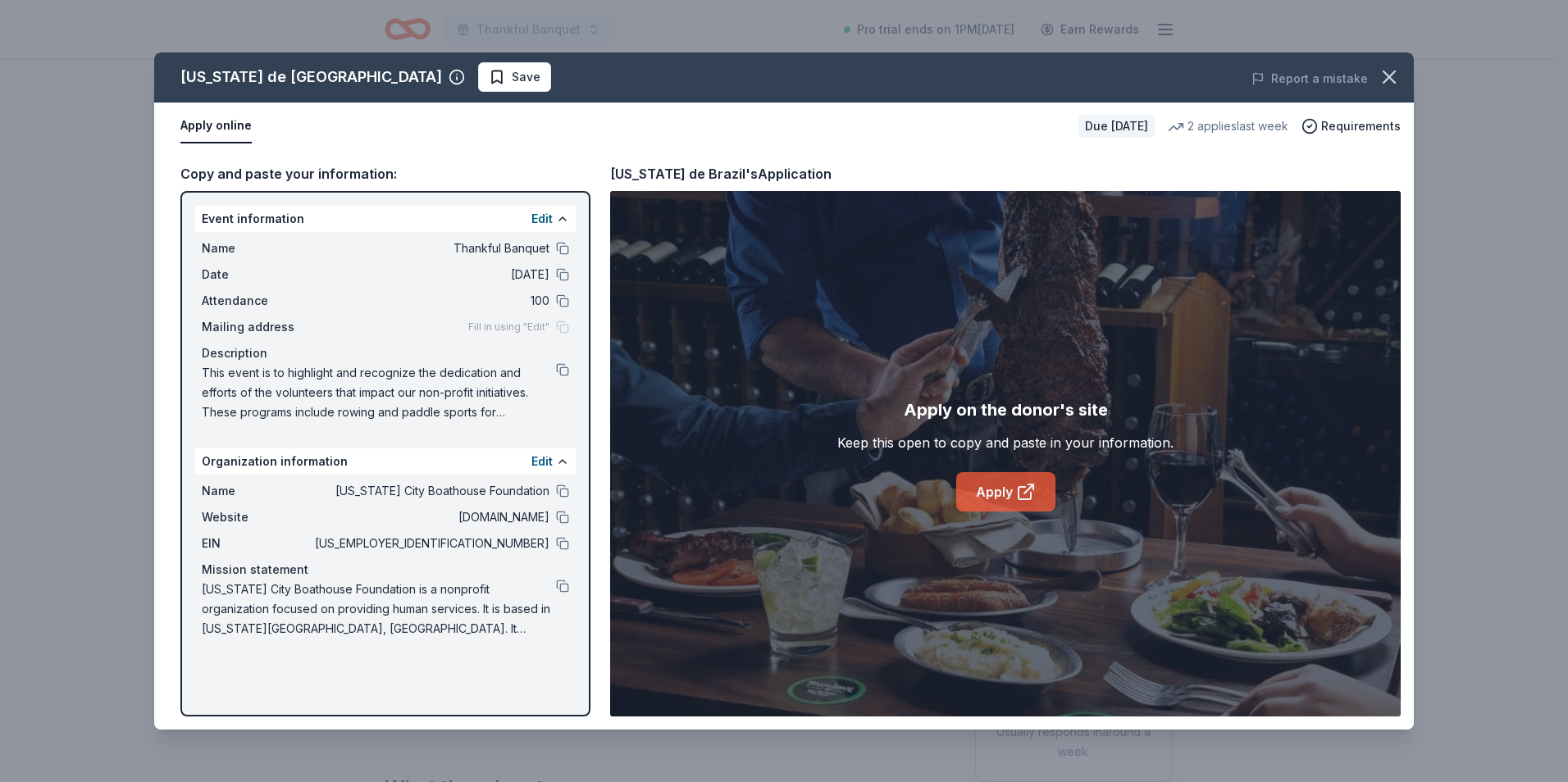
click at [987, 489] on link "Apply" at bounding box center [1006, 492] width 99 height 39
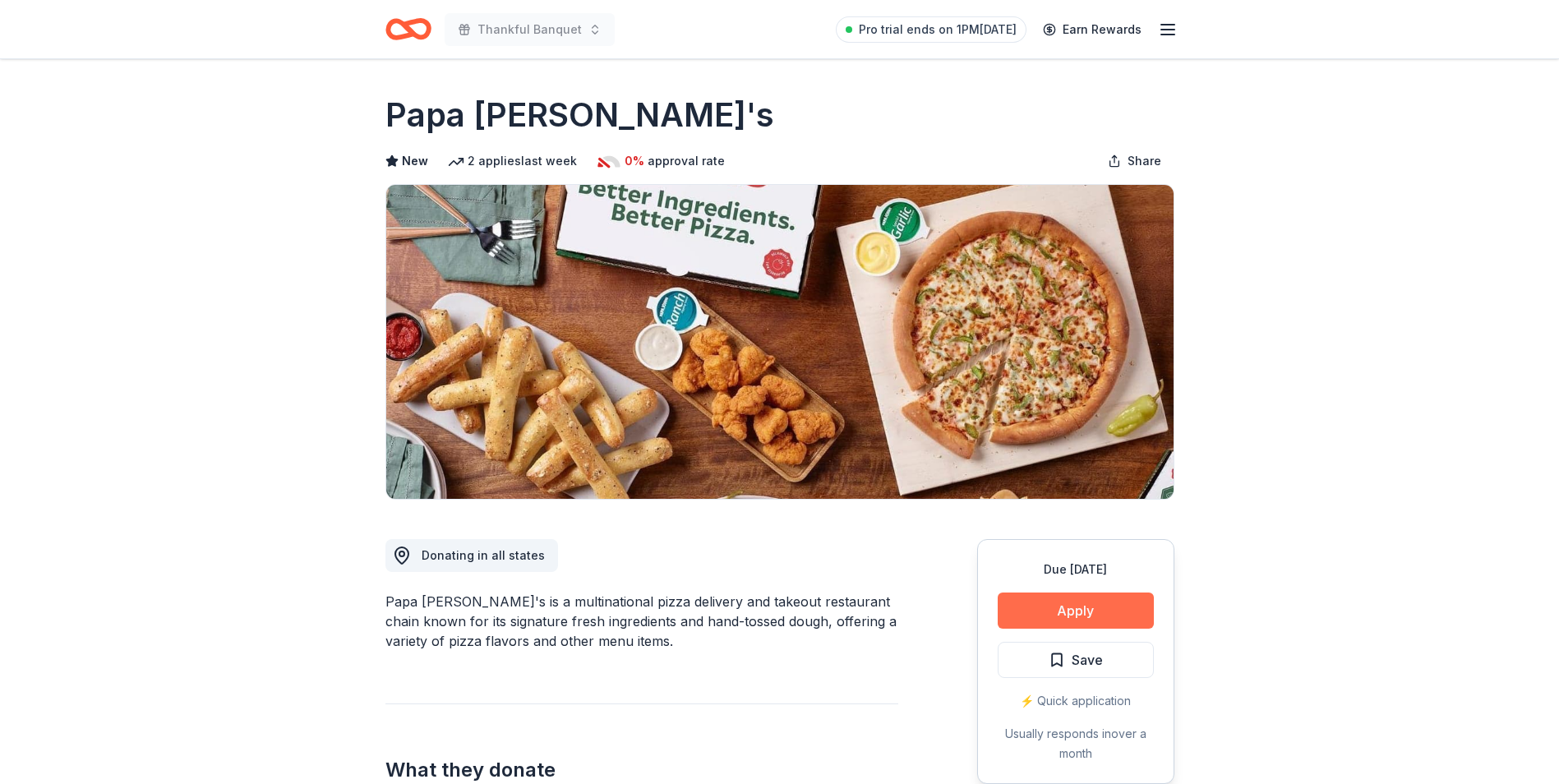
click at [1077, 618] on button "Apply" at bounding box center [1076, 611] width 156 height 36
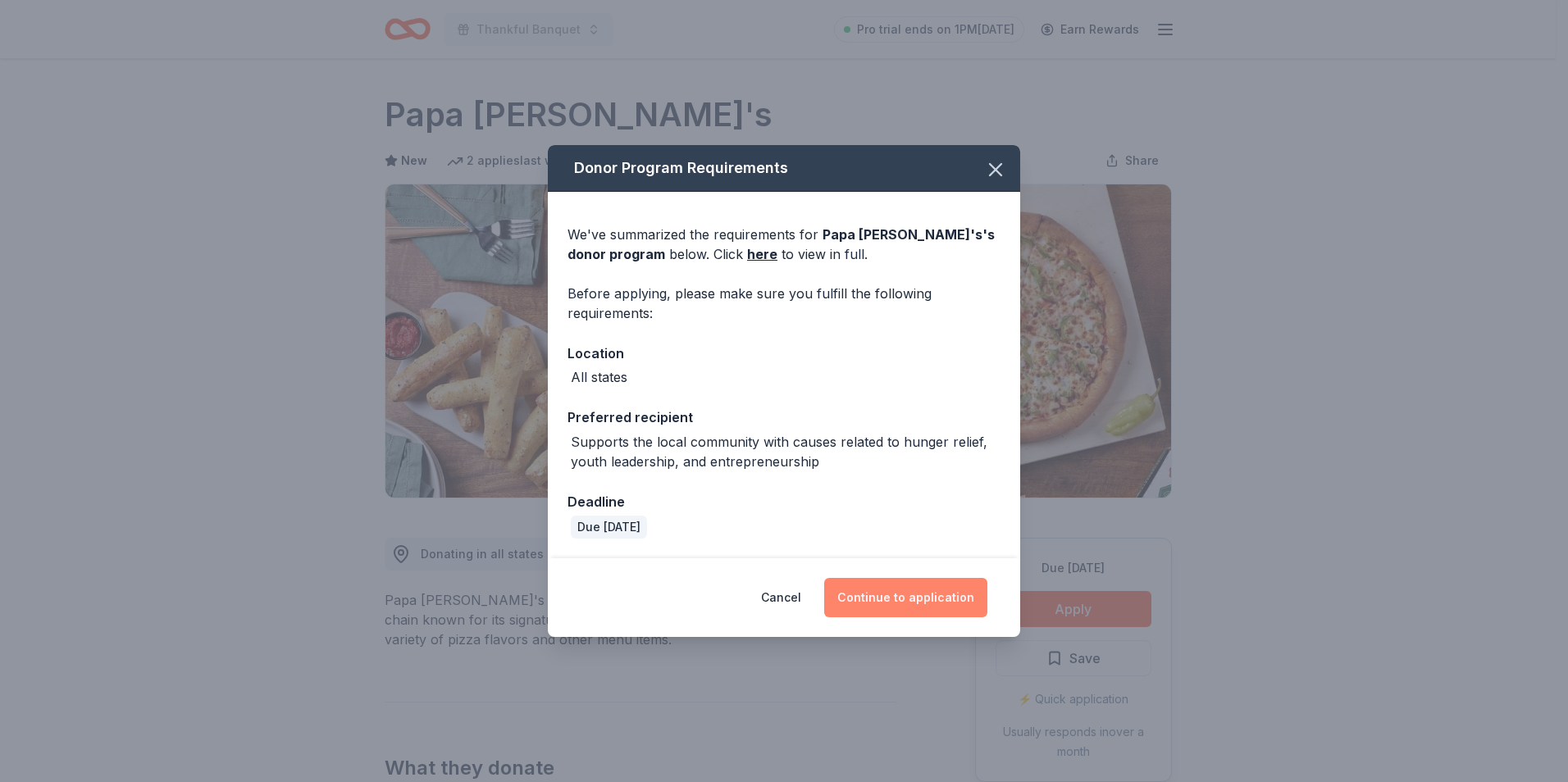
click at [895, 607] on button "Continue to application" at bounding box center [906, 597] width 163 height 39
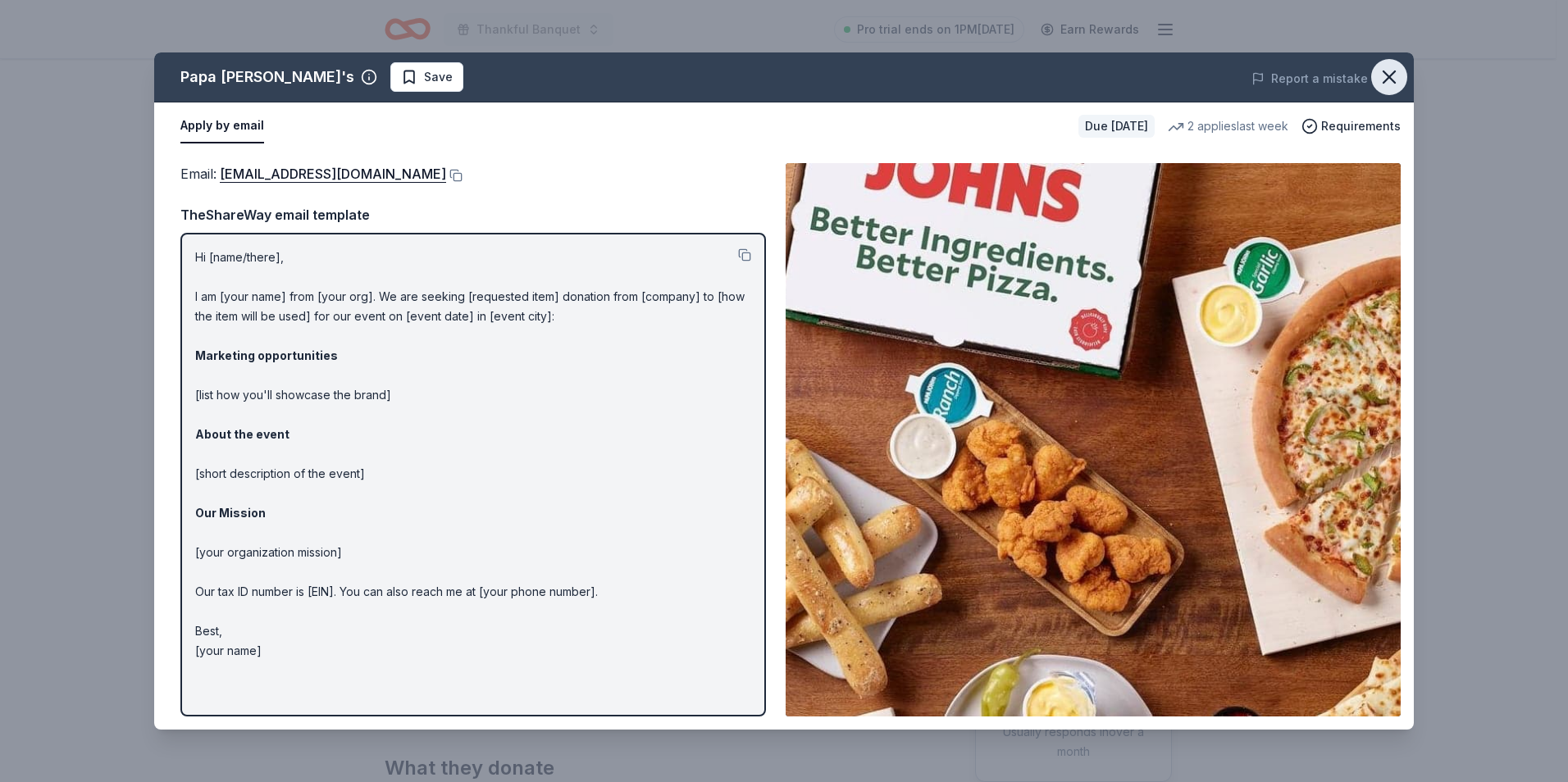
click at [1391, 77] on icon "button" at bounding box center [1388, 77] width 23 height 23
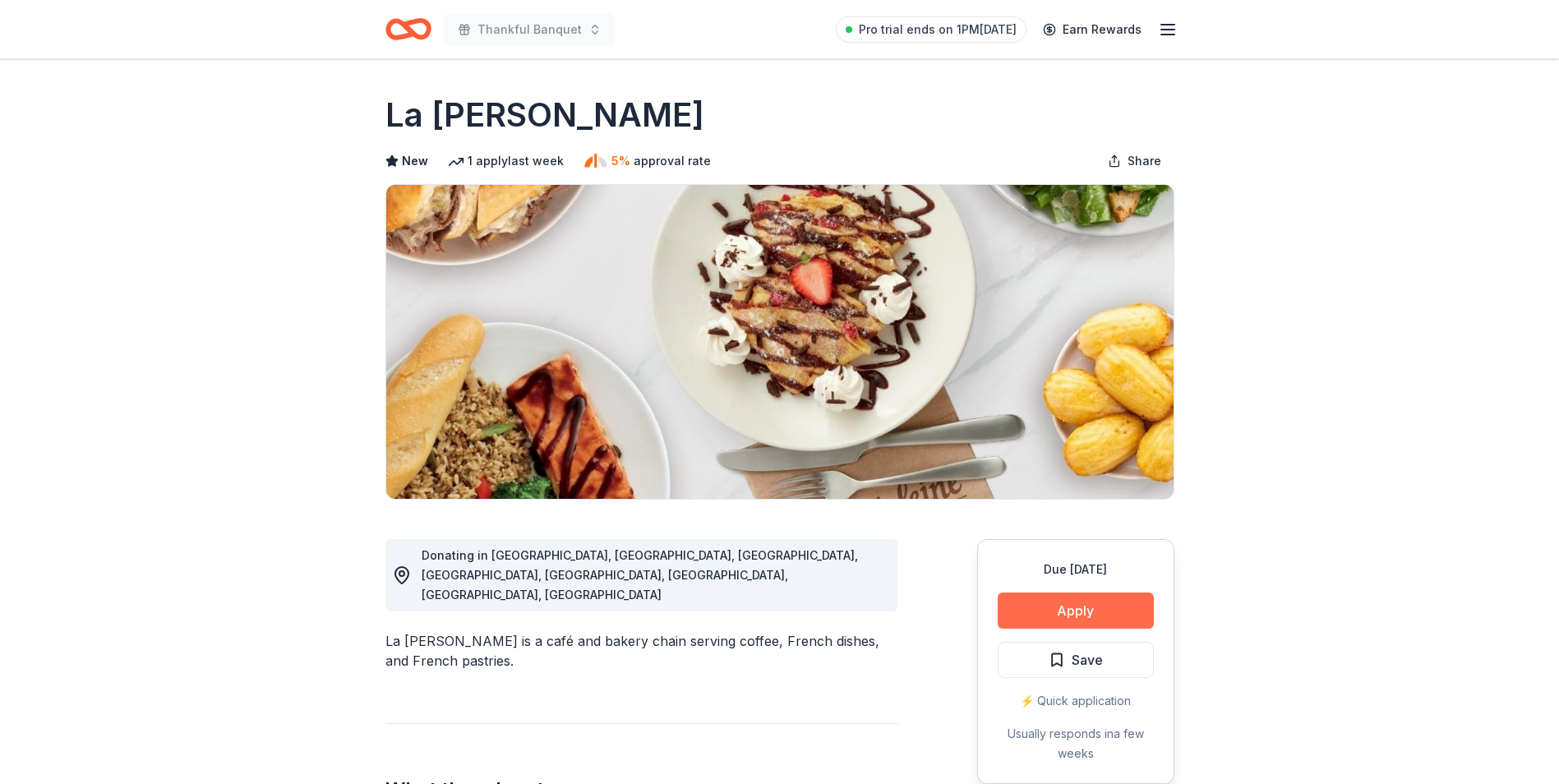
drag, startPoint x: 1111, startPoint y: 579, endPoint x: 1092, endPoint y: 600, distance: 28.3
click at [1106, 595] on div "Due [DATE] Apply Save ⚡️ Quick application Usually responds in a few weeks" at bounding box center [1076, 660] width 197 height 244
click at [1086, 603] on button "Apply" at bounding box center [1076, 611] width 156 height 36
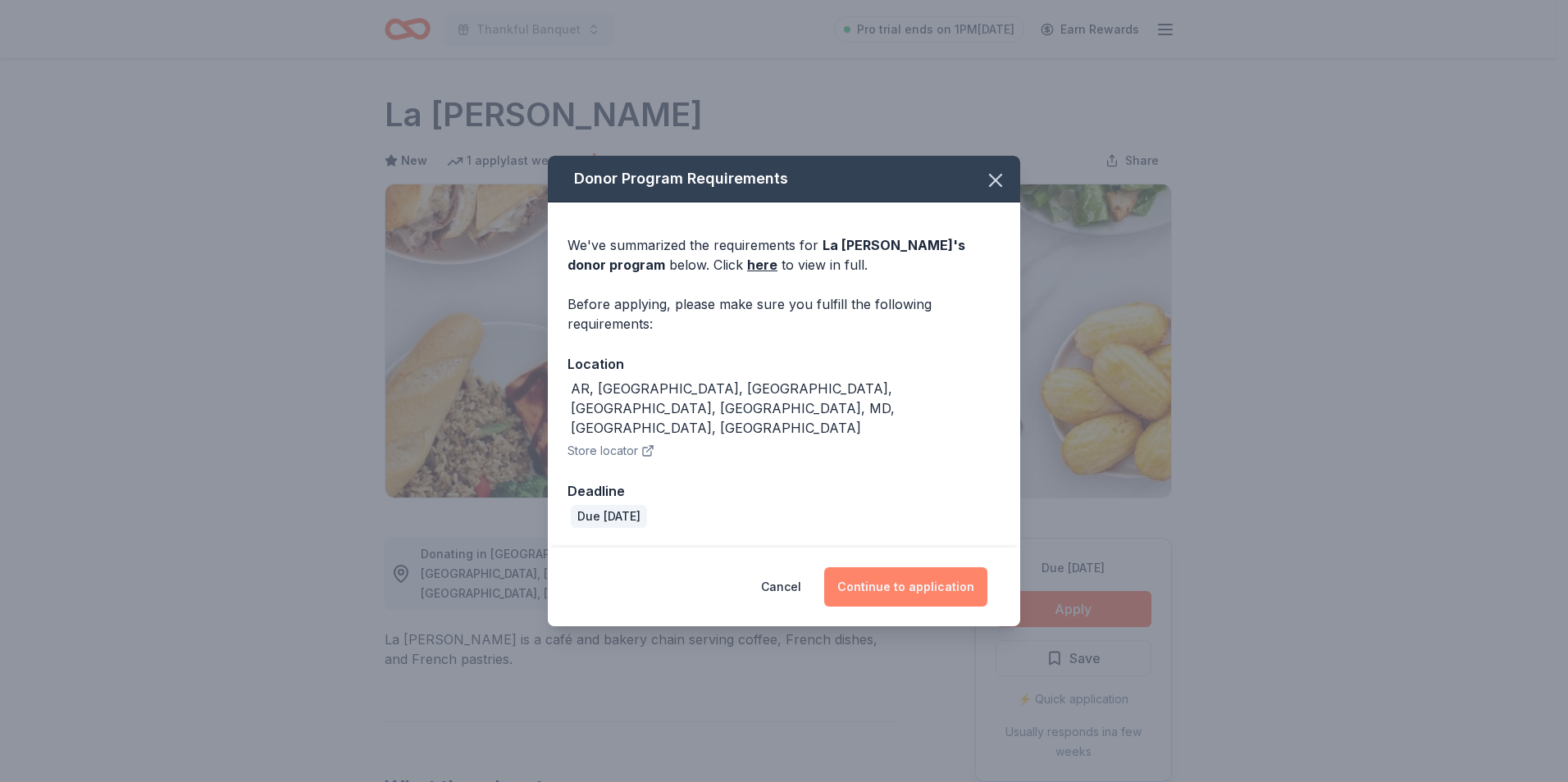
click at [916, 567] on button "Continue to application" at bounding box center [906, 587] width 163 height 39
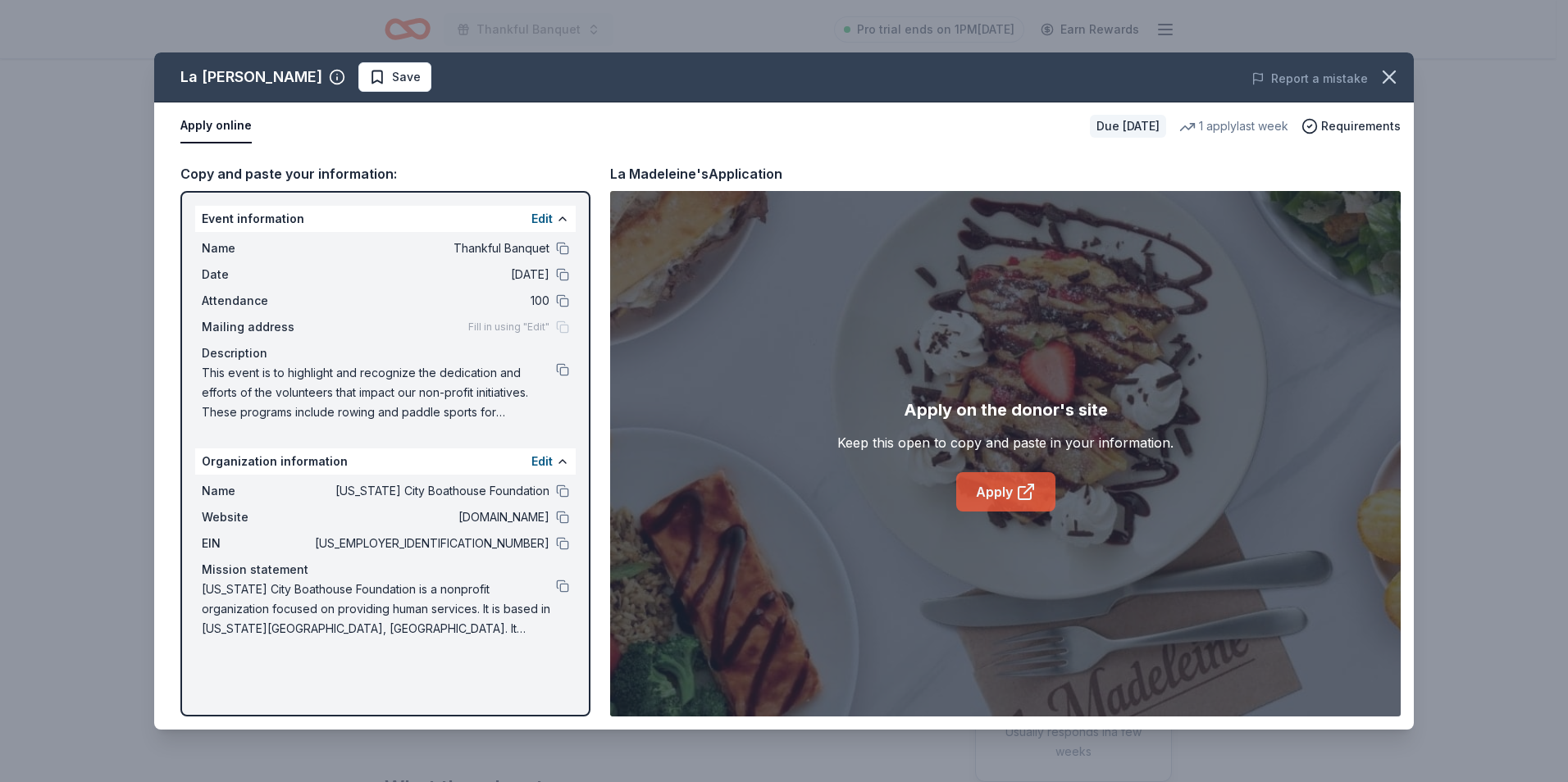
click at [1006, 489] on link "Apply" at bounding box center [1006, 492] width 99 height 39
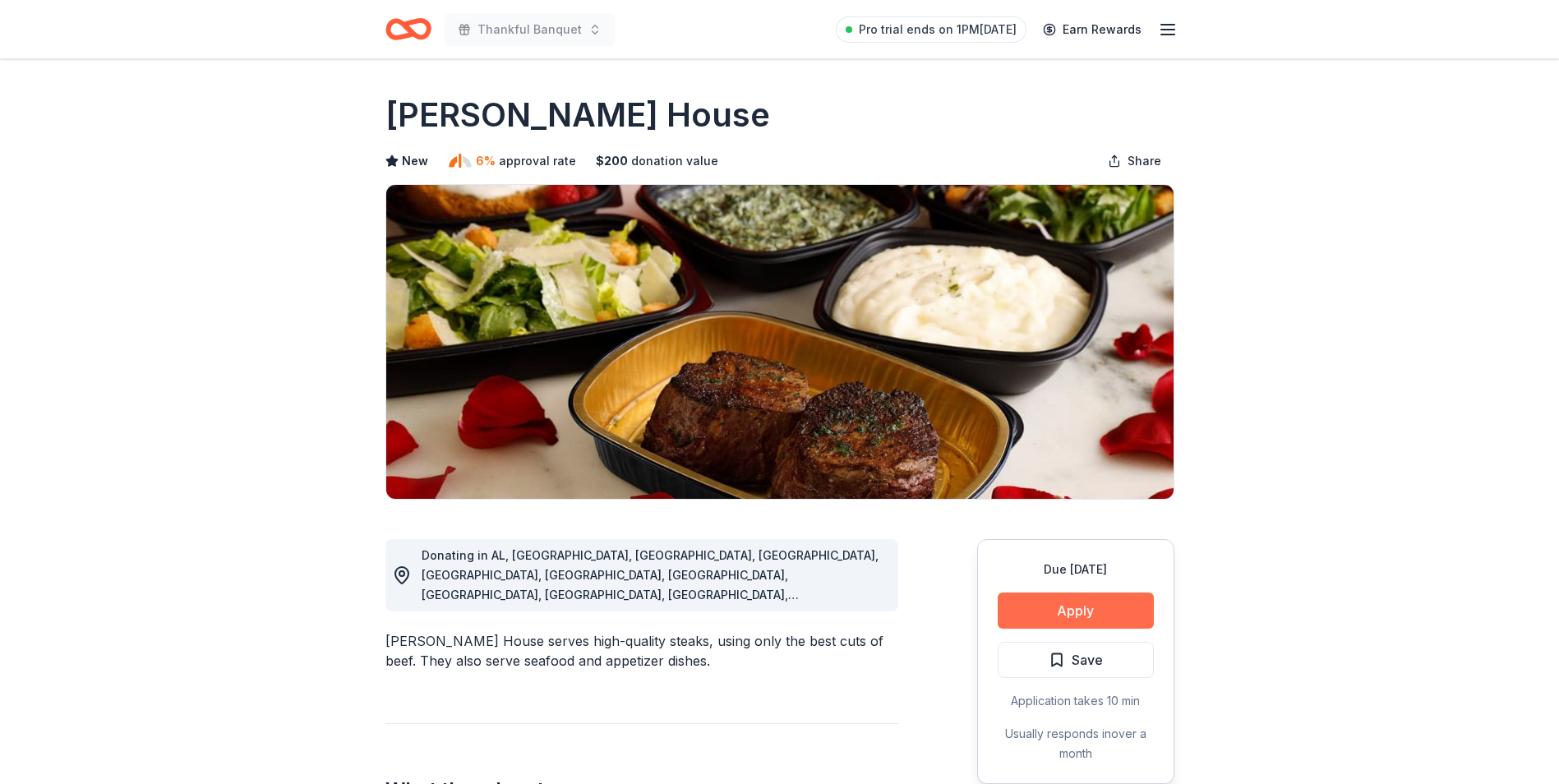
click at [1105, 603] on button "Apply" at bounding box center [1076, 611] width 156 height 36
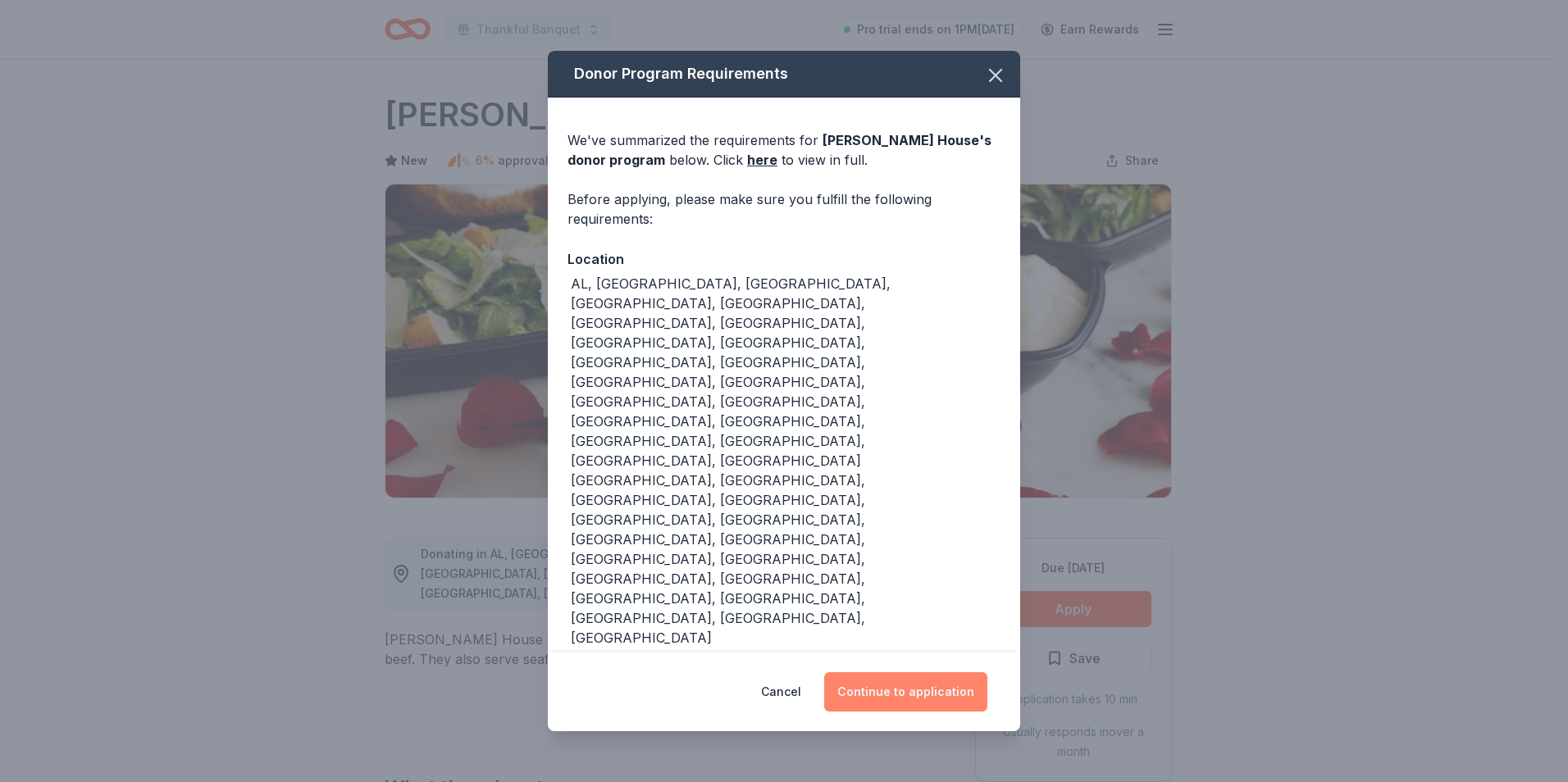
click at [924, 672] on button "Continue to application" at bounding box center [906, 692] width 163 height 39
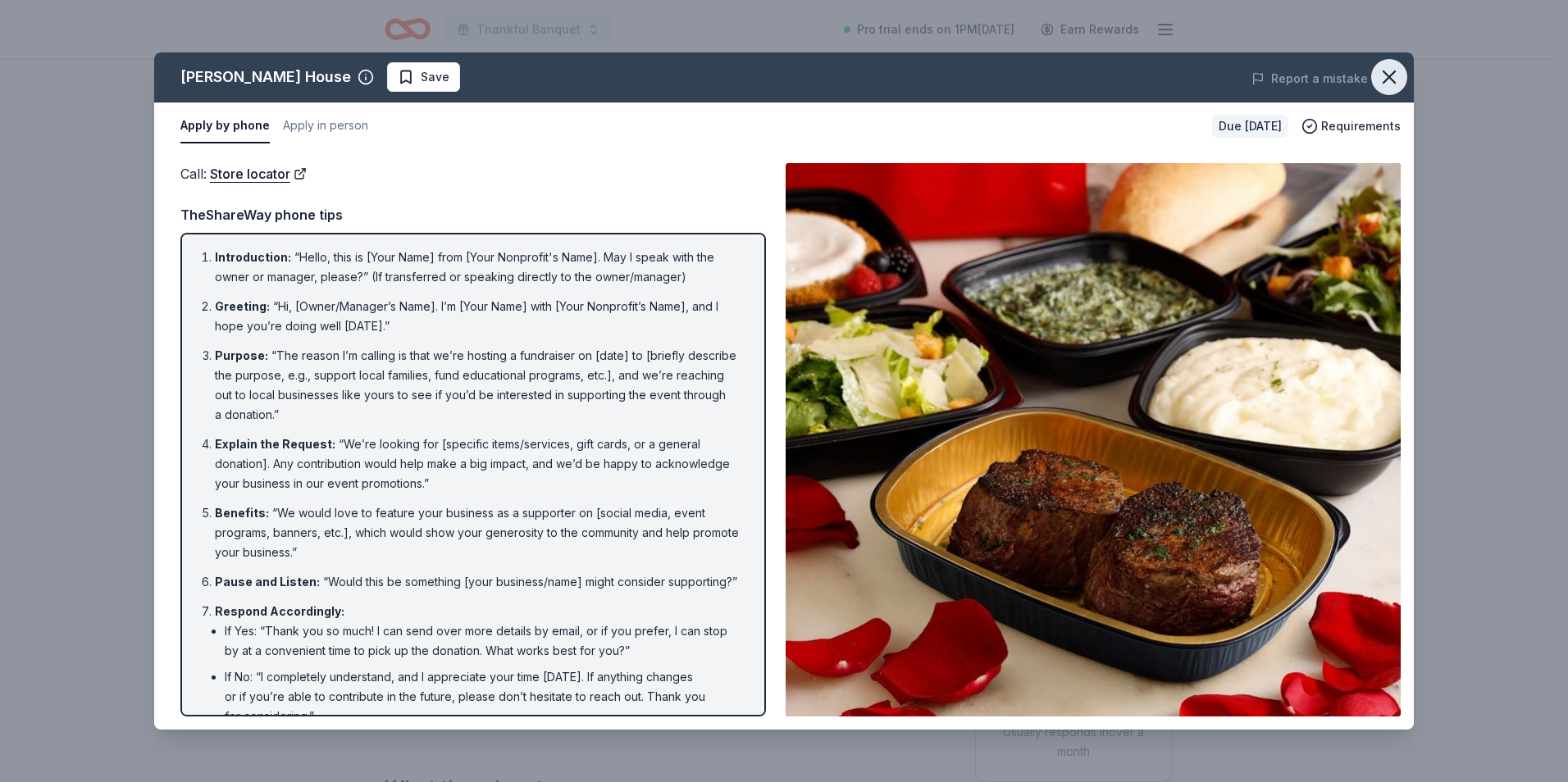
click at [1399, 73] on icon "button" at bounding box center [1388, 77] width 23 height 23
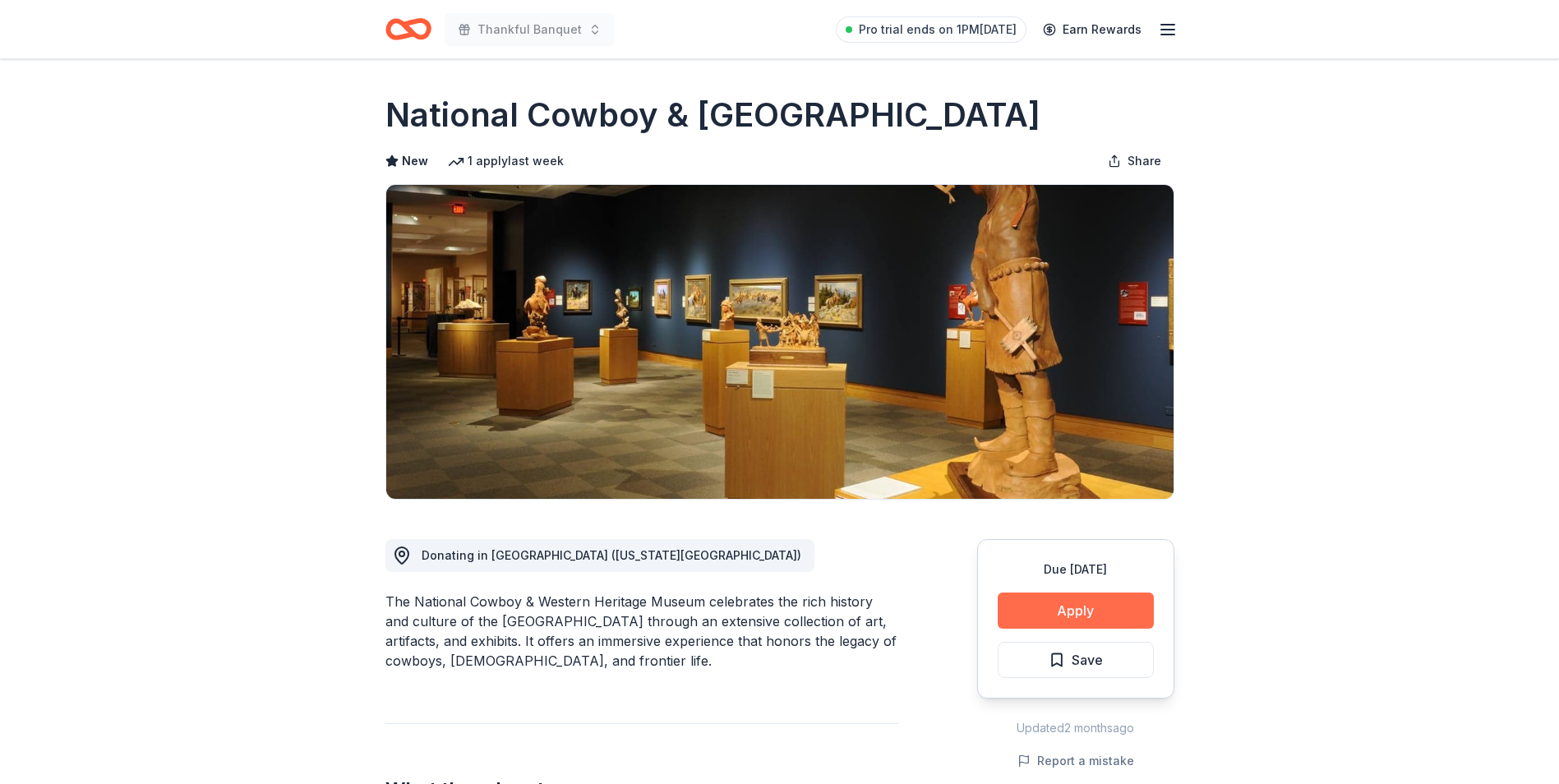
click at [1085, 607] on button "Apply" at bounding box center [1076, 611] width 156 height 36
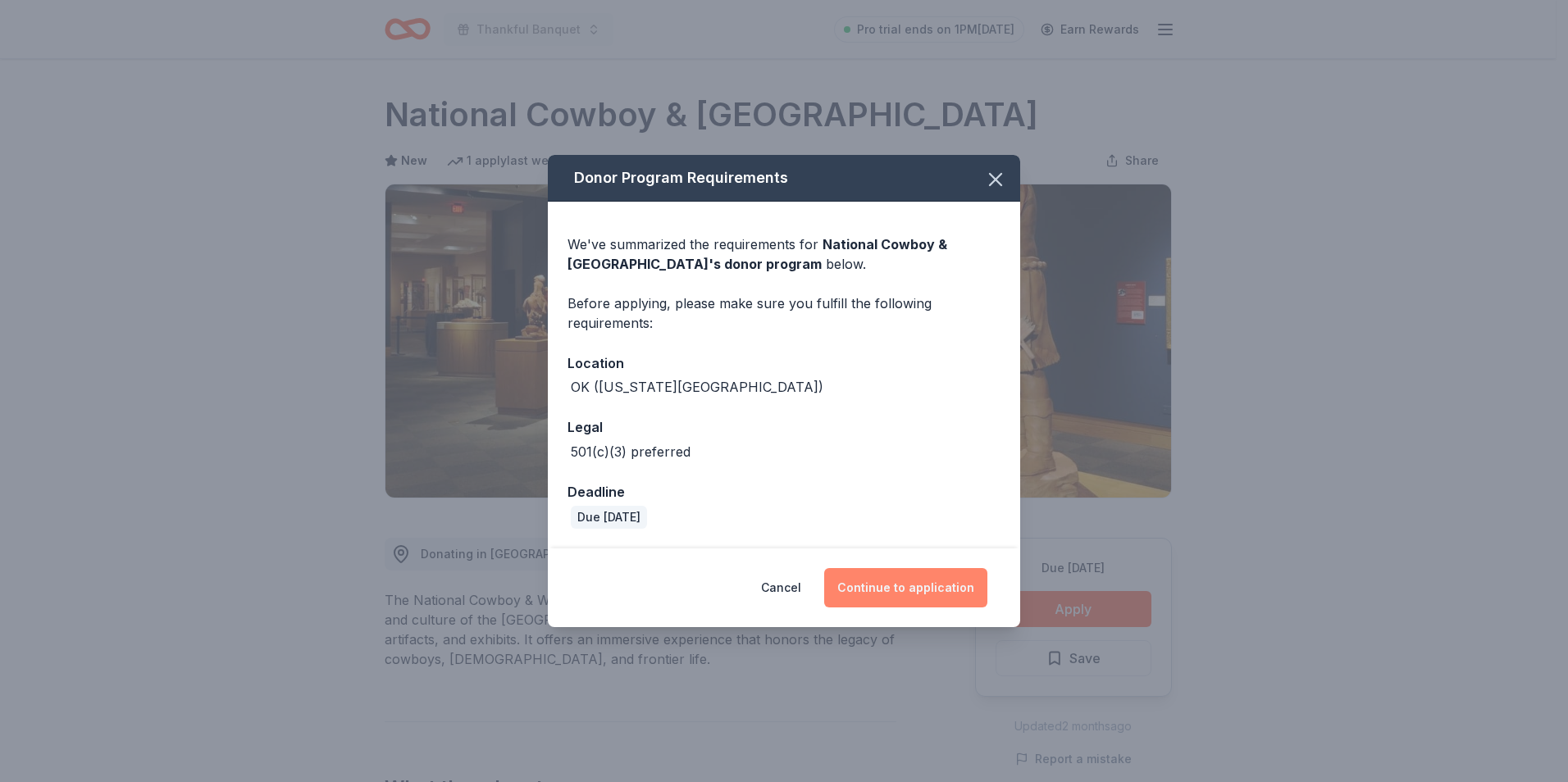
click at [882, 588] on button "Continue to application" at bounding box center [906, 588] width 163 height 39
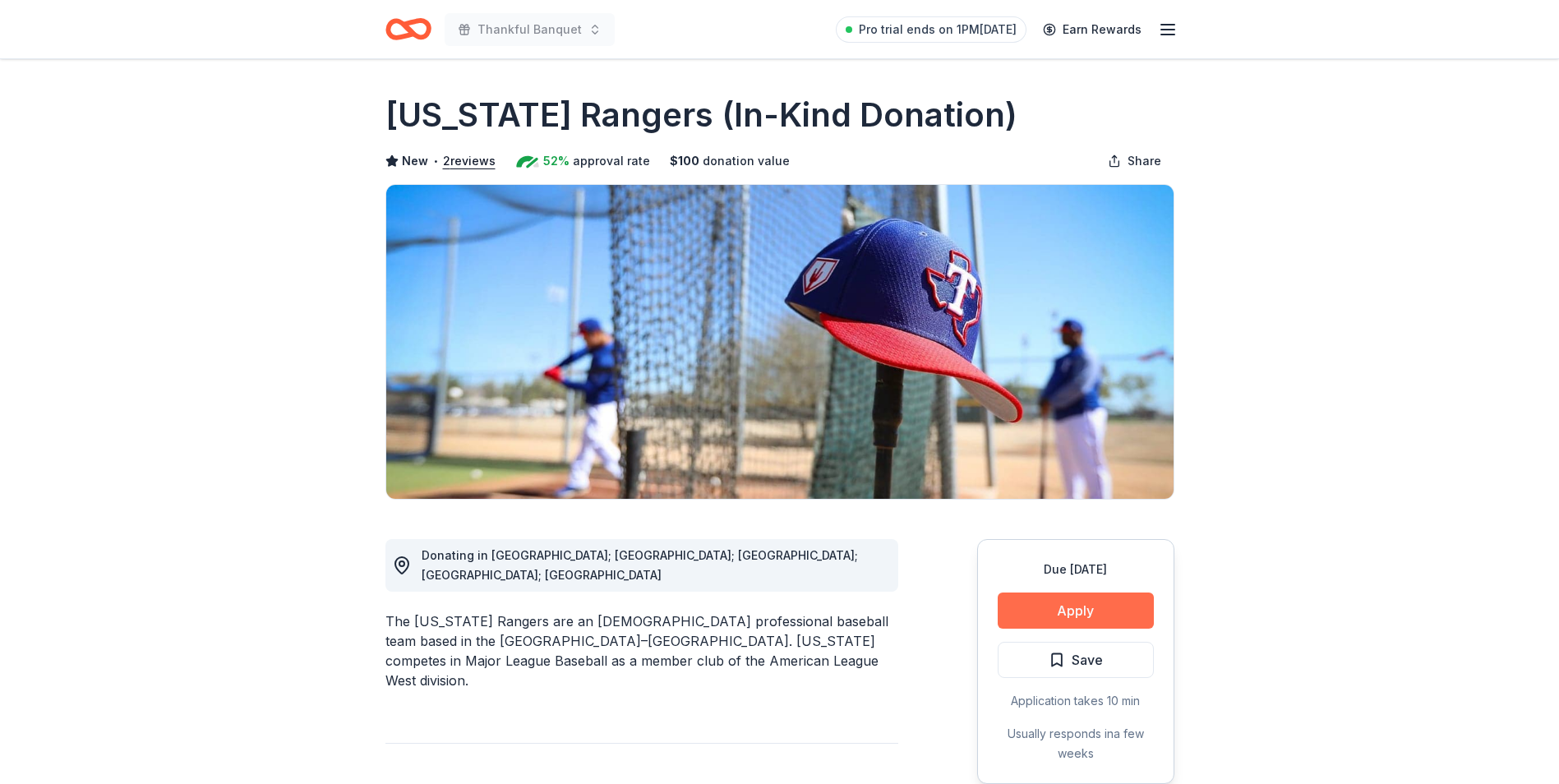
click at [1074, 607] on button "Apply" at bounding box center [1076, 611] width 156 height 36
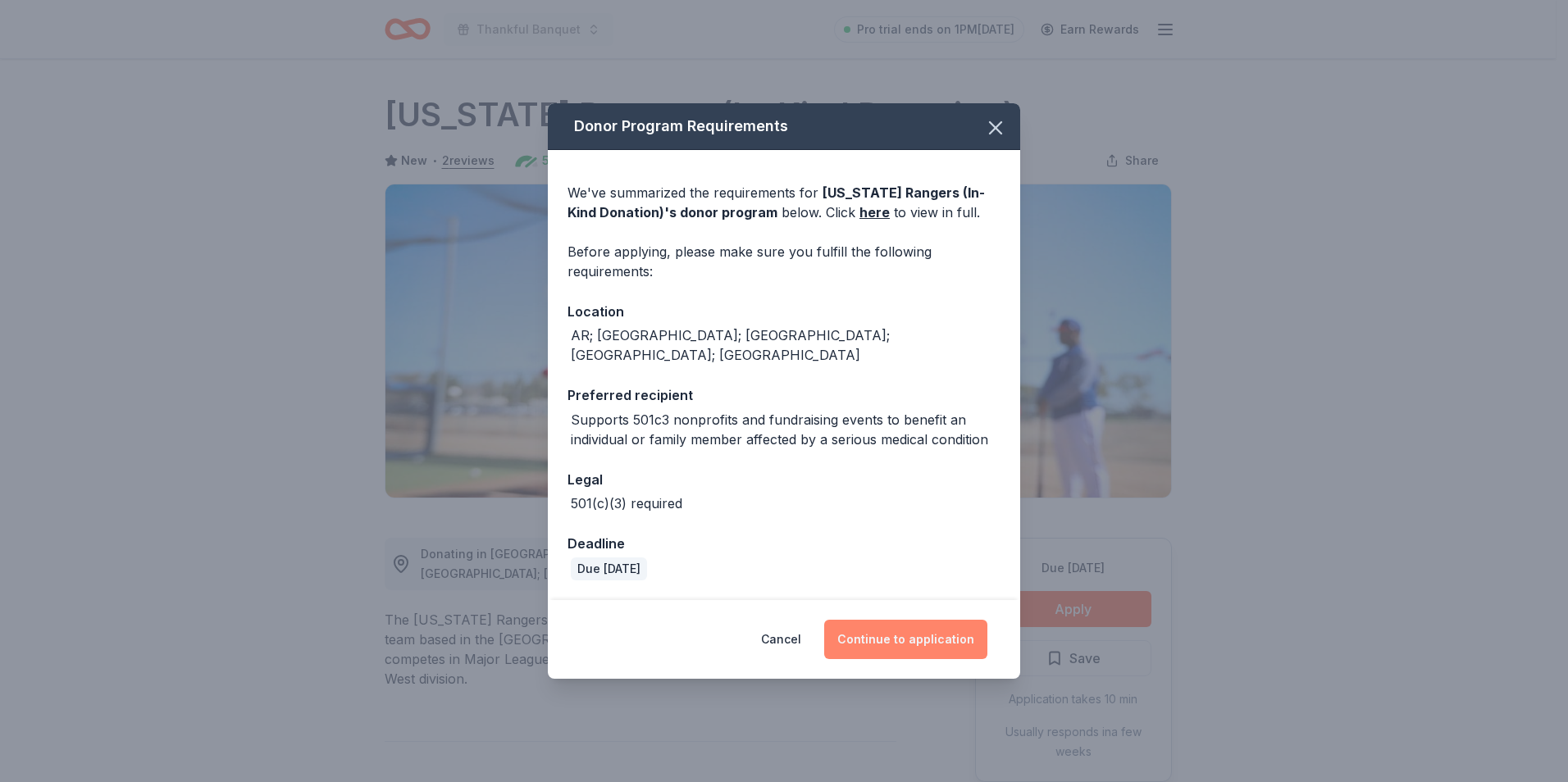
click at [923, 631] on button "Continue to application" at bounding box center [906, 639] width 163 height 39
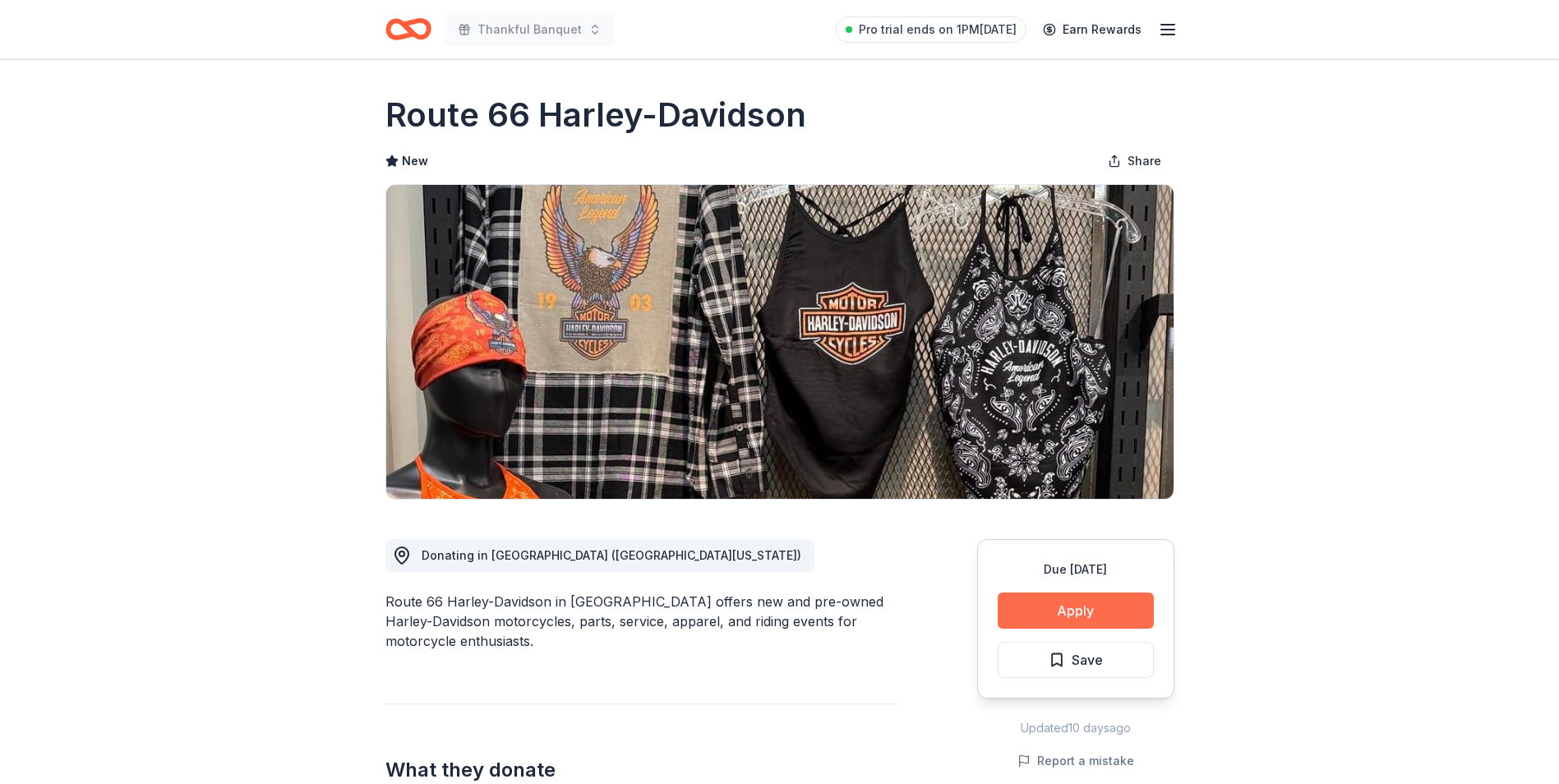
click at [1056, 615] on button "Apply" at bounding box center [1076, 611] width 156 height 36
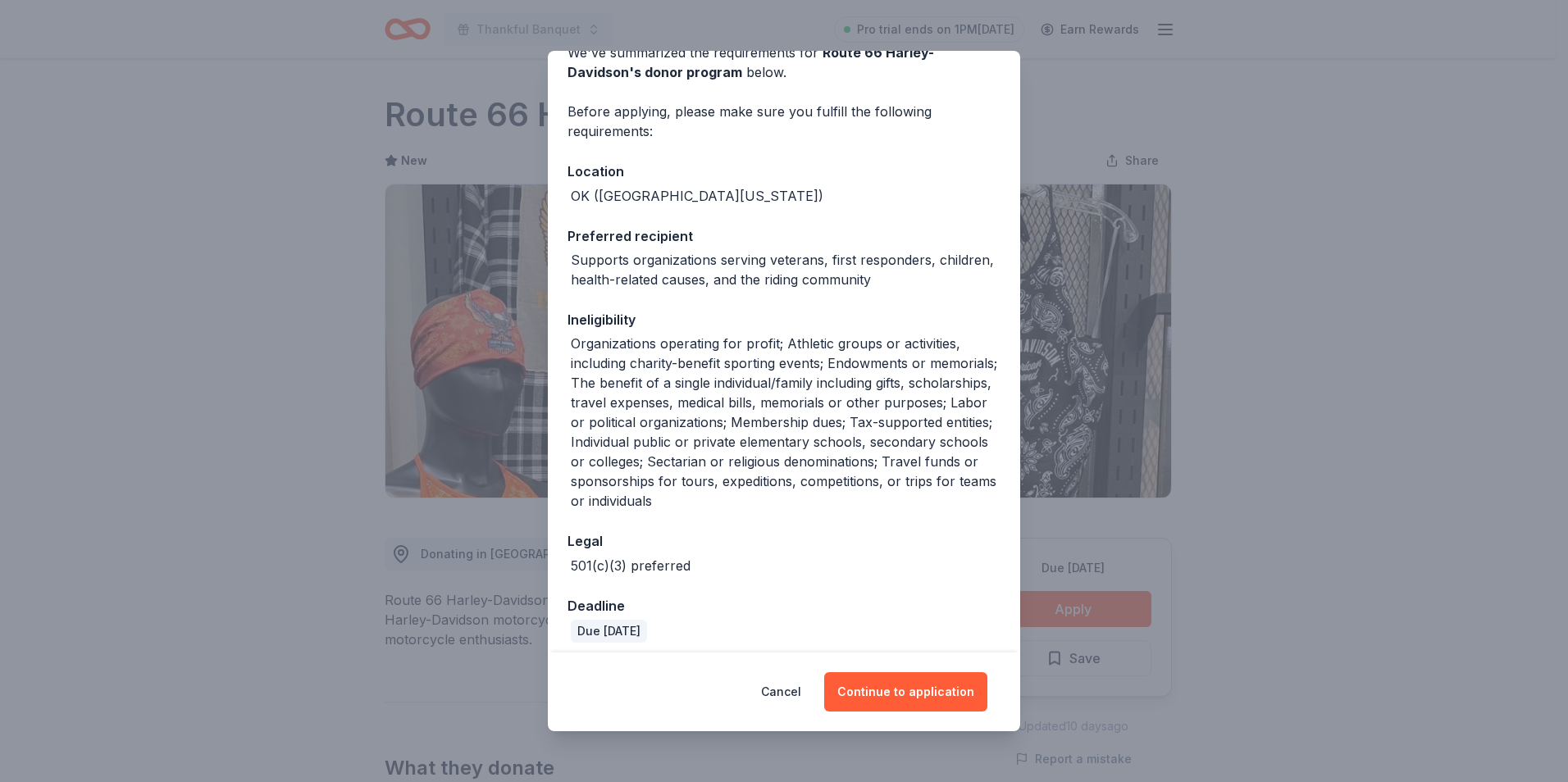
scroll to position [98, 0]
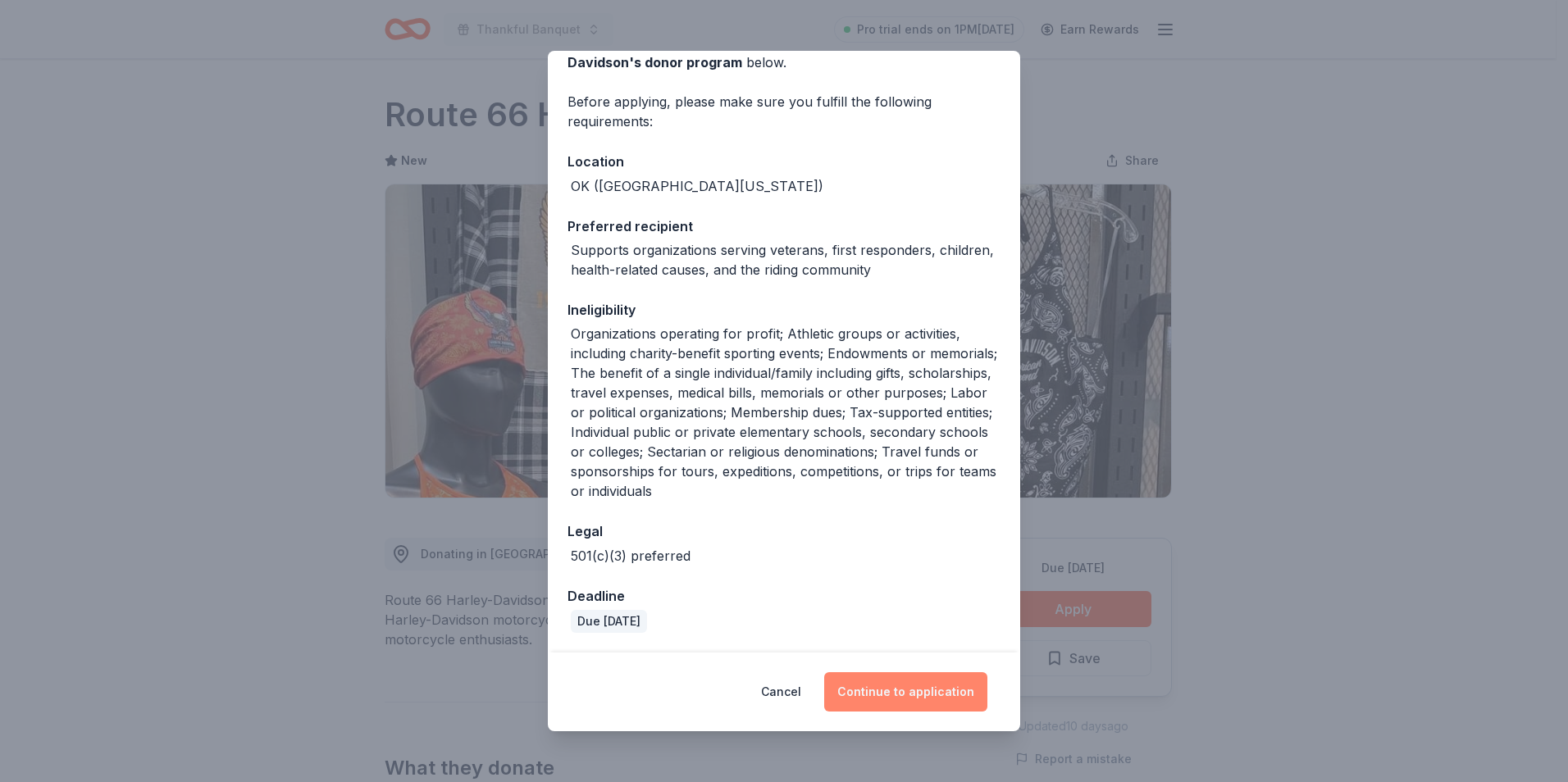
click at [907, 693] on button "Continue to application" at bounding box center [906, 692] width 163 height 39
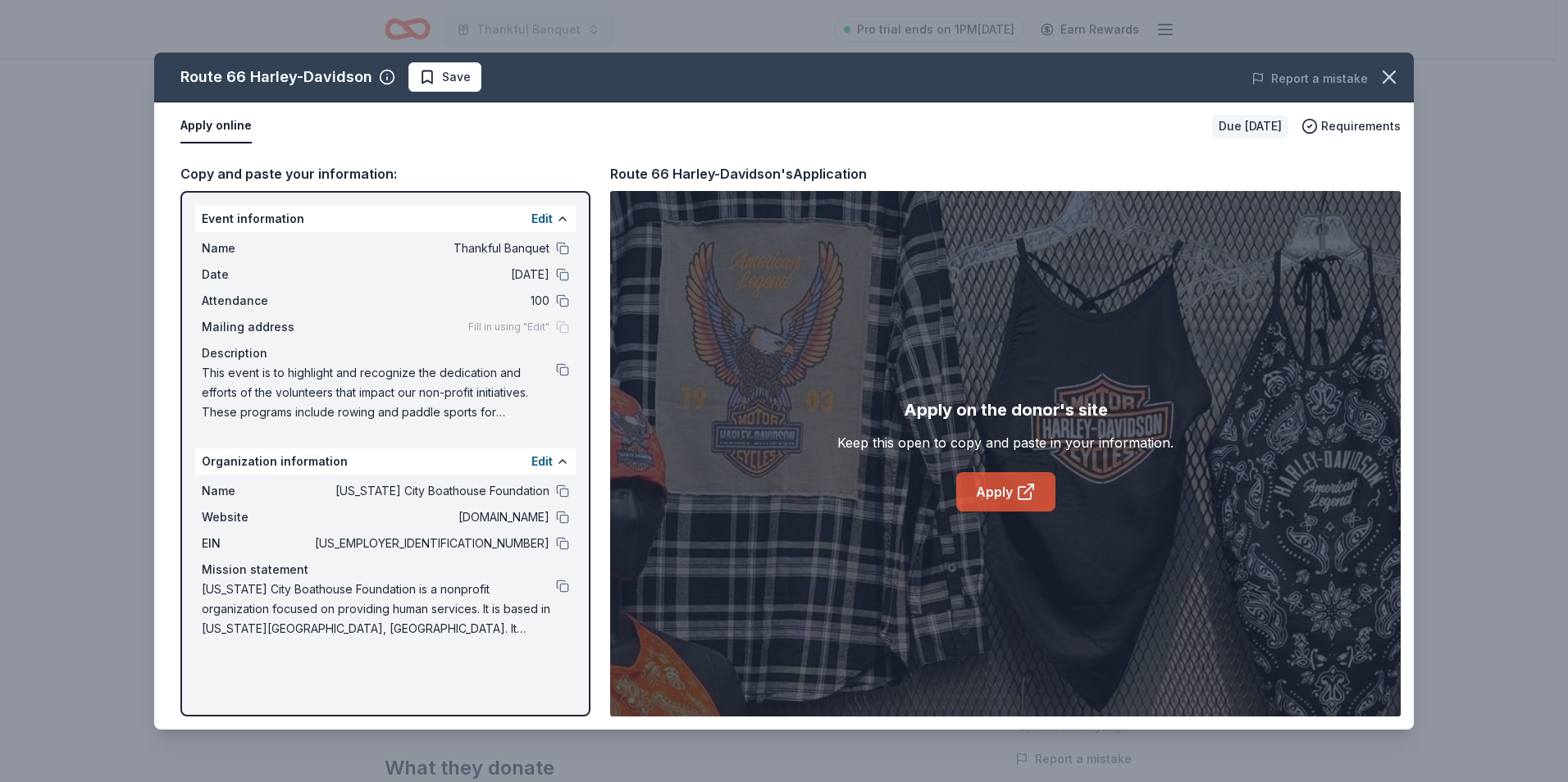
click at [988, 488] on link "Apply" at bounding box center [1006, 492] width 99 height 39
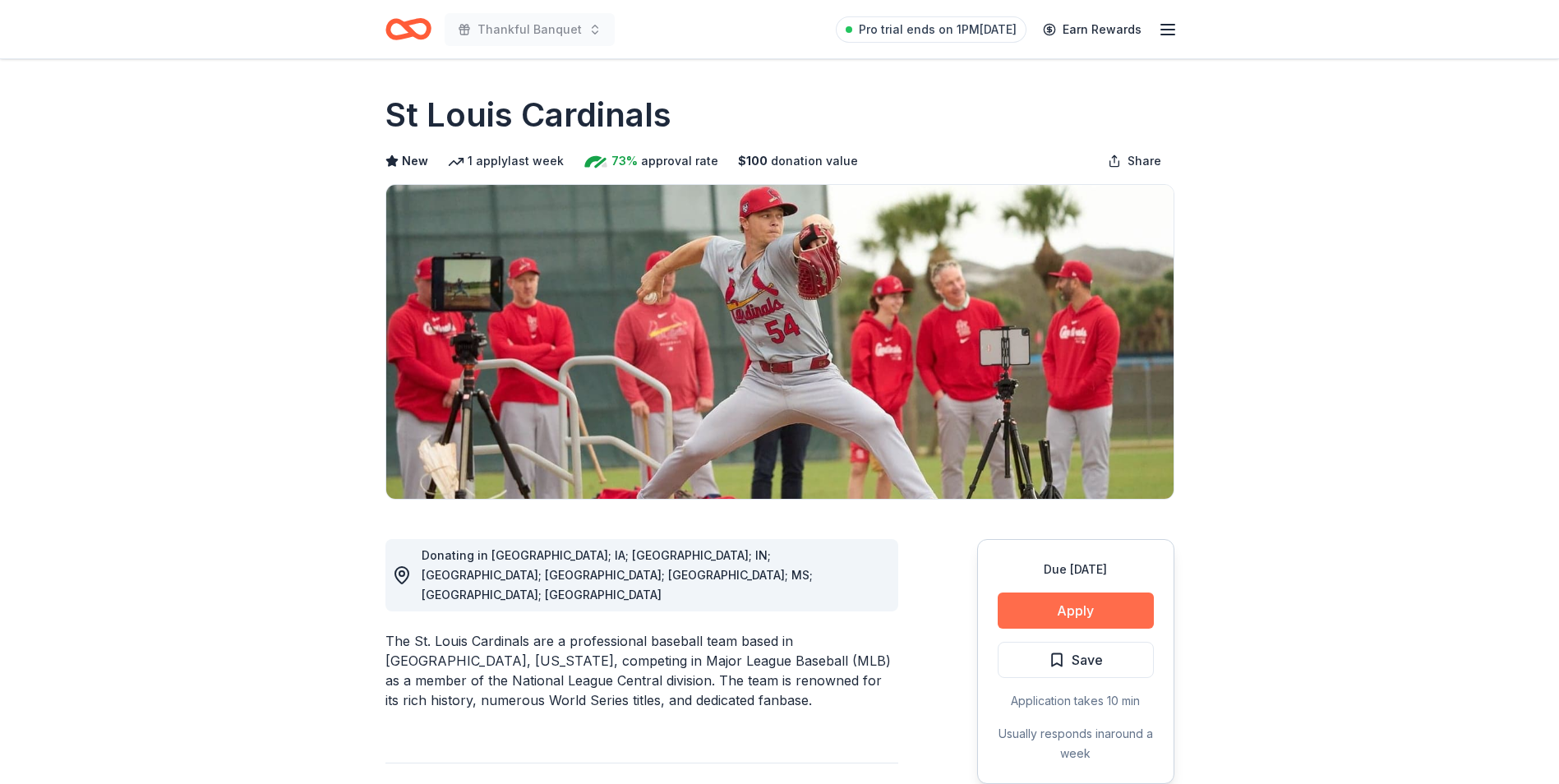
click at [1070, 611] on button "Apply" at bounding box center [1076, 611] width 156 height 36
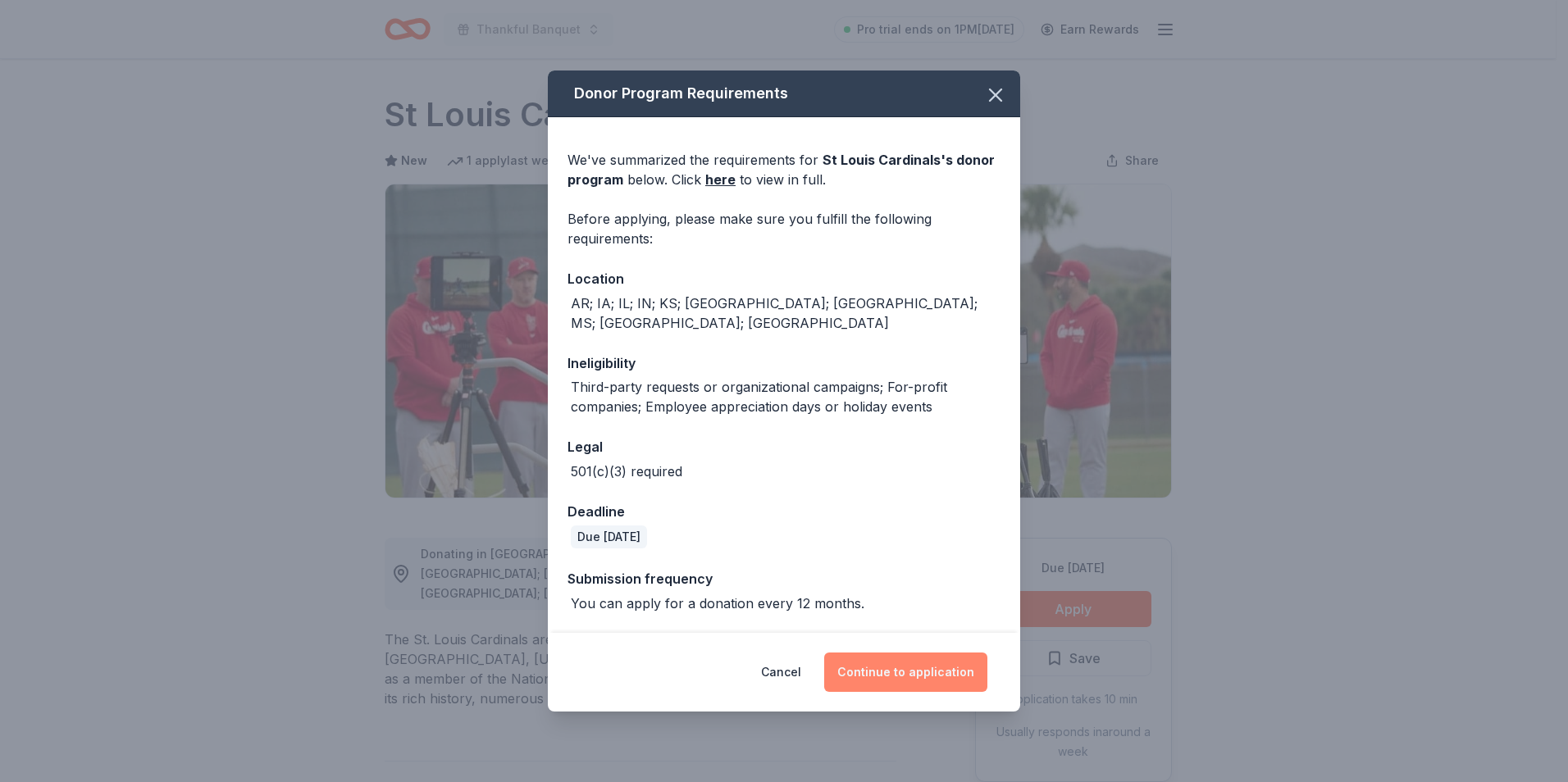
click at [903, 661] on button "Continue to application" at bounding box center [906, 672] width 163 height 39
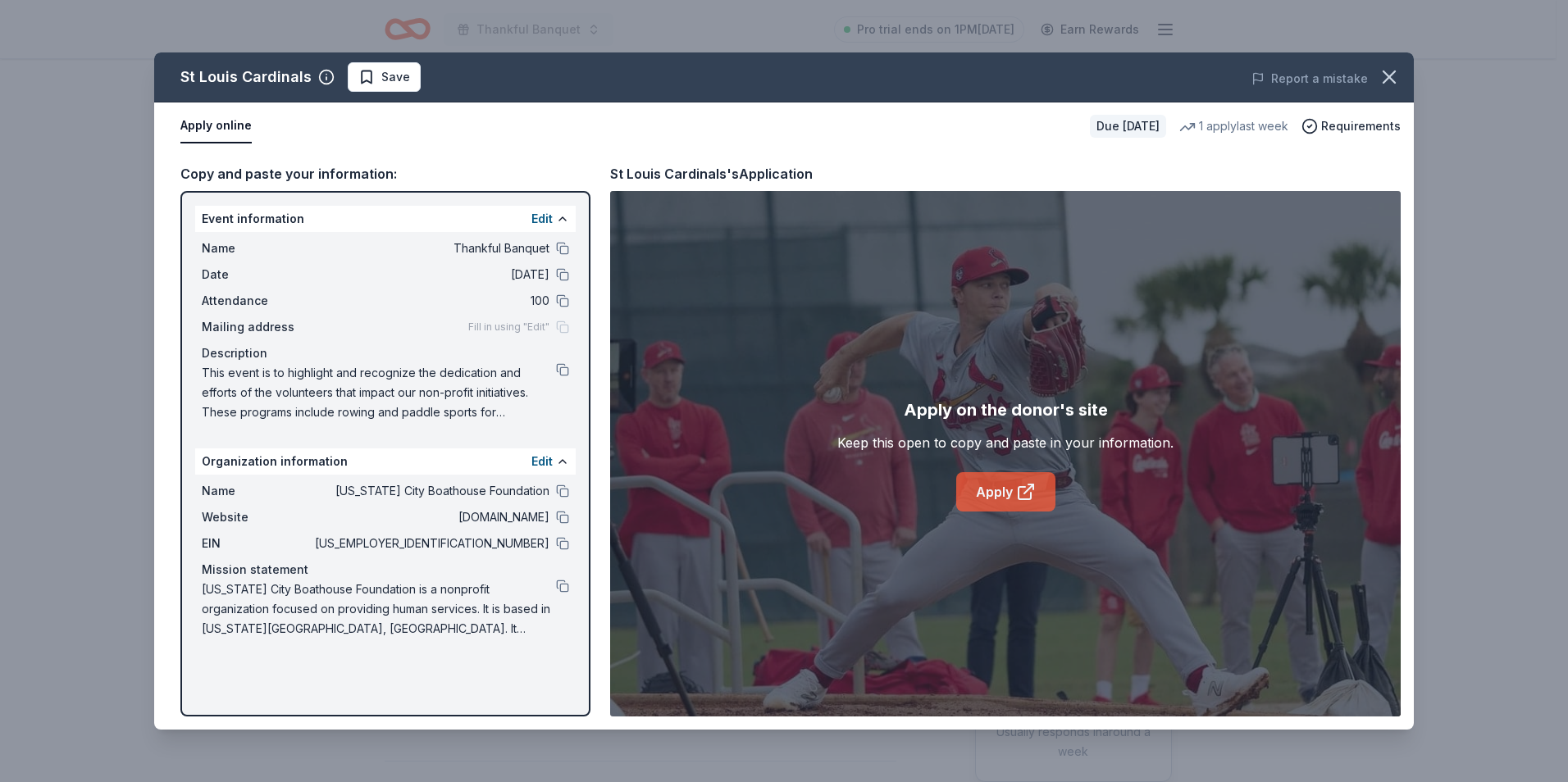
click at [1006, 487] on link "Apply" at bounding box center [1006, 492] width 99 height 39
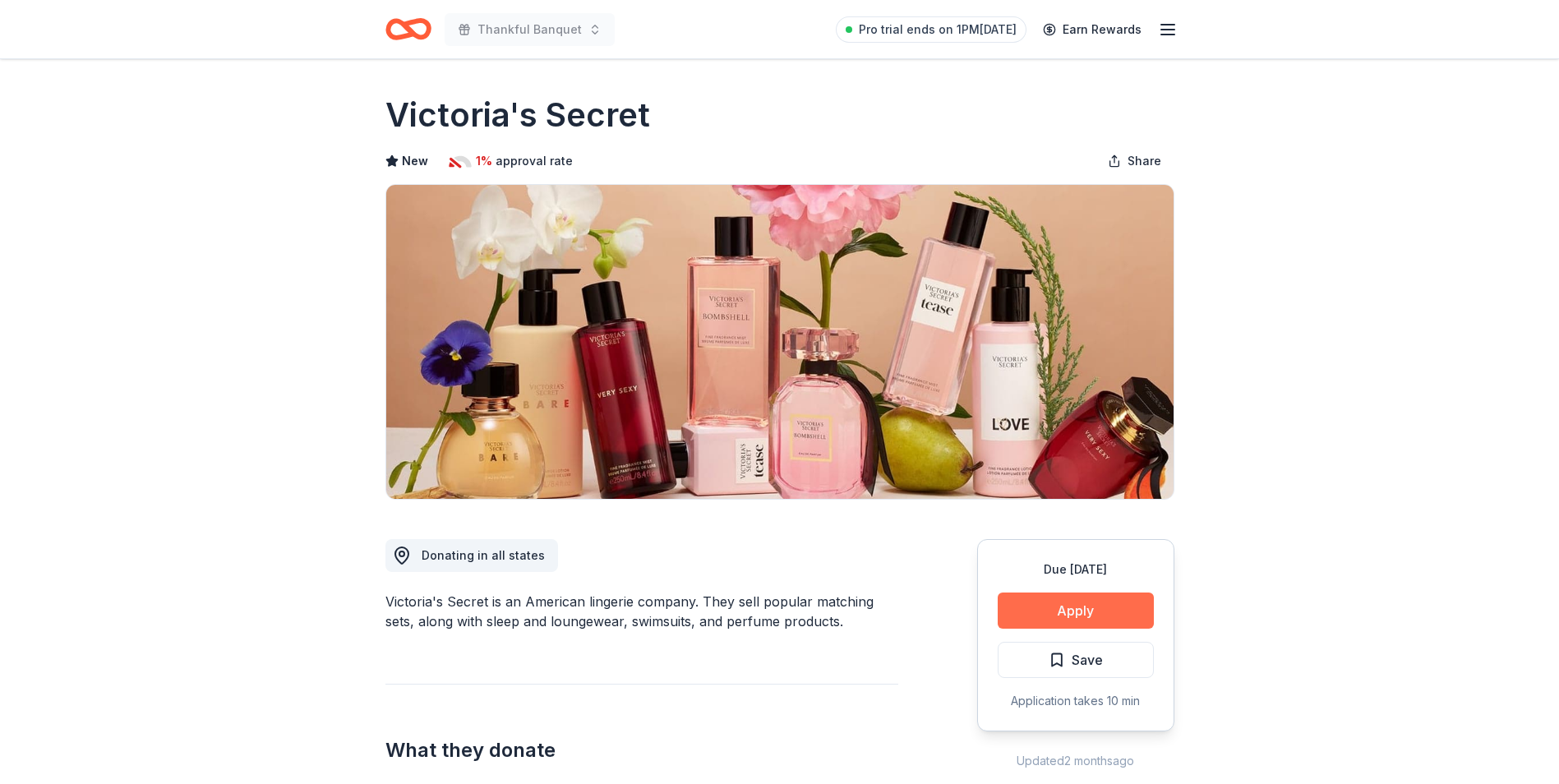
click at [1095, 606] on button "Apply" at bounding box center [1076, 611] width 156 height 36
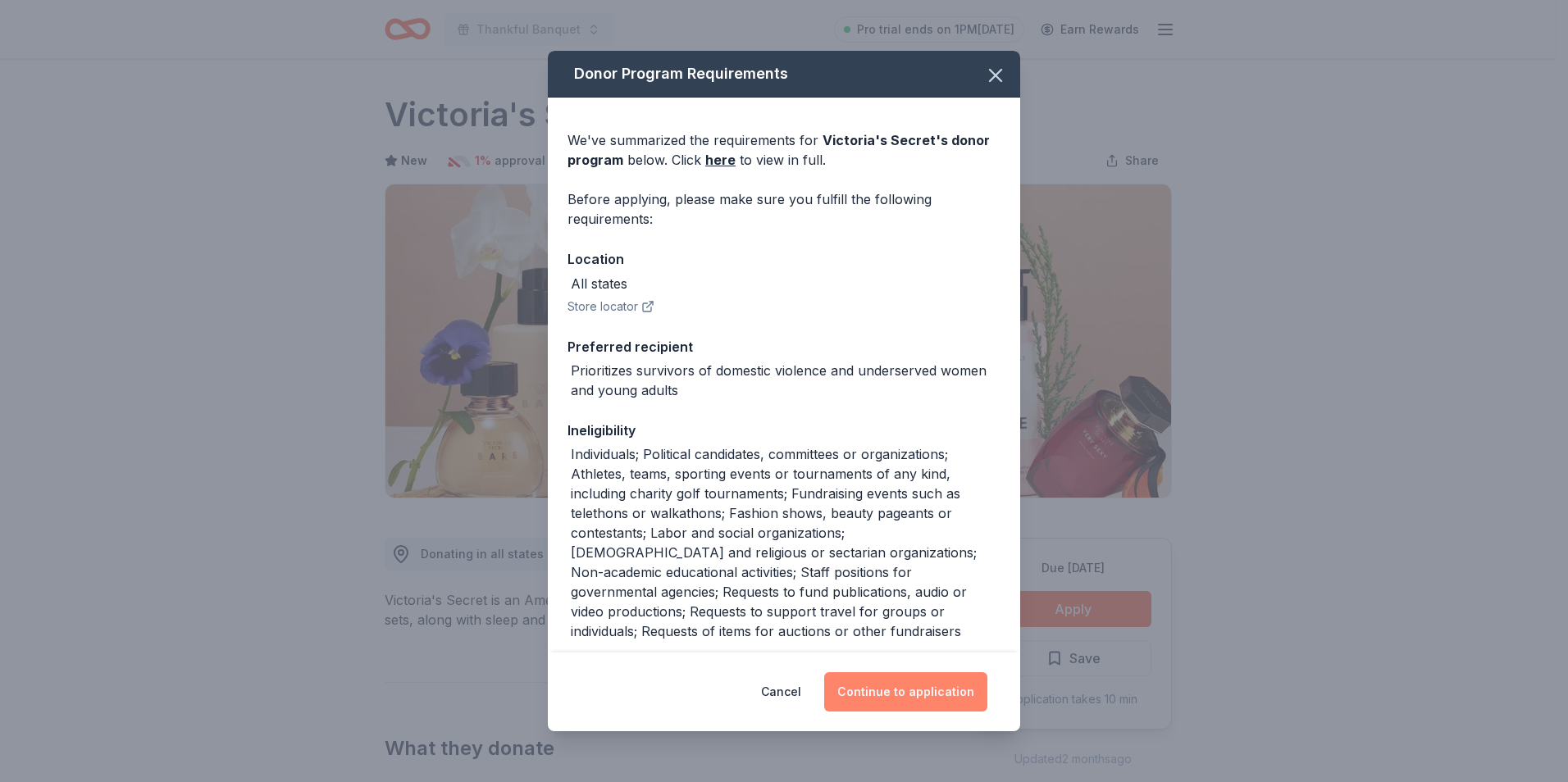
click at [904, 680] on button "Continue to application" at bounding box center [906, 692] width 163 height 39
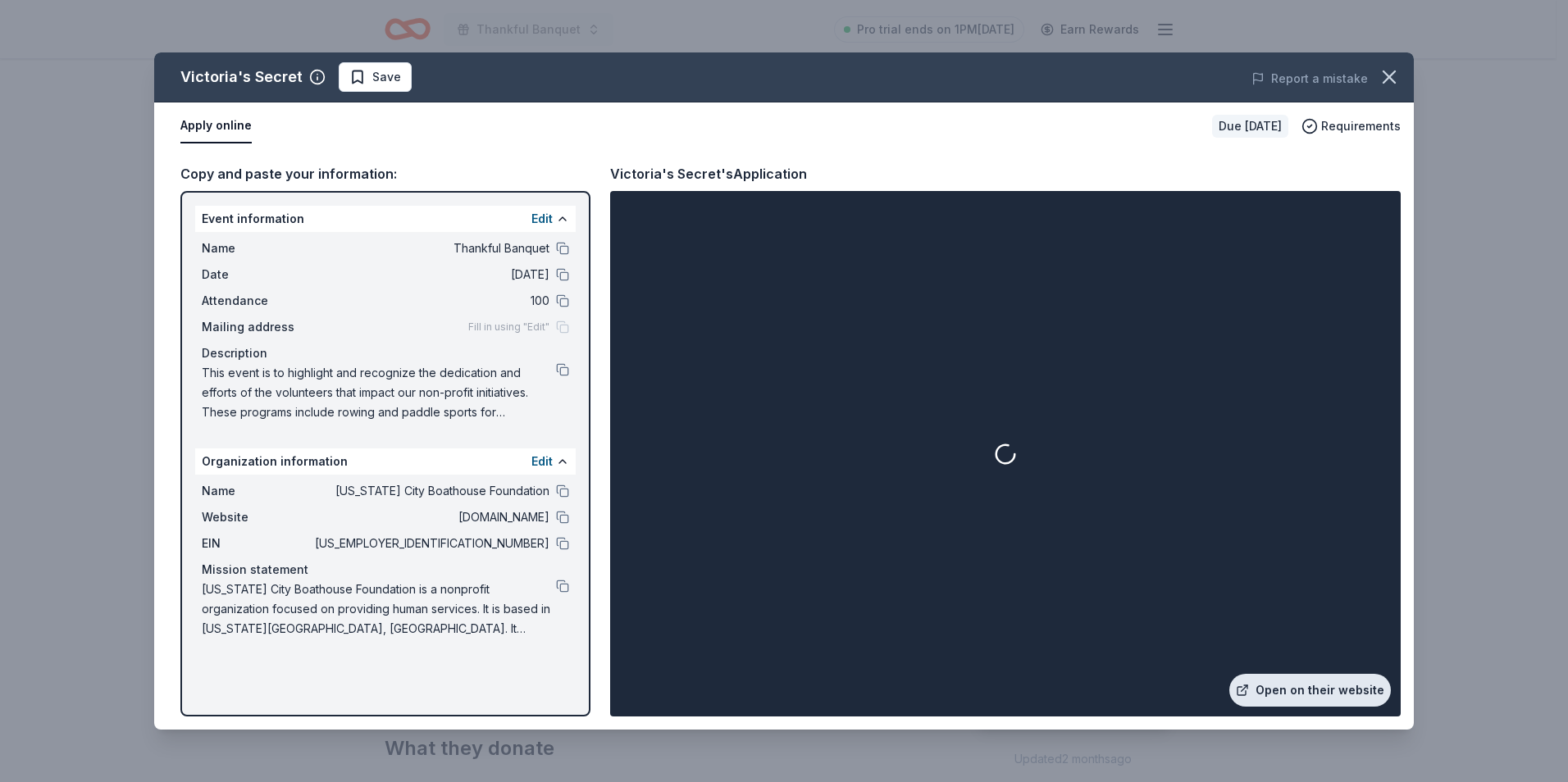
click at [1298, 689] on link "Open on their website" at bounding box center [1310, 690] width 162 height 33
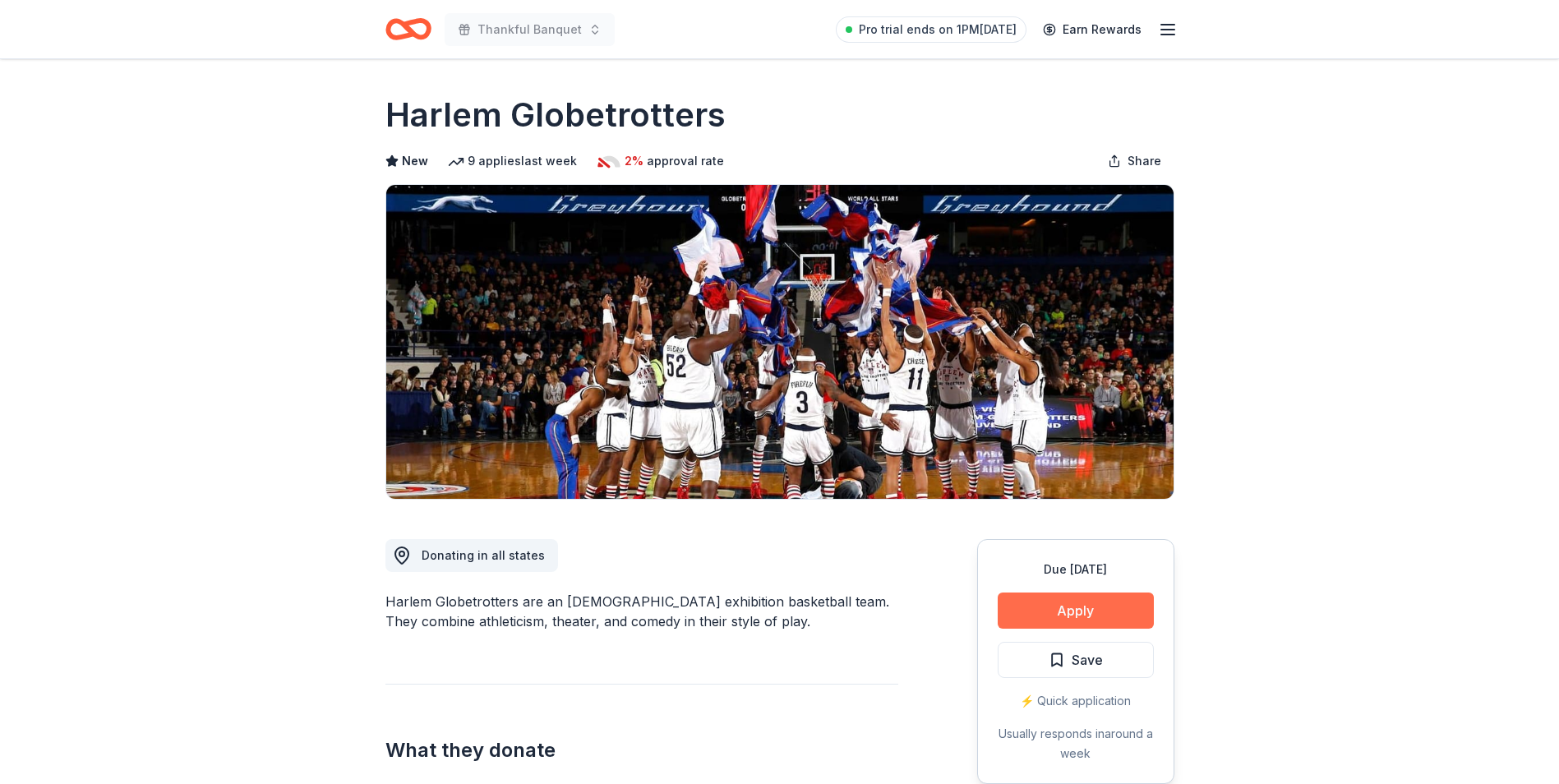
click at [1076, 600] on button "Apply" at bounding box center [1076, 611] width 156 height 36
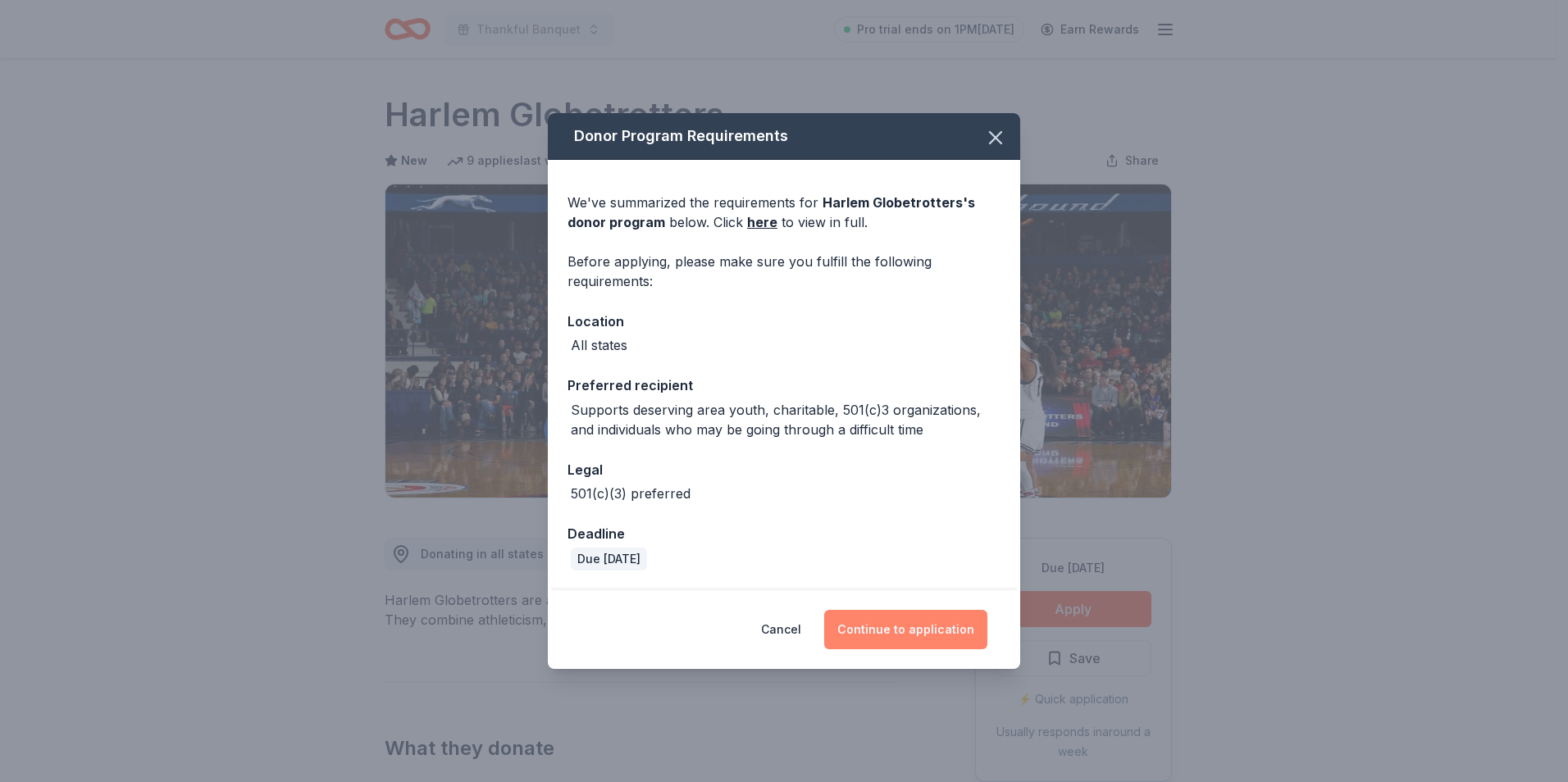
click at [912, 630] on button "Continue to application" at bounding box center [906, 630] width 163 height 39
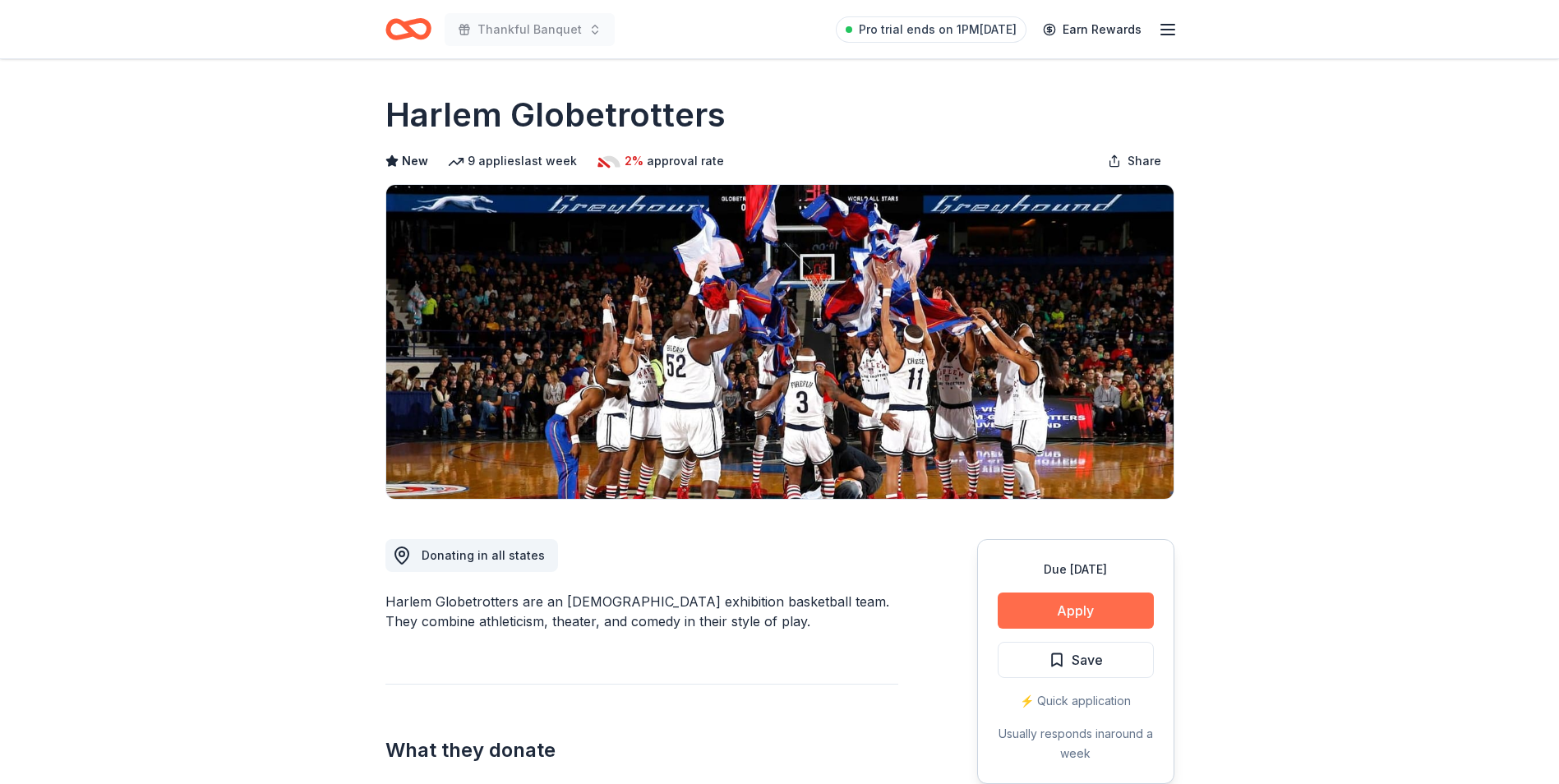
click at [1067, 610] on button "Apply" at bounding box center [1076, 611] width 156 height 36
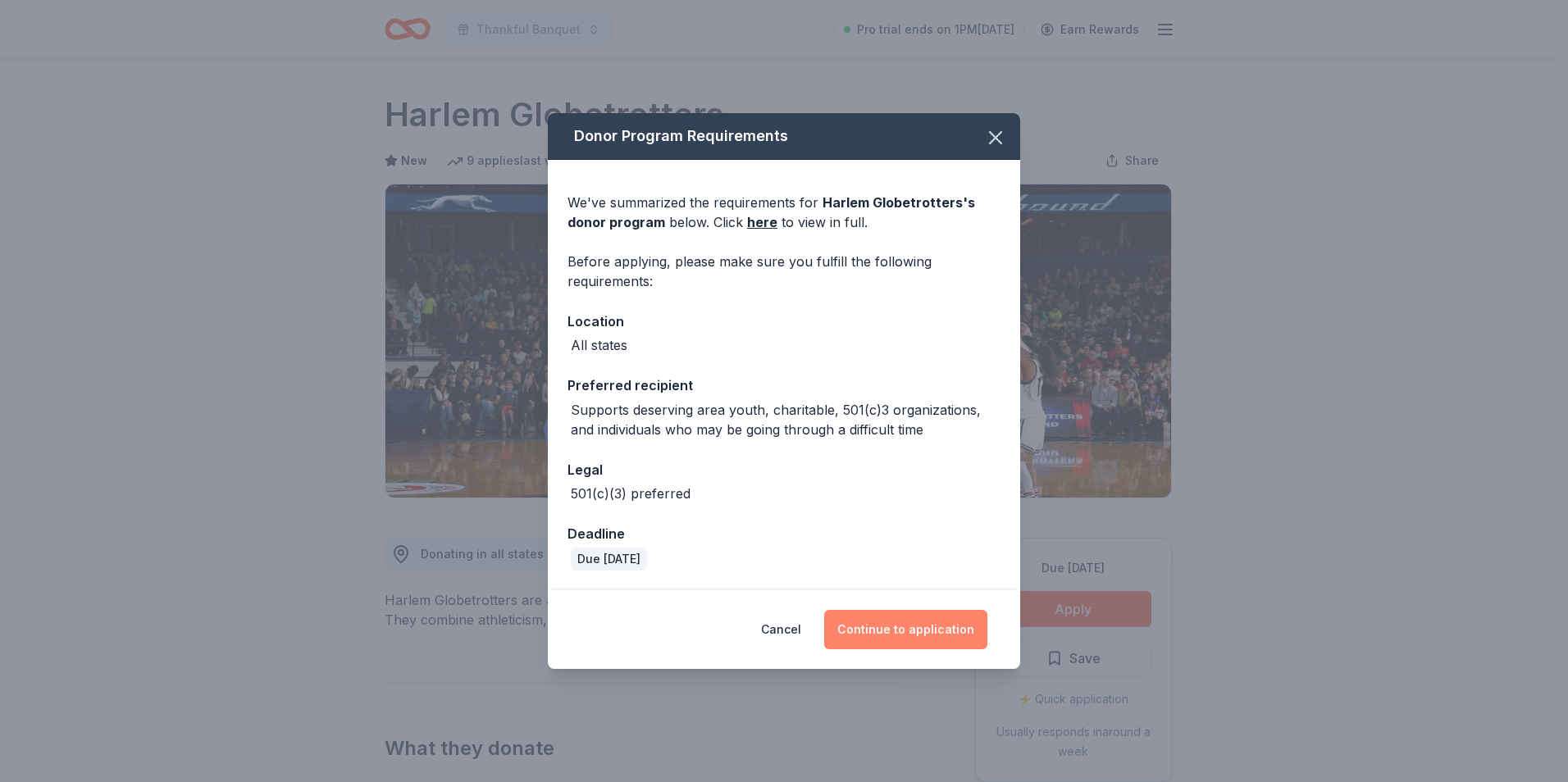
click at [938, 634] on button "Continue to application" at bounding box center [906, 630] width 163 height 39
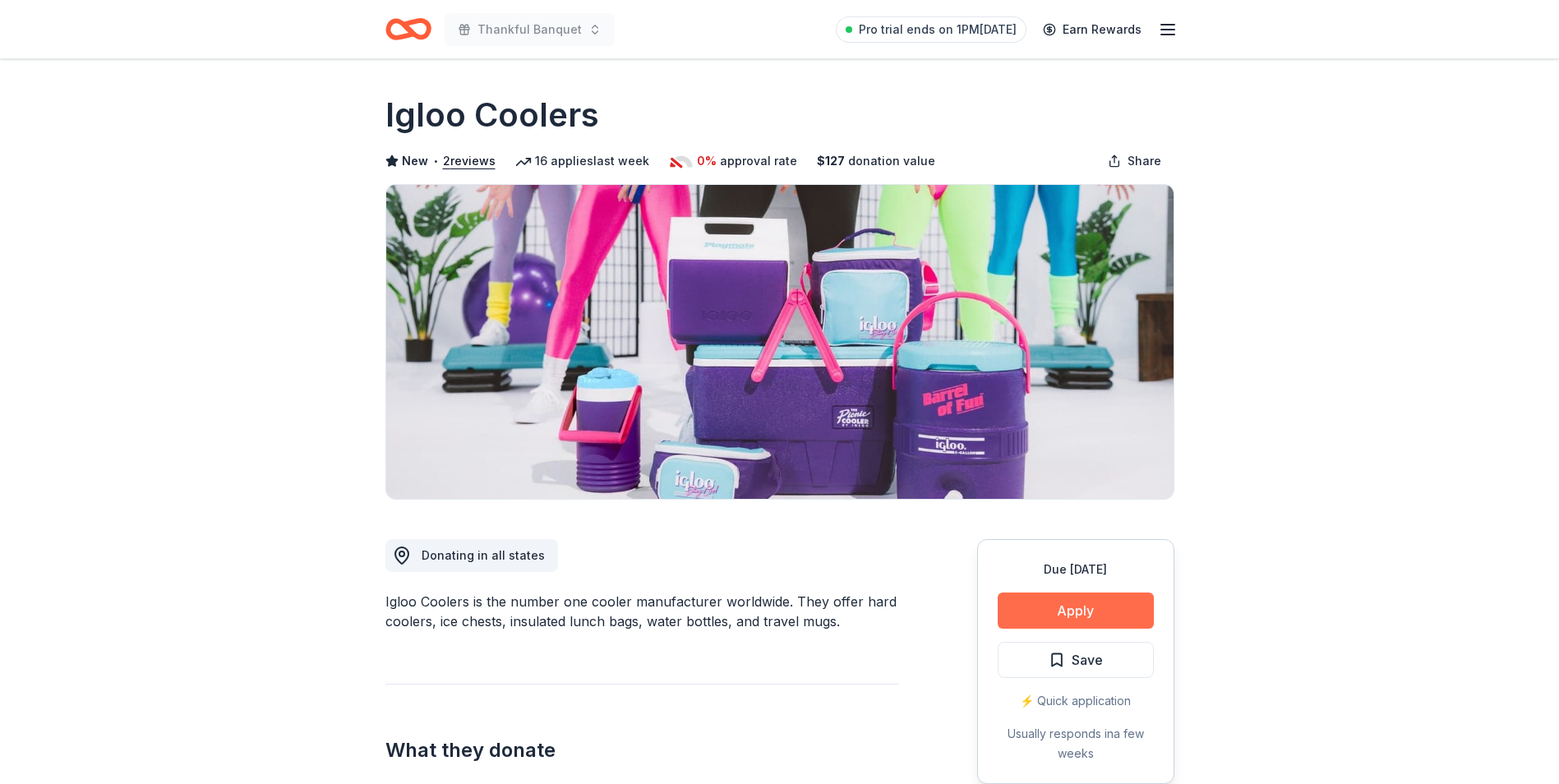
click at [1049, 606] on button "Apply" at bounding box center [1076, 611] width 156 height 36
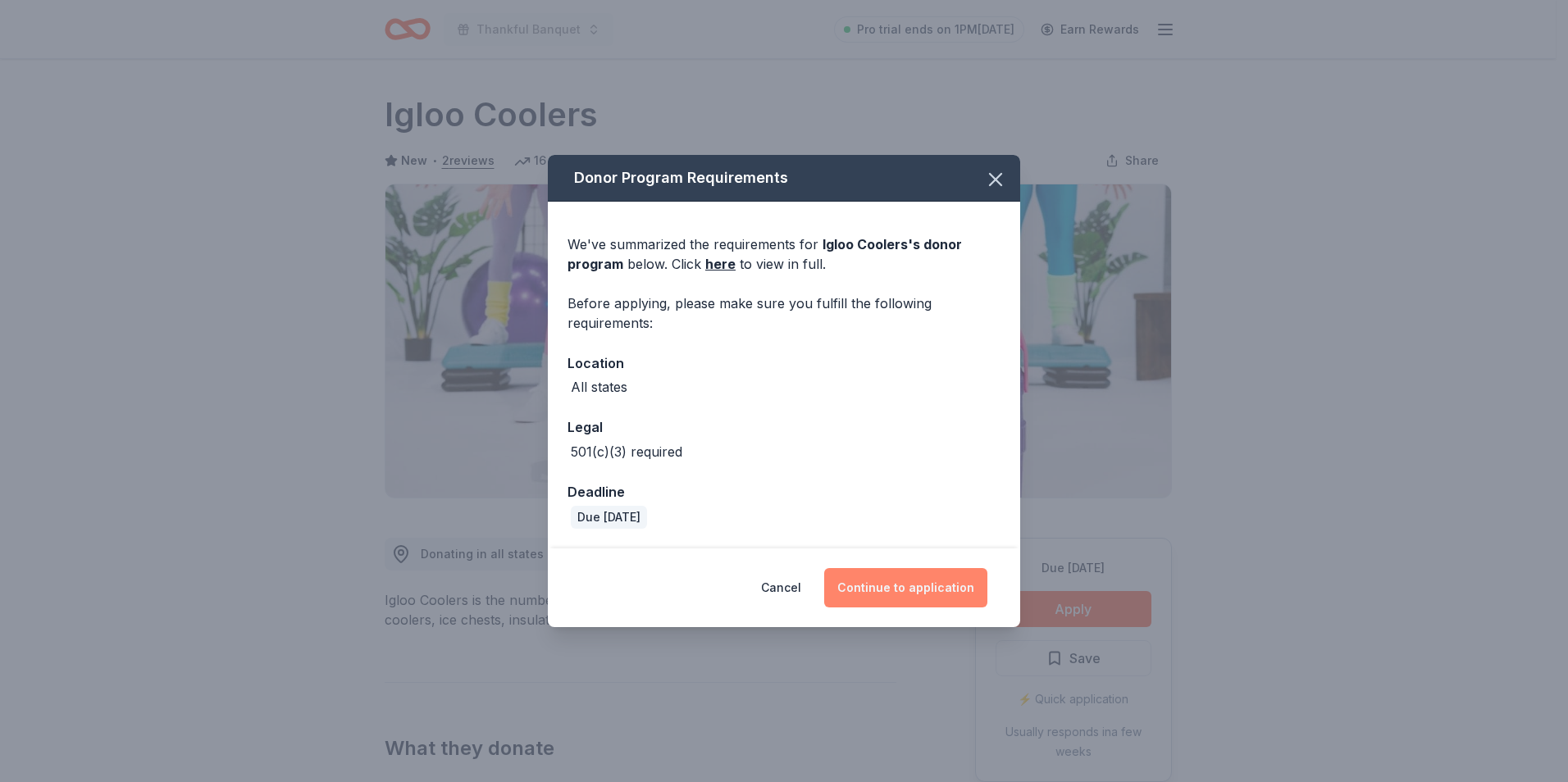
click at [893, 582] on button "Continue to application" at bounding box center [906, 588] width 163 height 39
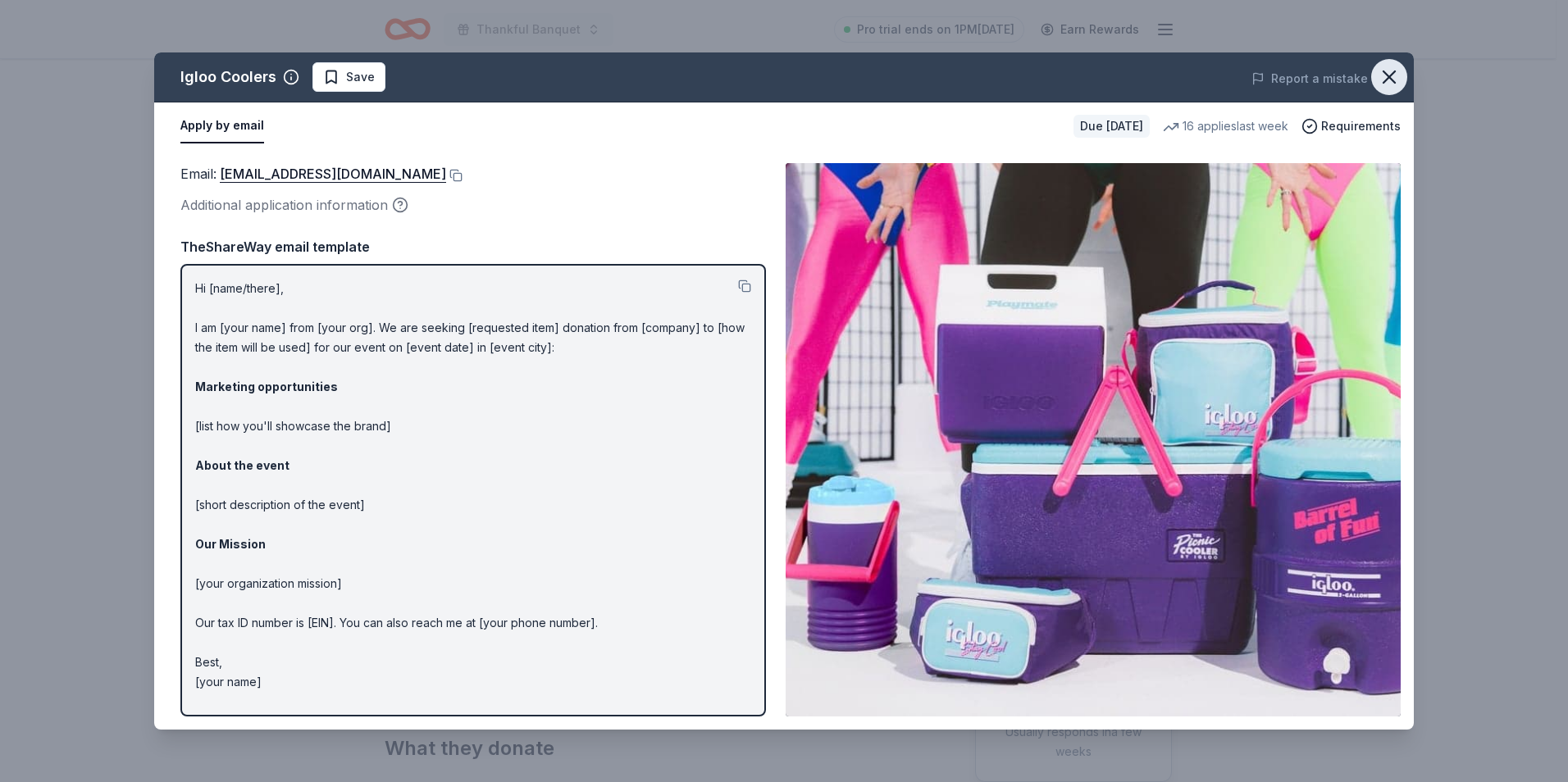
click at [1392, 71] on icon "button" at bounding box center [1388, 77] width 23 height 23
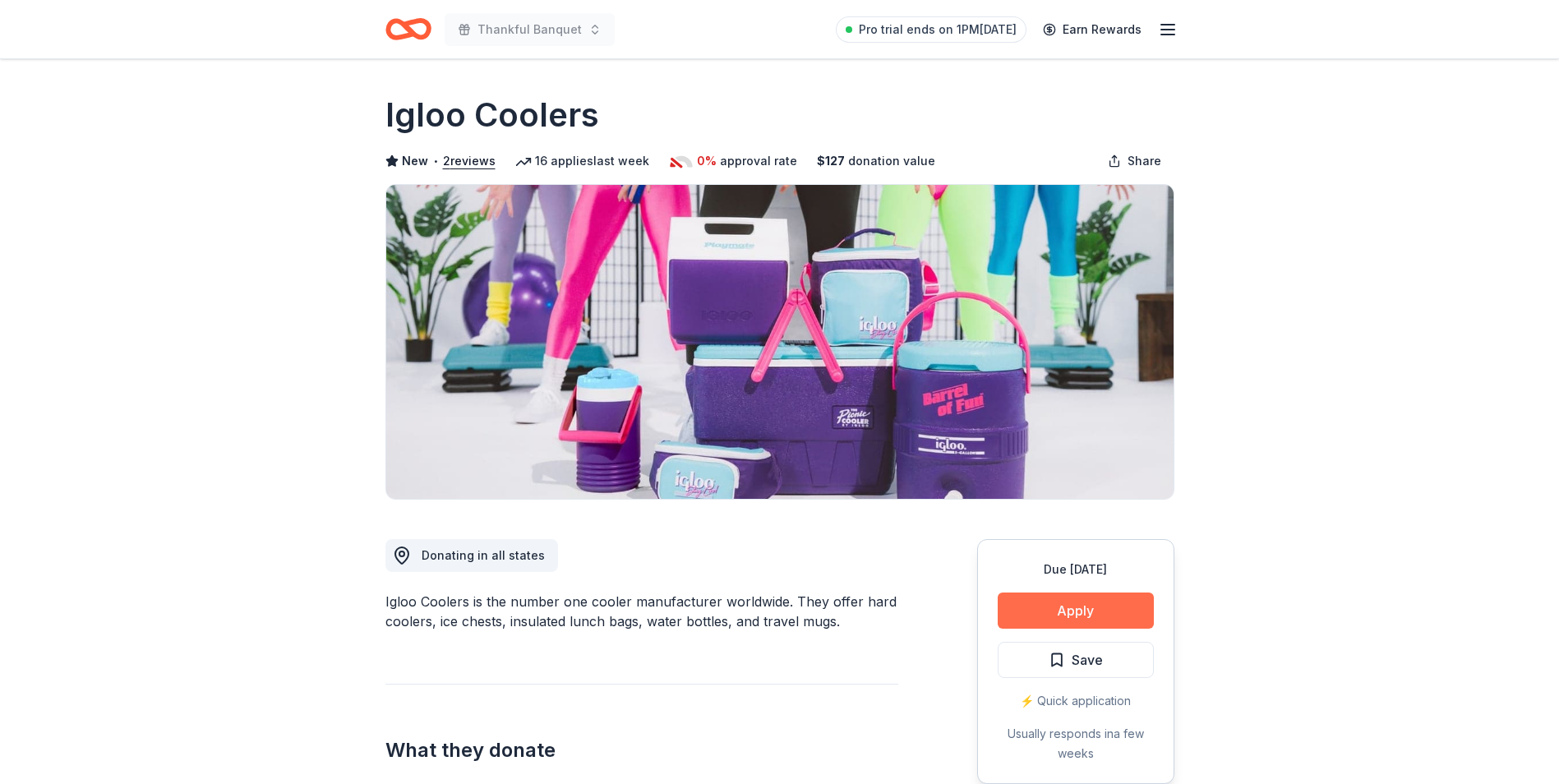
click at [1088, 603] on button "Apply" at bounding box center [1076, 611] width 156 height 36
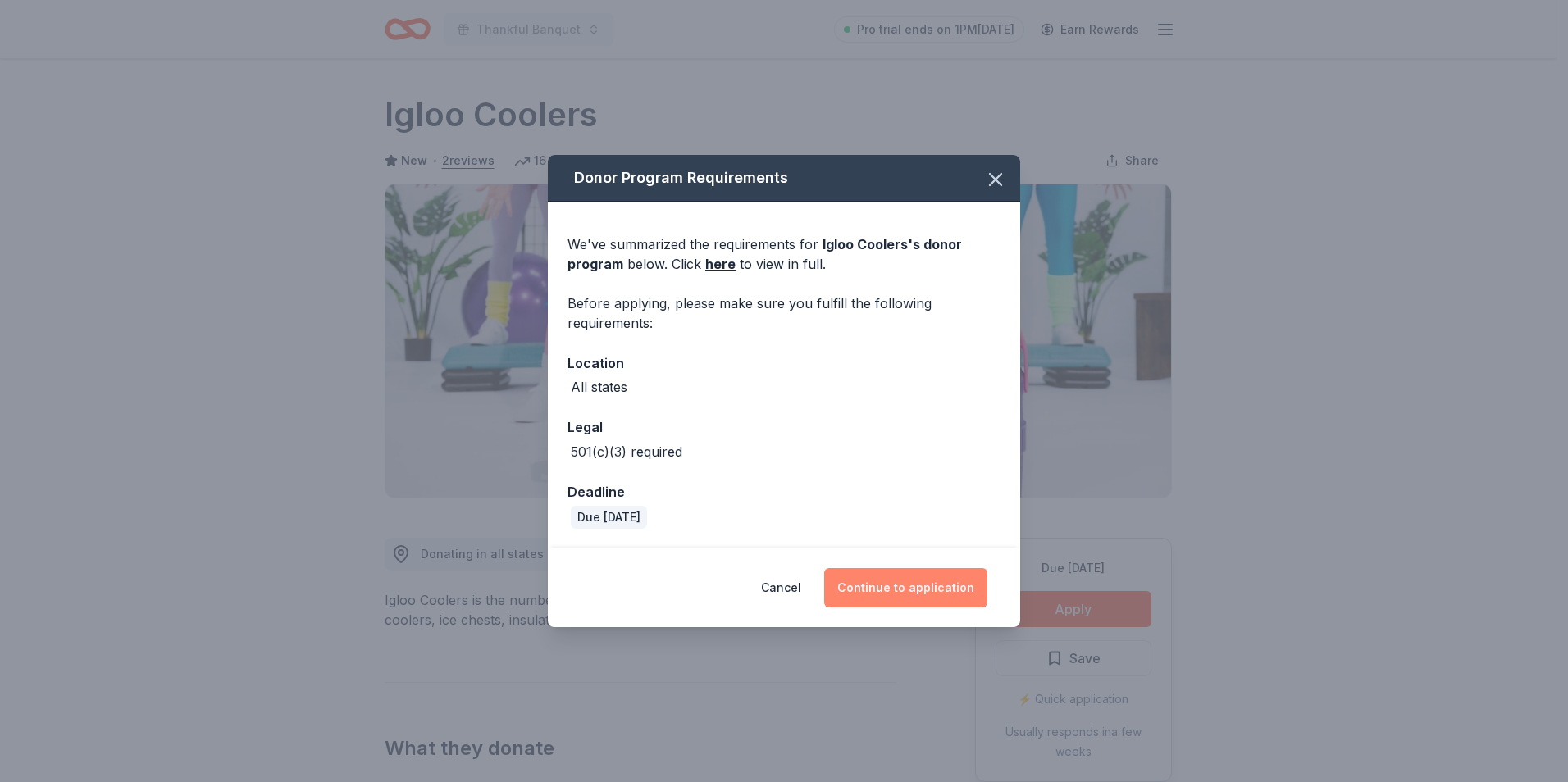
click at [892, 589] on button "Continue to application" at bounding box center [906, 588] width 163 height 39
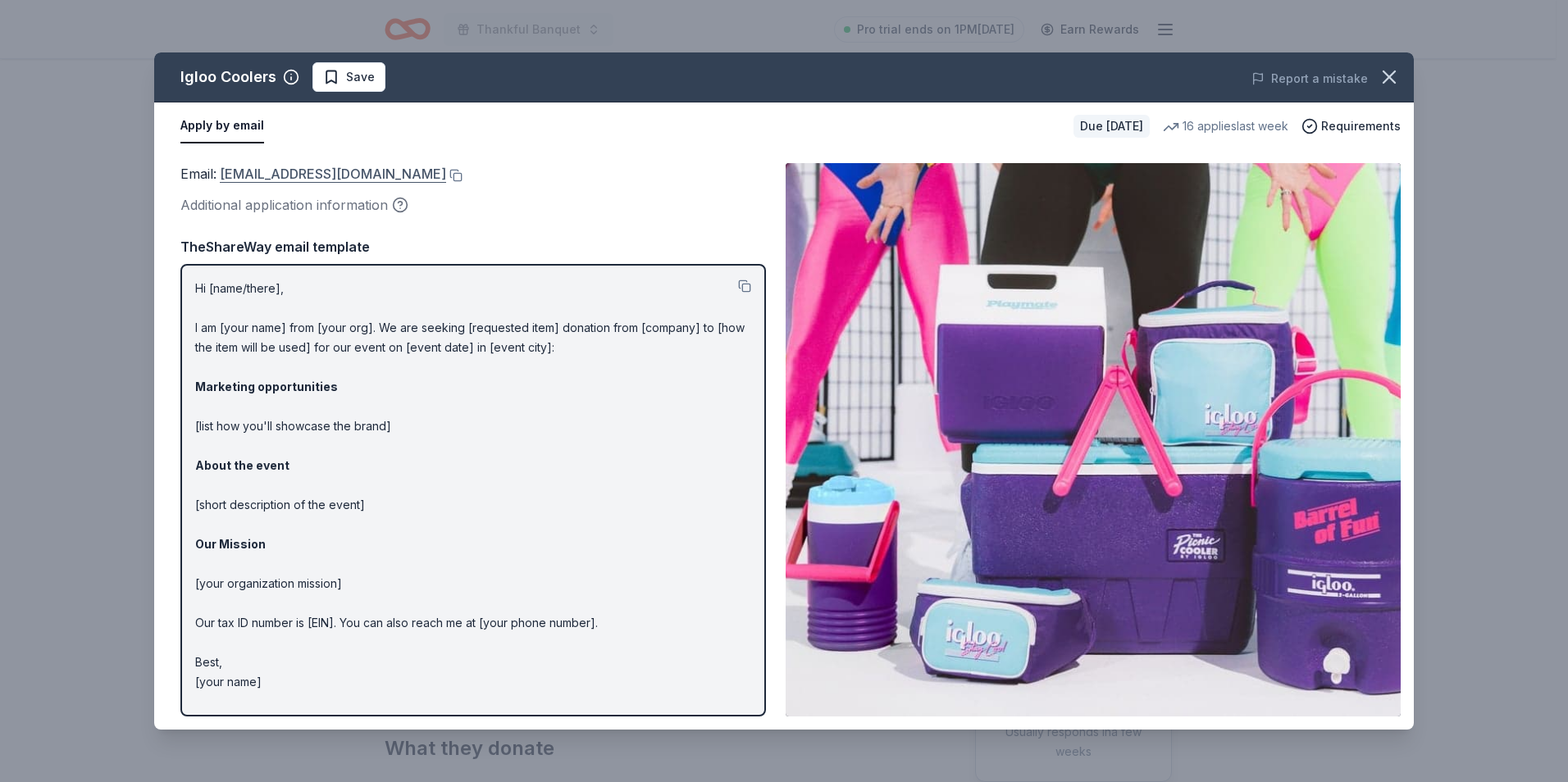
click at [328, 173] on link "[EMAIL_ADDRESS][DOMAIN_NAME]" at bounding box center [333, 174] width 226 height 21
drag, startPoint x: 328, startPoint y: 173, endPoint x: 226, endPoint y: 177, distance: 102.1
click at [226, 177] on link "donations@igloocorp.com" at bounding box center [333, 174] width 226 height 21
click at [292, 178] on link "donations@igloocorp.com" at bounding box center [333, 174] width 226 height 21
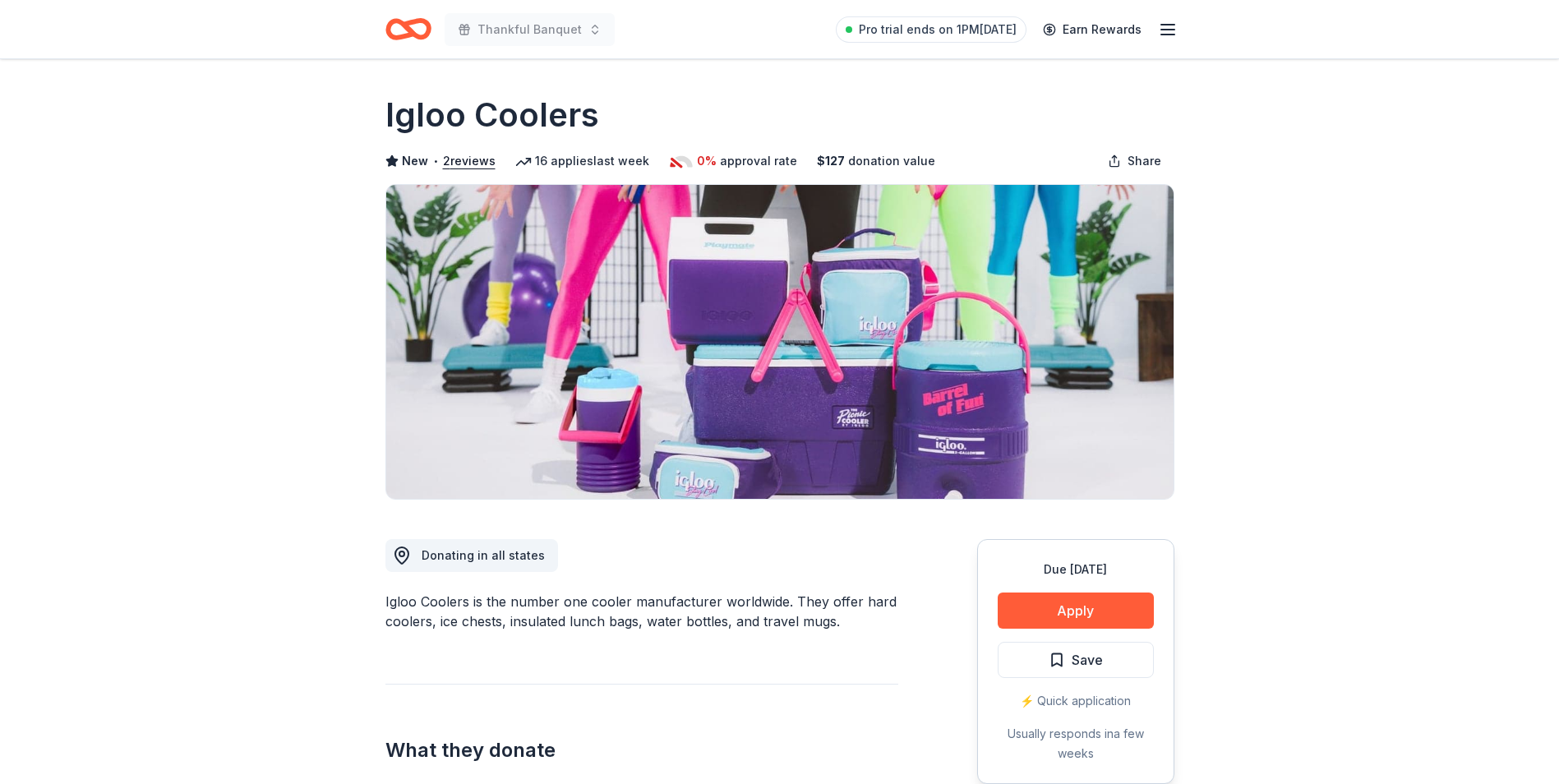
click at [756, 266] on img at bounding box center [780, 342] width 788 height 314
click at [754, 266] on img at bounding box center [780, 342] width 788 height 314
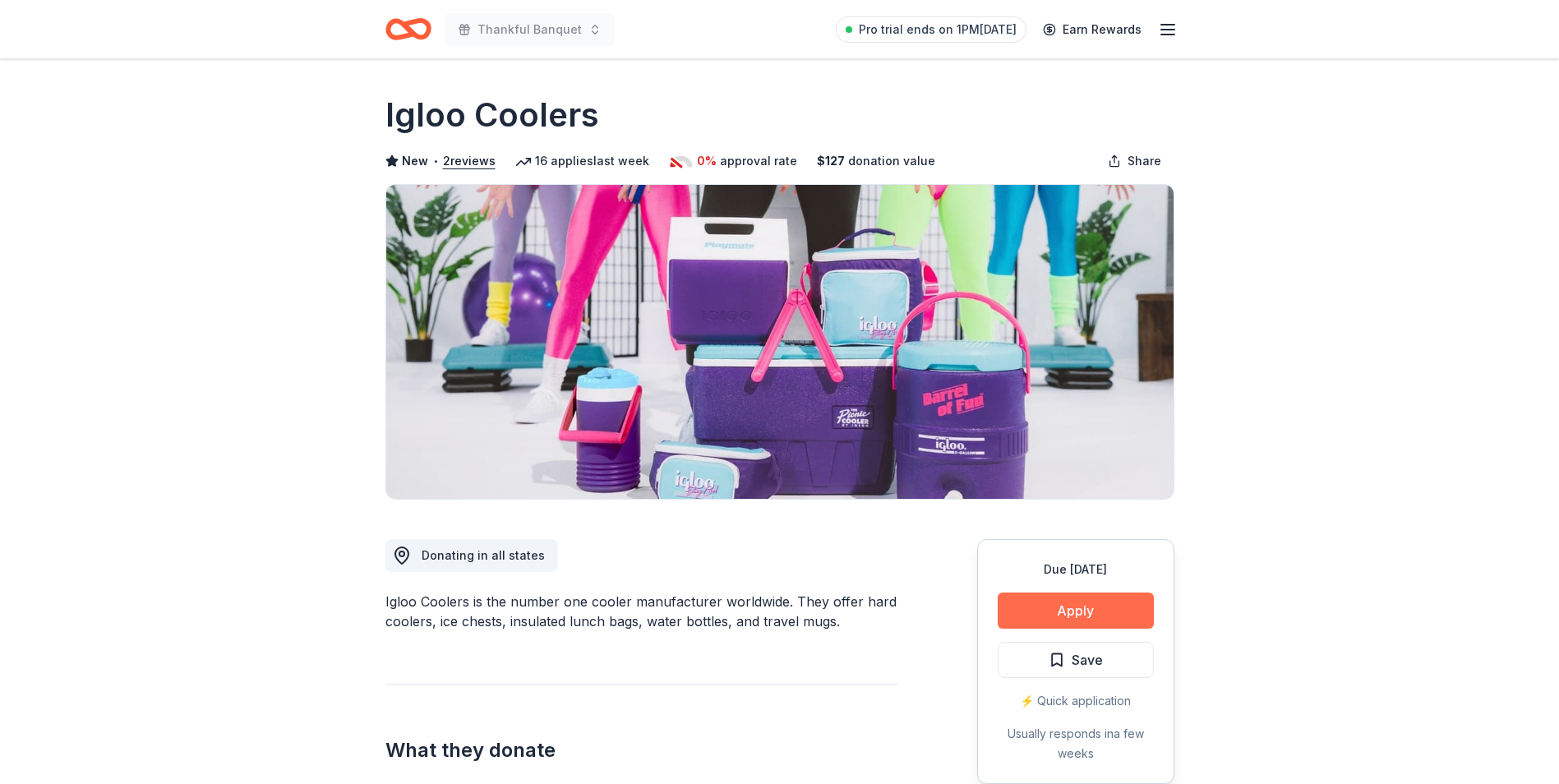
click at [1109, 624] on button "Apply" at bounding box center [1076, 611] width 156 height 36
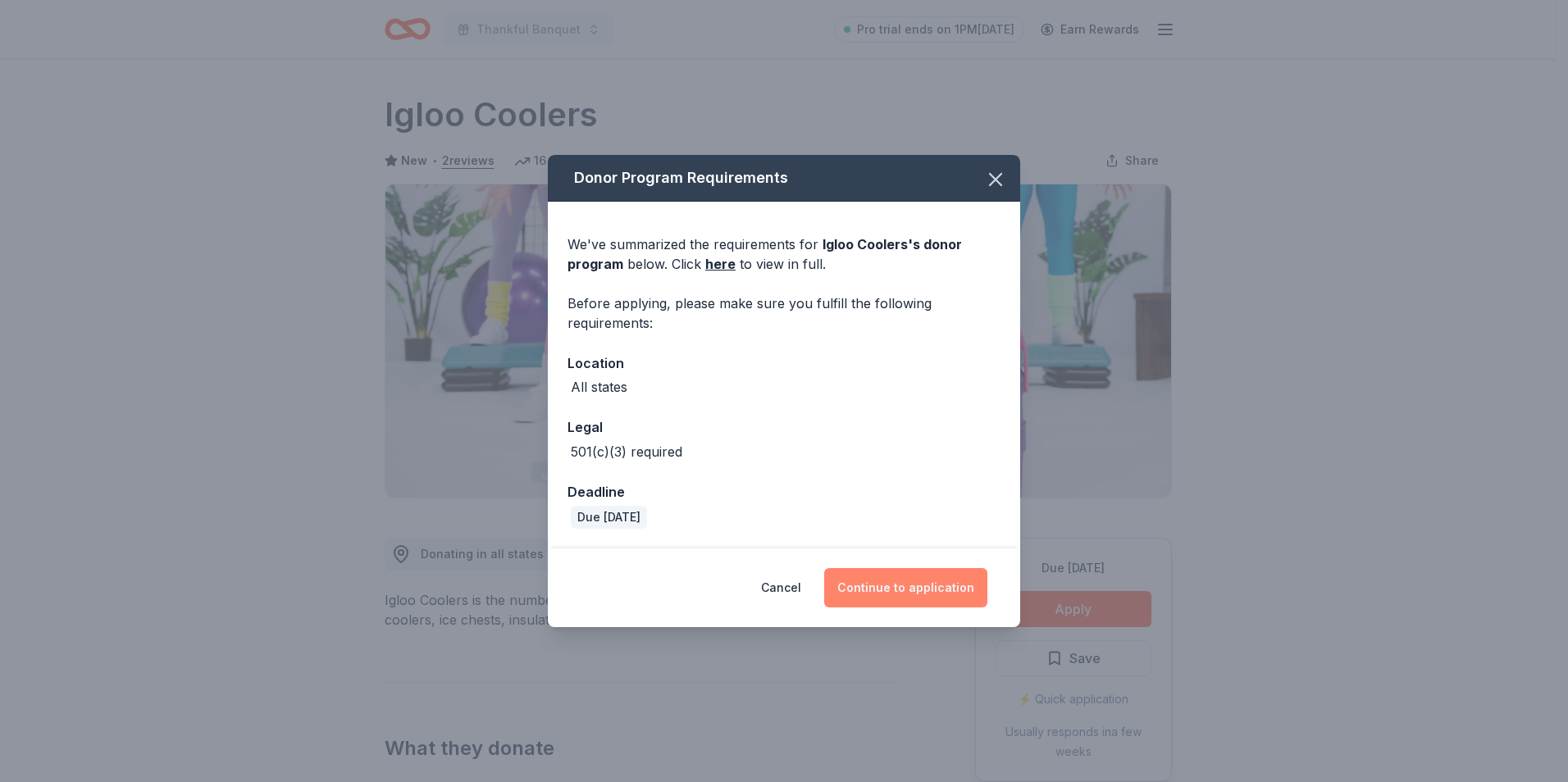
click at [906, 571] on button "Continue to application" at bounding box center [906, 588] width 163 height 39
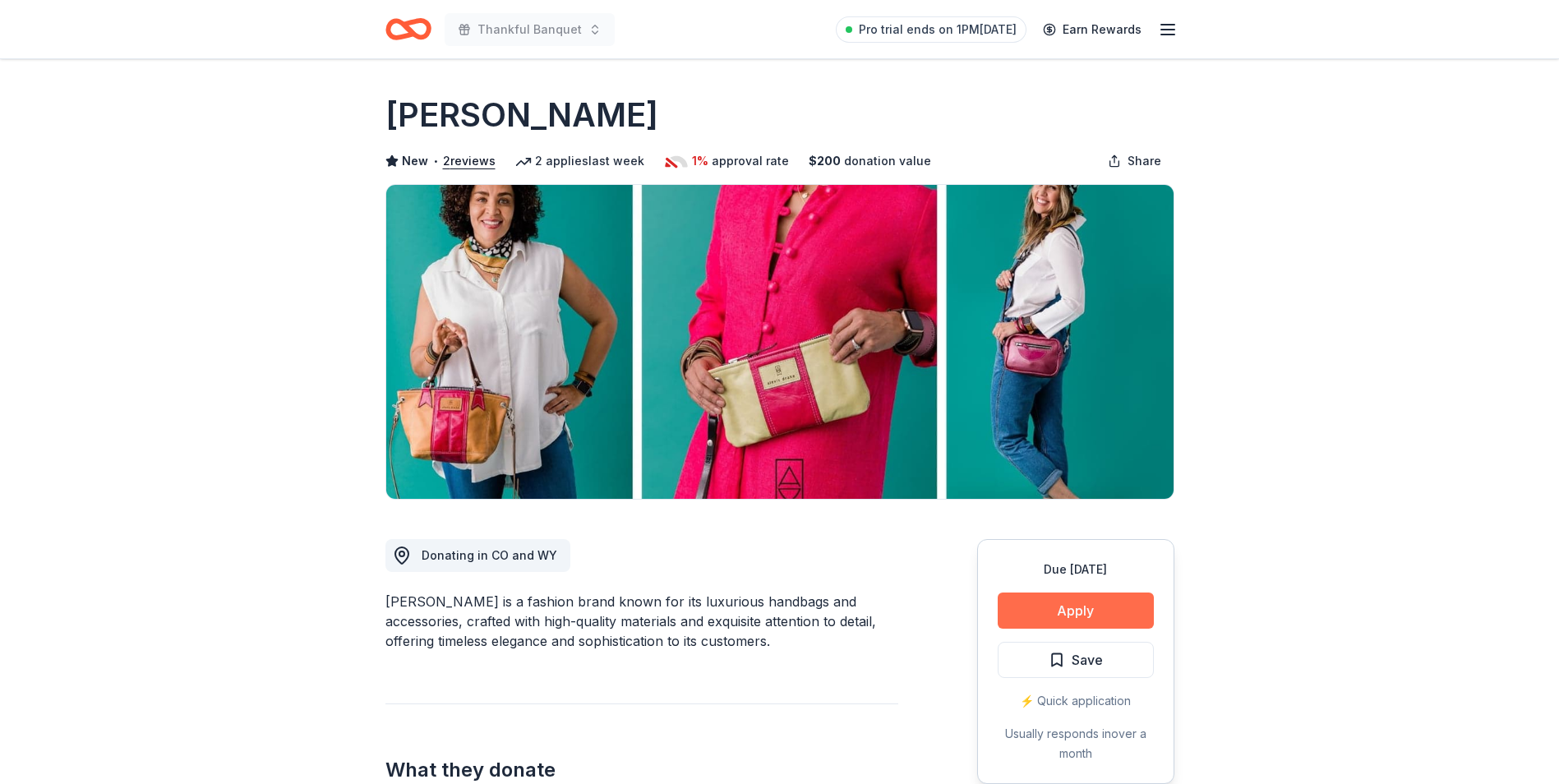
click at [1051, 603] on button "Apply" at bounding box center [1076, 611] width 156 height 36
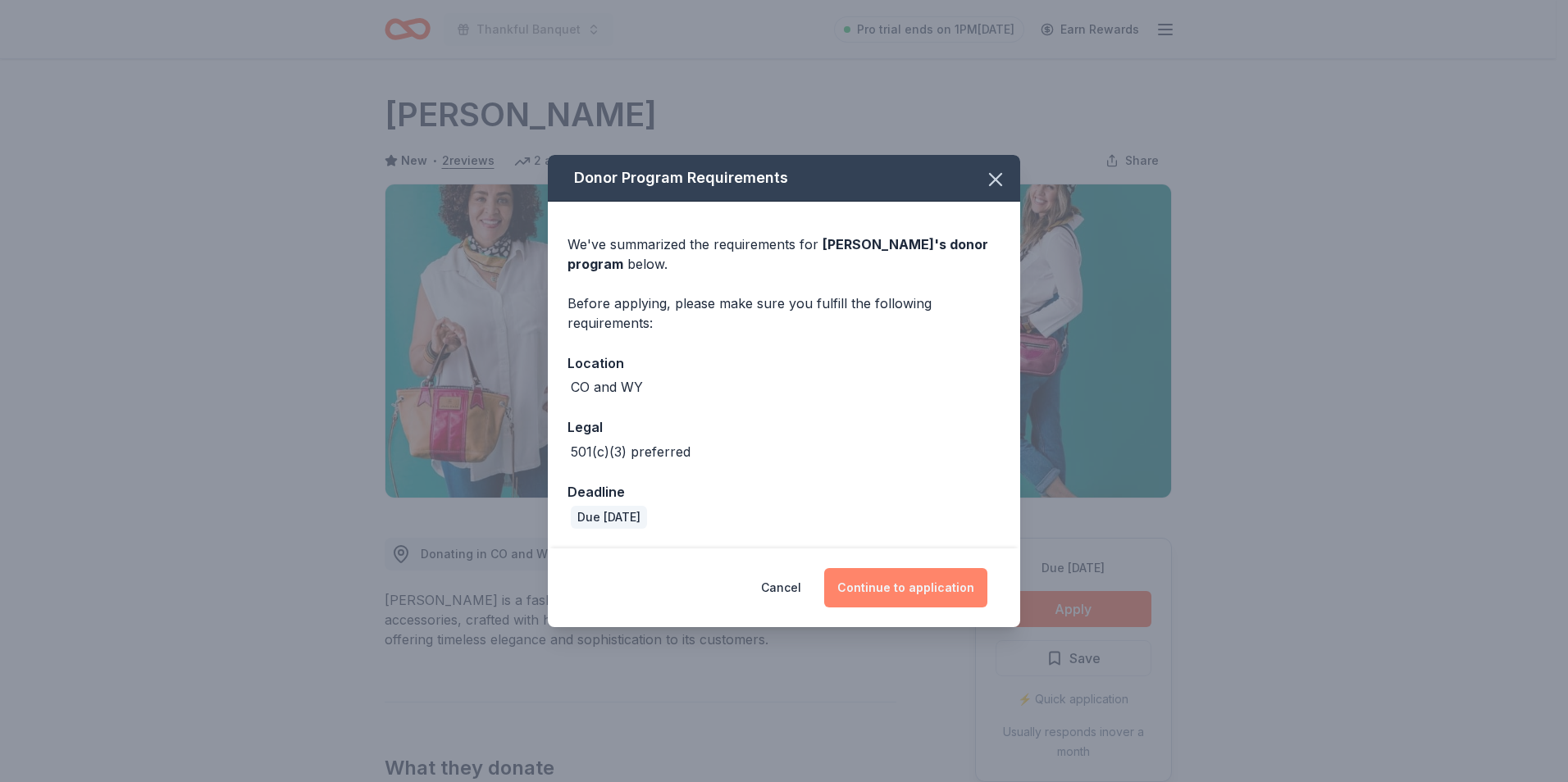
click at [912, 590] on button "Continue to application" at bounding box center [906, 588] width 163 height 39
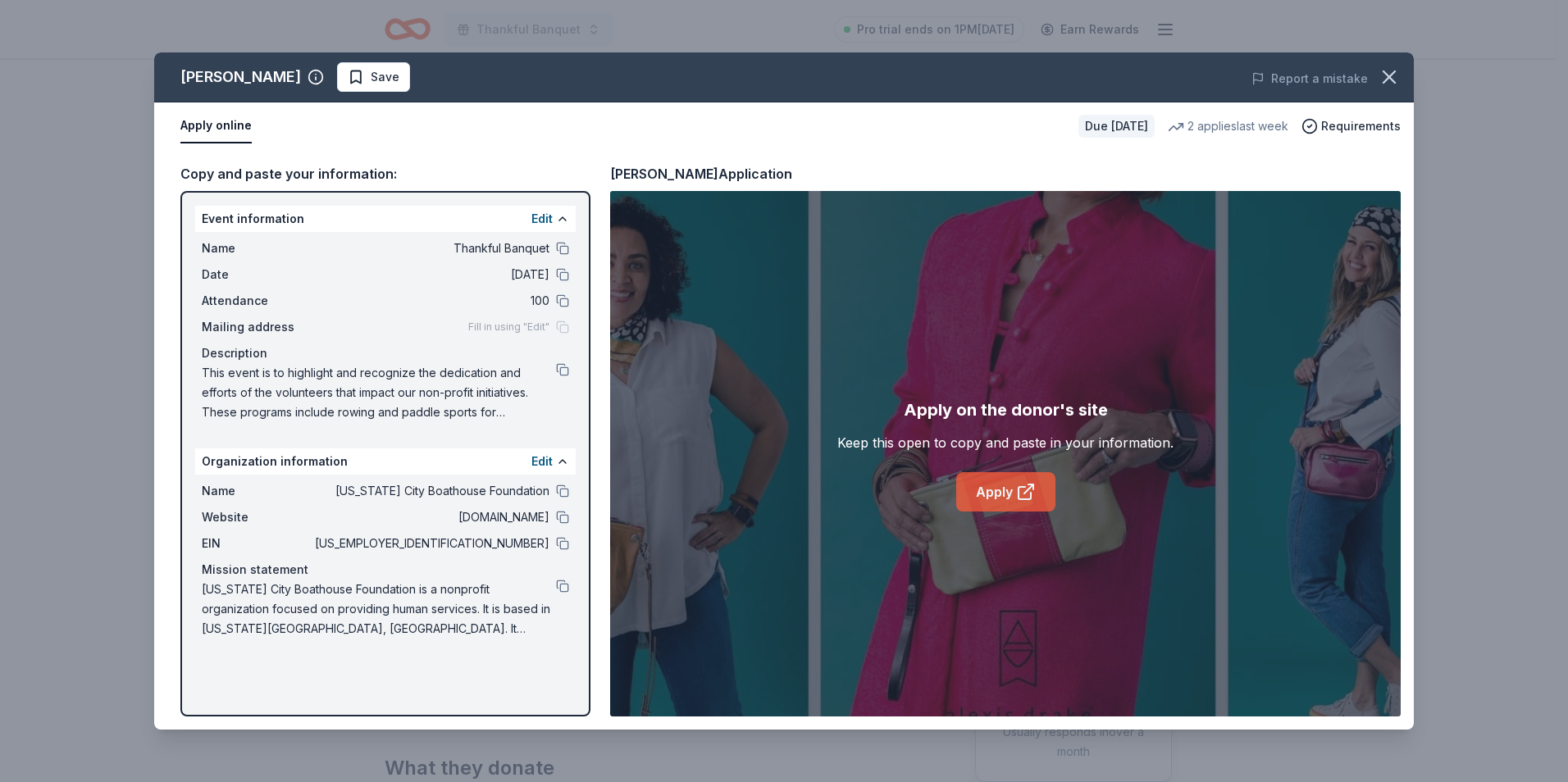
click at [988, 492] on link "Apply" at bounding box center [1006, 492] width 99 height 39
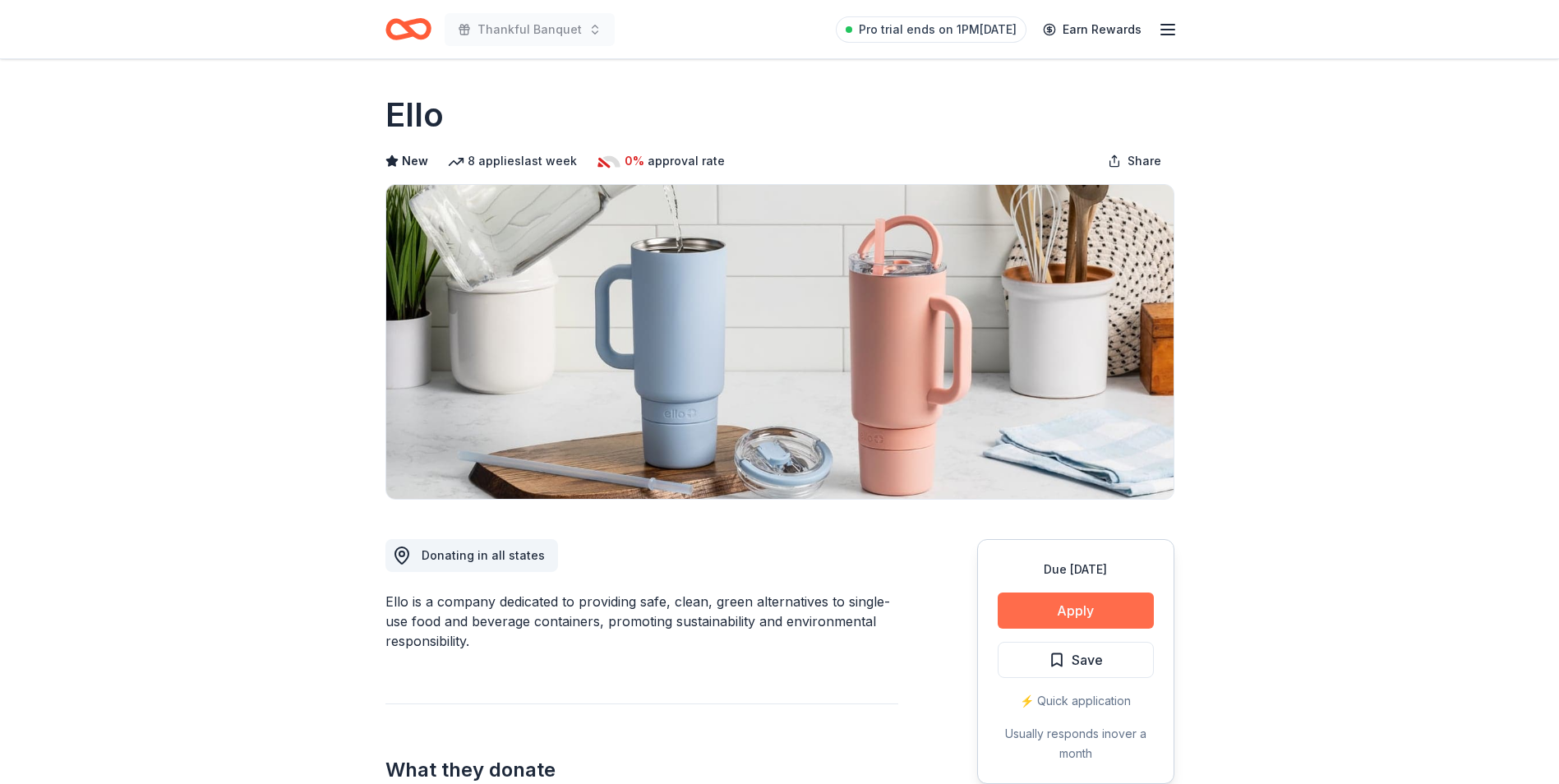
click at [1083, 603] on button "Apply" at bounding box center [1076, 611] width 156 height 36
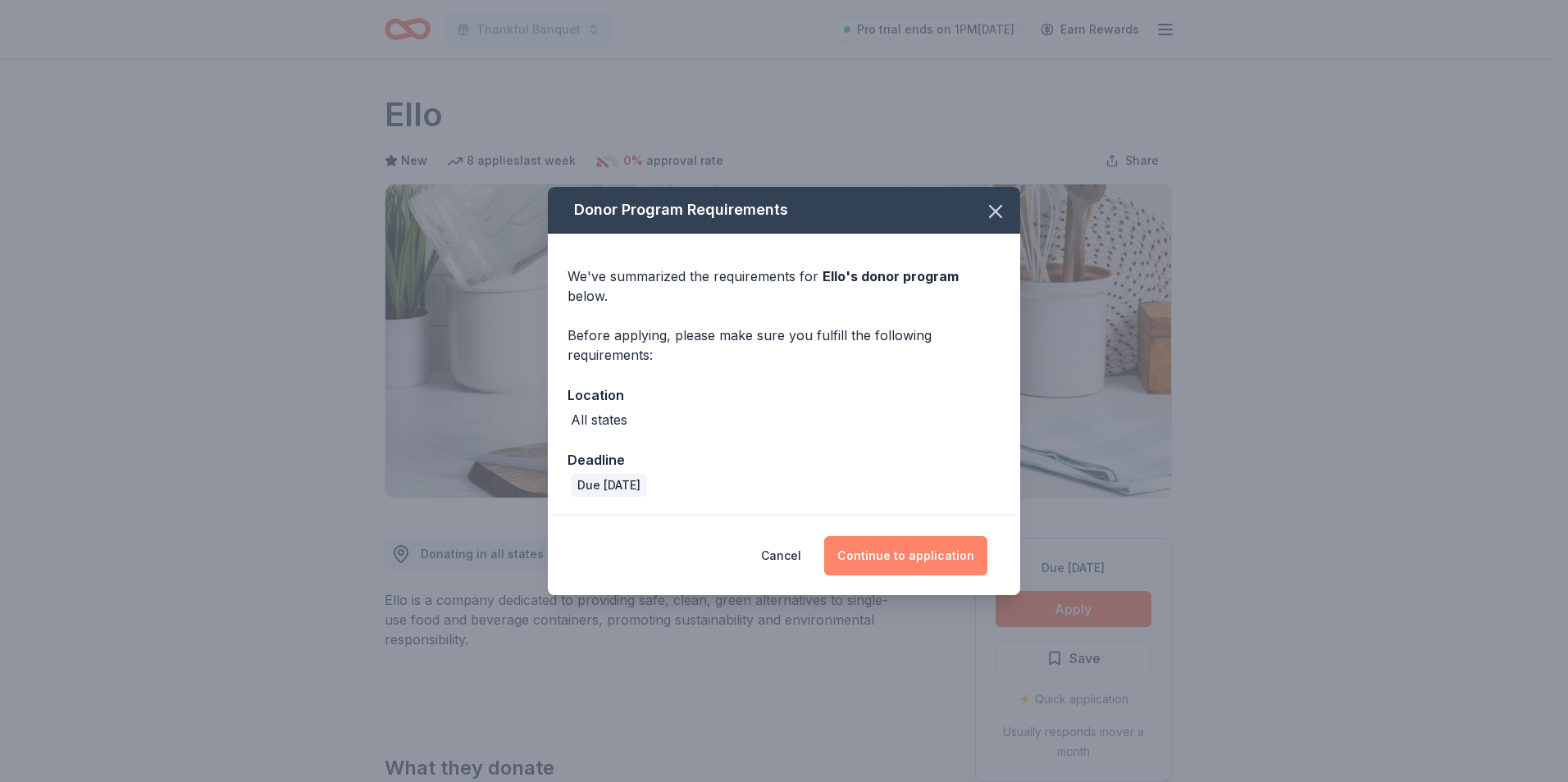
click at [908, 542] on button "Continue to application" at bounding box center [906, 556] width 163 height 39
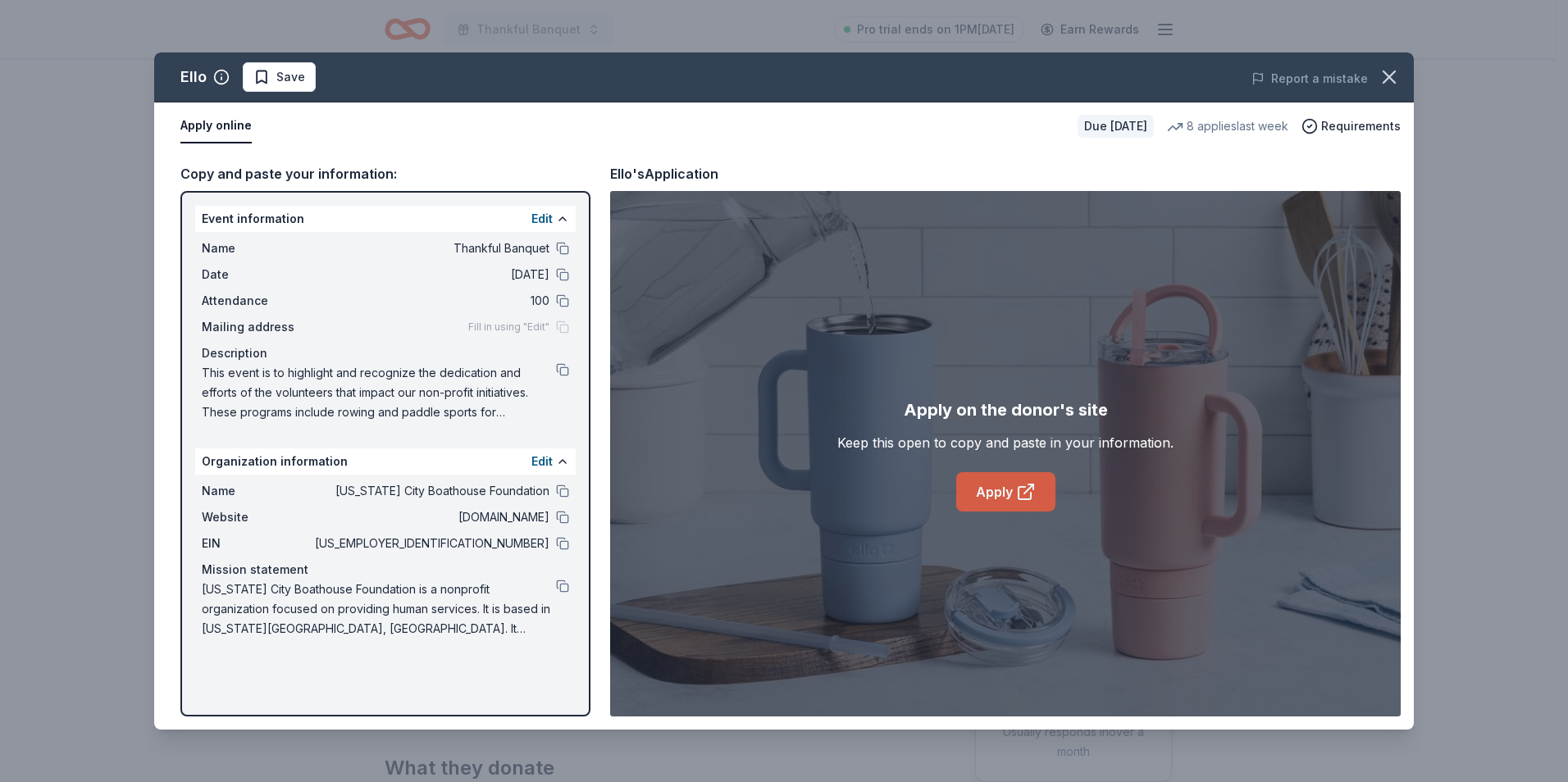
click at [1001, 479] on link "Apply" at bounding box center [1006, 492] width 99 height 39
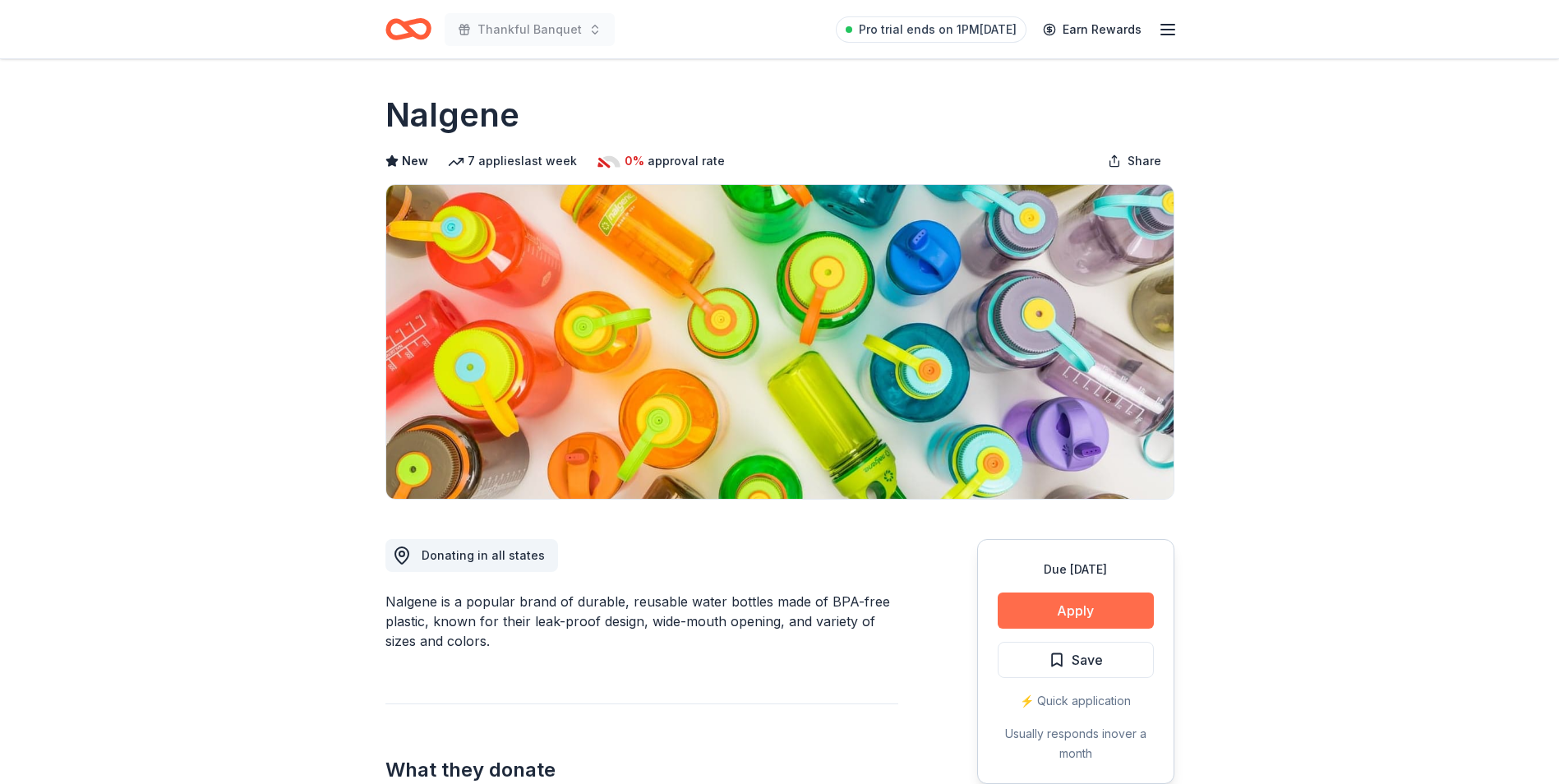
click at [1082, 604] on button "Apply" at bounding box center [1076, 611] width 156 height 36
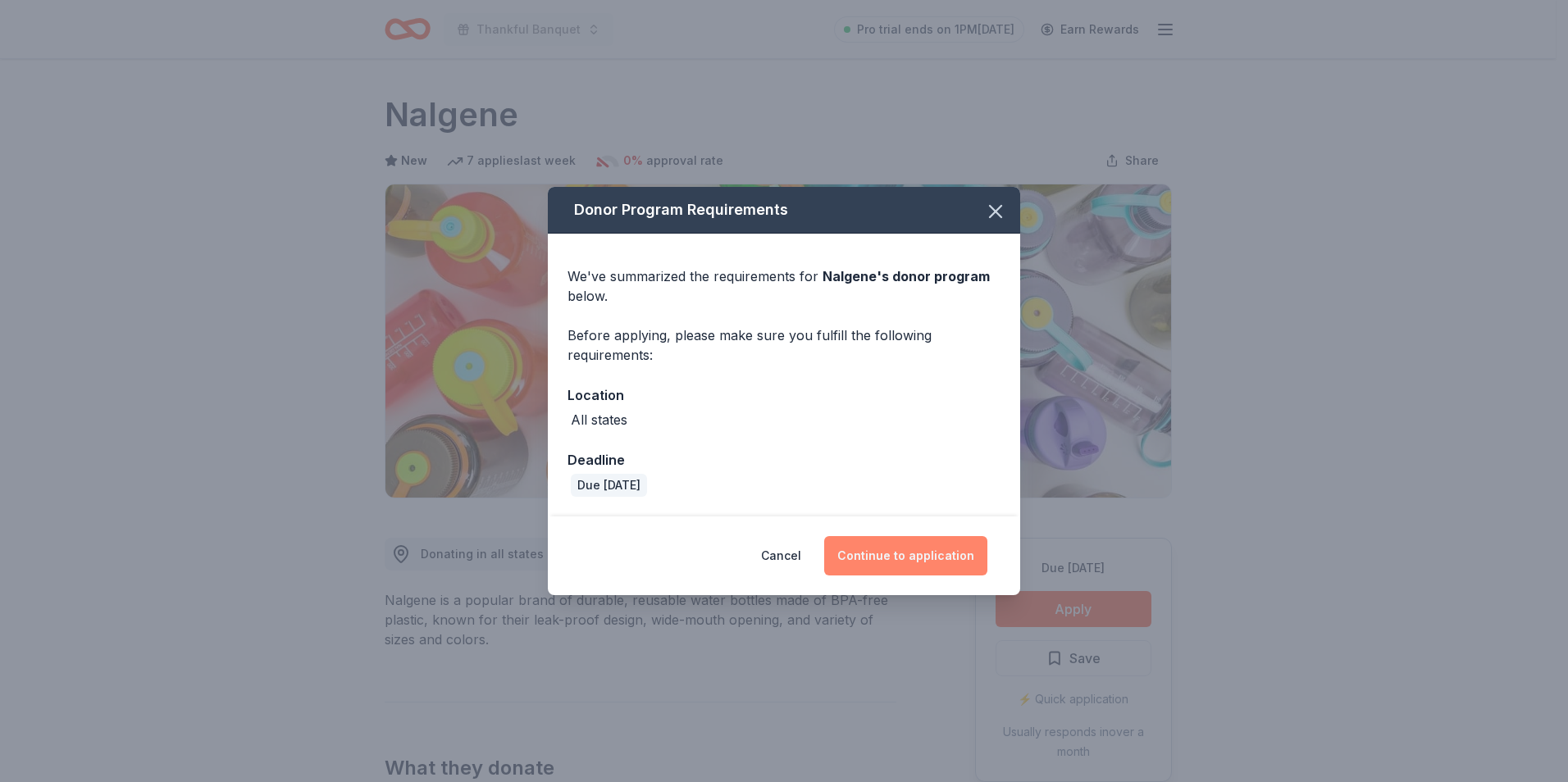
click at [878, 557] on button "Continue to application" at bounding box center [906, 556] width 163 height 39
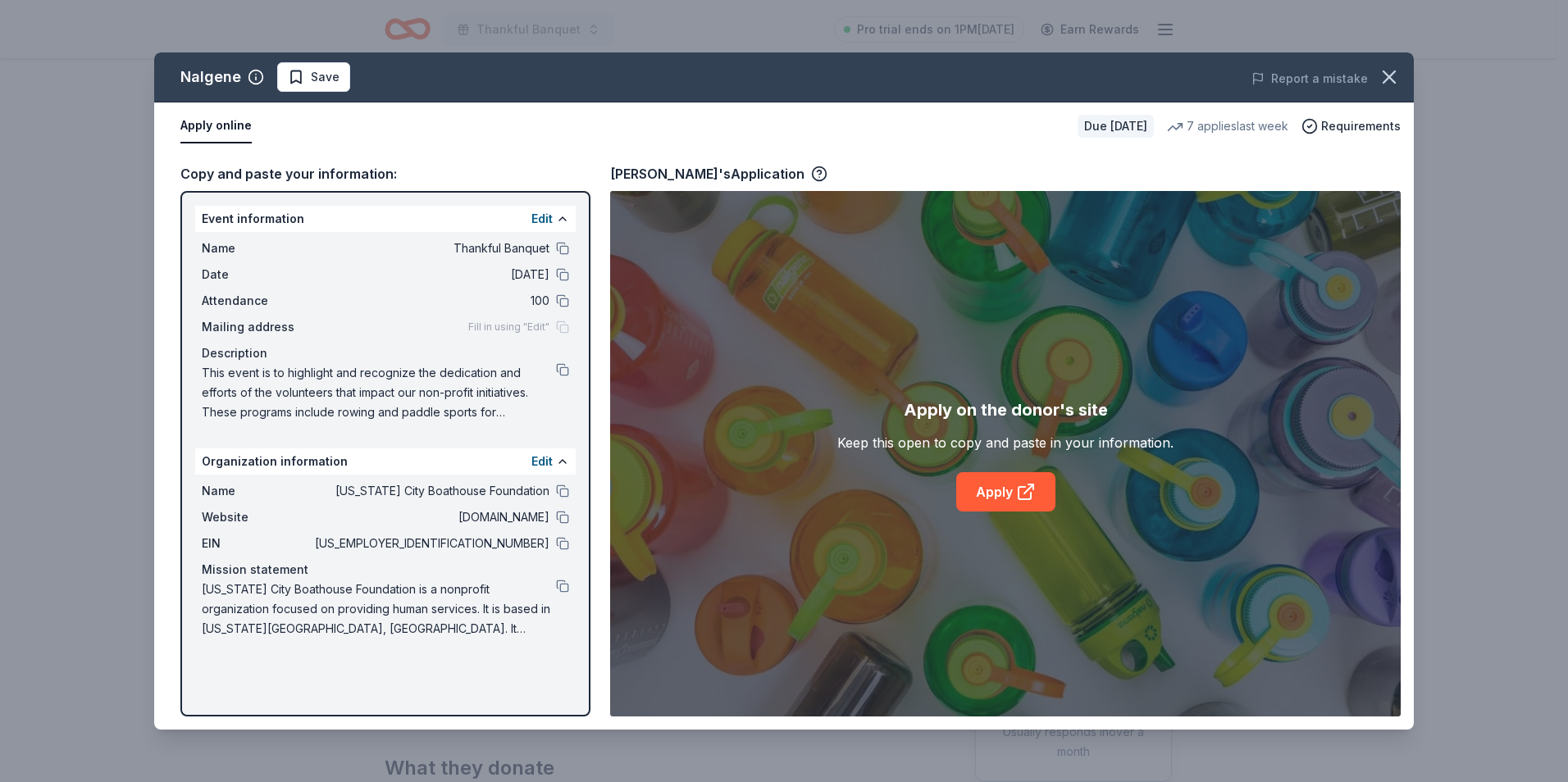
click at [1011, 471] on div "Apply on the donor's site Keep this open to copy and paste in your information.…" at bounding box center [1005, 454] width 336 height 115
click at [995, 489] on link "Apply" at bounding box center [1006, 492] width 99 height 39
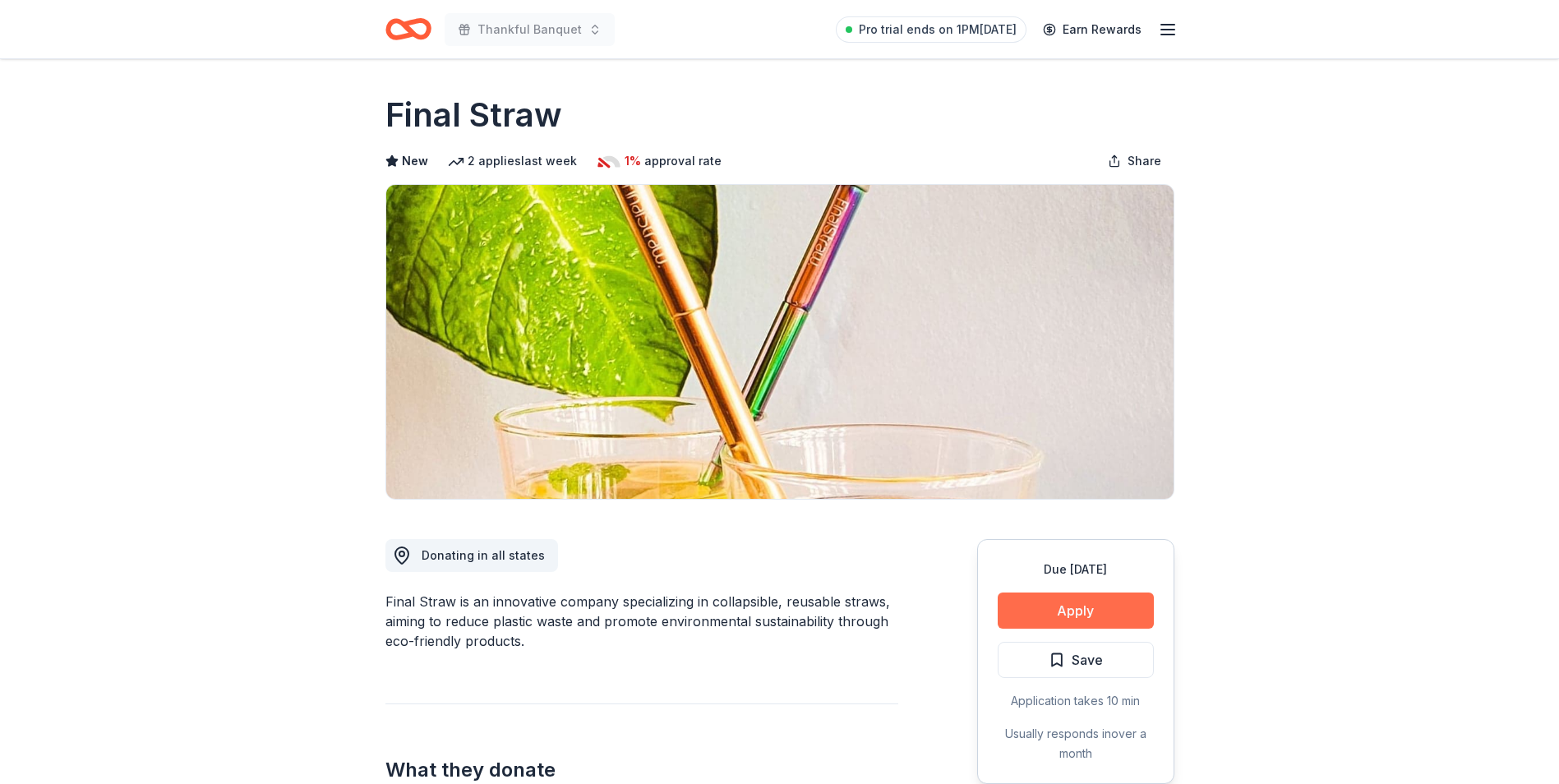
click at [1088, 599] on button "Apply" at bounding box center [1076, 611] width 156 height 36
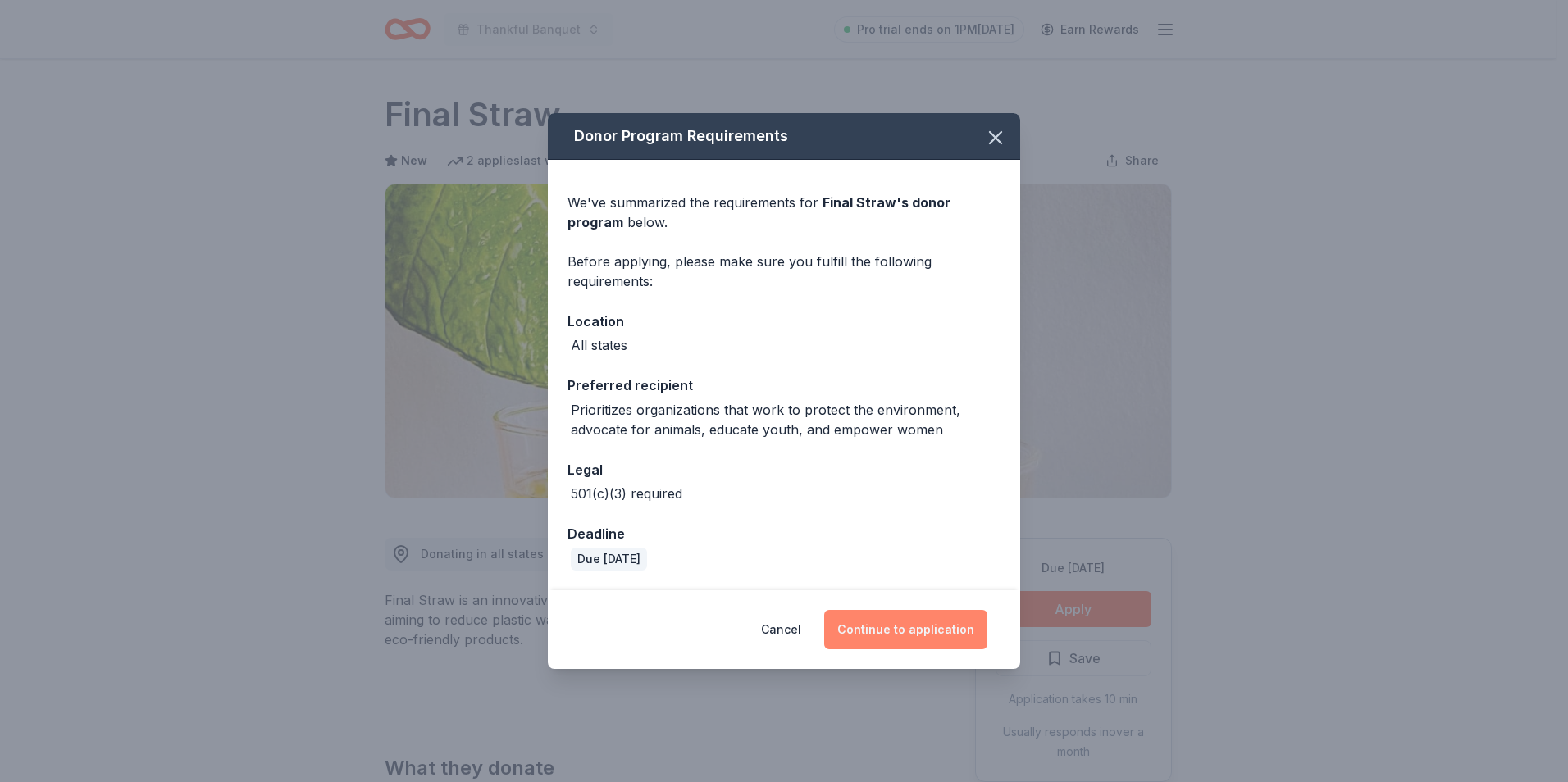
click at [904, 634] on button "Continue to application" at bounding box center [906, 630] width 163 height 39
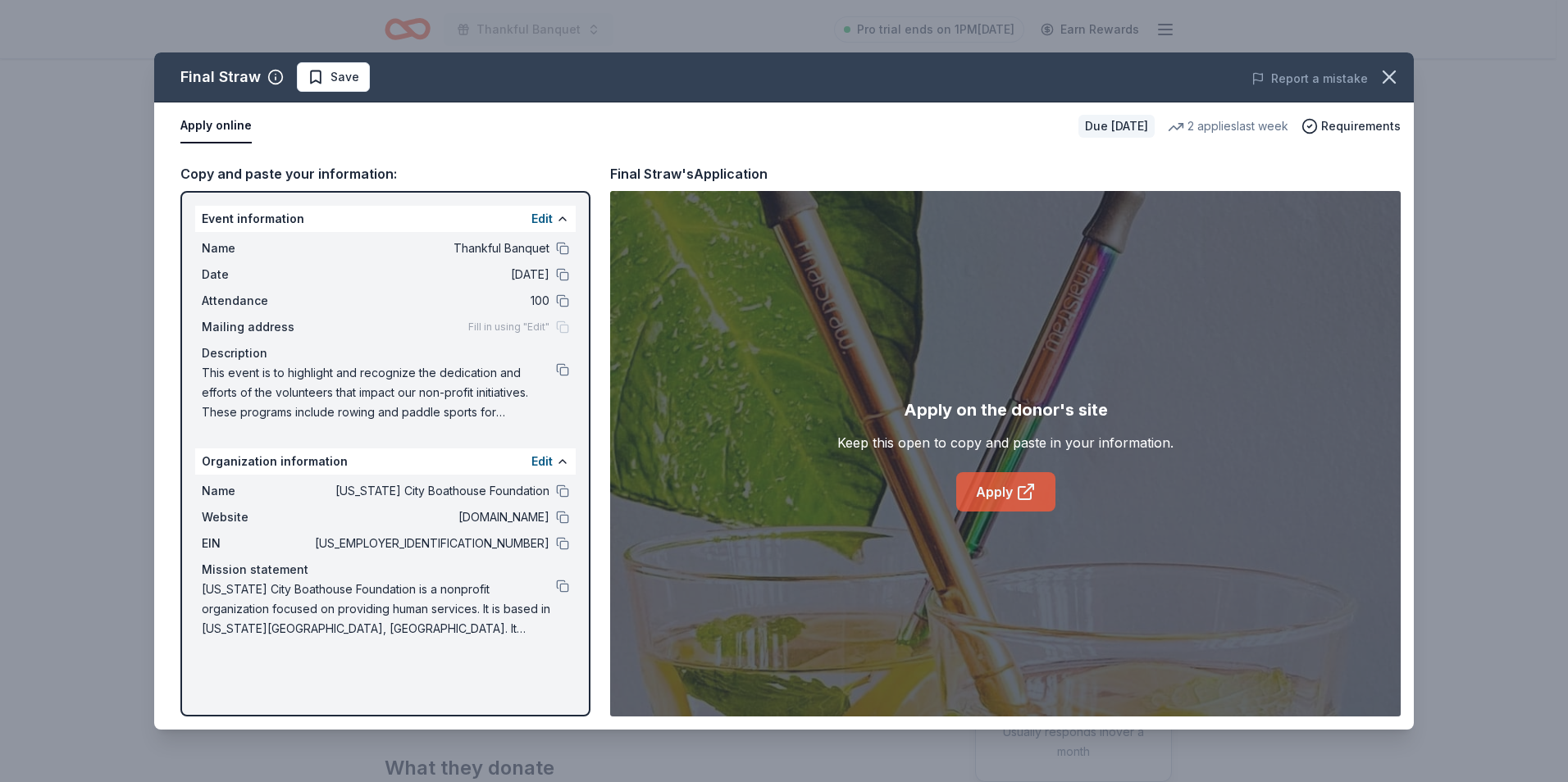
click at [992, 493] on link "Apply" at bounding box center [1006, 492] width 99 height 39
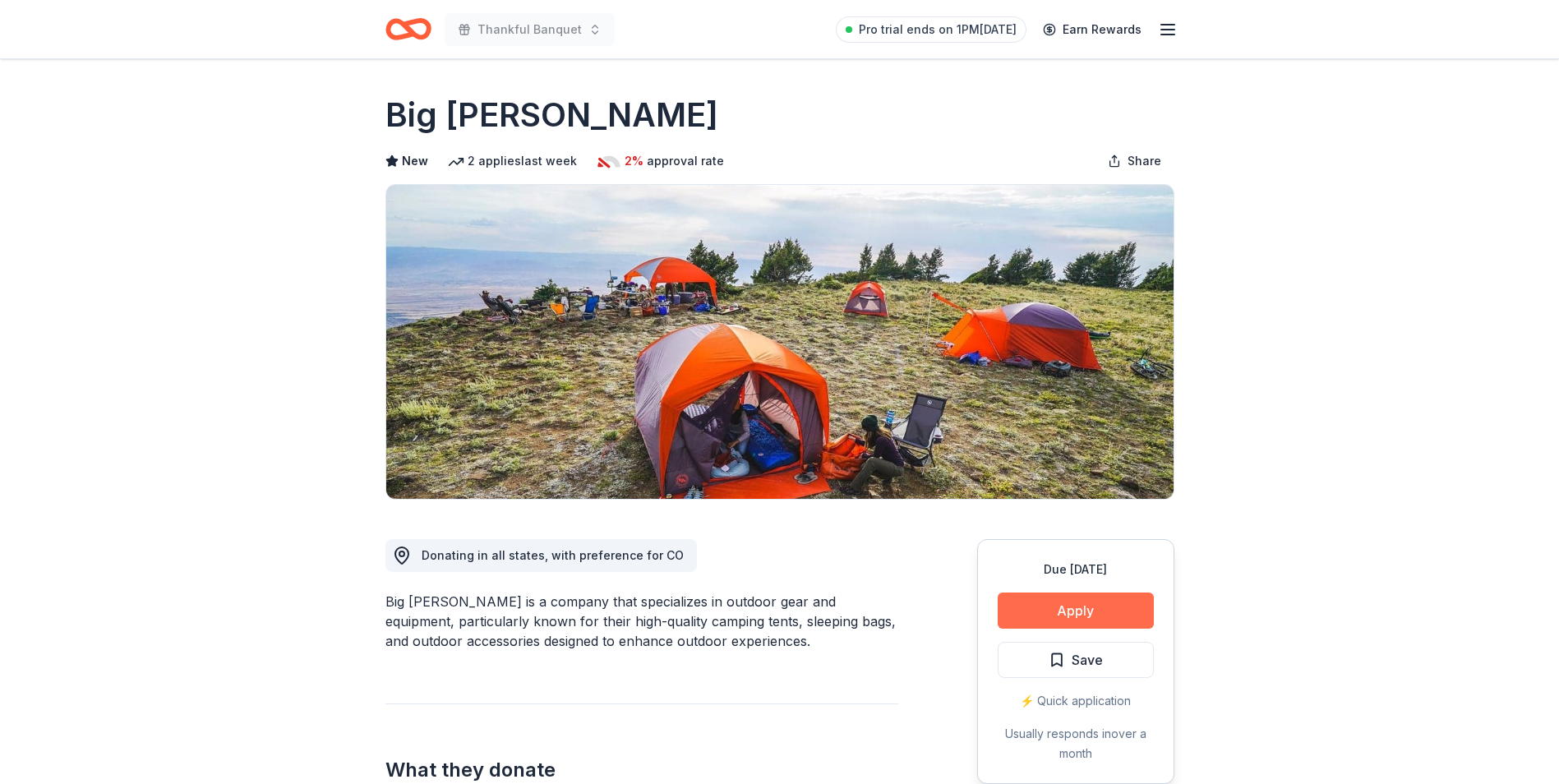
click at [1072, 608] on button "Apply" at bounding box center [1076, 611] width 156 height 36
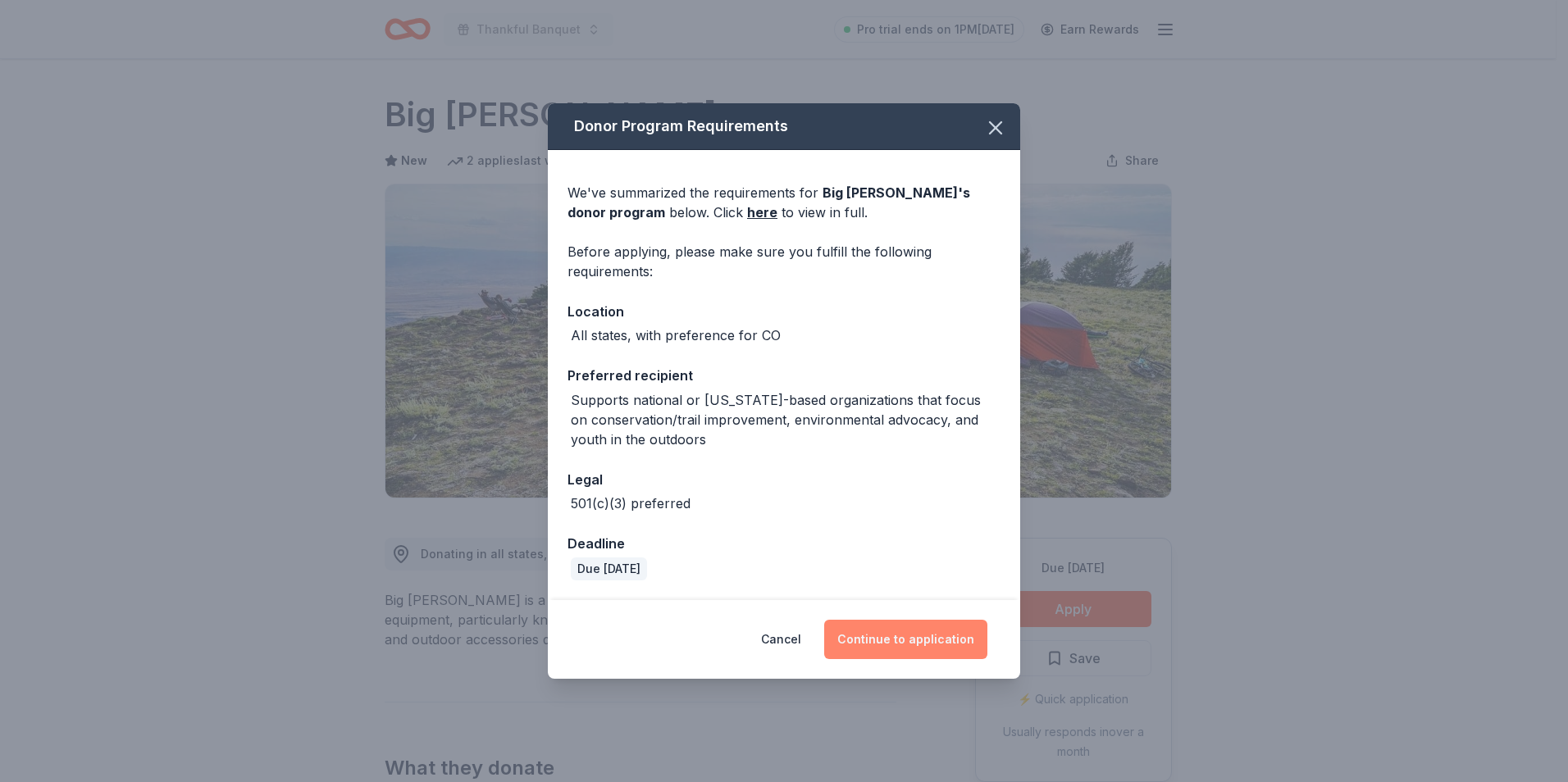
click at [912, 637] on button "Continue to application" at bounding box center [906, 639] width 163 height 39
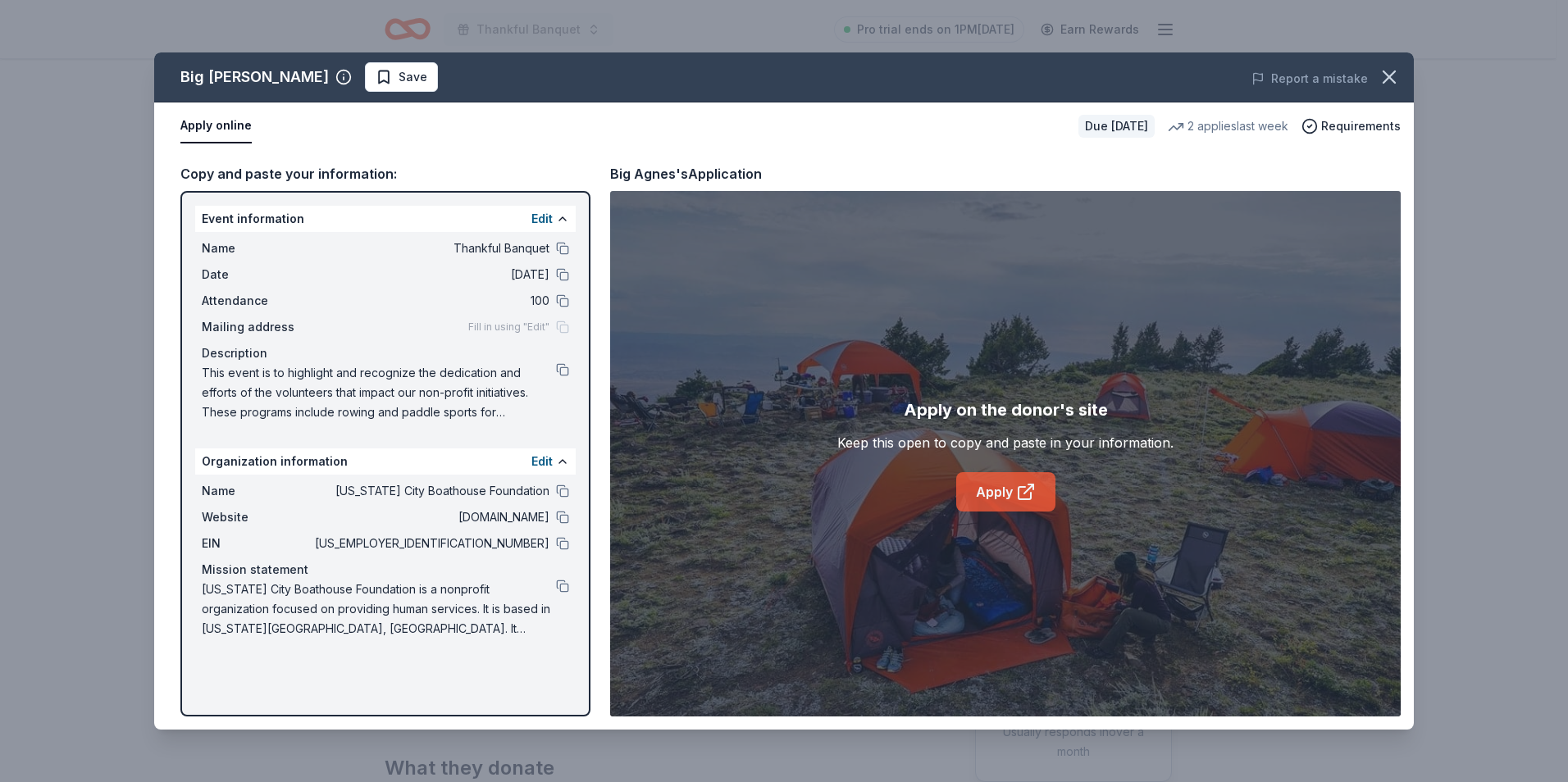
click at [1003, 494] on link "Apply" at bounding box center [1006, 492] width 99 height 39
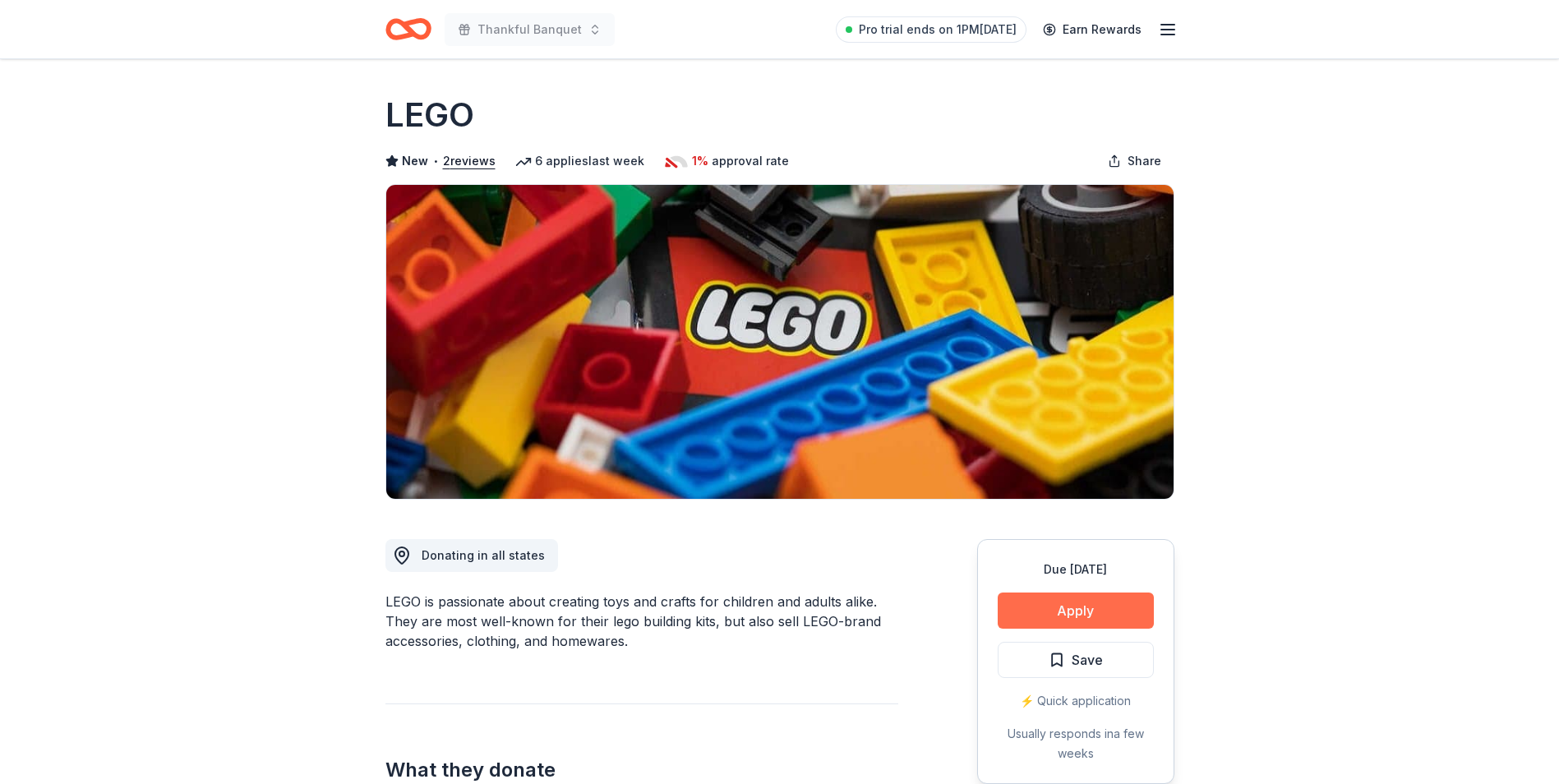
click at [1075, 600] on button "Apply" at bounding box center [1076, 611] width 156 height 36
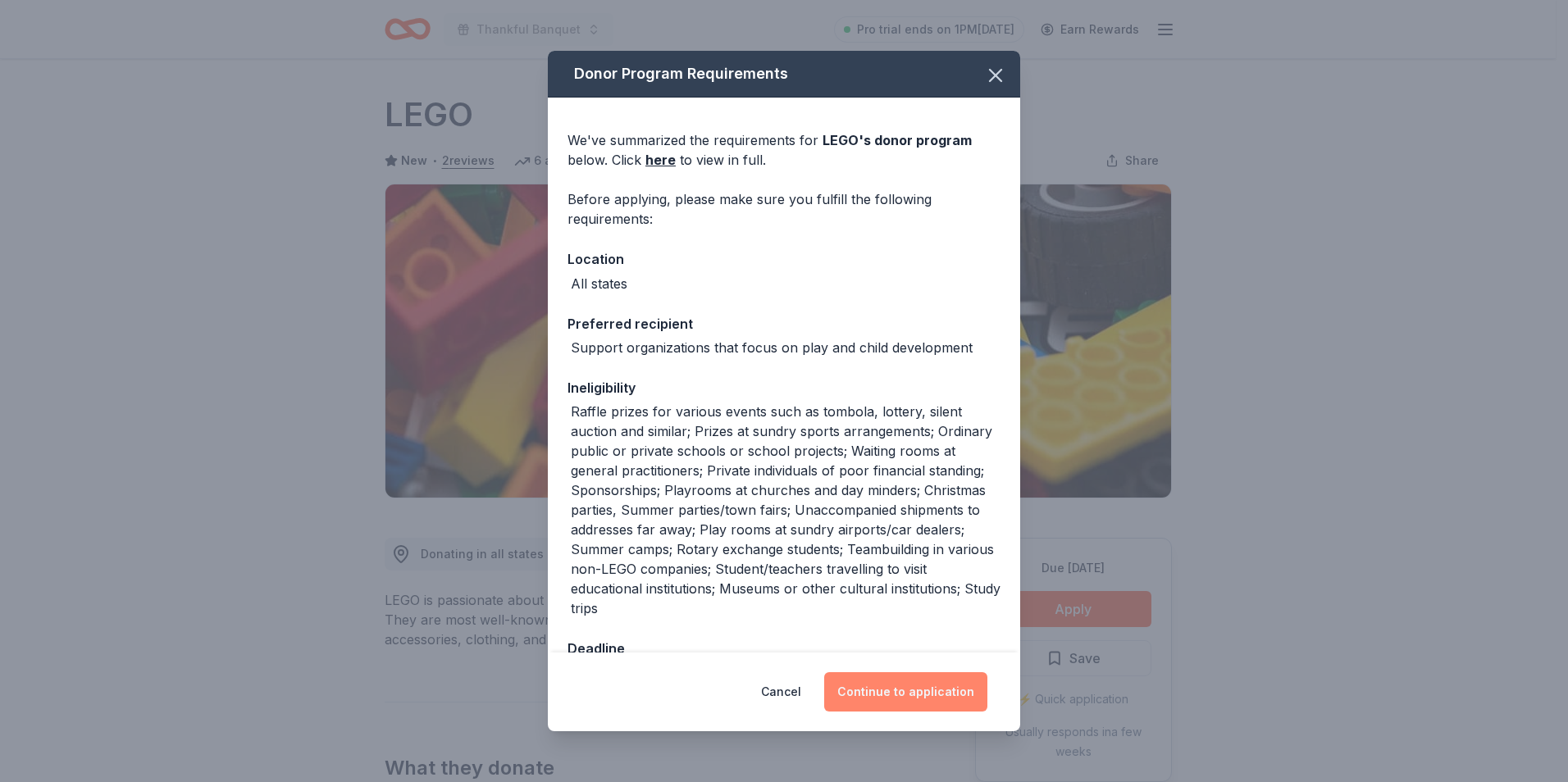
click at [894, 693] on button "Continue to application" at bounding box center [906, 692] width 163 height 39
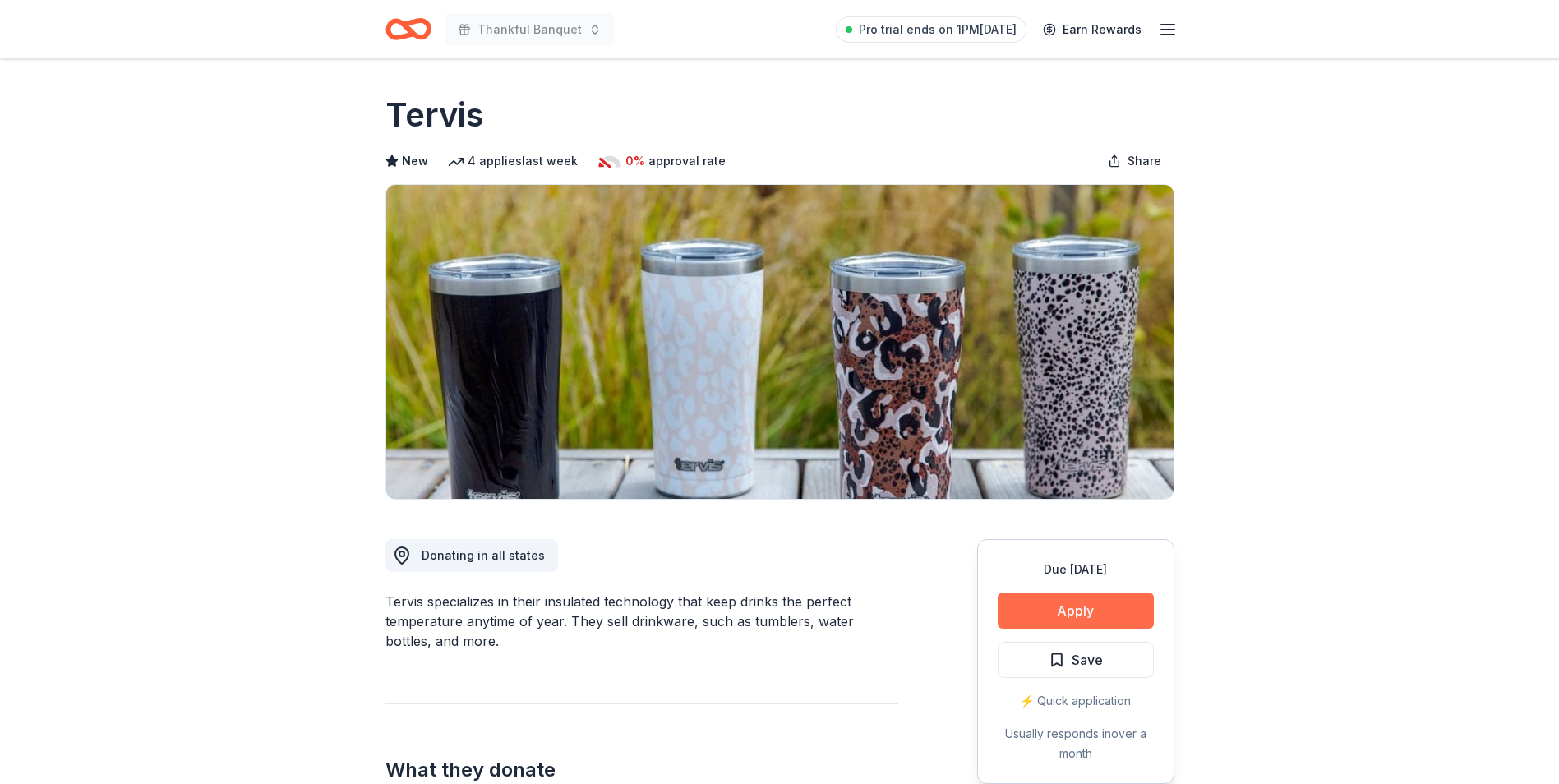
click at [1103, 605] on button "Apply" at bounding box center [1076, 611] width 156 height 36
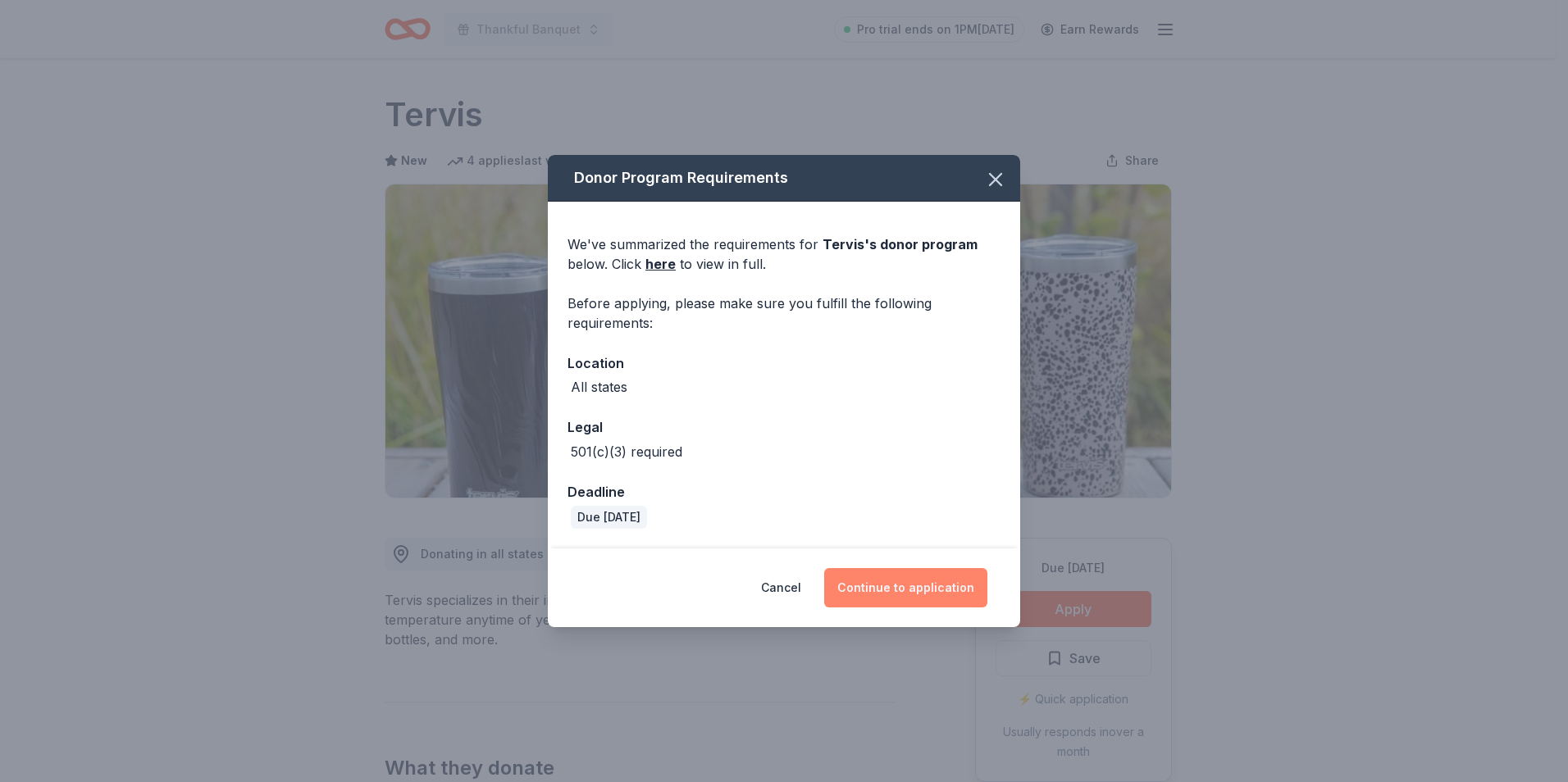
click at [887, 595] on button "Continue to application" at bounding box center [906, 588] width 163 height 39
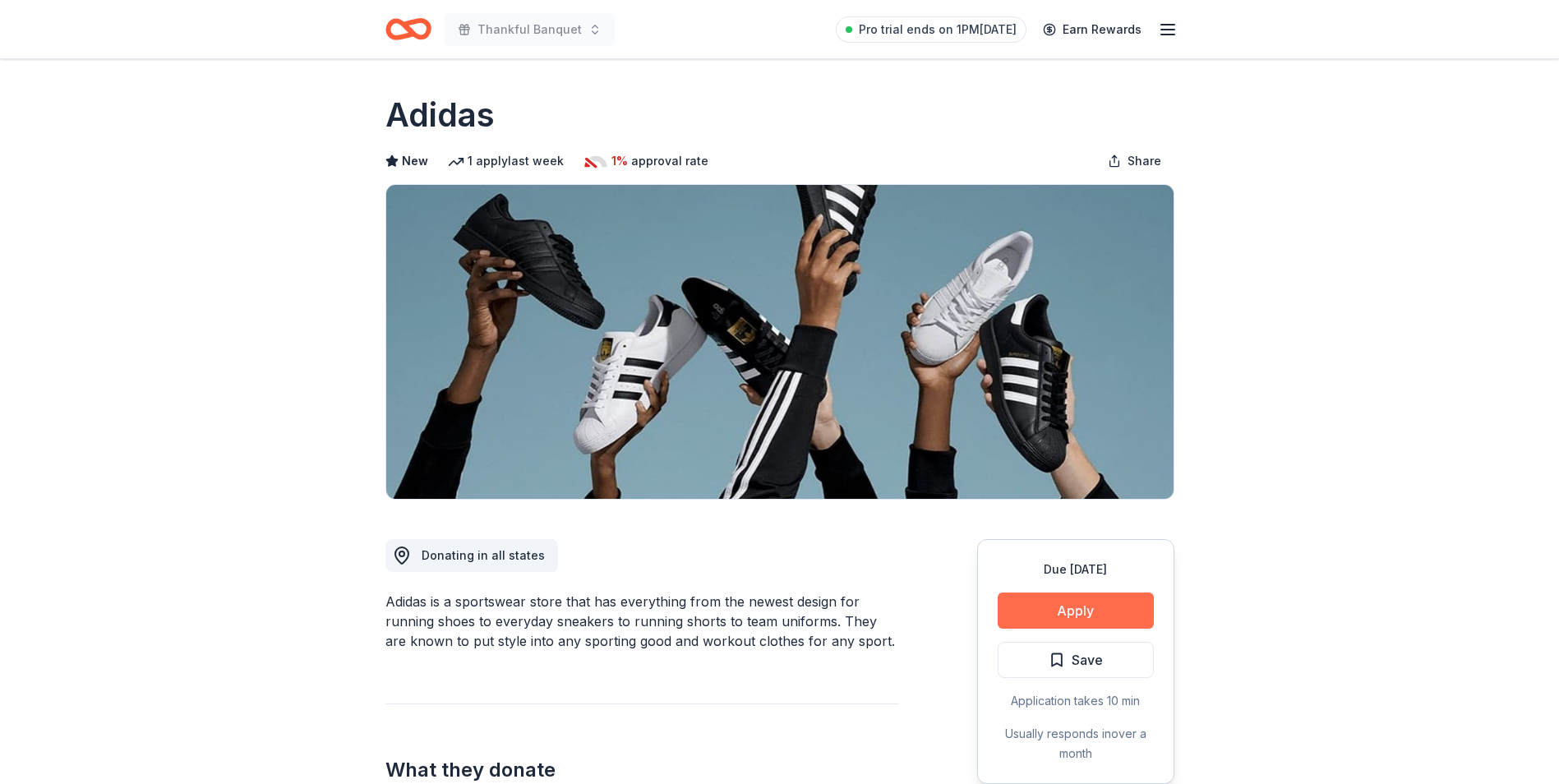
click at [1067, 611] on button "Apply" at bounding box center [1076, 611] width 156 height 36
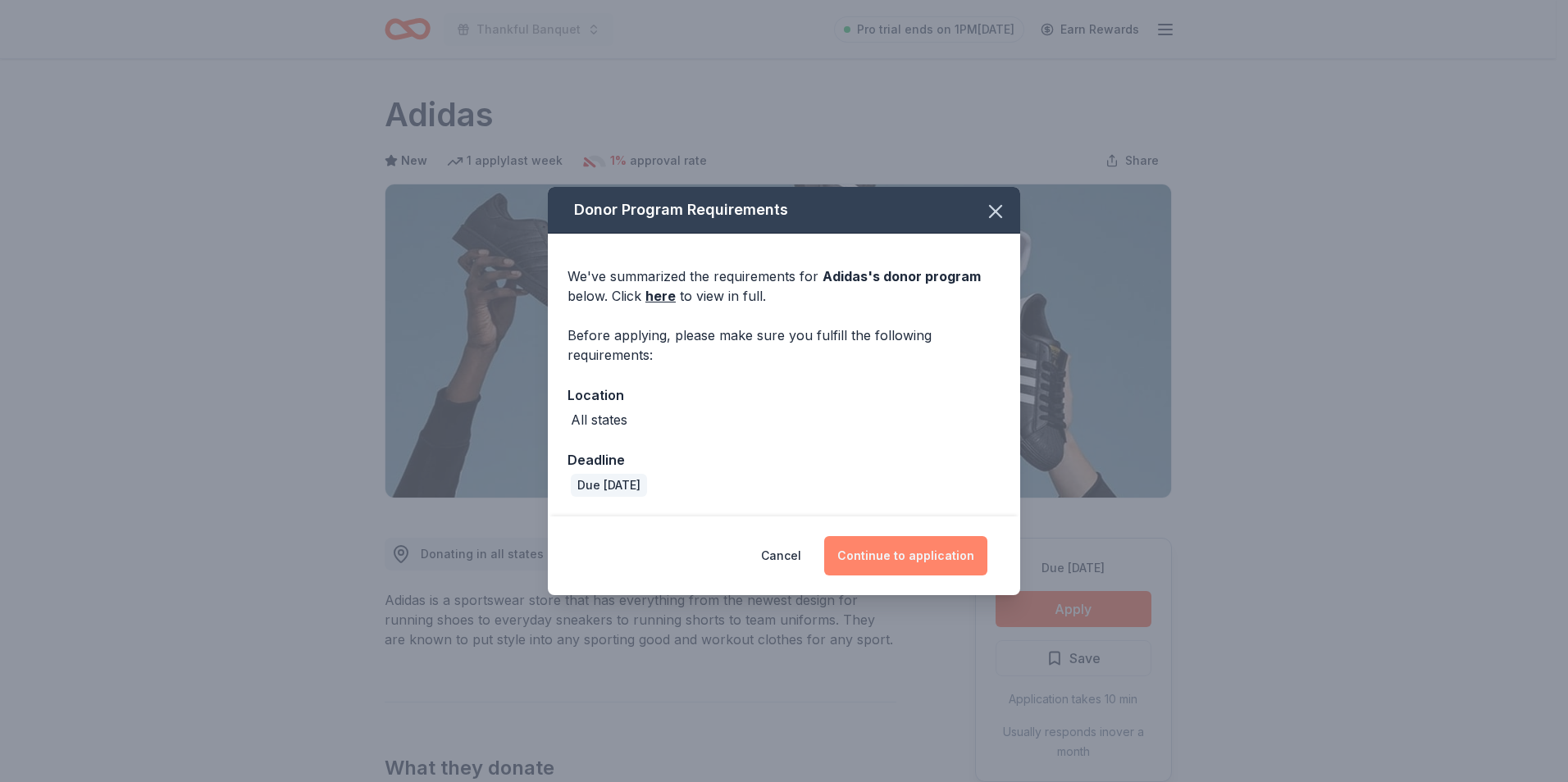
click at [906, 551] on button "Continue to application" at bounding box center [906, 556] width 163 height 39
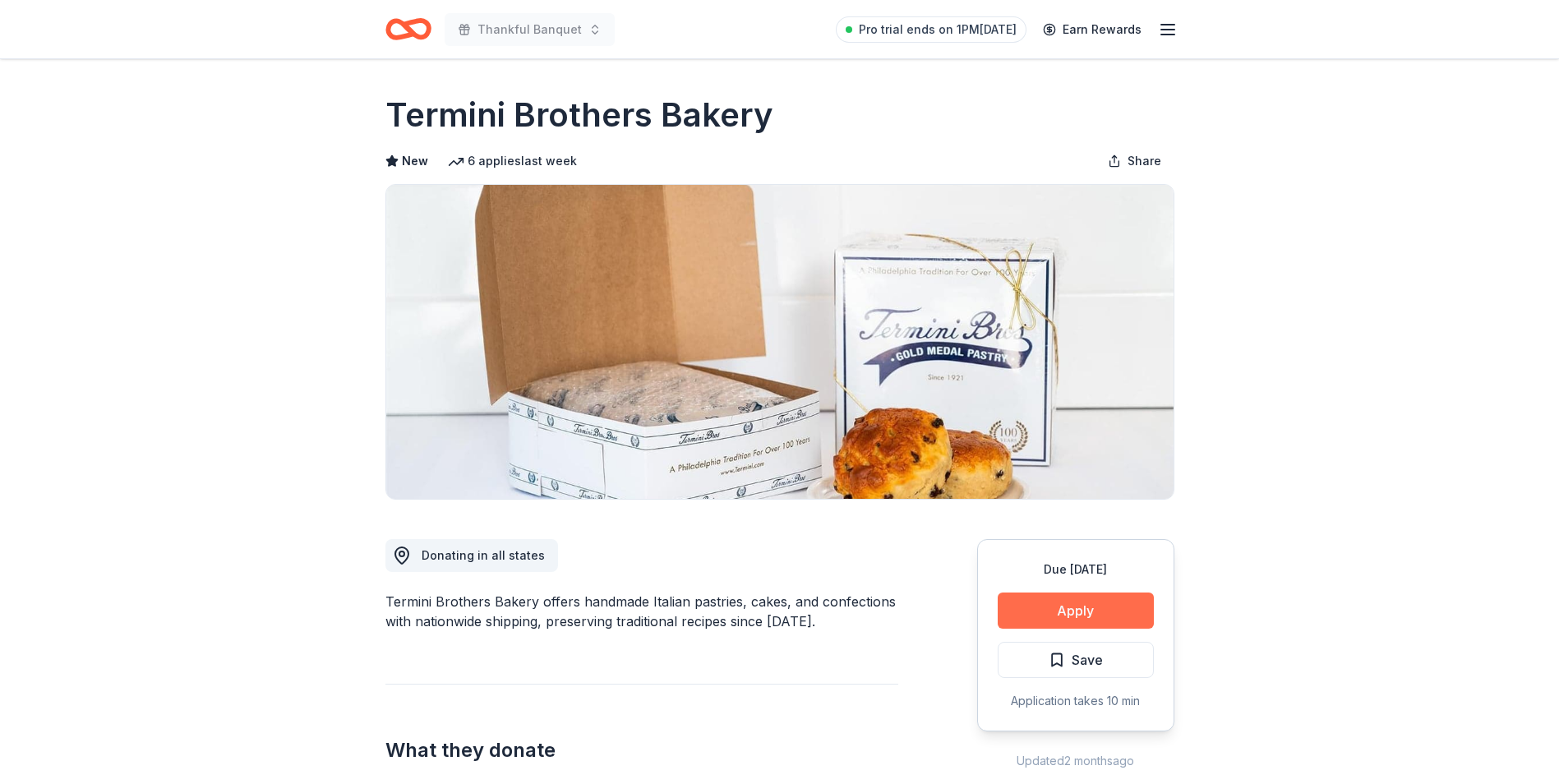
click at [1091, 606] on button "Apply" at bounding box center [1076, 611] width 156 height 36
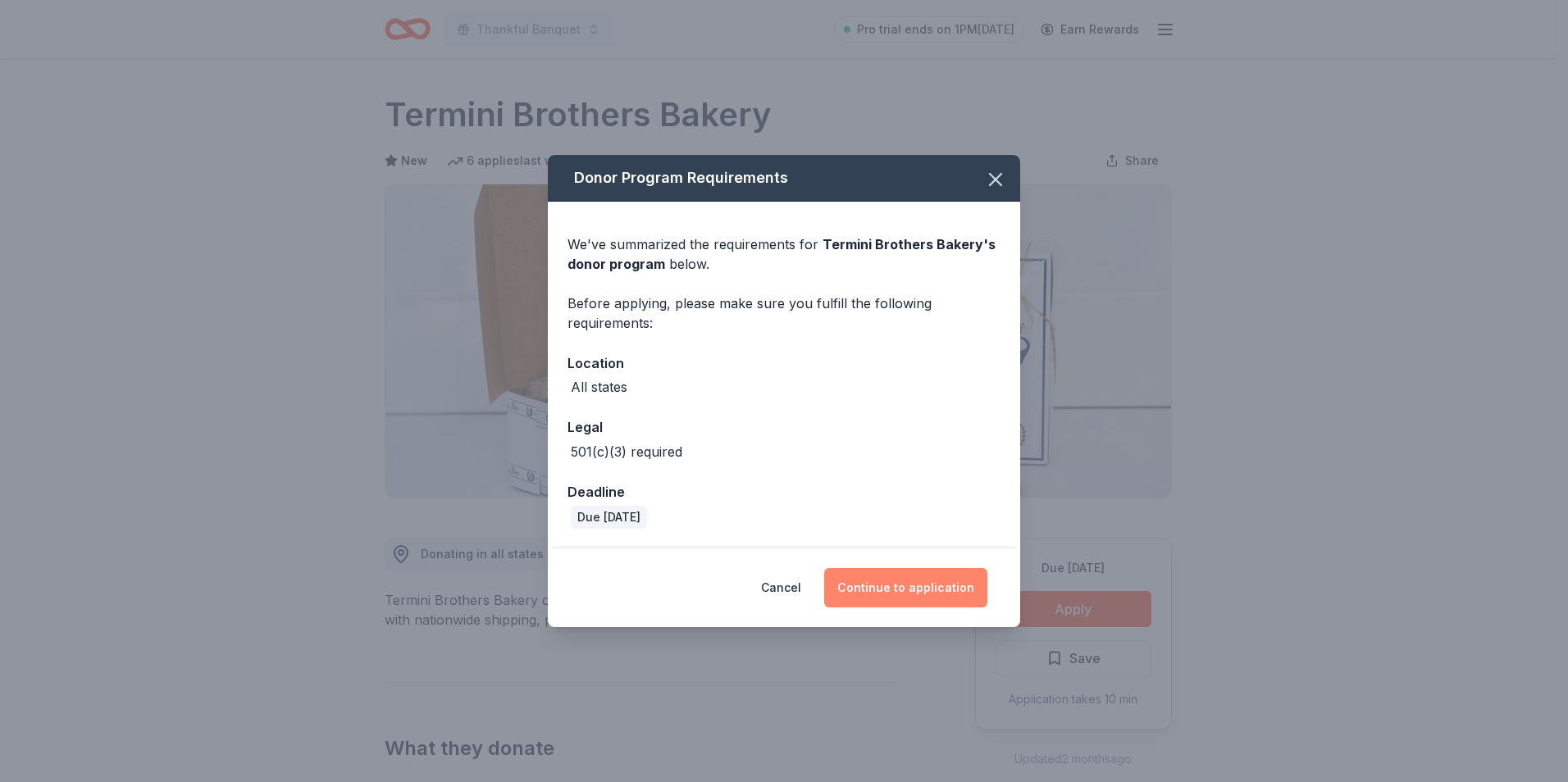
click at [903, 576] on button "Continue to application" at bounding box center [906, 588] width 163 height 39
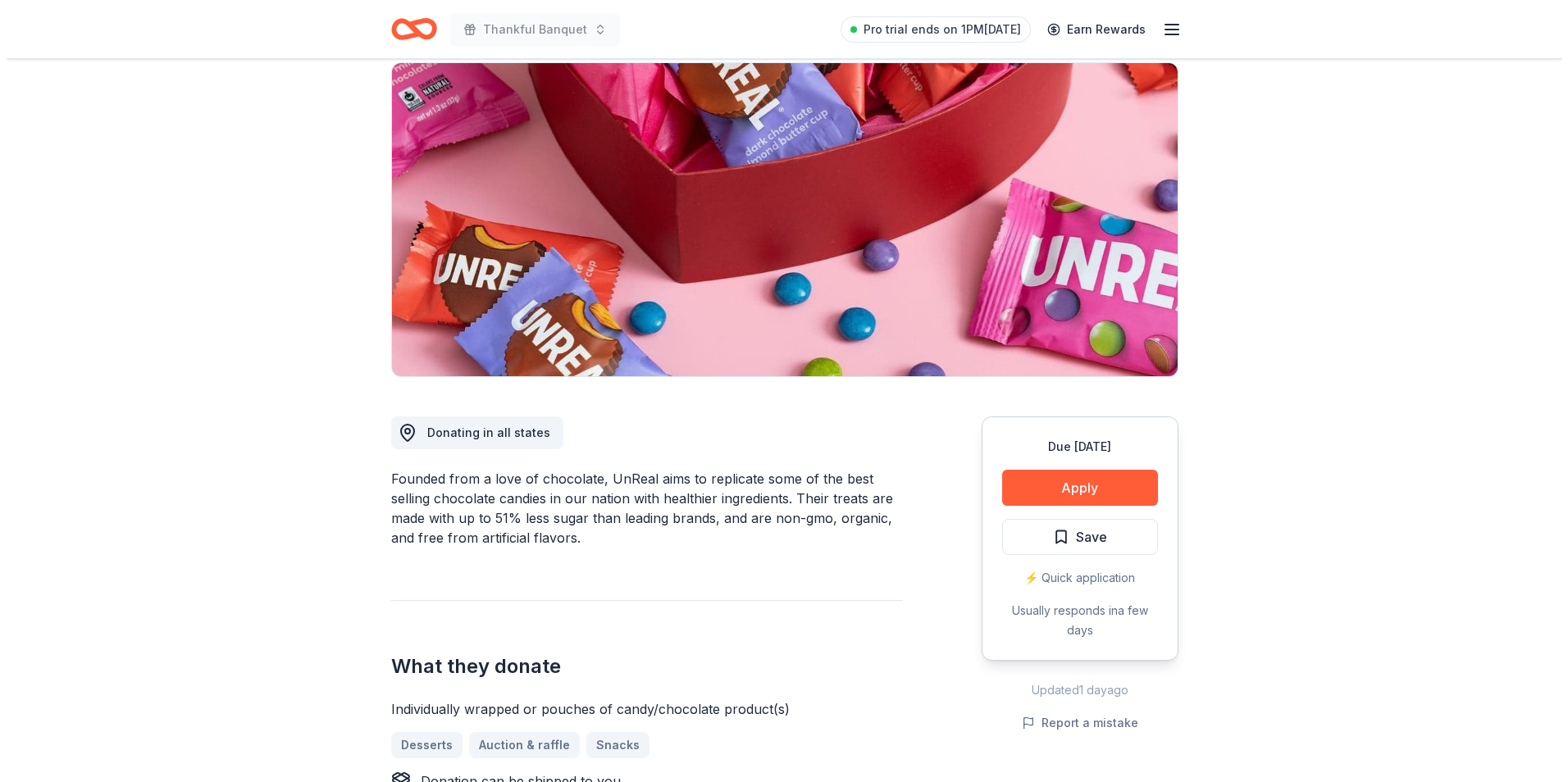
scroll to position [130, 0]
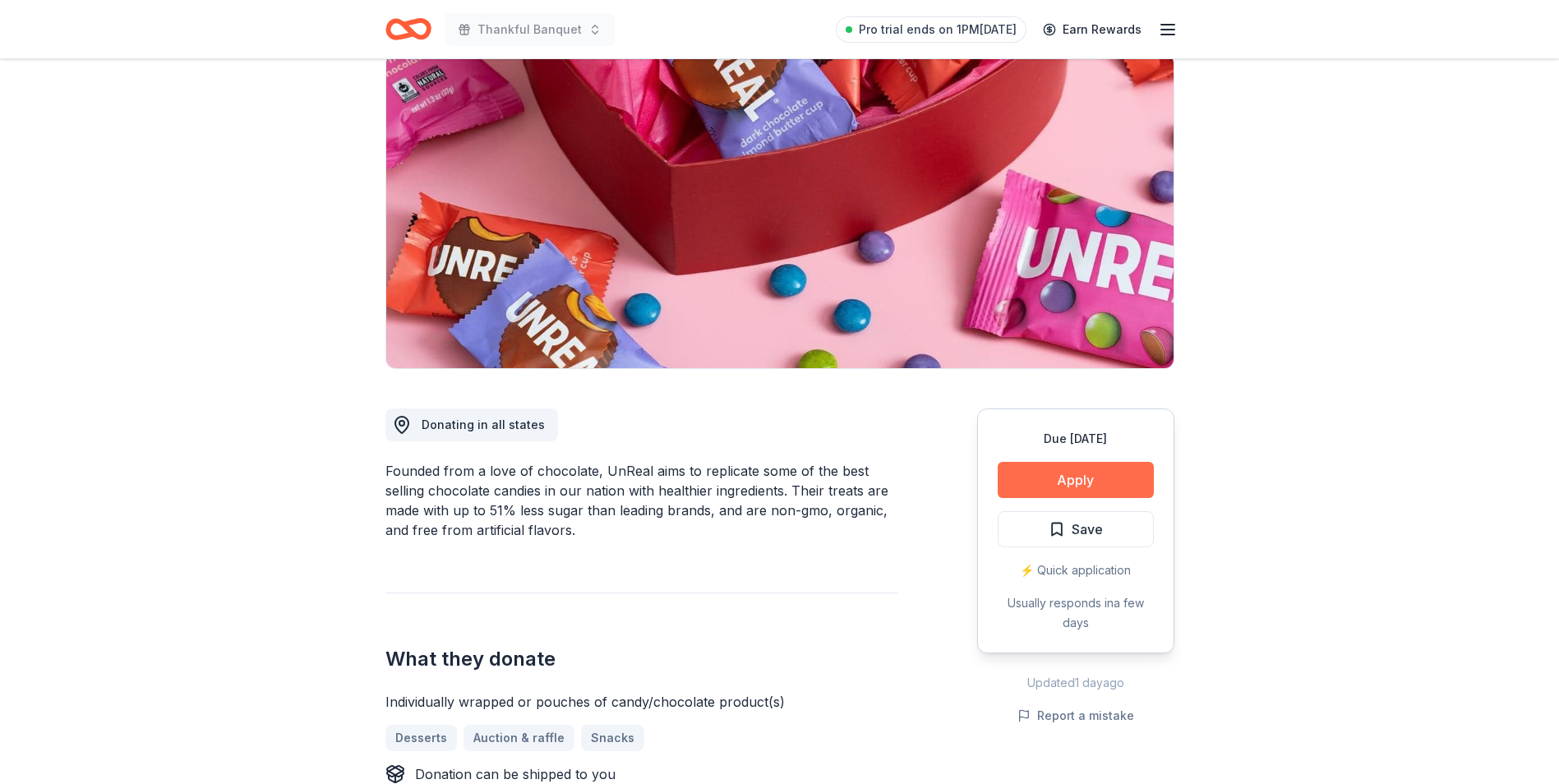
click at [1039, 492] on button "Apply" at bounding box center [1076, 479] width 156 height 36
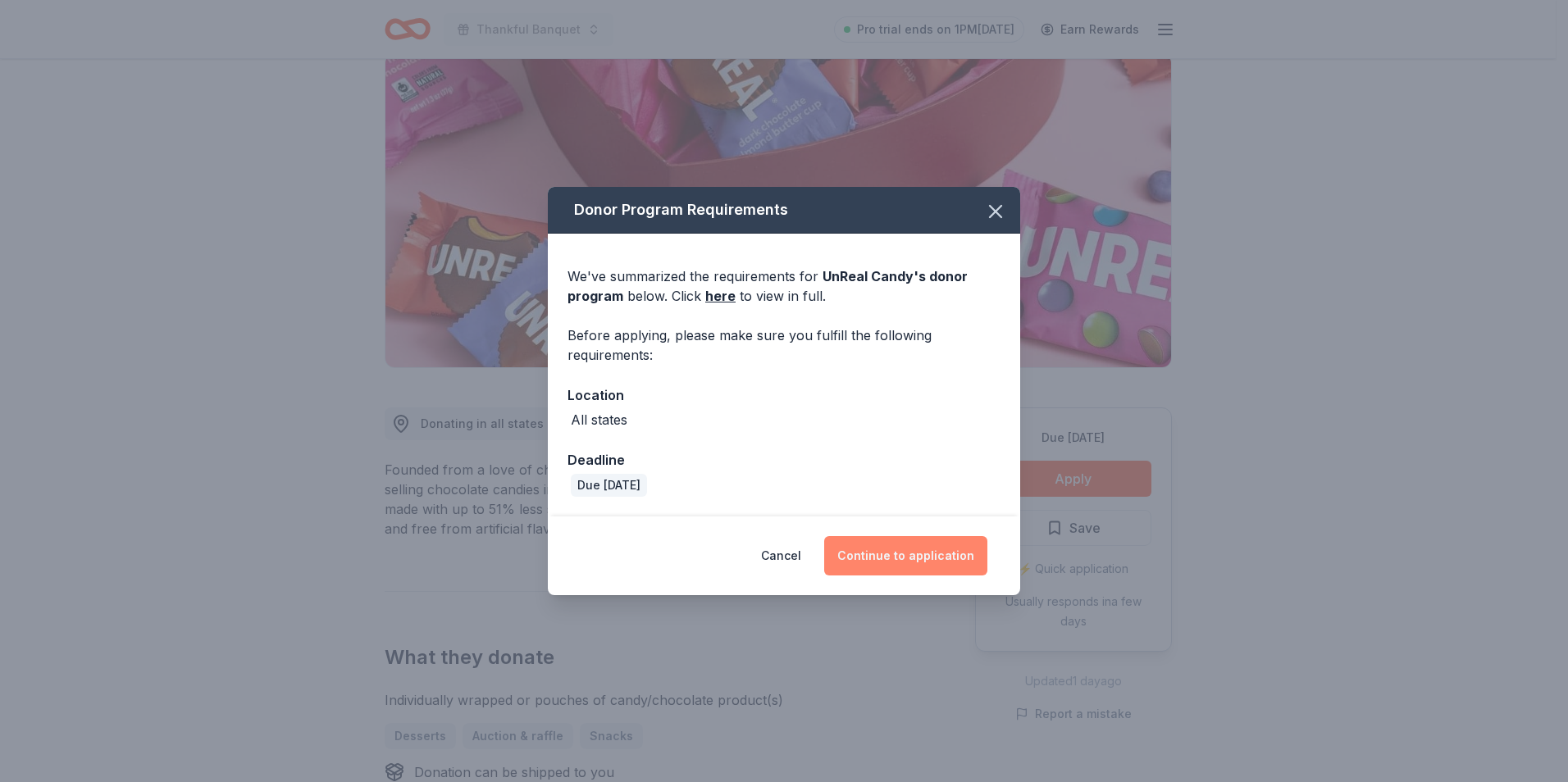
click at [912, 546] on button "Continue to application" at bounding box center [906, 556] width 163 height 39
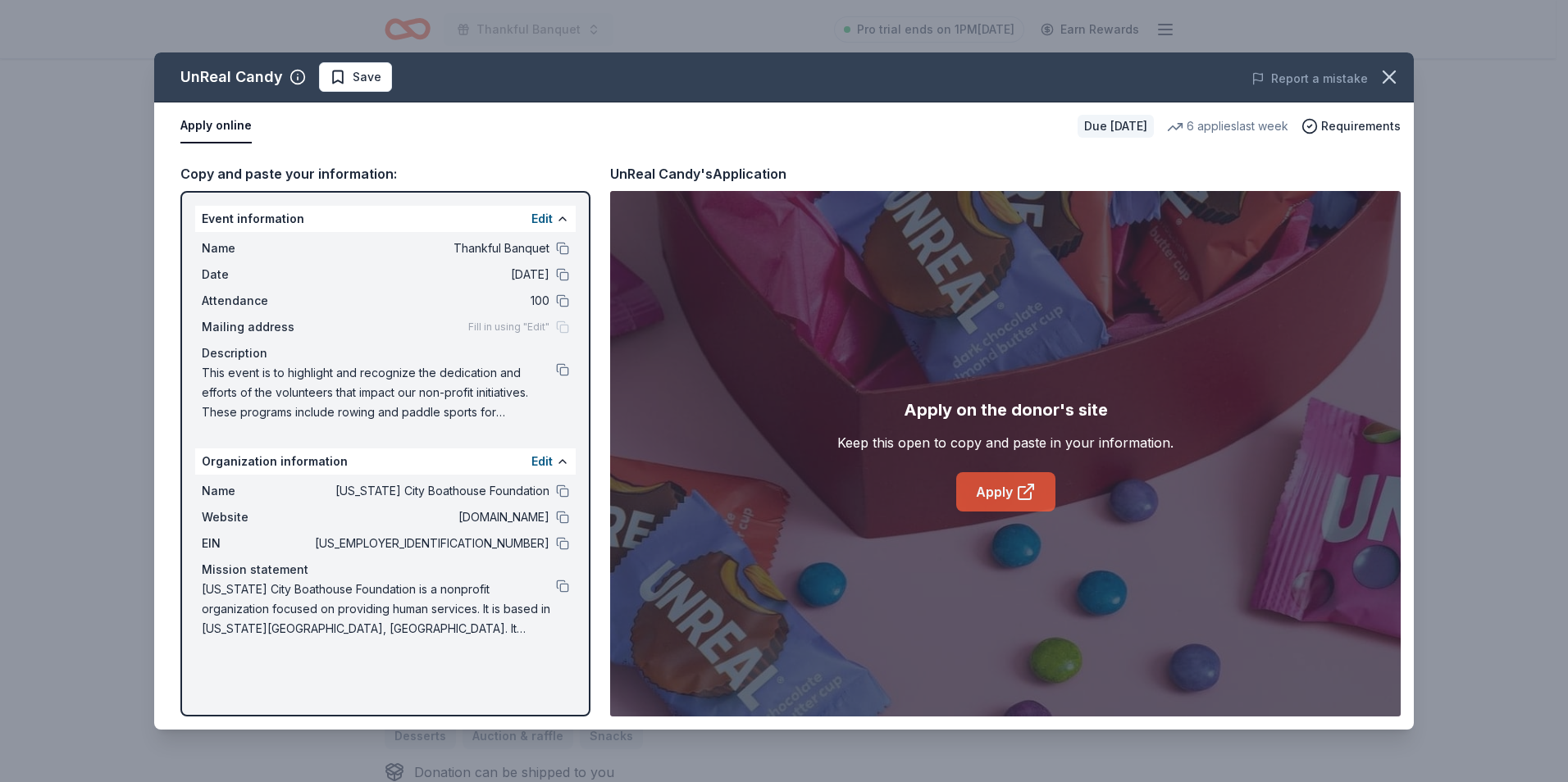
click at [988, 488] on link "Apply" at bounding box center [1006, 492] width 99 height 39
click at [988, 480] on link "Apply" at bounding box center [1006, 492] width 99 height 39
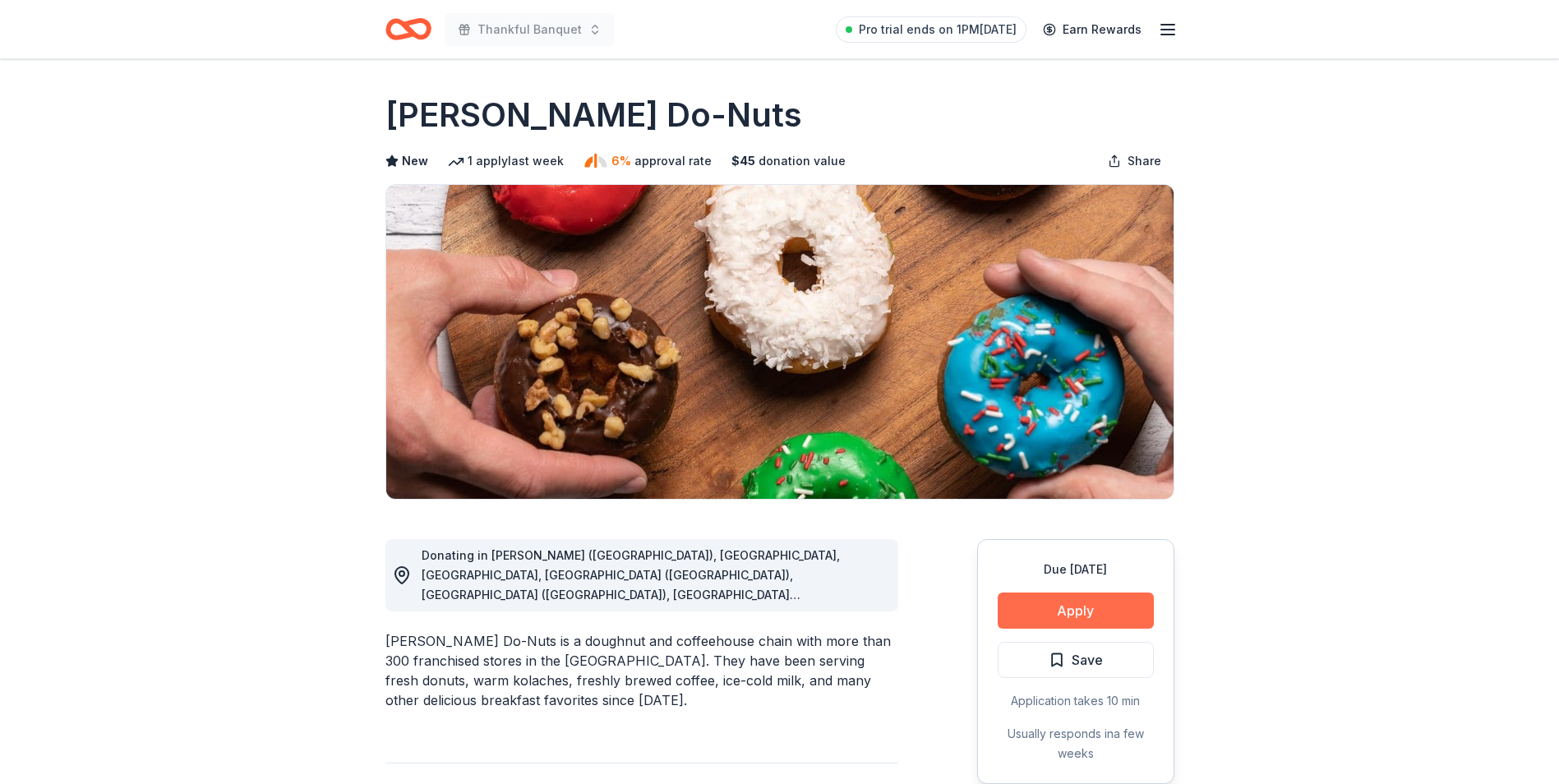
click at [1087, 602] on button "Apply" at bounding box center [1076, 611] width 156 height 36
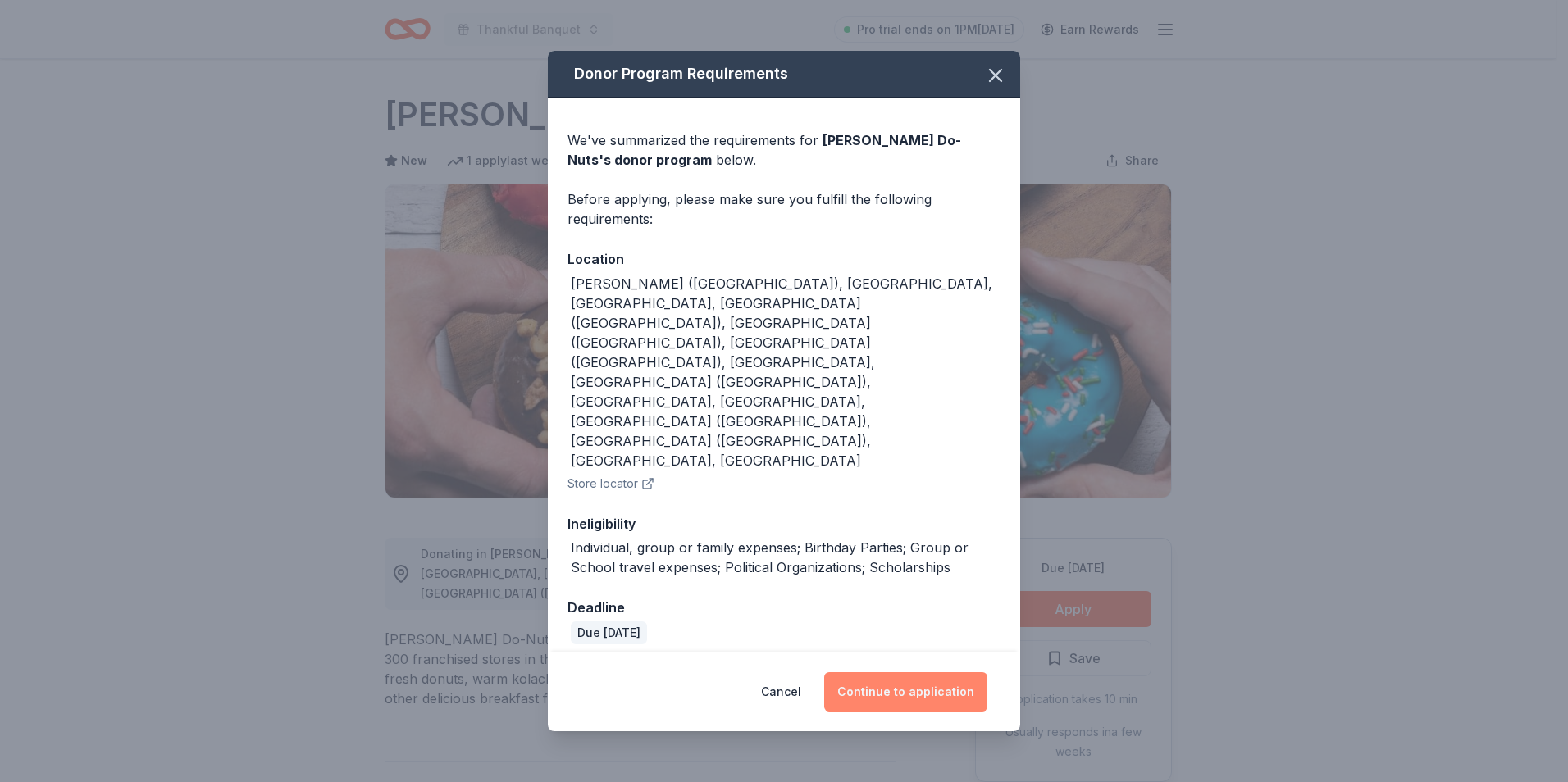
click at [906, 672] on button "Continue to application" at bounding box center [906, 692] width 163 height 39
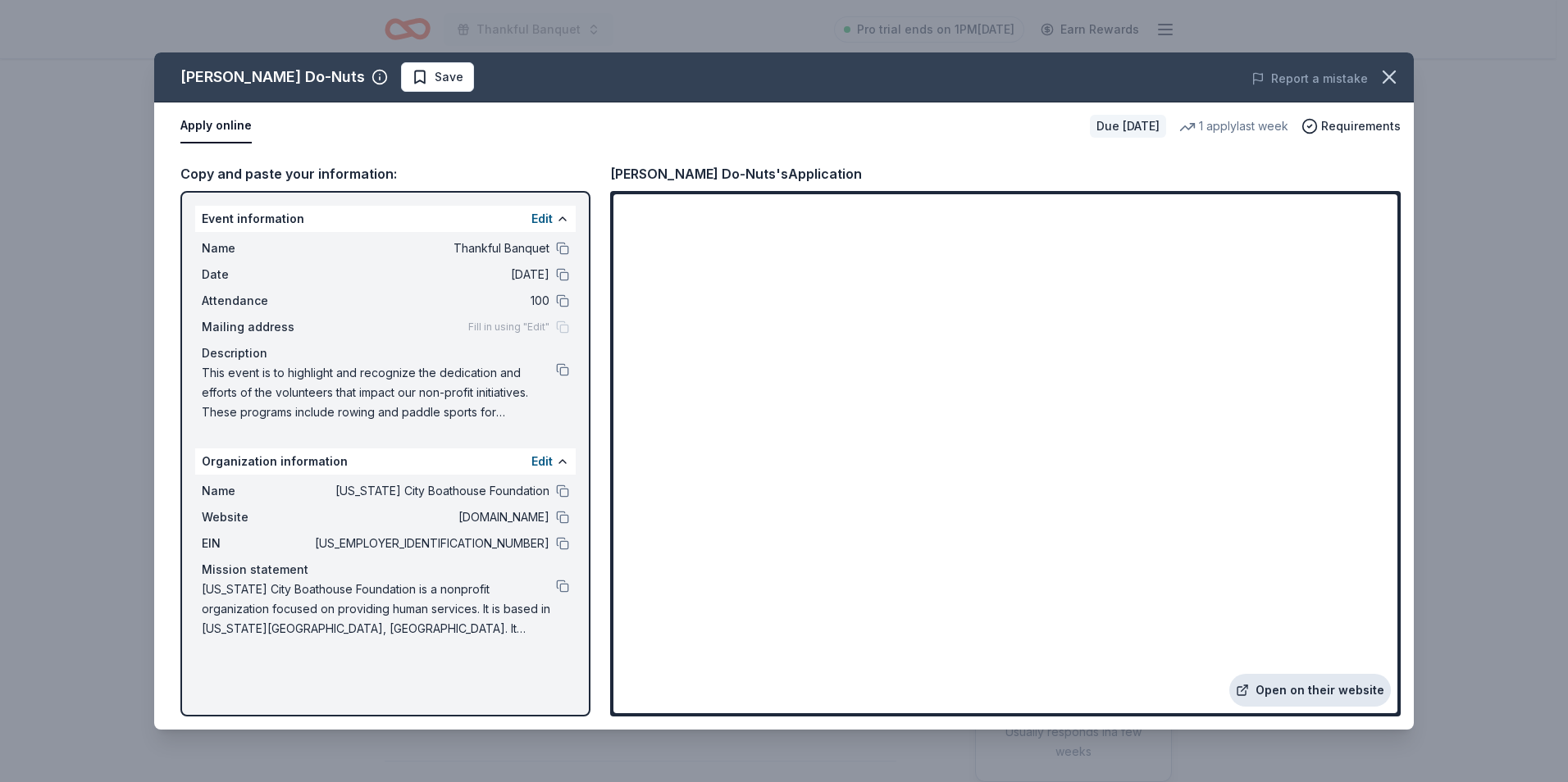
click at [1291, 684] on link "Open on their website" at bounding box center [1310, 690] width 162 height 33
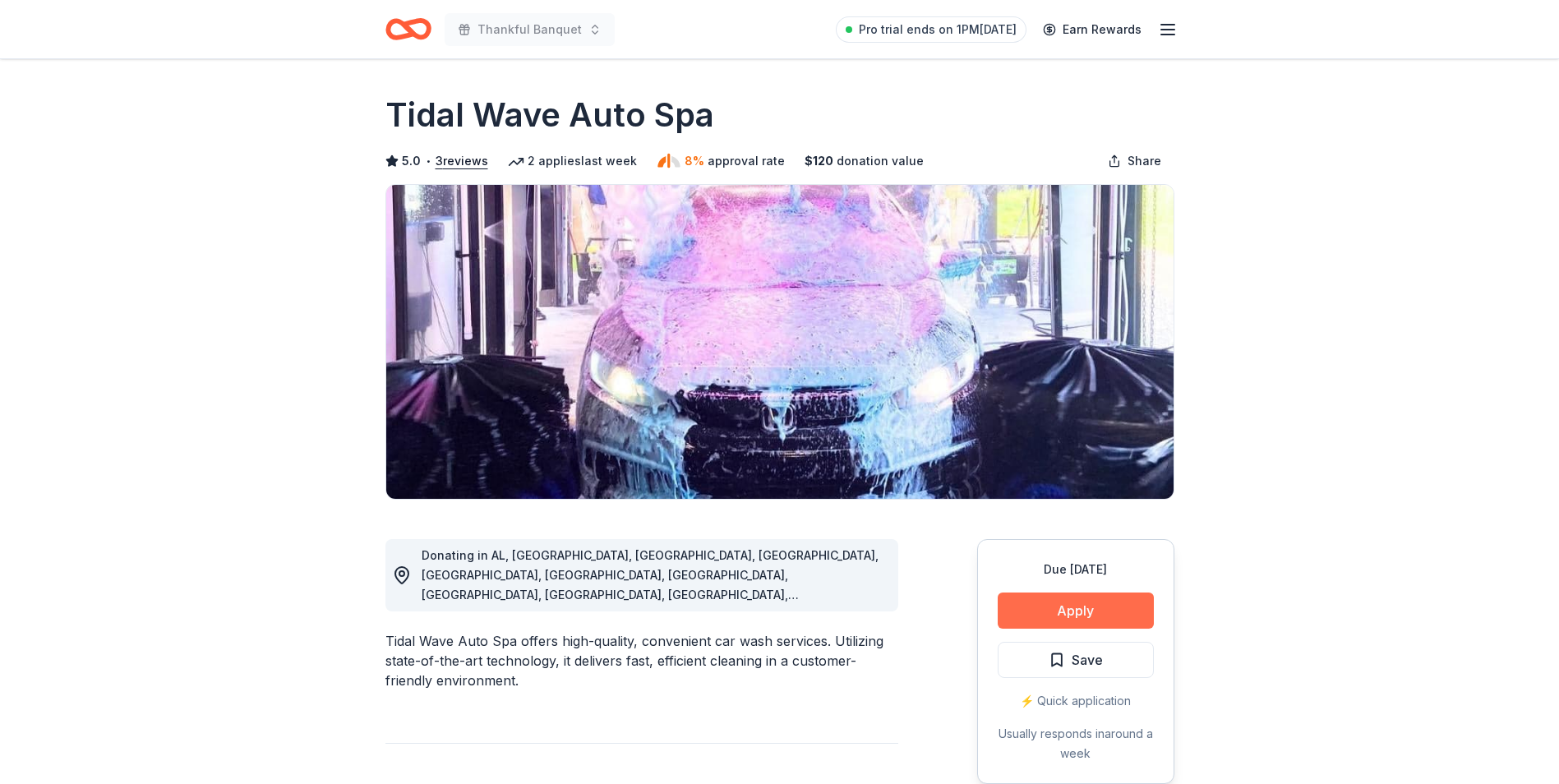
click at [1109, 625] on button "Apply" at bounding box center [1076, 611] width 156 height 36
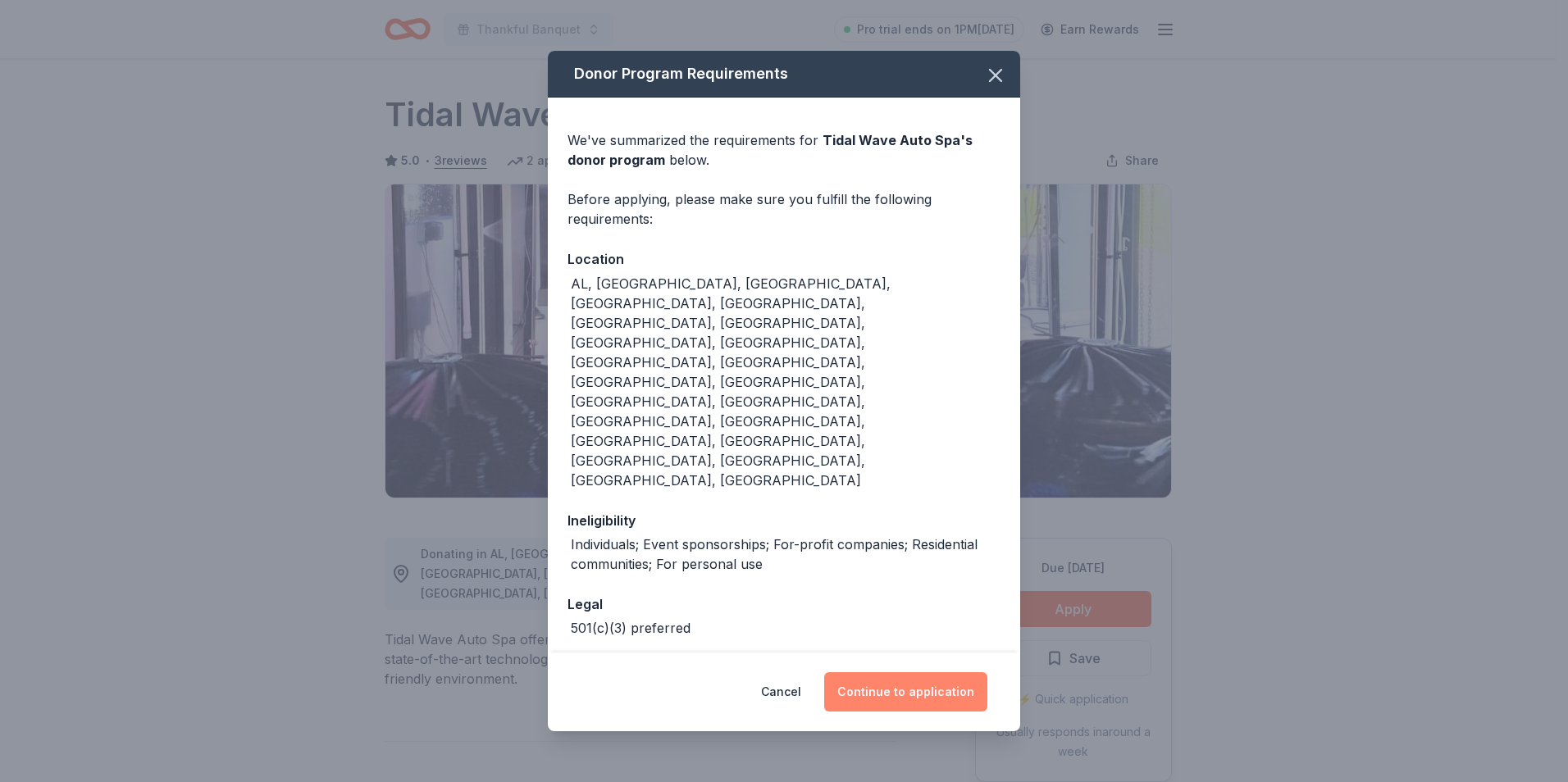
click at [898, 672] on button "Continue to application" at bounding box center [906, 692] width 163 height 39
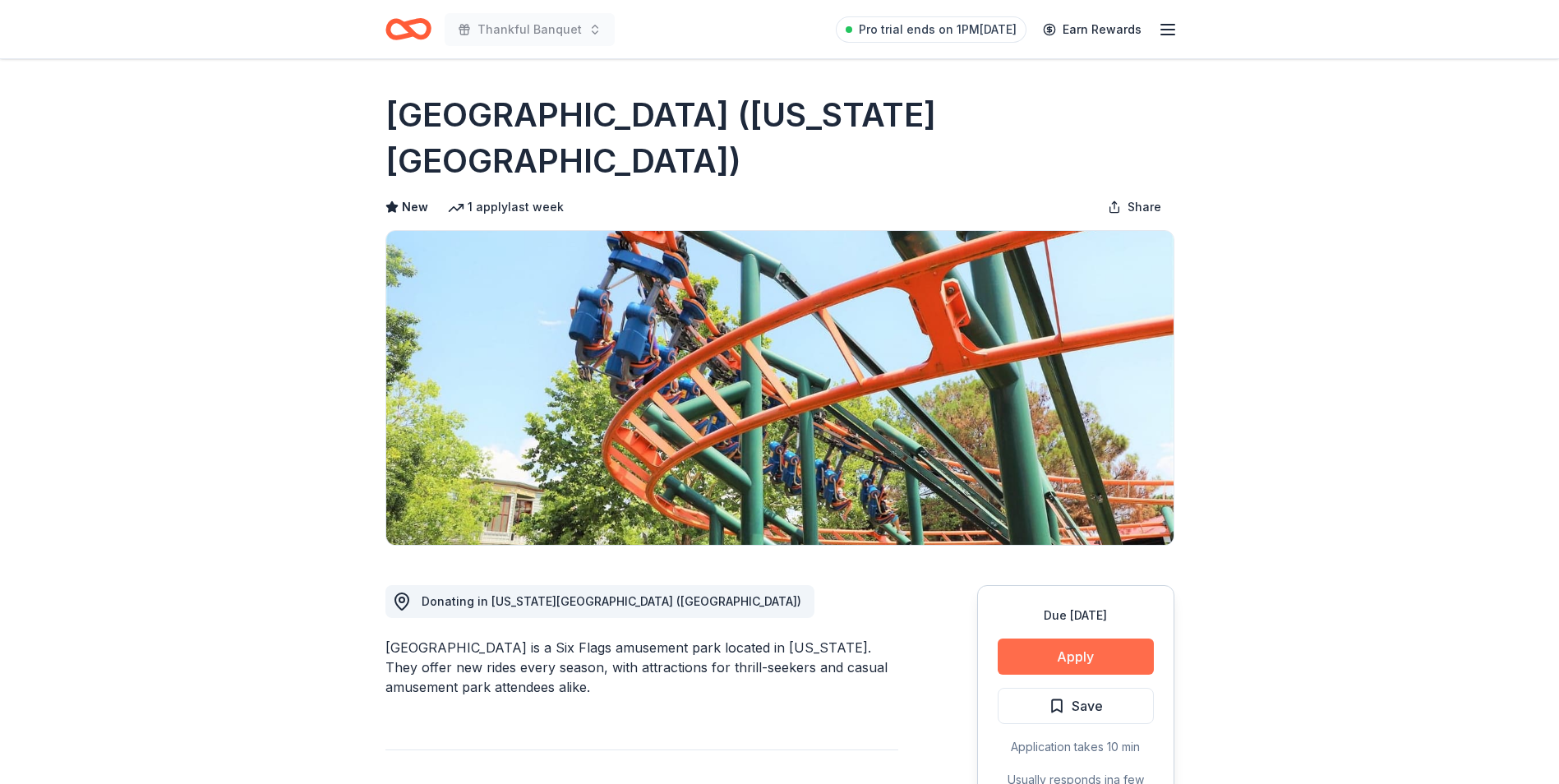
click at [1073, 638] on button "Apply" at bounding box center [1076, 656] width 156 height 36
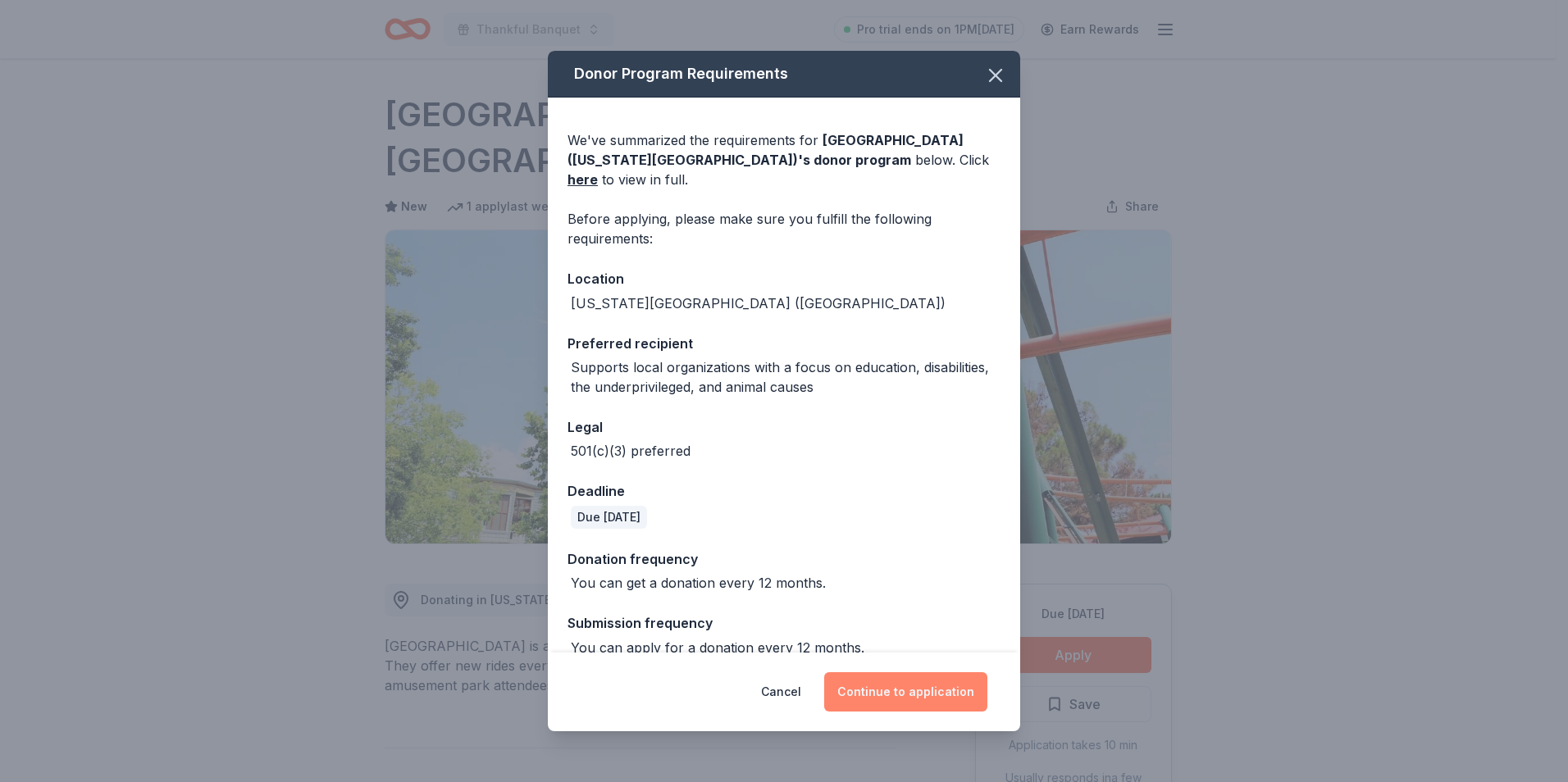
click at [902, 690] on button "Continue to application" at bounding box center [906, 692] width 163 height 39
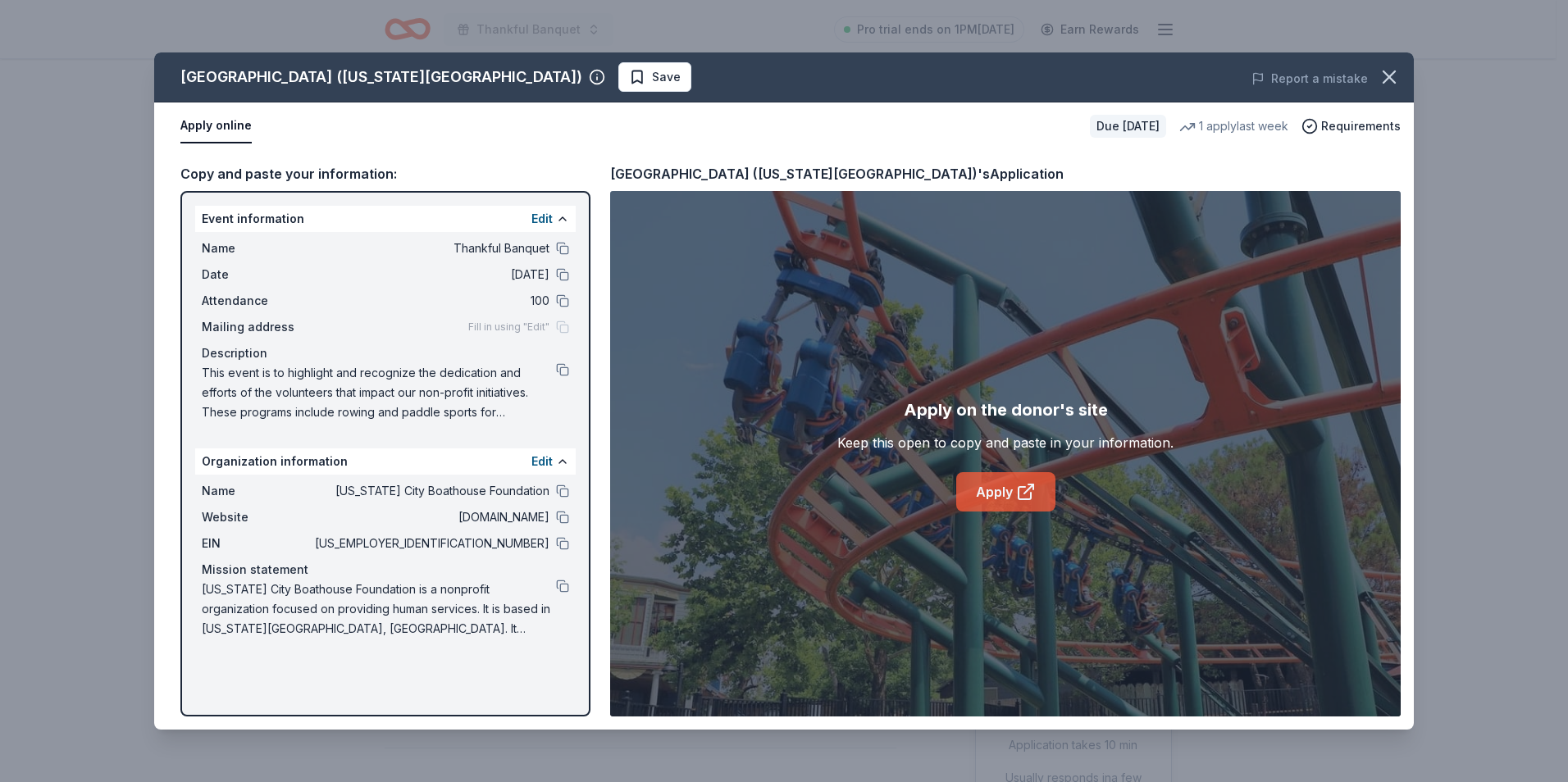
click at [1001, 491] on link "Apply" at bounding box center [1006, 492] width 99 height 39
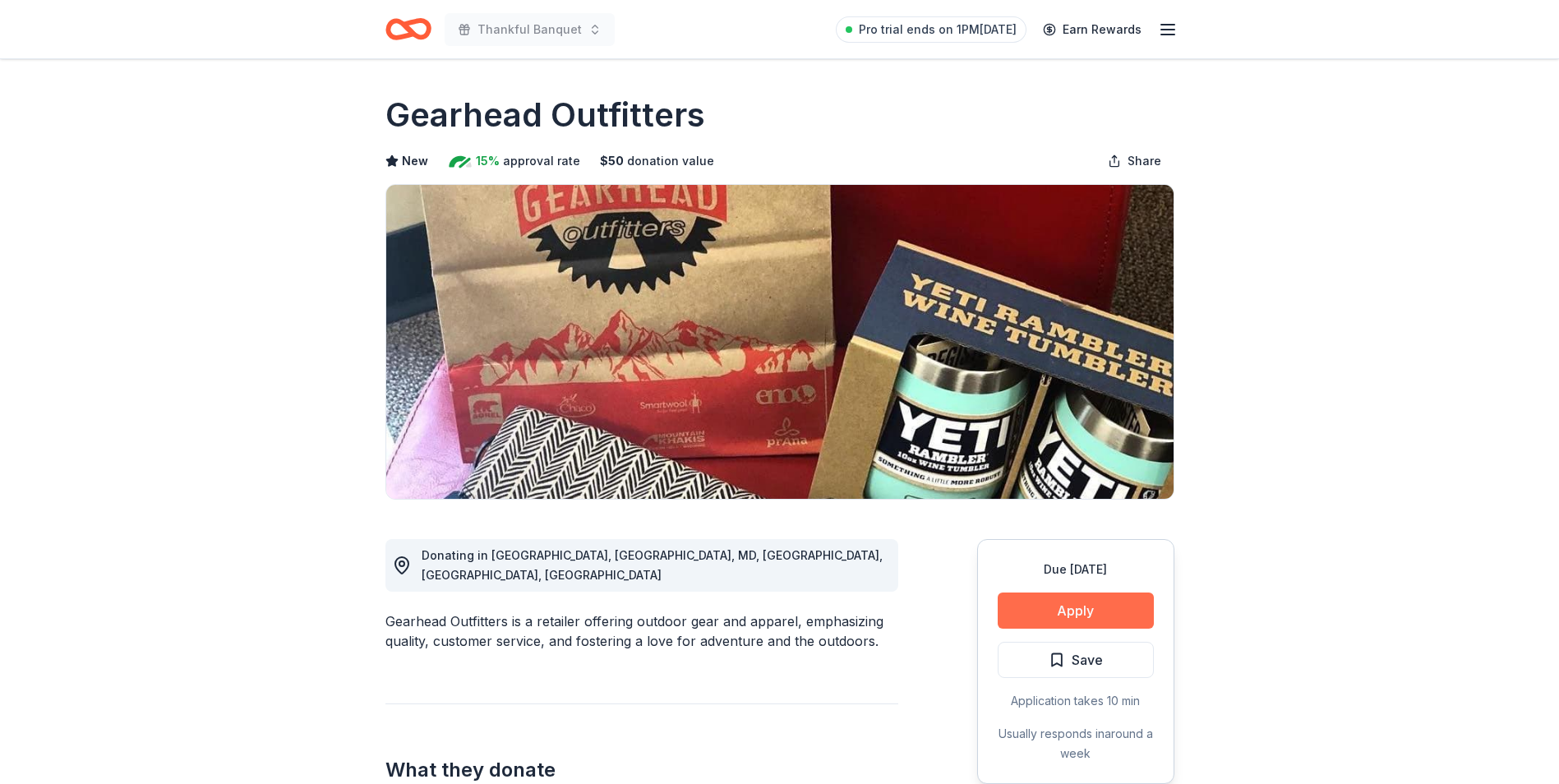
click at [1079, 602] on button "Apply" at bounding box center [1076, 611] width 156 height 36
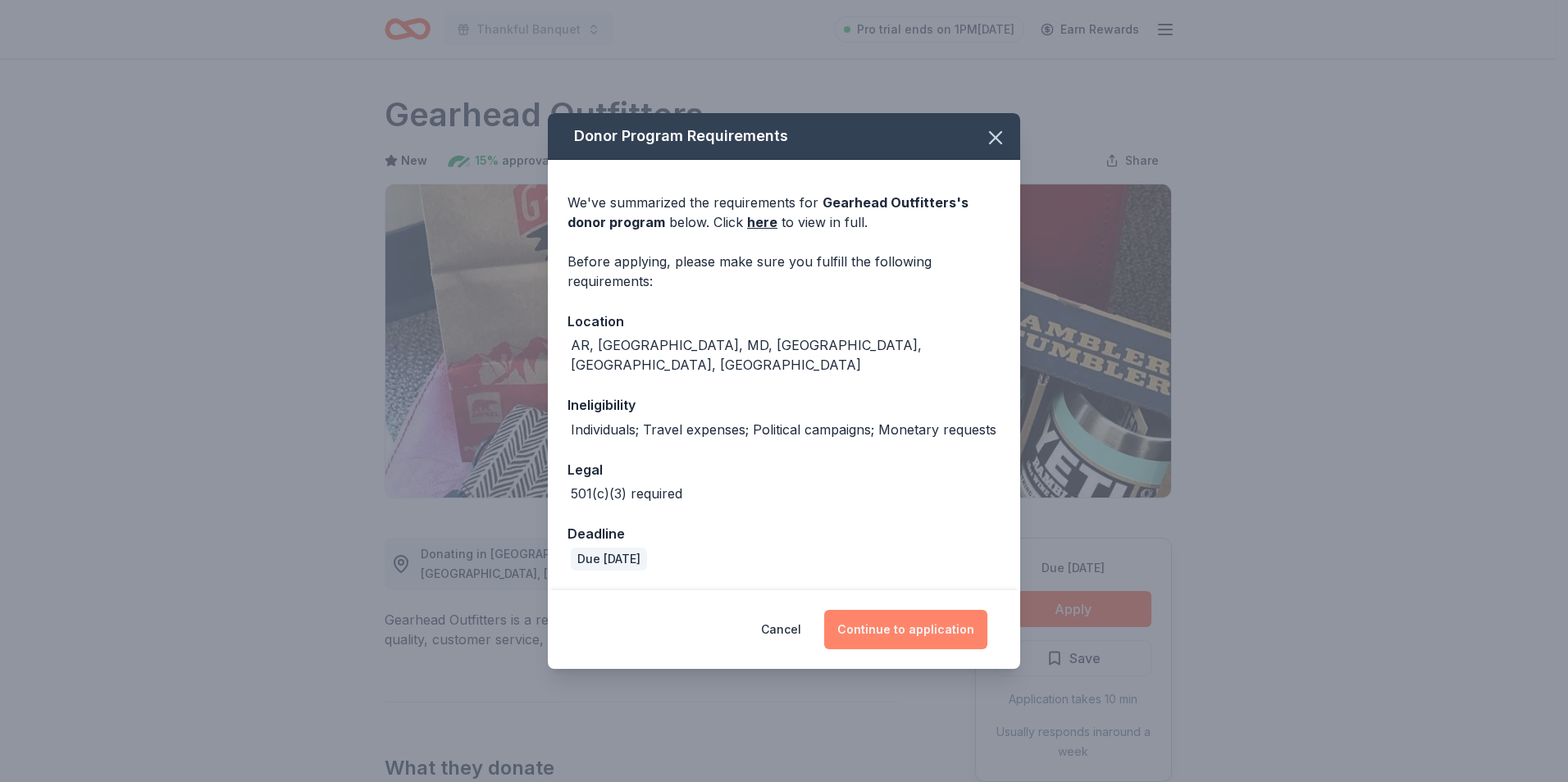
click at [900, 619] on button "Continue to application" at bounding box center [906, 630] width 163 height 39
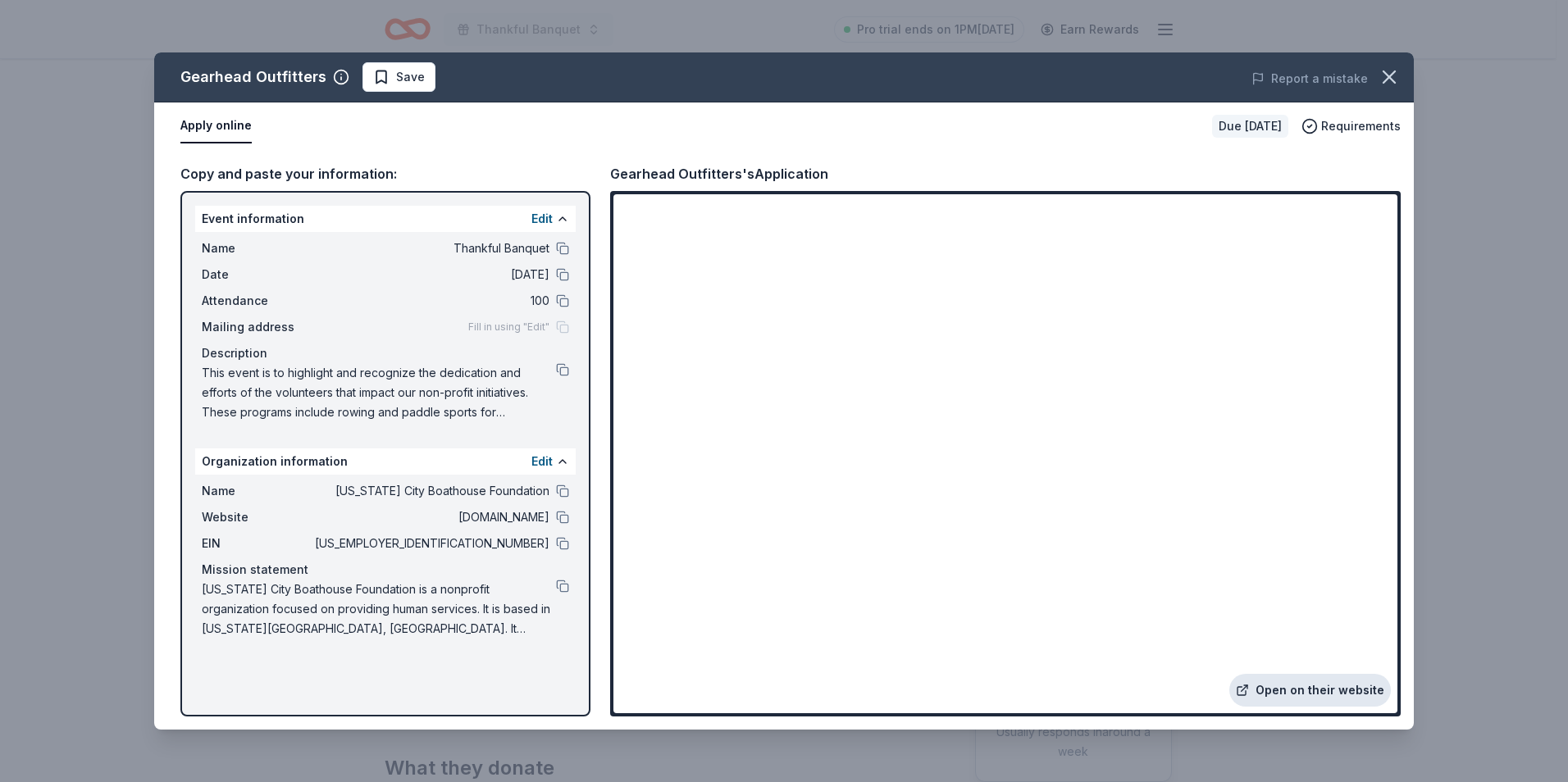
click at [1325, 694] on link "Open on their website" at bounding box center [1310, 690] width 162 height 33
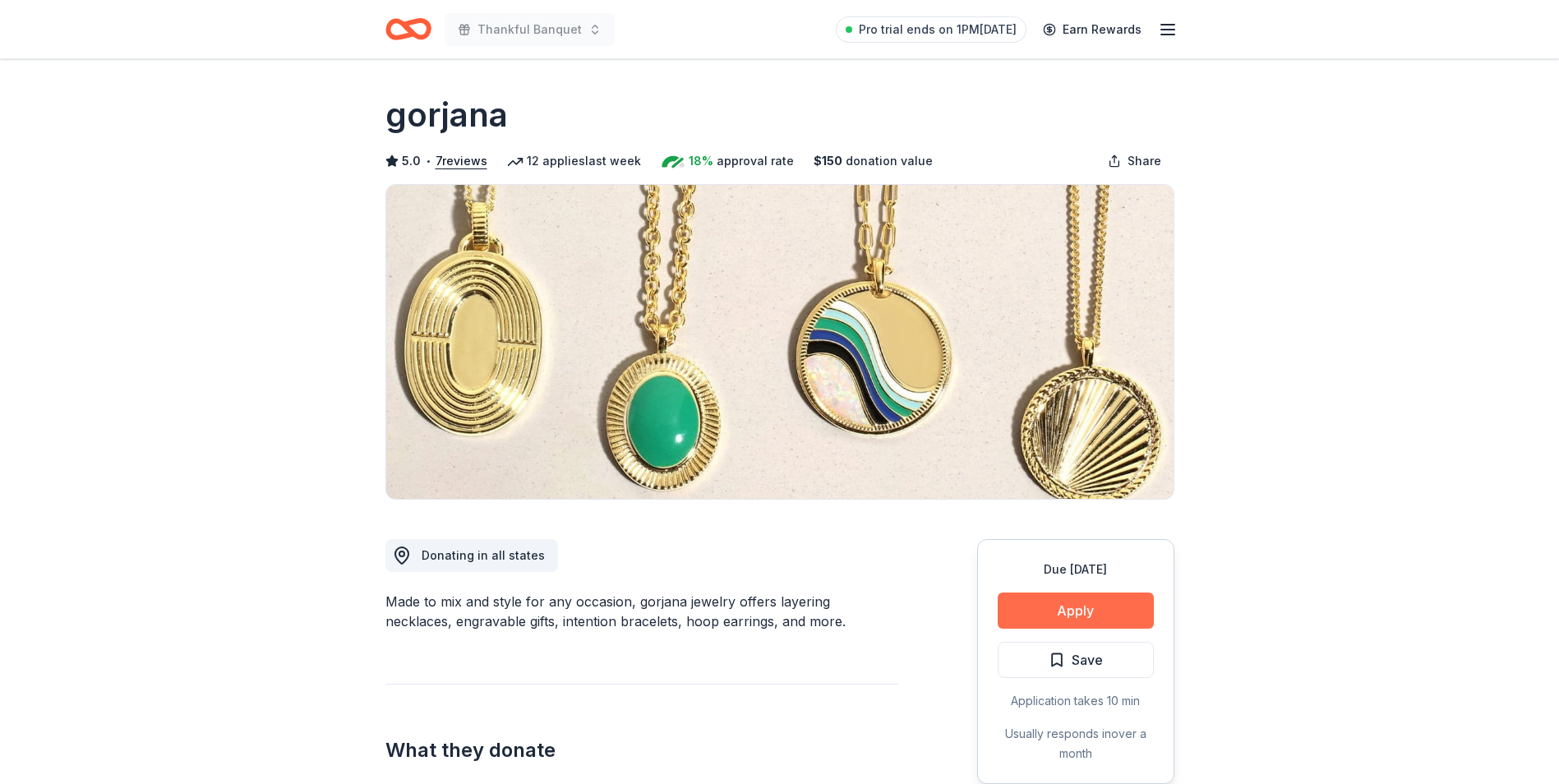
click at [1066, 608] on button "Apply" at bounding box center [1076, 611] width 156 height 36
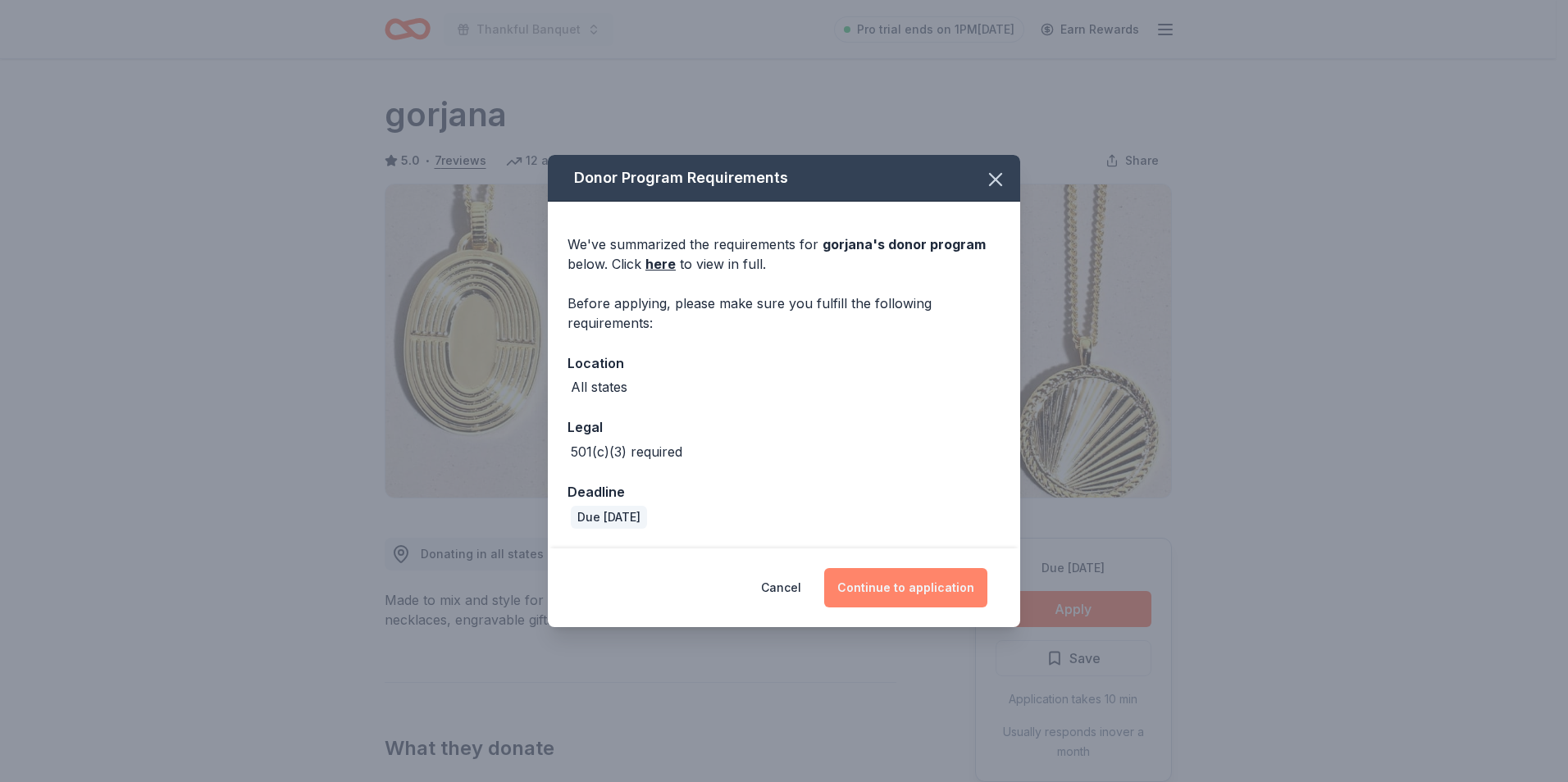
click at [915, 586] on button "Continue to application" at bounding box center [906, 588] width 163 height 39
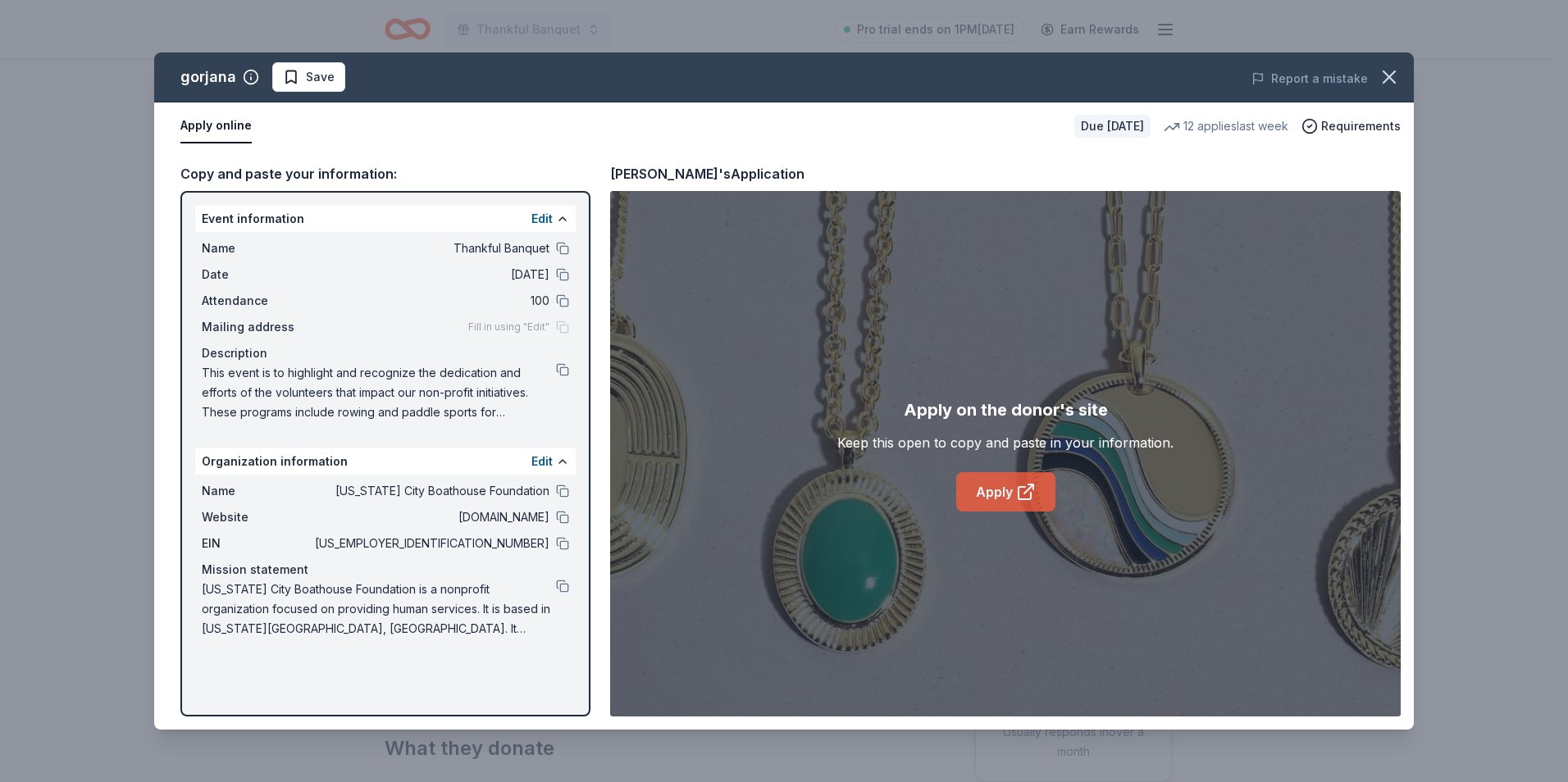
click at [987, 492] on link "Apply" at bounding box center [1006, 492] width 99 height 39
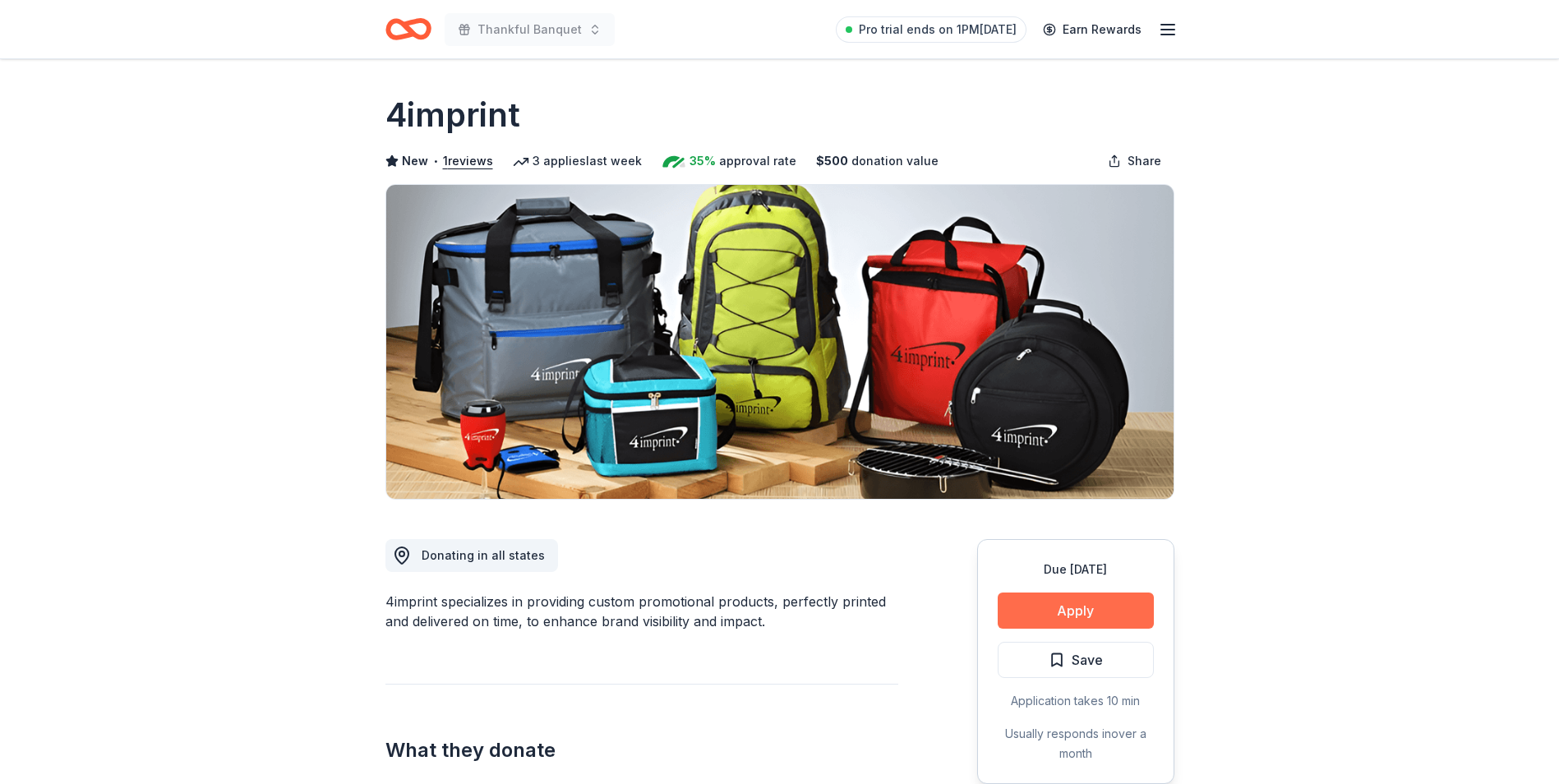
click at [1064, 612] on button "Apply" at bounding box center [1076, 611] width 156 height 36
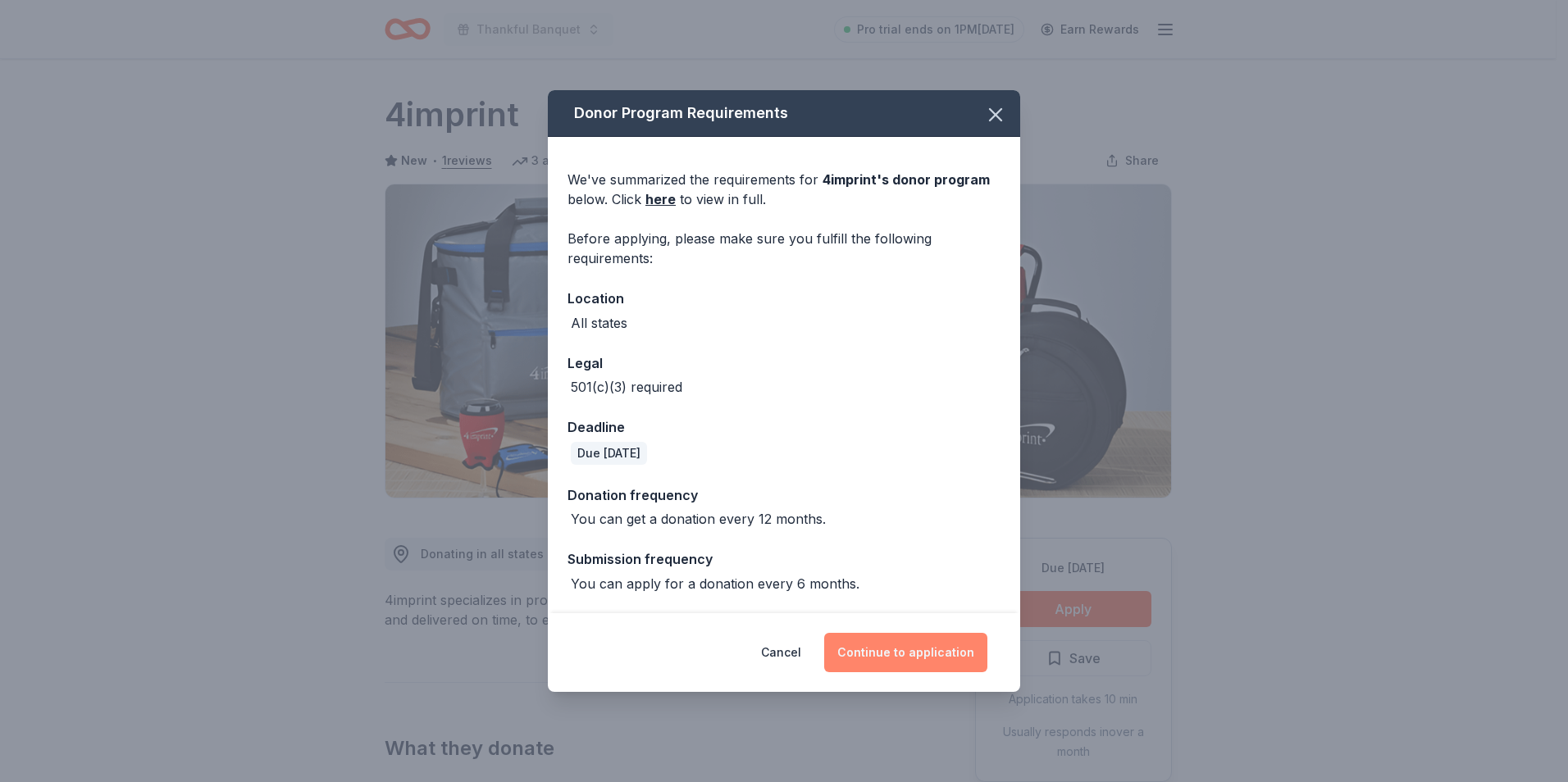
click at [893, 655] on button "Continue to application" at bounding box center [906, 653] width 163 height 39
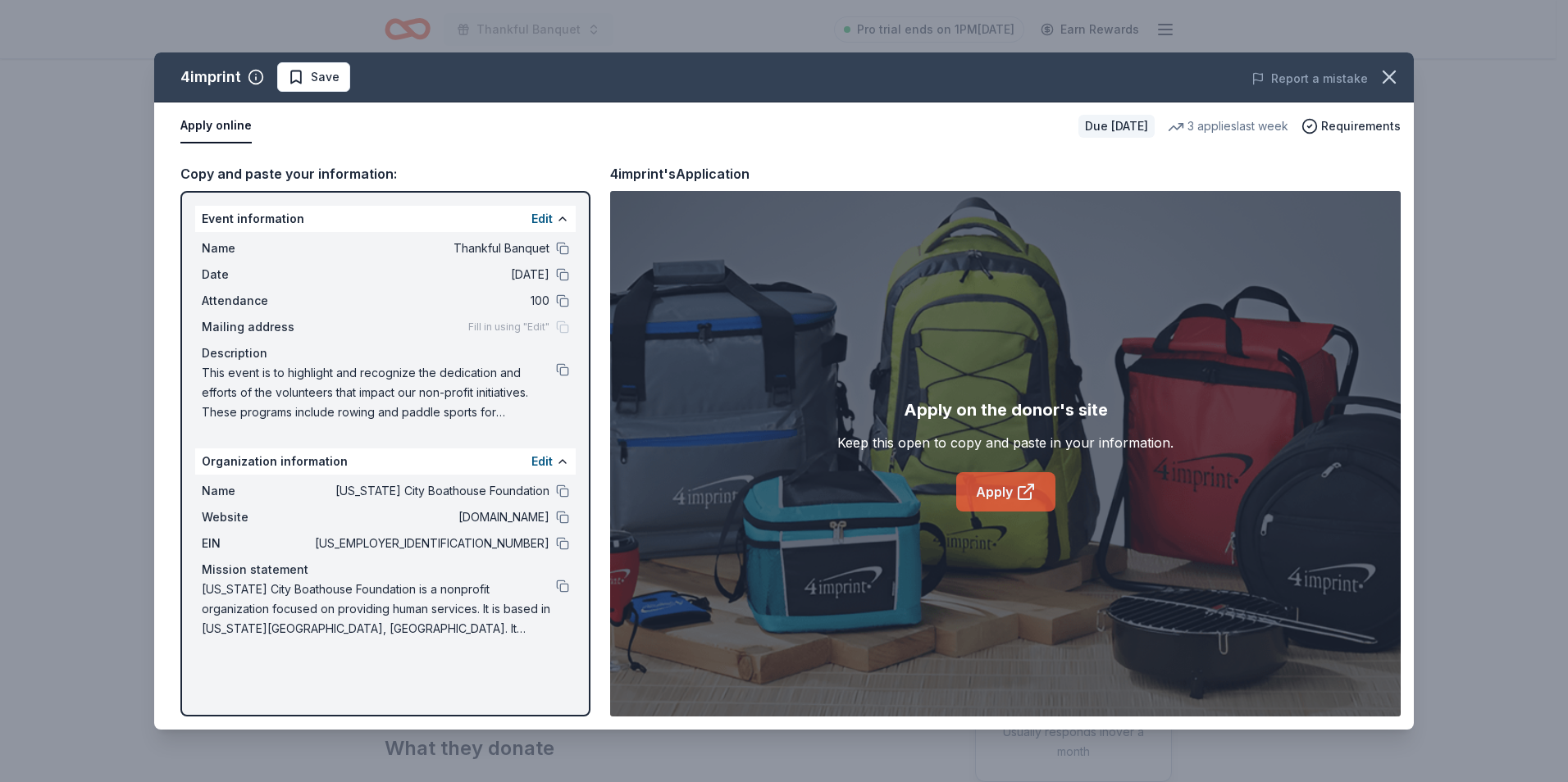
click at [996, 487] on link "Apply" at bounding box center [1006, 492] width 99 height 39
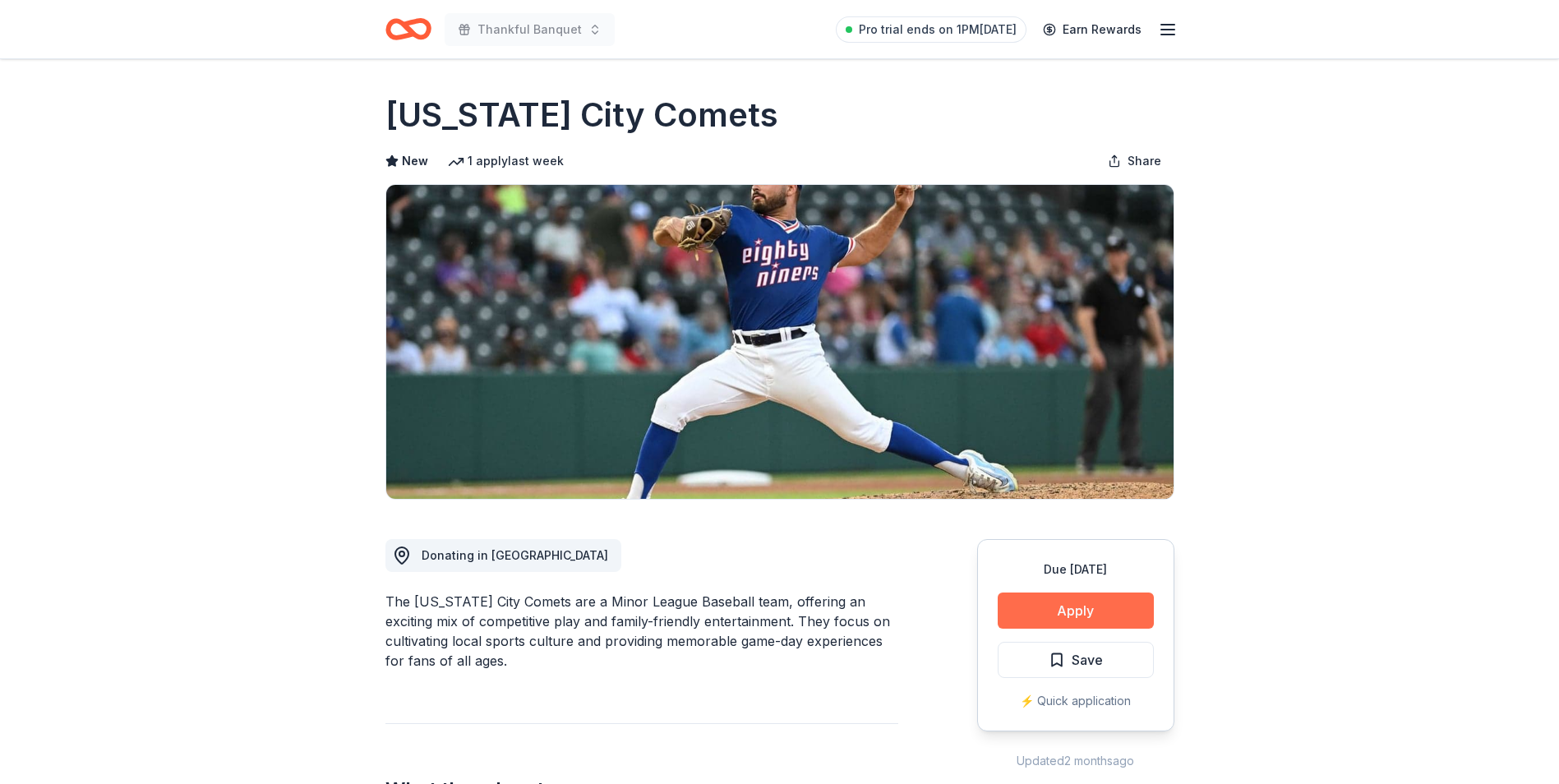
click at [1077, 605] on button "Apply" at bounding box center [1076, 611] width 156 height 36
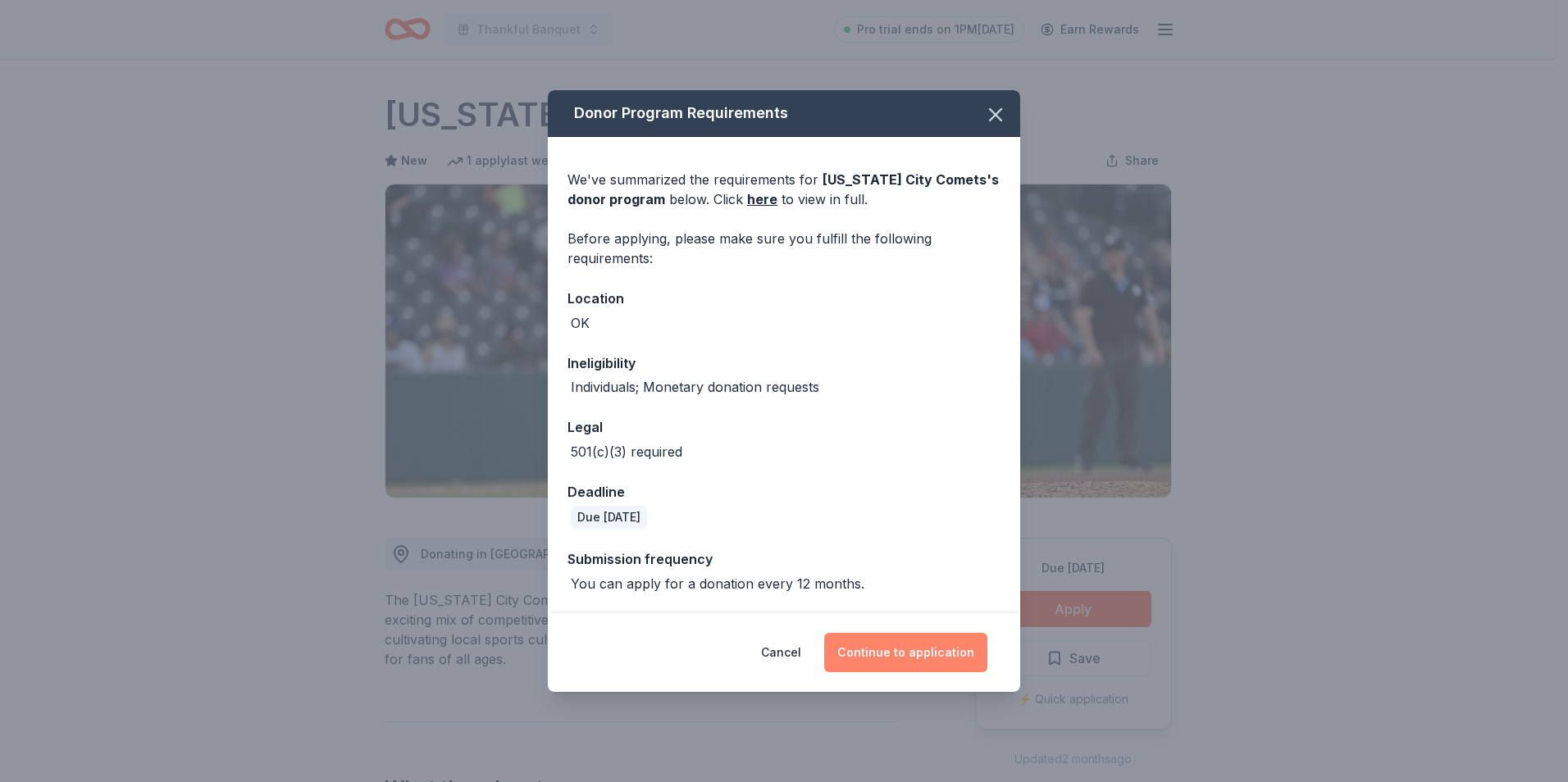
click at [901, 641] on button "Continue to application" at bounding box center [906, 653] width 163 height 39
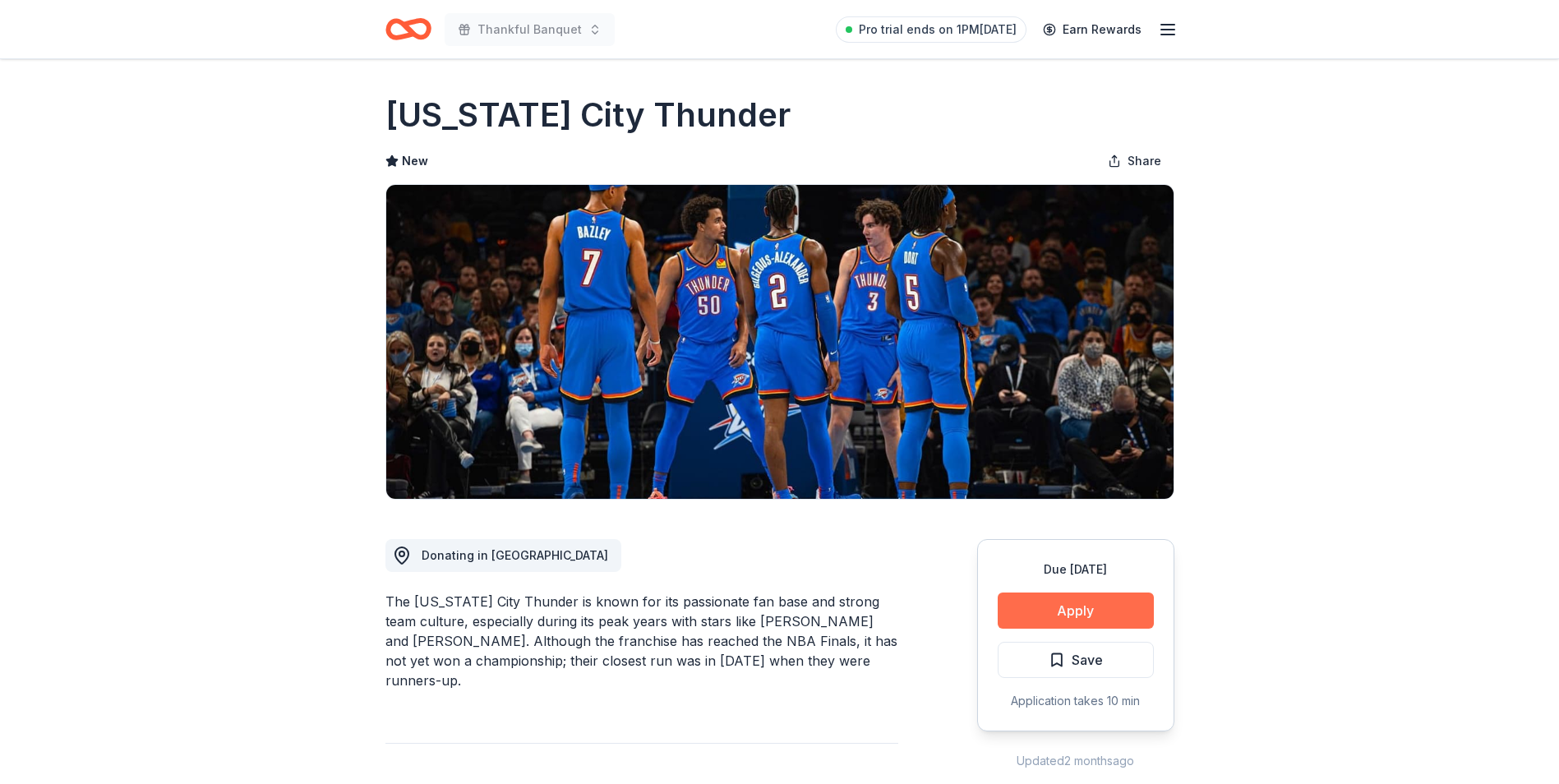
click at [1086, 614] on button "Apply" at bounding box center [1076, 611] width 156 height 36
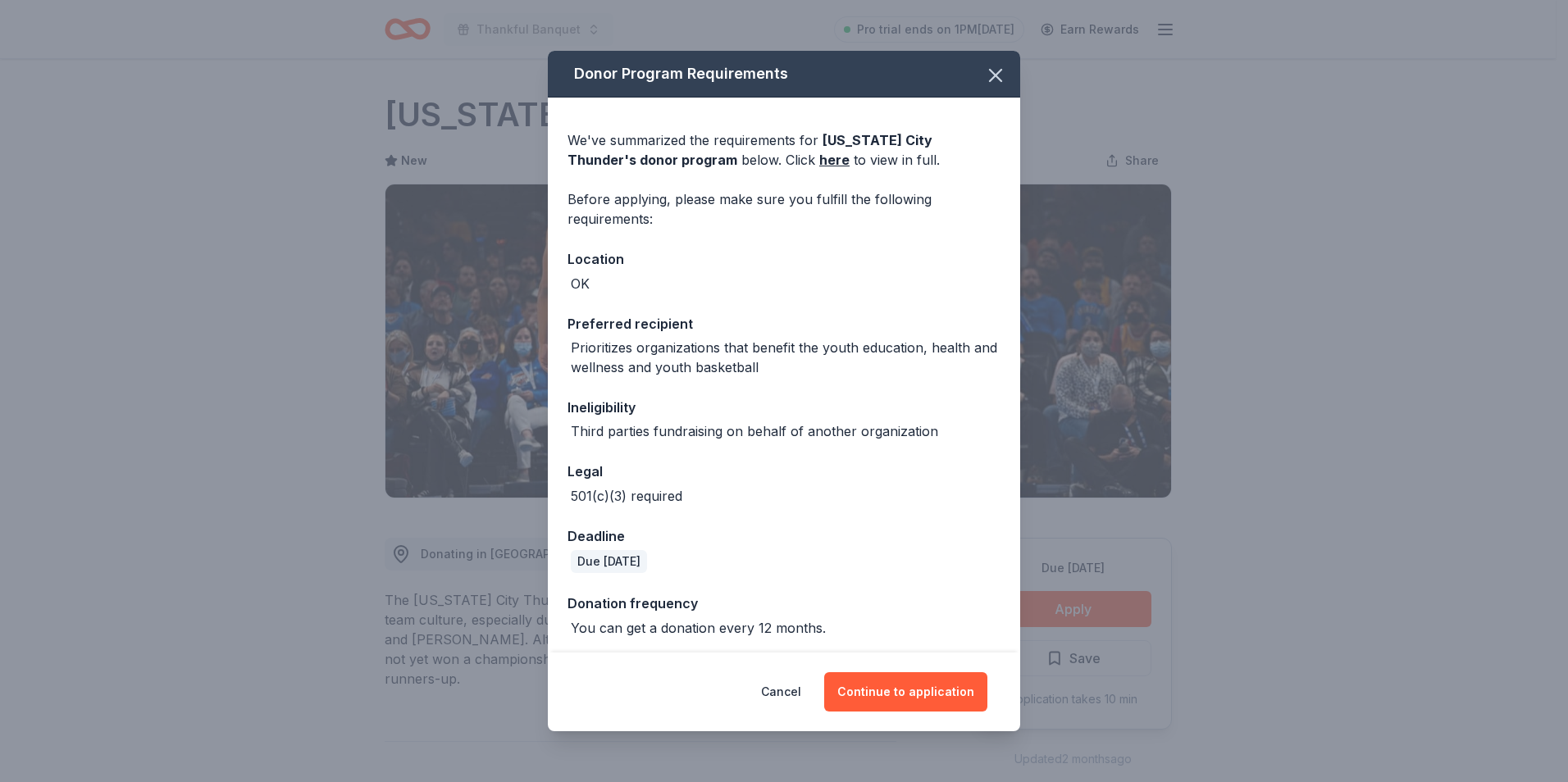
click at [908, 672] on div "Cancel Continue to application" at bounding box center [783, 692] width 407 height 39
click at [909, 685] on button "Continue to application" at bounding box center [906, 692] width 163 height 39
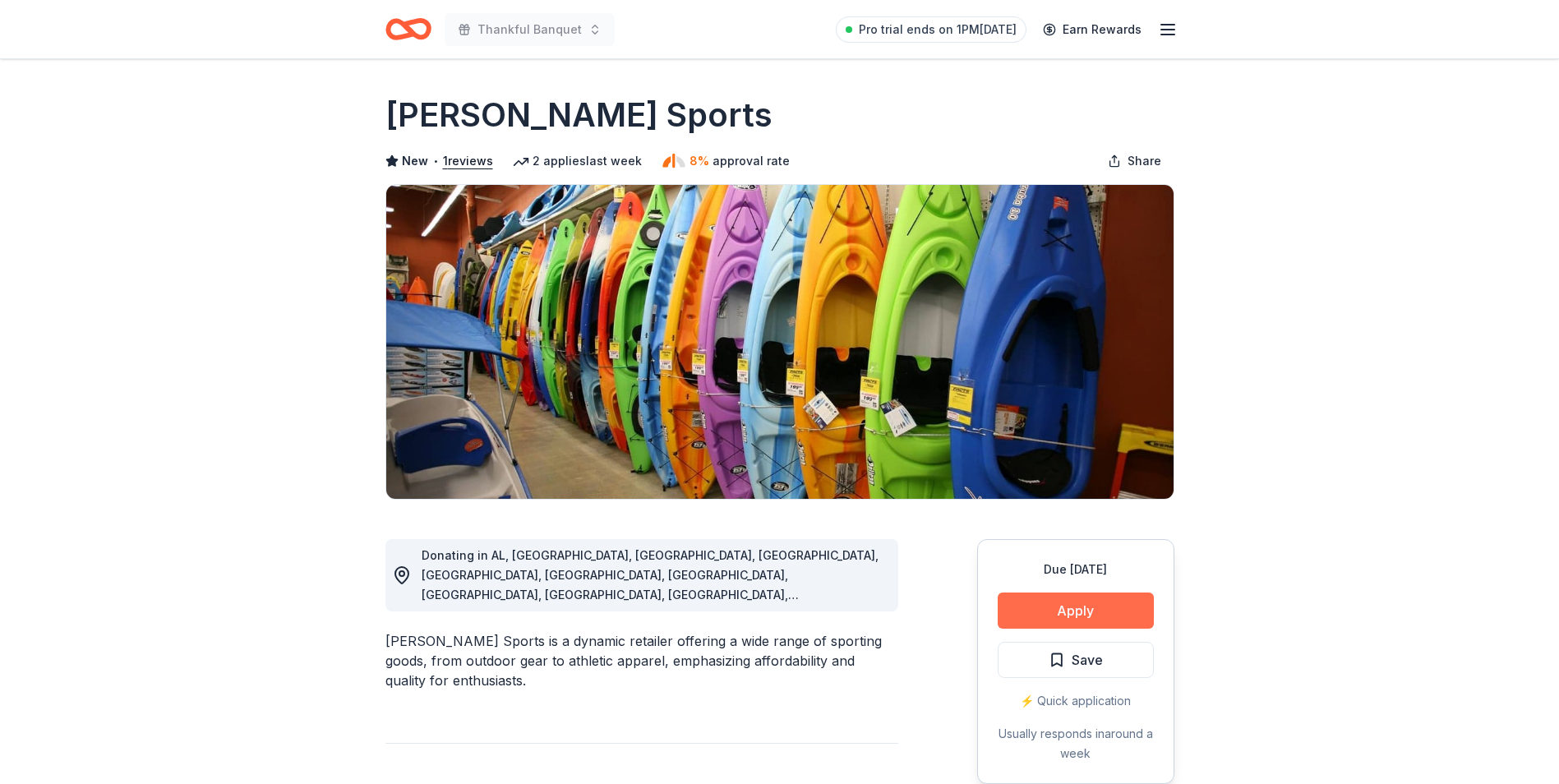
click at [1060, 606] on button "Apply" at bounding box center [1076, 611] width 156 height 36
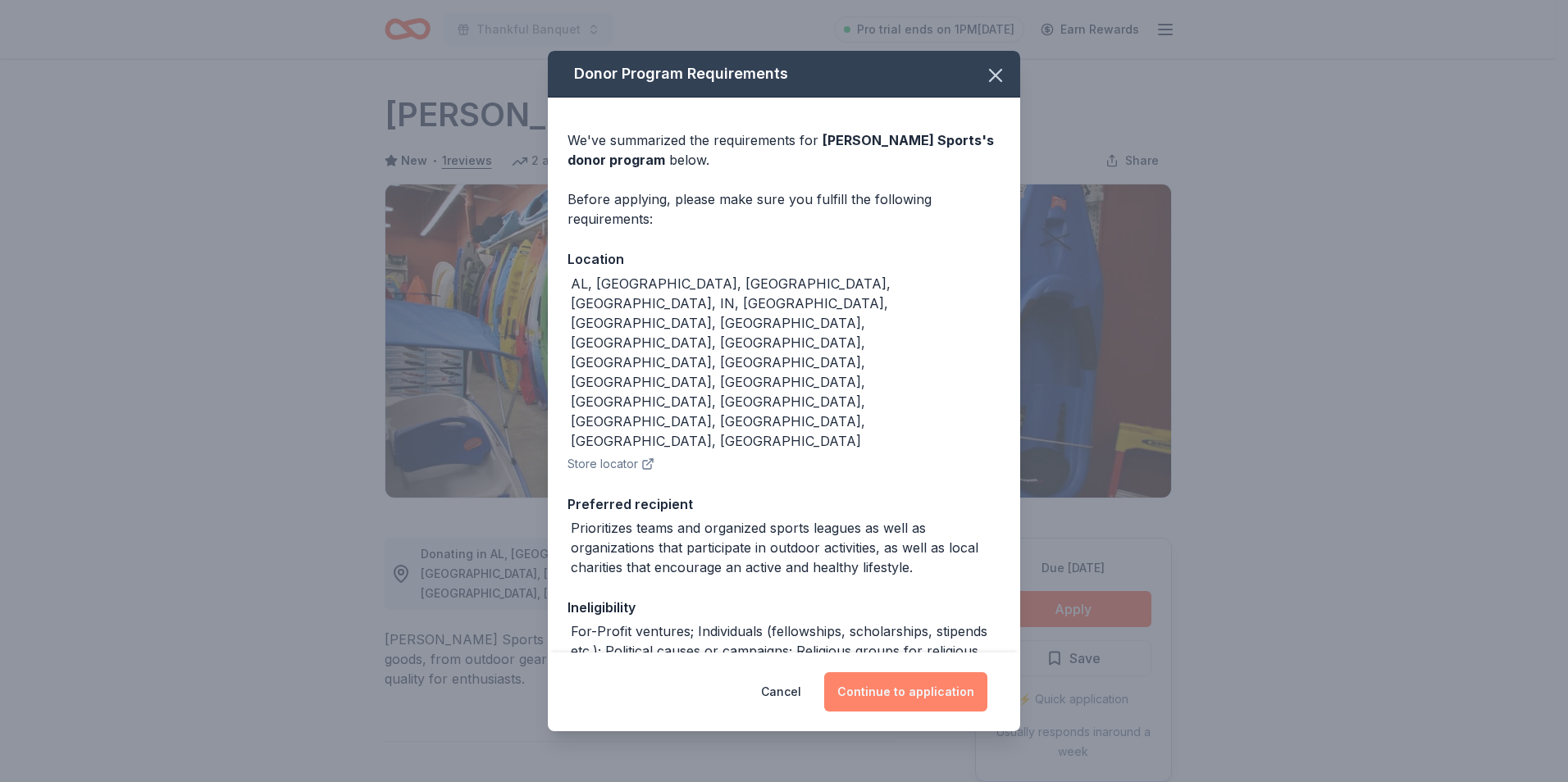
click at [900, 701] on button "Continue to application" at bounding box center [906, 692] width 163 height 39
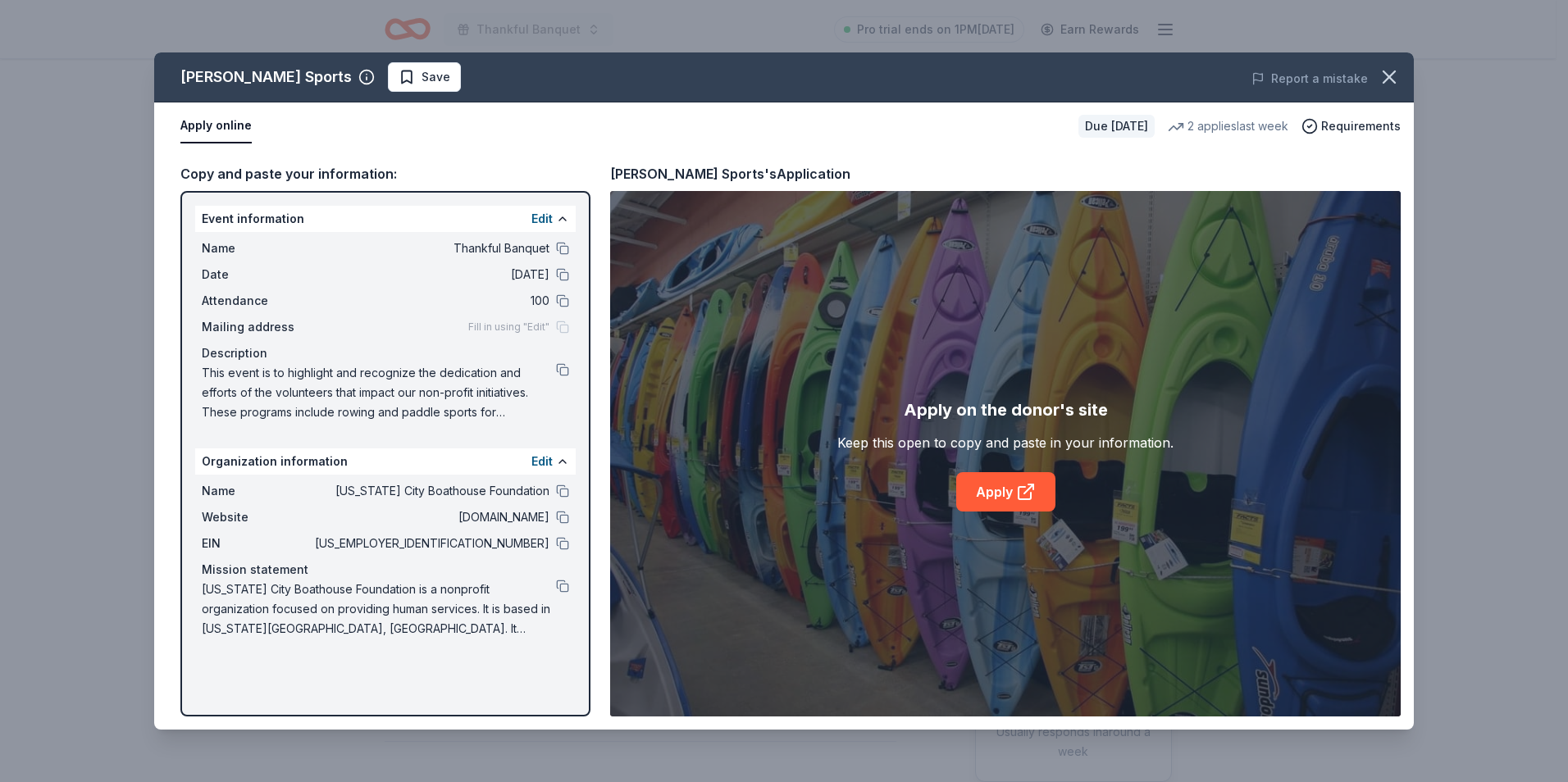
click at [998, 397] on div "Apply on the donor's site" at bounding box center [1006, 410] width 205 height 27
click at [996, 496] on link "Apply" at bounding box center [1006, 492] width 99 height 39
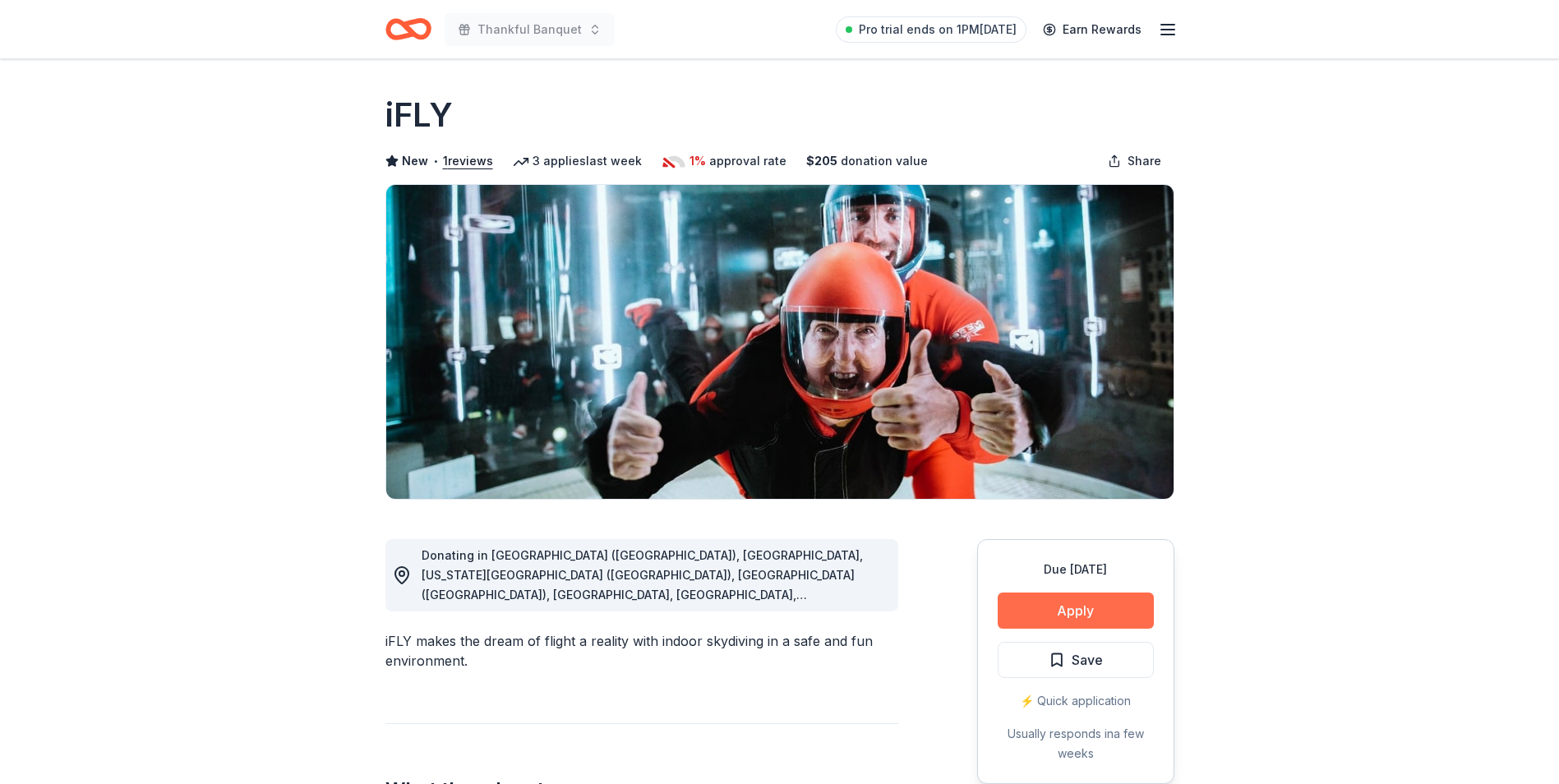
click at [1065, 603] on button "Apply" at bounding box center [1076, 611] width 156 height 36
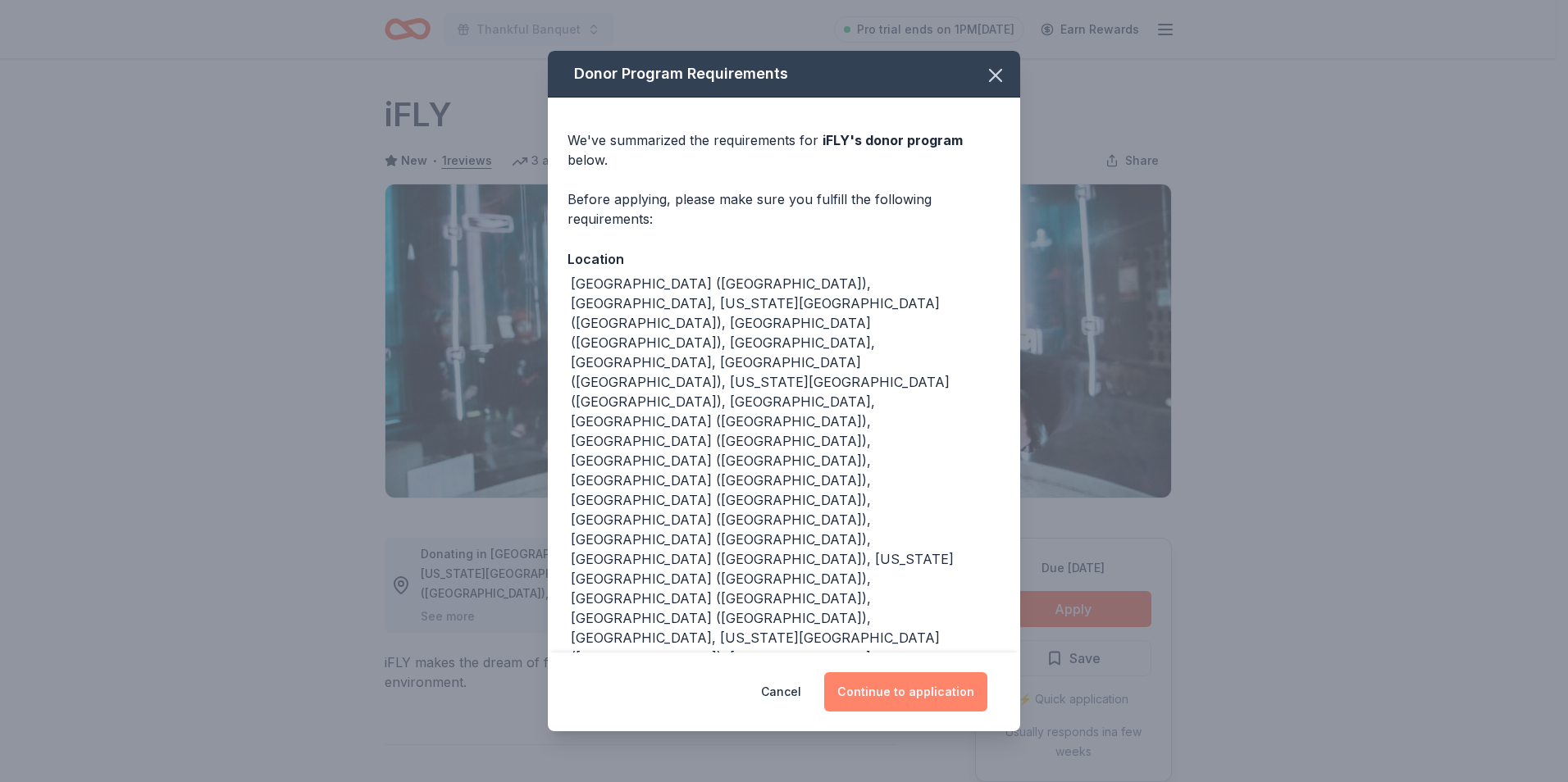
click at [918, 672] on button "Continue to application" at bounding box center [906, 692] width 163 height 39
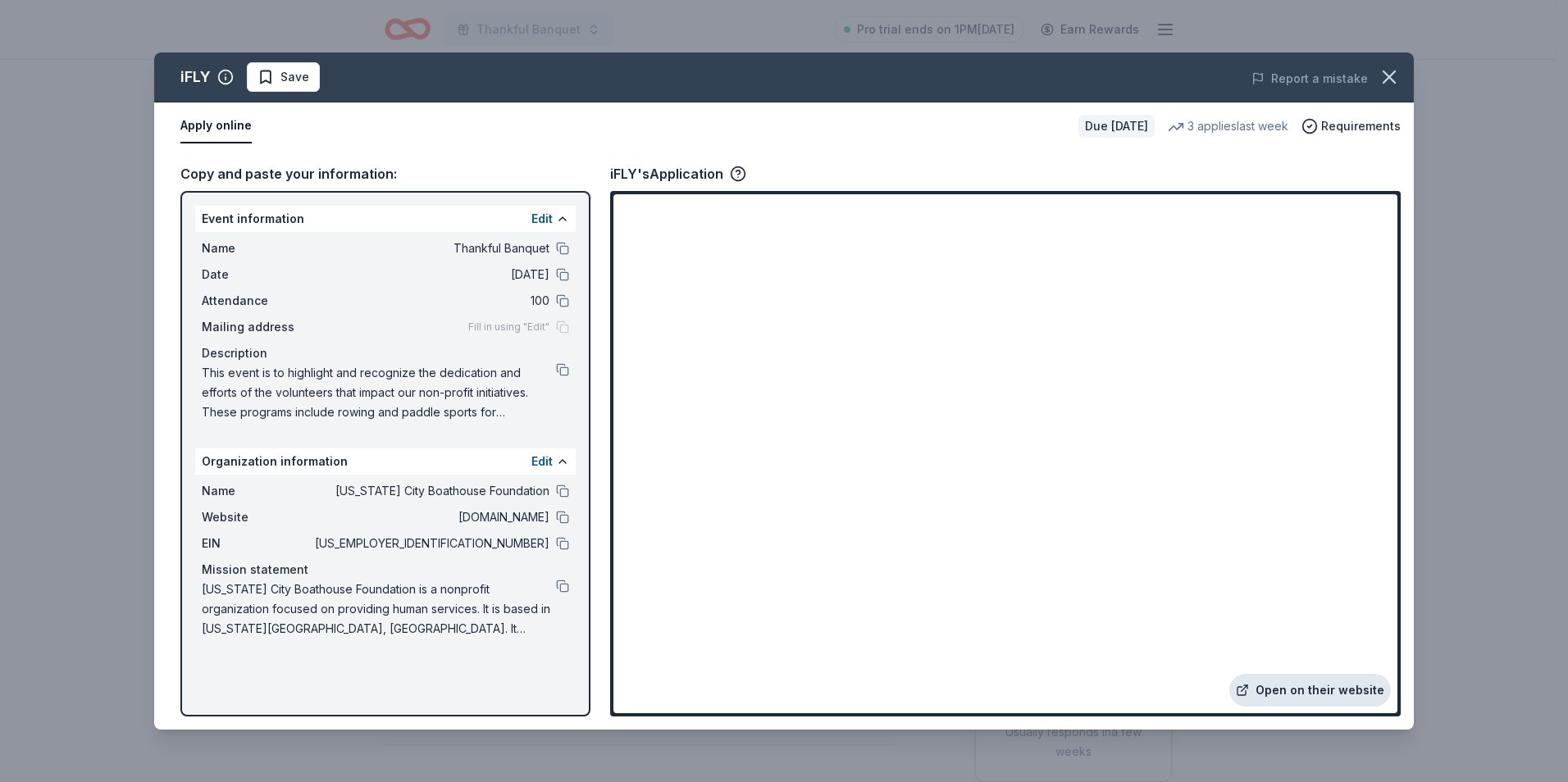
click at [1313, 689] on link "Open on their website" at bounding box center [1310, 690] width 162 height 33
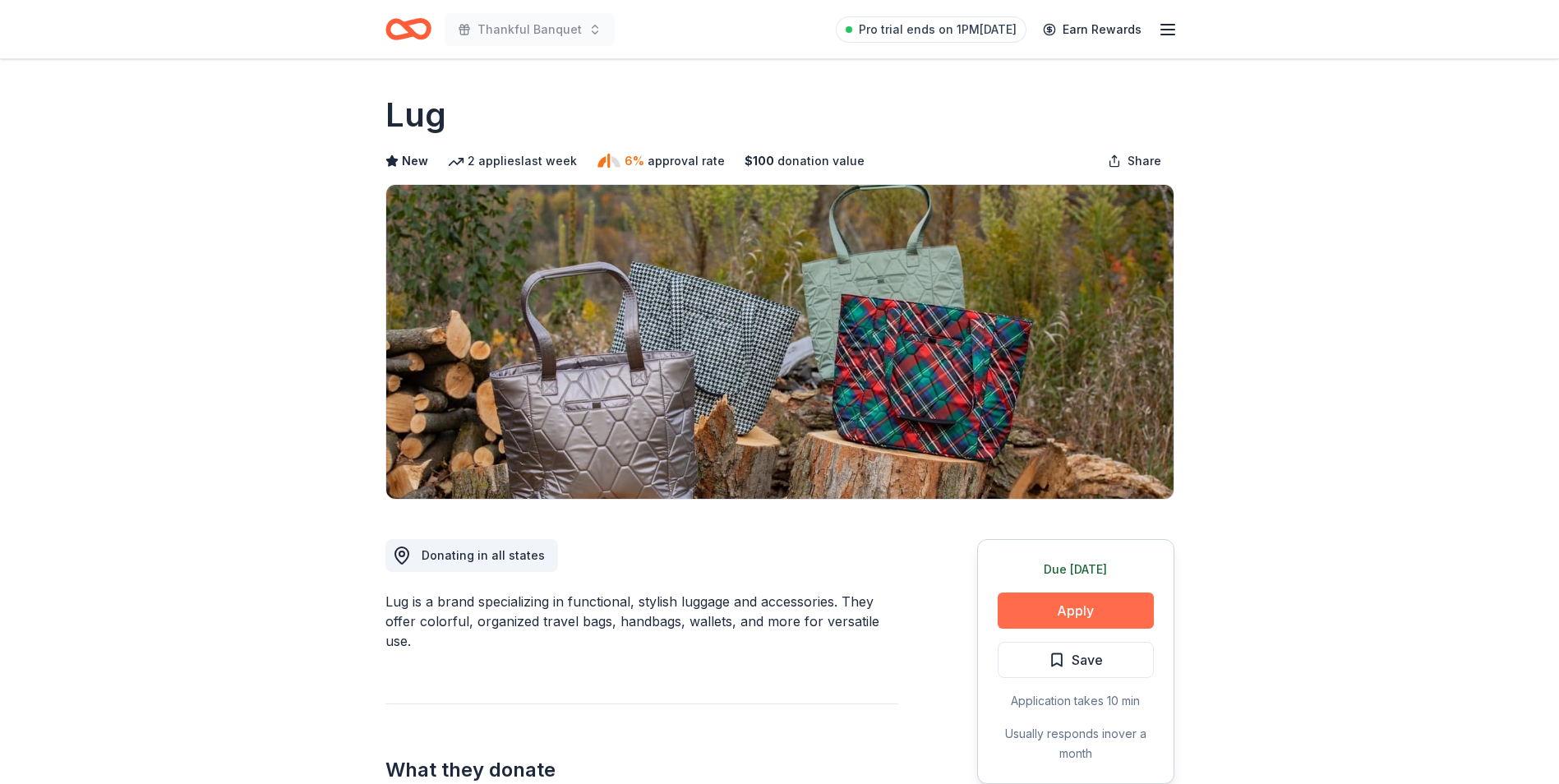
click at [1072, 606] on button "Apply" at bounding box center [1076, 611] width 156 height 36
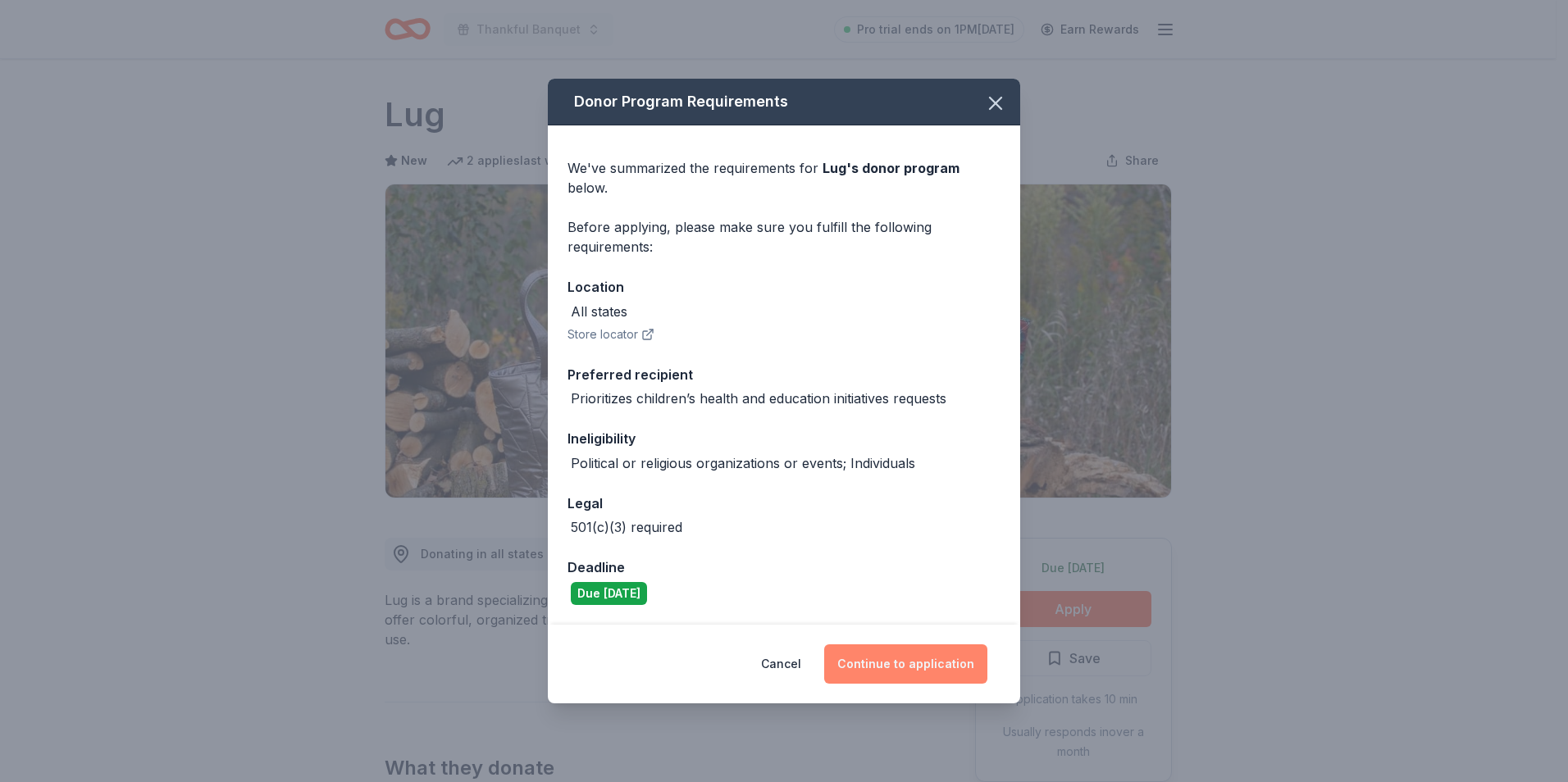
click at [925, 646] on button "Continue to application" at bounding box center [906, 664] width 163 height 39
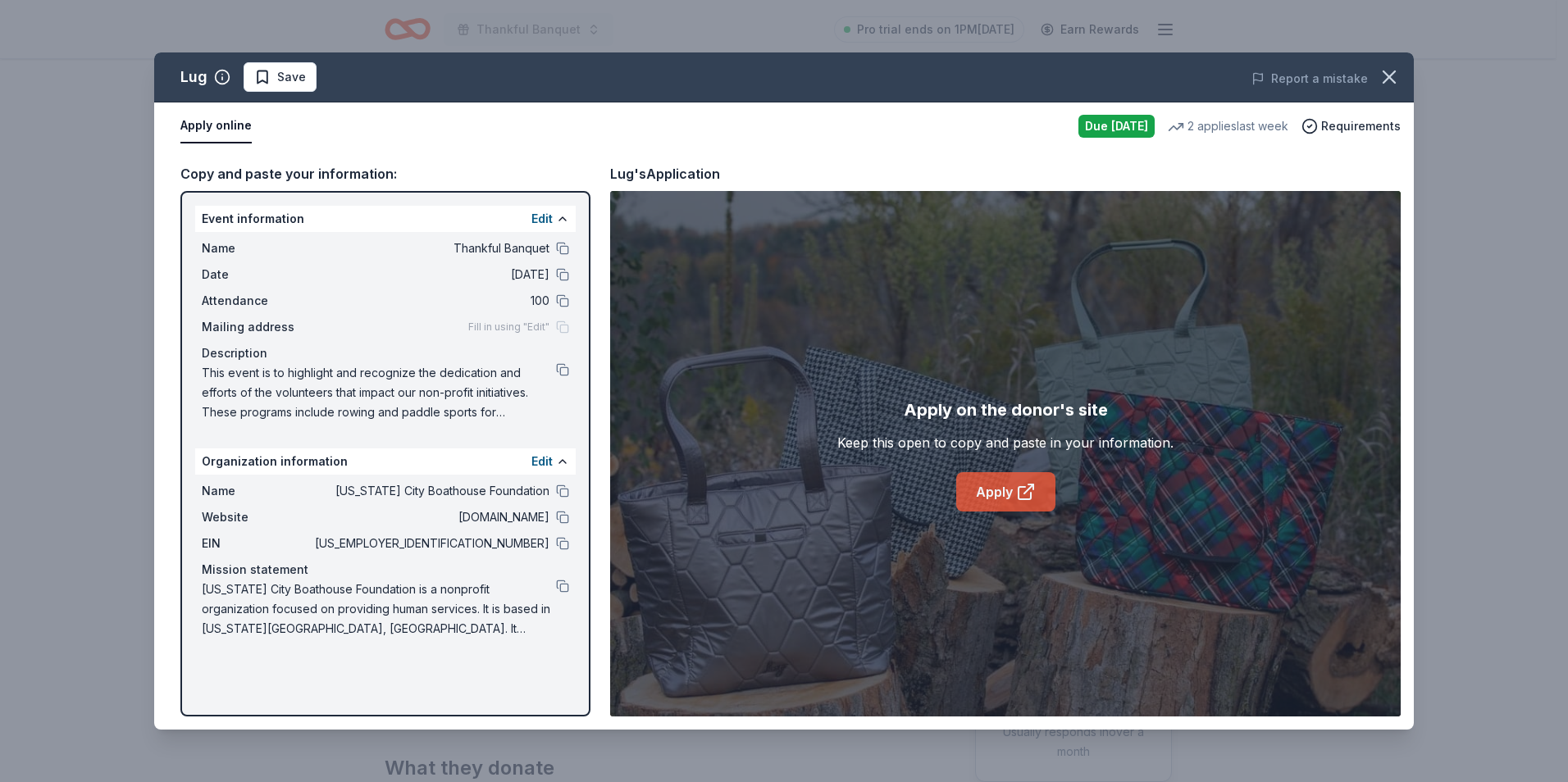
click at [998, 488] on link "Apply" at bounding box center [1006, 492] width 99 height 39
